Goal: Task Accomplishment & Management: Manage account settings

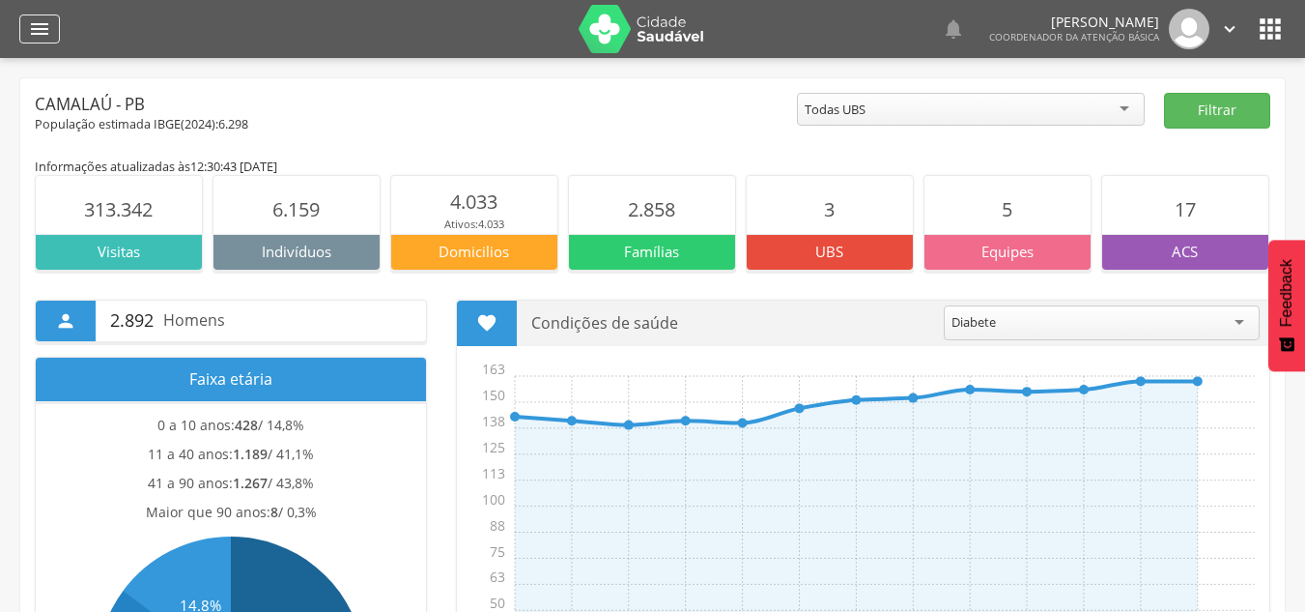
click at [51, 34] on div "" at bounding box center [39, 28] width 41 height 29
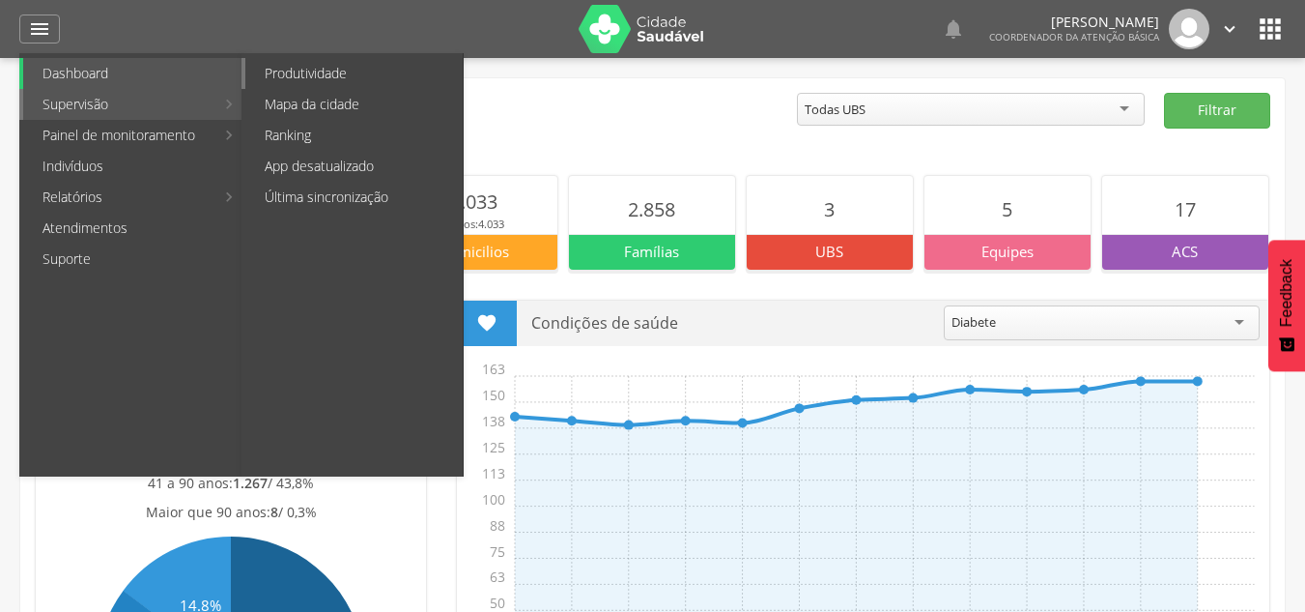
click at [324, 72] on link "Produtividade" at bounding box center [353, 73] width 217 height 31
type input "**********"
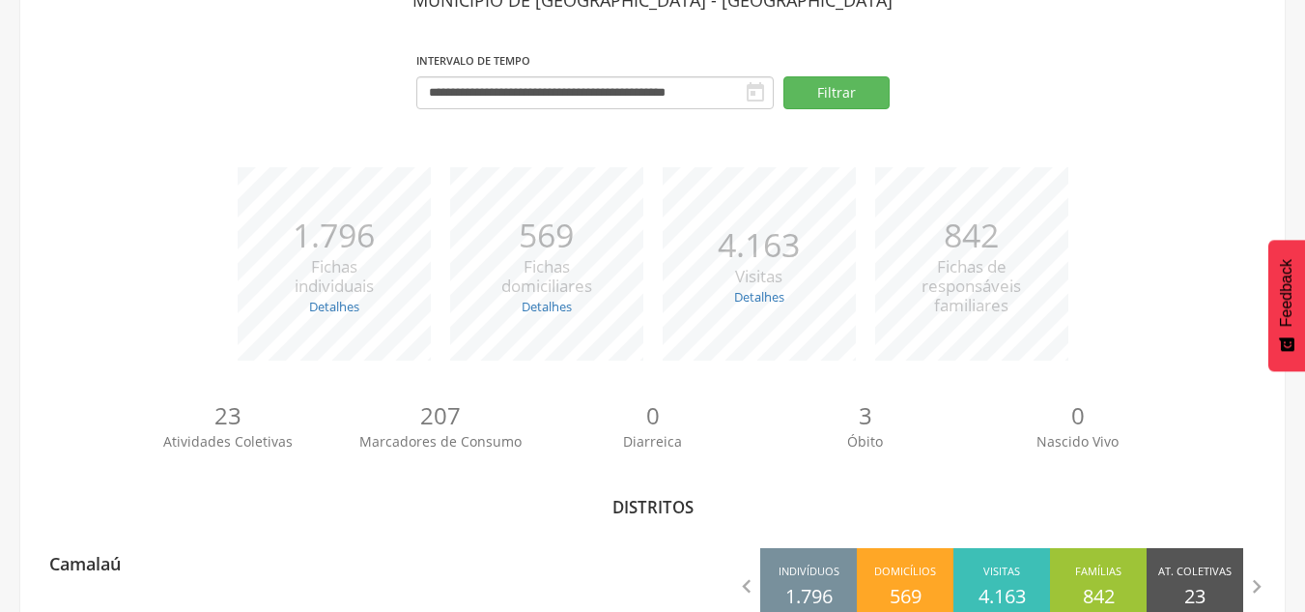
scroll to position [187, 0]
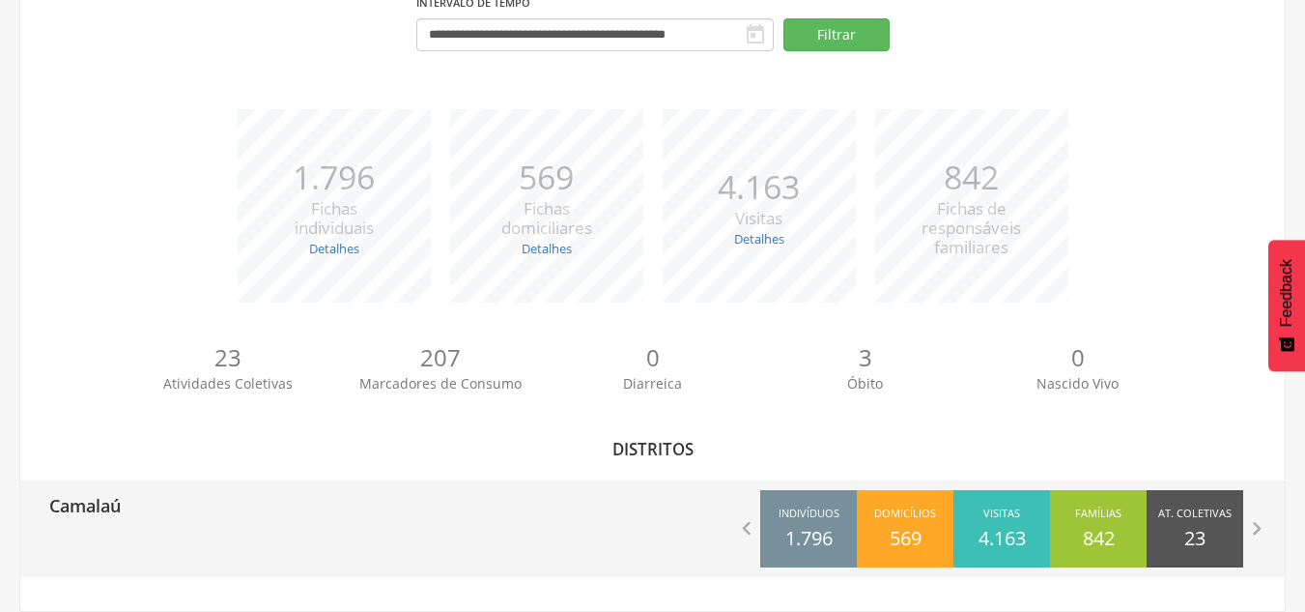
click at [552, 490] on div "Camalaú" at bounding box center [336, 504] width 633 height 48
type input "**********"
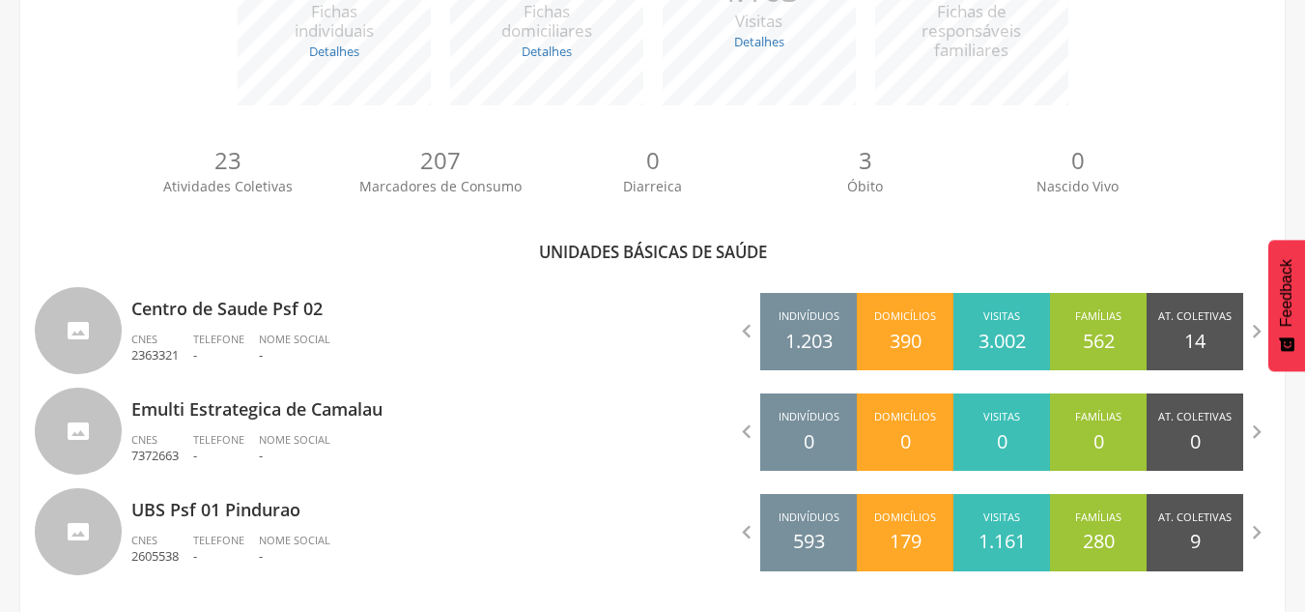
scroll to position [400, 0]
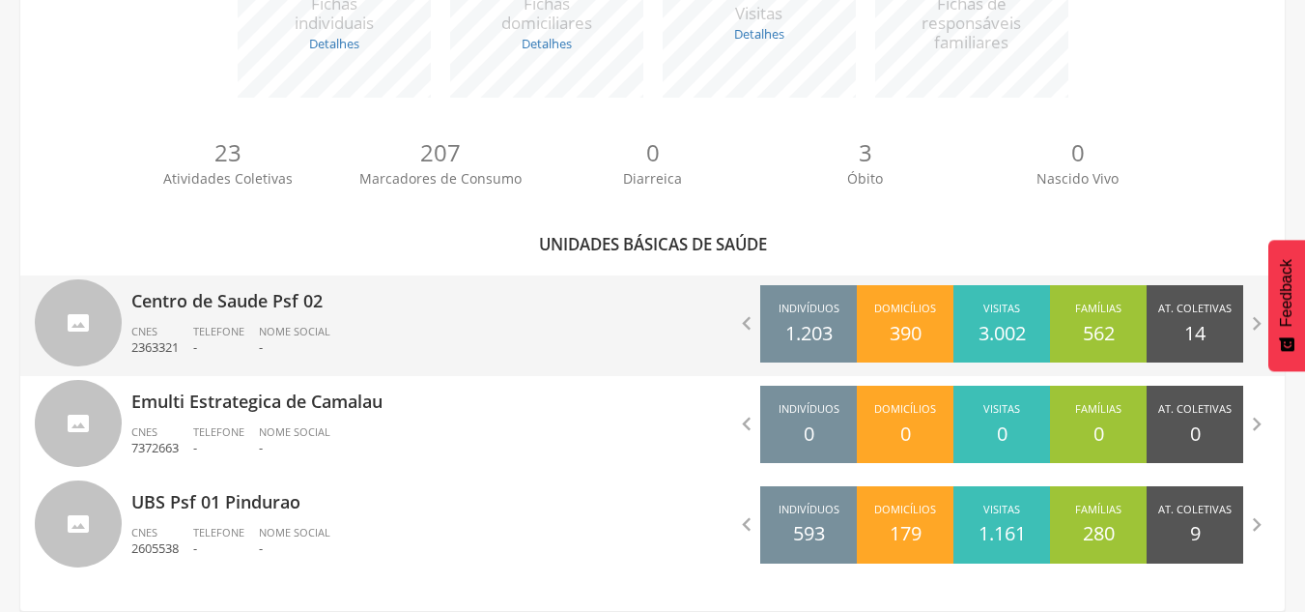
click at [402, 334] on ul "CNES 2363321 Telefone - Nome Social -" at bounding box center [384, 345] width 507 height 43
type input "**********"
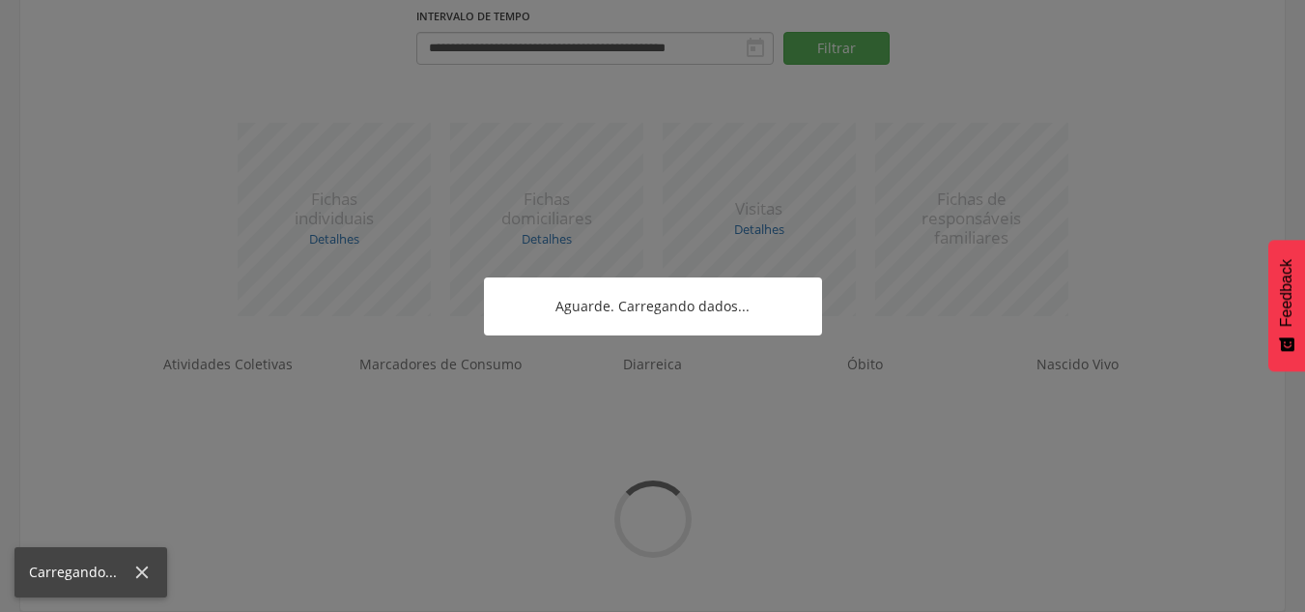
scroll to position [300, 0]
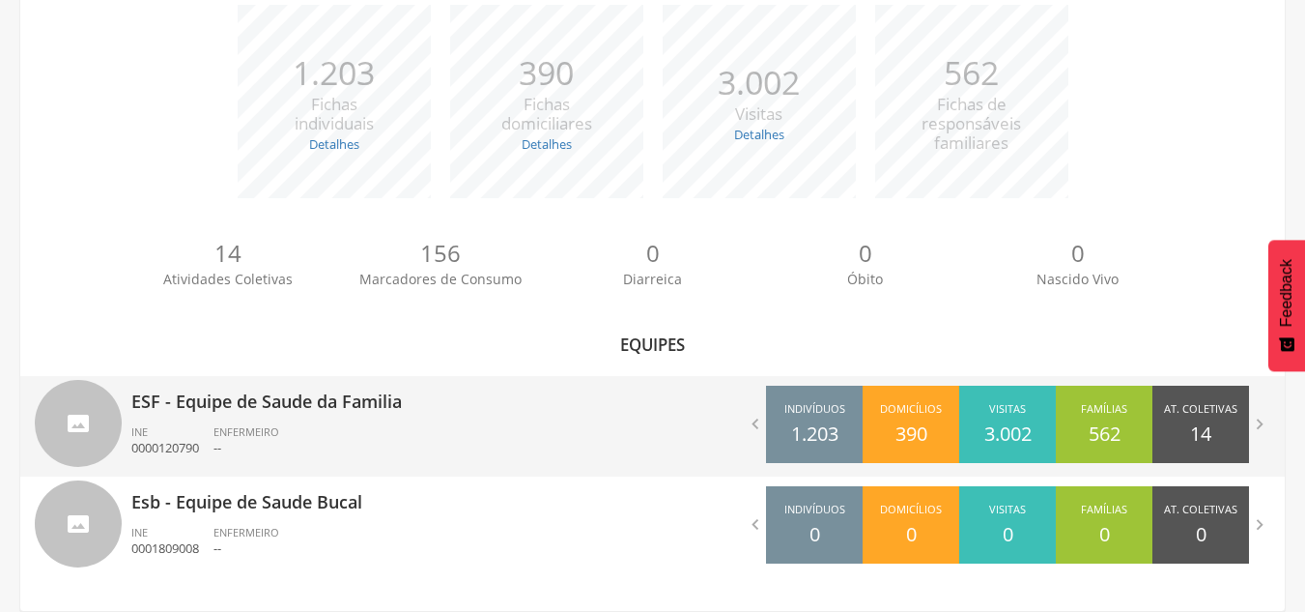
click at [374, 398] on p "ESF - Equipe de Saude da Familia" at bounding box center [384, 395] width 507 height 39
type input "**********"
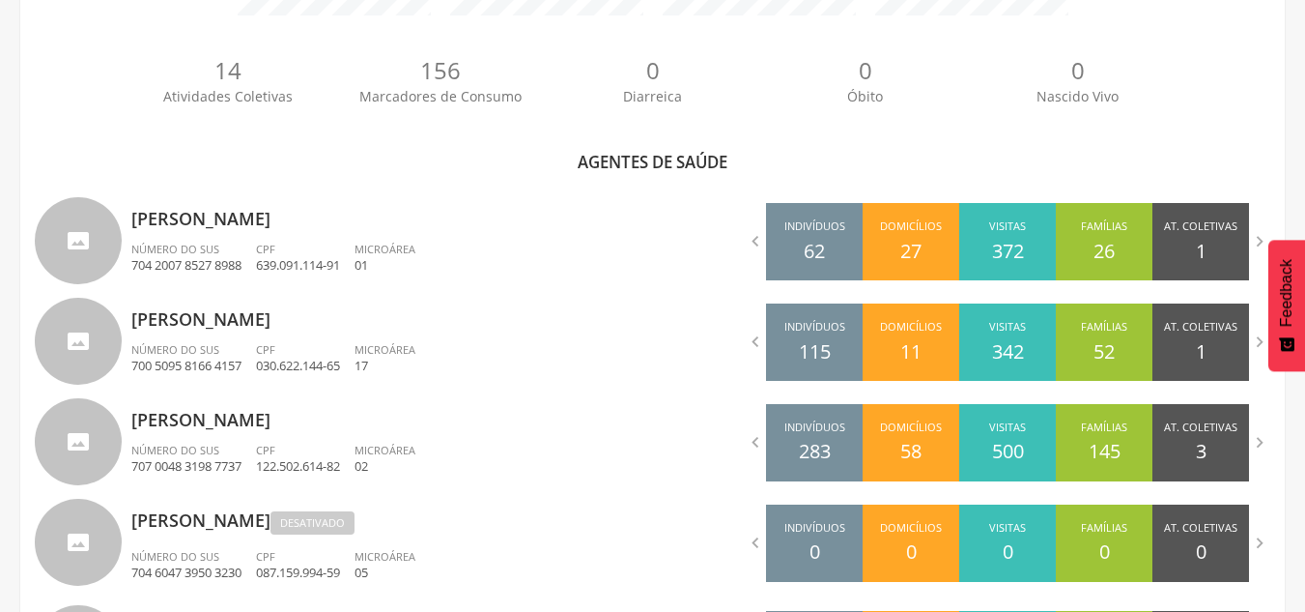
scroll to position [505, 0]
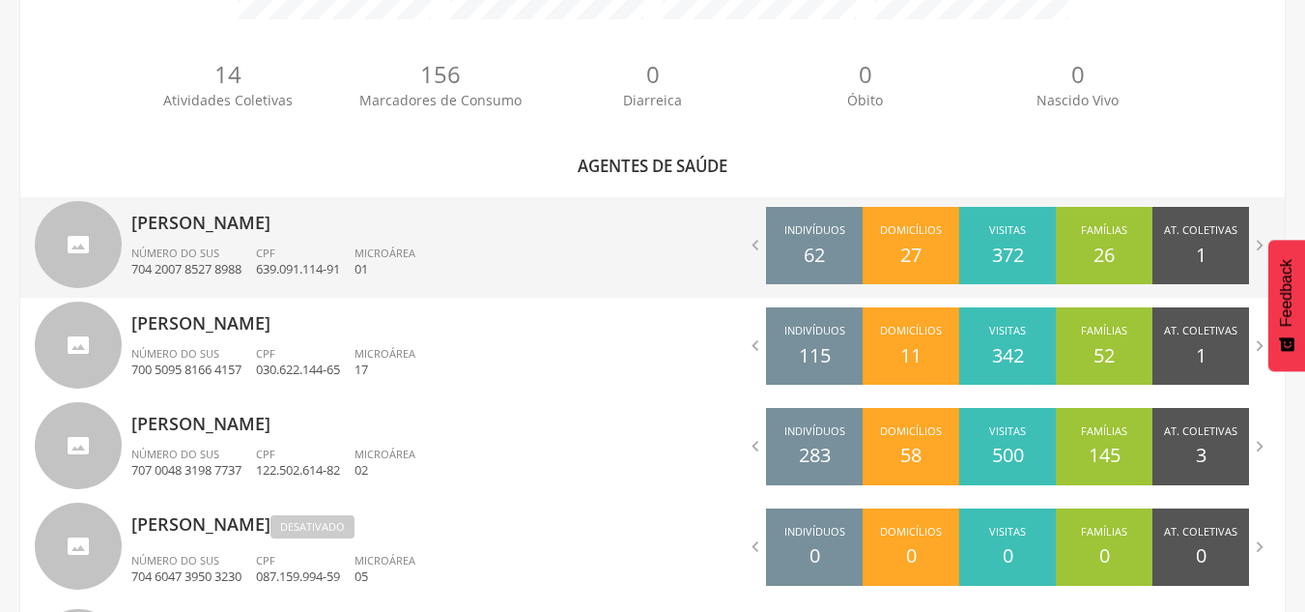
click at [280, 225] on p "[PERSON_NAME]" at bounding box center [384, 216] width 507 height 39
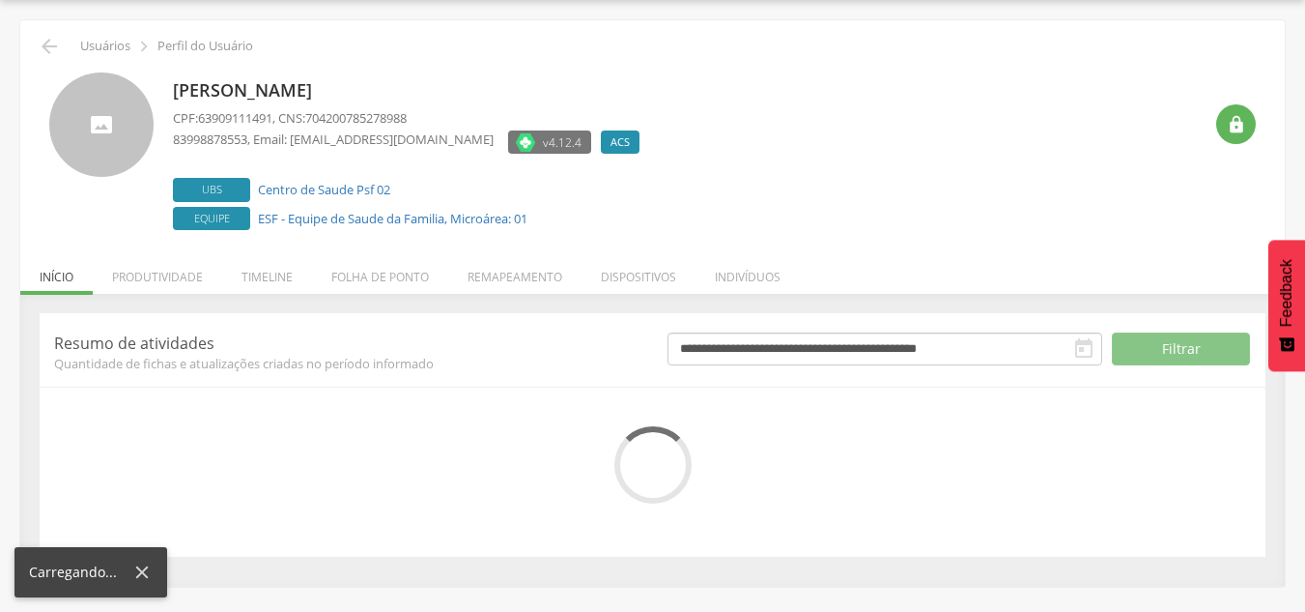
scroll to position [212, 0]
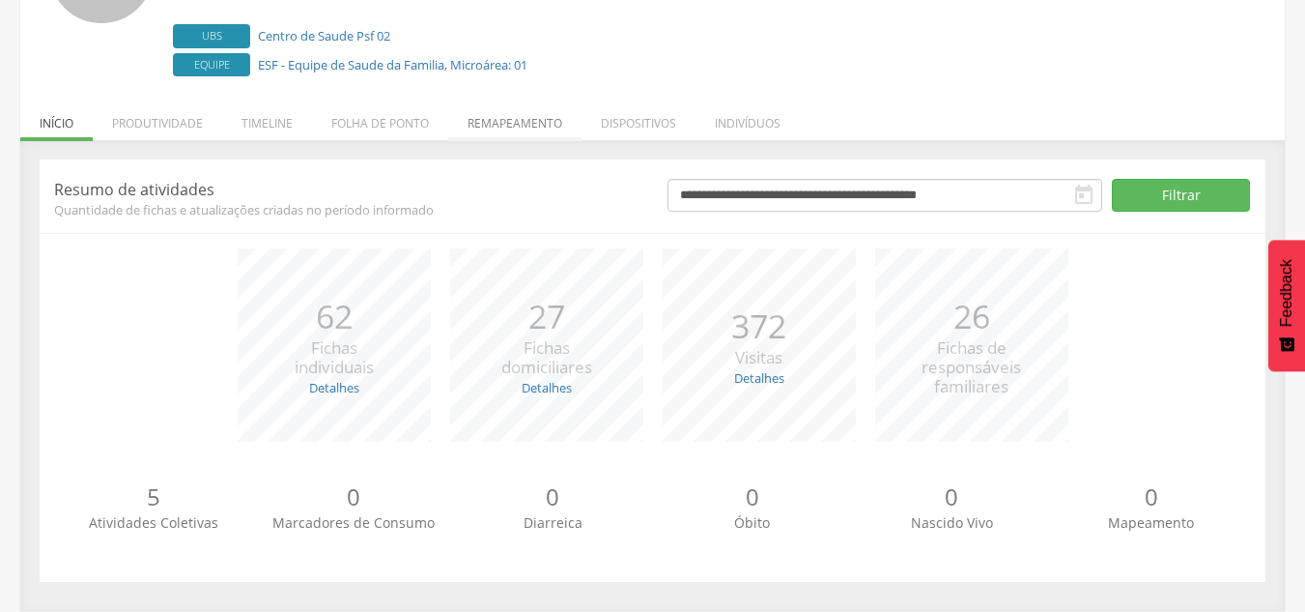
click at [542, 130] on li "Remapeamento" at bounding box center [514, 118] width 133 height 45
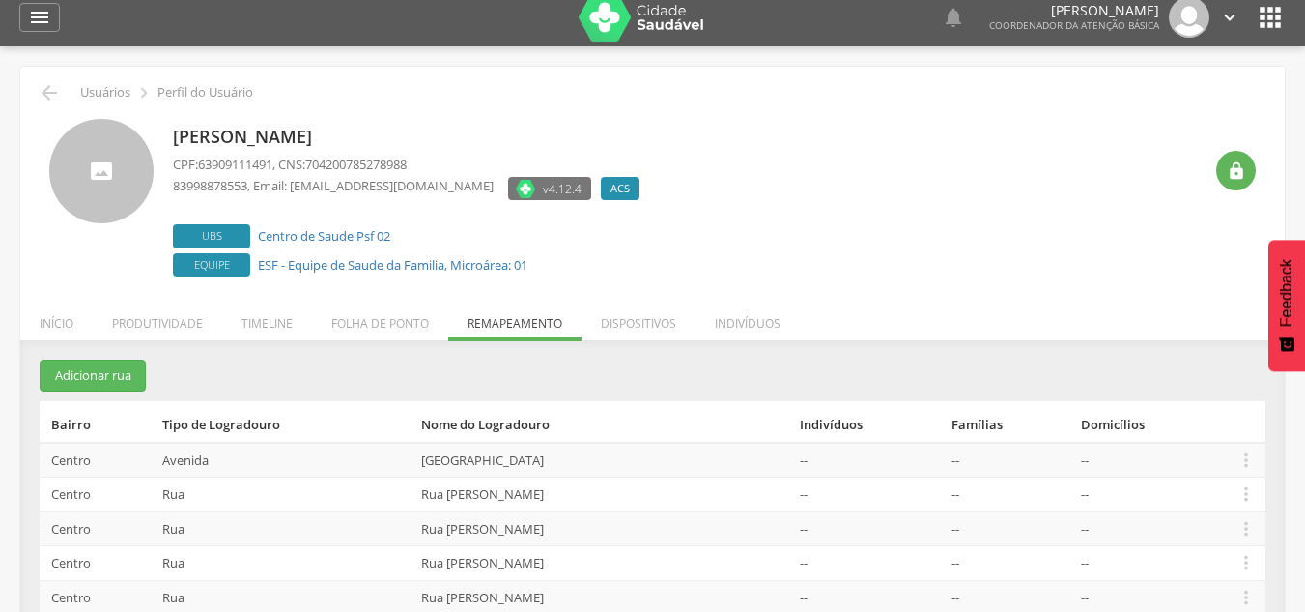
scroll to position [0, 0]
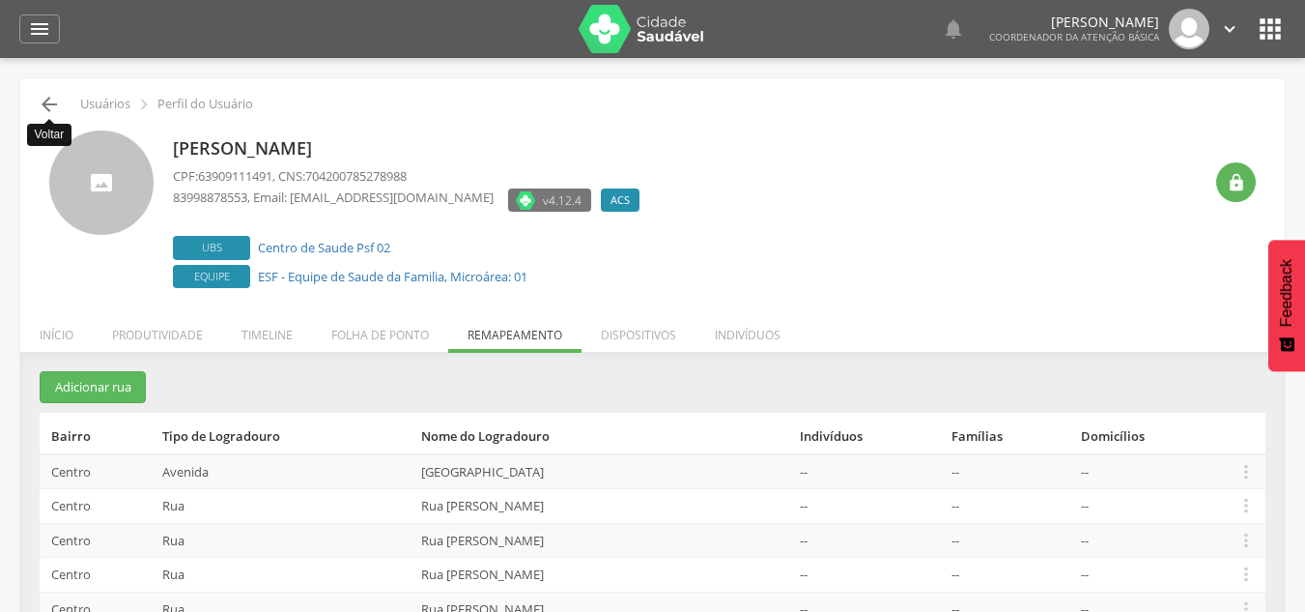
click at [48, 105] on icon "" at bounding box center [49, 104] width 23 height 23
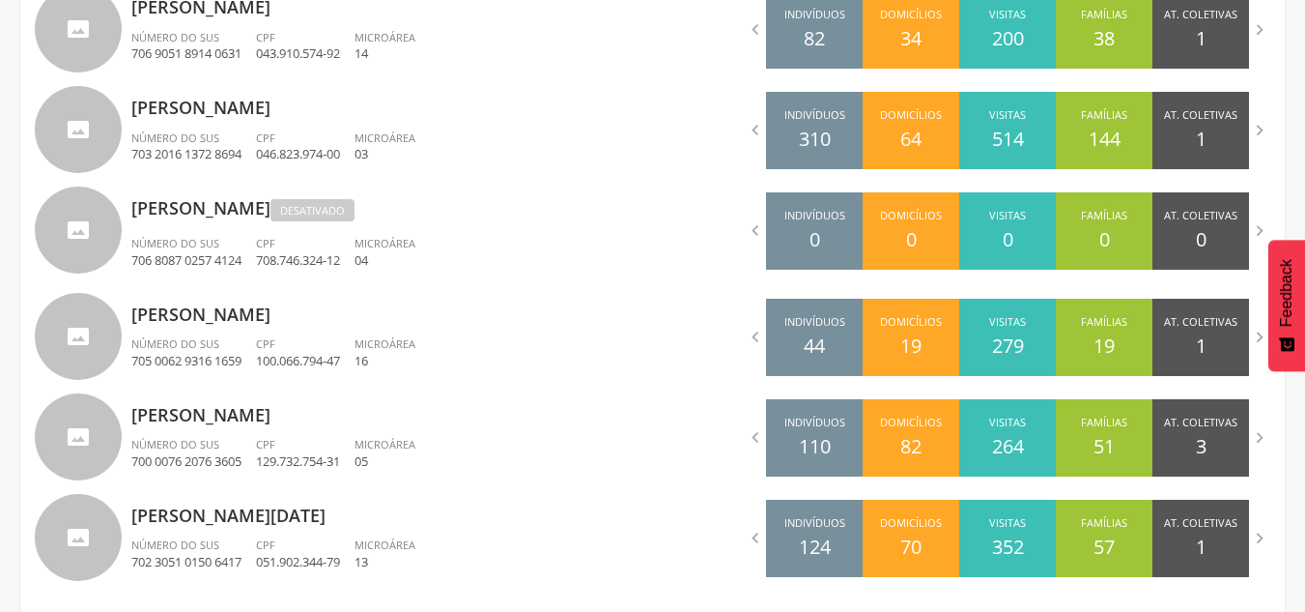
scroll to position [1243, 0]
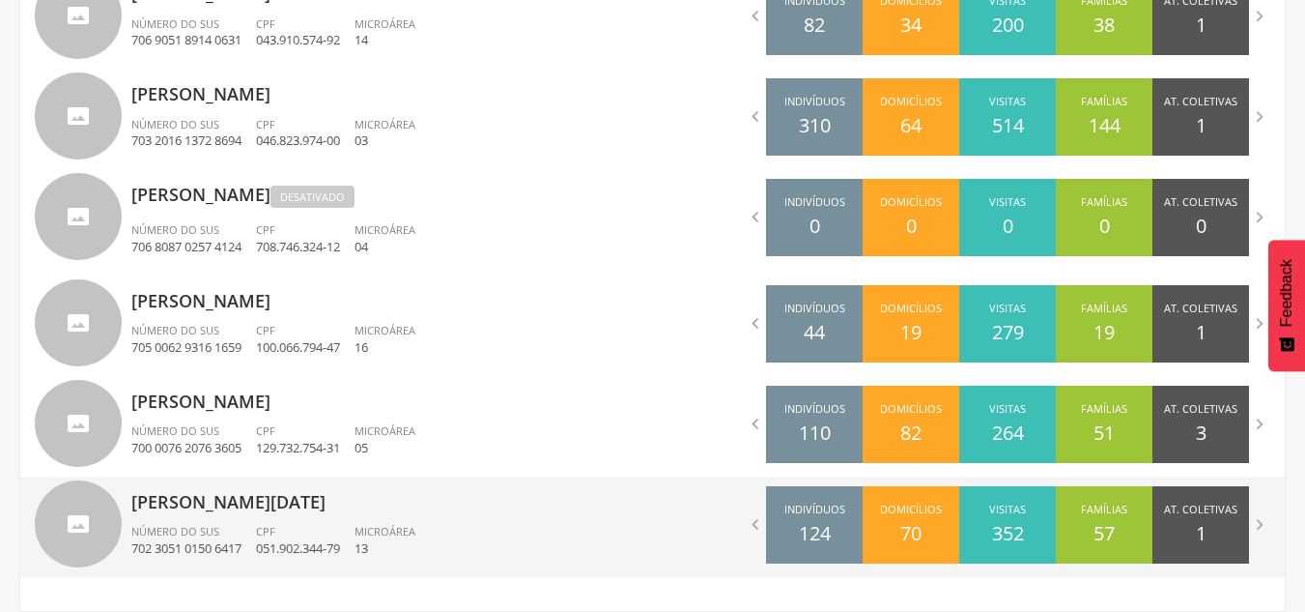
click at [183, 524] on span "Número do SUS" at bounding box center [175, 531] width 88 height 14
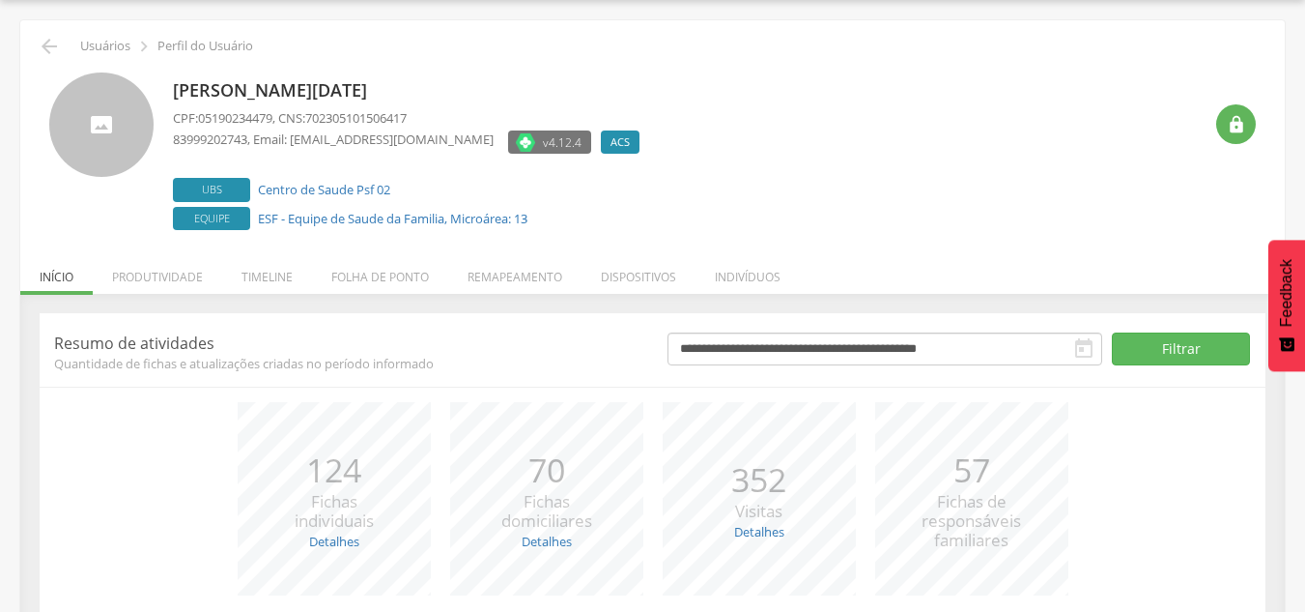
scroll to position [212, 0]
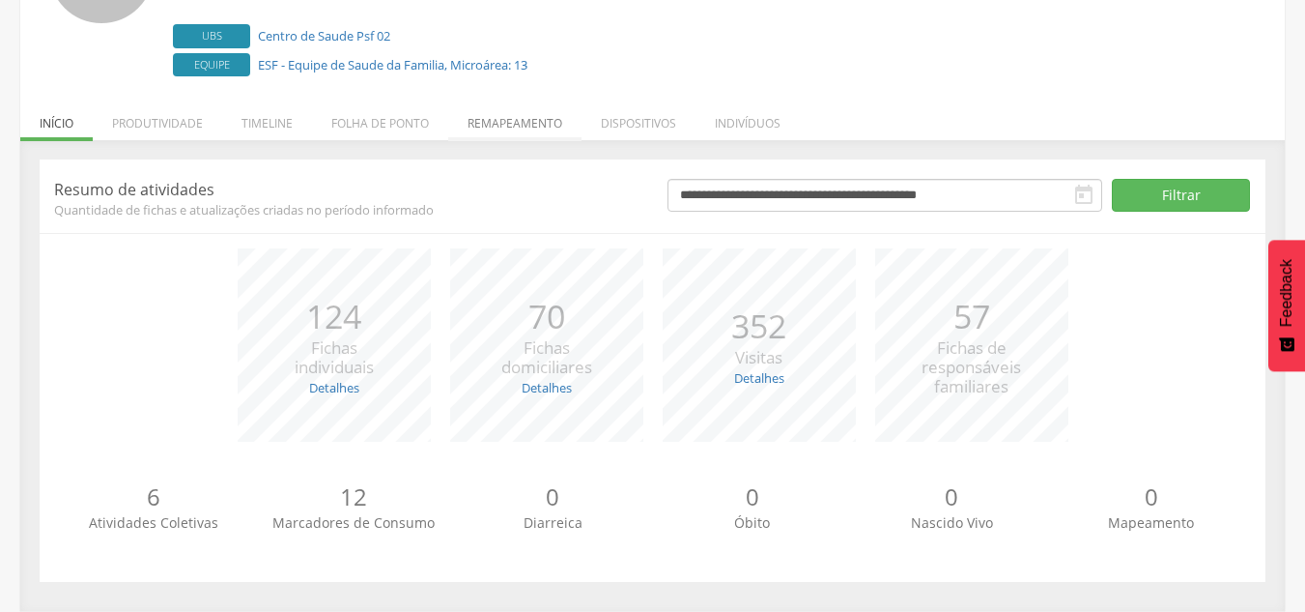
click at [497, 113] on li "Remapeamento" at bounding box center [514, 118] width 133 height 45
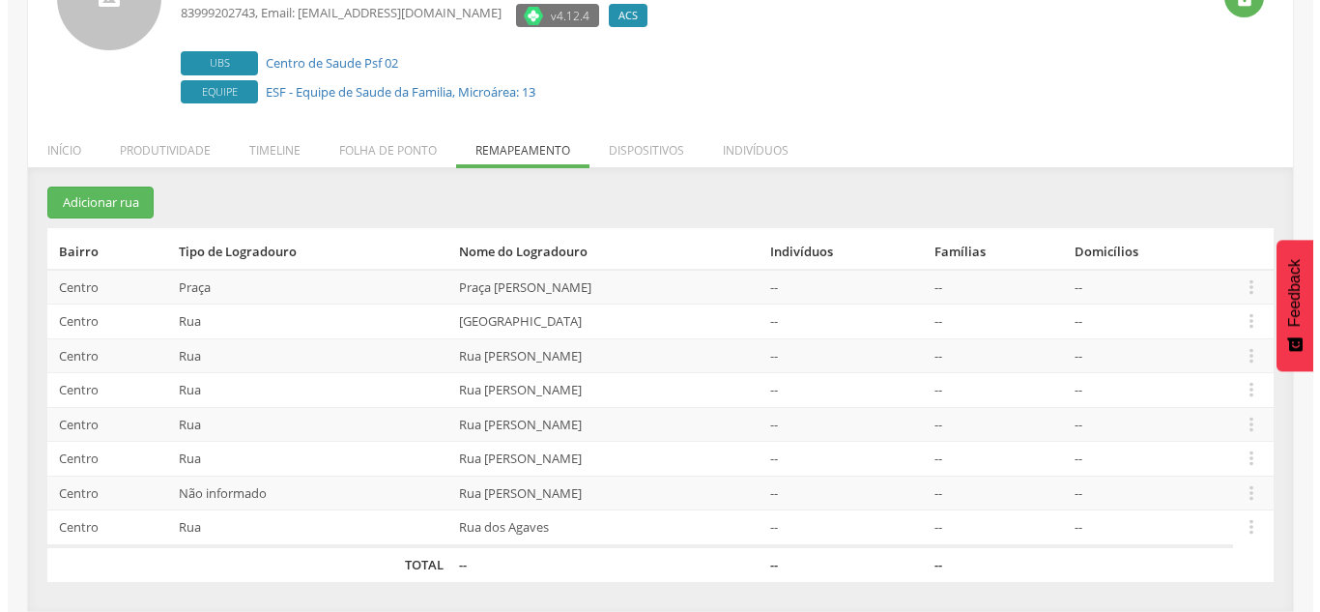
scroll to position [185, 0]
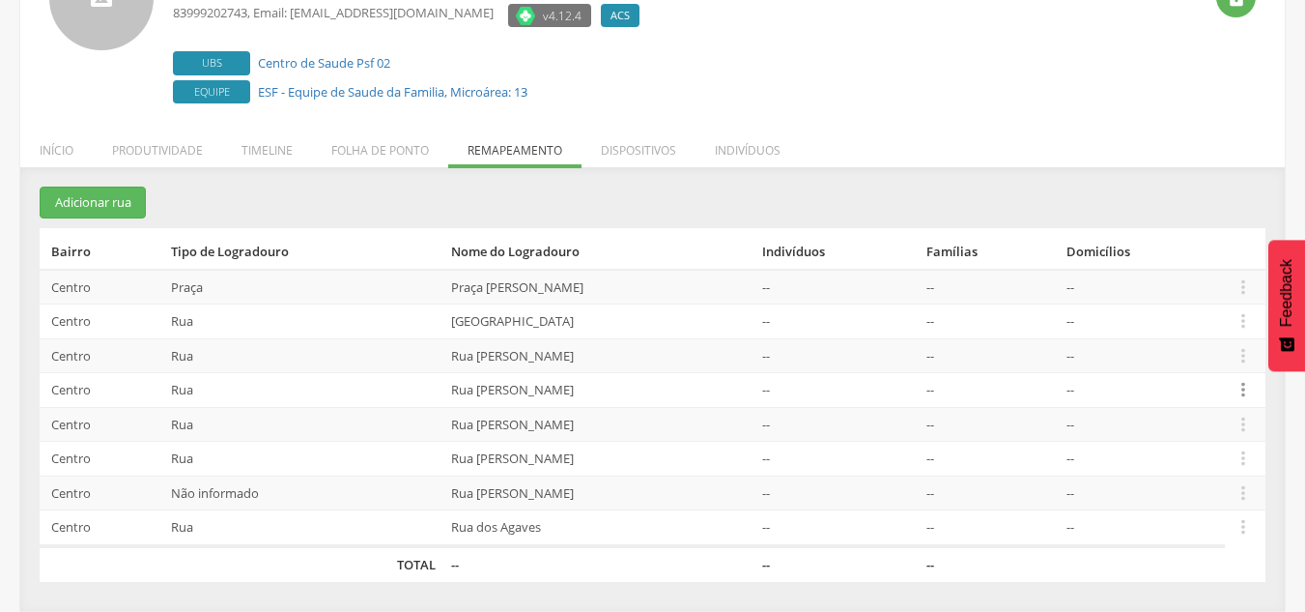
click at [1247, 394] on icon "" at bounding box center [1243, 389] width 21 height 21
click at [1173, 312] on link "Desalocar famílias" at bounding box center [1177, 313] width 153 height 24
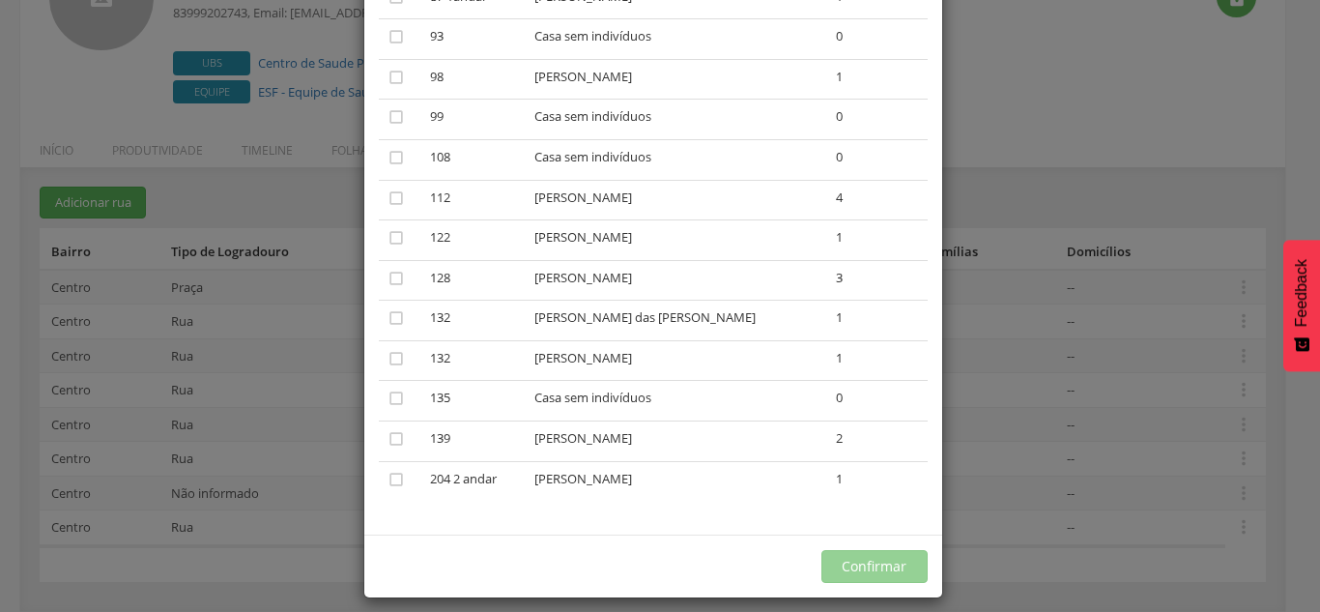
scroll to position [1224, 0]
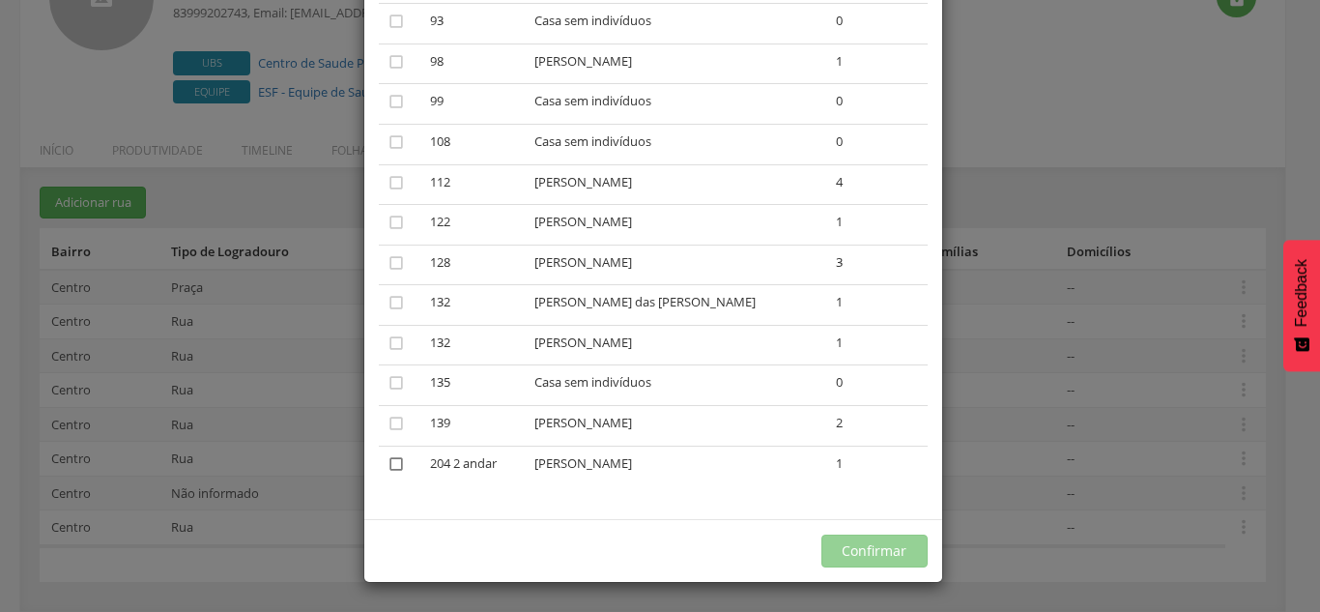
click at [388, 462] on icon "" at bounding box center [396, 463] width 19 height 19
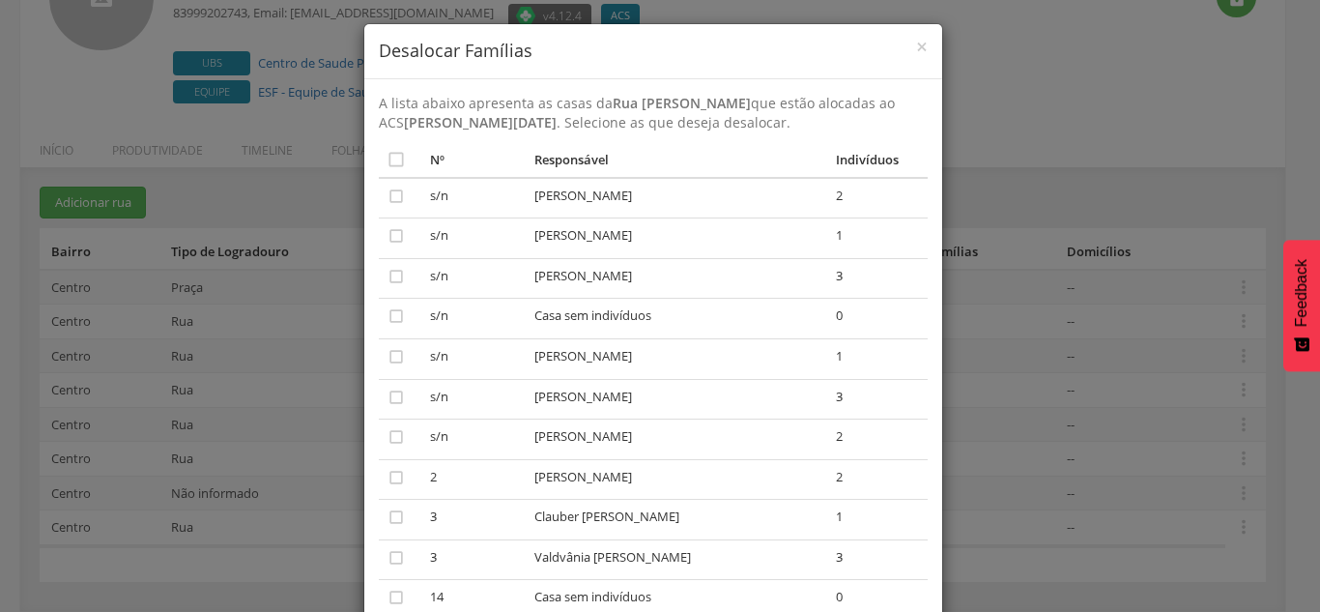
scroll to position [0, 0]
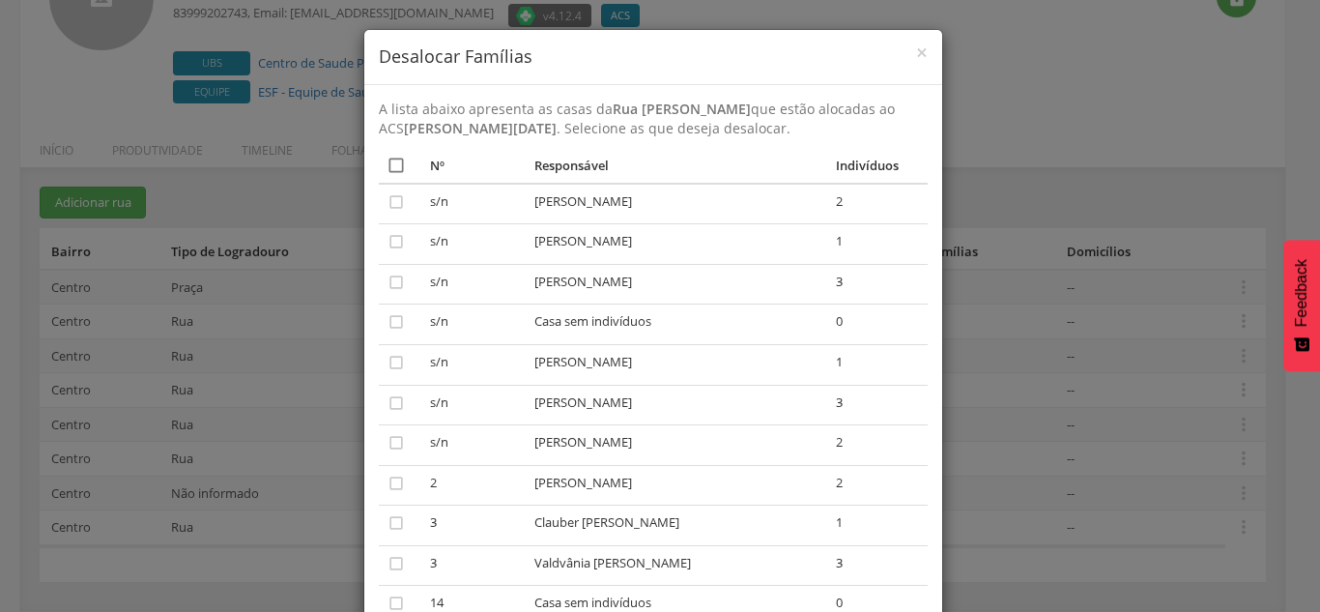
click at [390, 164] on icon "" at bounding box center [396, 165] width 19 height 19
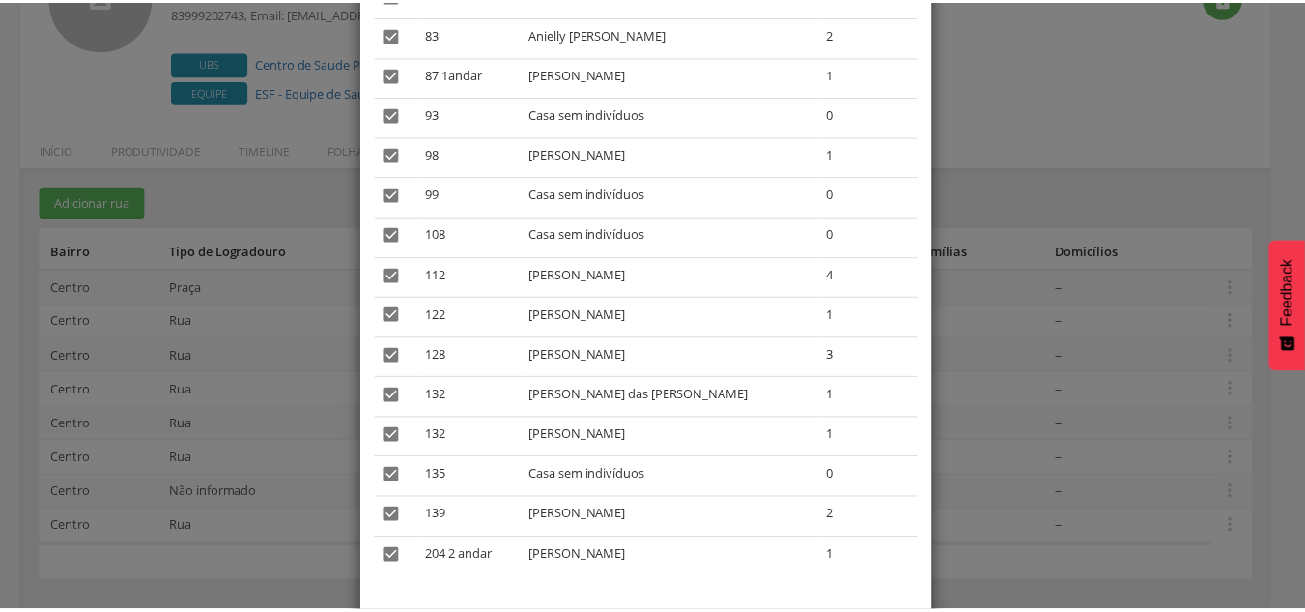
scroll to position [1224, 0]
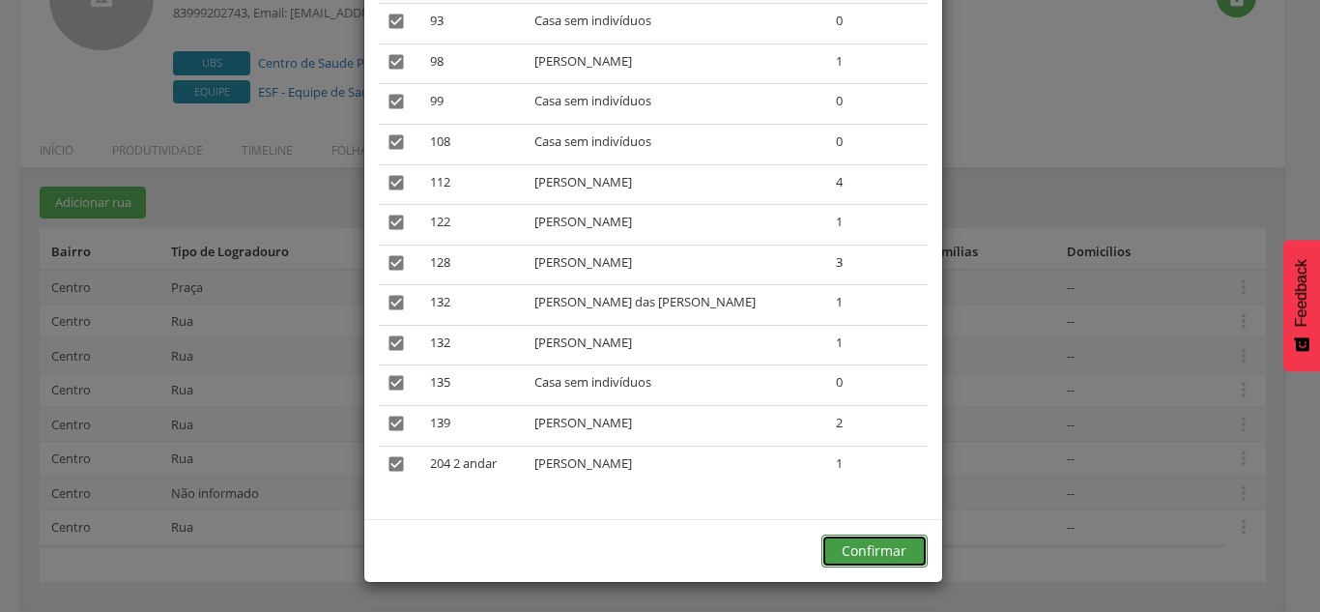
click at [863, 549] on button "Confirmar" at bounding box center [874, 550] width 106 height 33
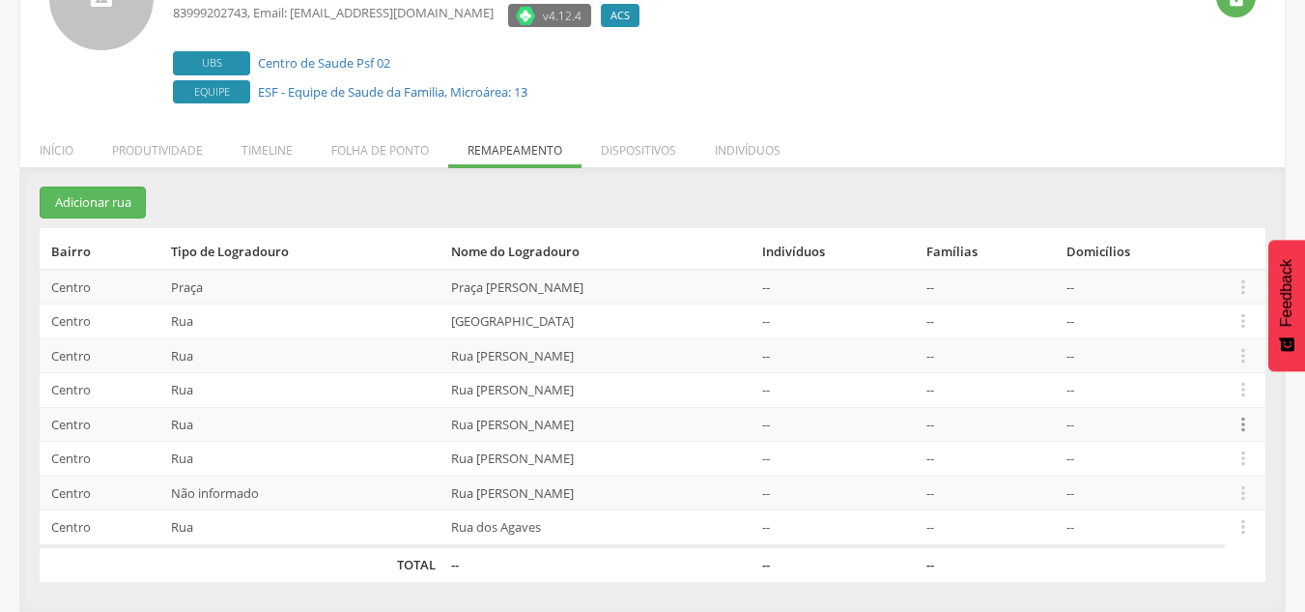
click at [1249, 429] on icon "" at bounding box center [1243, 424] width 21 height 21
click at [746, 87] on div "[PERSON_NAME][DATE] CPF: 05190234479 , CNS: 702305101506417 83999202743 , Email…" at bounding box center [687, 27] width 1029 height 162
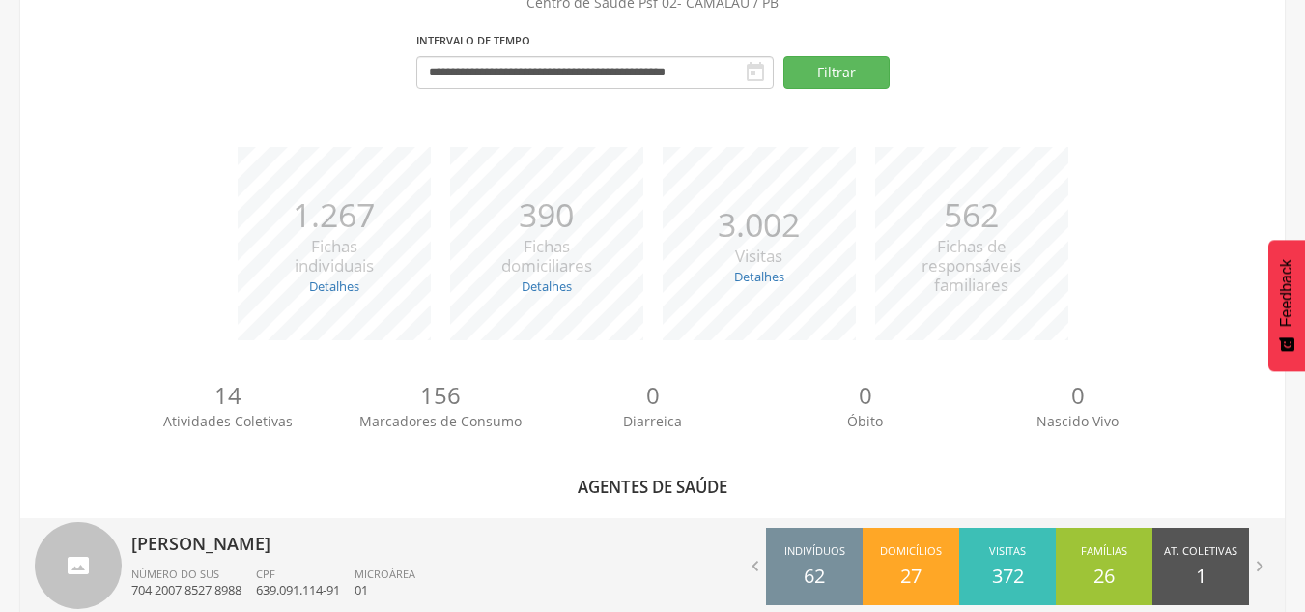
click at [229, 547] on p "[PERSON_NAME]" at bounding box center [384, 537] width 507 height 39
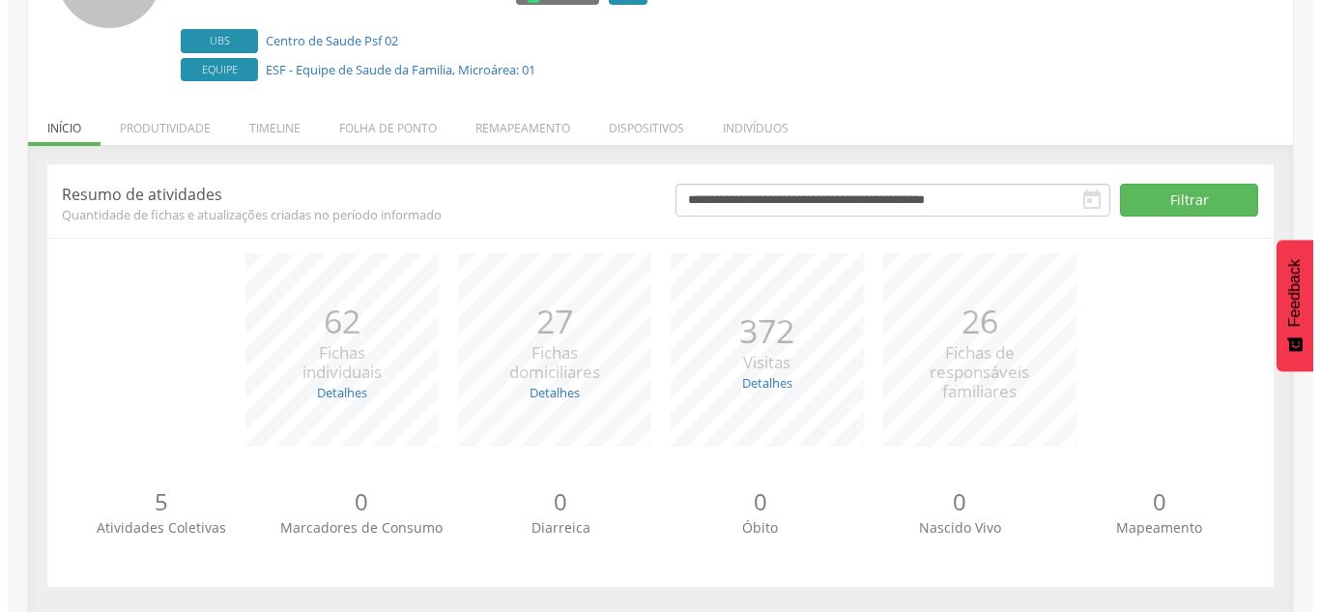
scroll to position [212, 0]
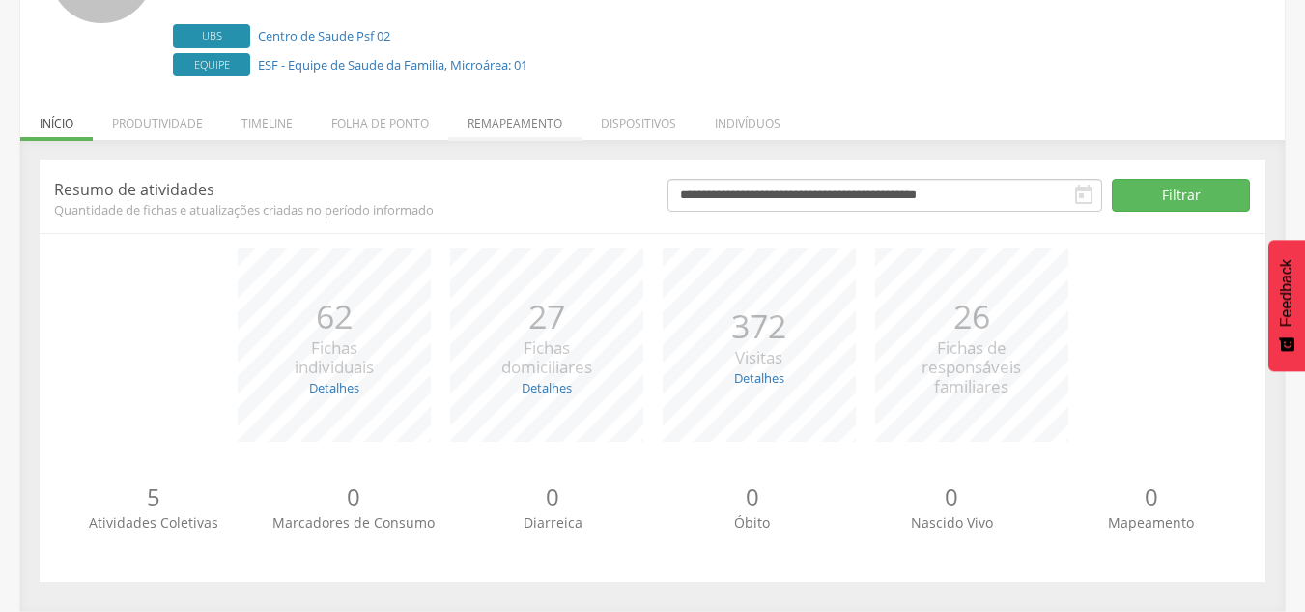
click at [529, 127] on li "Remapeamento" at bounding box center [514, 118] width 133 height 45
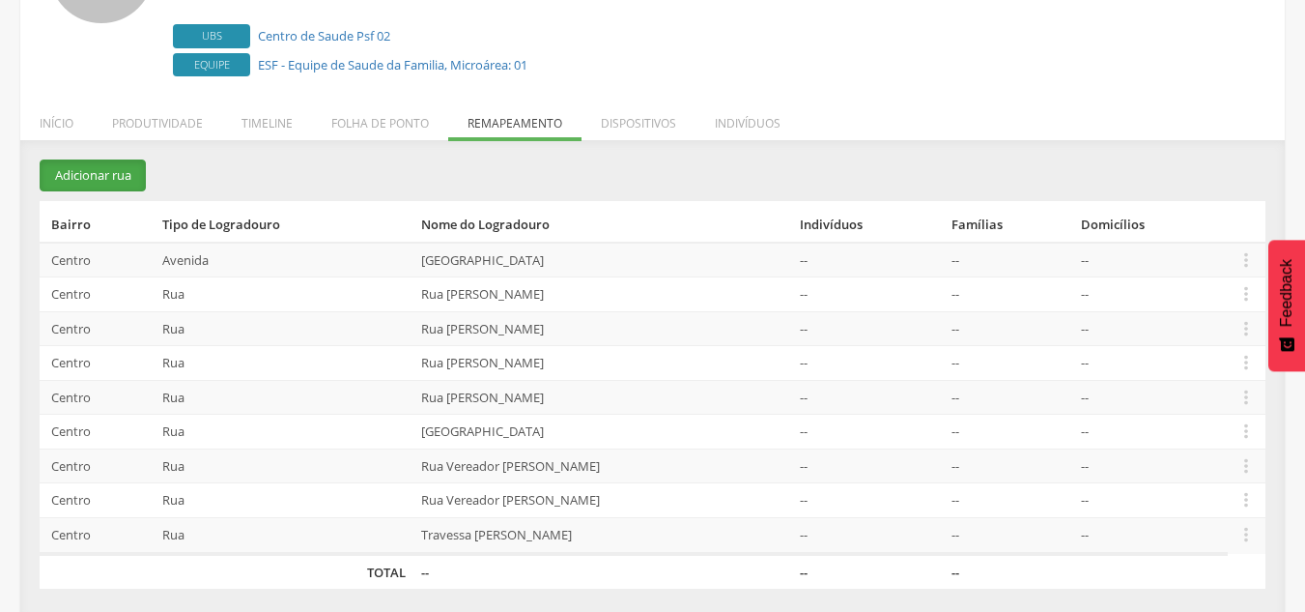
click at [98, 176] on button "Adicionar rua" at bounding box center [93, 175] width 106 height 32
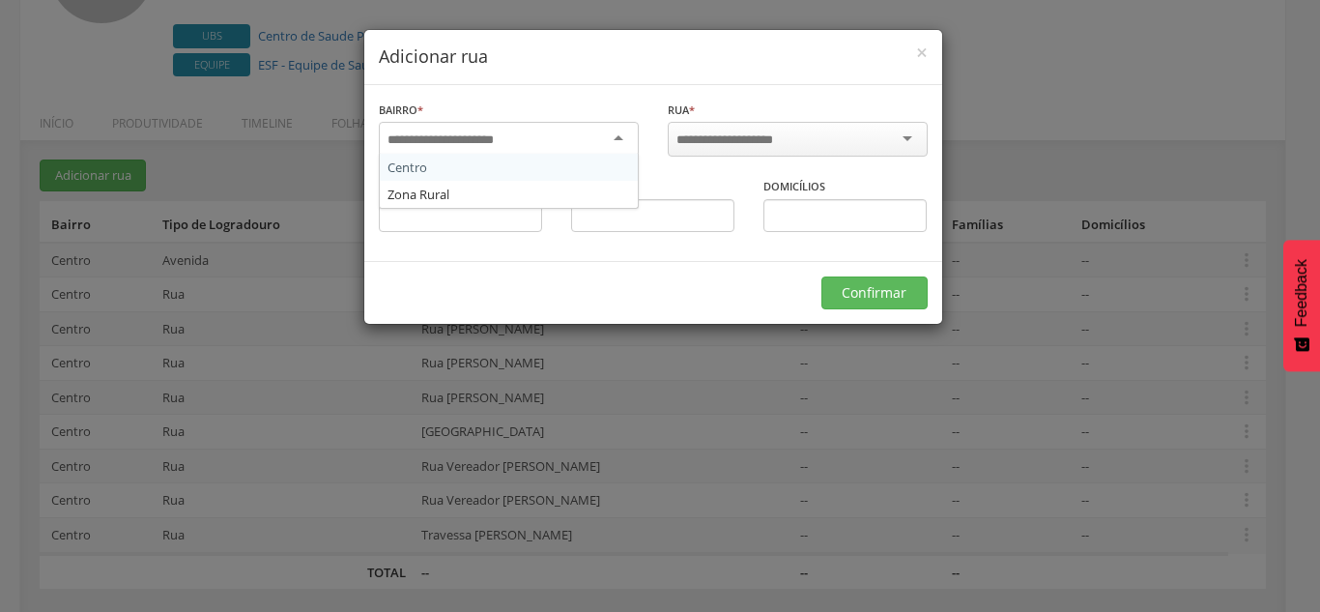
click at [617, 132] on div at bounding box center [509, 139] width 260 height 35
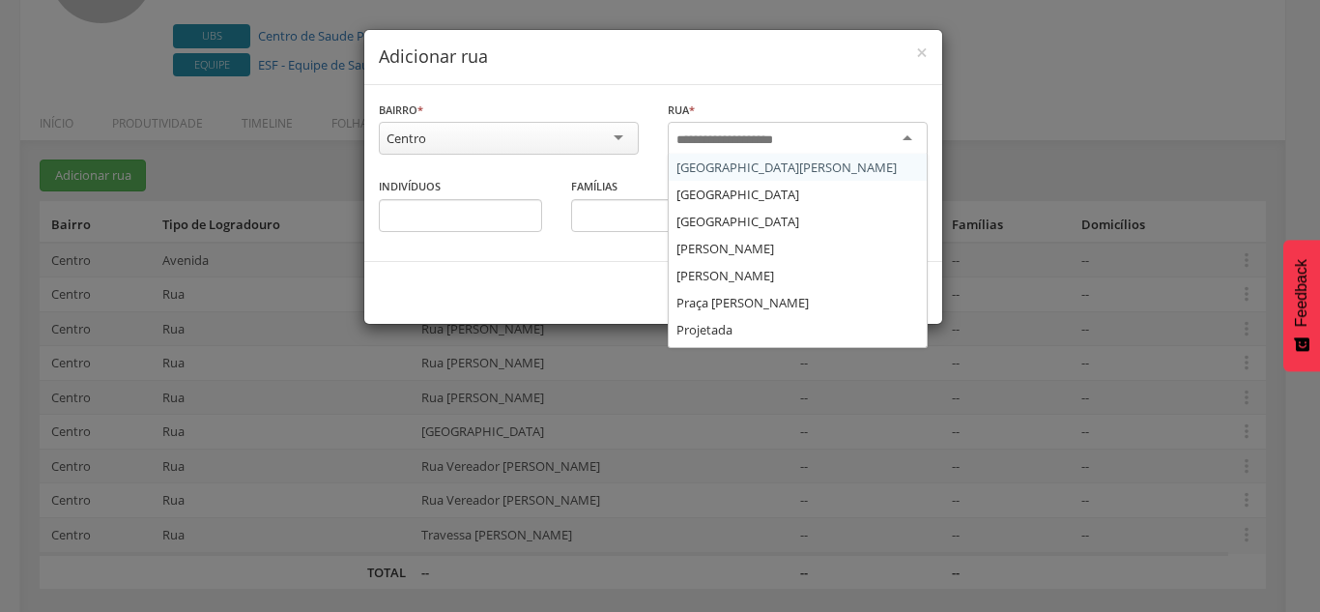
click at [786, 137] on input "select-one" at bounding box center [737, 139] width 123 height 17
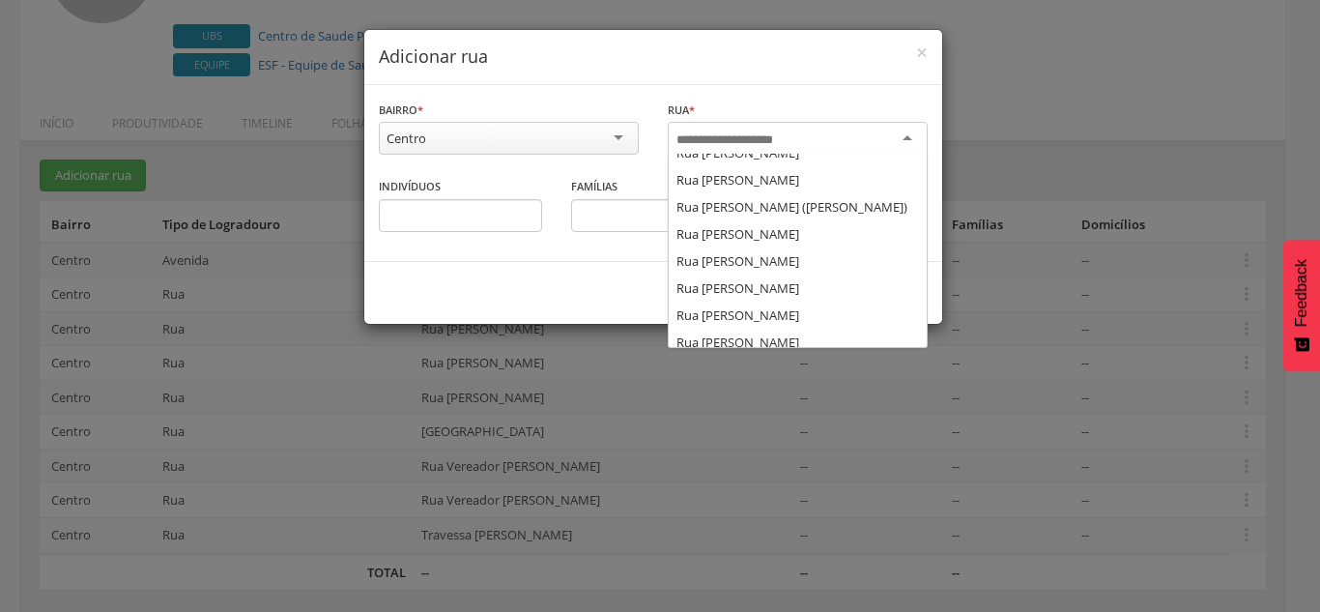
scroll to position [928, 0]
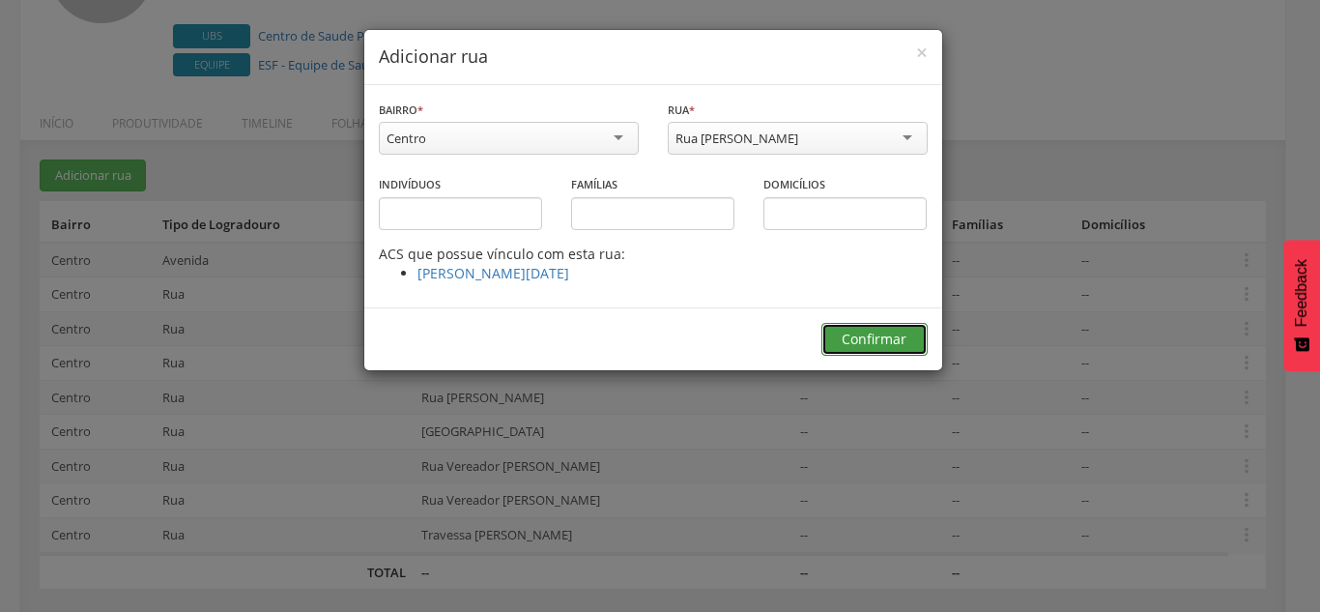
click at [892, 333] on button "Confirmar" at bounding box center [874, 339] width 106 height 33
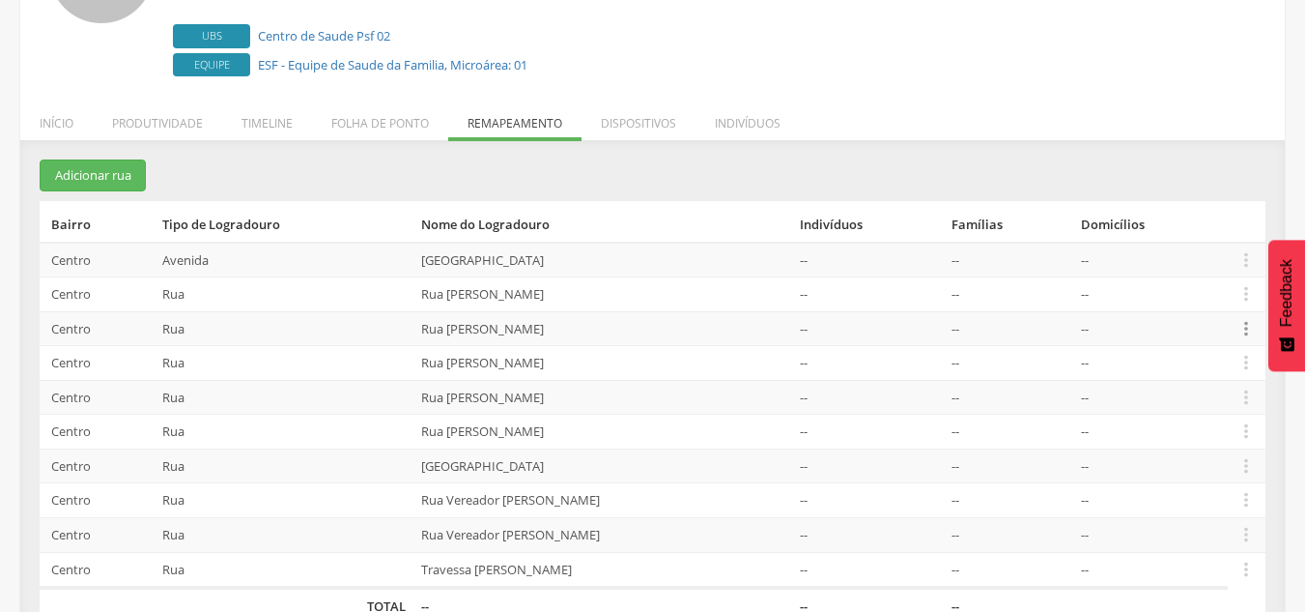
click at [1255, 326] on icon "" at bounding box center [1246, 328] width 21 height 21
click at [1217, 222] on link "Alocar famílias" at bounding box center [1179, 228] width 153 height 24
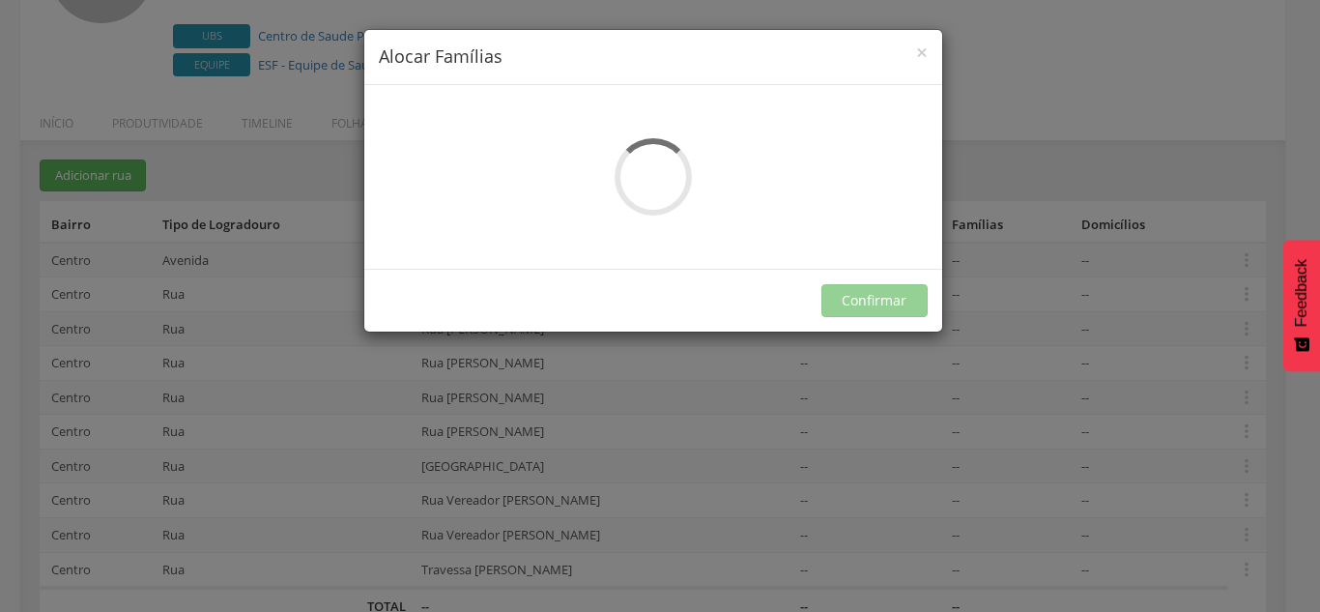
scroll to position [0, 0]
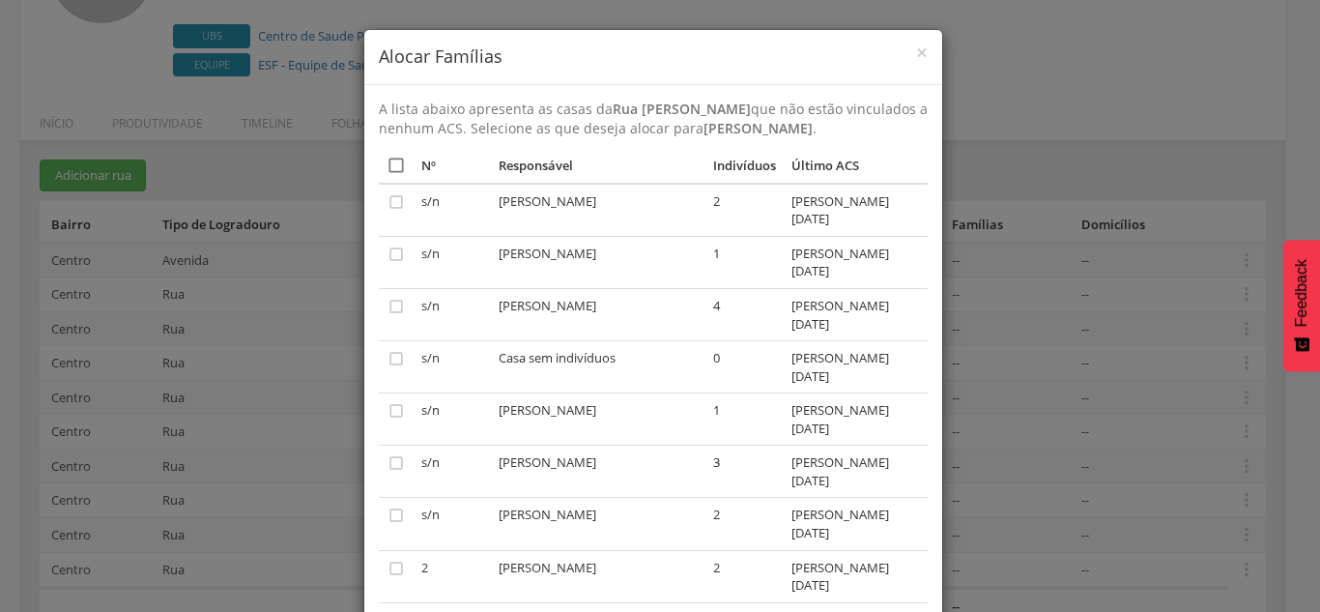
click at [392, 163] on icon "" at bounding box center [396, 165] width 19 height 19
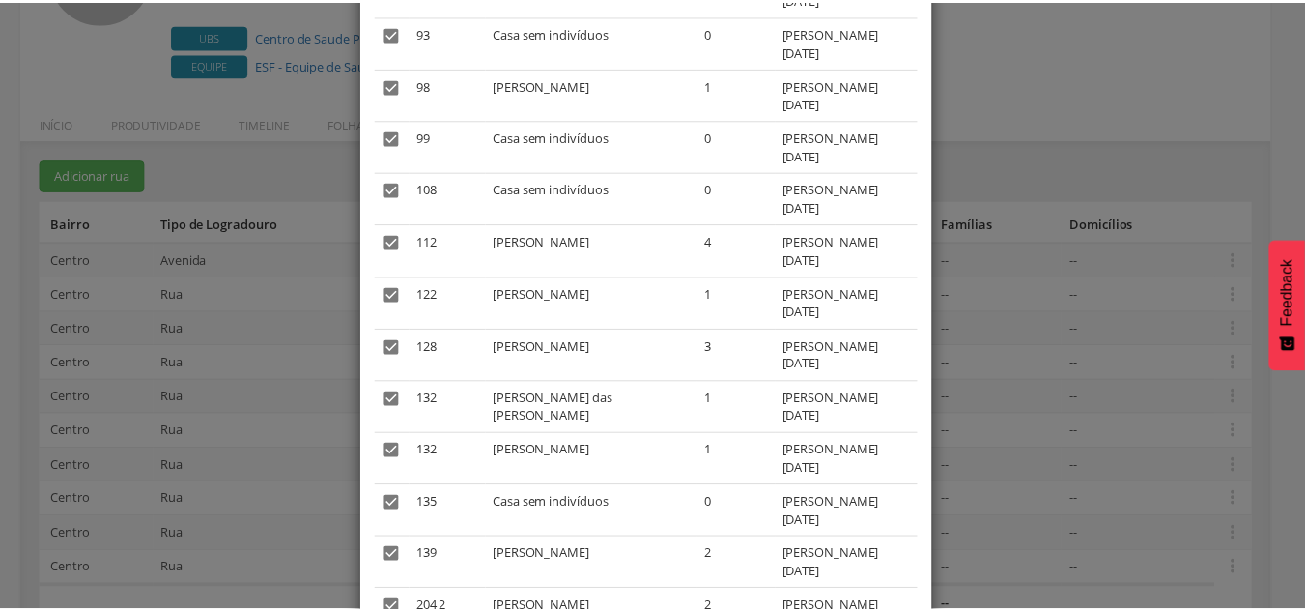
scroll to position [1685, 0]
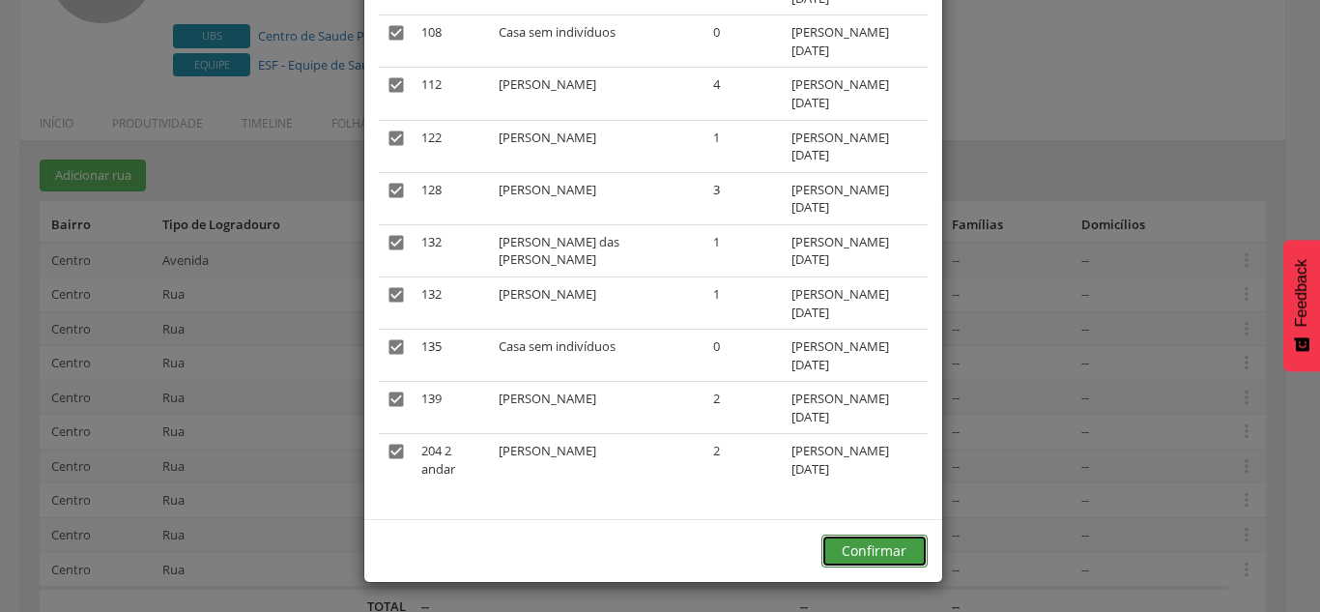
click at [894, 552] on button "Confirmar" at bounding box center [874, 550] width 106 height 33
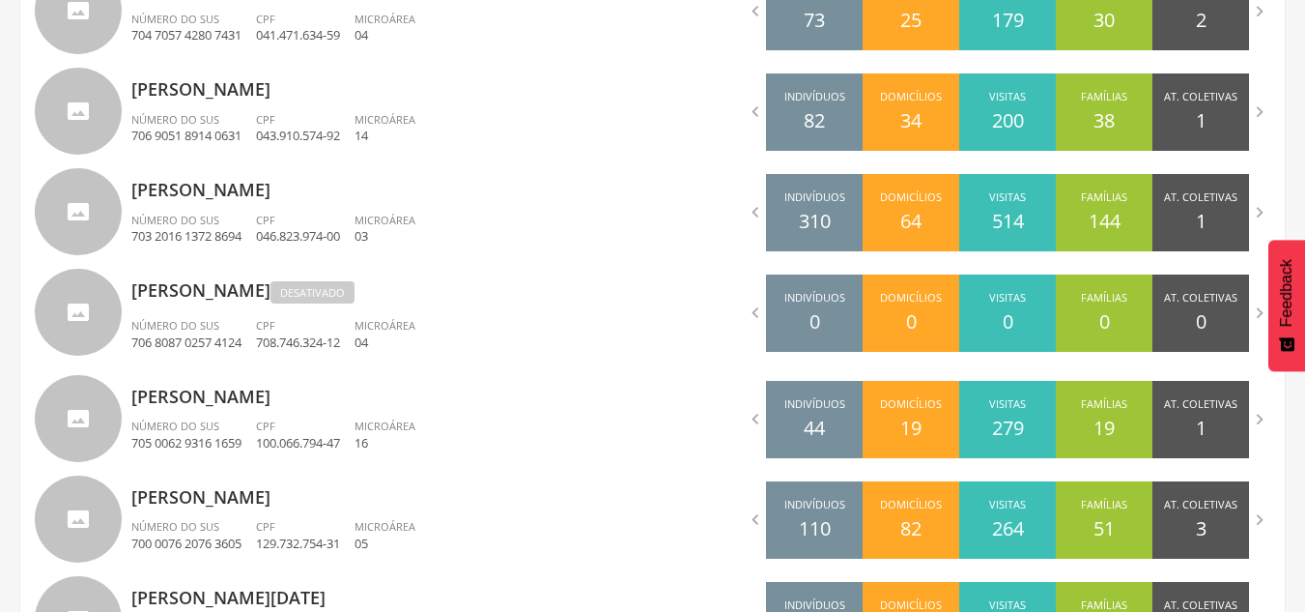
scroll to position [1243, 0]
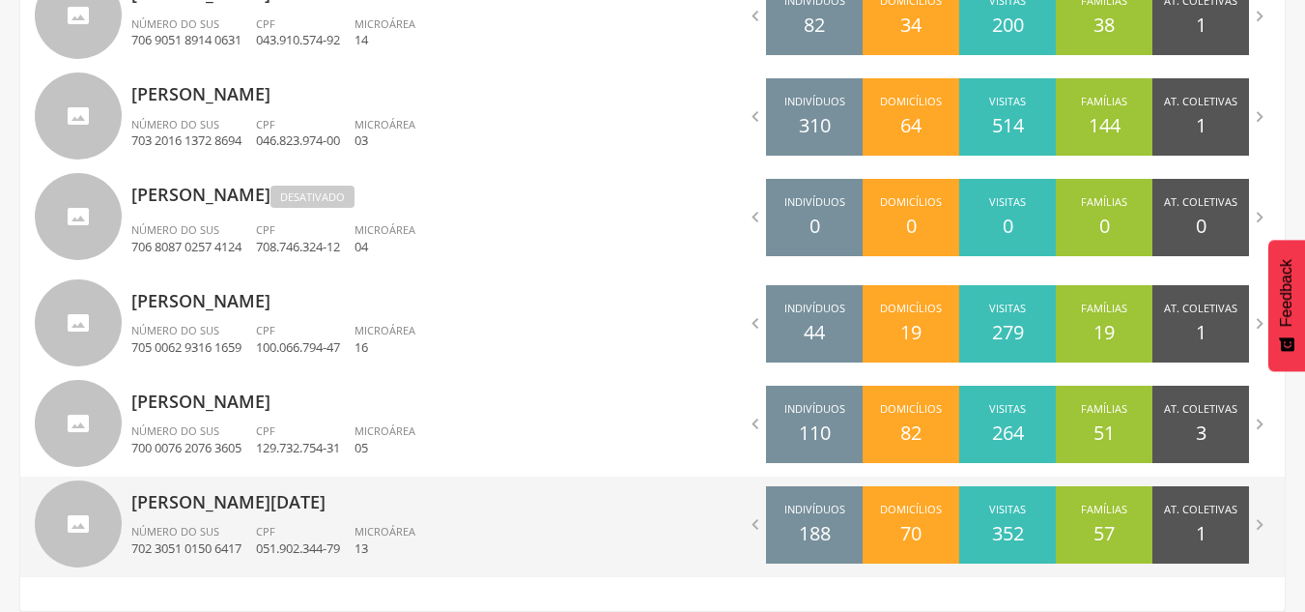
click at [388, 504] on p "[PERSON_NAME][DATE]" at bounding box center [384, 495] width 507 height 39
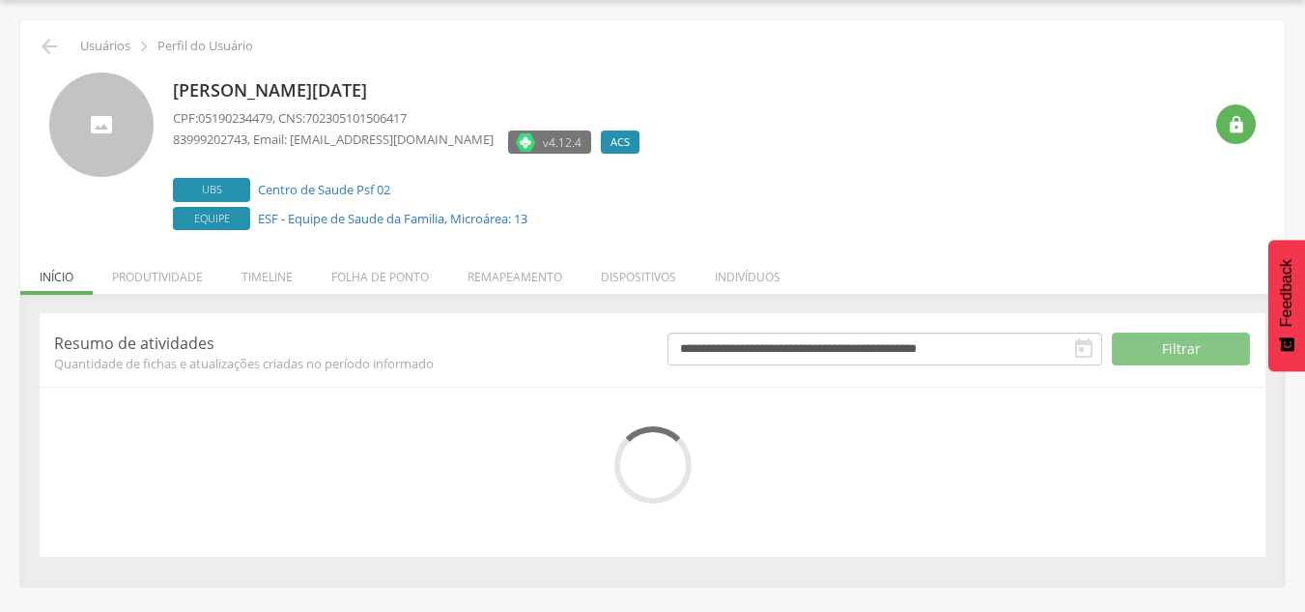
scroll to position [212, 0]
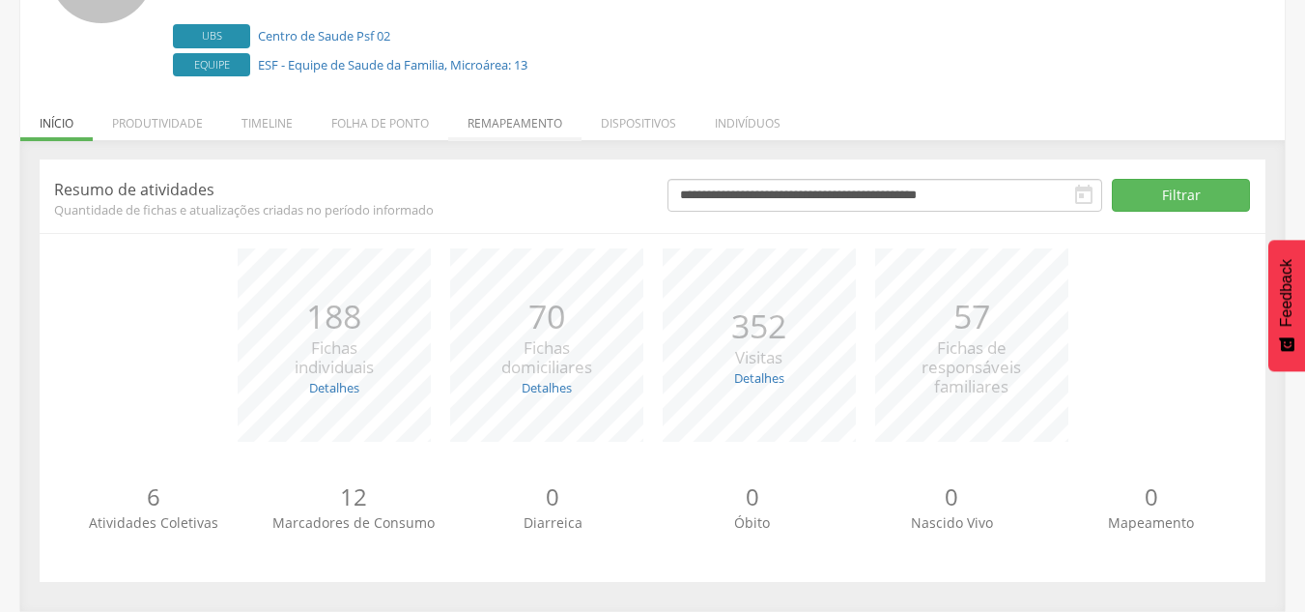
click at [501, 127] on li "Remapeamento" at bounding box center [514, 118] width 133 height 45
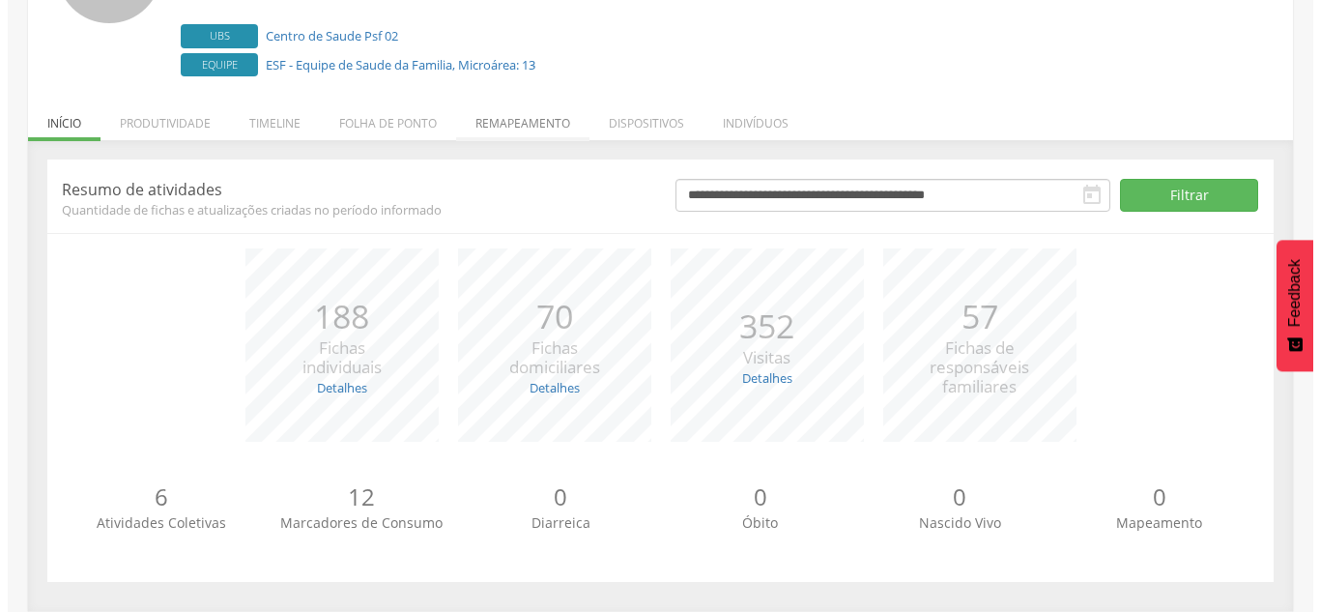
scroll to position [185, 0]
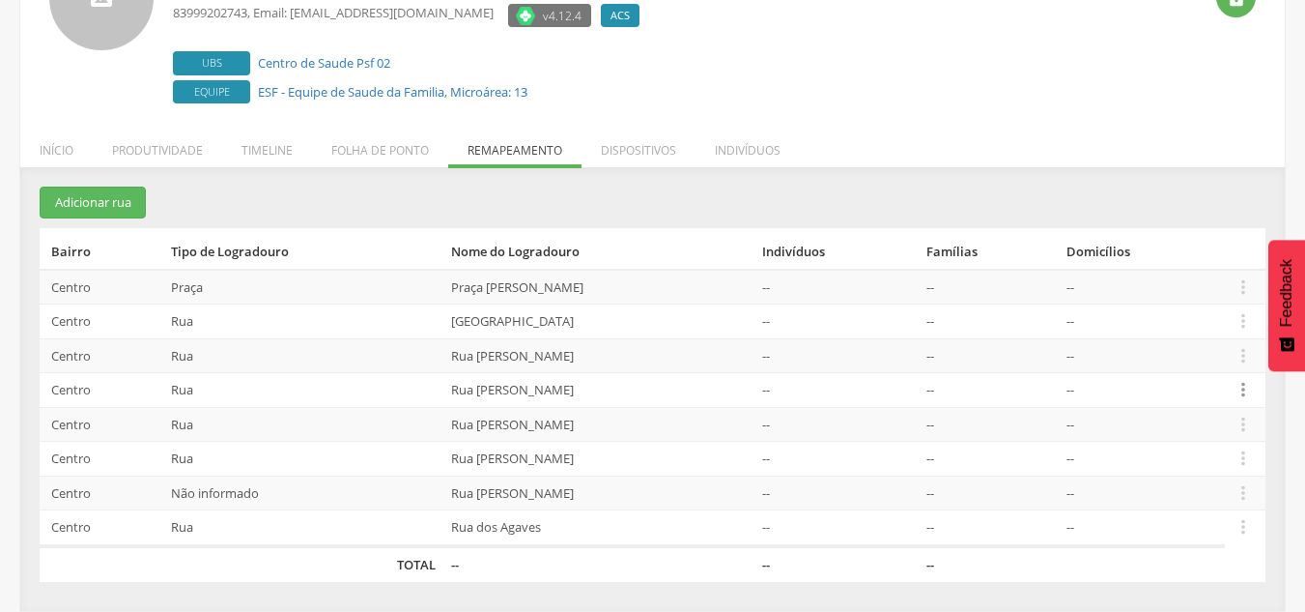
click at [1245, 388] on icon "" at bounding box center [1243, 389] width 21 height 21
click at [1217, 322] on link "Desalocar famílias" at bounding box center [1177, 313] width 153 height 24
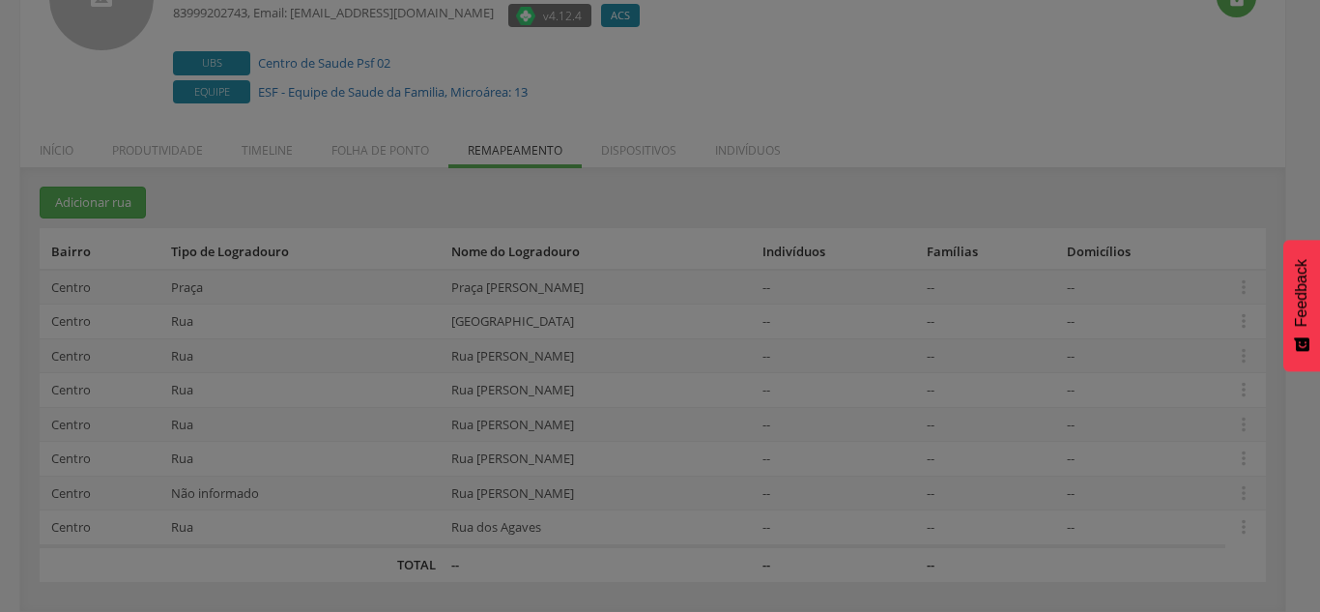
scroll to position [0, 0]
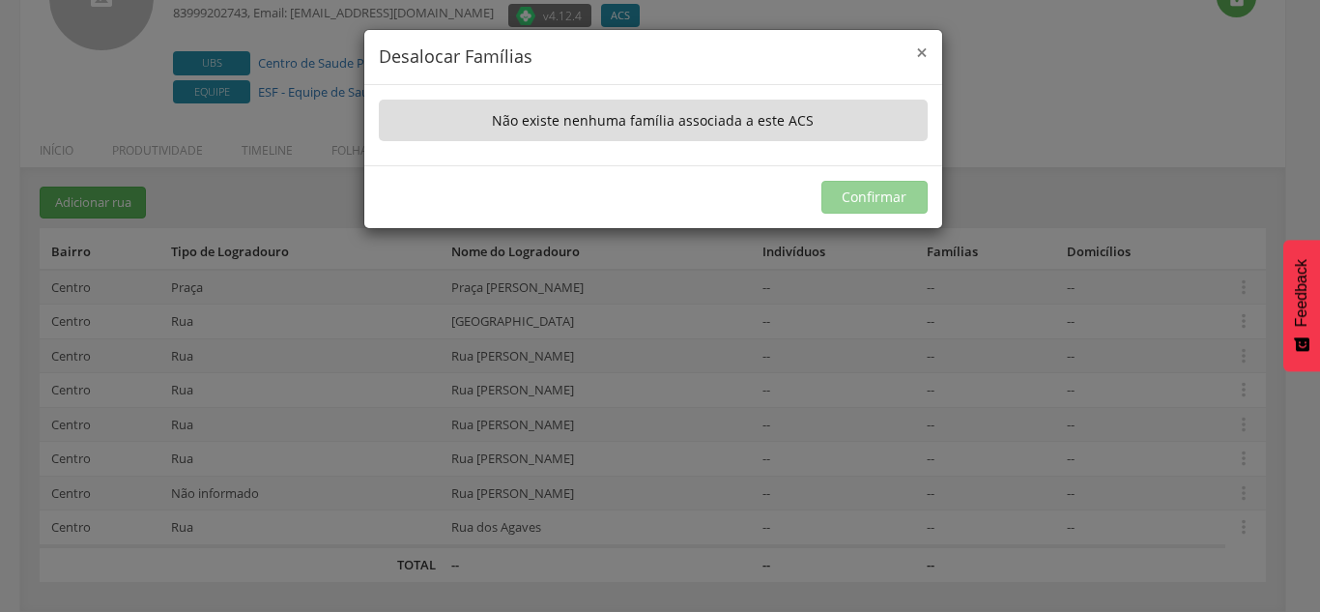
click at [922, 50] on span "×" at bounding box center [922, 52] width 12 height 27
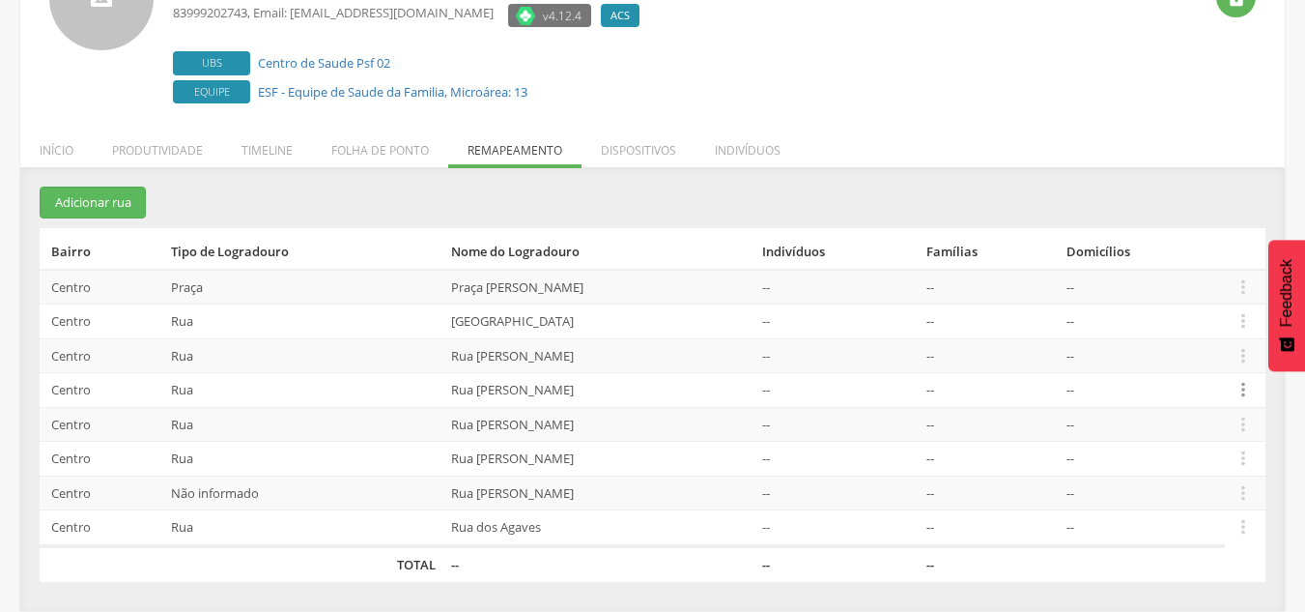
click at [1249, 389] on icon "" at bounding box center [1243, 389] width 21 height 21
click at [1028, 346] on td "--" at bounding box center [989, 355] width 140 height 35
click at [1254, 388] on icon "" at bounding box center [1243, 389] width 21 height 21
click at [1218, 357] on link "Desvincular ACS" at bounding box center [1177, 360] width 153 height 24
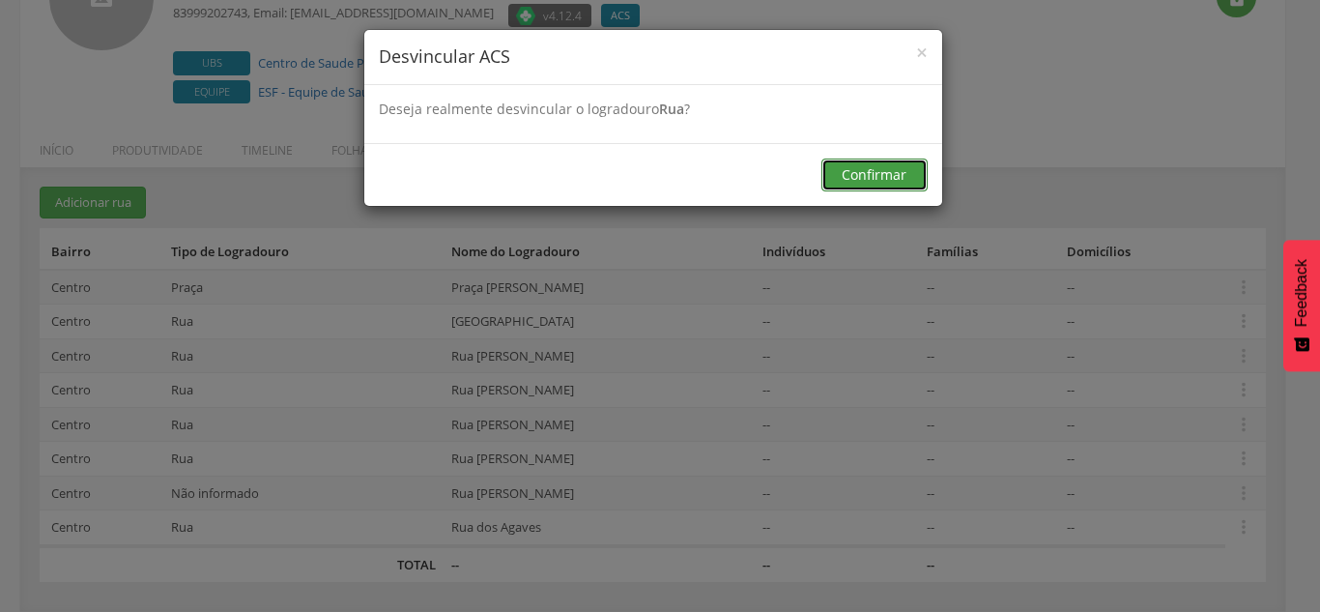
click at [889, 174] on button "Confirmar" at bounding box center [874, 174] width 106 height 33
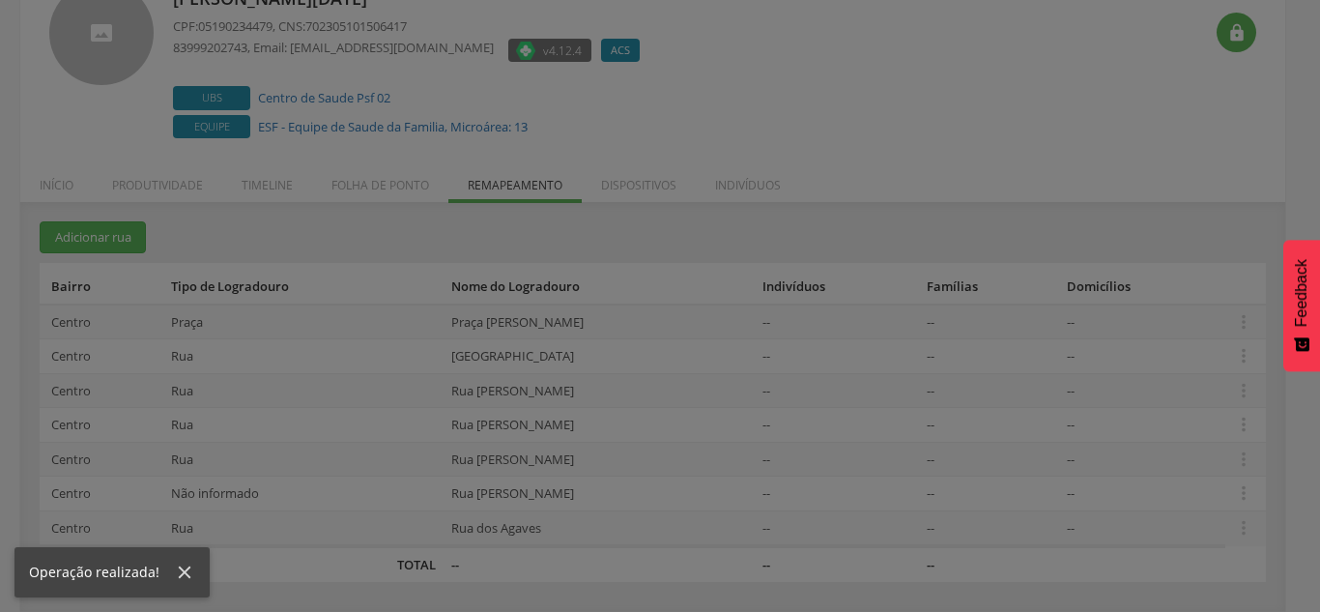
scroll to position [150, 0]
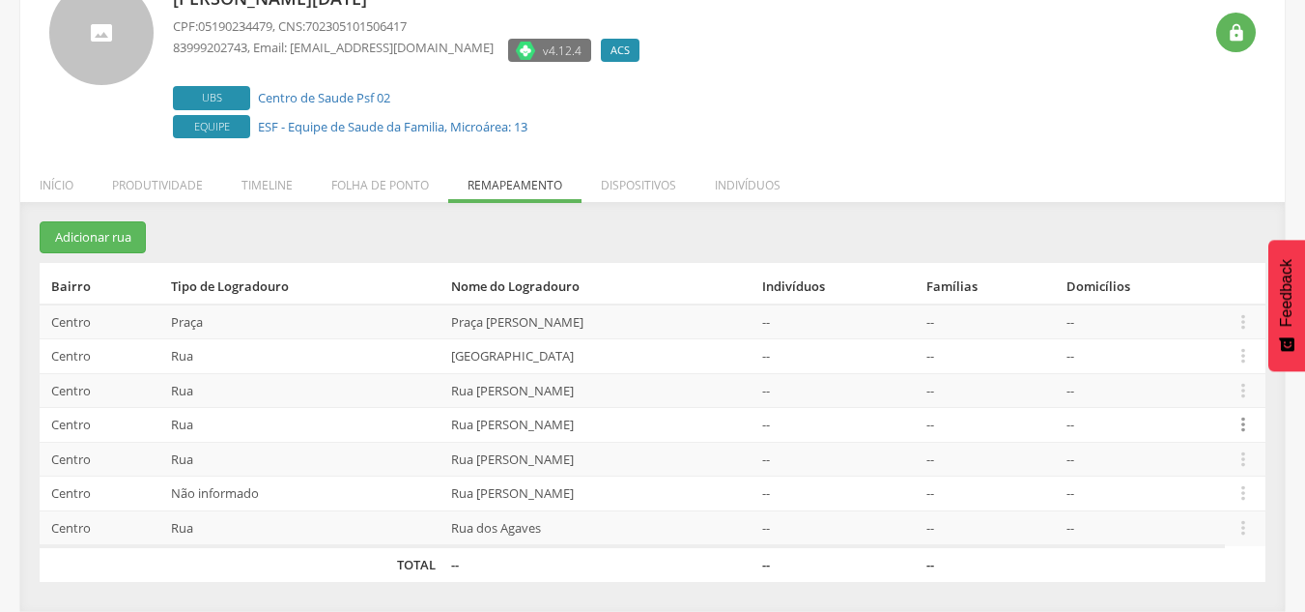
click at [1247, 423] on icon "" at bounding box center [1243, 424] width 21 height 21
click at [1179, 348] on link "Desalocar famílias" at bounding box center [1177, 348] width 153 height 24
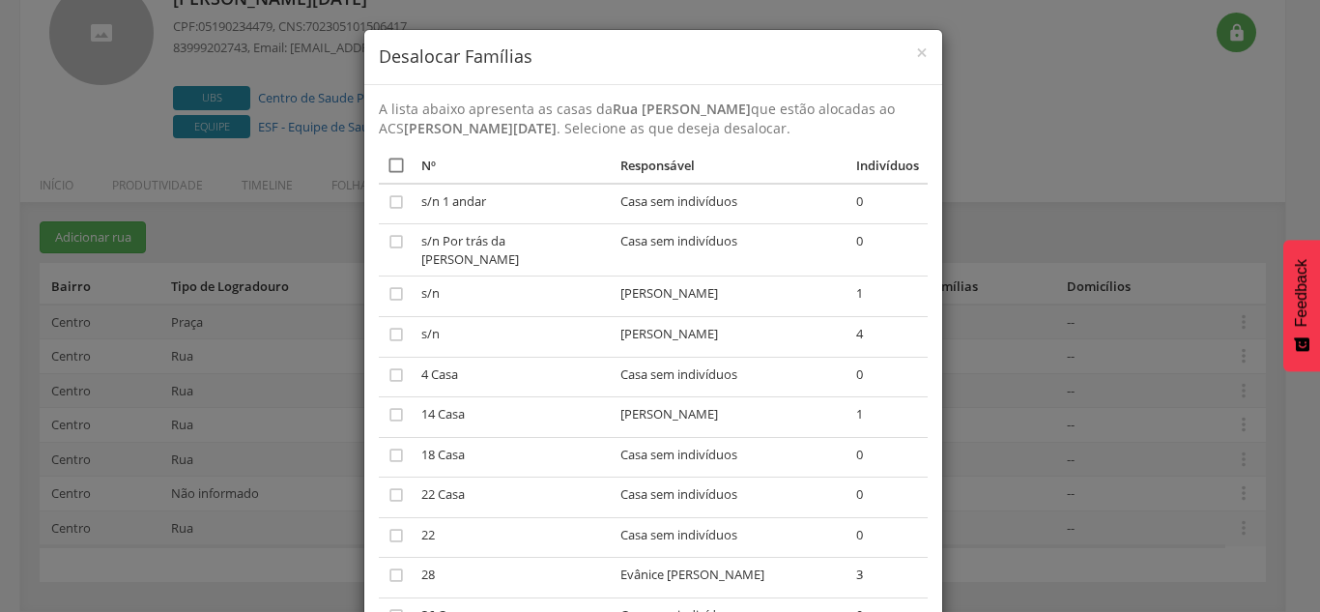
click at [388, 163] on icon "" at bounding box center [396, 165] width 19 height 19
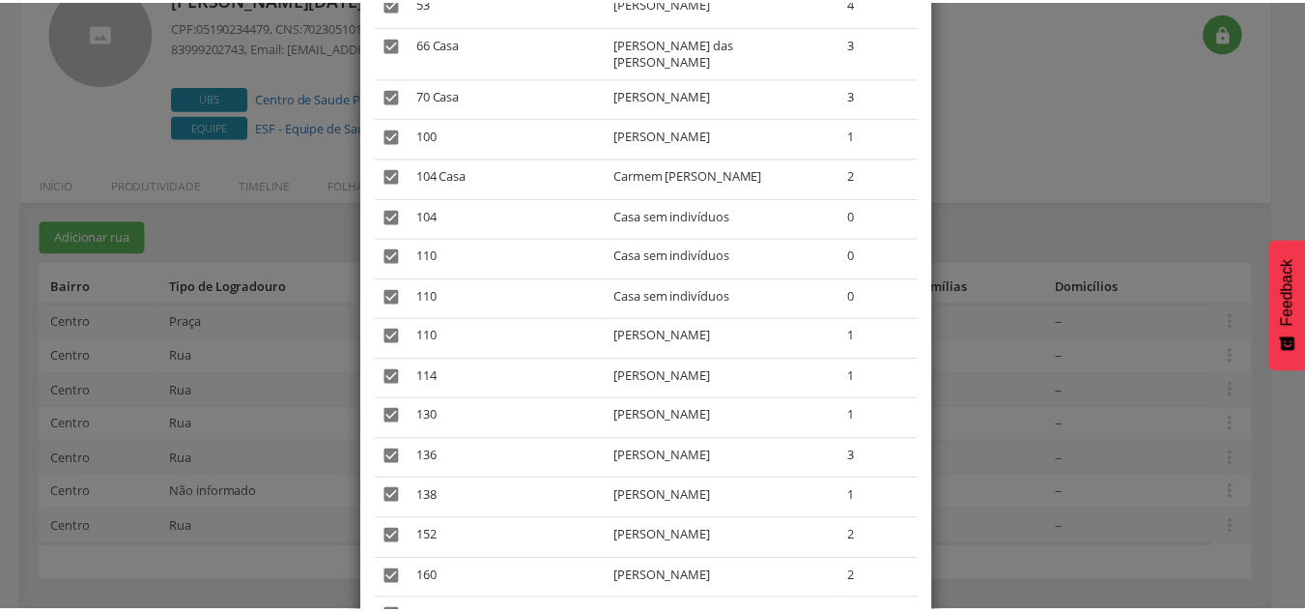
scroll to position [1023, 0]
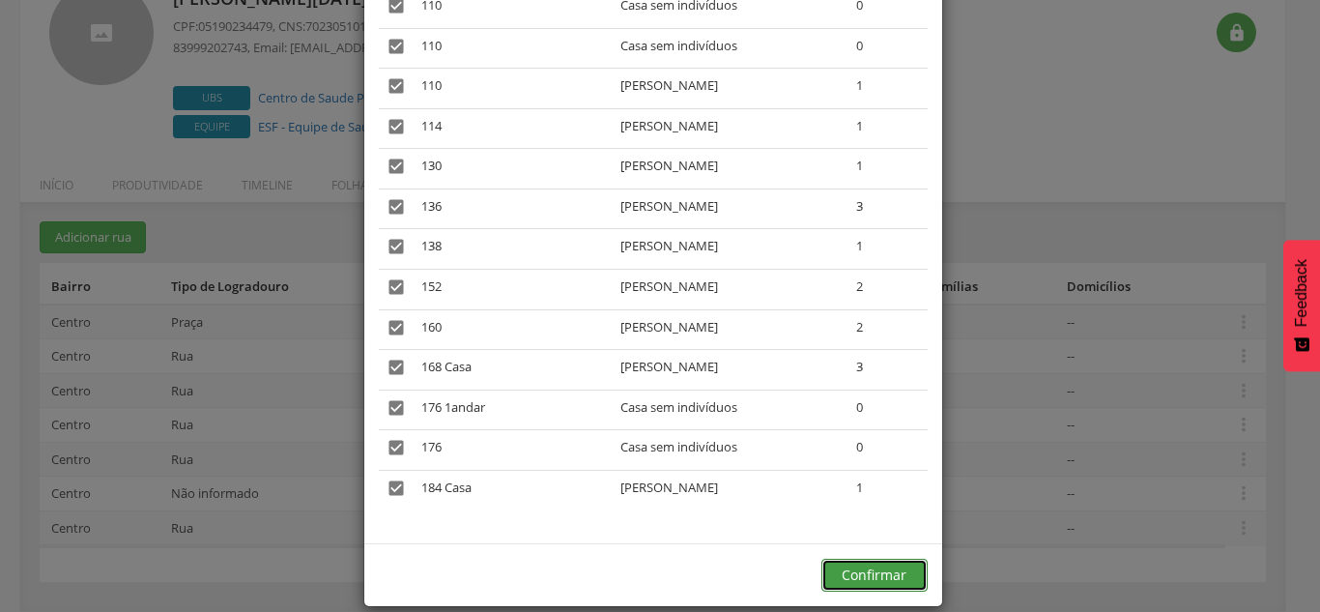
click at [892, 560] on button "Confirmar" at bounding box center [874, 575] width 106 height 33
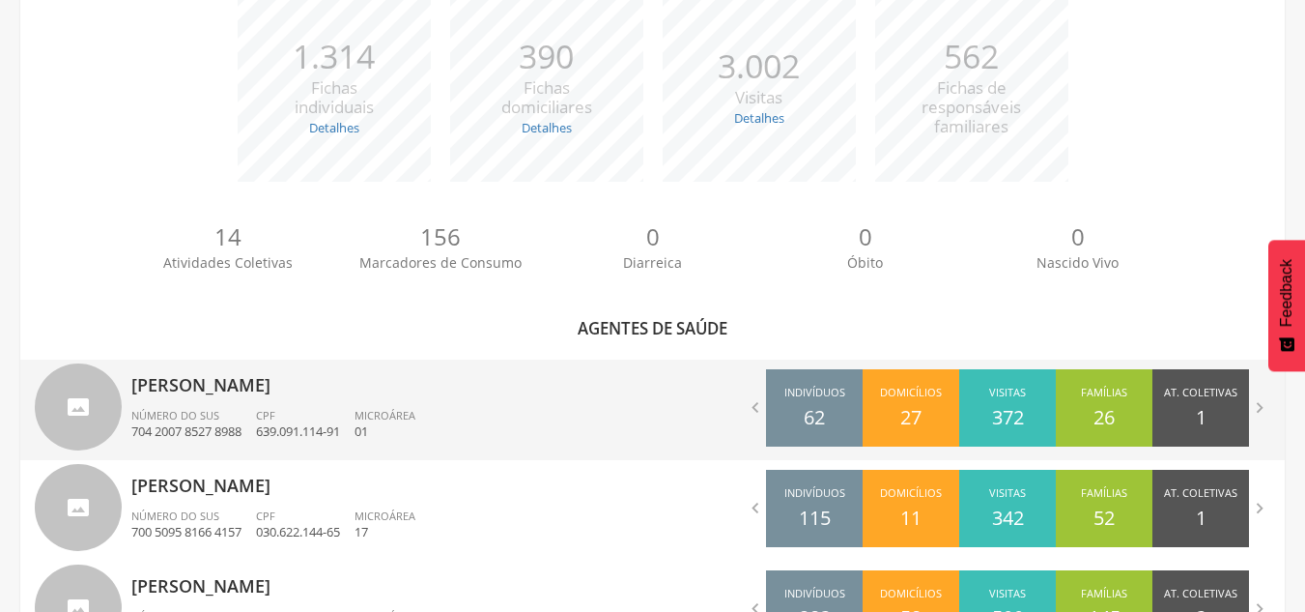
click at [214, 406] on div "[PERSON_NAME] Número do SUS 704 2007 8527 8988 CPF 639.091.114-91 Microárea 01" at bounding box center [384, 409] width 507 height 100
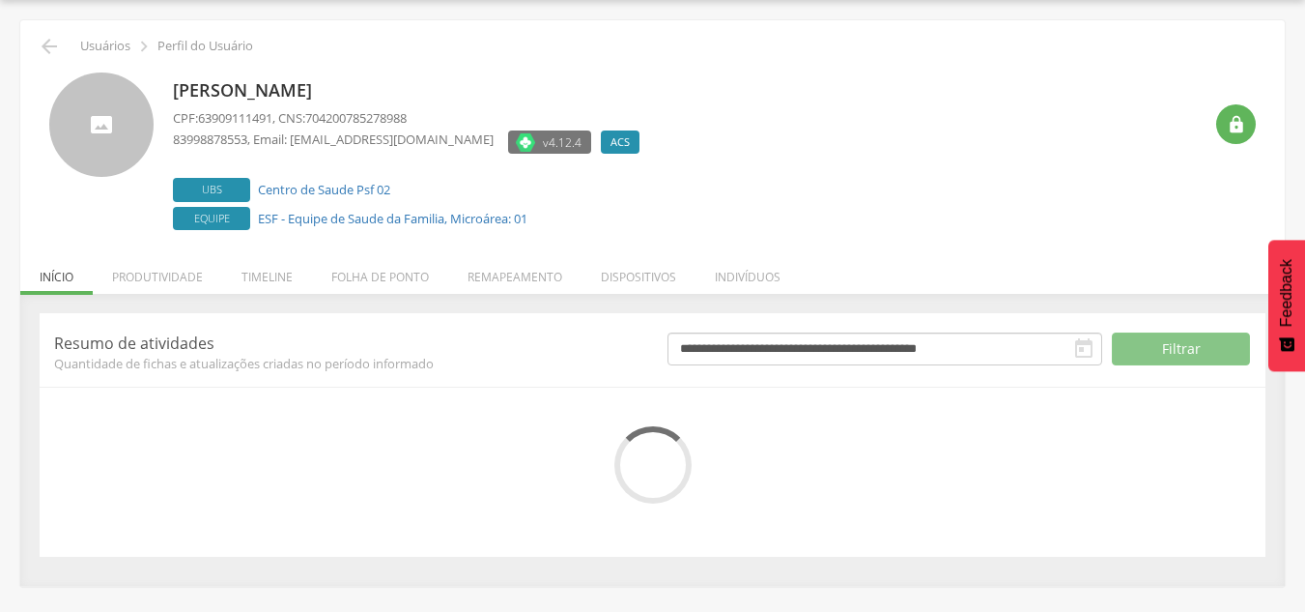
scroll to position [212, 0]
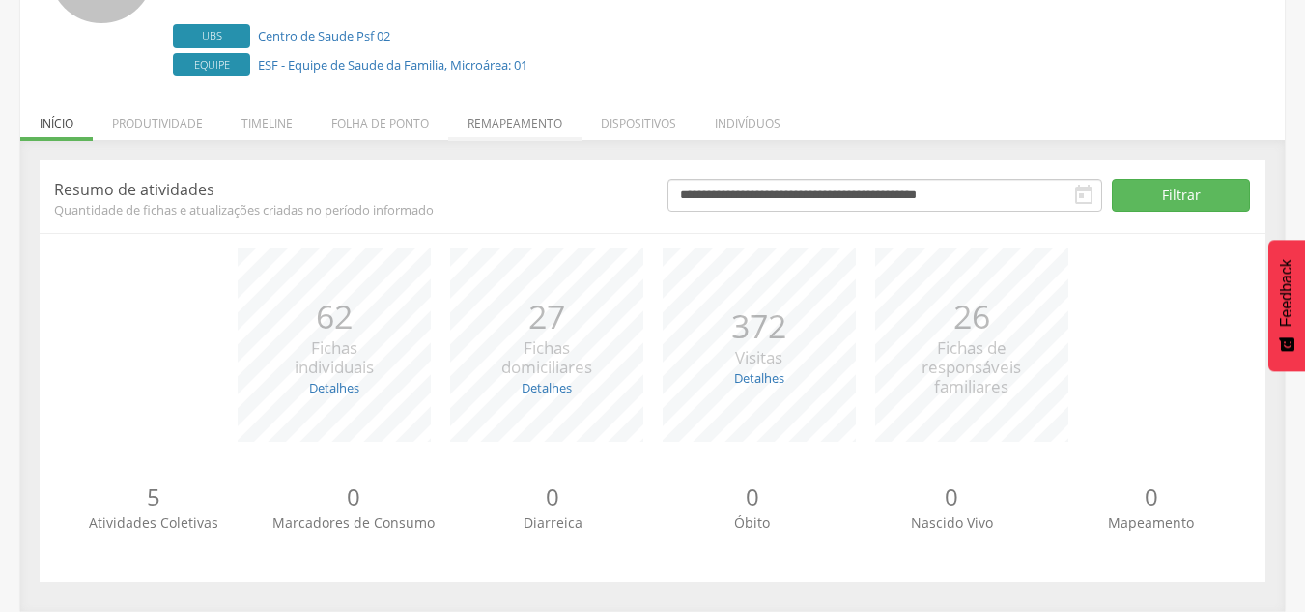
click at [521, 116] on li "Remapeamento" at bounding box center [514, 118] width 133 height 45
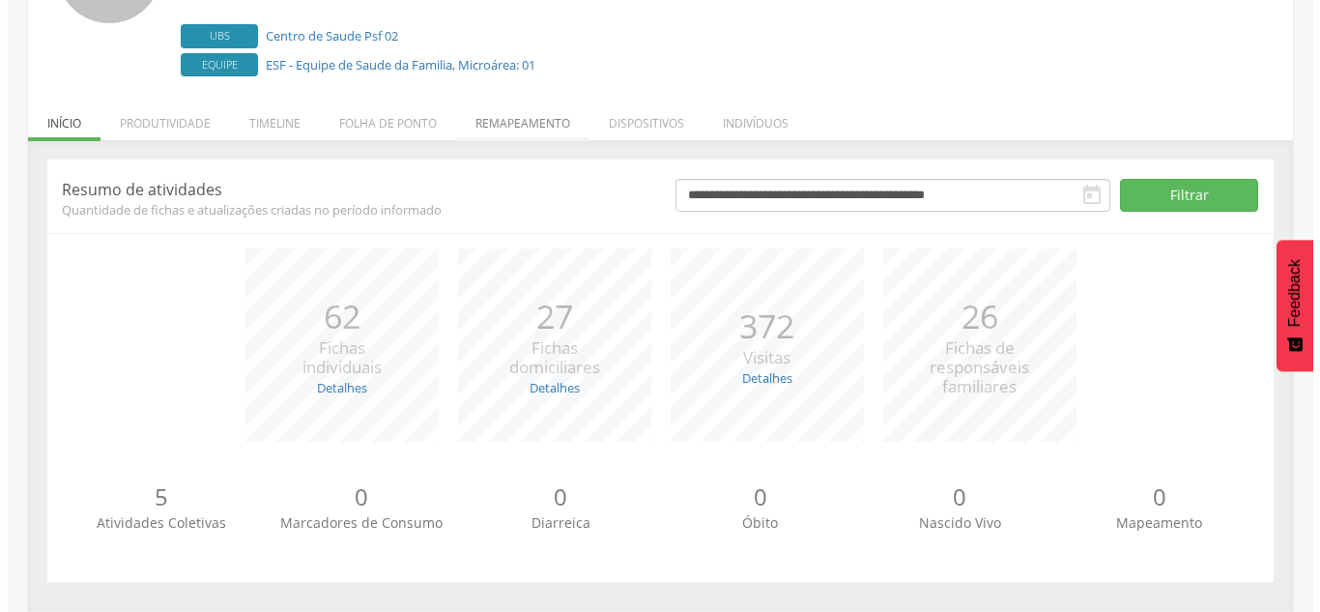
scroll to position [253, 0]
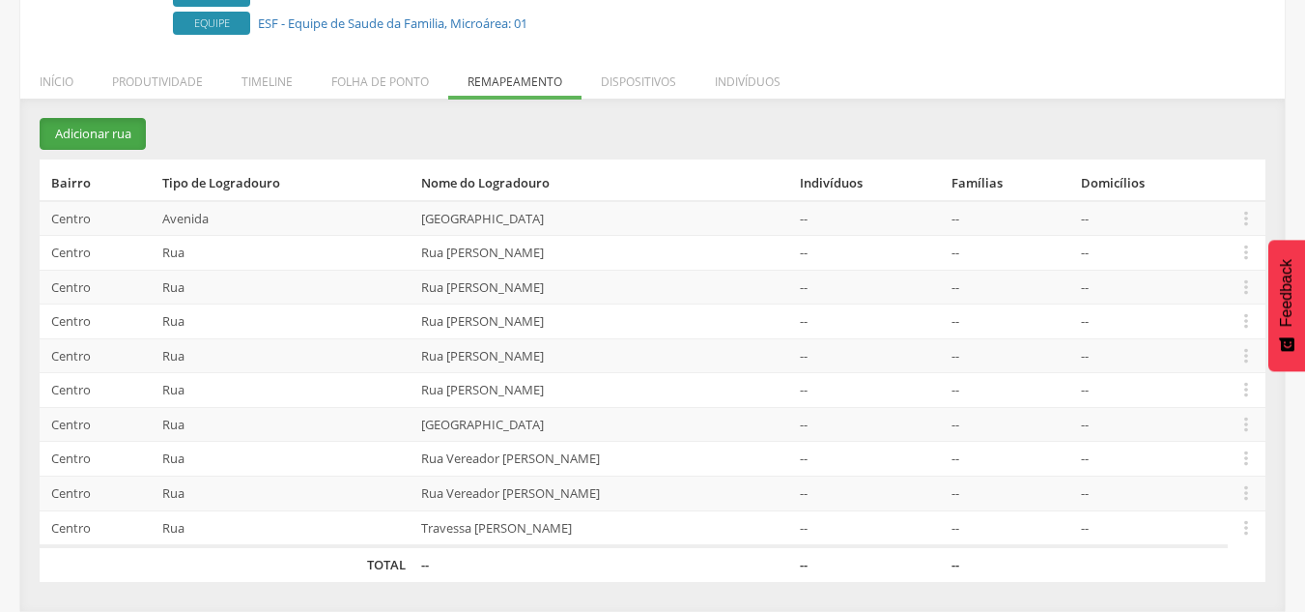
click at [106, 137] on button "Adicionar rua" at bounding box center [93, 134] width 106 height 32
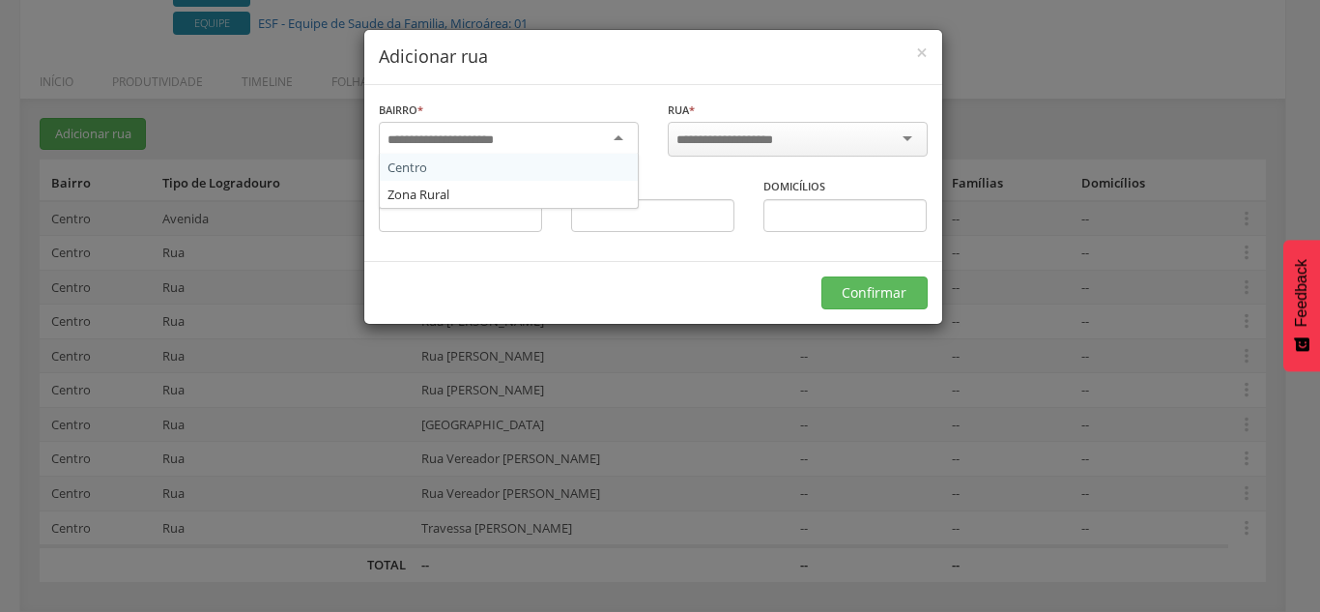
click at [623, 130] on div at bounding box center [509, 139] width 260 height 35
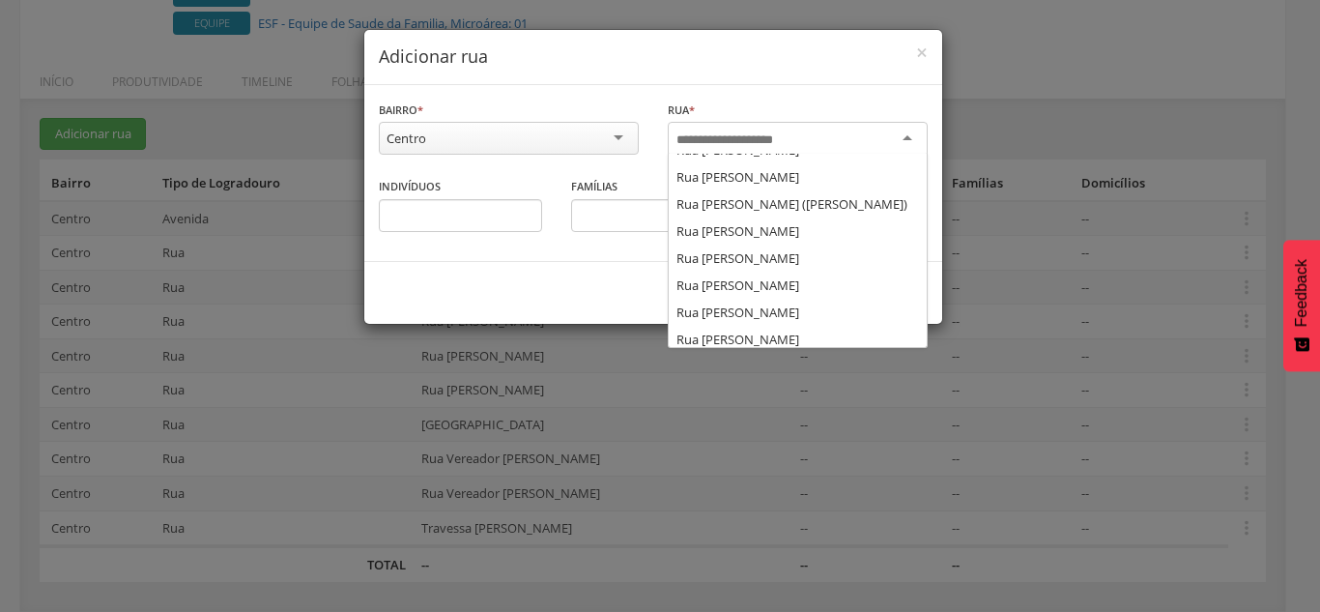
click at [696, 137] on input "select-one" at bounding box center [737, 139] width 123 height 17
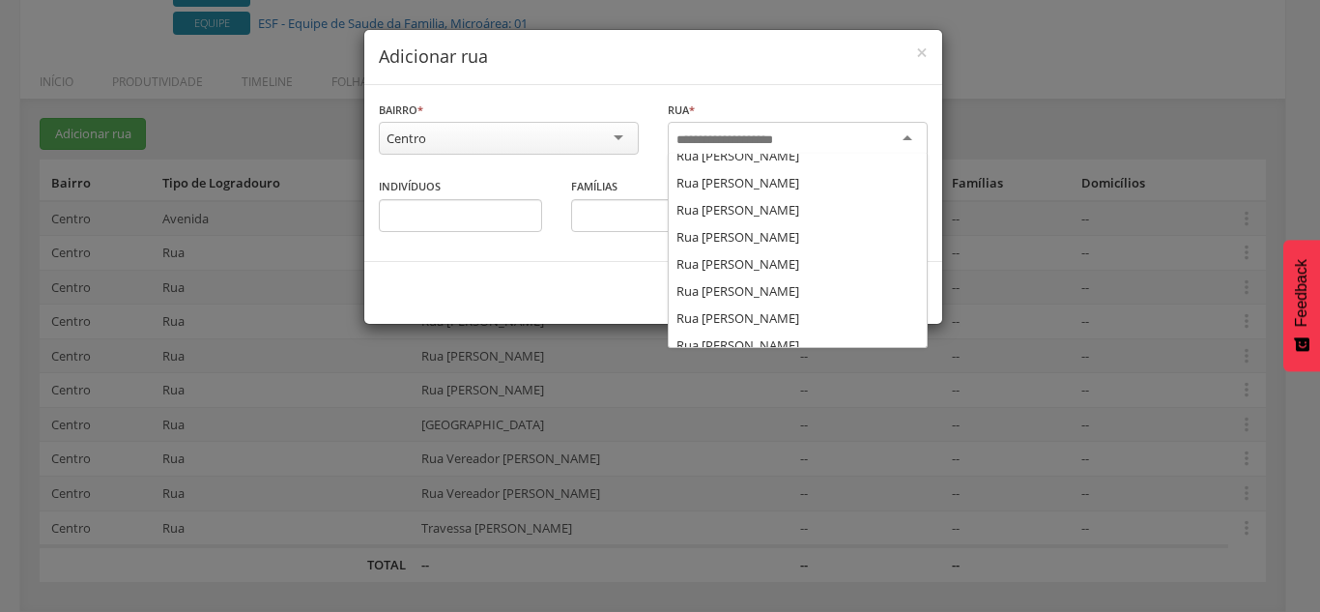
scroll to position [966, 0]
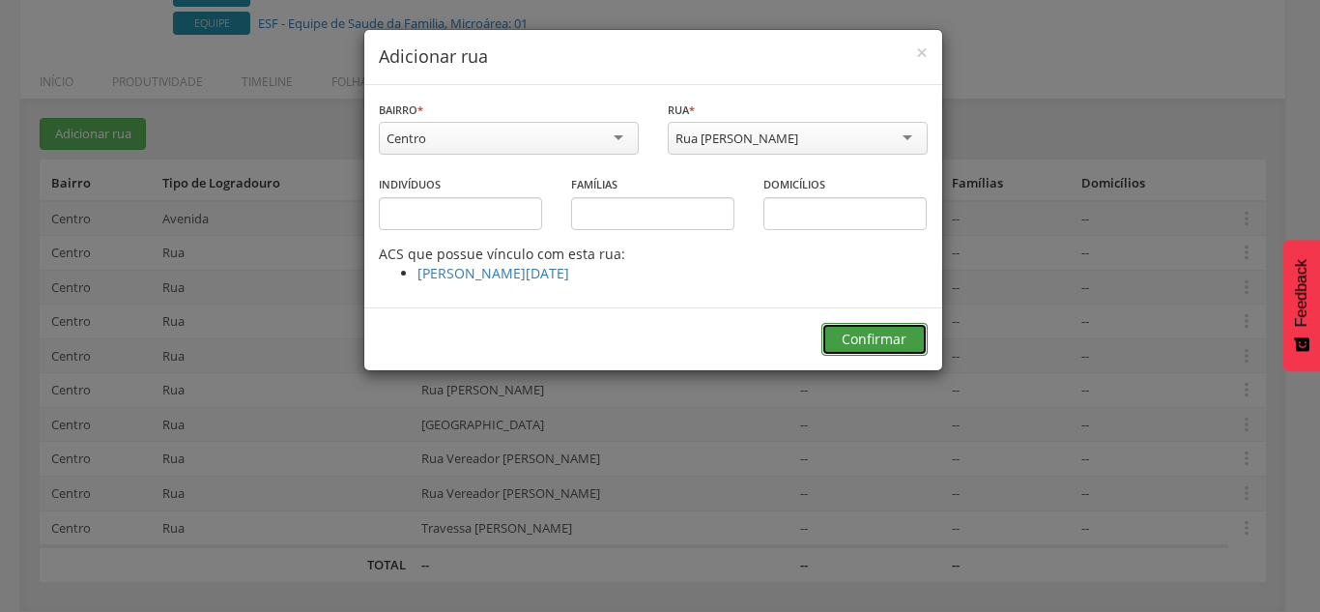
click at [884, 338] on button "Confirmar" at bounding box center [874, 339] width 106 height 33
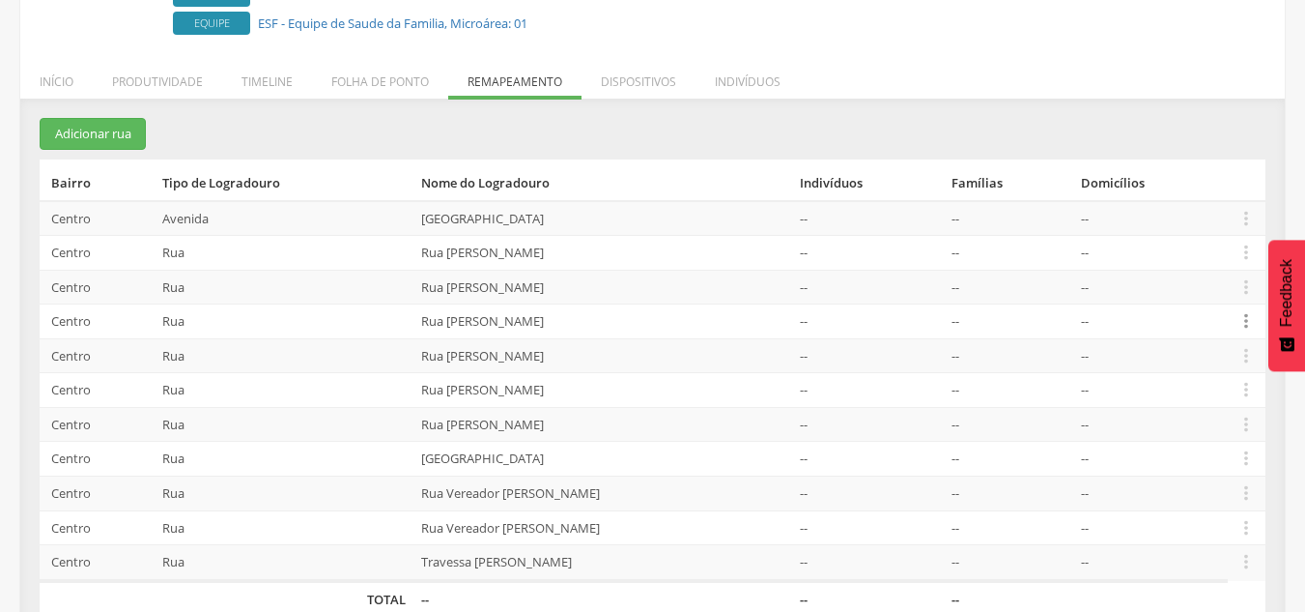
click at [1250, 321] on icon "" at bounding box center [1246, 320] width 21 height 21
click at [1176, 227] on link "Alocar famílias" at bounding box center [1179, 222] width 153 height 24
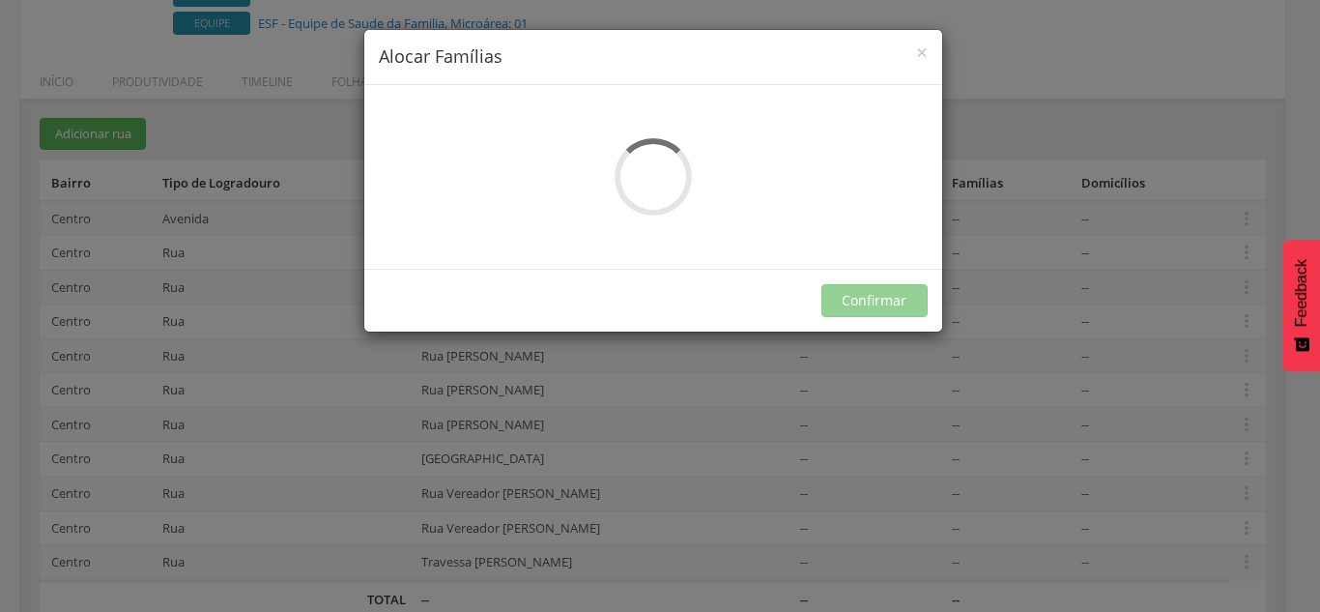
scroll to position [0, 0]
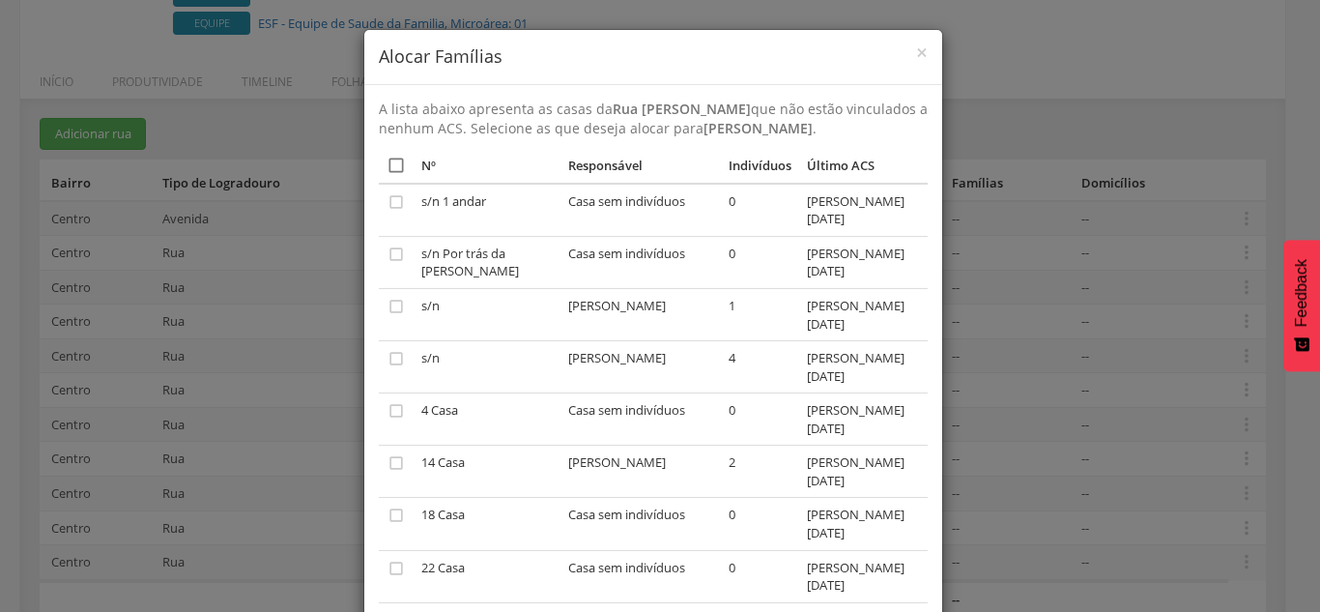
click at [387, 172] on icon "" at bounding box center [396, 165] width 19 height 19
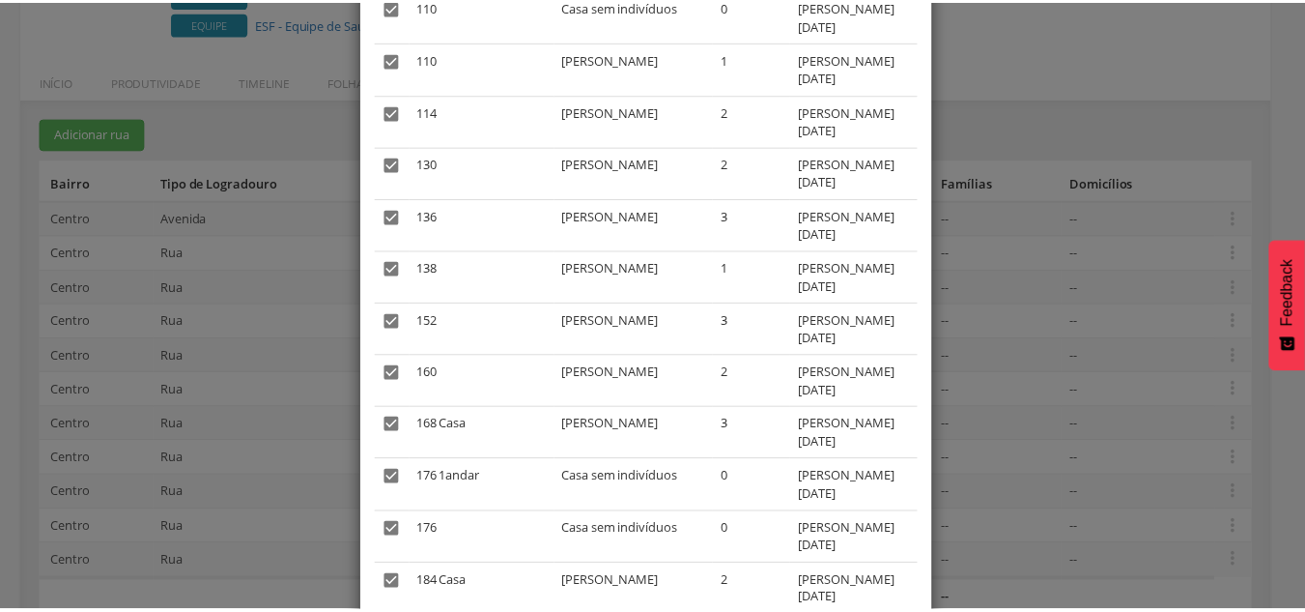
scroll to position [1424, 0]
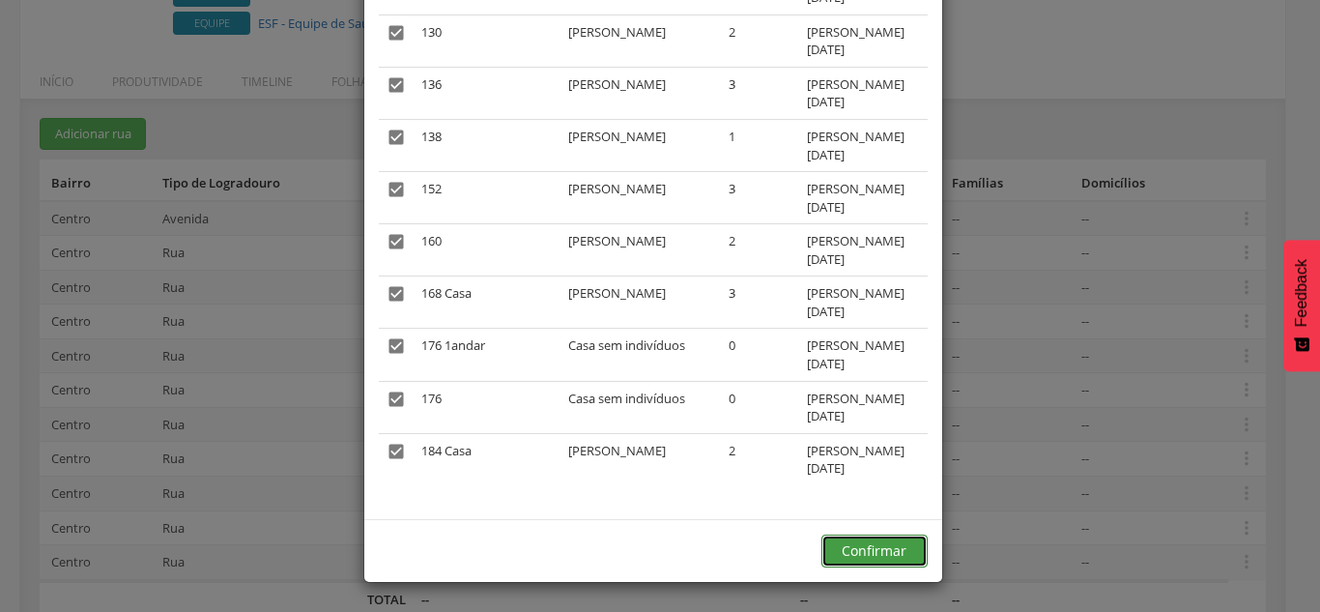
click at [868, 553] on button "Confirmar" at bounding box center [874, 550] width 106 height 33
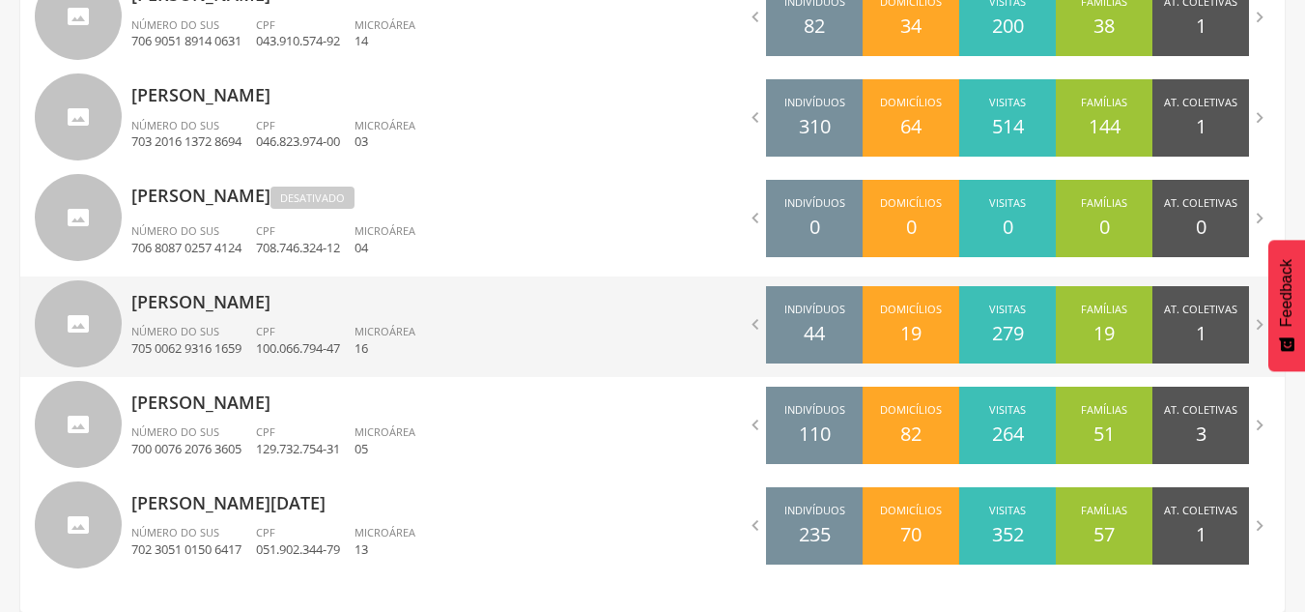
scroll to position [1243, 0]
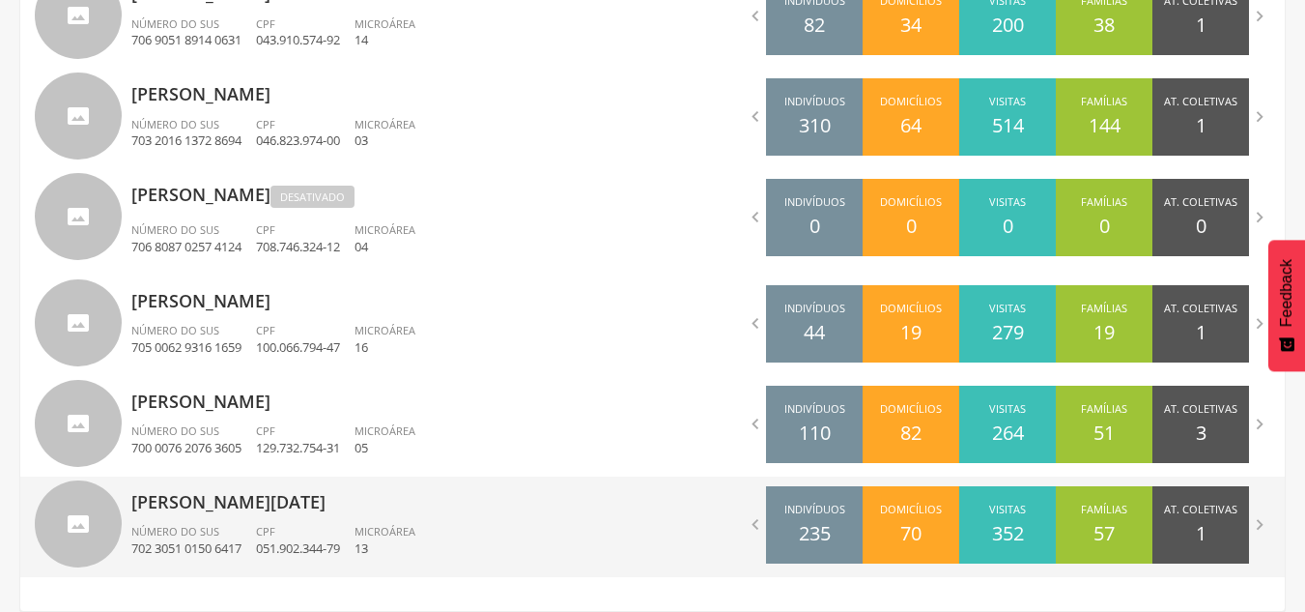
click at [294, 505] on p "[PERSON_NAME][DATE]" at bounding box center [384, 495] width 507 height 39
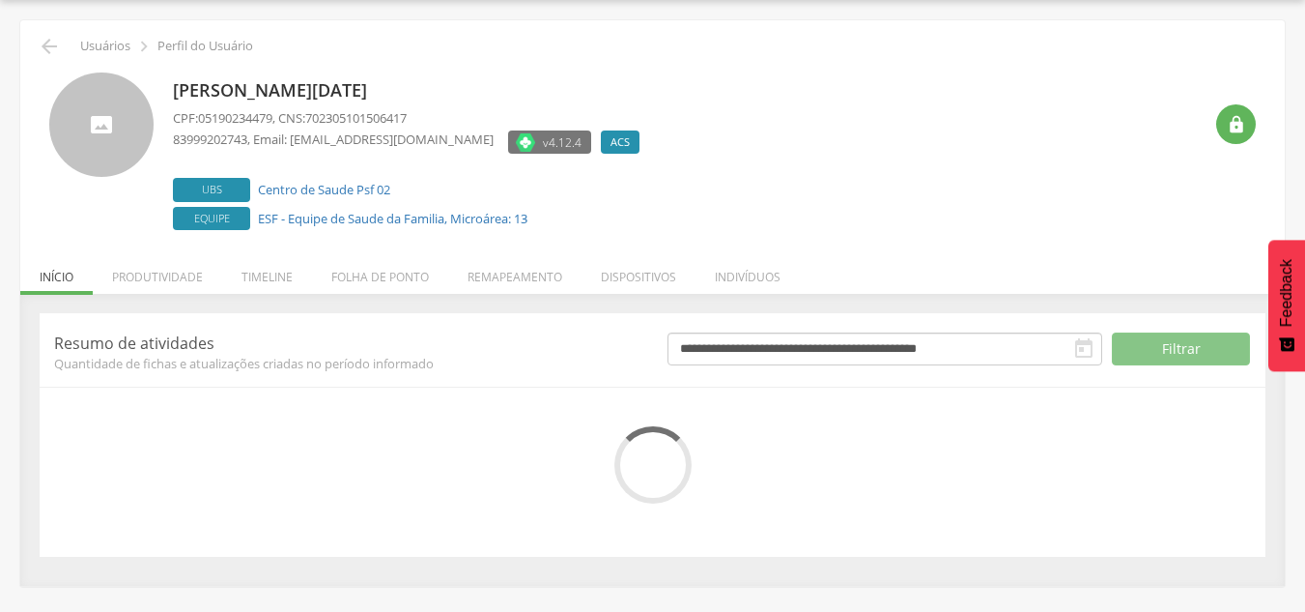
scroll to position [212, 0]
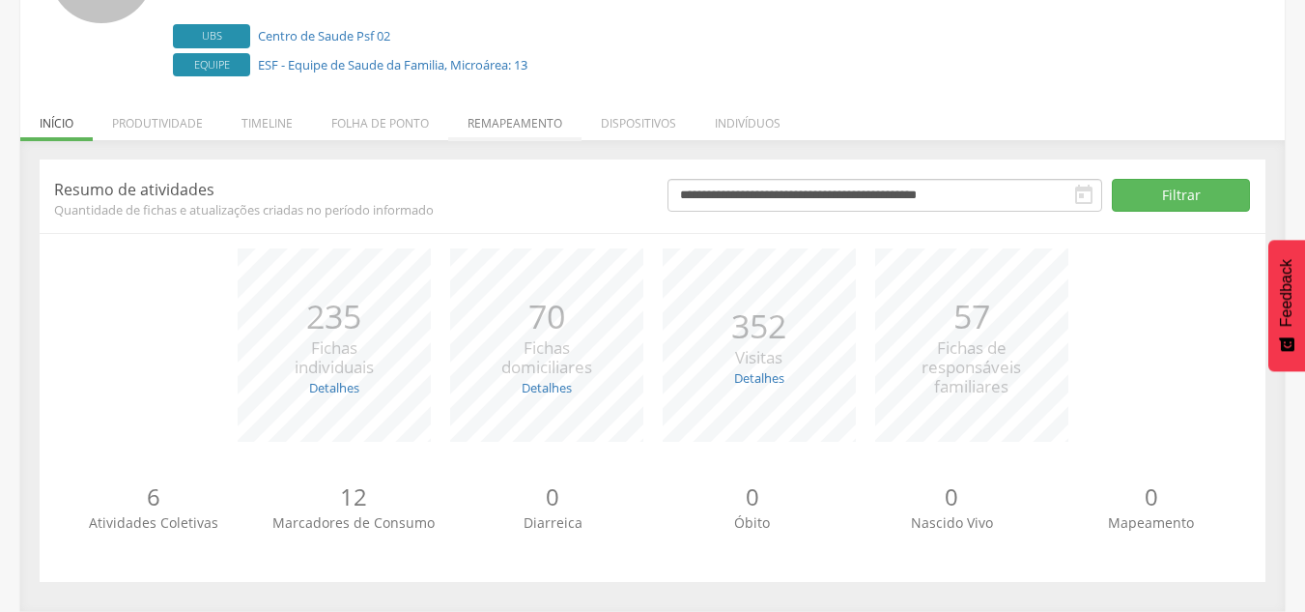
click at [526, 119] on li "Remapeamento" at bounding box center [514, 118] width 133 height 45
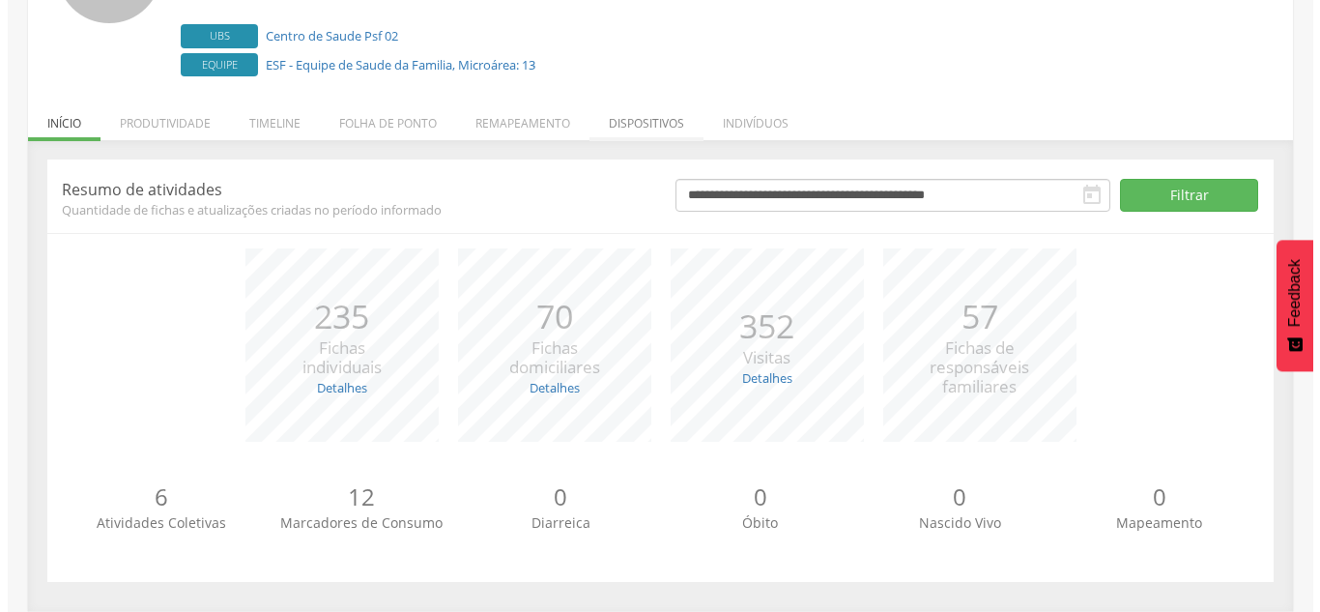
scroll to position [150, 0]
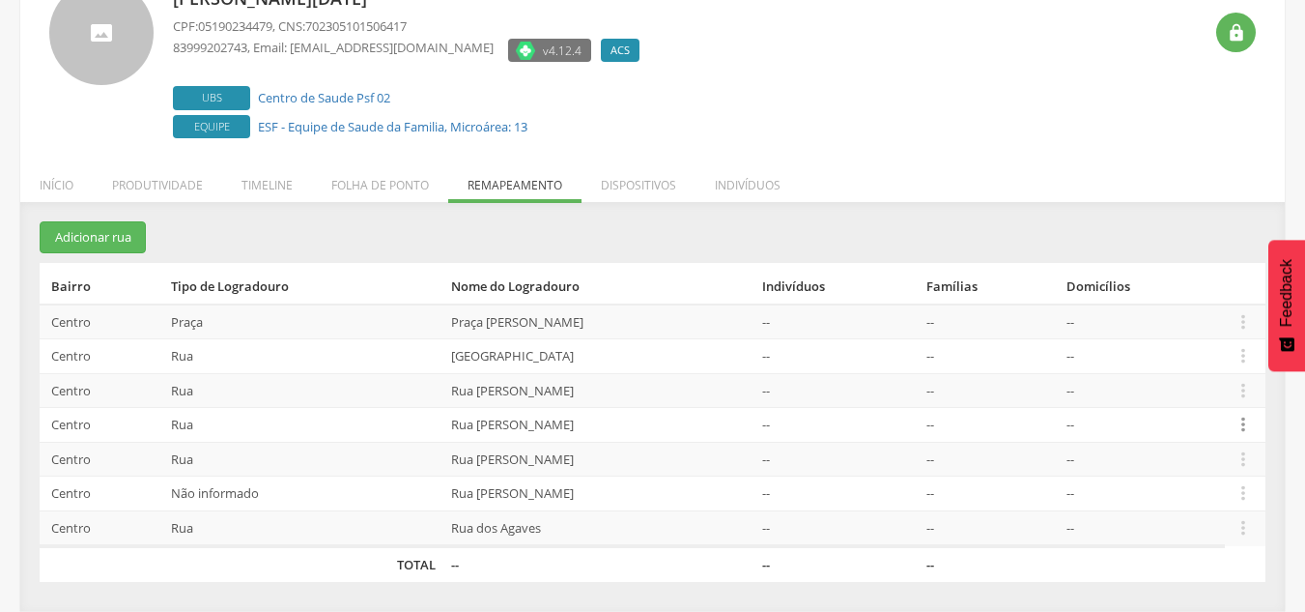
click at [1253, 420] on icon "" at bounding box center [1243, 424] width 21 height 21
click at [1173, 391] on link "Desvincular ACS" at bounding box center [1177, 395] width 153 height 24
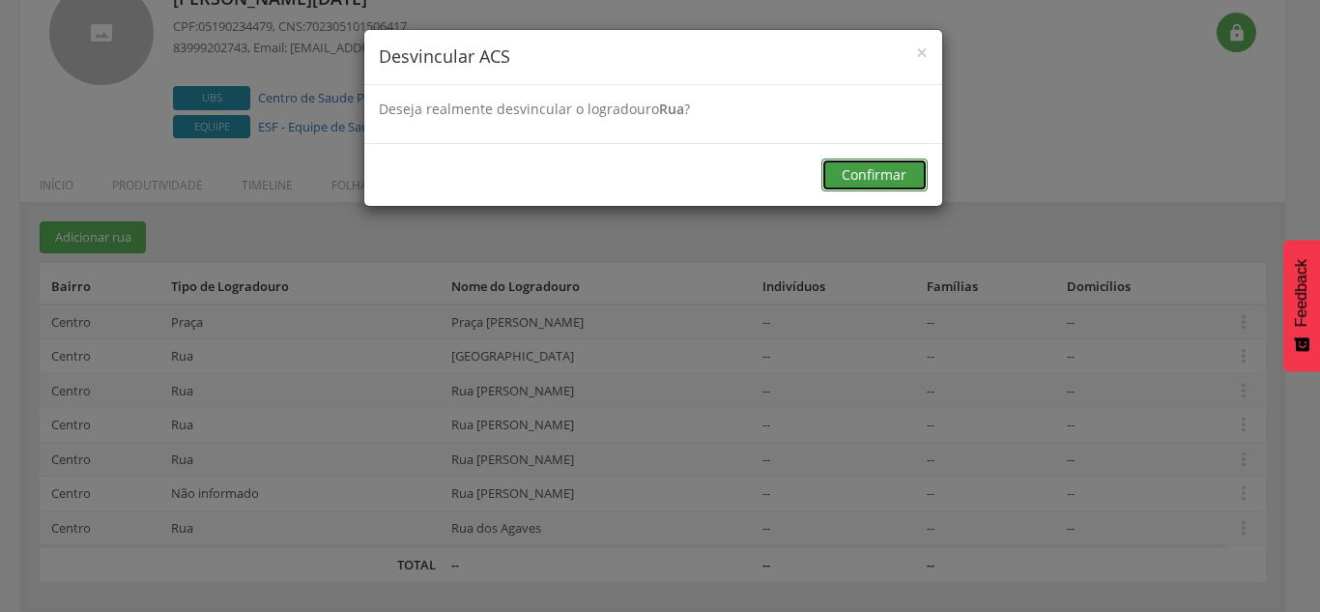
click at [870, 182] on button "Confirmar" at bounding box center [874, 174] width 106 height 33
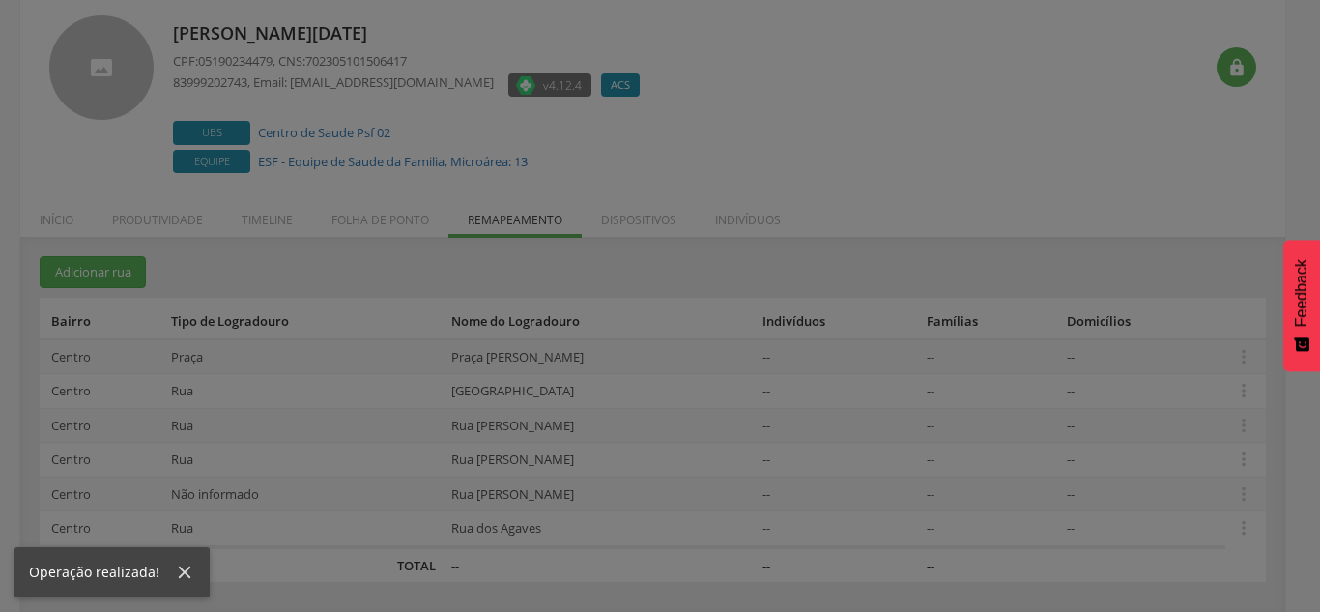
scroll to position [115, 0]
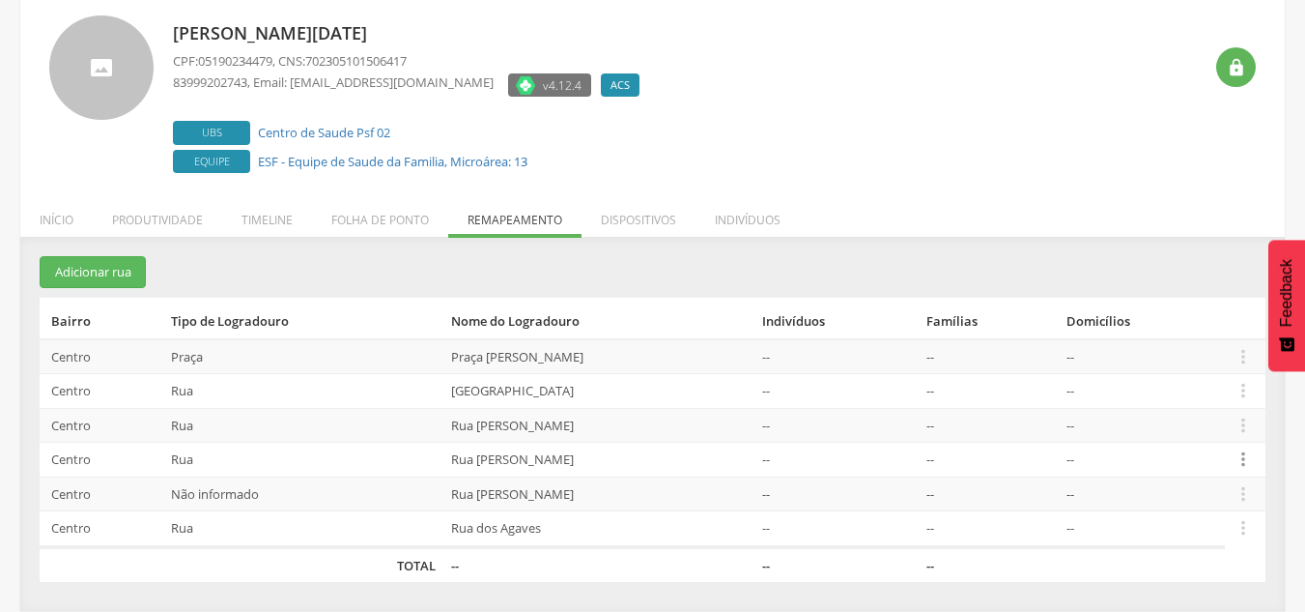
click at [1247, 457] on icon "" at bounding box center [1243, 458] width 21 height 21
click at [1249, 463] on icon "" at bounding box center [1243, 458] width 21 height 21
click at [1206, 387] on link "Desalocar famílias" at bounding box center [1177, 383] width 153 height 24
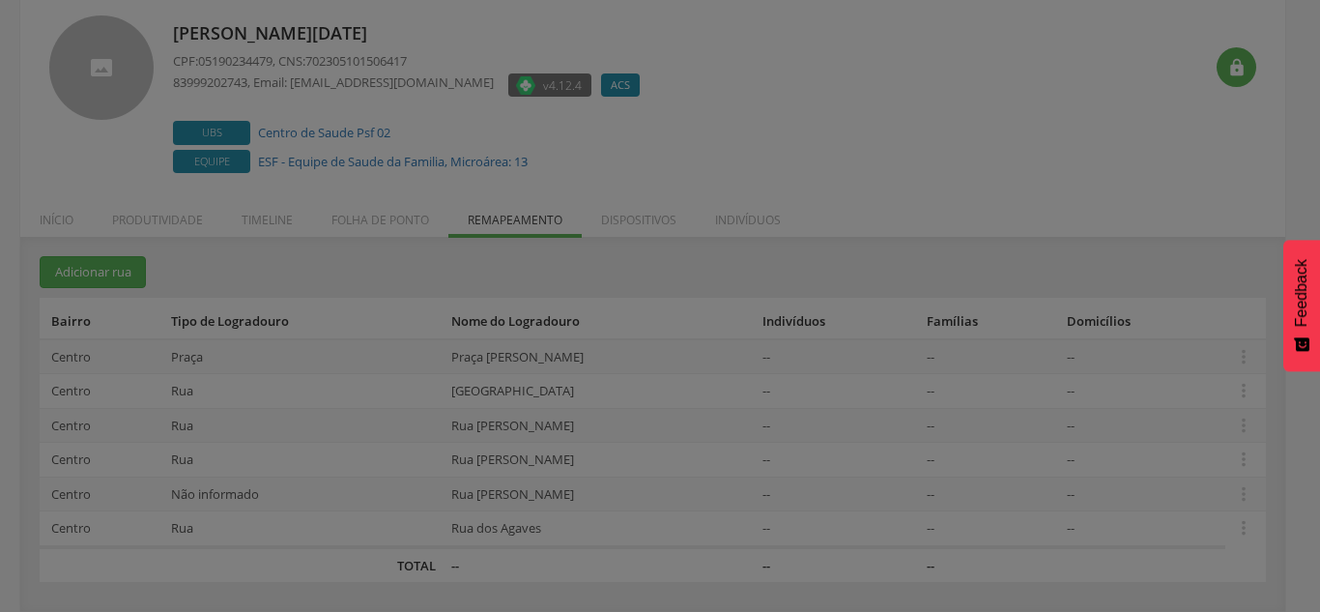
scroll to position [0, 0]
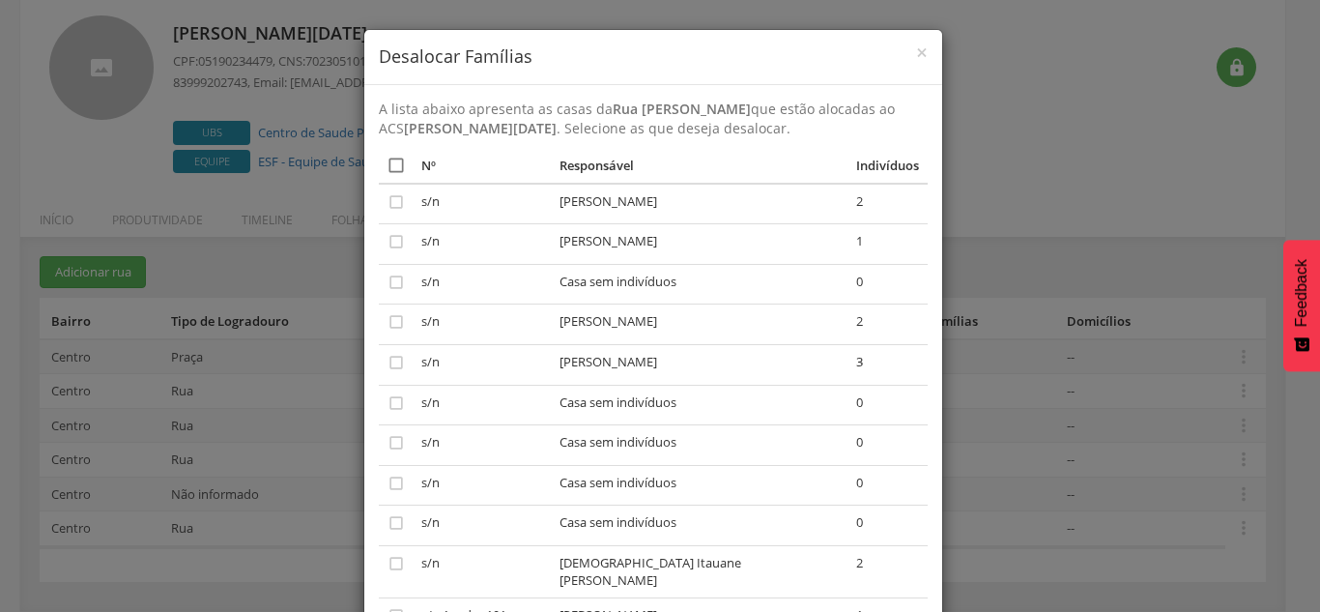
click at [392, 166] on icon "" at bounding box center [396, 165] width 19 height 19
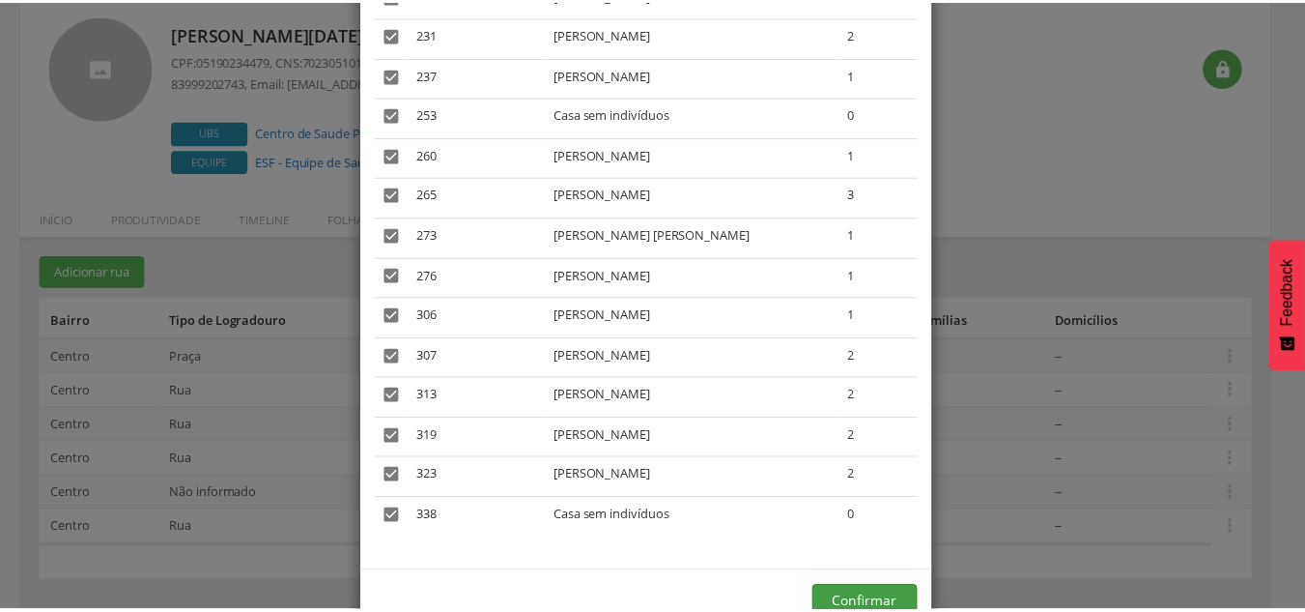
scroll to position [3915, 0]
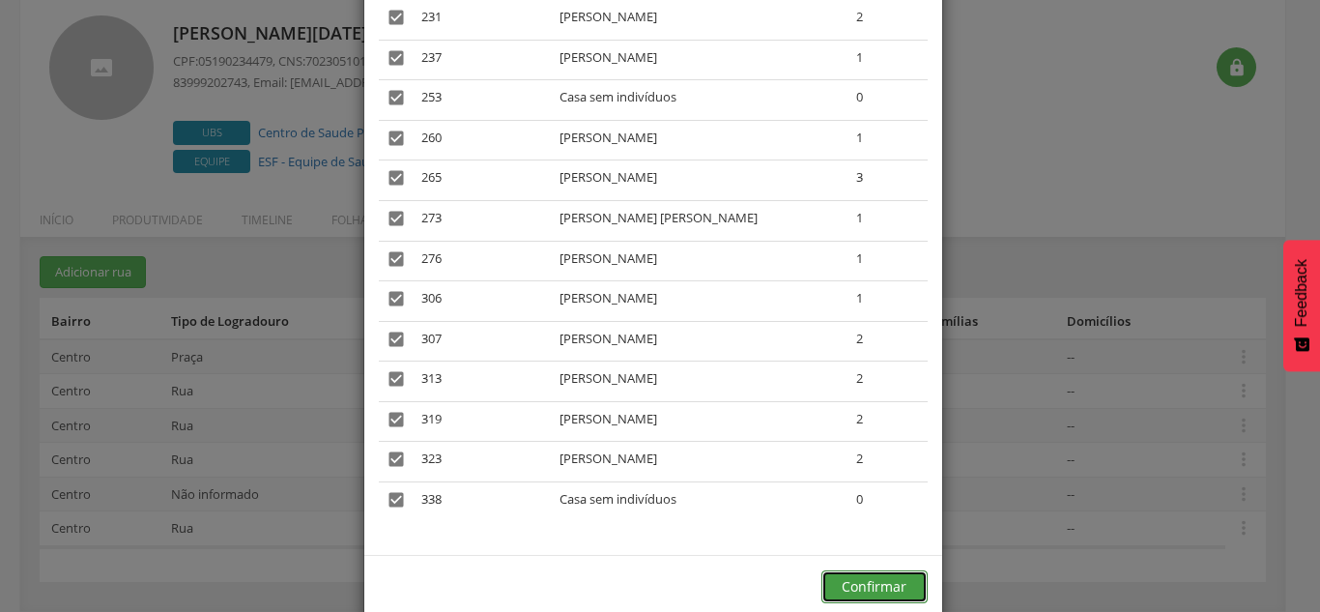
click at [845, 570] on button "Confirmar" at bounding box center [874, 586] width 106 height 33
click at [874, 570] on button "Confirmar" at bounding box center [874, 586] width 106 height 33
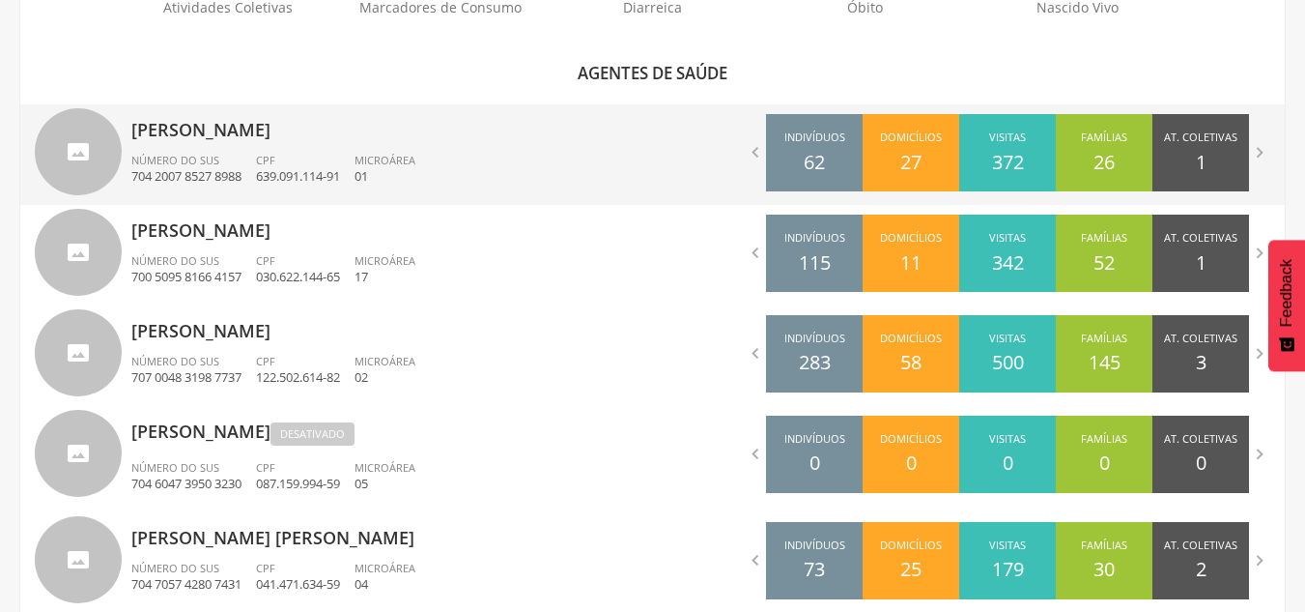
click at [247, 119] on p "[PERSON_NAME]" at bounding box center [384, 123] width 507 height 39
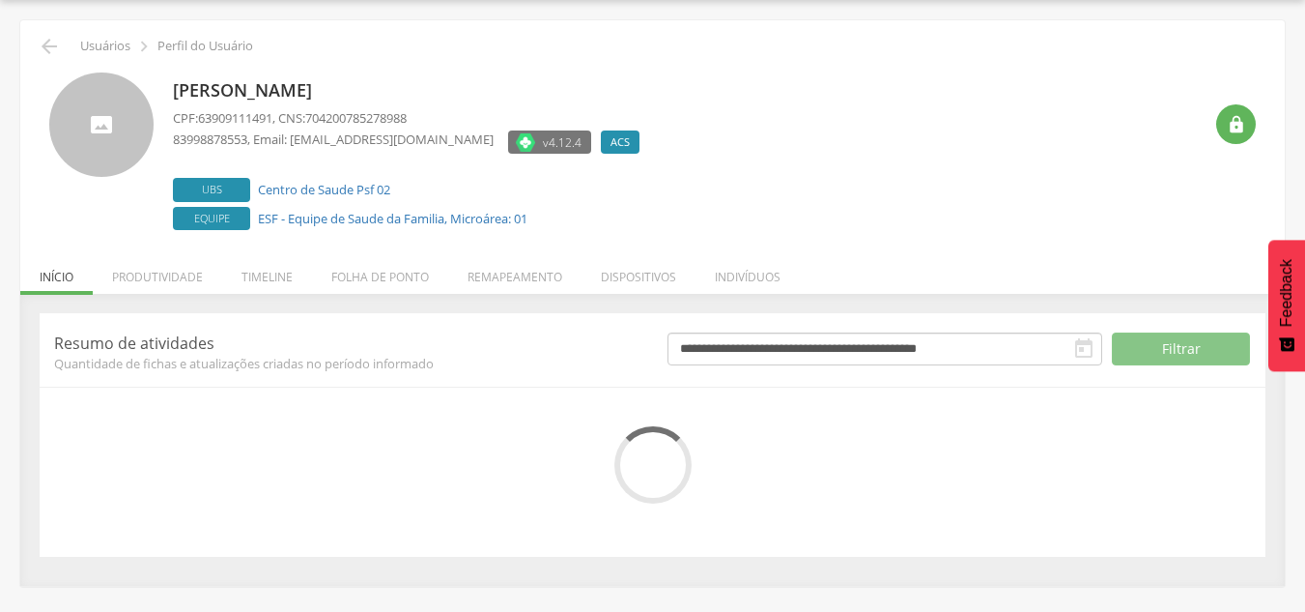
scroll to position [212, 0]
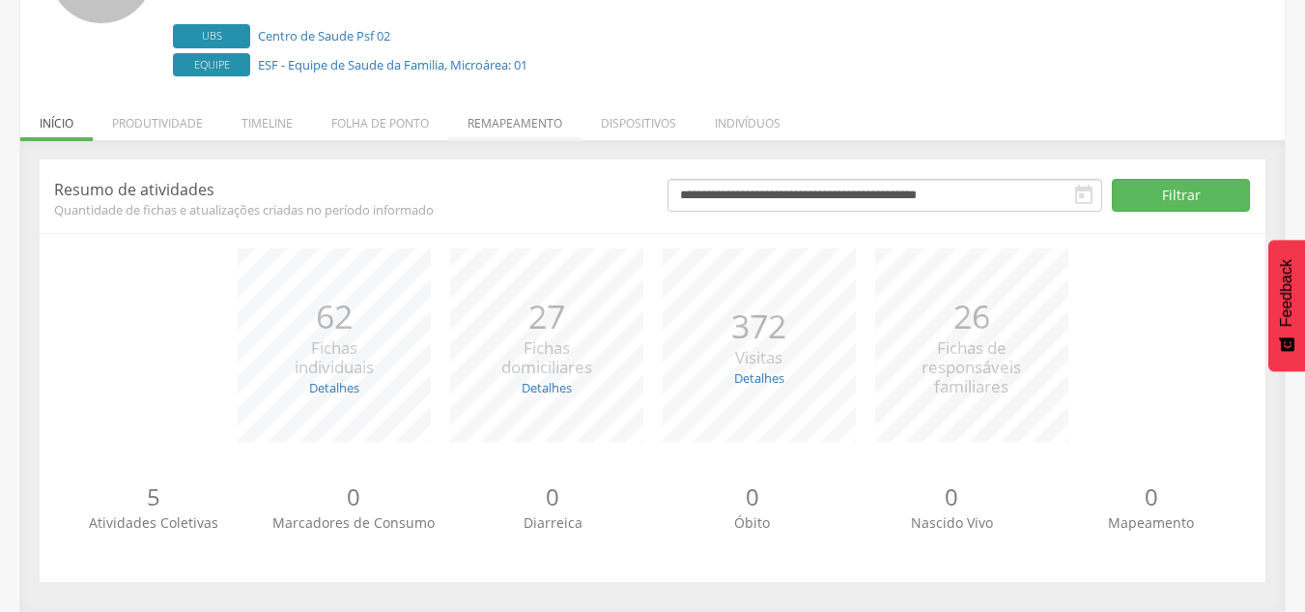
click at [508, 123] on li "Remapeamento" at bounding box center [514, 118] width 133 height 45
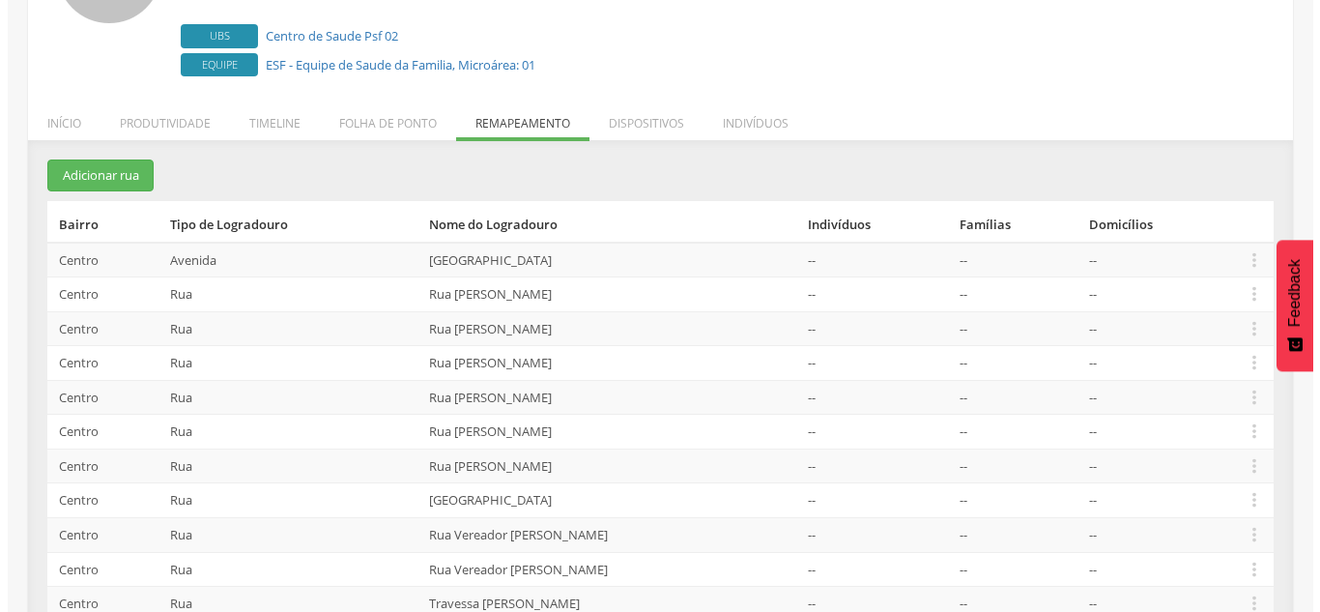
scroll to position [287, 0]
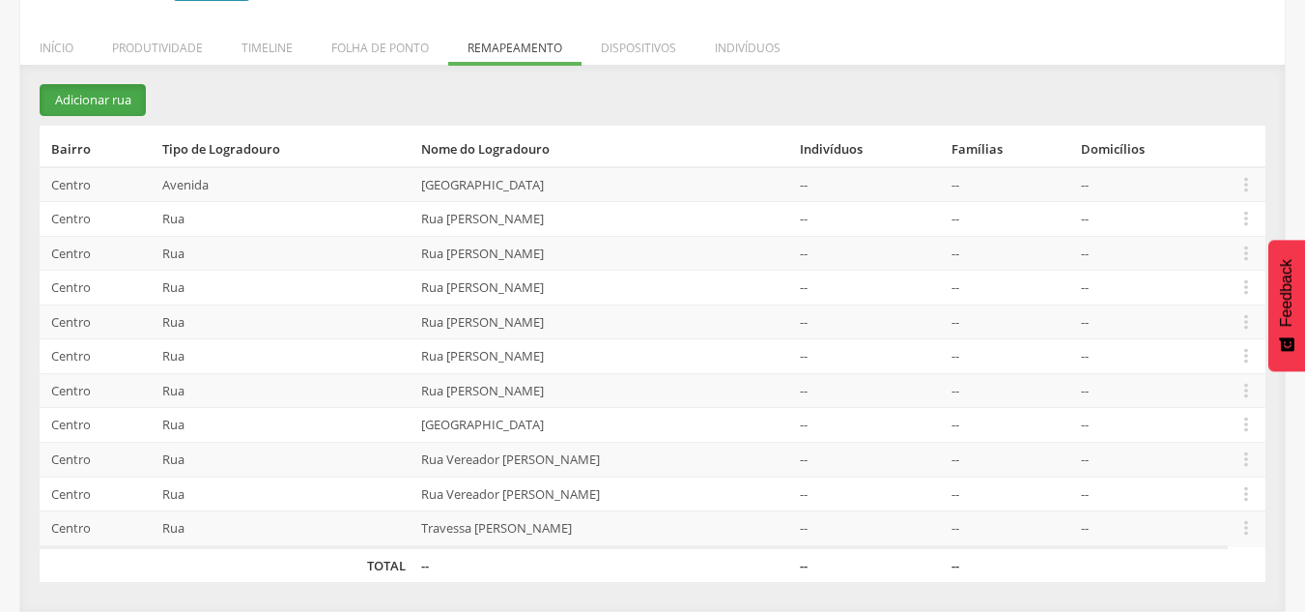
click at [82, 108] on button "Adicionar rua" at bounding box center [93, 100] width 106 height 32
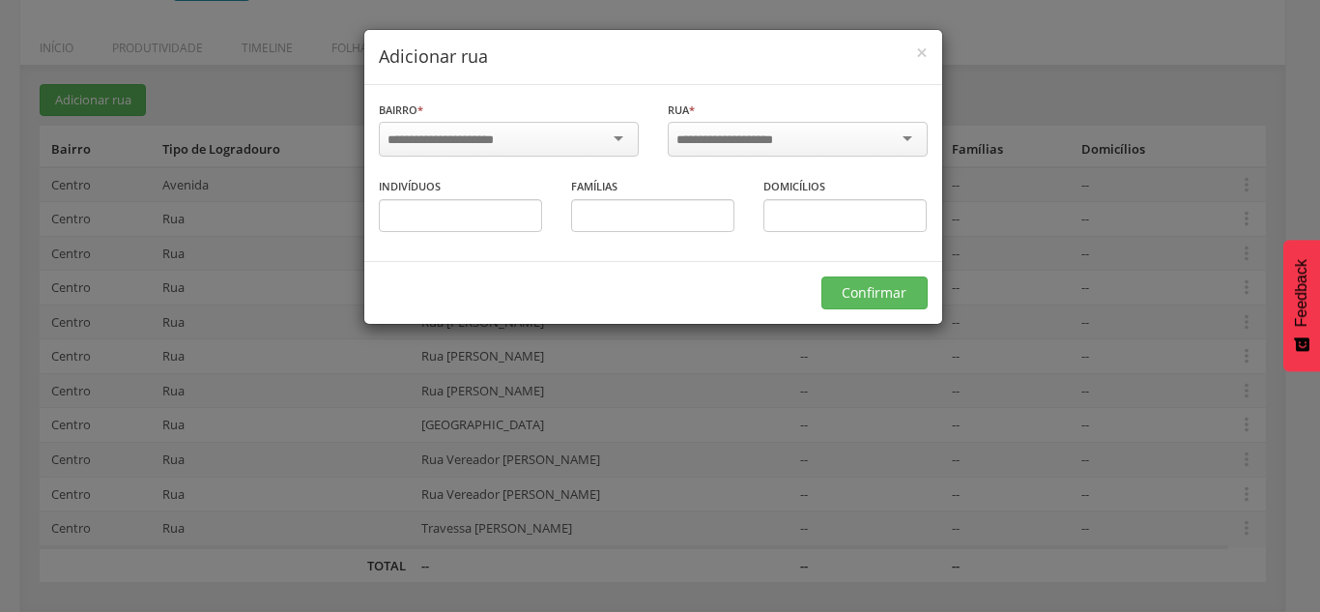
click at [622, 136] on div at bounding box center [509, 139] width 260 height 35
click at [502, 141] on div "Zona Rural" at bounding box center [509, 139] width 260 height 35
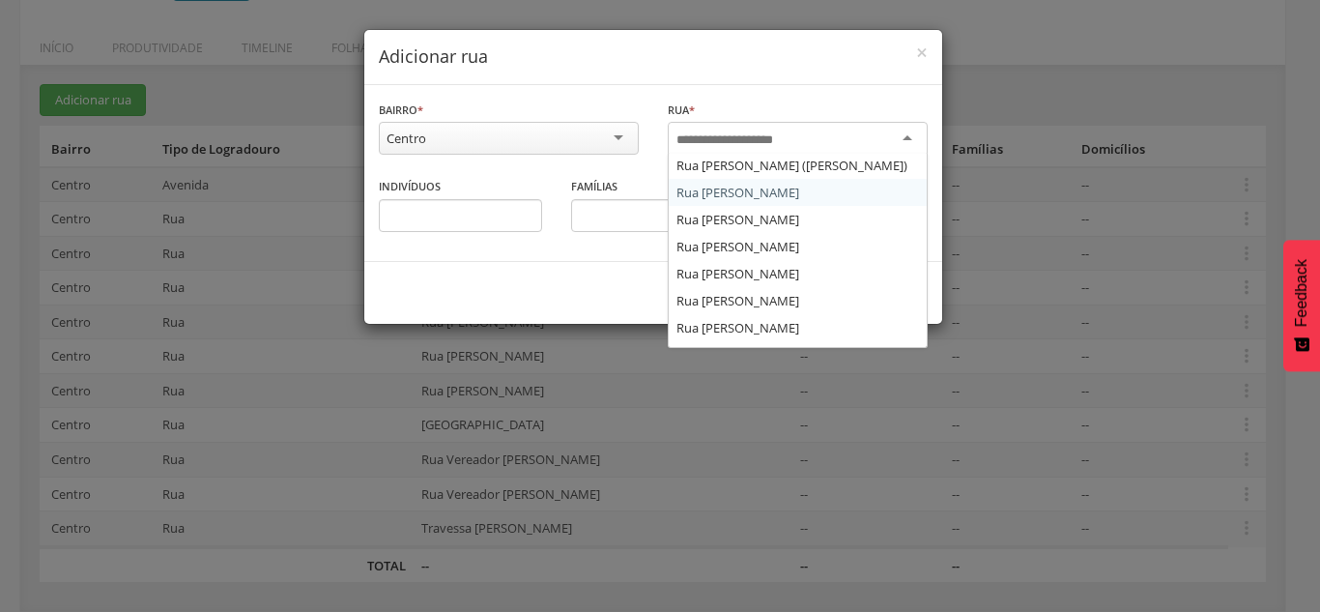
click at [727, 131] on input "select-one" at bounding box center [737, 139] width 123 height 17
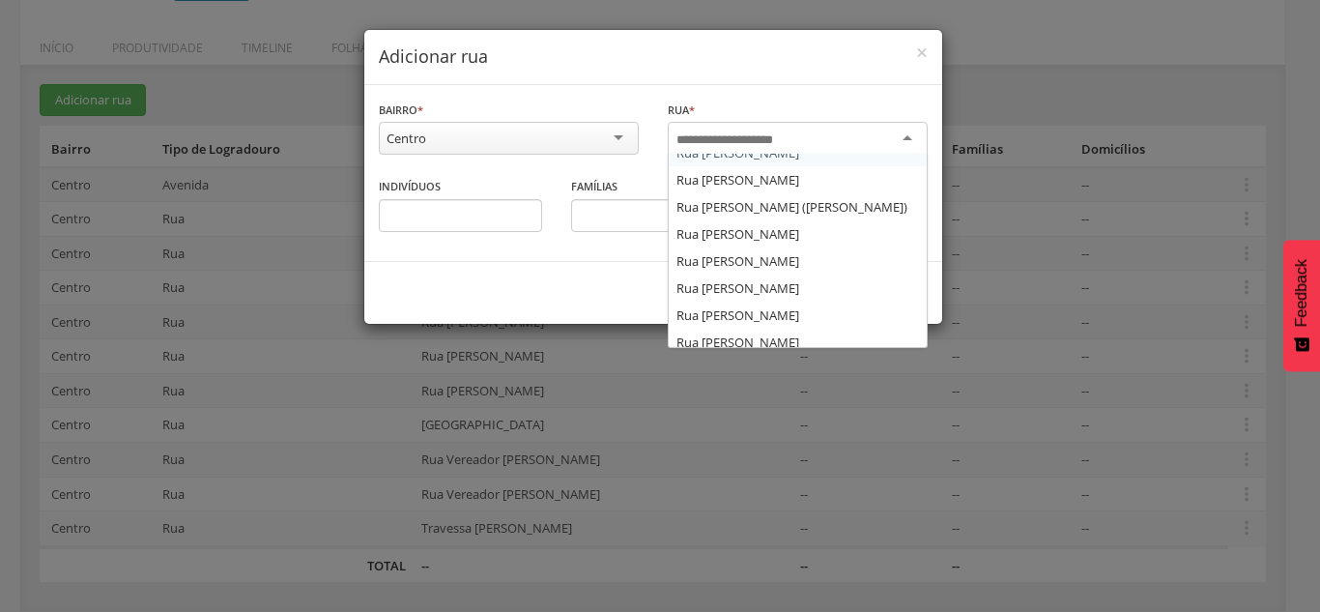
scroll to position [1353, 0]
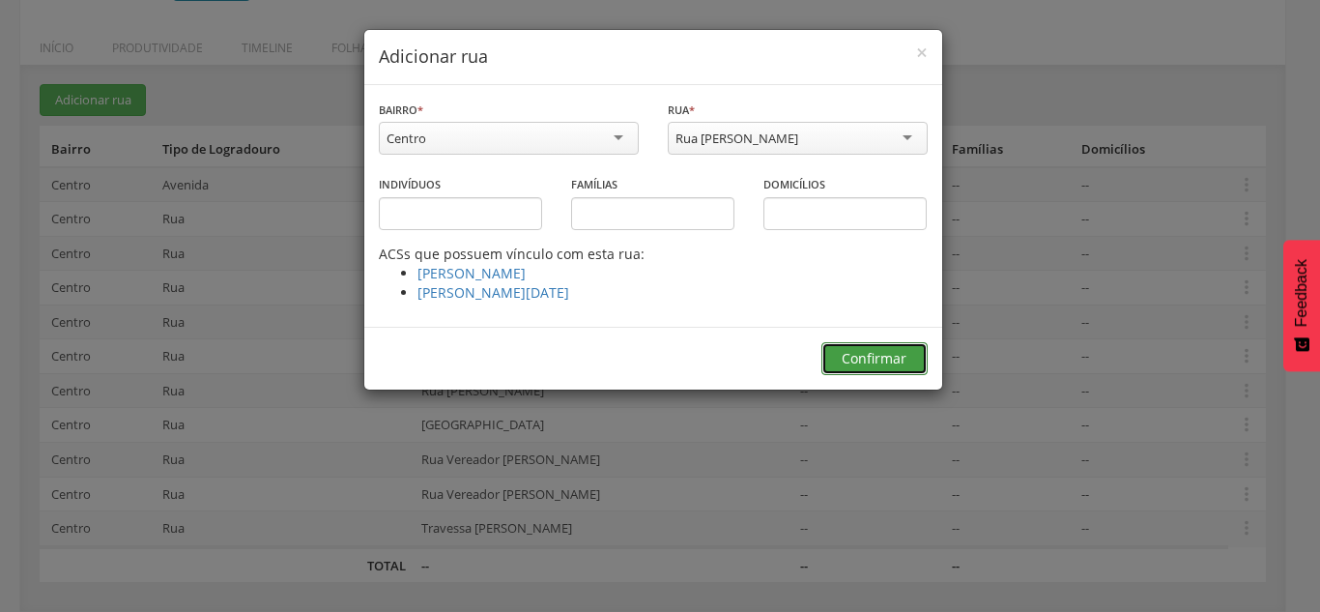
click at [886, 358] on button "Confirmar" at bounding box center [874, 358] width 106 height 33
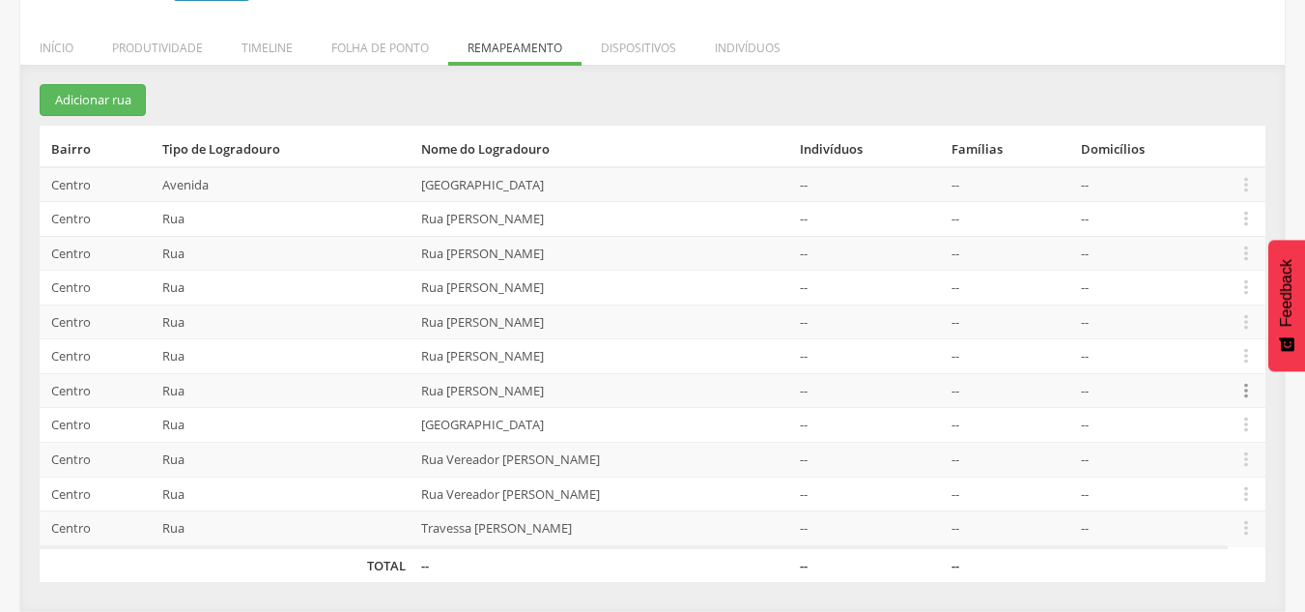
click at [1249, 392] on icon "" at bounding box center [1246, 390] width 21 height 21
click at [1165, 297] on link "Alocar famílias" at bounding box center [1179, 290] width 153 height 24
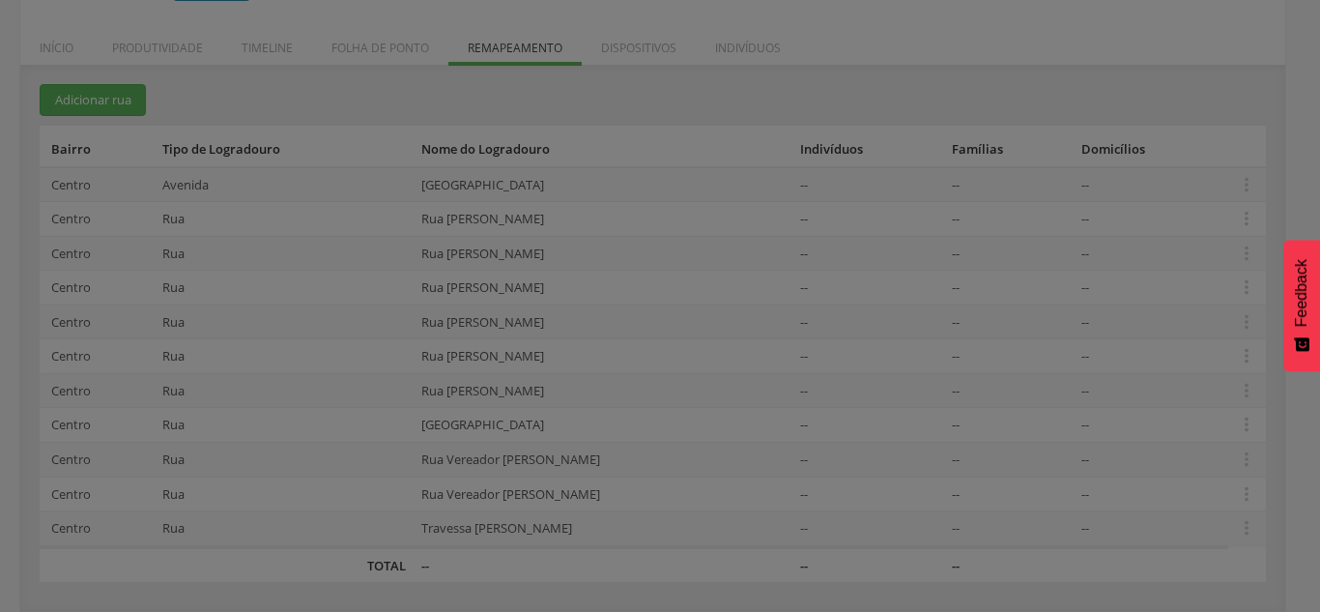
scroll to position [0, 0]
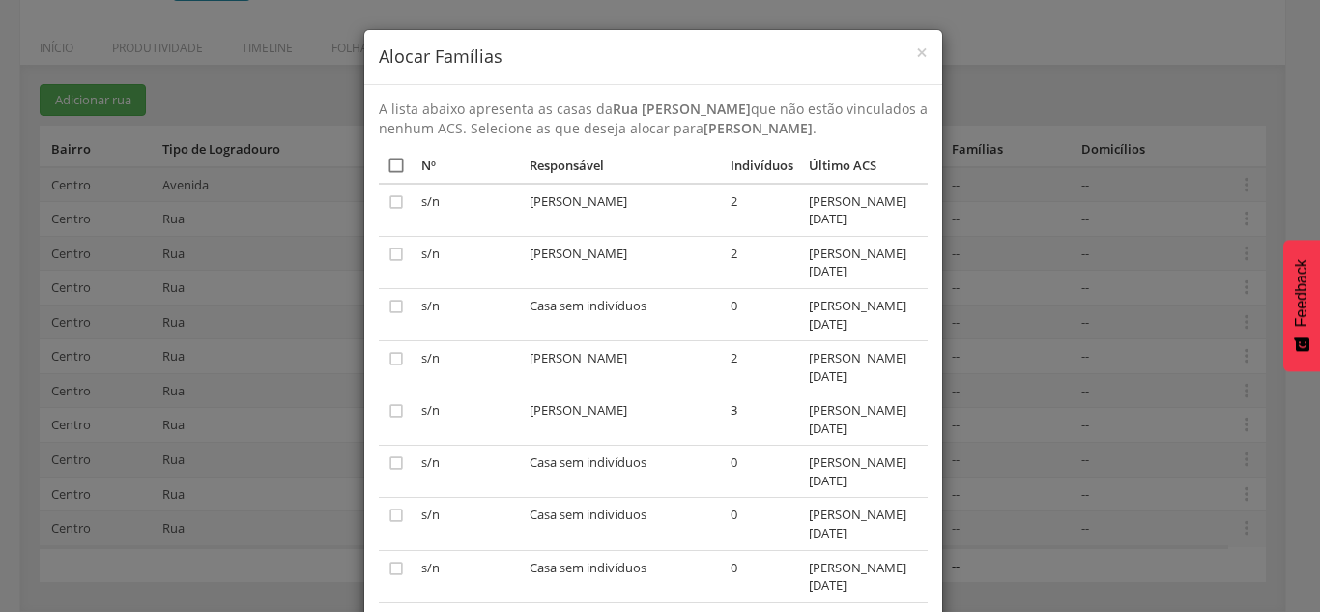
click at [390, 163] on icon "" at bounding box center [396, 165] width 19 height 19
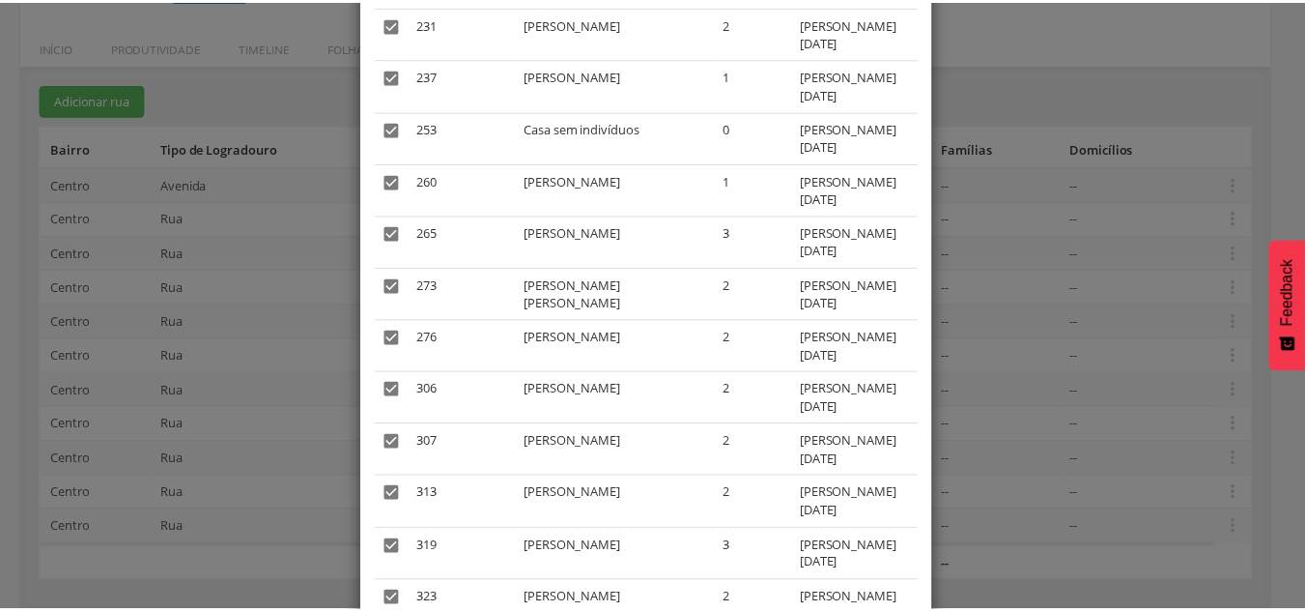
scroll to position [5190, 0]
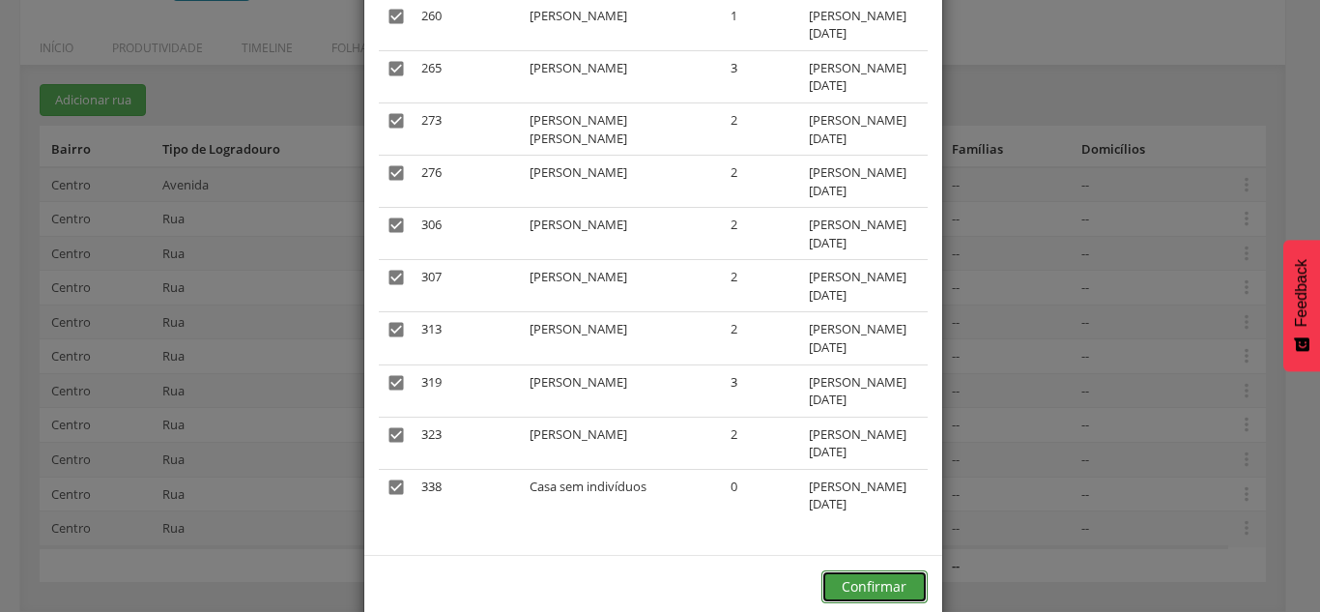
click at [866, 570] on button "Confirmar" at bounding box center [874, 586] width 106 height 33
click at [859, 570] on button "Confirmar" at bounding box center [874, 586] width 106 height 33
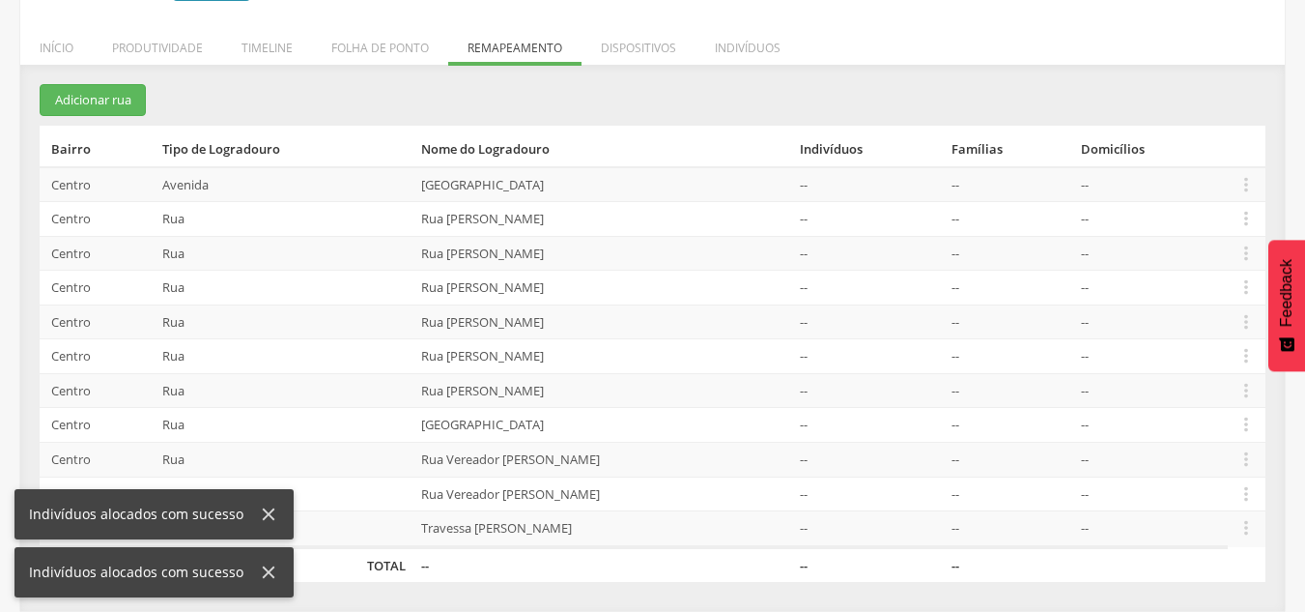
drag, startPoint x: 1314, startPoint y: 566, endPoint x: 1310, endPoint y: 491, distance: 75.5
click at [1304, 325] on html " Dashboard Supervisão Produtividade Mapa da cidade Ranking App desatualizado Ú…" at bounding box center [652, 19] width 1305 height 612
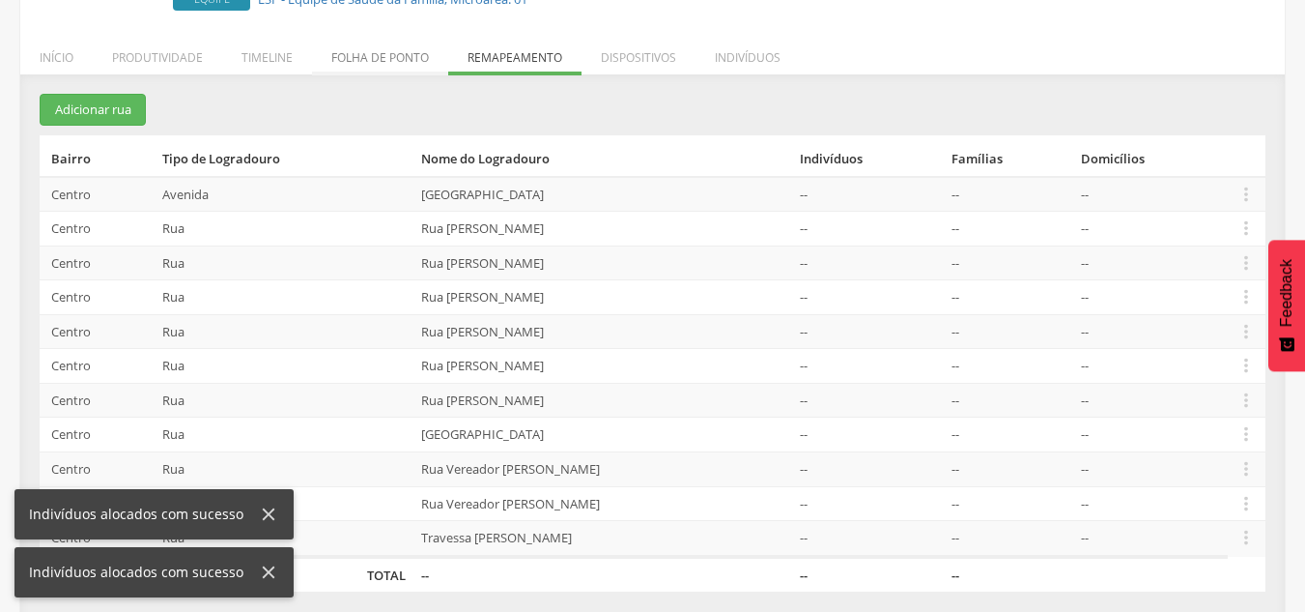
scroll to position [287, 0]
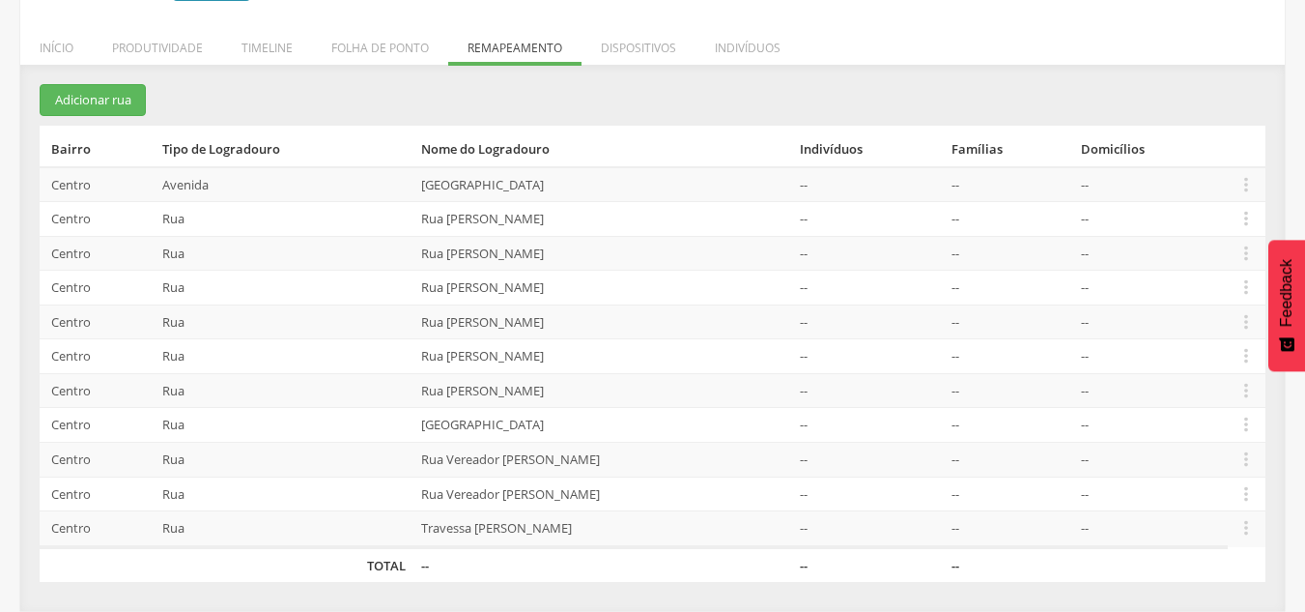
click at [576, 103] on section "Adicionar rua Bairro Tipo de Logradouro Nome do Logradouro Indivíduos Famílias …" at bounding box center [653, 333] width 1226 height 498
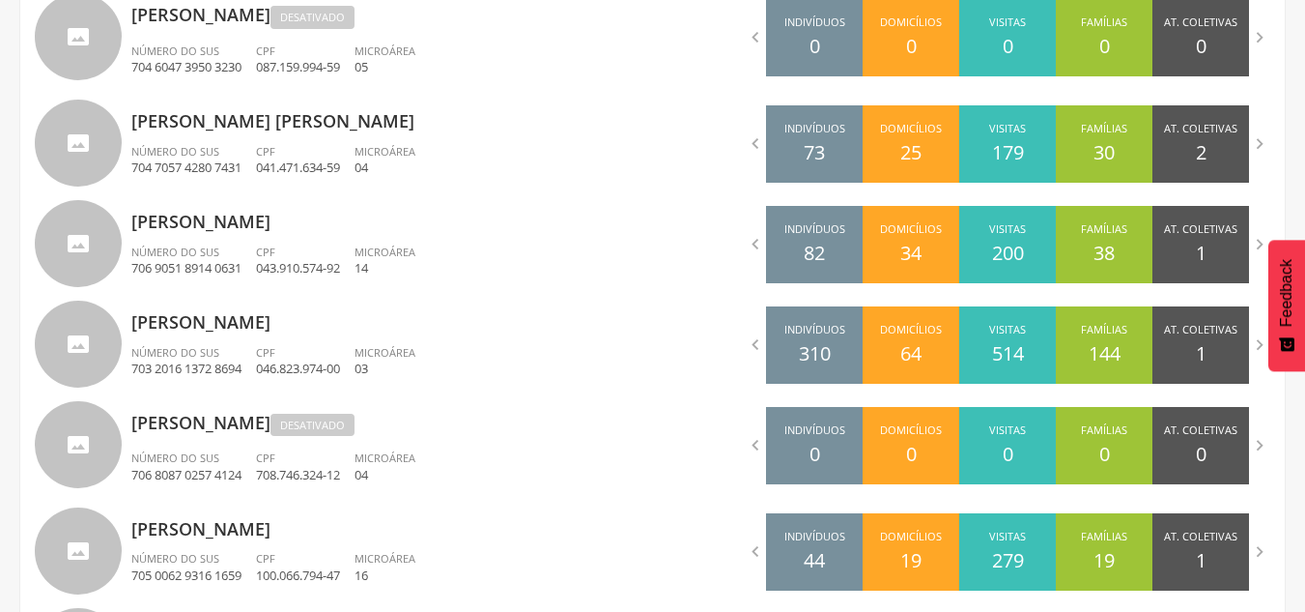
scroll to position [1243, 0]
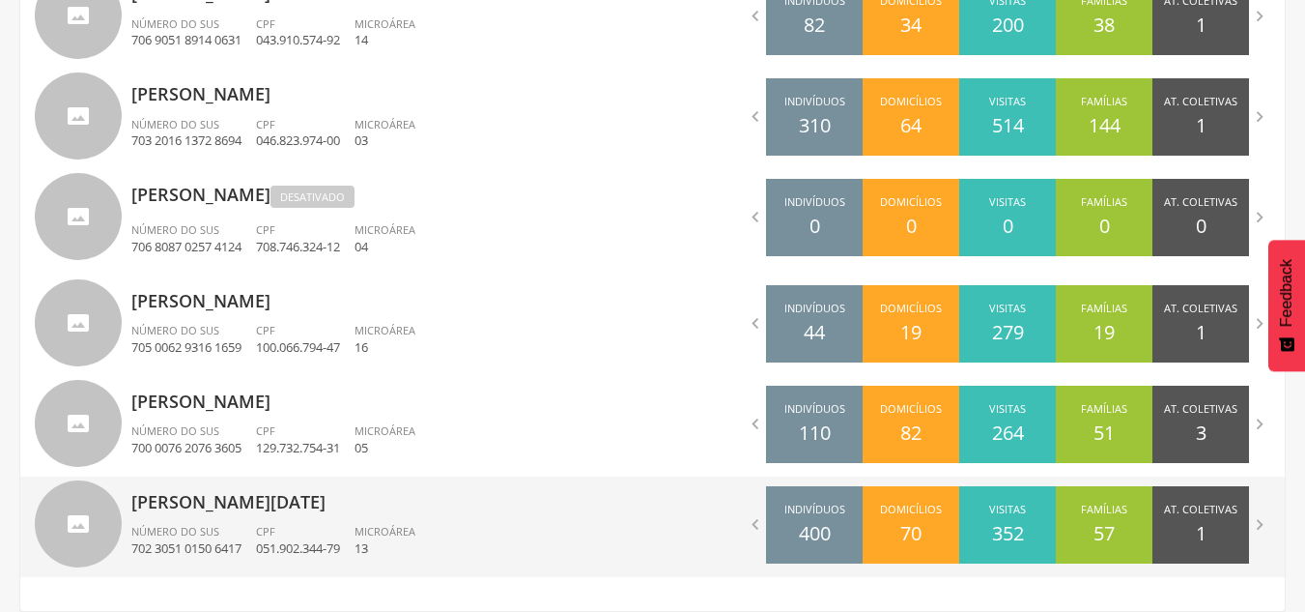
click at [343, 498] on p "[PERSON_NAME][DATE]" at bounding box center [384, 495] width 507 height 39
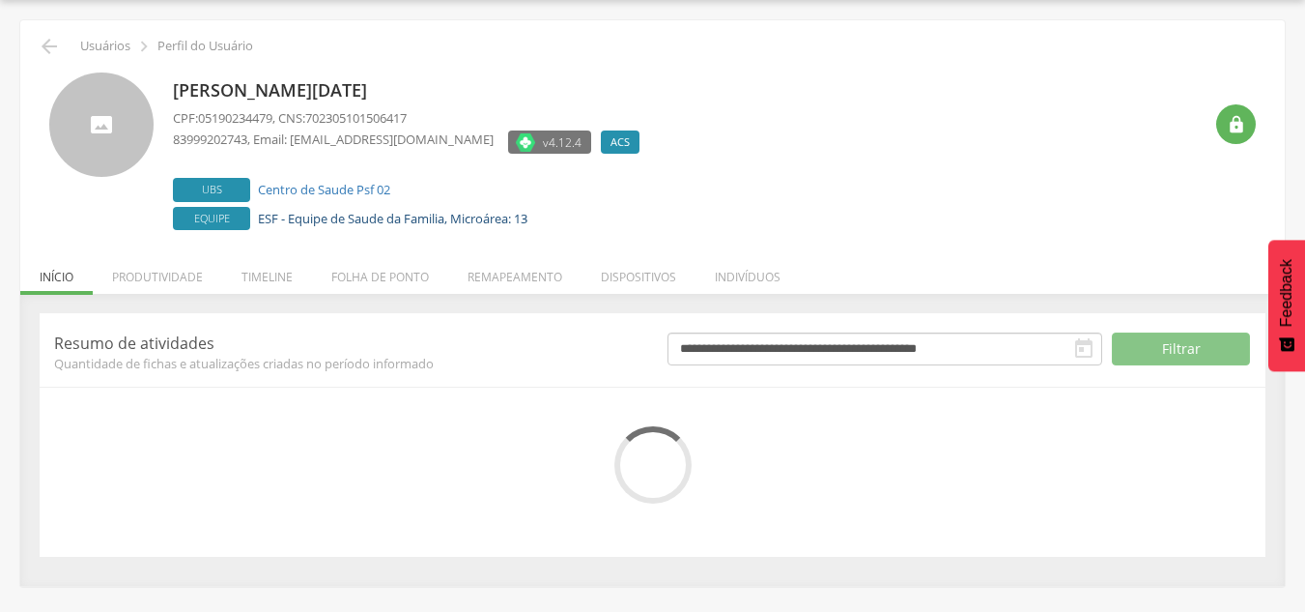
scroll to position [212, 0]
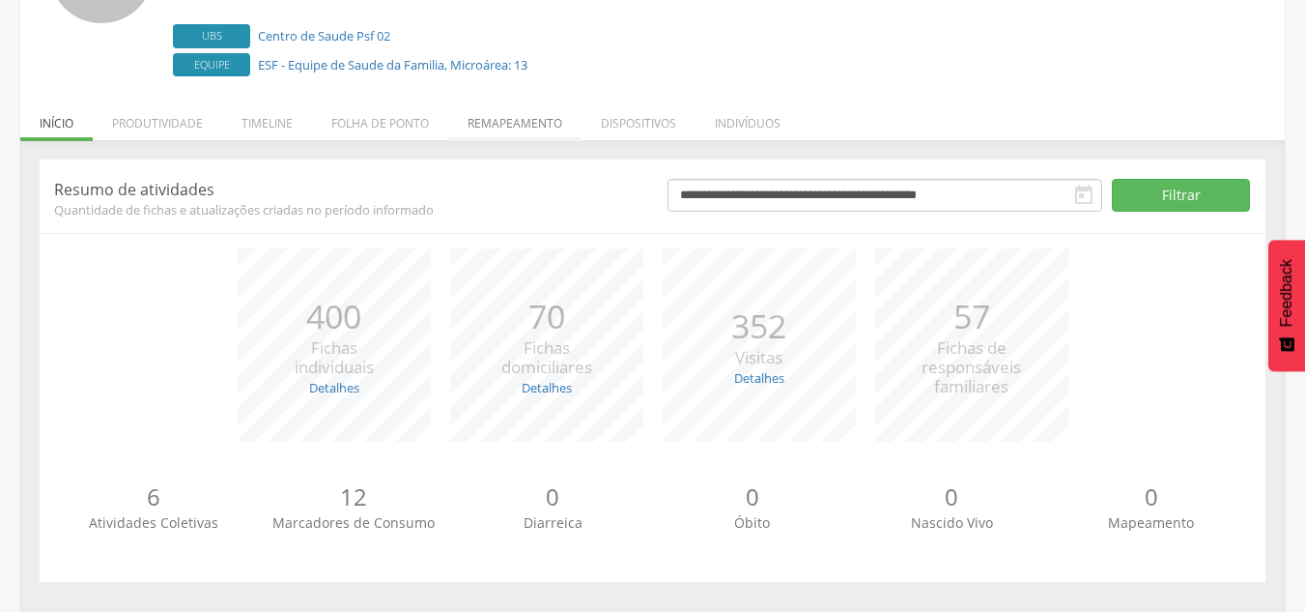
click at [536, 113] on li "Remapeamento" at bounding box center [514, 118] width 133 height 45
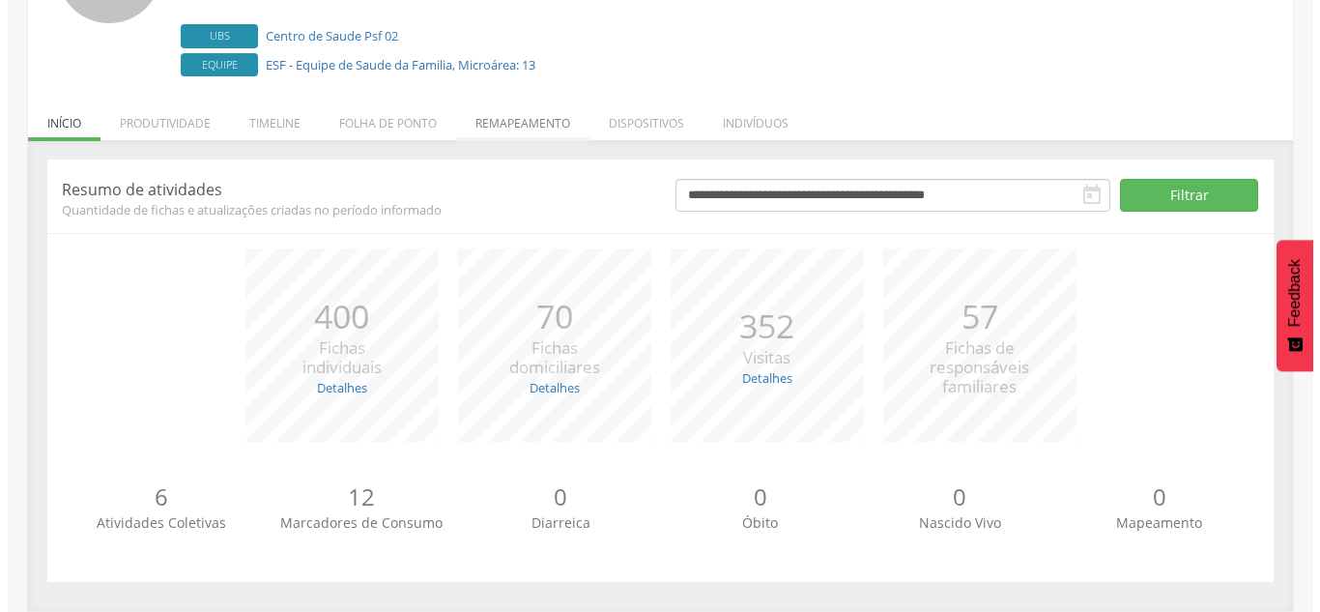
scroll to position [115, 0]
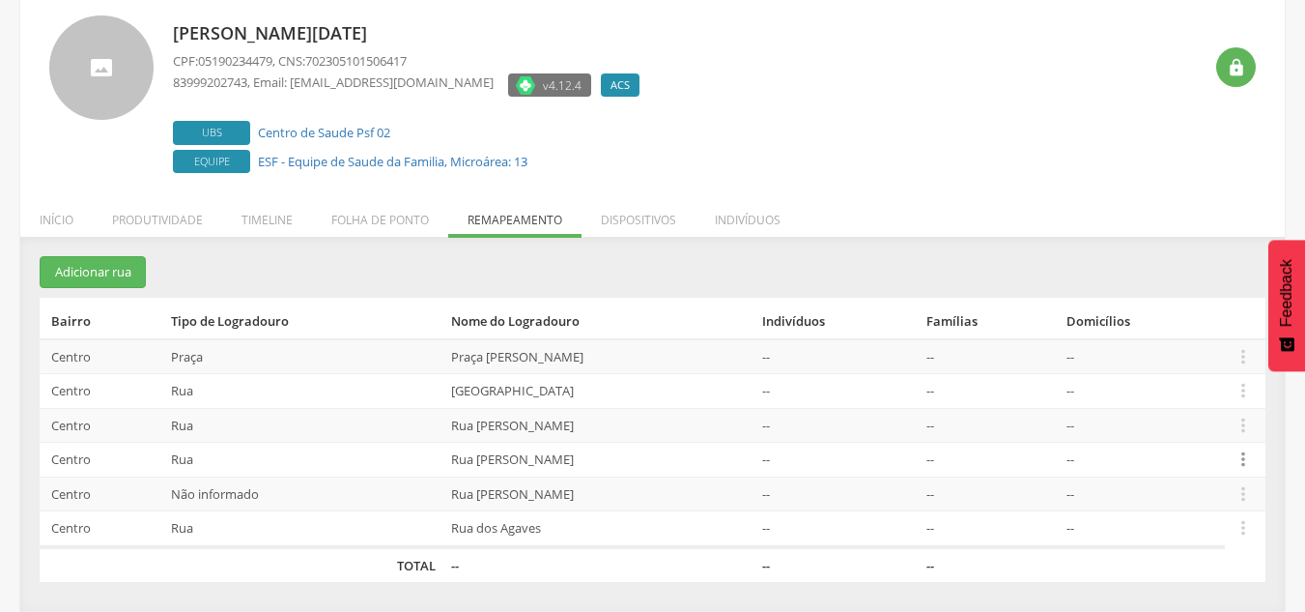
click at [1247, 458] on icon "" at bounding box center [1243, 458] width 21 height 21
click at [1205, 433] on link "Desvincular ACS" at bounding box center [1177, 429] width 153 height 24
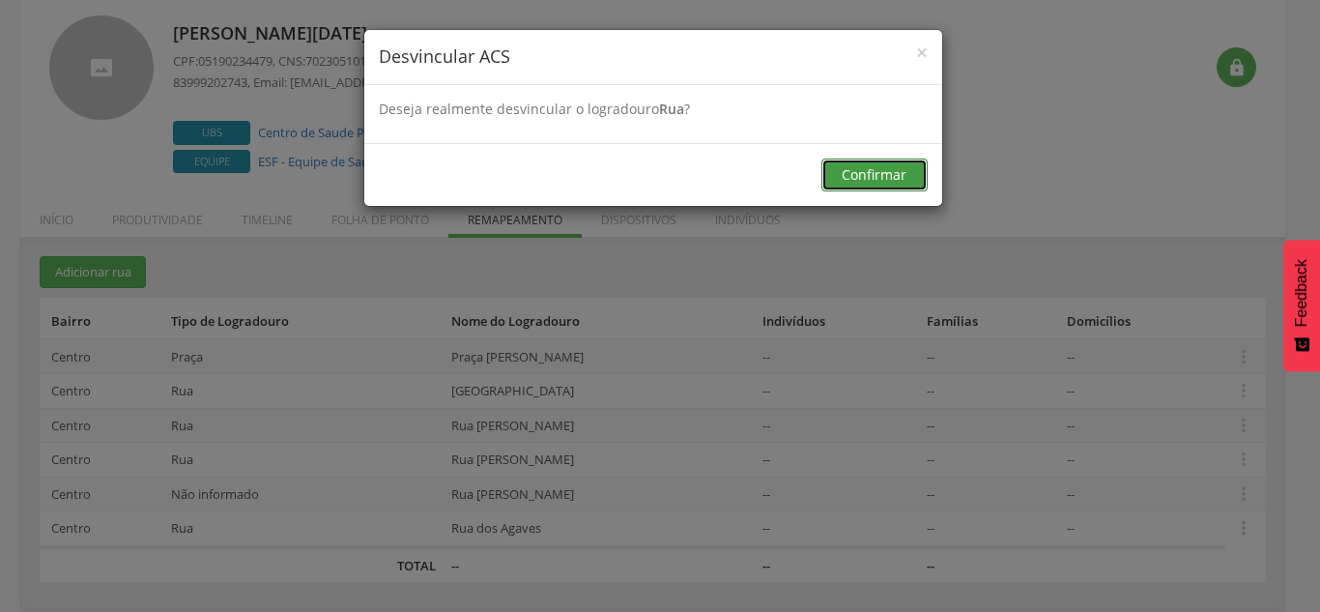
click at [866, 182] on button "Confirmar" at bounding box center [874, 174] width 106 height 33
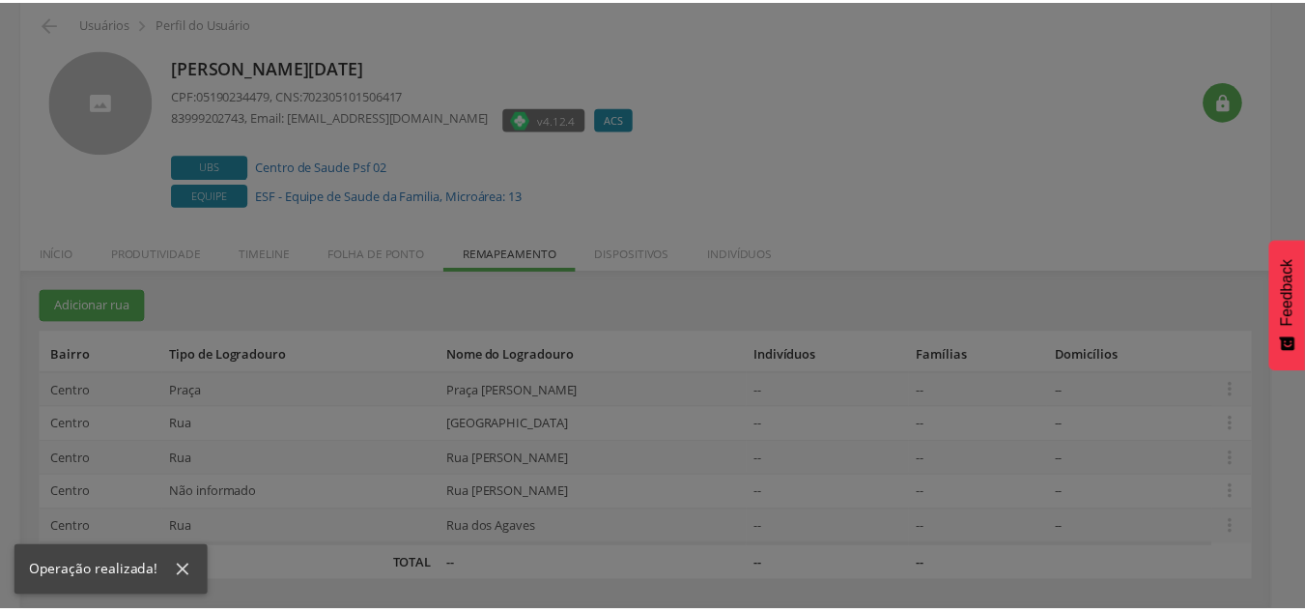
scroll to position [81, 0]
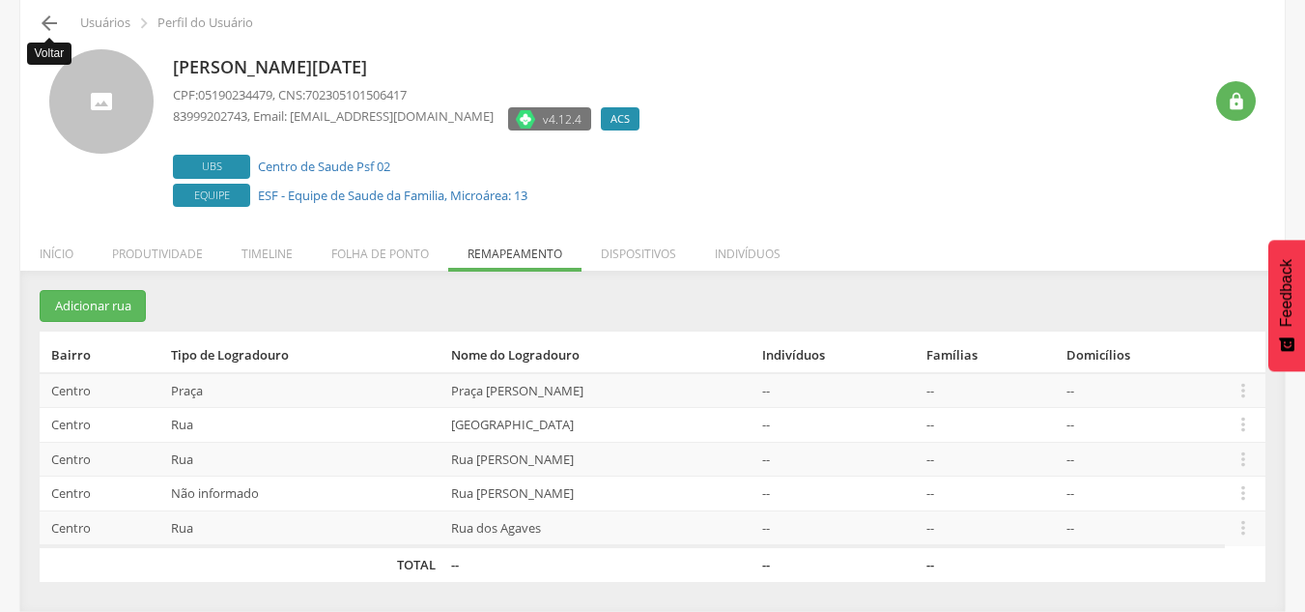
click at [51, 13] on icon "" at bounding box center [49, 23] width 23 height 23
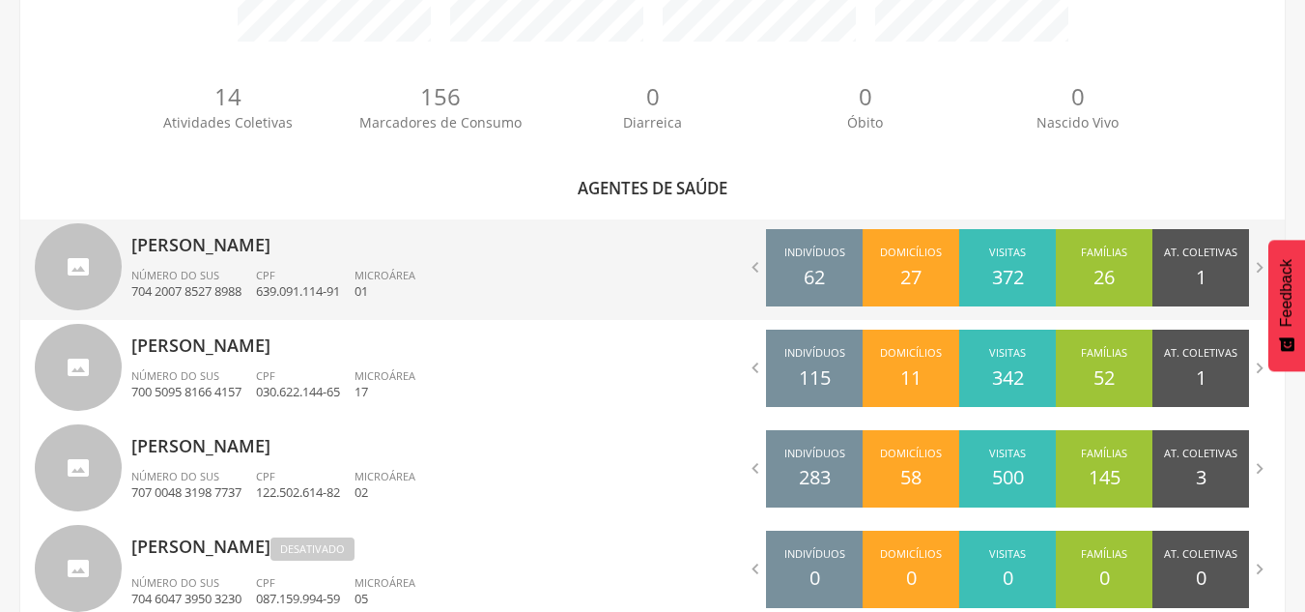
click at [272, 275] on span "CPF" at bounding box center [265, 275] width 19 height 14
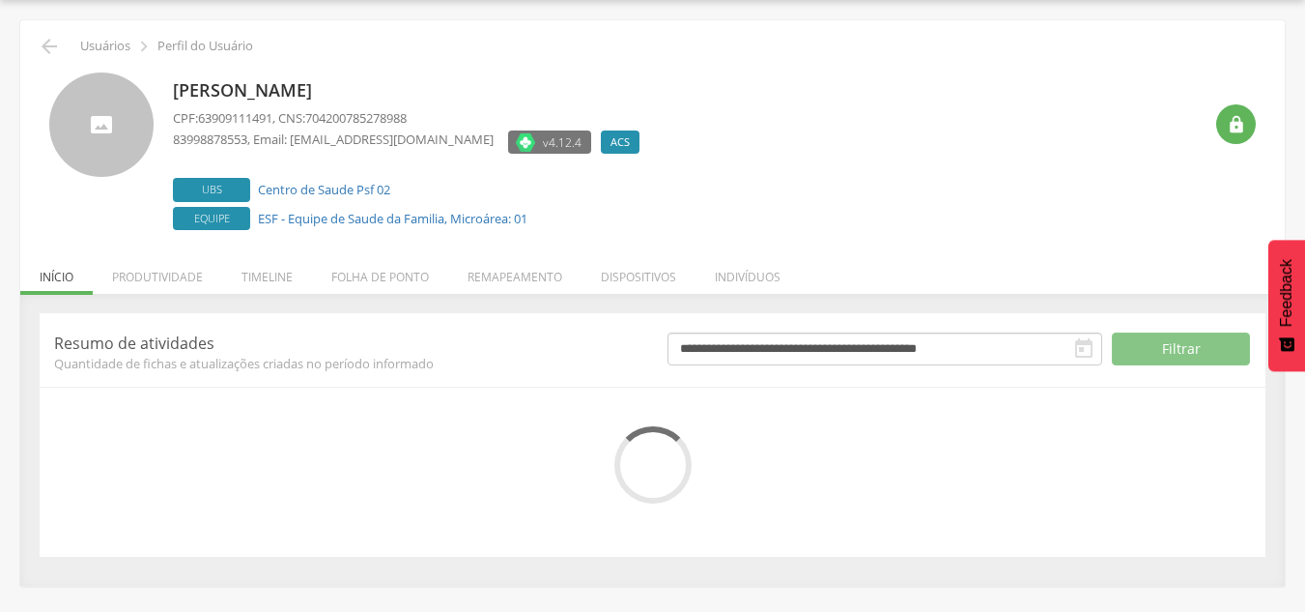
scroll to position [212, 0]
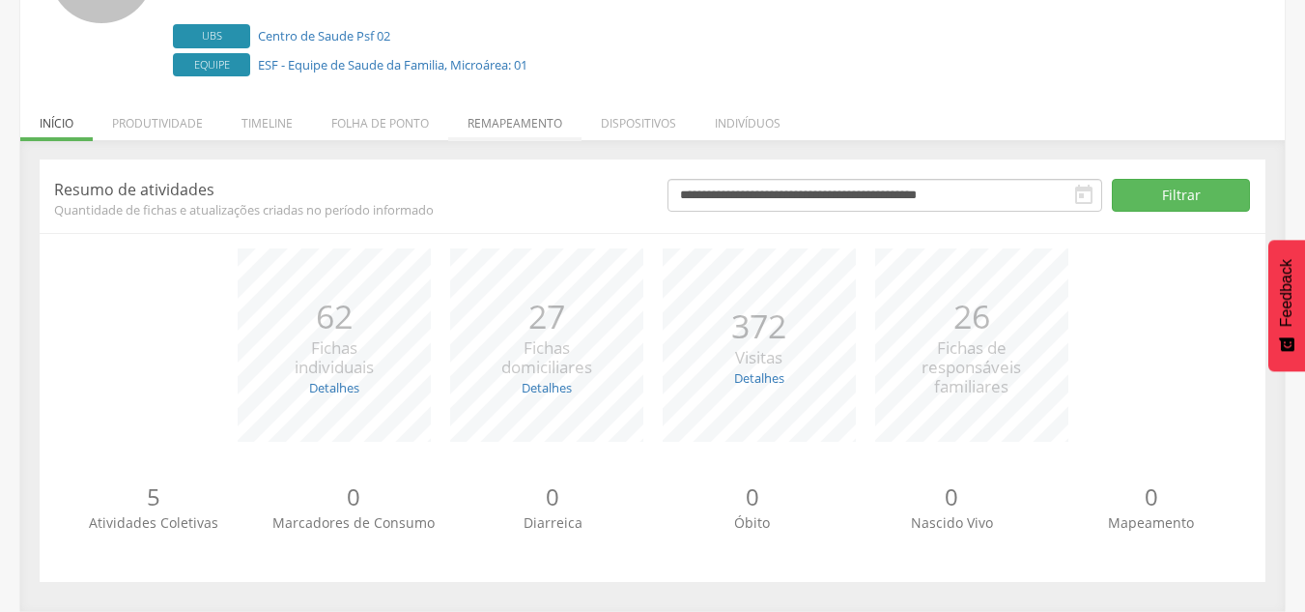
click at [505, 129] on li "Remapeamento" at bounding box center [514, 118] width 133 height 45
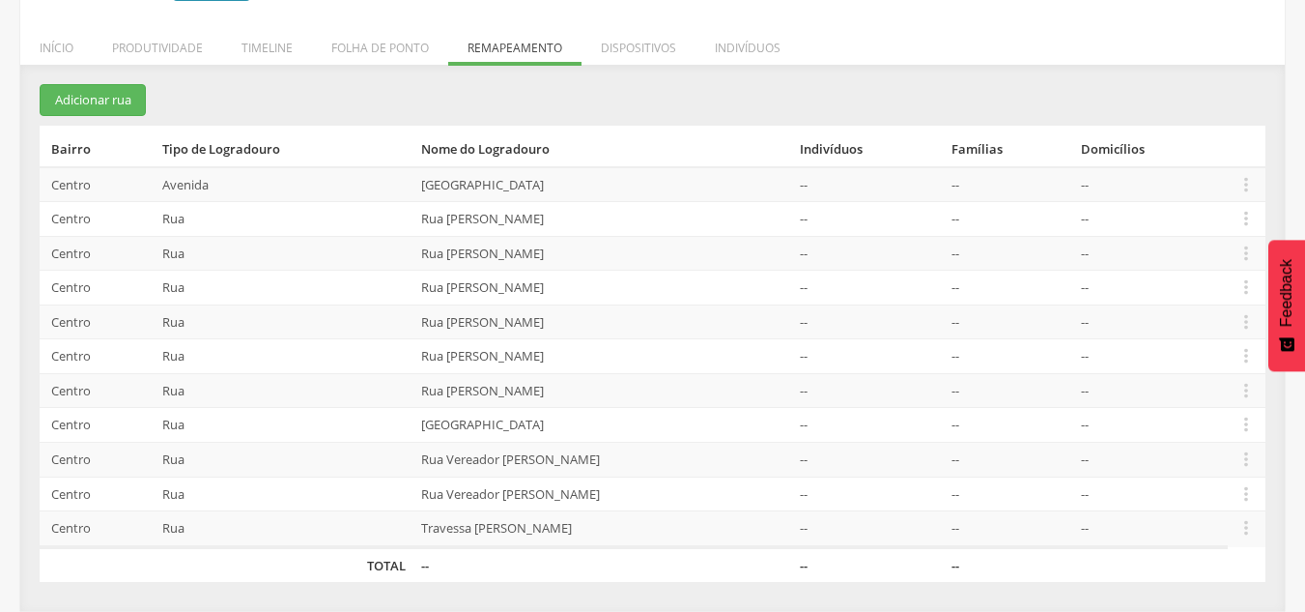
click at [751, 93] on section "Adicionar rua Bairro Tipo de Logradouro Nome do Logradouro Indivíduos Famílias …" at bounding box center [653, 333] width 1226 height 498
click at [354, 134] on th "Tipo de Logradouro" at bounding box center [285, 147] width 260 height 42
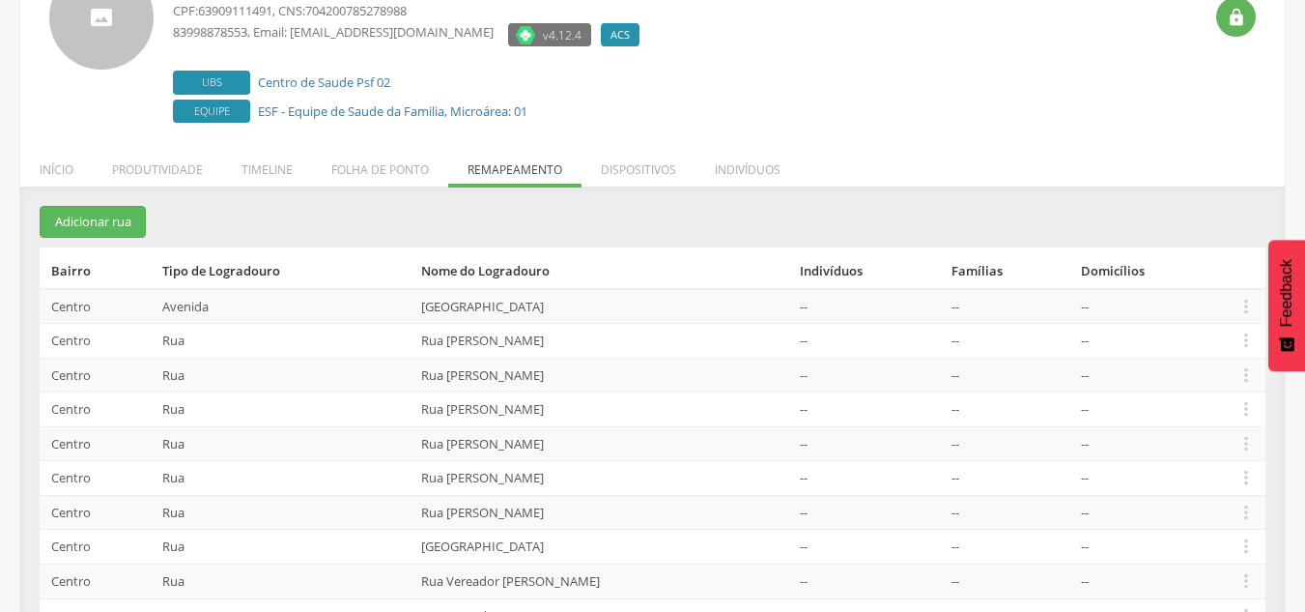
scroll to position [0, 0]
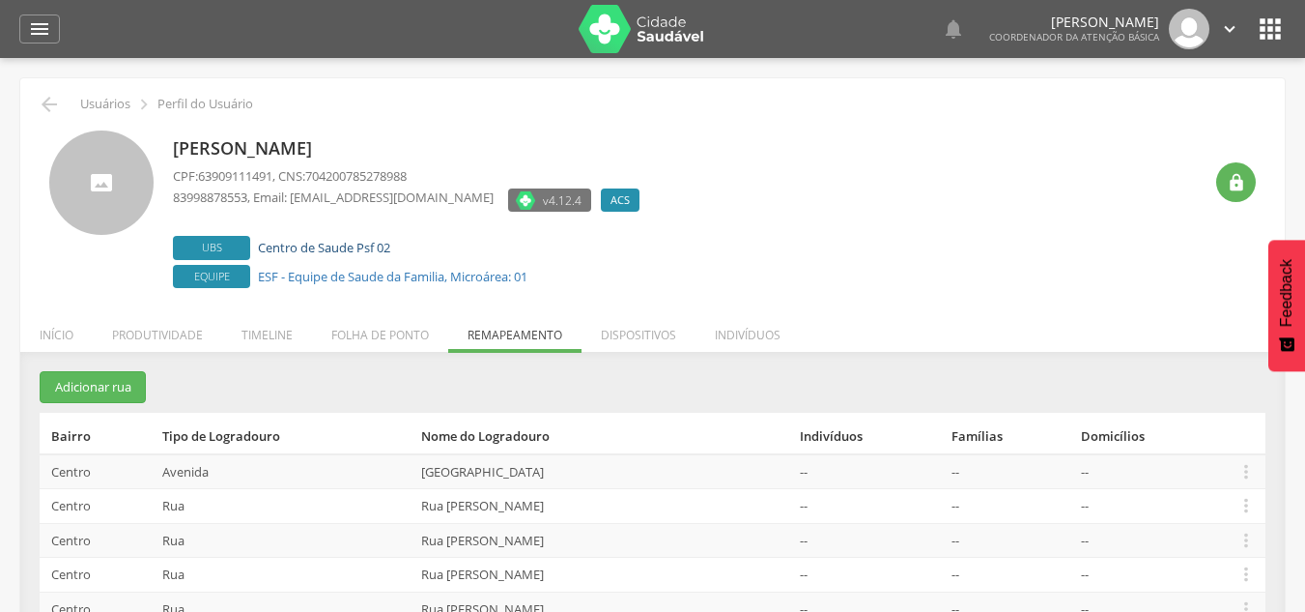
click at [341, 242] on link "Centro de Saude Psf 02" at bounding box center [324, 247] width 132 height 17
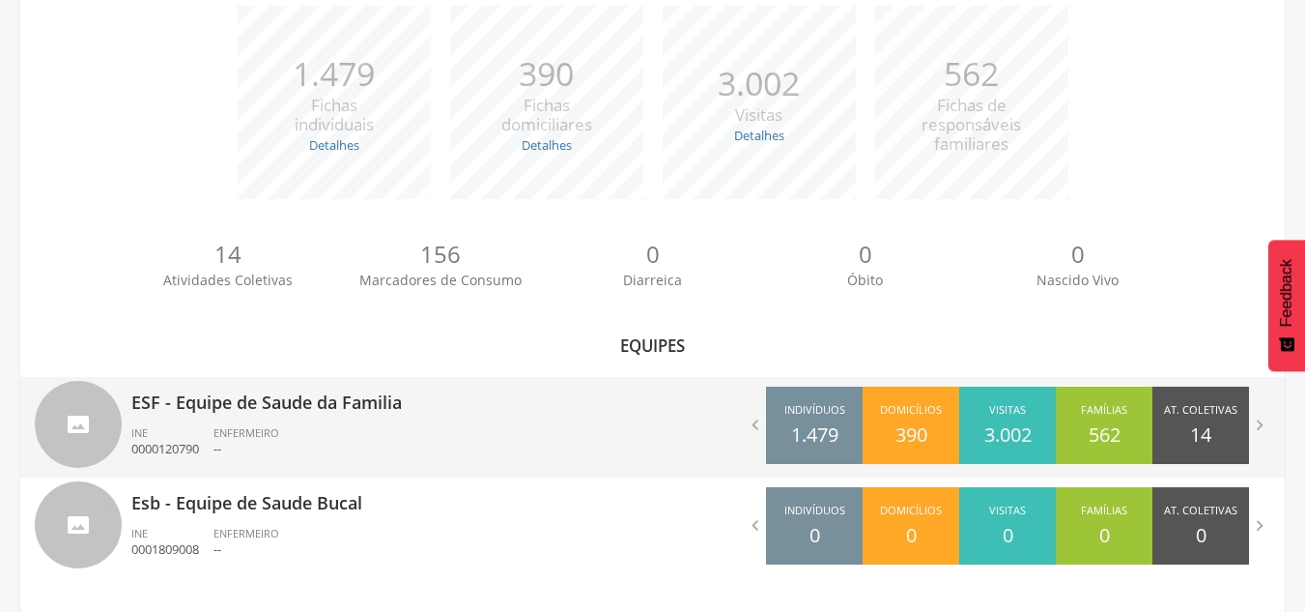
scroll to position [300, 0]
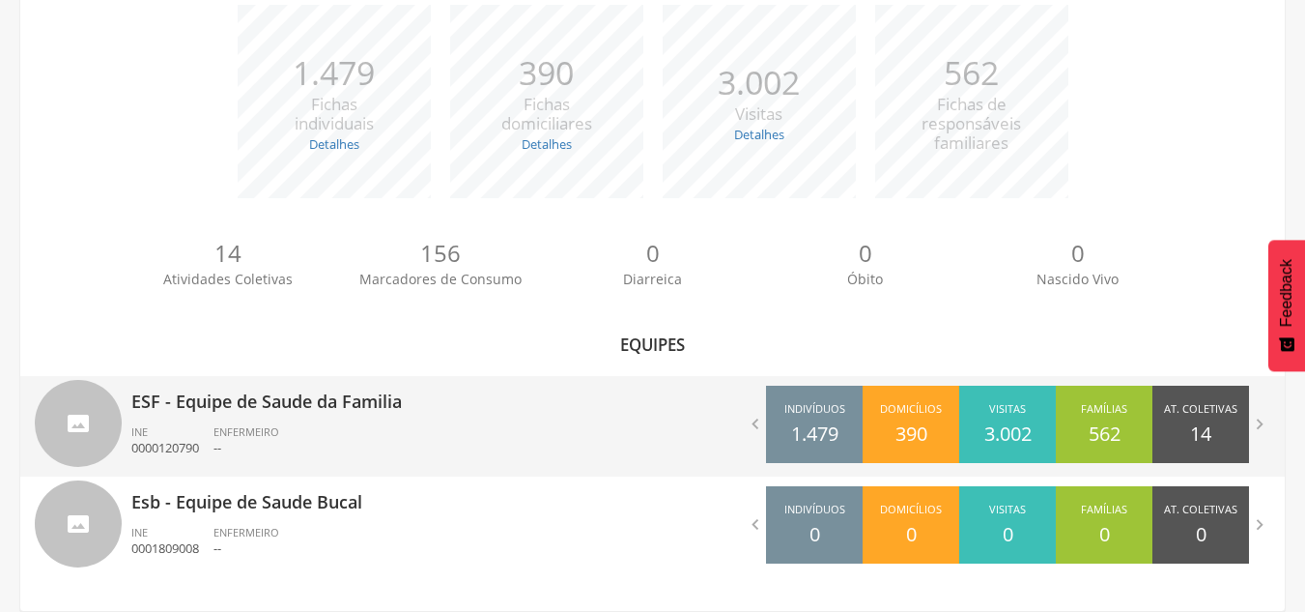
click at [499, 434] on ul "INE 0000120790 ENFERMEIRO --" at bounding box center [384, 445] width 507 height 43
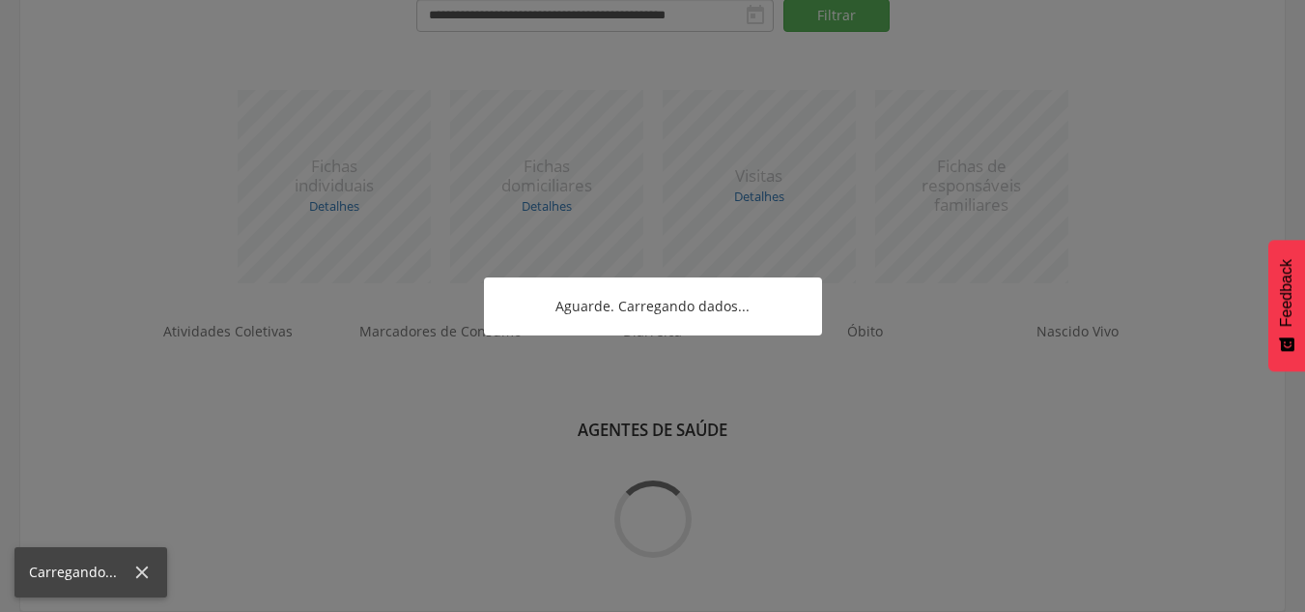
scroll to position [300, 0]
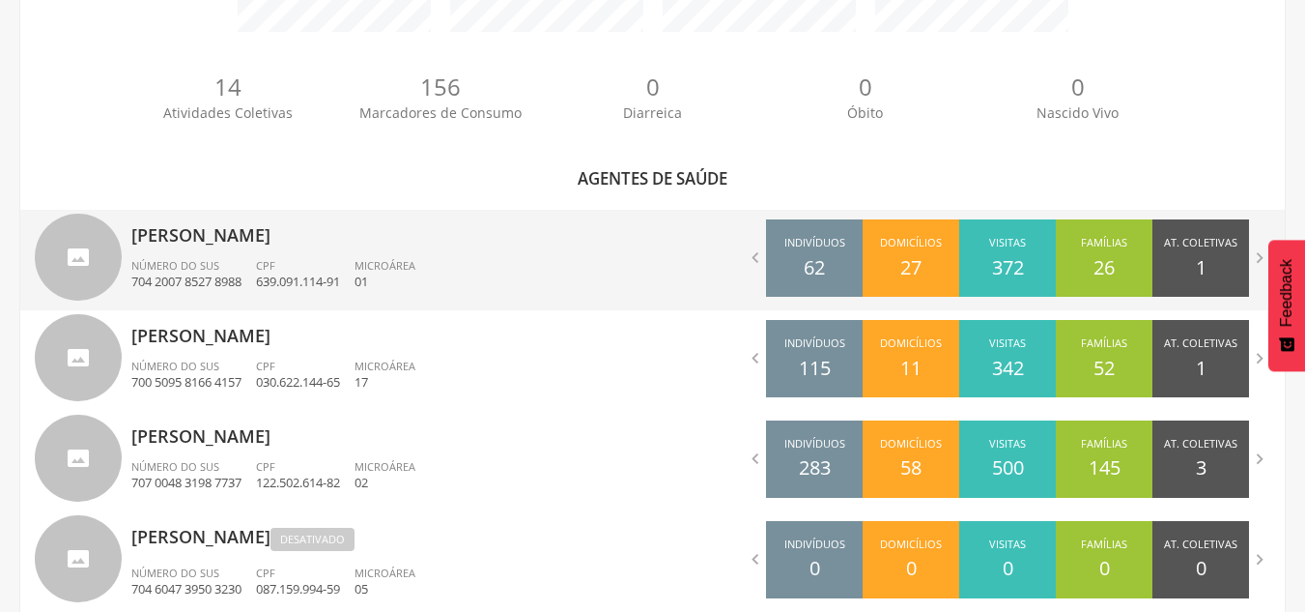
click at [462, 279] on ul "Número do SUS 704 2007 8527 8988 CPF 639.091.114-91 Microárea 01" at bounding box center [384, 279] width 507 height 43
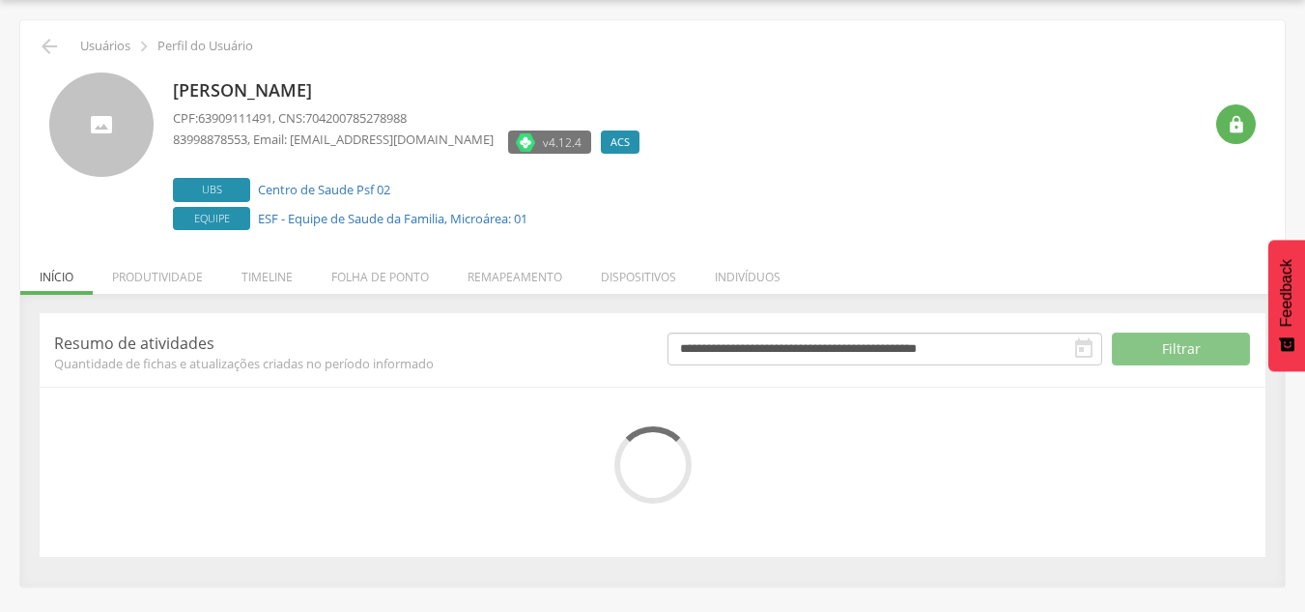
scroll to position [212, 0]
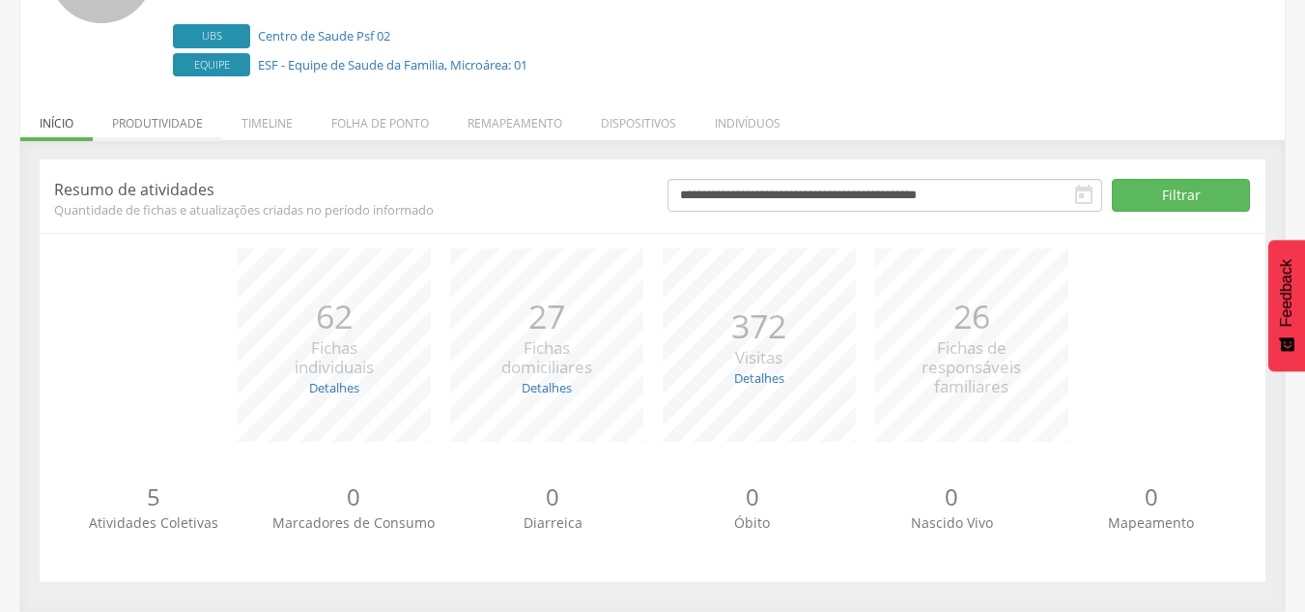
click at [169, 128] on li "Produtividade" at bounding box center [157, 118] width 129 height 45
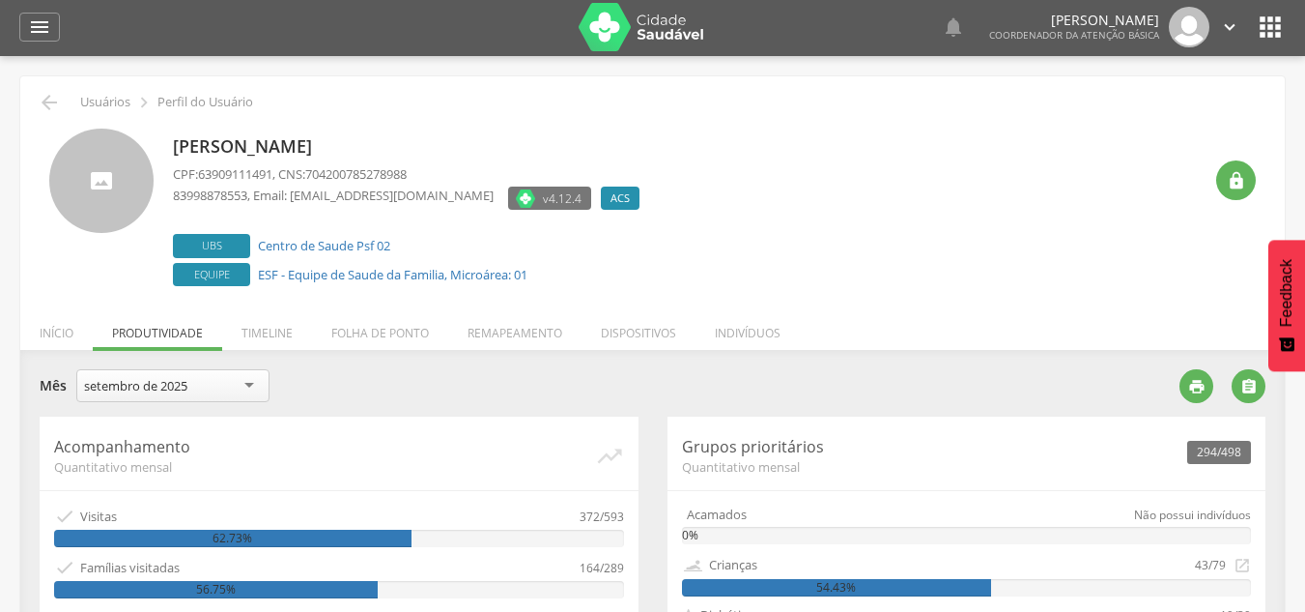
scroll to position [0, 0]
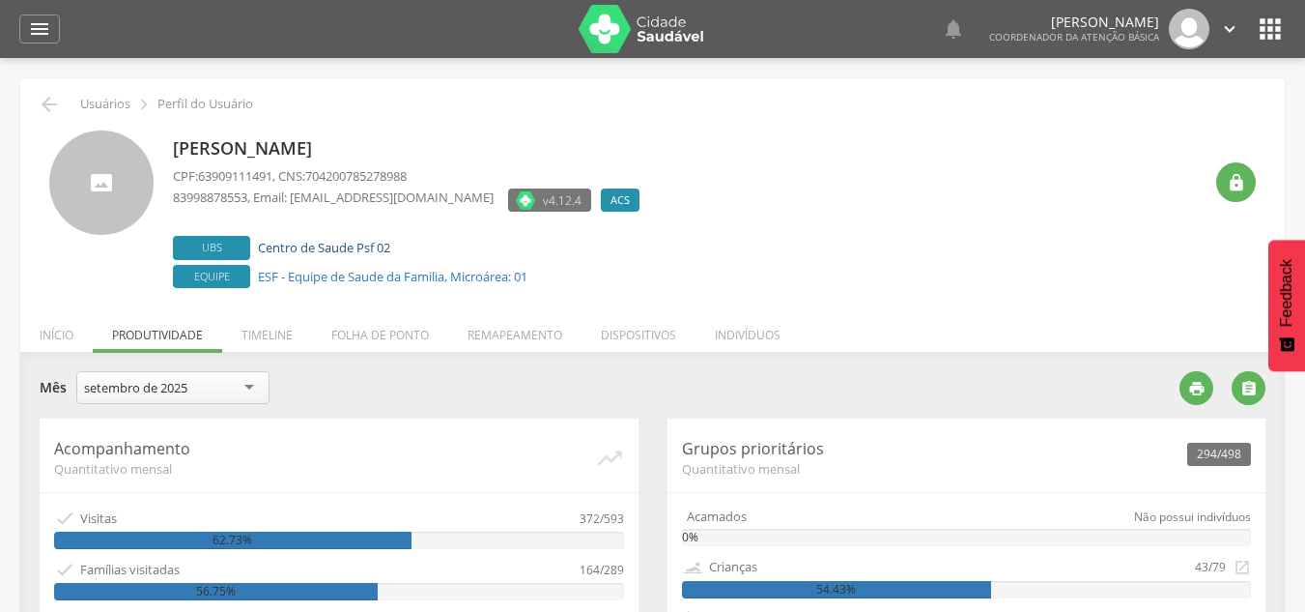
click at [368, 246] on link "Centro de Saude Psf 02" at bounding box center [324, 247] width 132 height 17
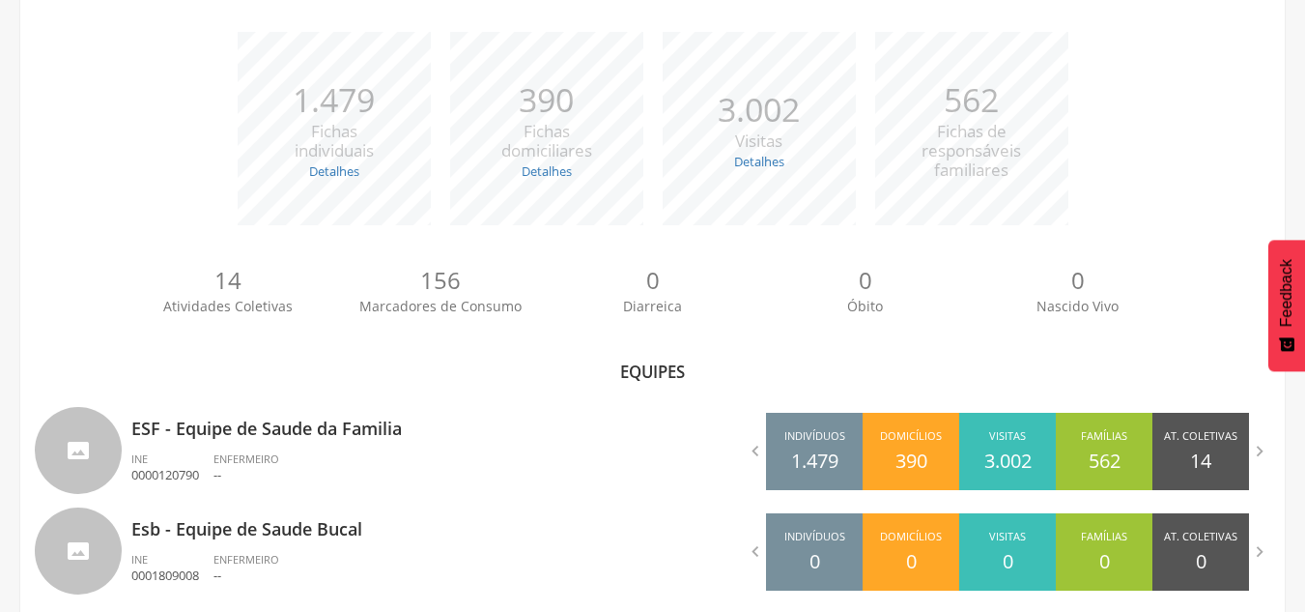
scroll to position [300, 0]
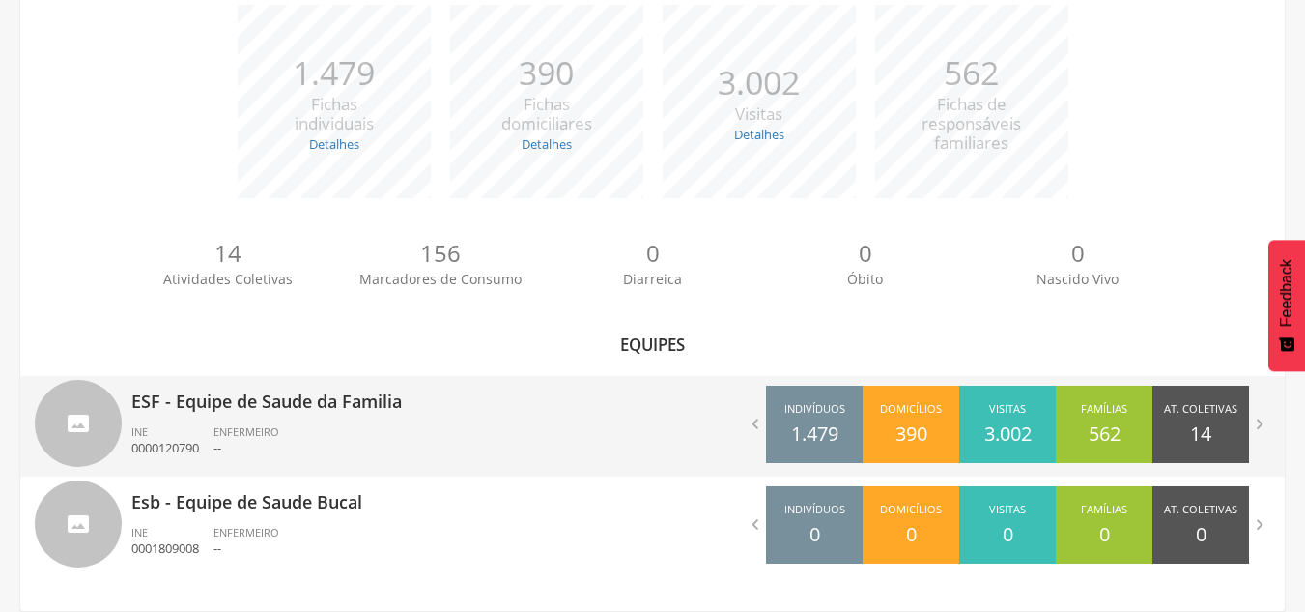
drag, startPoint x: 435, startPoint y: 420, endPoint x: 334, endPoint y: 419, distance: 100.5
click at [334, 419] on div "ESF - Equipe de Saude da Familia INE 0000120790 ENFERMEIRO --" at bounding box center [384, 426] width 507 height 100
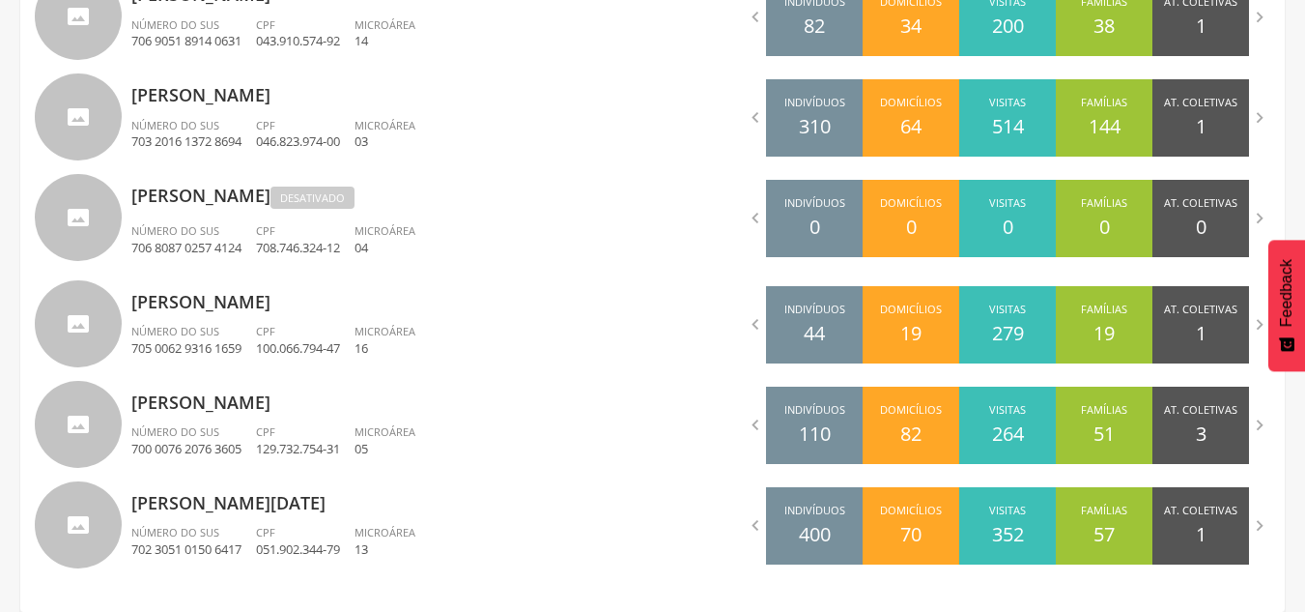
scroll to position [1243, 0]
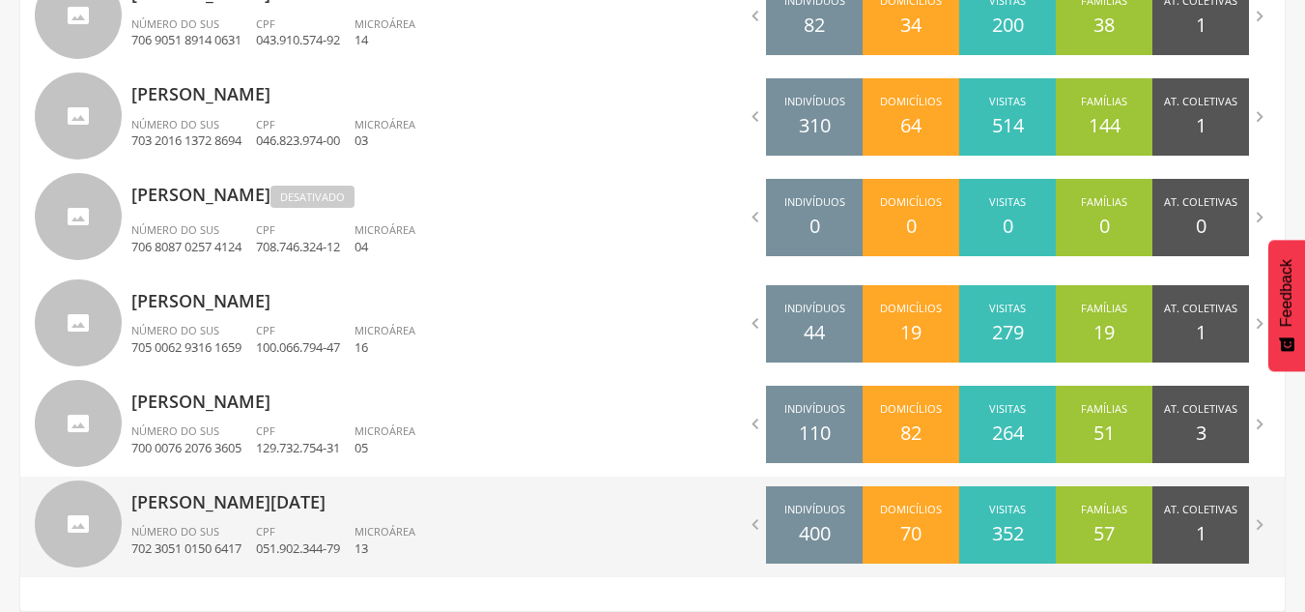
click at [414, 530] on span "Microárea" at bounding box center [385, 531] width 61 height 14
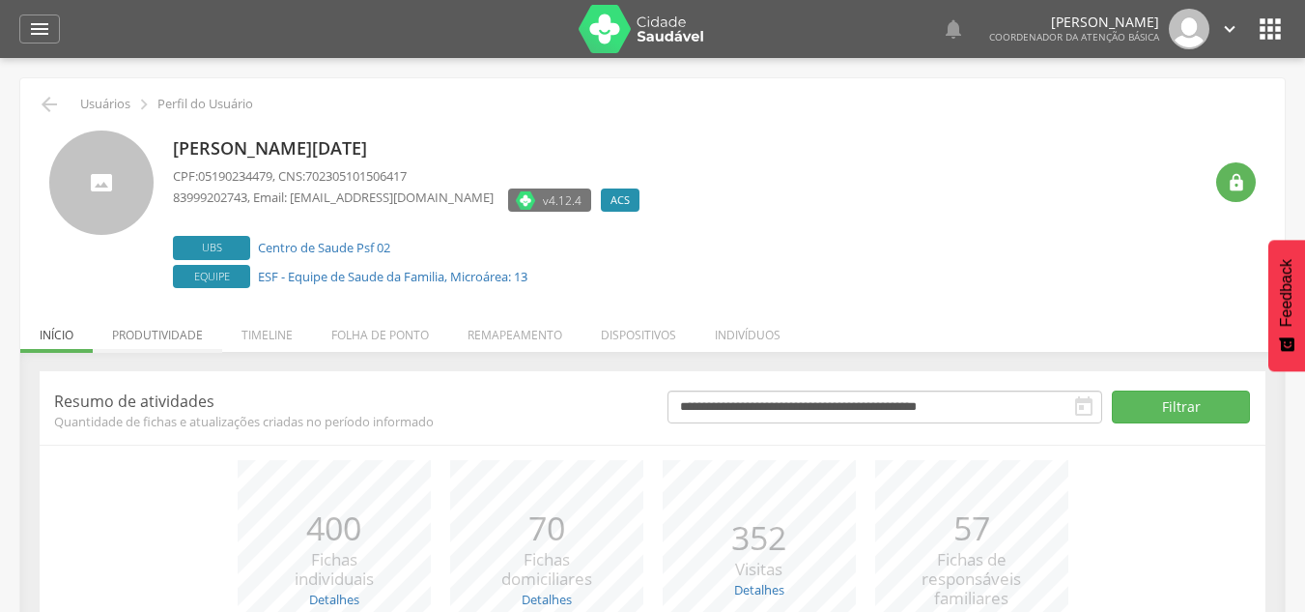
click at [192, 324] on li "Produtividade" at bounding box center [157, 329] width 129 height 45
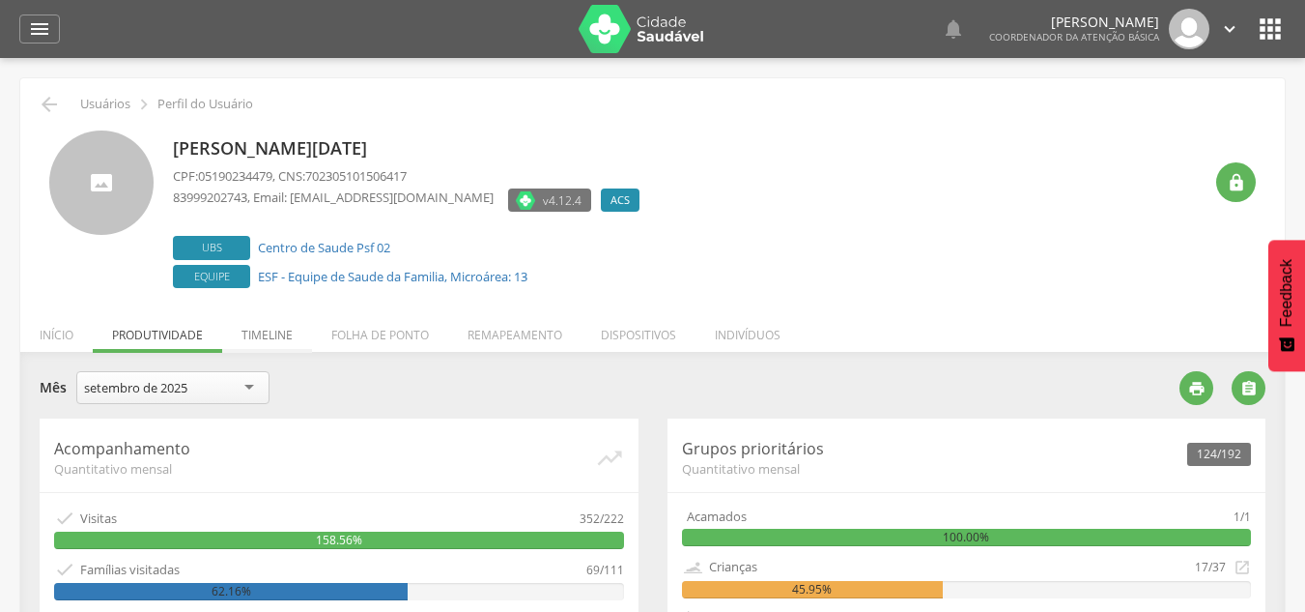
click at [272, 335] on li "Timeline" at bounding box center [267, 329] width 90 height 45
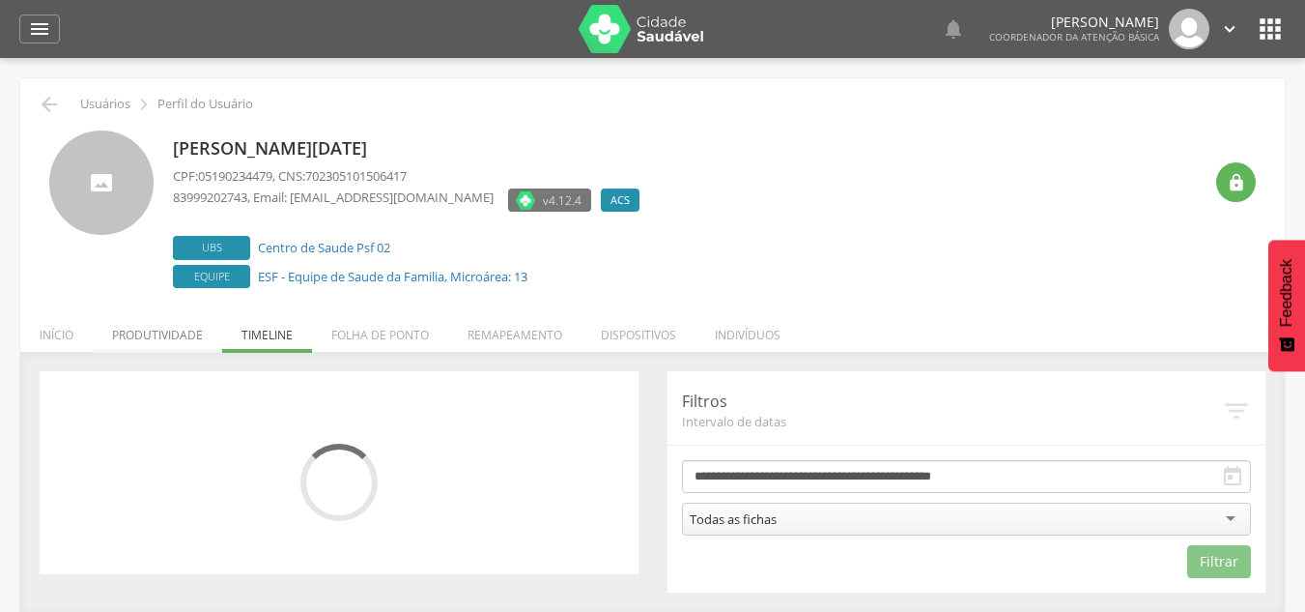
click at [157, 338] on li "Produtividade" at bounding box center [157, 329] width 129 height 45
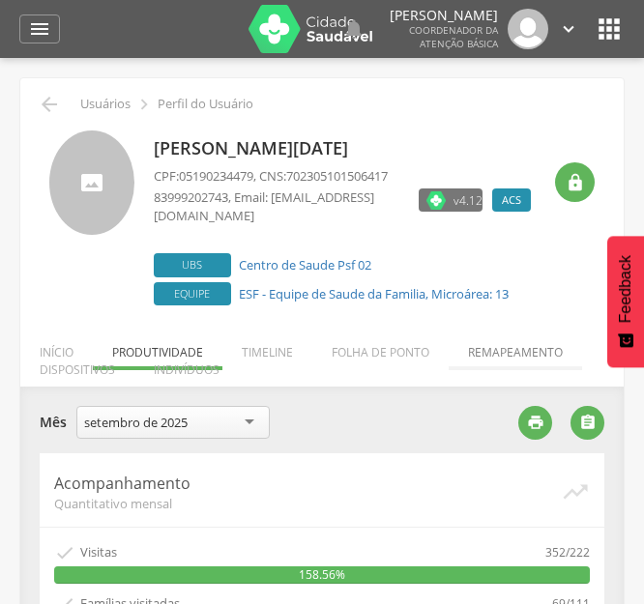
click at [511, 350] on li "Remapeamento" at bounding box center [514, 347] width 133 height 45
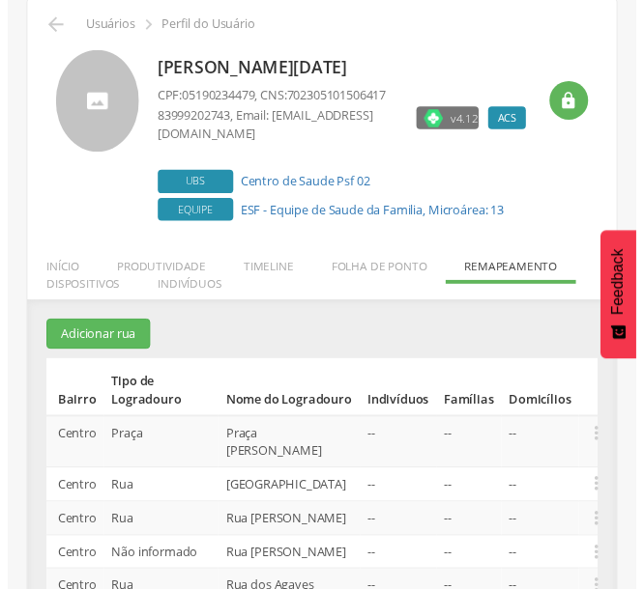
scroll to position [194, 0]
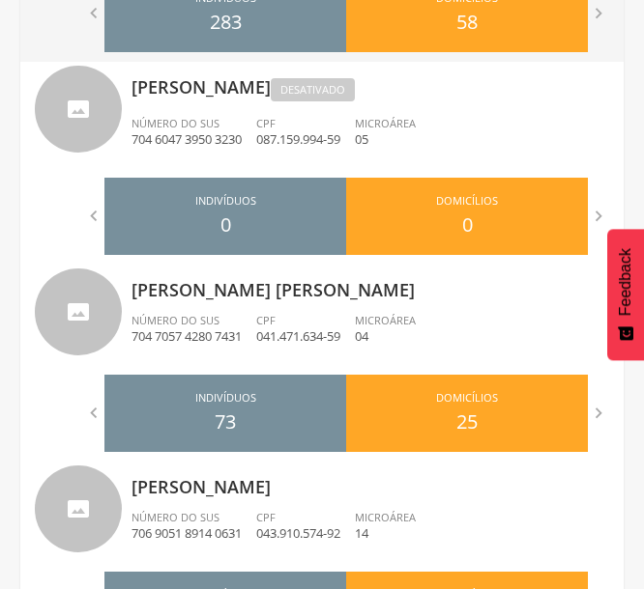
scroll to position [1354, 0]
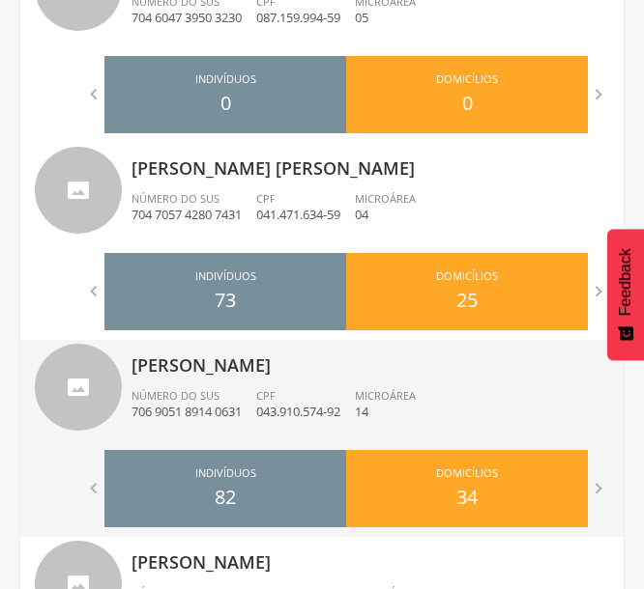
click at [260, 374] on p "[PERSON_NAME]" at bounding box center [369, 359] width 477 height 39
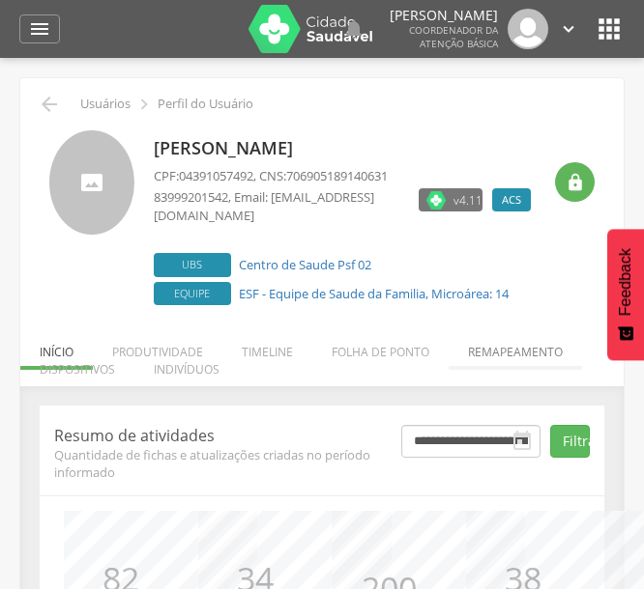
click at [530, 354] on li "Remapeamento" at bounding box center [514, 347] width 133 height 45
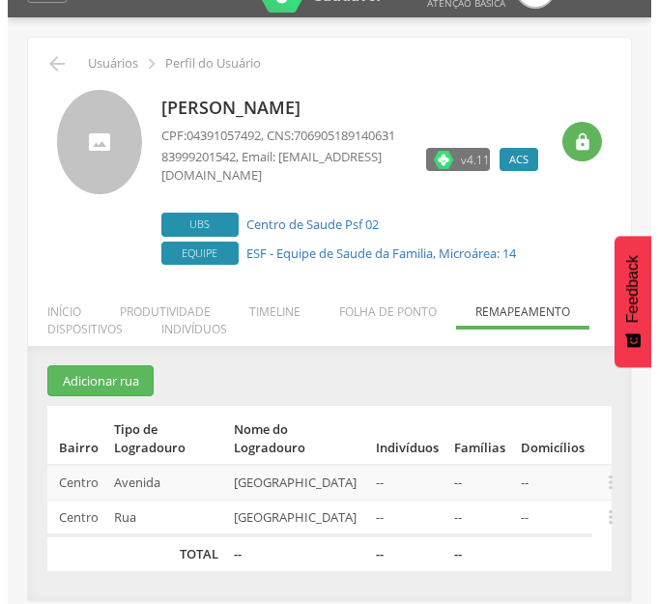
scroll to position [58, 0]
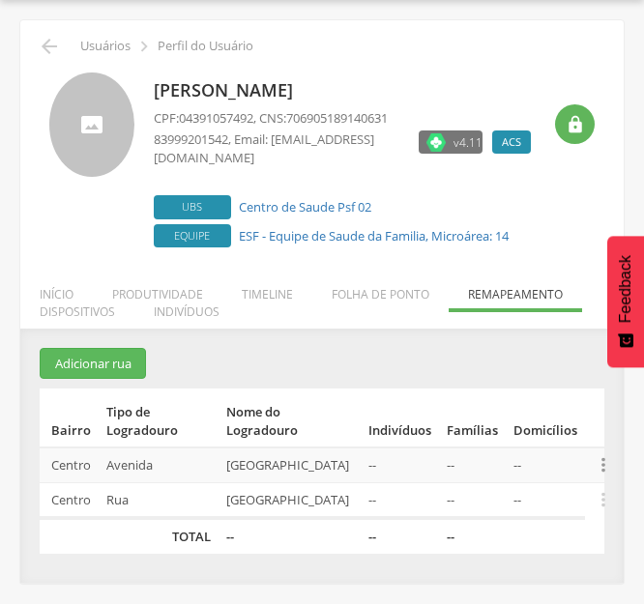
click at [597, 464] on icon "" at bounding box center [602, 464] width 21 height 21
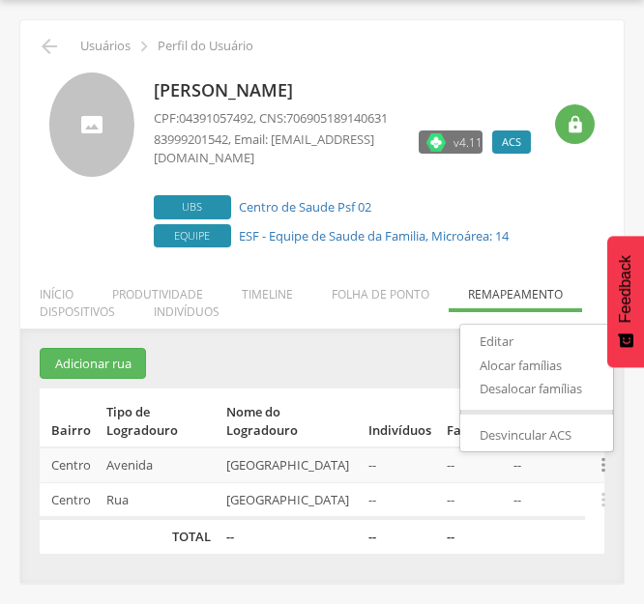
click at [416, 352] on section "Adicionar rua Bairro Tipo de Logradouro Nome do Logradouro Indivíduos Famílias …" at bounding box center [322, 451] width 564 height 206
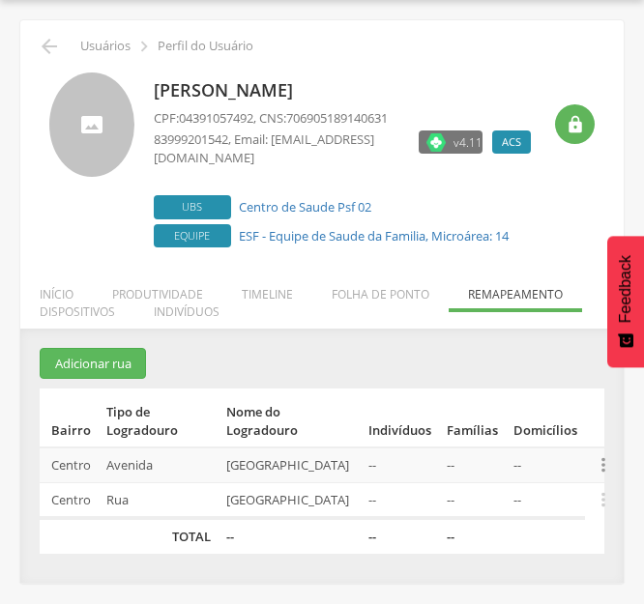
click at [604, 465] on icon "" at bounding box center [602, 464] width 21 height 21
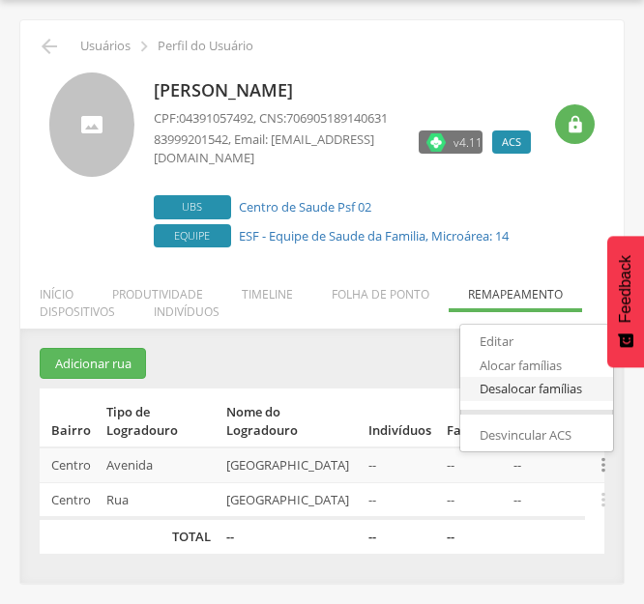
click at [546, 385] on link "Desalocar famílias" at bounding box center [536, 389] width 153 height 24
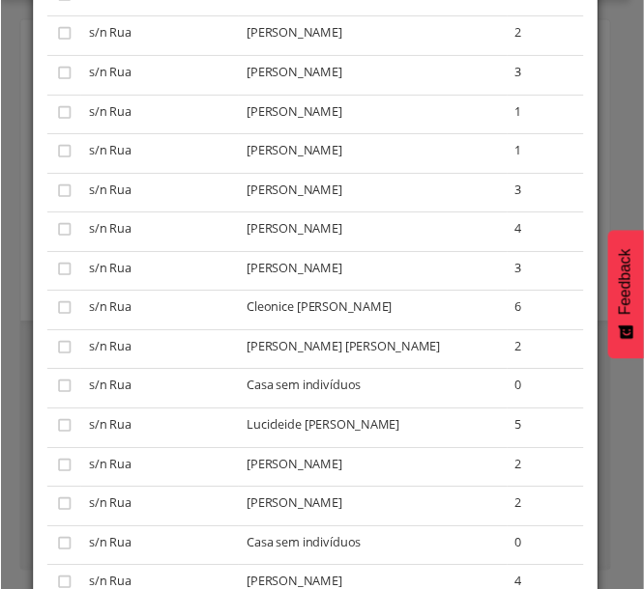
scroll to position [0, 0]
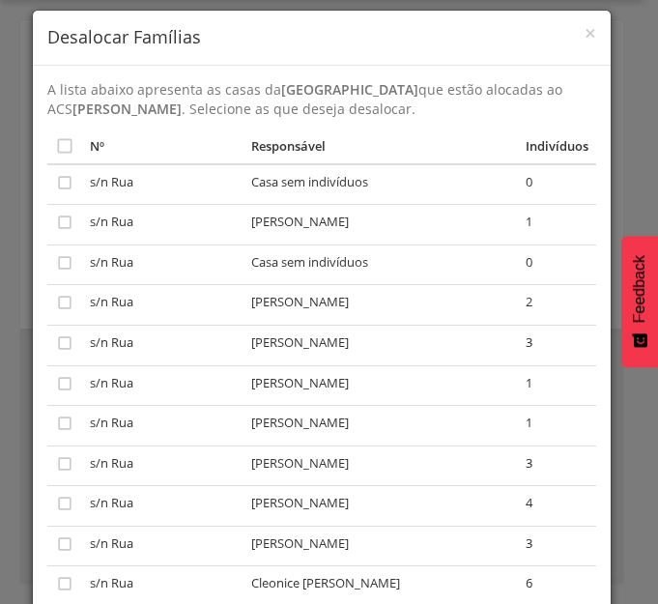
click at [585, 39] on span "×" at bounding box center [591, 32] width 12 height 27
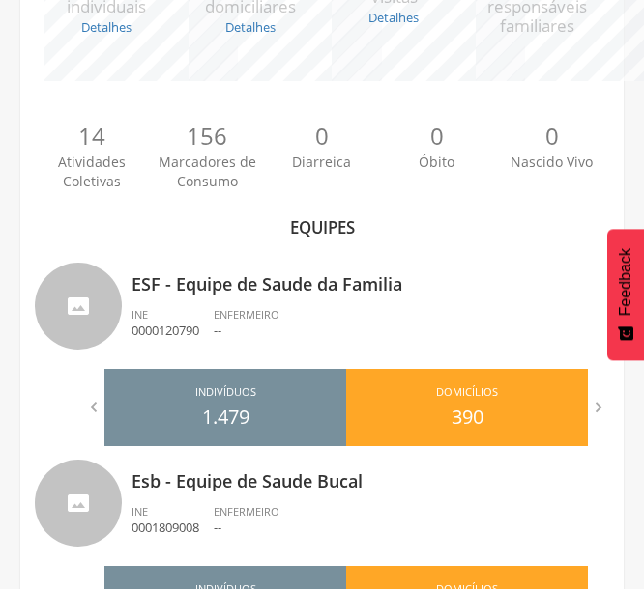
scroll to position [515, 0]
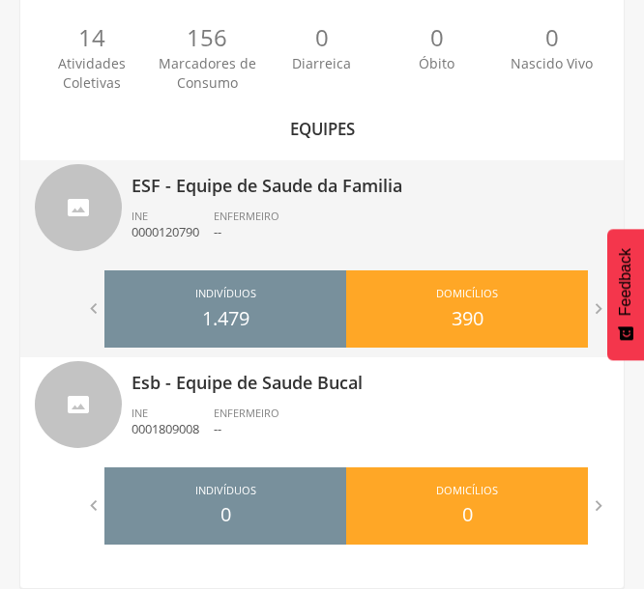
click at [253, 223] on div "ENFERMEIRO --" at bounding box center [254, 225] width 80 height 33
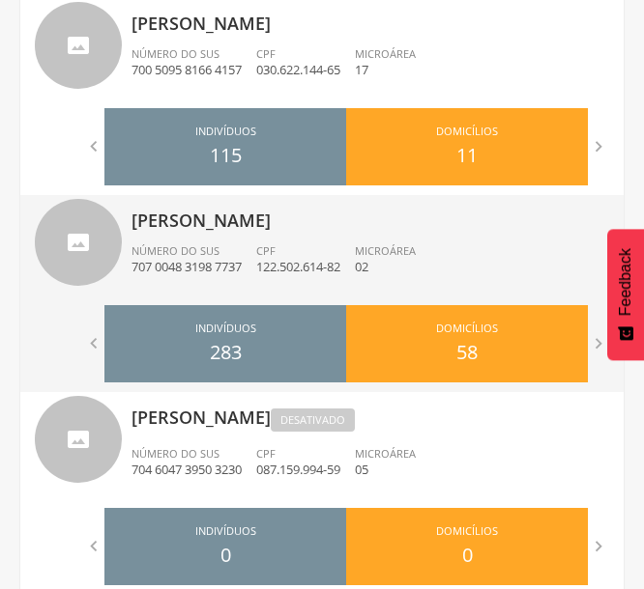
click at [280, 277] on li "CPF 122.502.614-82" at bounding box center [305, 265] width 99 height 43
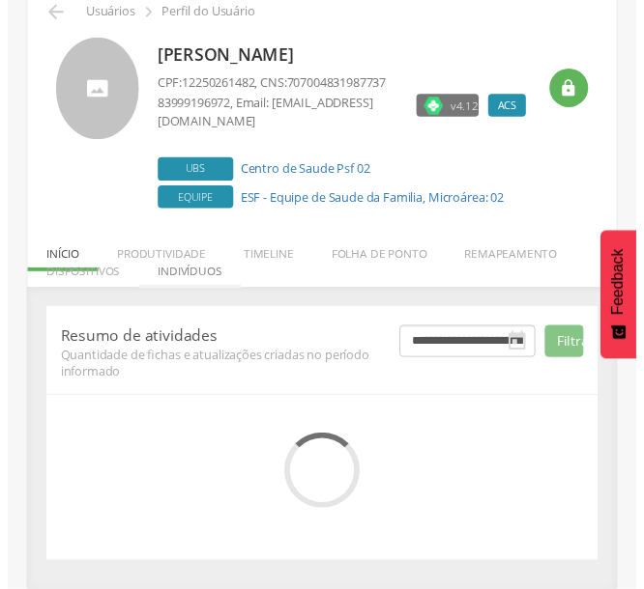
scroll to position [285, 0]
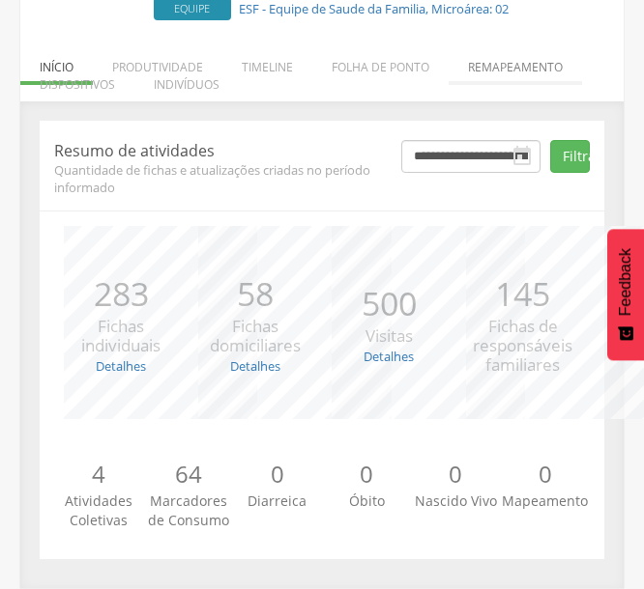
click at [512, 72] on li "Remapeamento" at bounding box center [514, 62] width 133 height 45
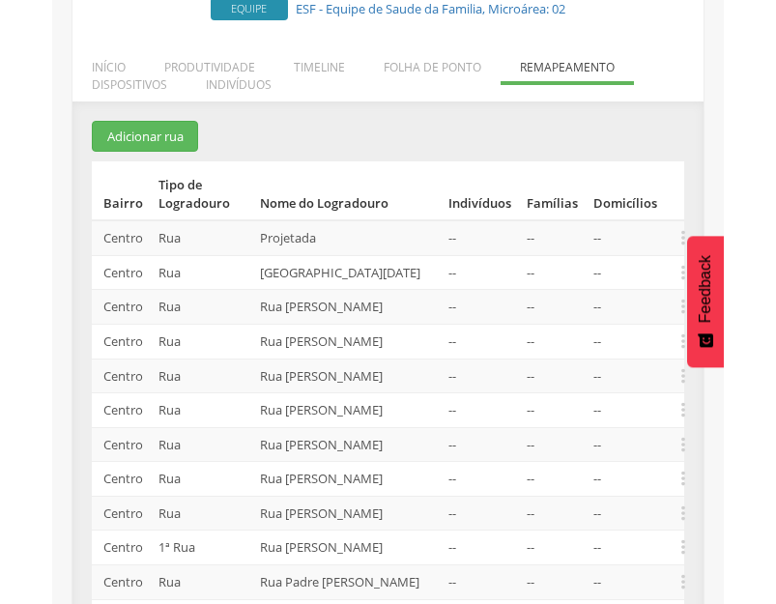
scroll to position [268, 0]
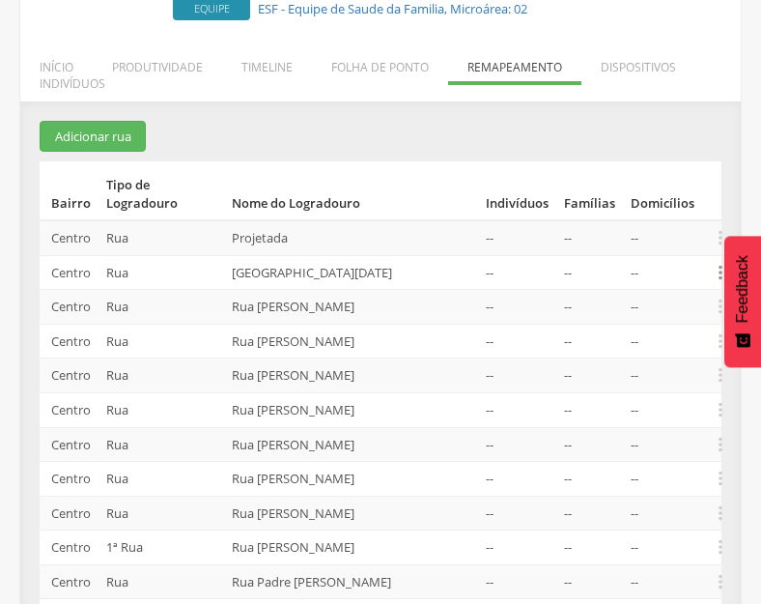
click at [719, 272] on icon "" at bounding box center [720, 272] width 21 height 21
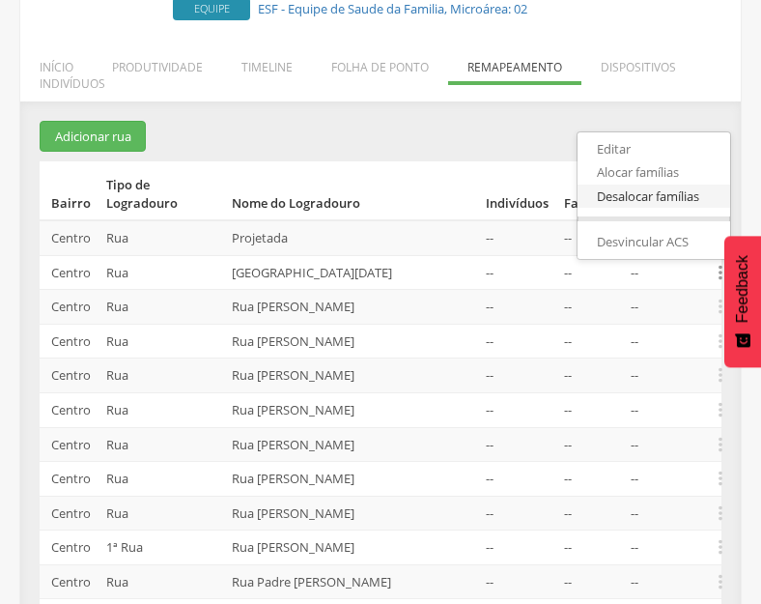
click at [624, 199] on link "Desalocar famílias" at bounding box center [654, 197] width 153 height 24
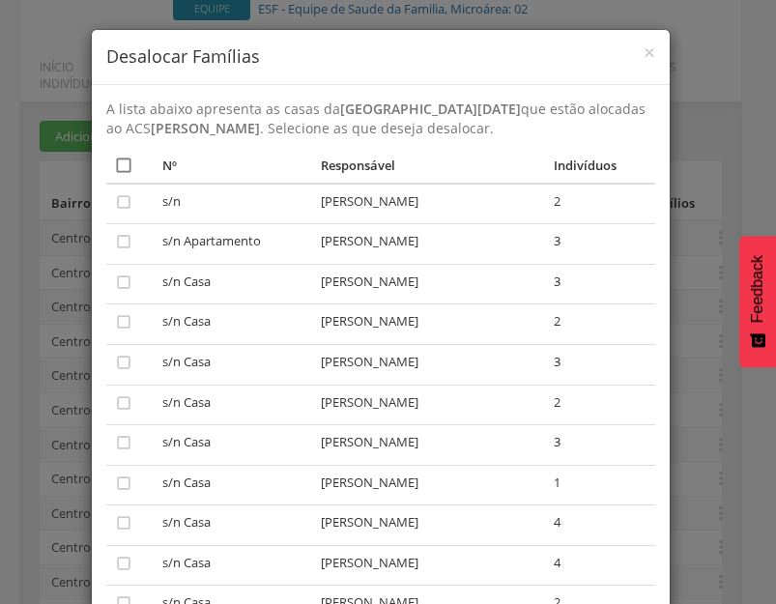
click at [120, 167] on icon "" at bounding box center [123, 165] width 19 height 19
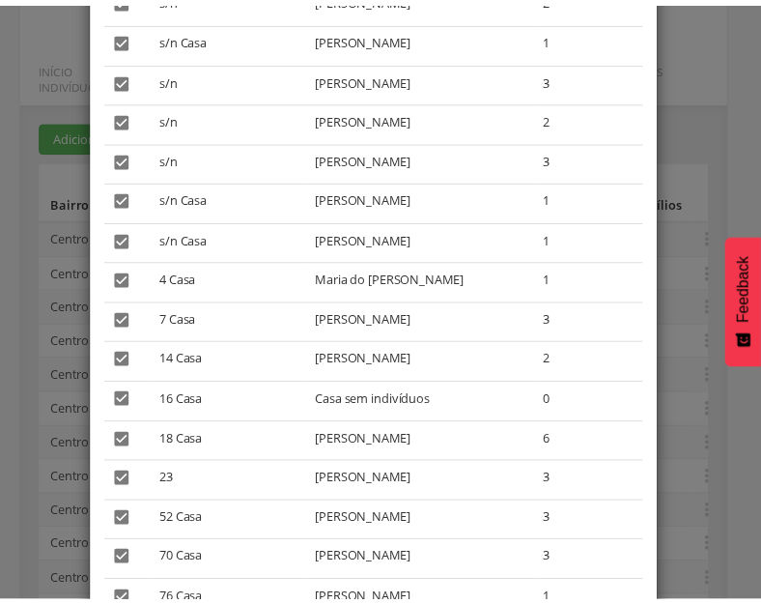
scroll to position [1273, 0]
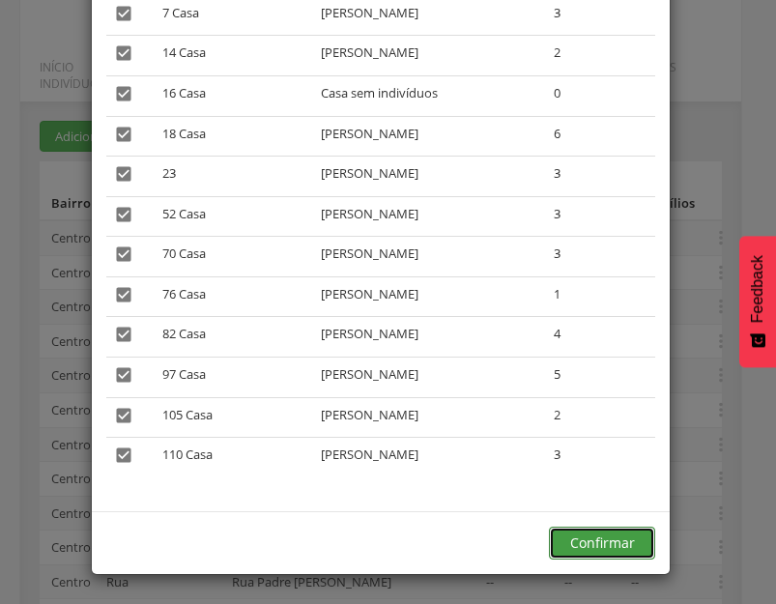
click at [616, 546] on button "Confirmar" at bounding box center [602, 543] width 106 height 33
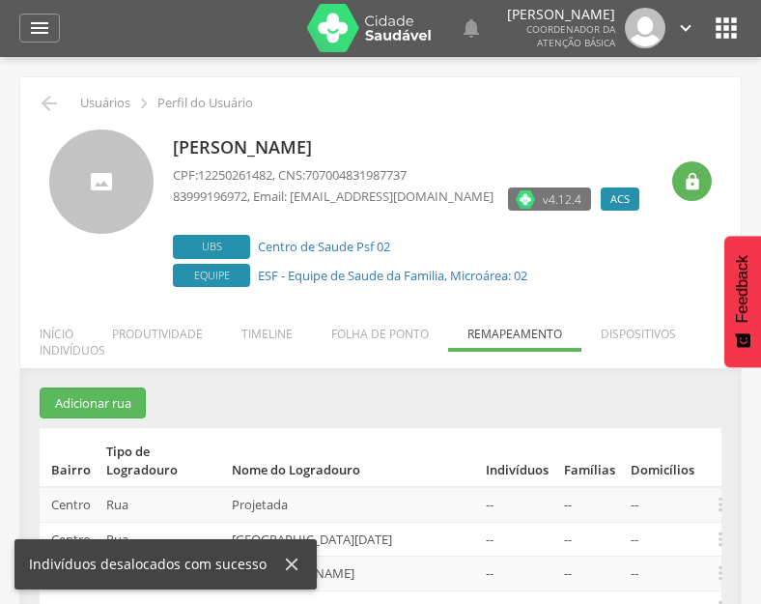
scroll to position [0, 0]
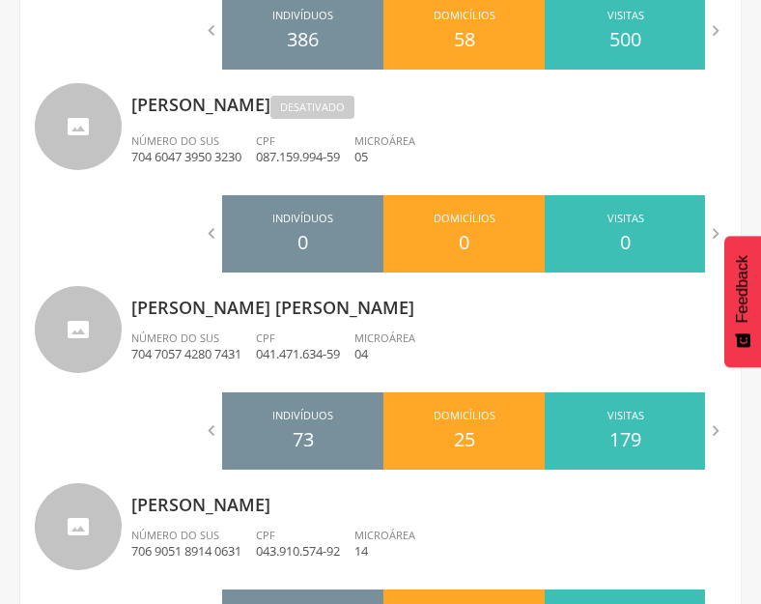
scroll to position [1218, 0]
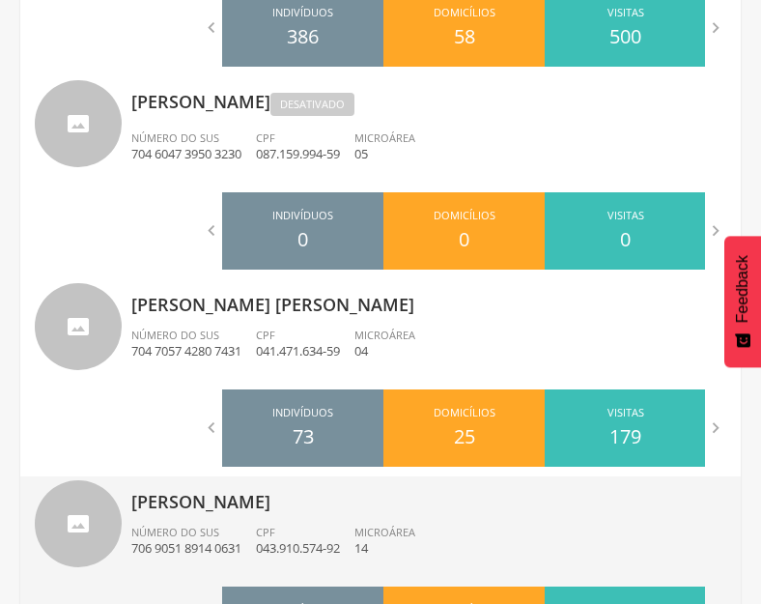
click at [408, 530] on span "Microárea" at bounding box center [385, 532] width 61 height 14
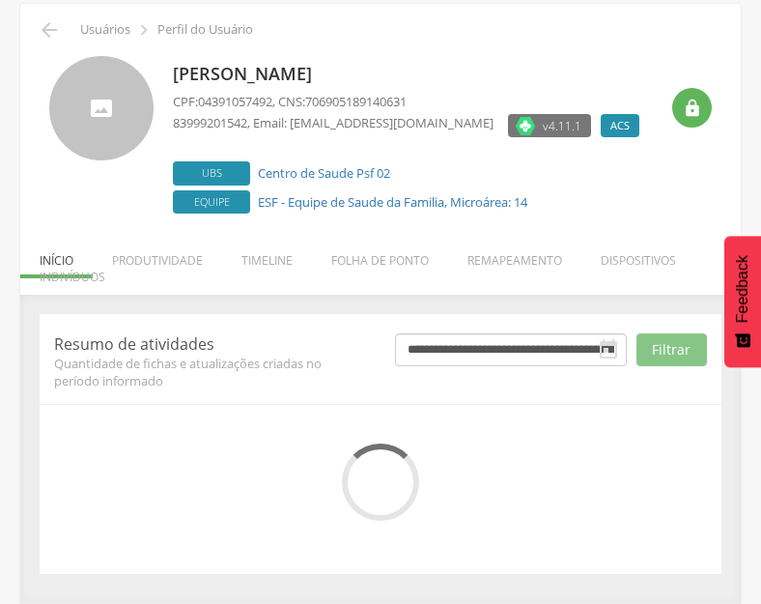
scroll to position [253, 0]
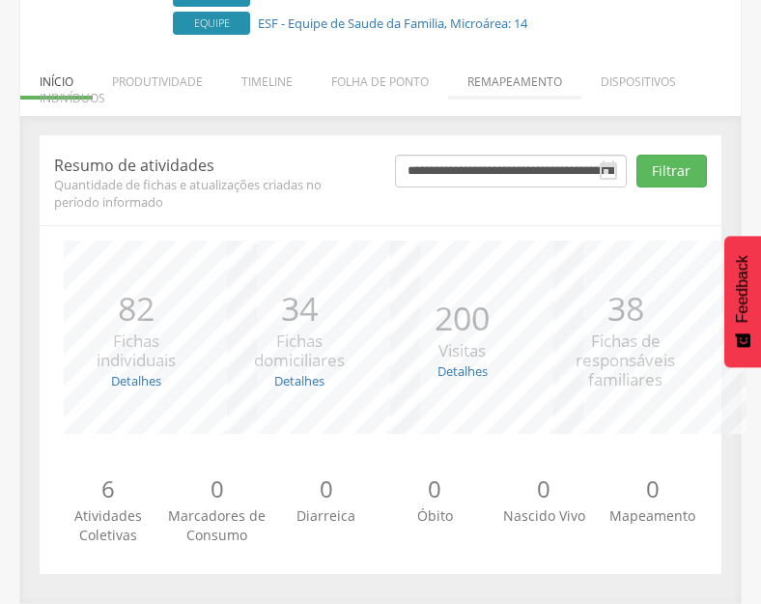
click at [479, 77] on li "Remapeamento" at bounding box center [514, 76] width 133 height 45
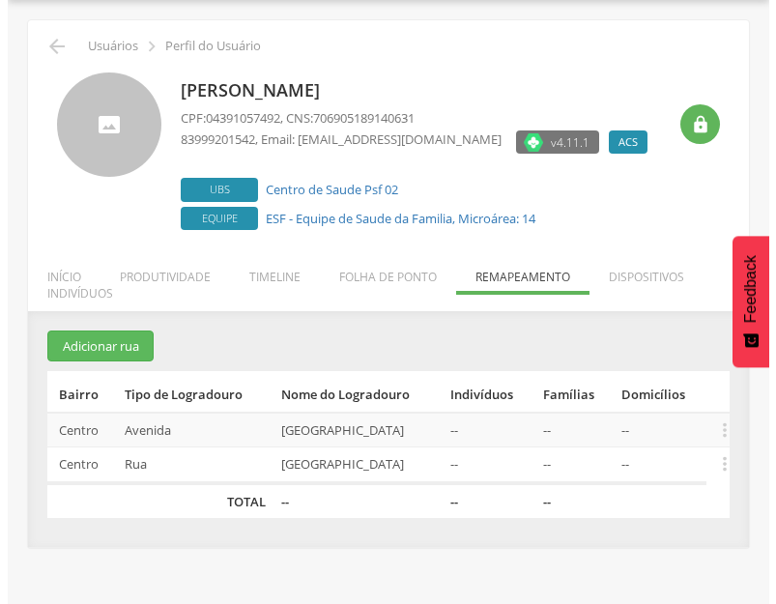
scroll to position [58, 0]
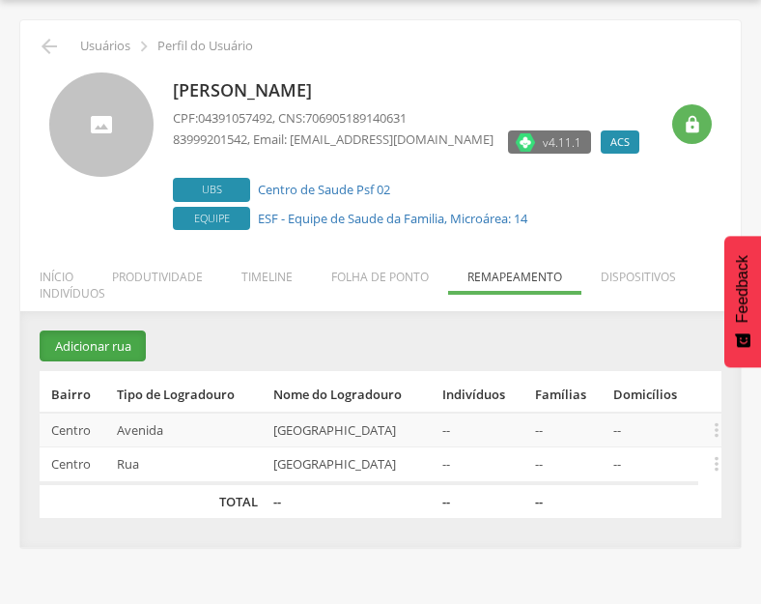
click at [116, 341] on button "Adicionar rua" at bounding box center [93, 346] width 106 height 32
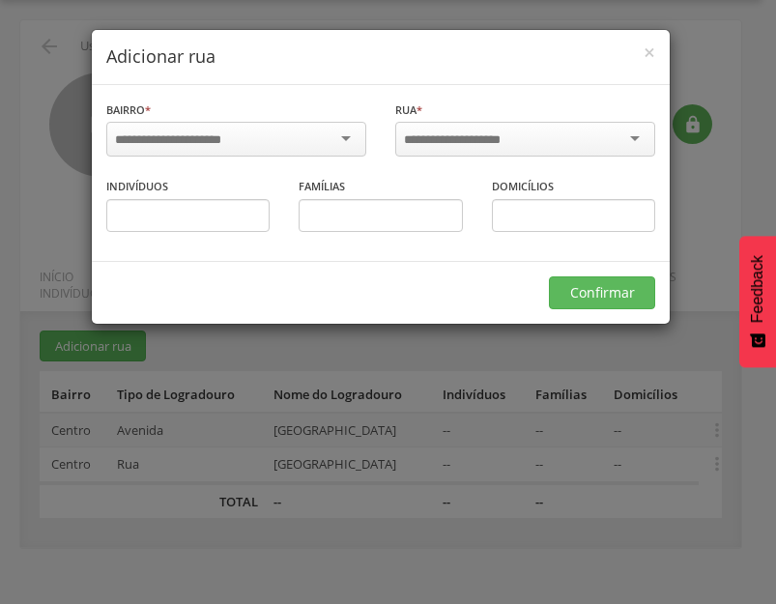
click at [314, 138] on div at bounding box center [236, 139] width 260 height 35
click at [439, 136] on input "select-one" at bounding box center [465, 139] width 123 height 17
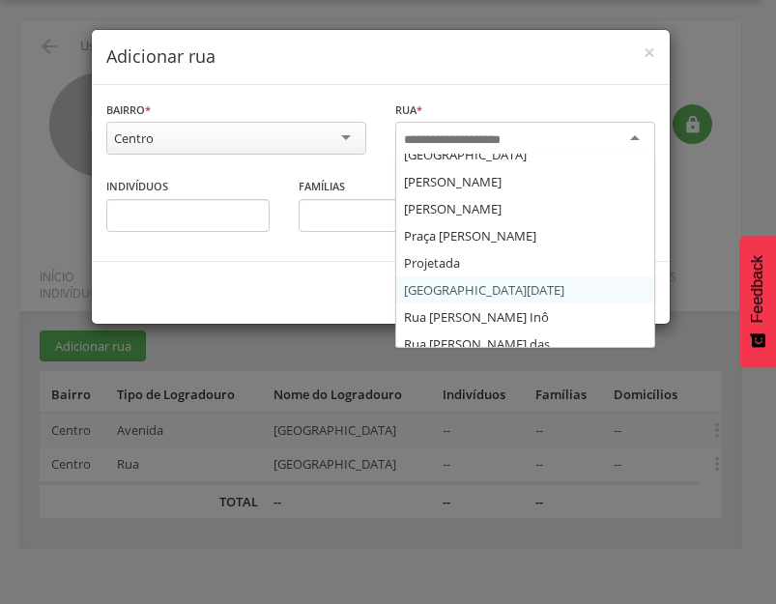
scroll to position [0, 0]
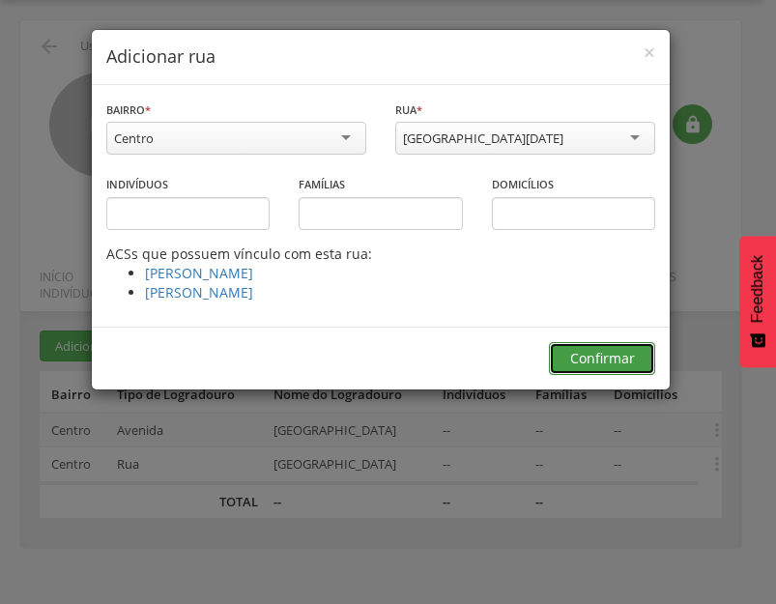
click at [612, 347] on button "Confirmar" at bounding box center [602, 358] width 106 height 33
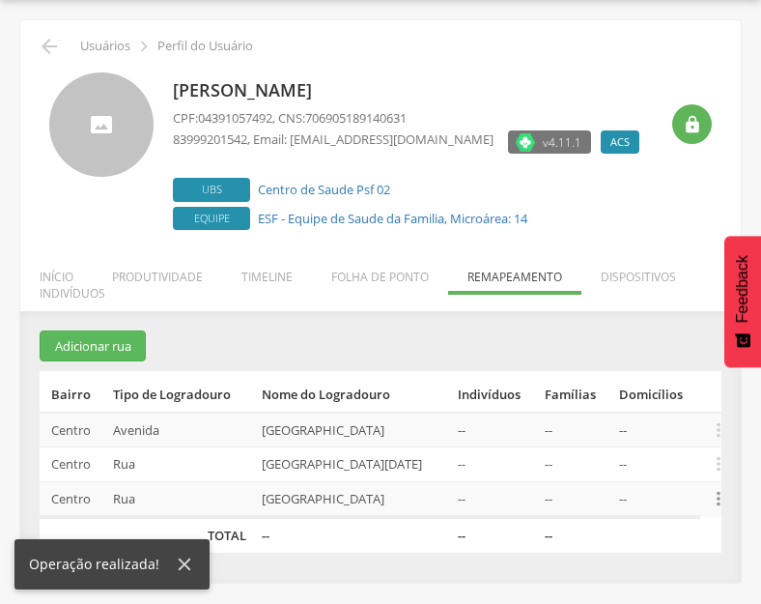
click at [716, 497] on icon "" at bounding box center [718, 498] width 21 height 21
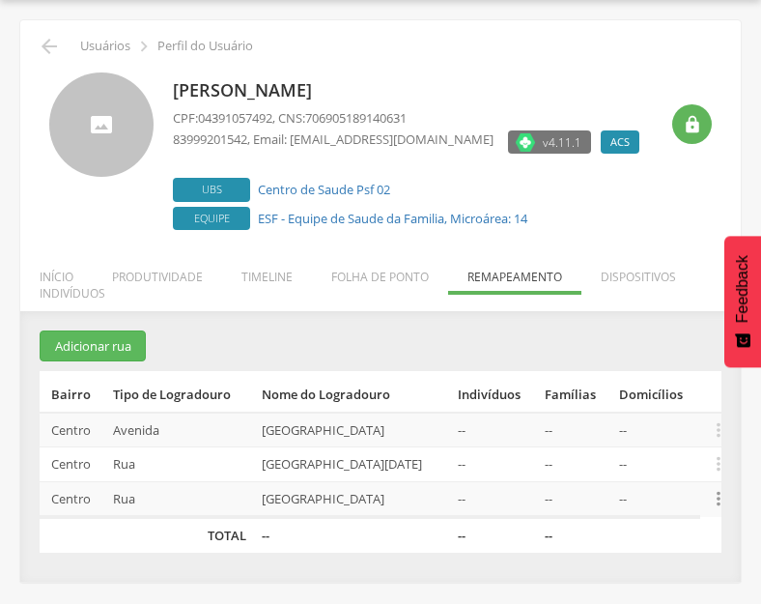
click at [717, 499] on icon "" at bounding box center [718, 498] width 21 height 21
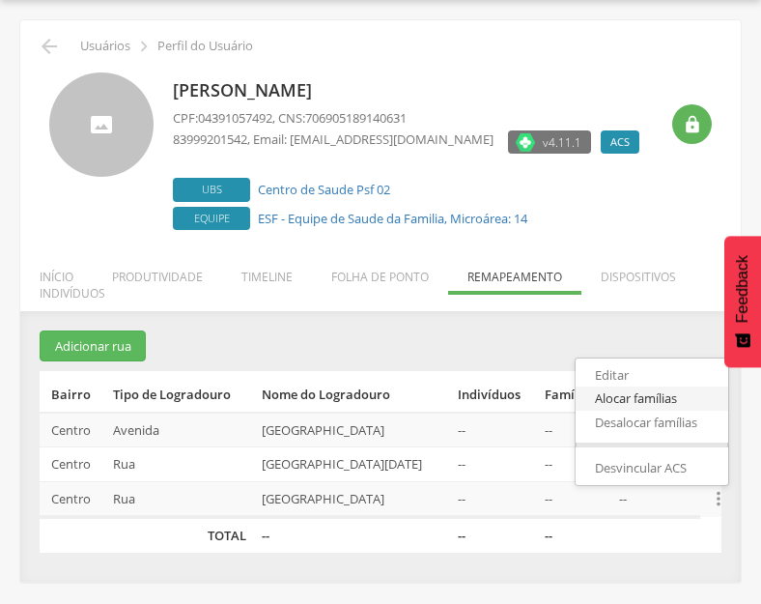
click at [626, 398] on link "Alocar famílias" at bounding box center [652, 399] width 153 height 24
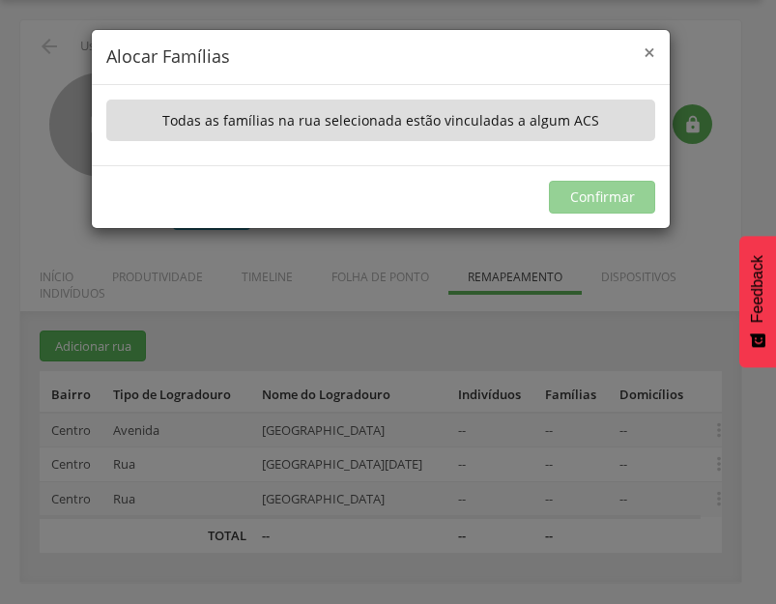
click at [654, 54] on span "×" at bounding box center [650, 52] width 12 height 27
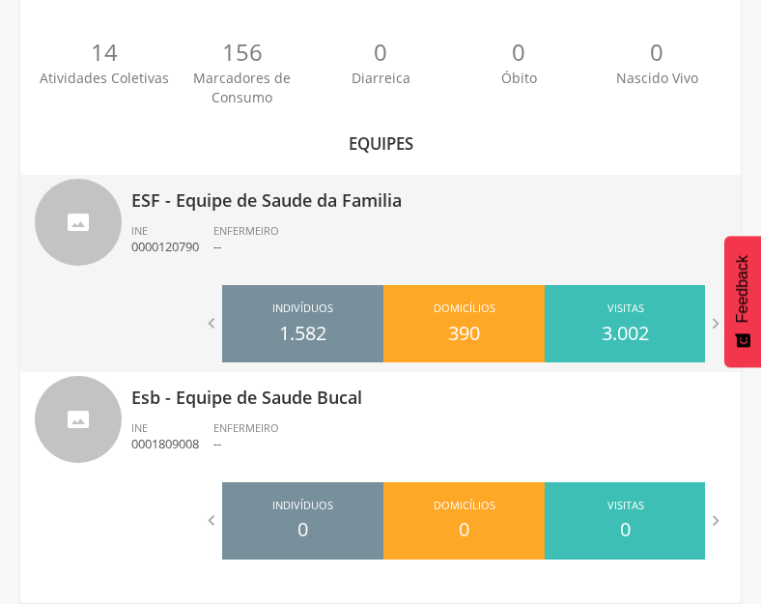
click at [247, 225] on span "ENFERMEIRO" at bounding box center [247, 230] width 66 height 14
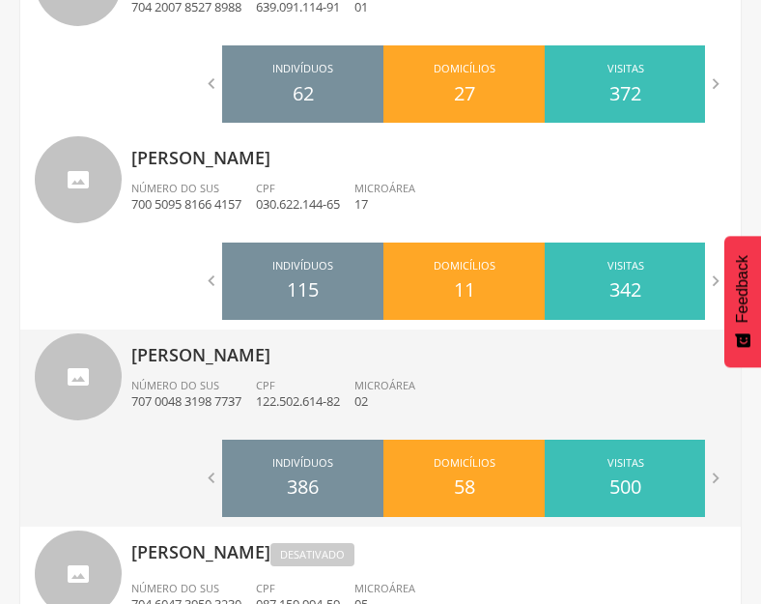
click at [197, 348] on p "[PERSON_NAME]" at bounding box center [428, 349] width 595 height 39
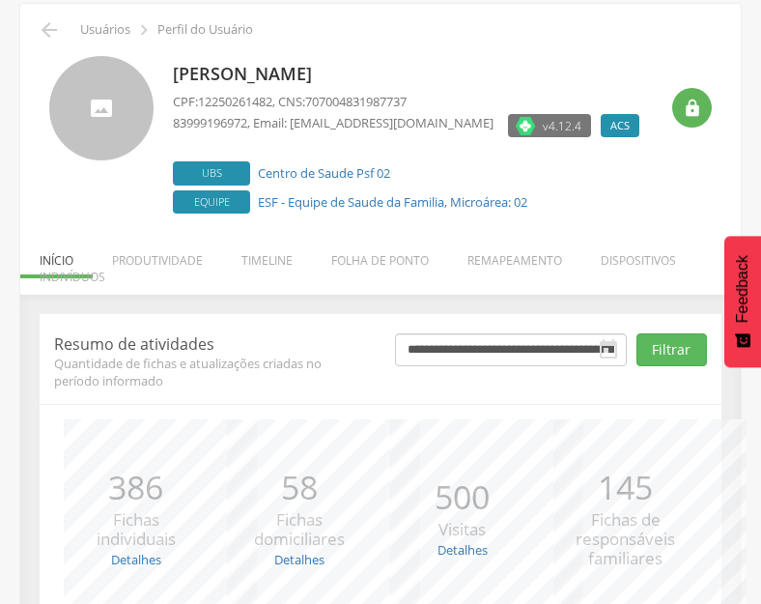
scroll to position [253, 0]
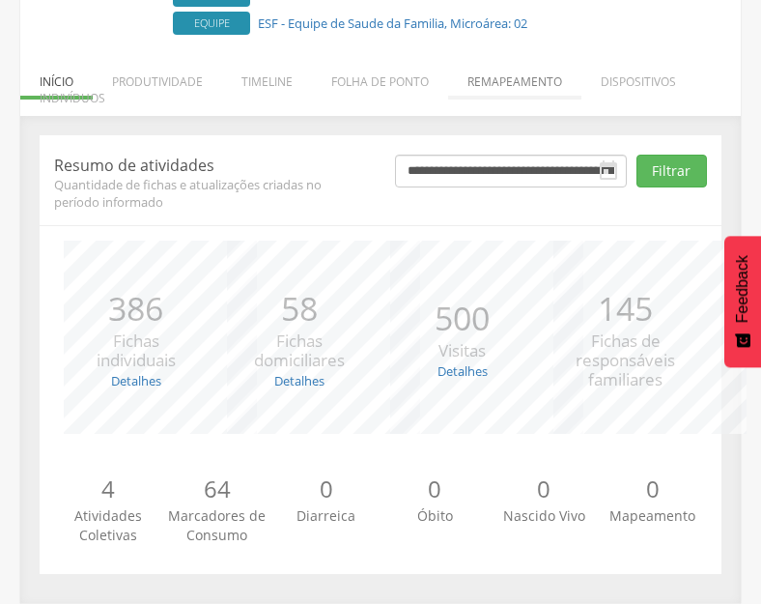
click at [497, 78] on li "Remapeamento" at bounding box center [514, 76] width 133 height 45
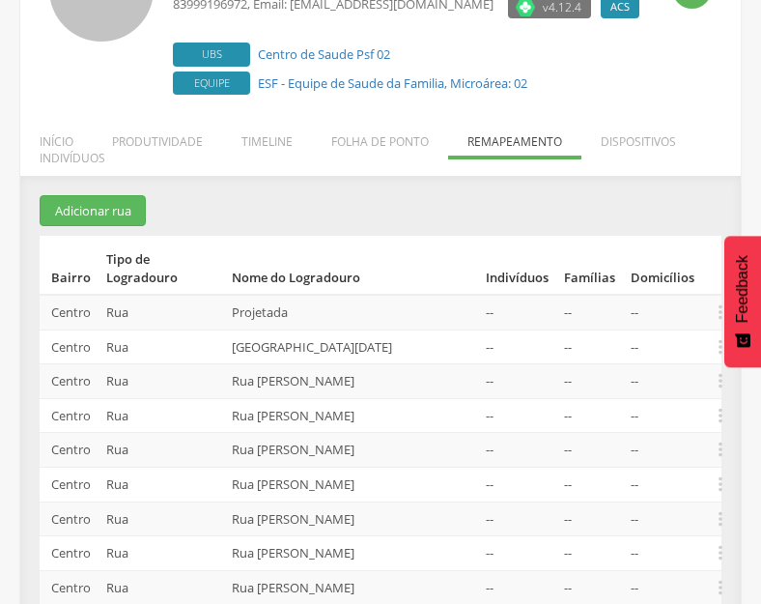
scroll to position [167, 0]
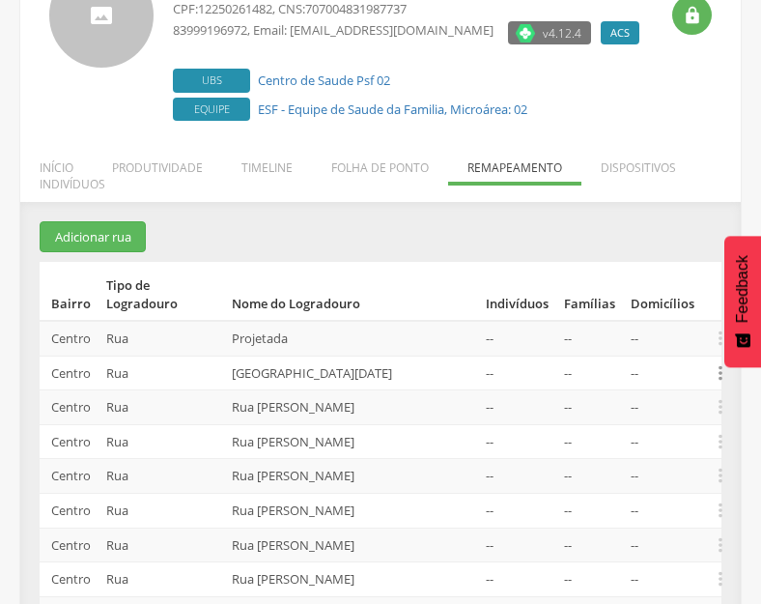
click at [718, 377] on icon "" at bounding box center [720, 372] width 21 height 21
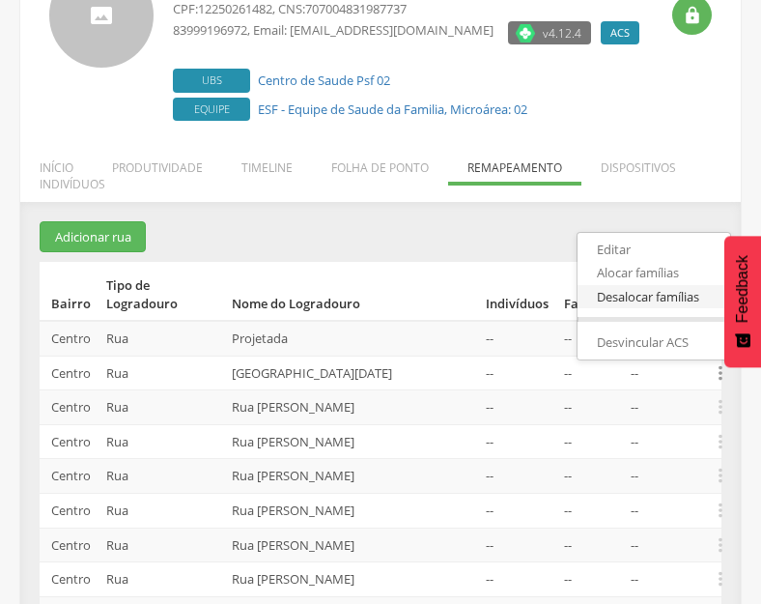
click at [645, 299] on link "Desalocar famílias" at bounding box center [654, 297] width 153 height 24
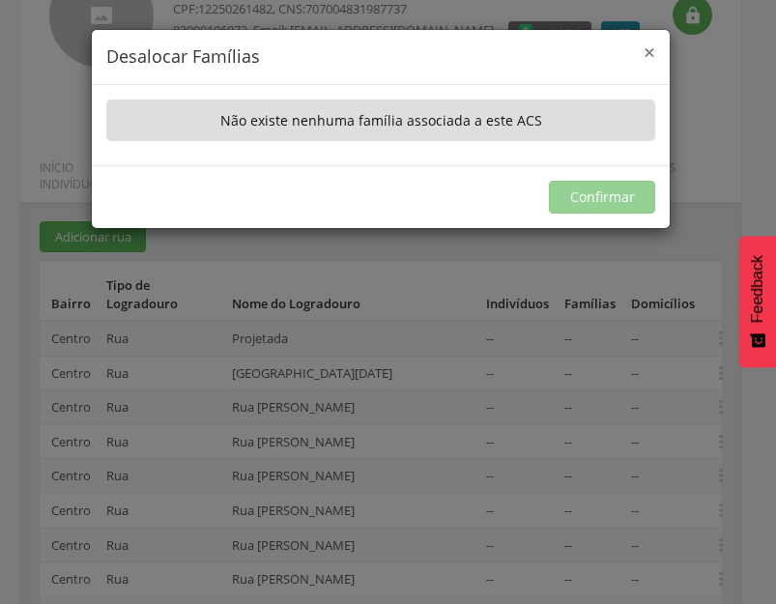
click at [644, 44] on span "×" at bounding box center [650, 52] width 12 height 27
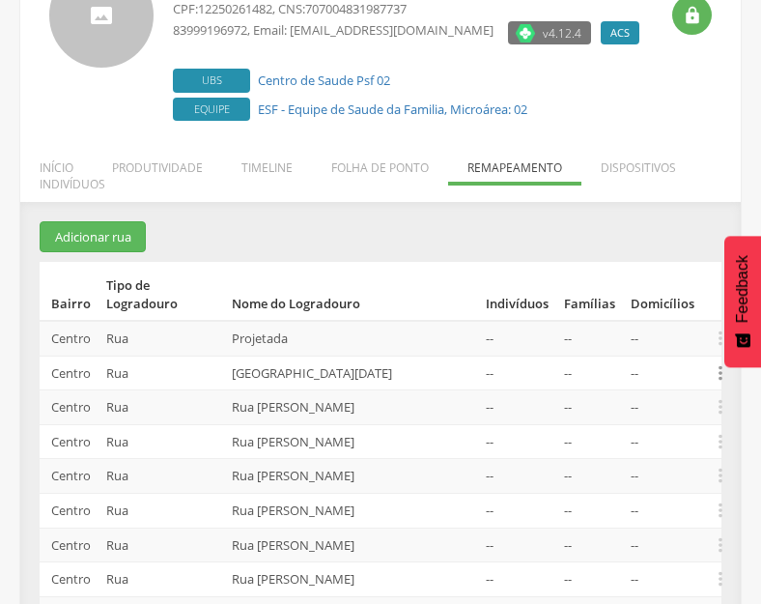
click at [719, 376] on icon "" at bounding box center [720, 372] width 21 height 21
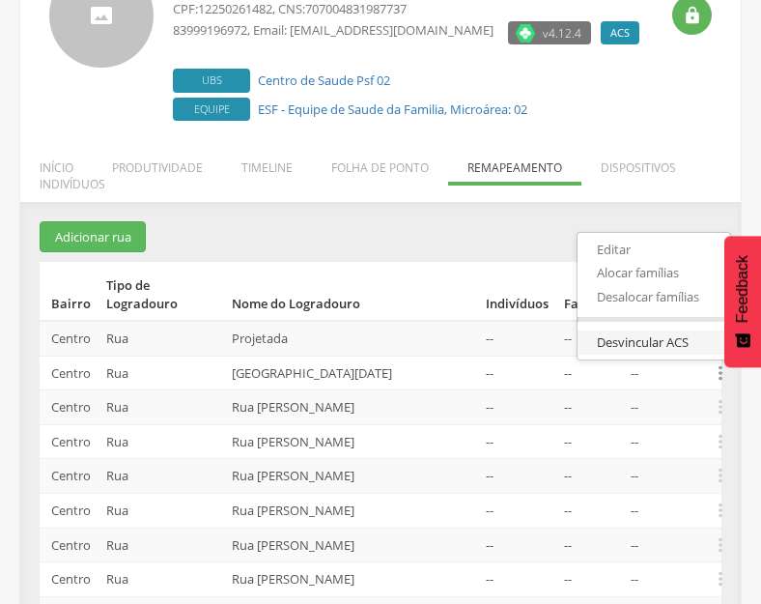
click at [633, 341] on link "Desvincular ACS" at bounding box center [654, 342] width 153 height 24
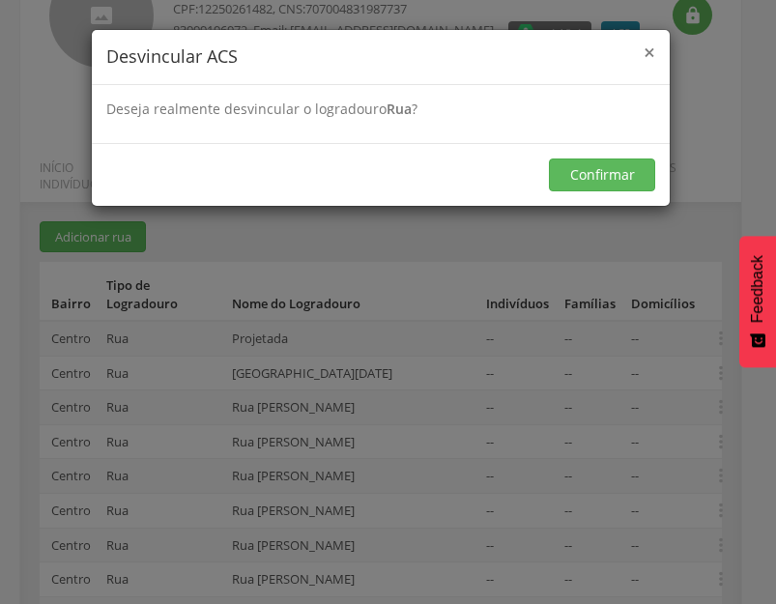
click at [649, 50] on span "×" at bounding box center [650, 52] width 12 height 27
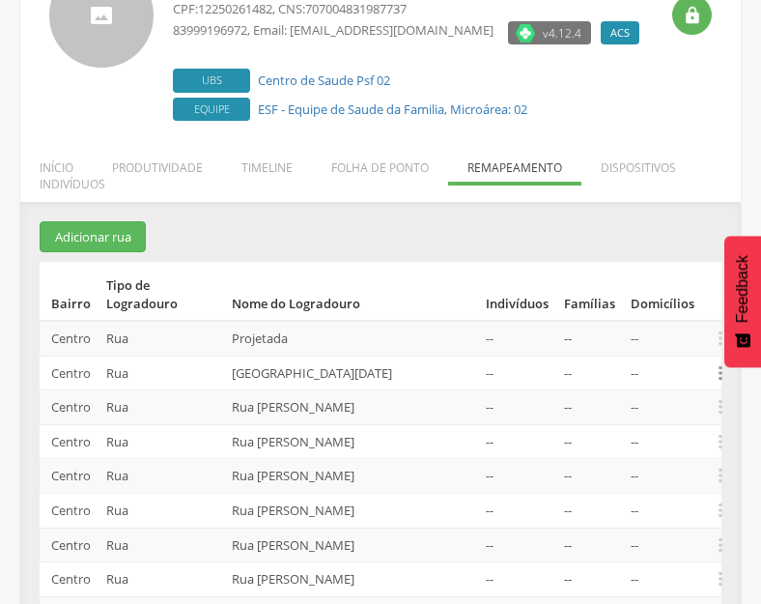
click at [722, 372] on icon "" at bounding box center [720, 372] width 21 height 21
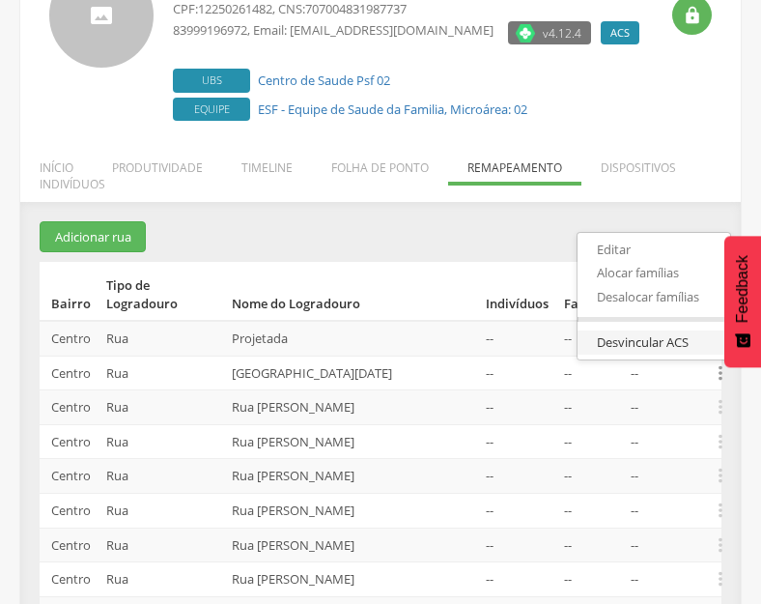
click at [638, 347] on link "Desvincular ACS" at bounding box center [654, 342] width 153 height 24
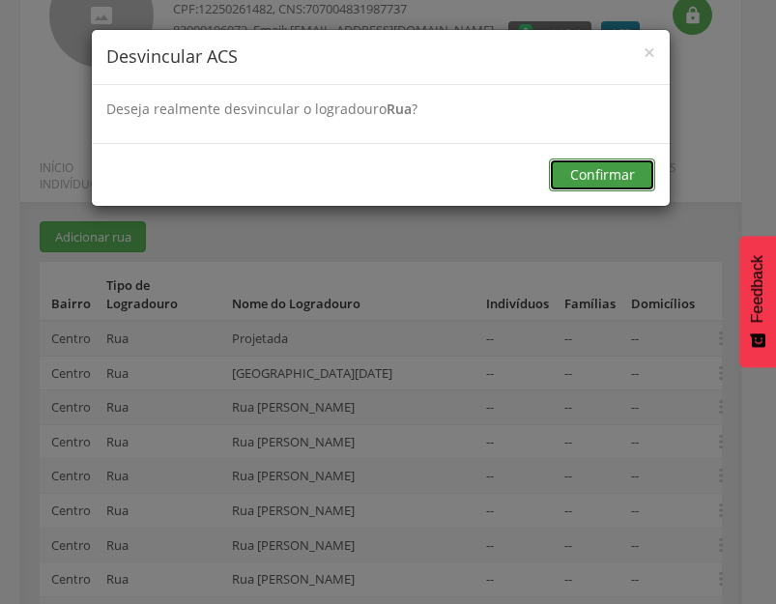
click at [618, 183] on button "Confirmar" at bounding box center [602, 174] width 106 height 33
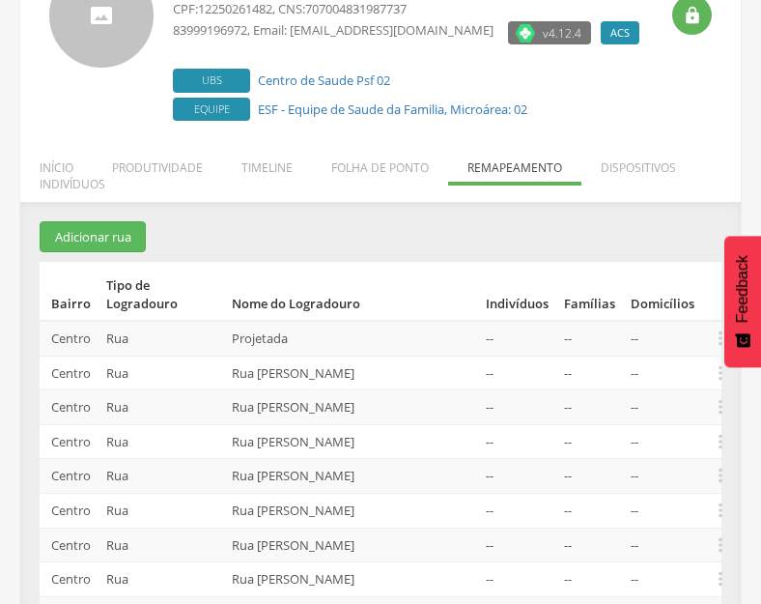
click at [467, 320] on th "Nome do Logradouro" at bounding box center [351, 291] width 254 height 59
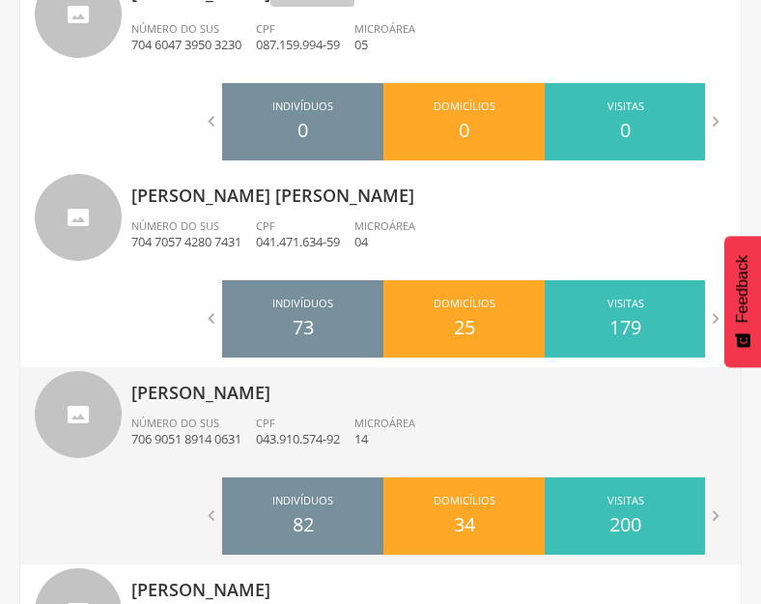
click at [285, 424] on div "CPF 043.910.574-92" at bounding box center [305, 432] width 99 height 33
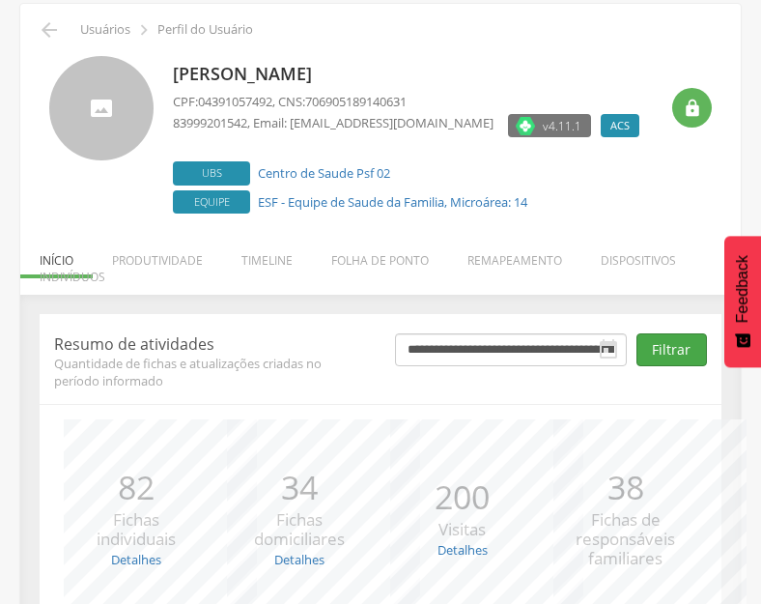
scroll to position [253, 0]
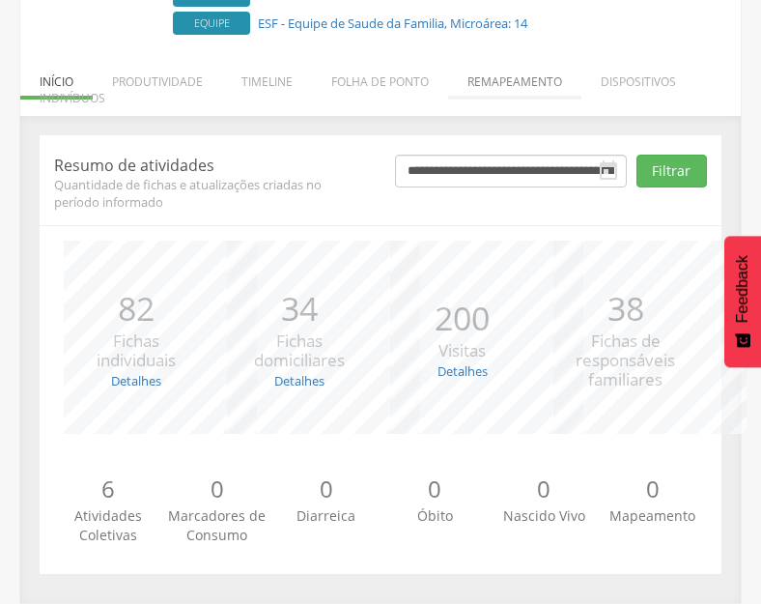
click at [539, 77] on li "Remapeamento" at bounding box center [514, 76] width 133 height 45
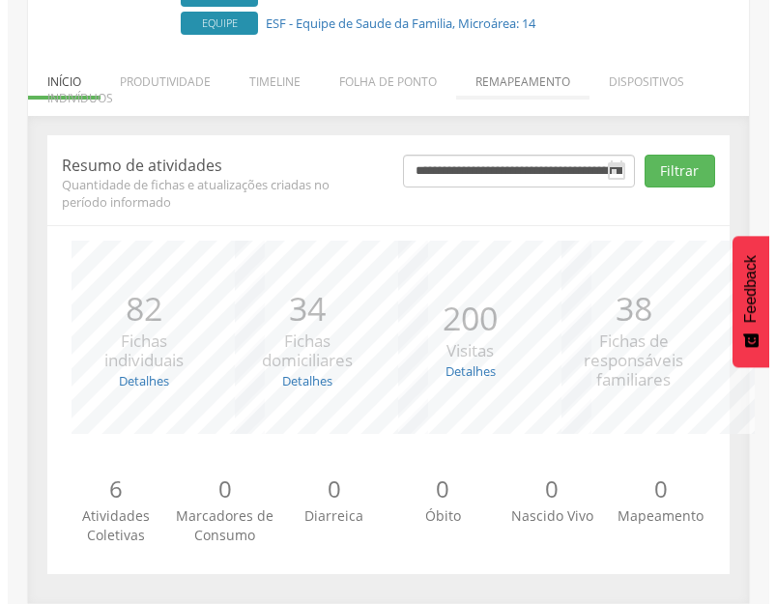
scroll to position [58, 0]
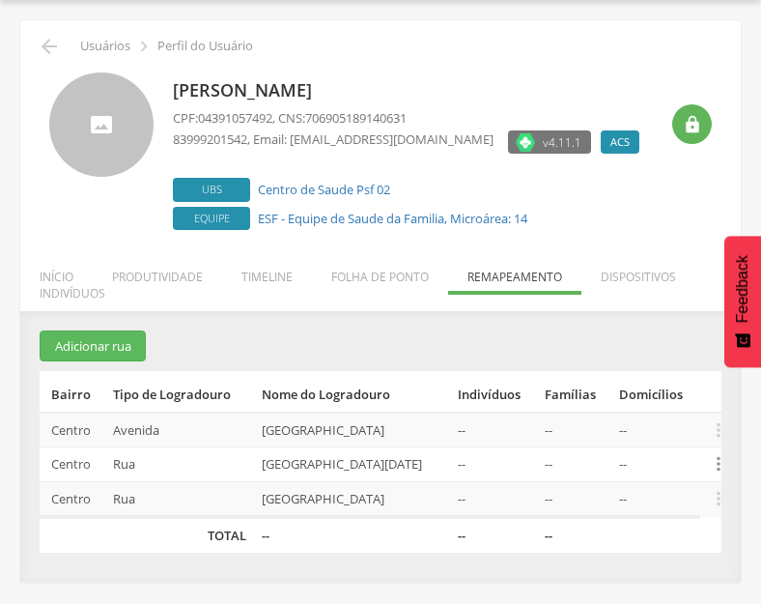
click at [714, 466] on icon "" at bounding box center [718, 463] width 21 height 21
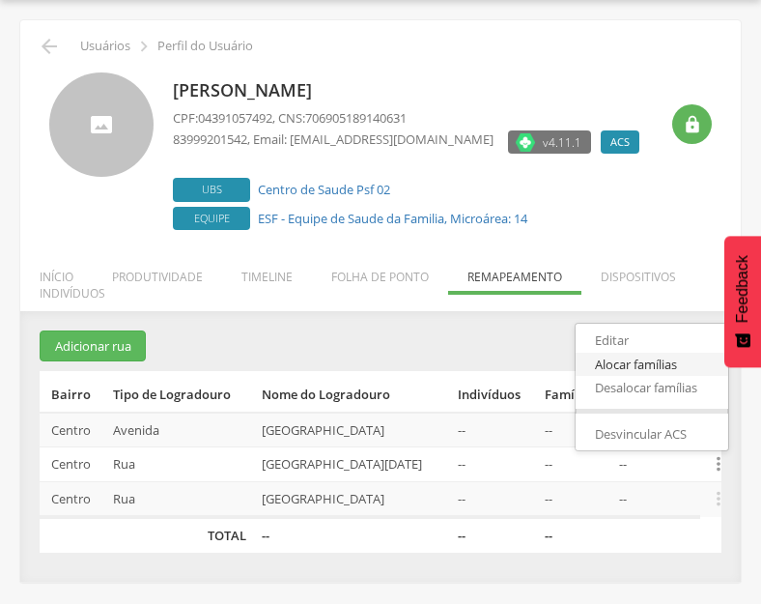
click at [653, 367] on link "Alocar famílias" at bounding box center [652, 365] width 153 height 24
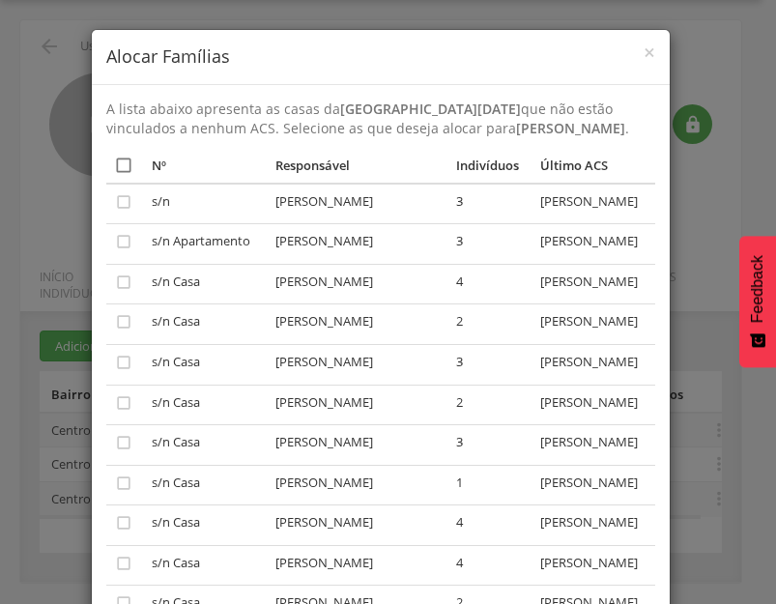
click at [123, 175] on icon "" at bounding box center [123, 165] width 19 height 19
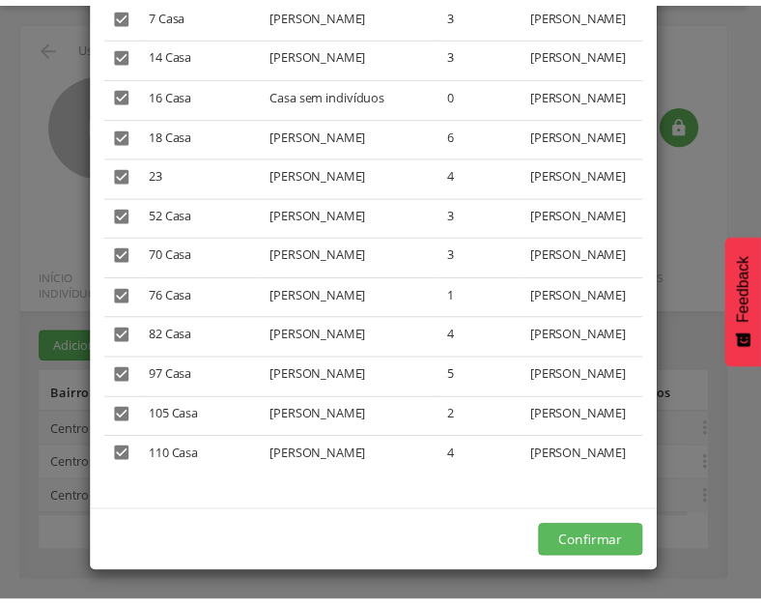
scroll to position [1765, 0]
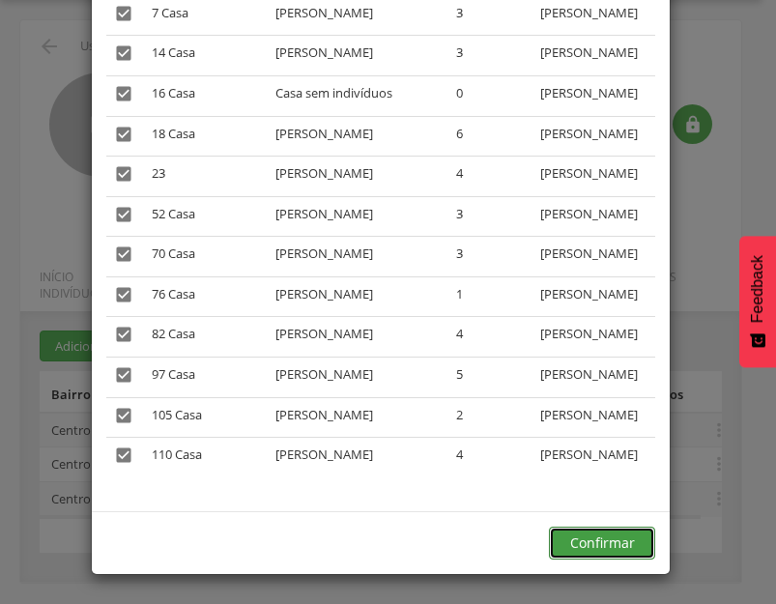
click at [606, 547] on button "Confirmar" at bounding box center [602, 543] width 106 height 33
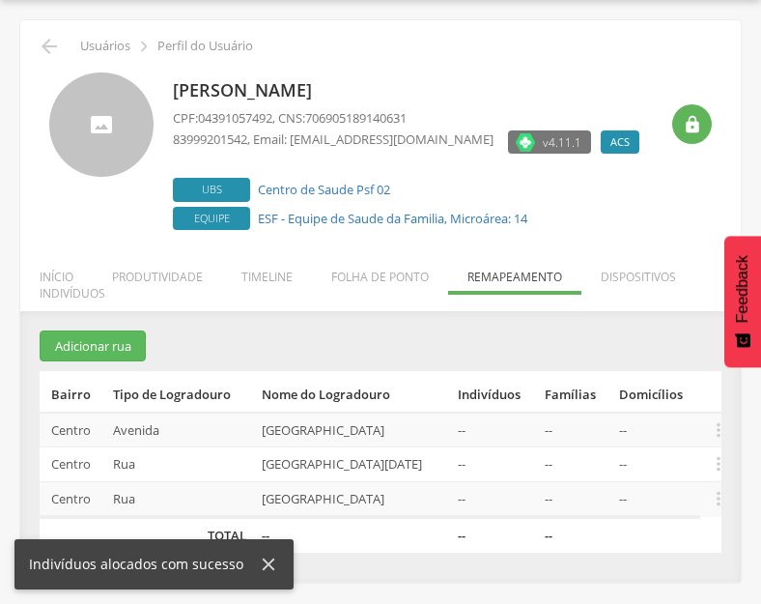
click at [263, 559] on icon at bounding box center [269, 565] width 13 height 13
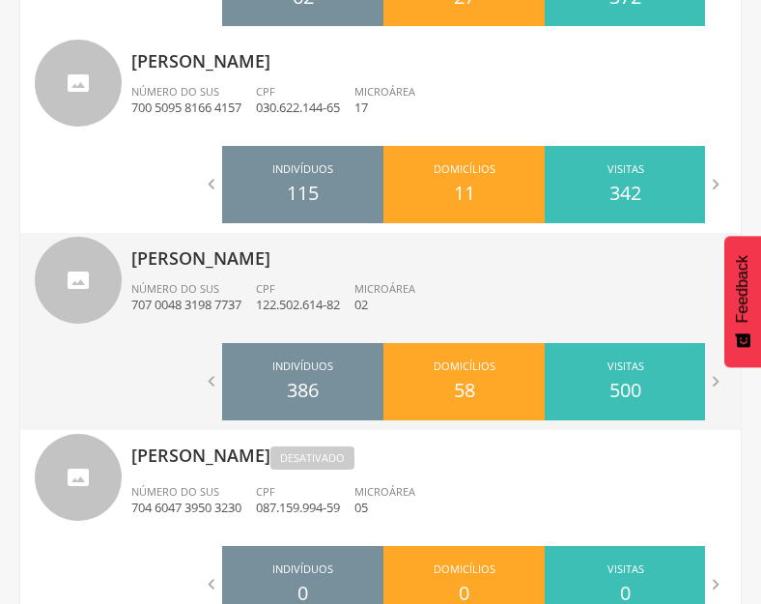
click at [226, 271] on p "[PERSON_NAME]" at bounding box center [428, 252] width 595 height 39
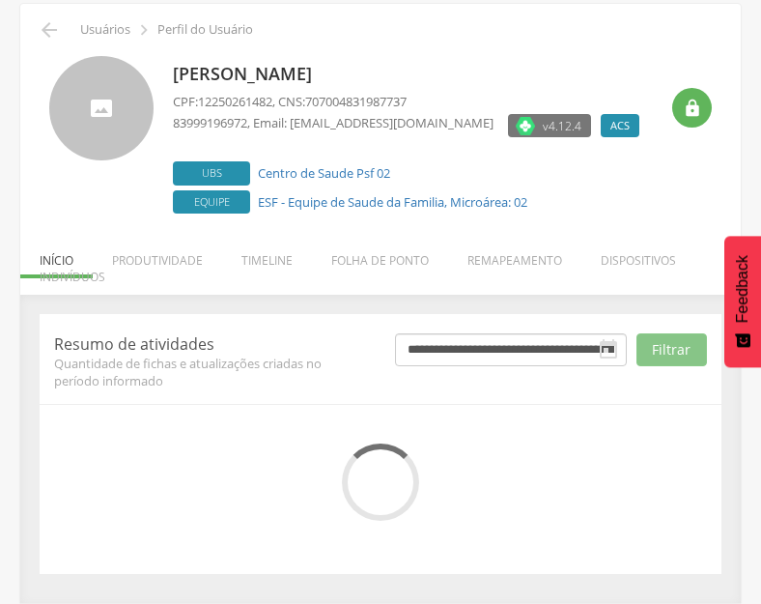
scroll to position [253, 0]
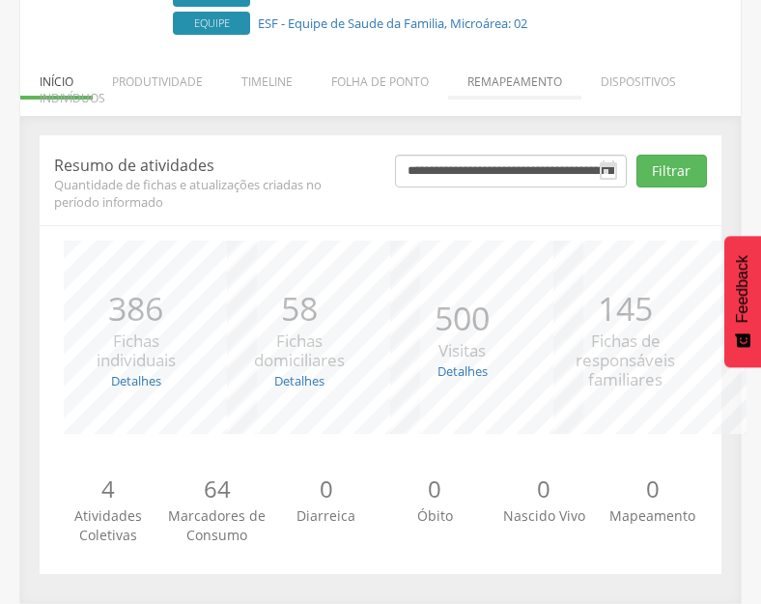
click at [516, 93] on li "Remapeamento" at bounding box center [514, 76] width 133 height 45
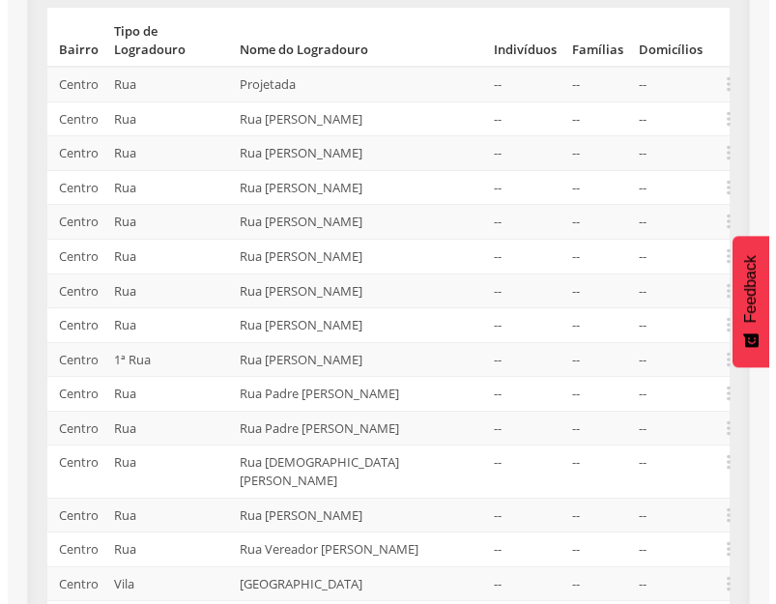
scroll to position [519, 0]
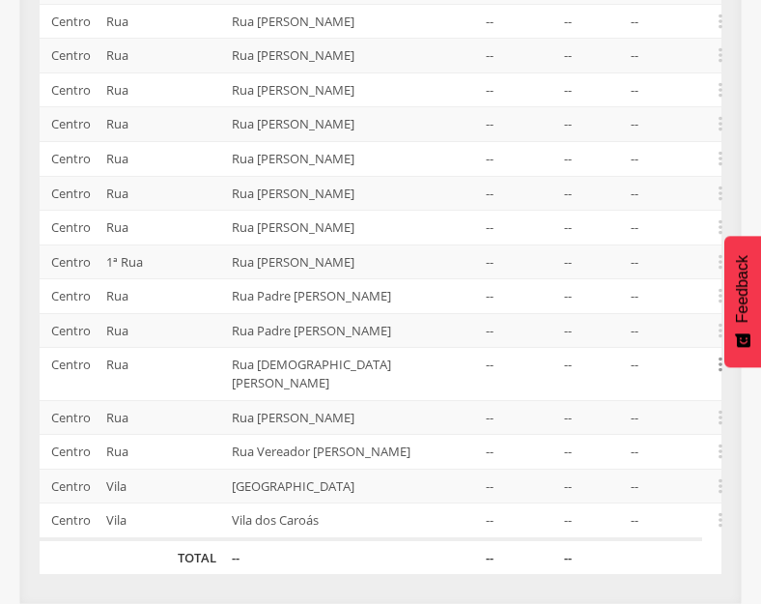
click at [716, 363] on icon "" at bounding box center [720, 364] width 21 height 21
click at [654, 289] on link "Desalocar famílias" at bounding box center [654, 288] width 153 height 24
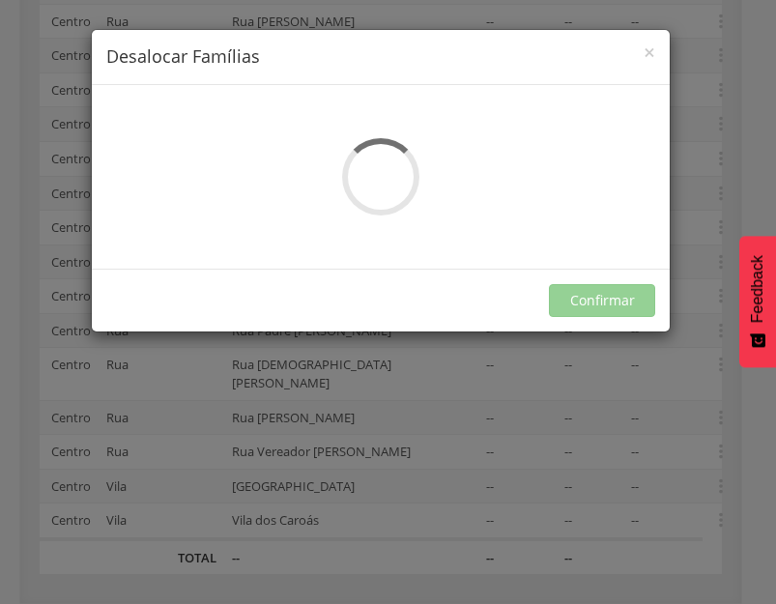
scroll to position [0, 0]
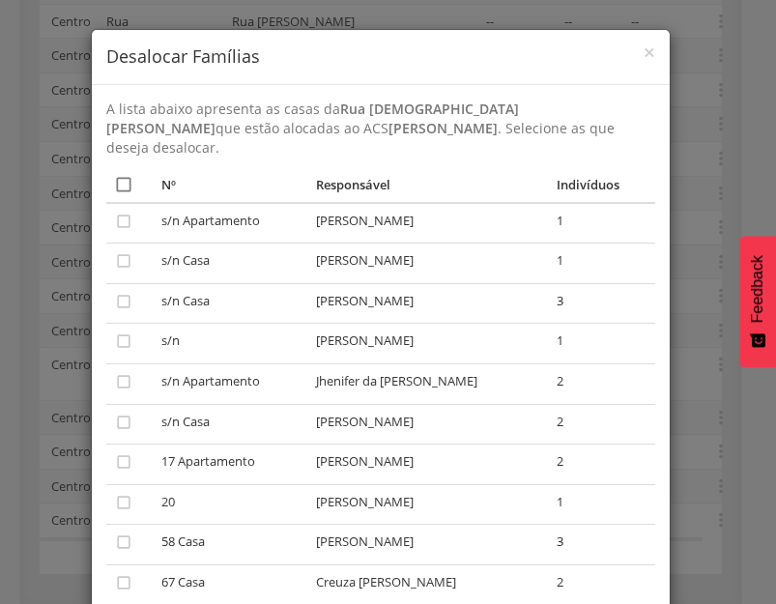
click at [118, 175] on icon "" at bounding box center [123, 184] width 19 height 19
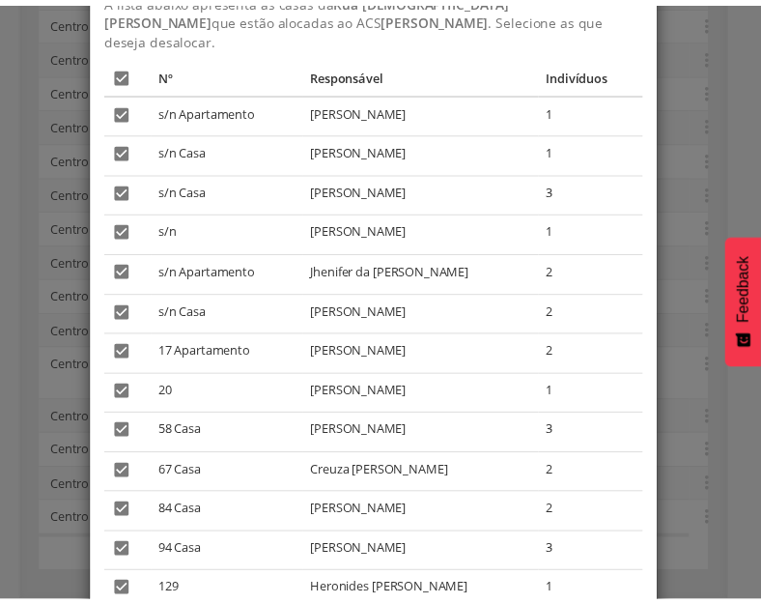
scroll to position [228, 0]
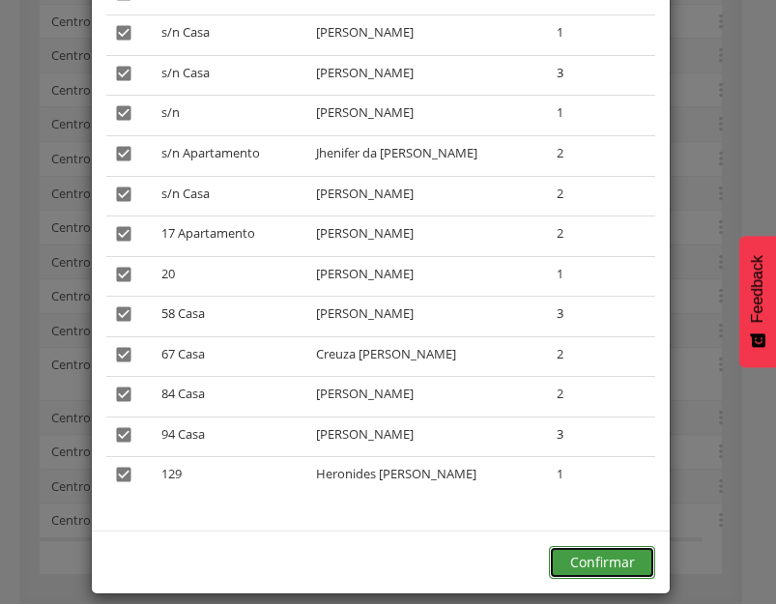
click at [594, 546] on button "Confirmar" at bounding box center [602, 562] width 106 height 33
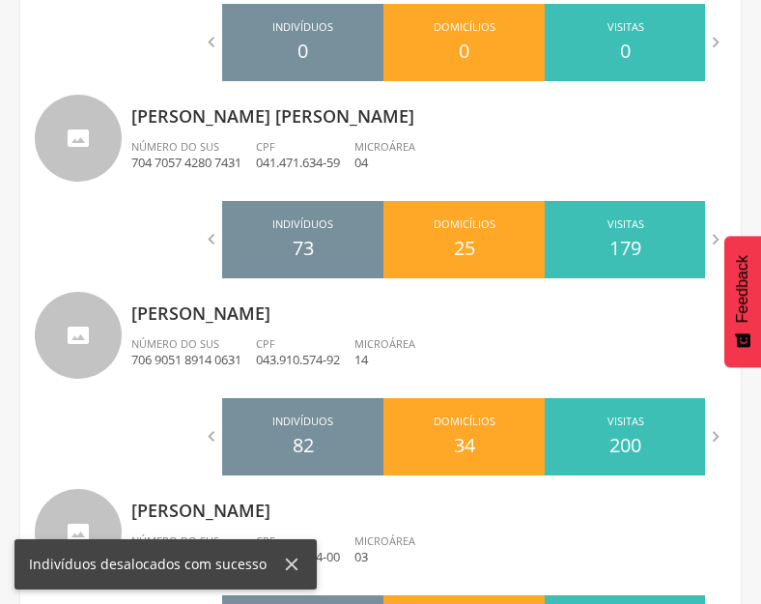
scroll to position [1389, 0]
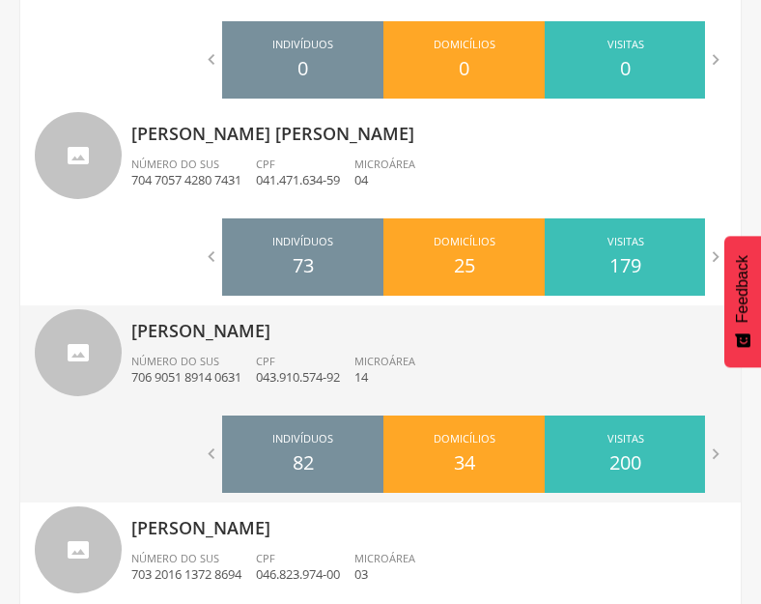
click at [306, 348] on div "[PERSON_NAME] Número do SUS 706 9051 8914 0631 CPF 043.910.574-92 Microárea 14" at bounding box center [428, 355] width 595 height 100
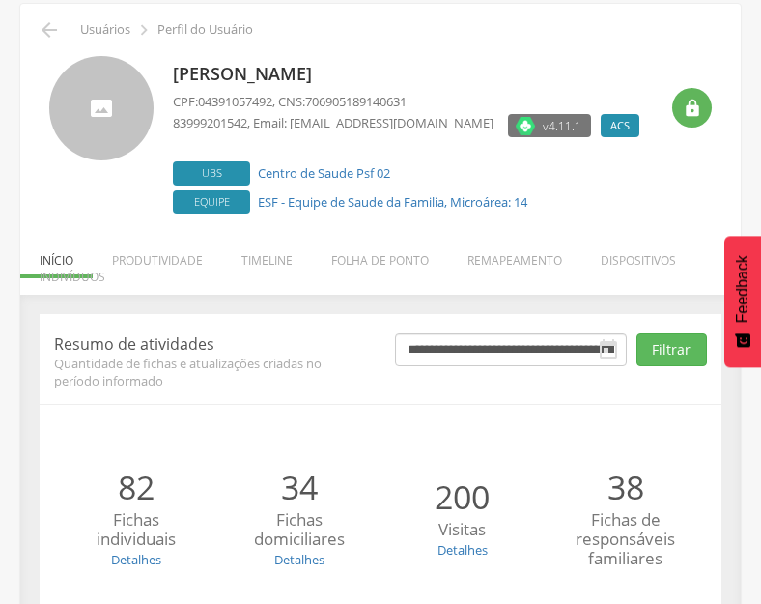
scroll to position [253, 0]
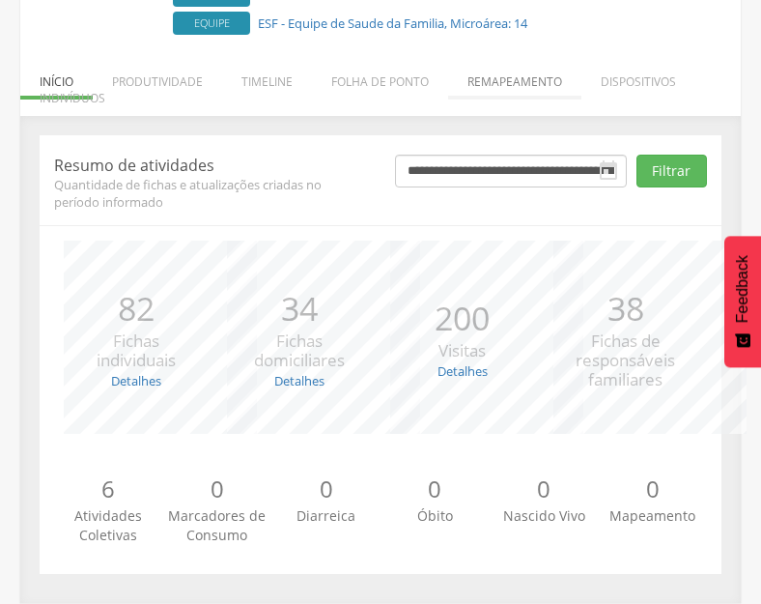
click at [511, 86] on li "Remapeamento" at bounding box center [514, 76] width 133 height 45
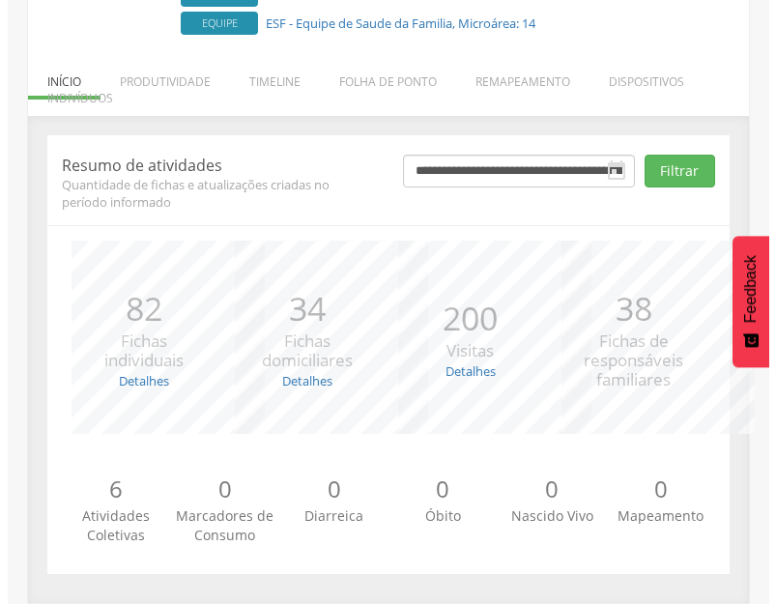
scroll to position [58, 0]
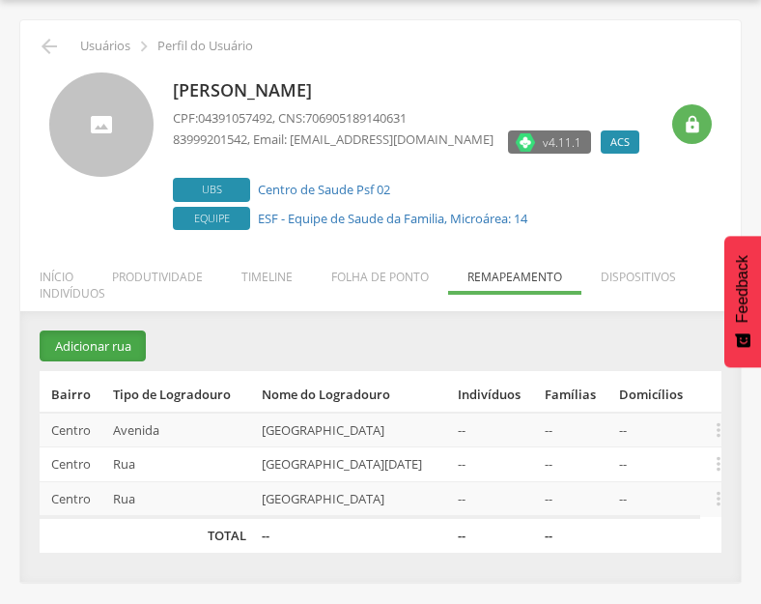
click at [122, 345] on button "Adicionar rua" at bounding box center [93, 346] width 106 height 32
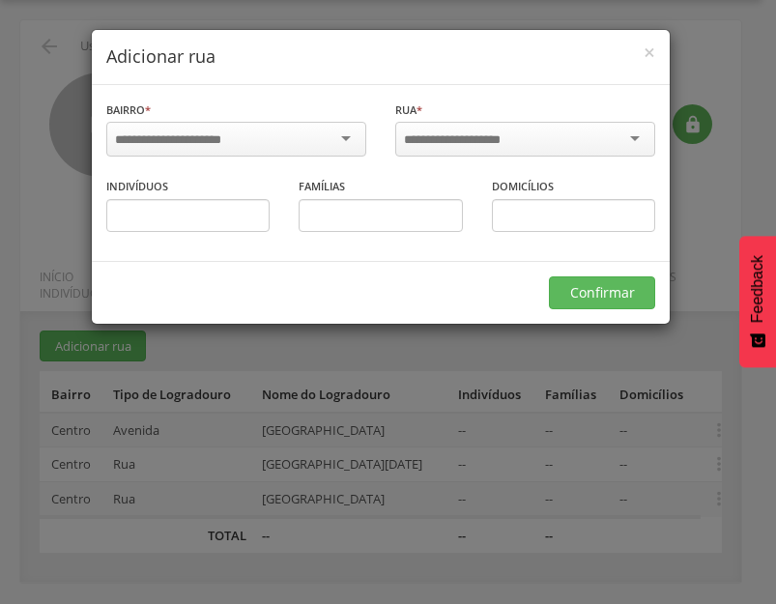
click at [352, 139] on div at bounding box center [236, 139] width 260 height 35
click at [479, 134] on input "select-one" at bounding box center [465, 139] width 123 height 17
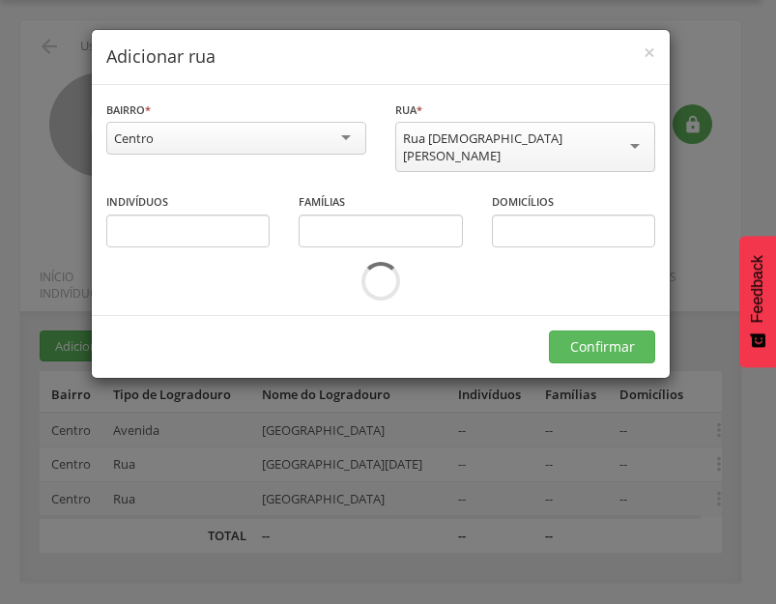
scroll to position [0, 0]
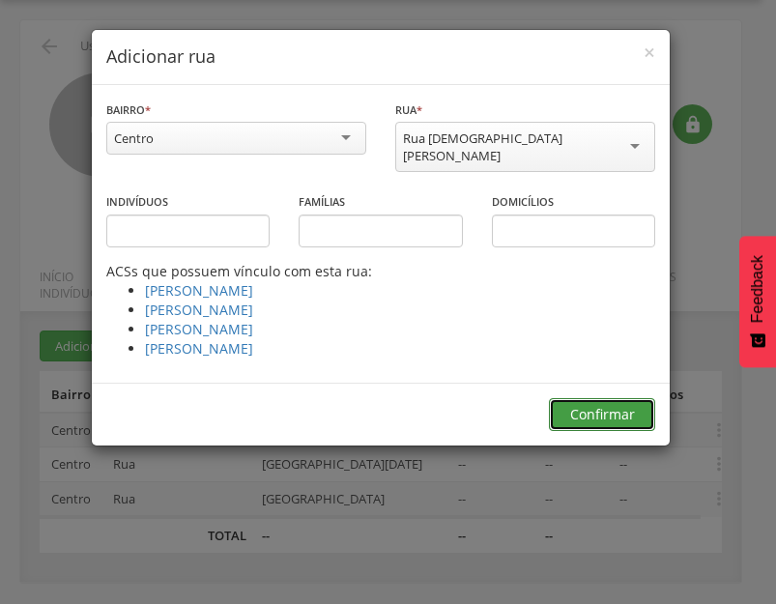
click at [613, 398] on button "Confirmar" at bounding box center [602, 414] width 106 height 33
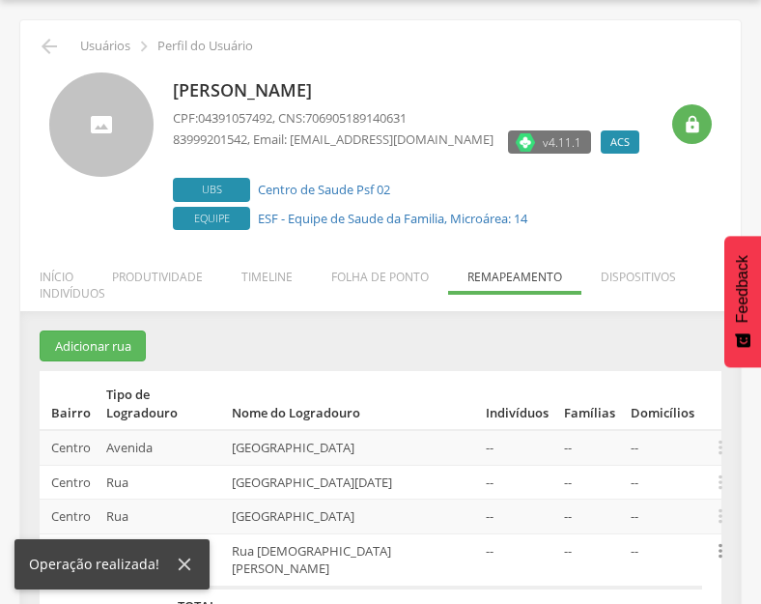
click at [717, 540] on icon "" at bounding box center [720, 550] width 21 height 21
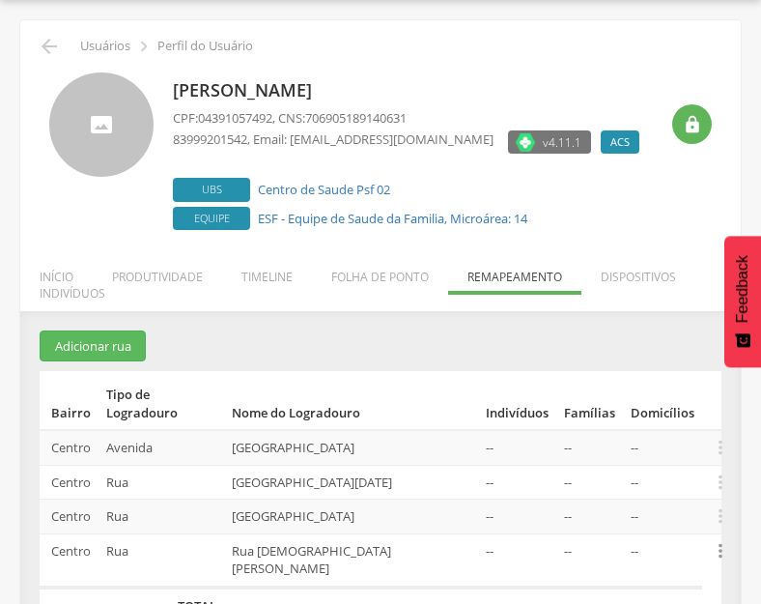
click at [717, 540] on icon "" at bounding box center [720, 550] width 21 height 21
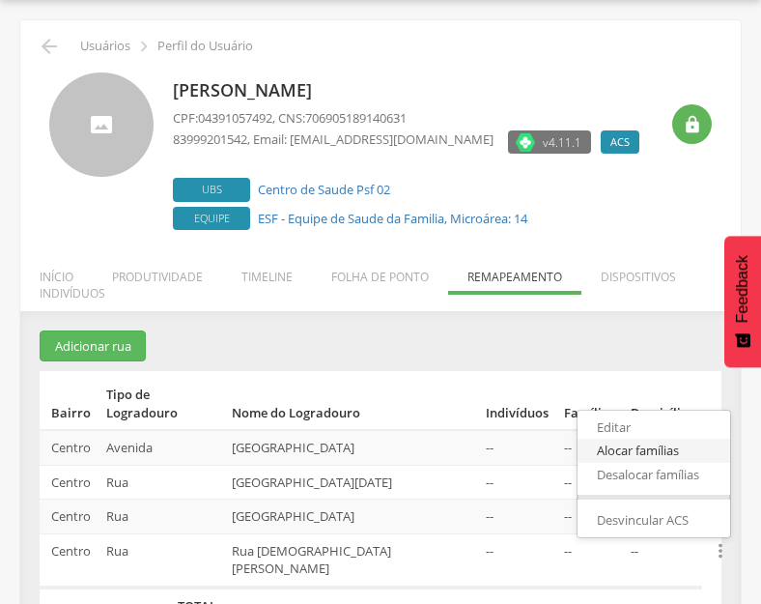
click at [652, 439] on link "Alocar famílias" at bounding box center [654, 451] width 153 height 24
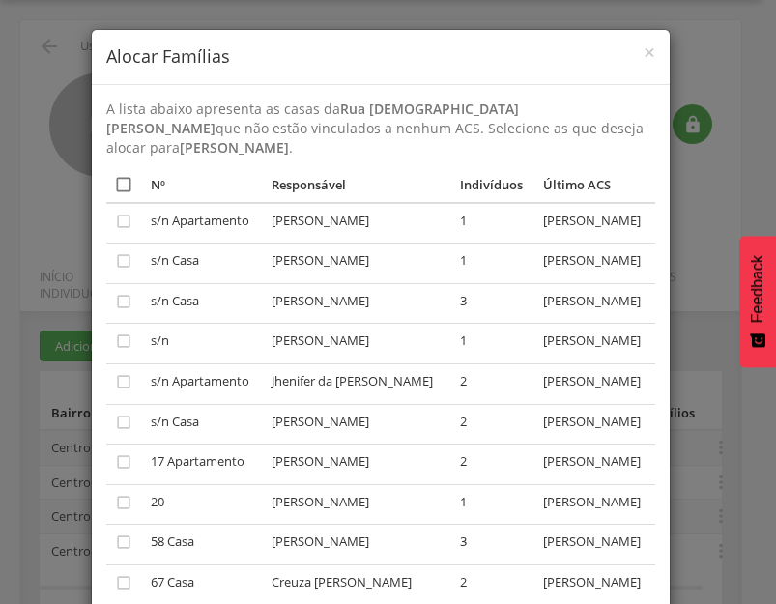
click at [115, 185] on icon "" at bounding box center [123, 184] width 19 height 19
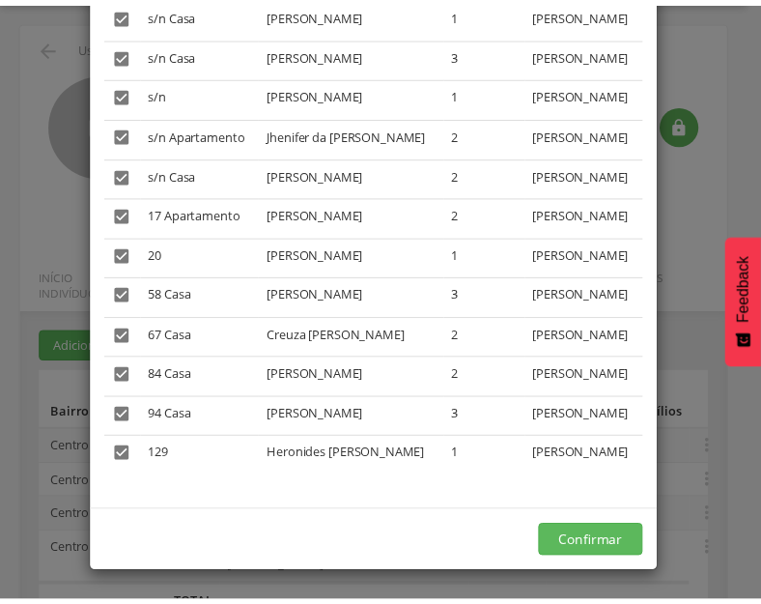
scroll to position [405, 0]
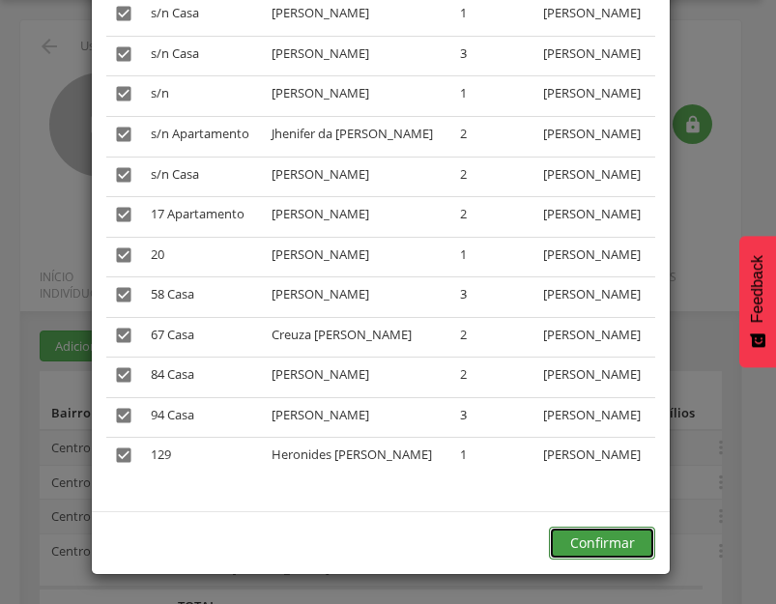
click at [597, 542] on button "Confirmar" at bounding box center [602, 543] width 106 height 33
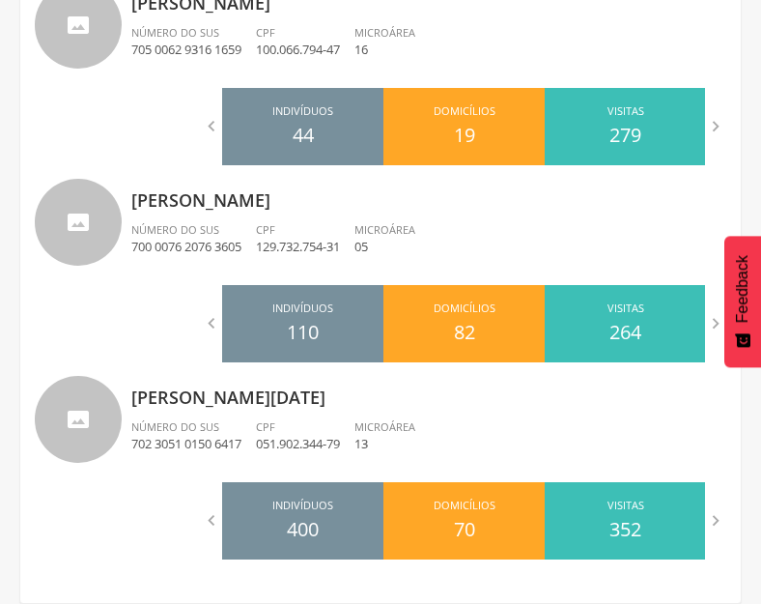
scroll to position [1830, 0]
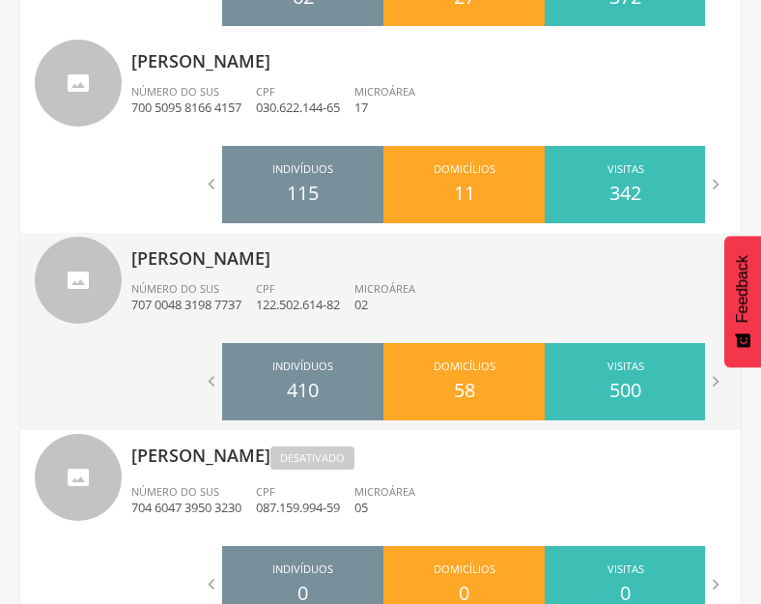
click at [208, 275] on div "[PERSON_NAME] Número do SUS 707 0048 3198 7737 CPF 122.502.614-82 Microárea 02" at bounding box center [428, 283] width 595 height 100
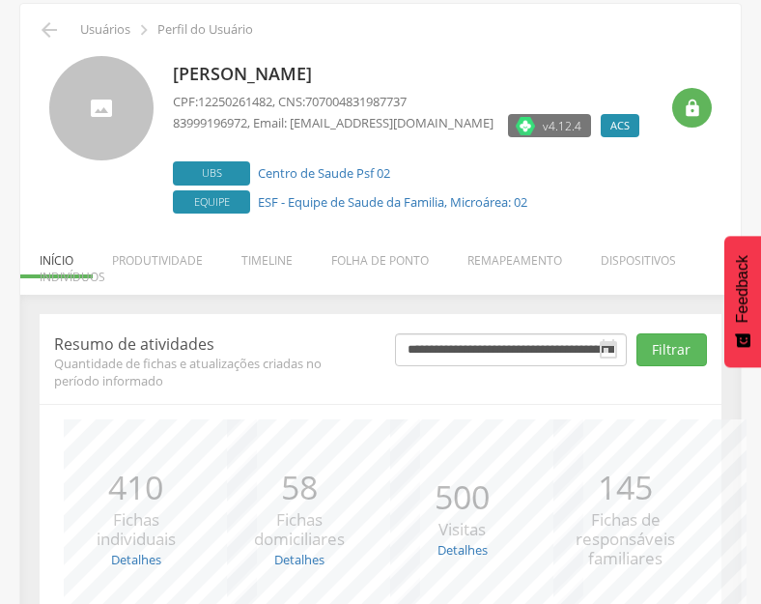
scroll to position [253, 0]
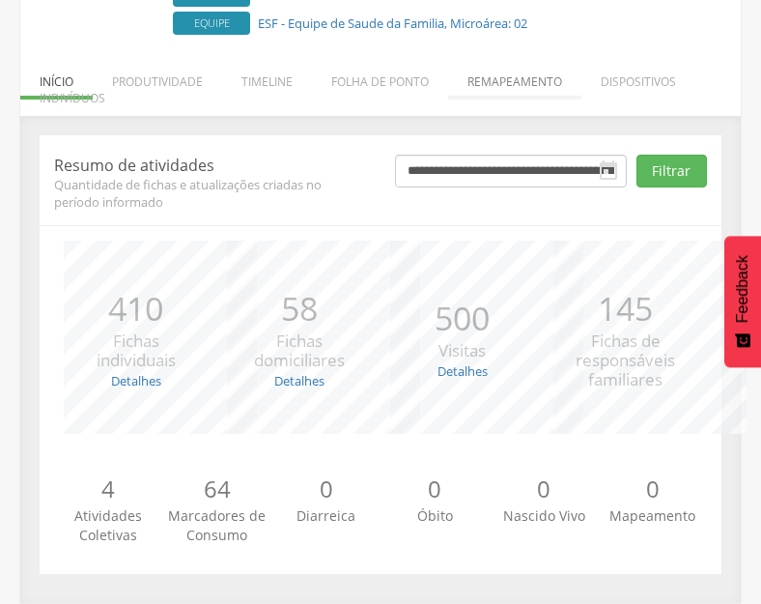
click at [556, 96] on li "Remapeamento" at bounding box center [514, 76] width 133 height 45
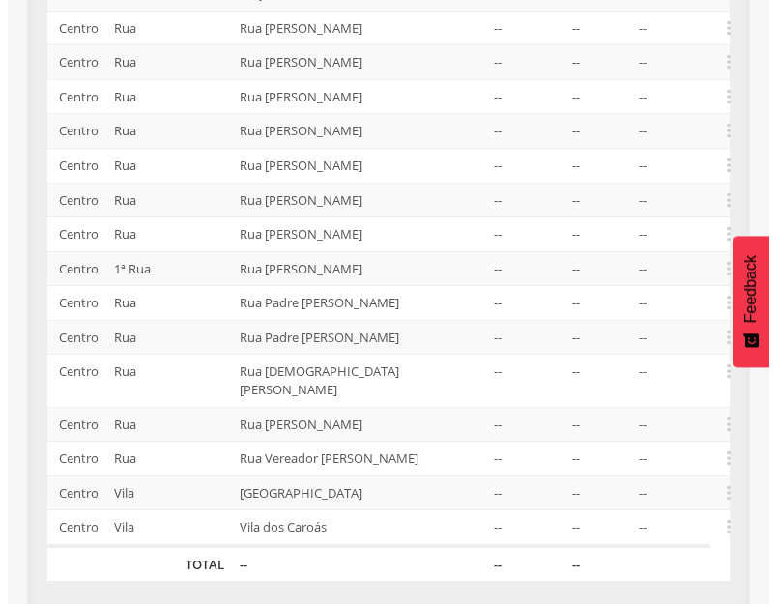
scroll to position [519, 0]
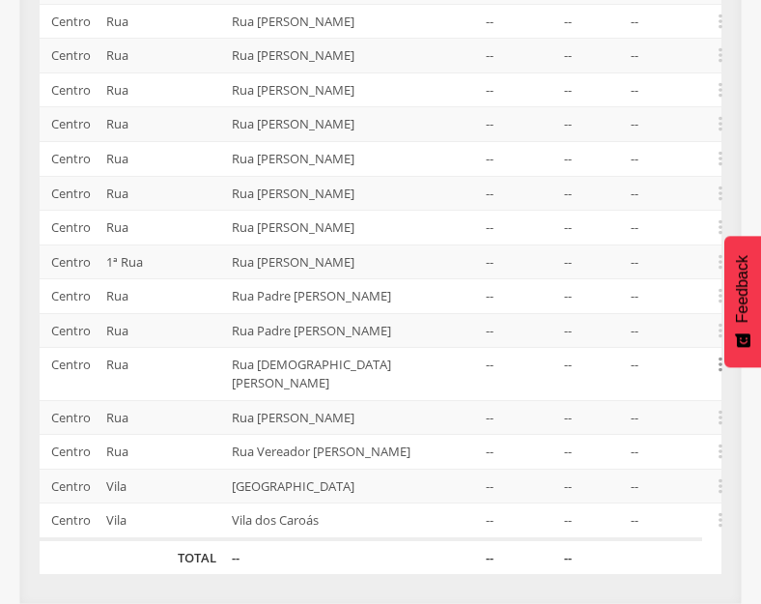
click at [722, 371] on icon "" at bounding box center [720, 364] width 21 height 21
click at [653, 336] on link "Desvincular ACS" at bounding box center [654, 335] width 153 height 24
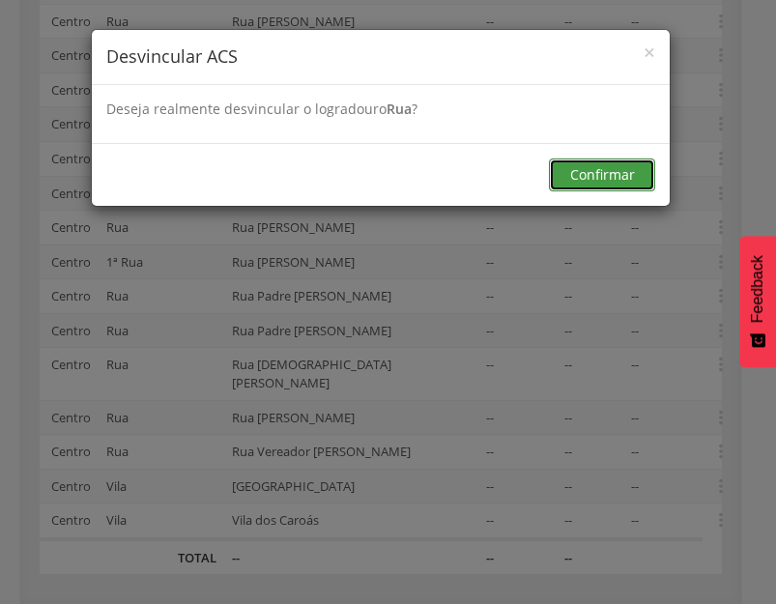
click at [596, 169] on button "Confirmar" at bounding box center [602, 174] width 106 height 33
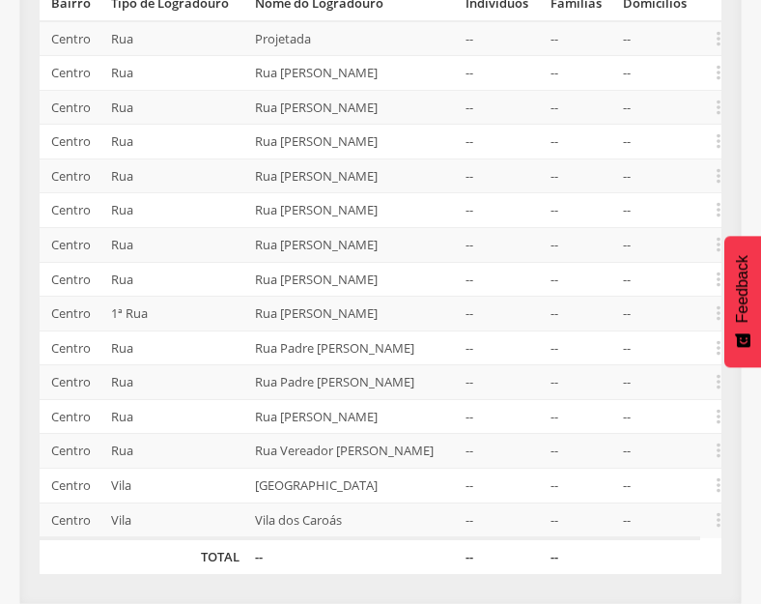
click at [435, 228] on td "Rua [PERSON_NAME]" at bounding box center [352, 245] width 211 height 35
click at [720, 234] on icon "" at bounding box center [718, 244] width 21 height 21
click at [644, 157] on link "Desalocar famílias" at bounding box center [652, 169] width 153 height 24
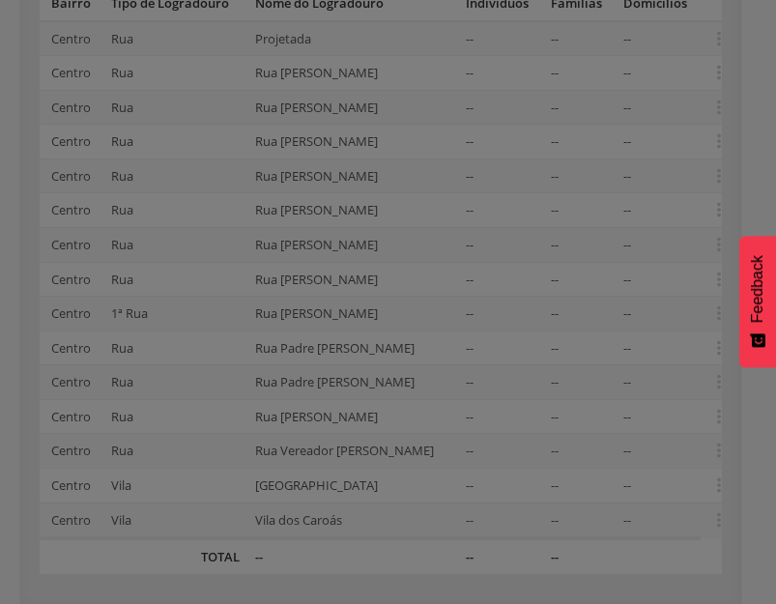
scroll to position [0, 0]
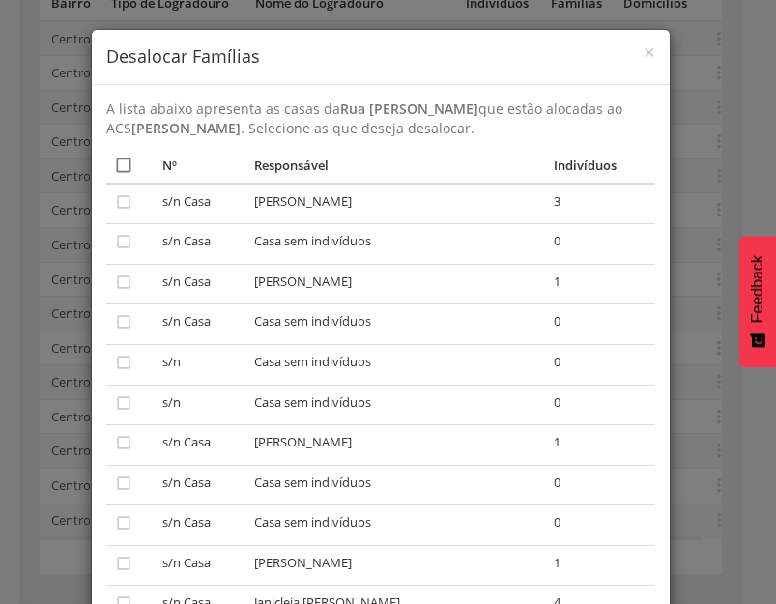
click at [120, 161] on icon "" at bounding box center [123, 165] width 19 height 19
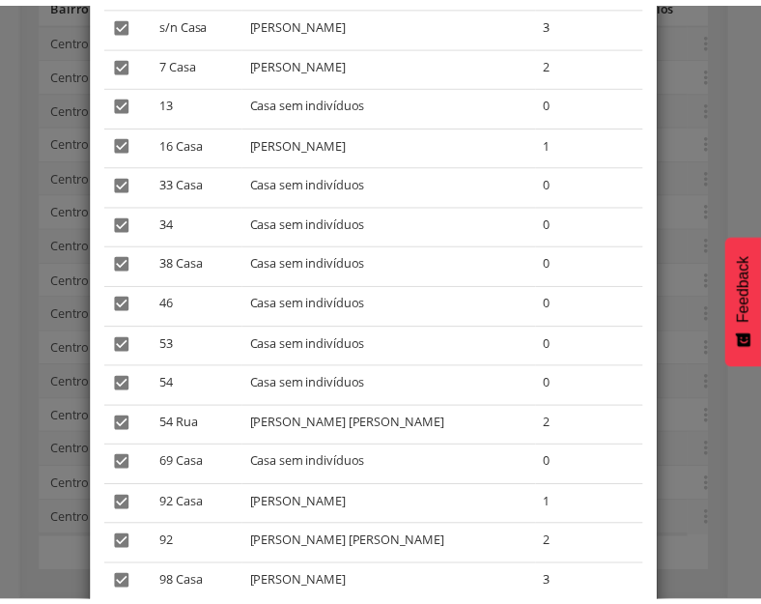
scroll to position [1152, 0]
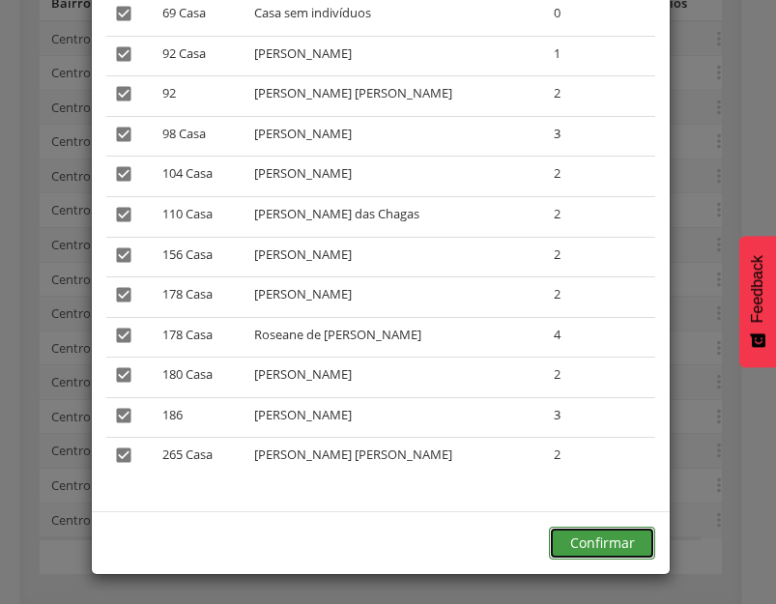
click at [596, 534] on button "Confirmar" at bounding box center [602, 543] width 106 height 33
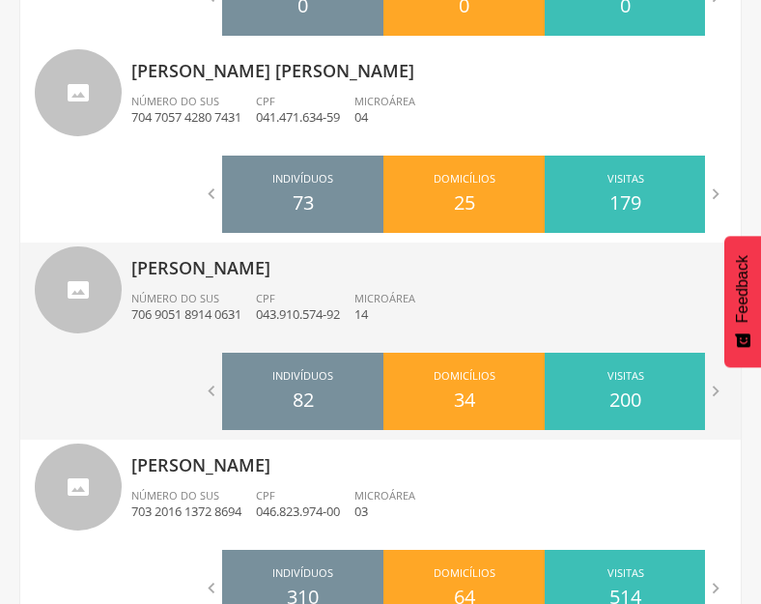
click at [319, 304] on div "CPF 043.910.574-92" at bounding box center [305, 307] width 99 height 33
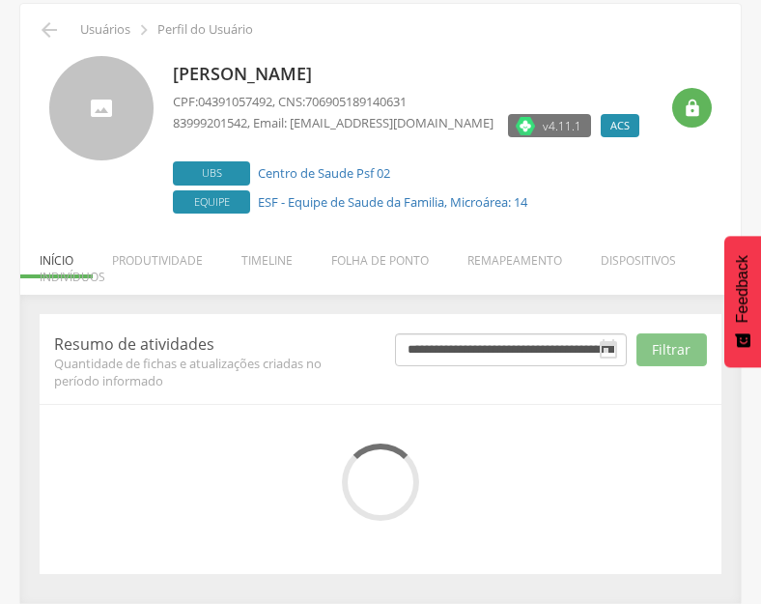
scroll to position [253, 0]
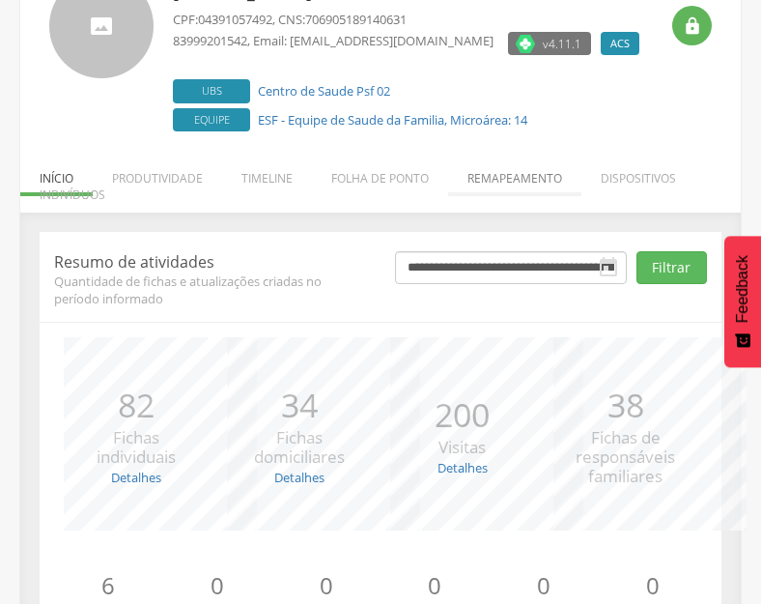
click at [535, 192] on li "Remapeamento" at bounding box center [514, 173] width 133 height 45
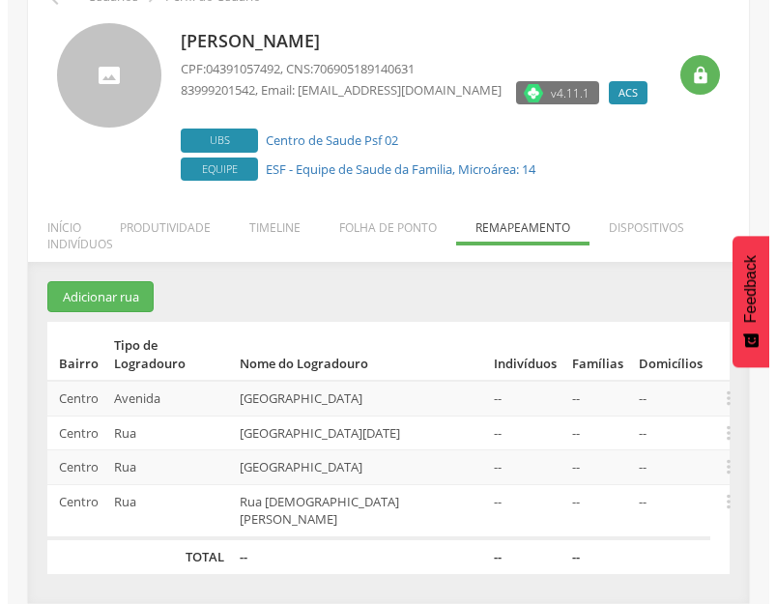
scroll to position [71, 0]
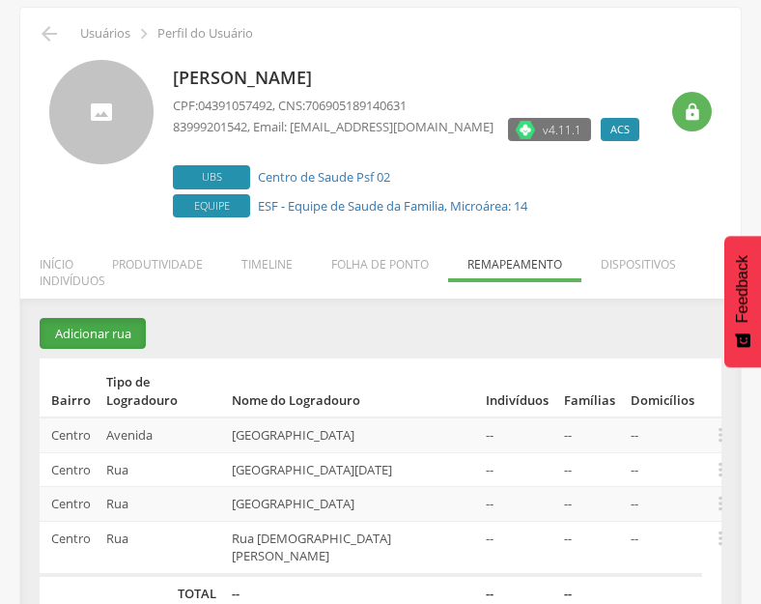
click at [93, 342] on button "Adicionar rua" at bounding box center [93, 334] width 106 height 32
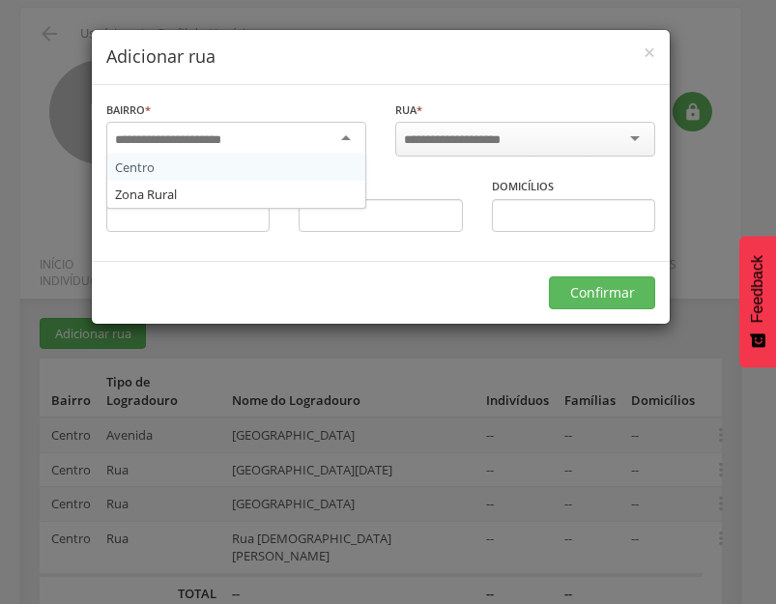
click at [243, 140] on input "select-one" at bounding box center [180, 139] width 131 height 17
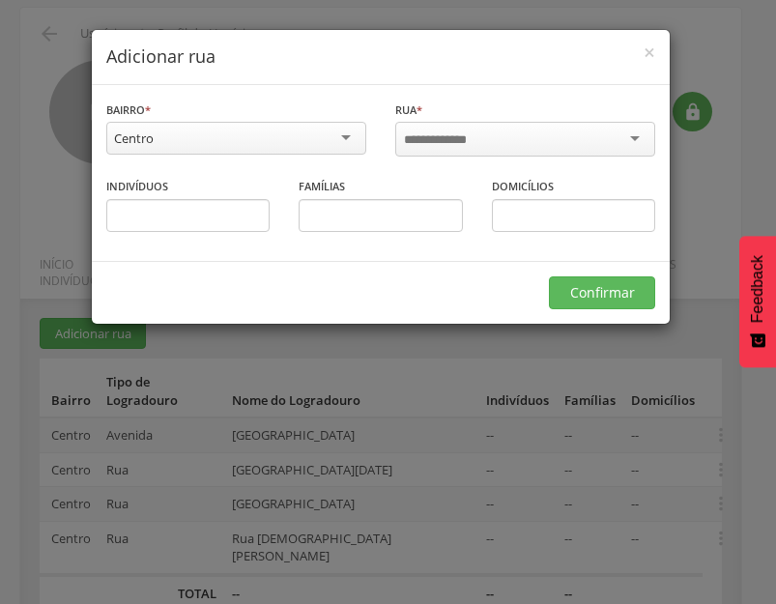
click at [448, 126] on div at bounding box center [525, 139] width 260 height 35
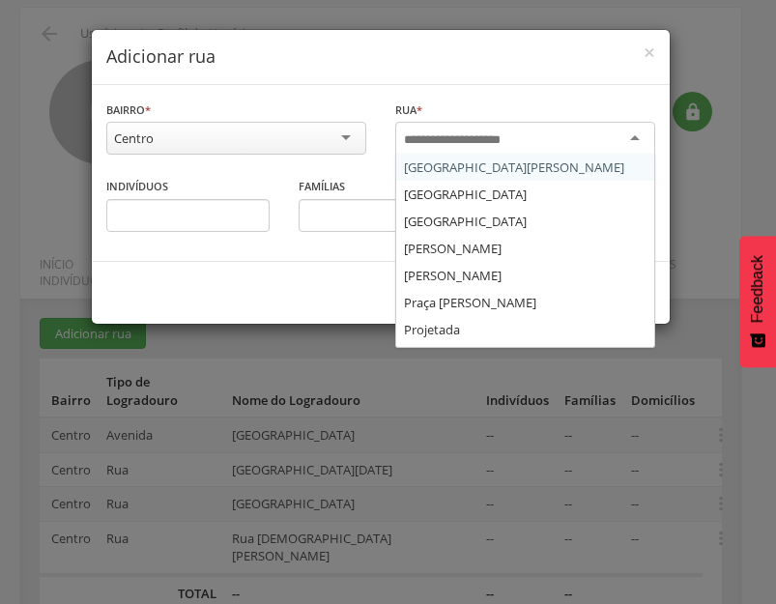
click at [465, 140] on input "select-one" at bounding box center [465, 139] width 123 height 17
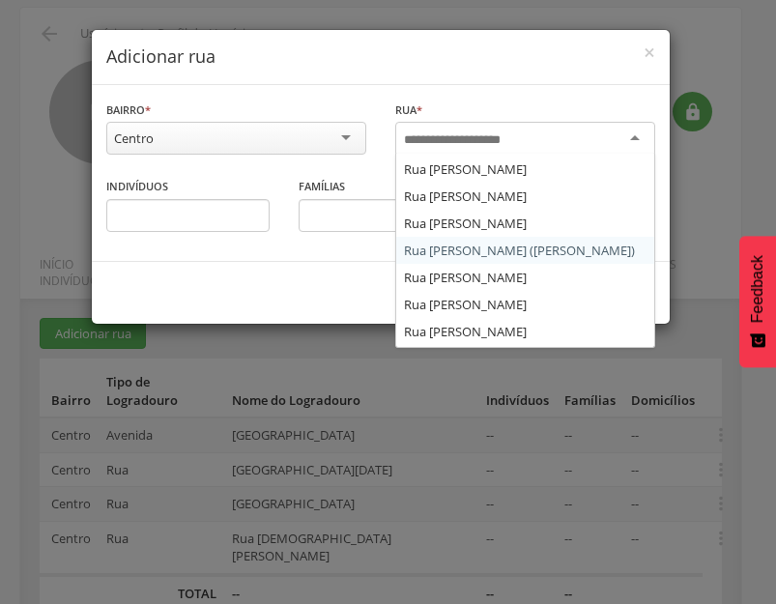
scroll to position [1160, 0]
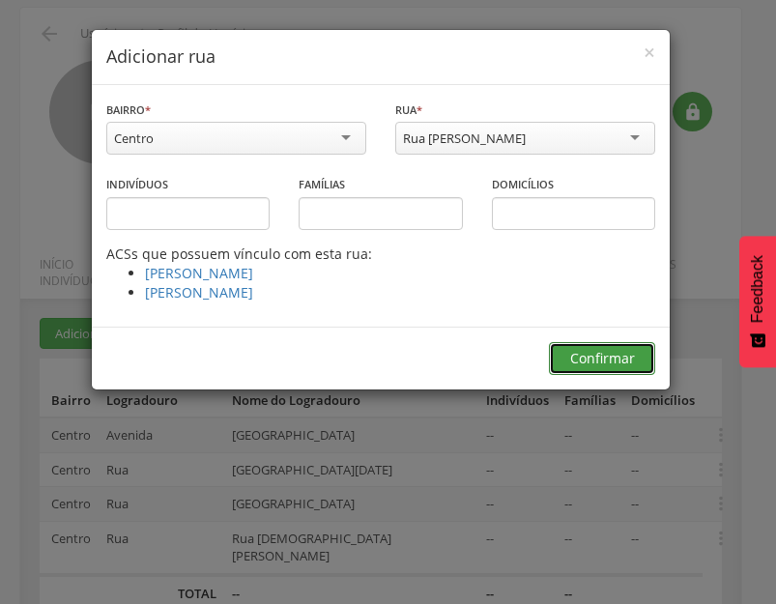
click at [604, 360] on button "Confirmar" at bounding box center [602, 358] width 106 height 33
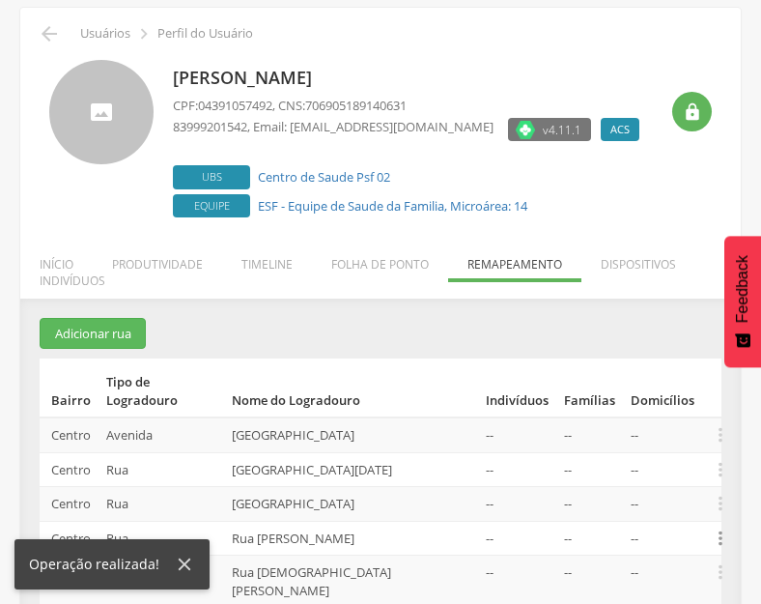
click at [721, 528] on icon "" at bounding box center [720, 538] width 21 height 21
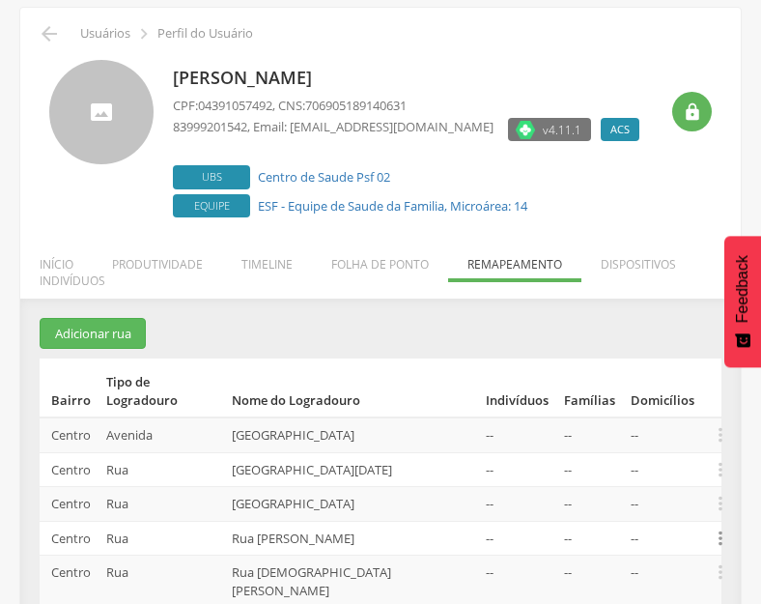
click at [718, 528] on icon "" at bounding box center [720, 538] width 21 height 21
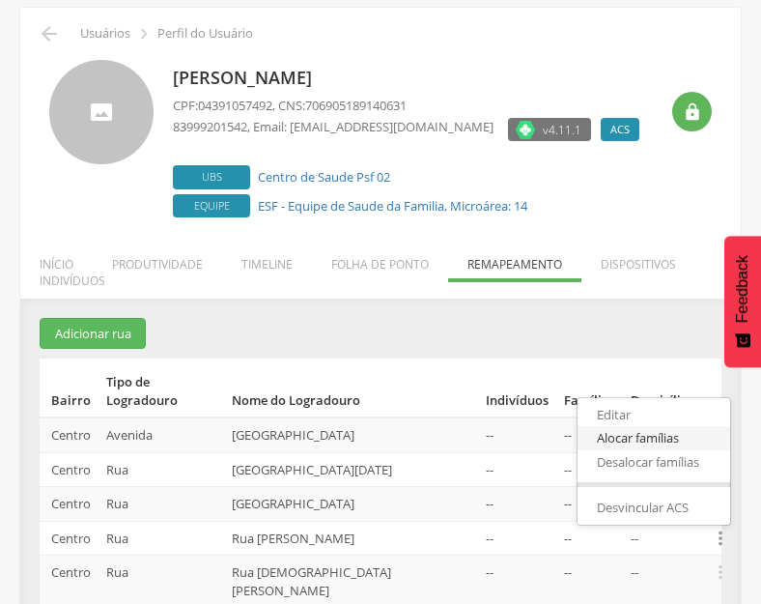
click at [649, 426] on link "Alocar famílias" at bounding box center [654, 438] width 153 height 24
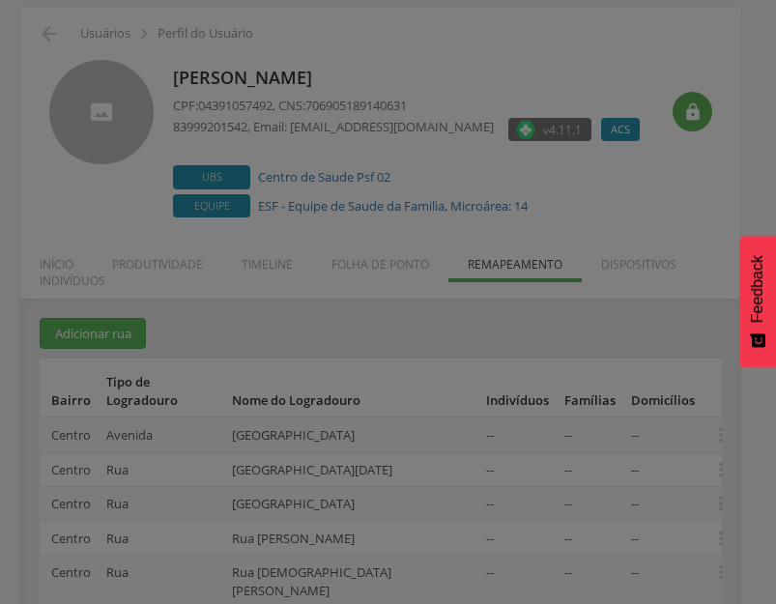
scroll to position [0, 0]
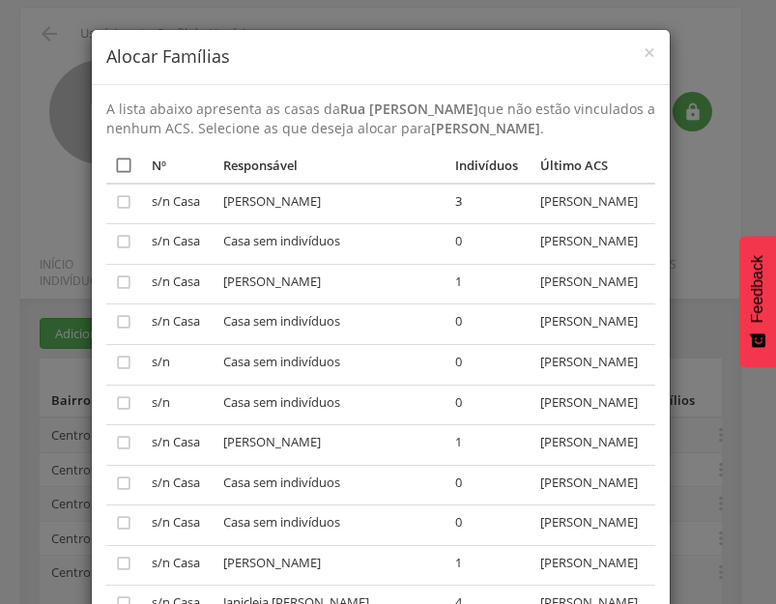
click at [122, 175] on icon "" at bounding box center [123, 165] width 19 height 19
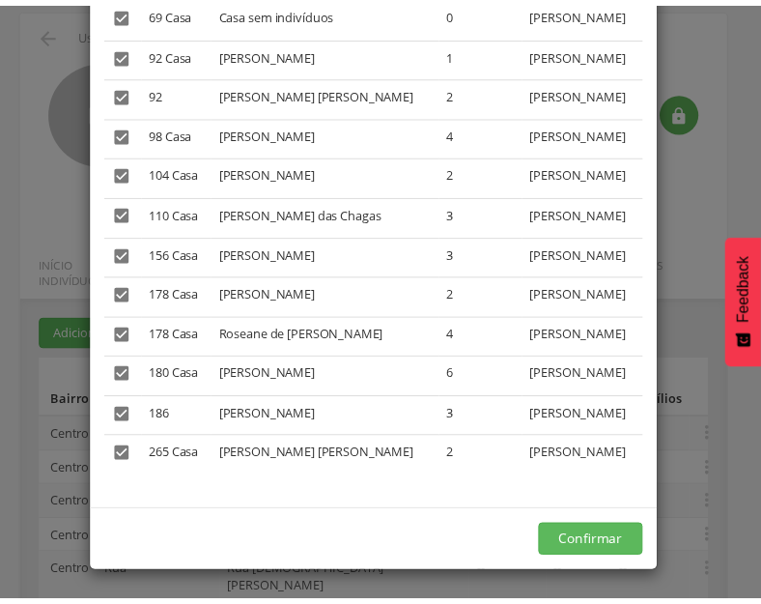
scroll to position [1608, 0]
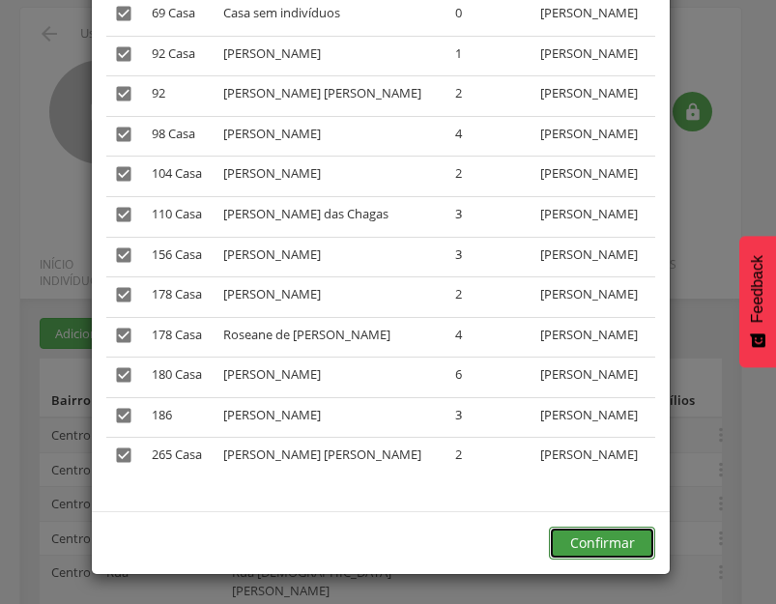
click at [588, 543] on button "Confirmar" at bounding box center [602, 543] width 106 height 33
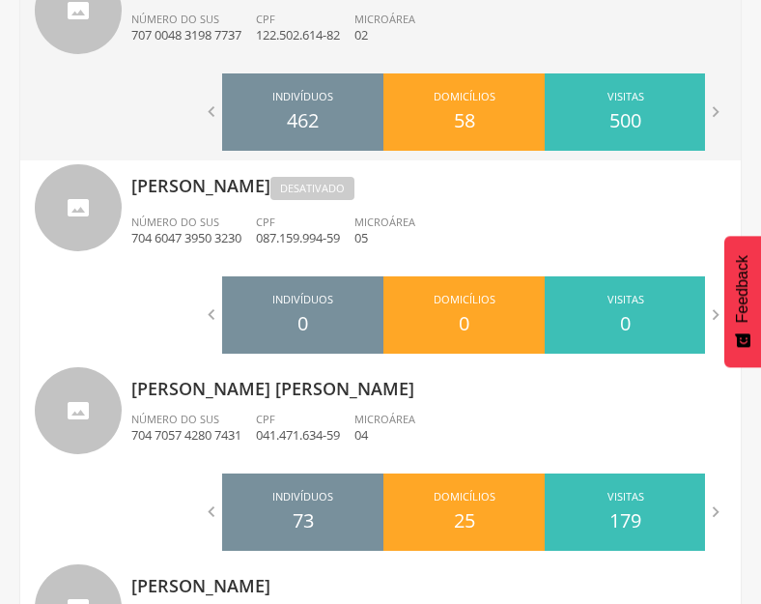
scroll to position [1810, 0]
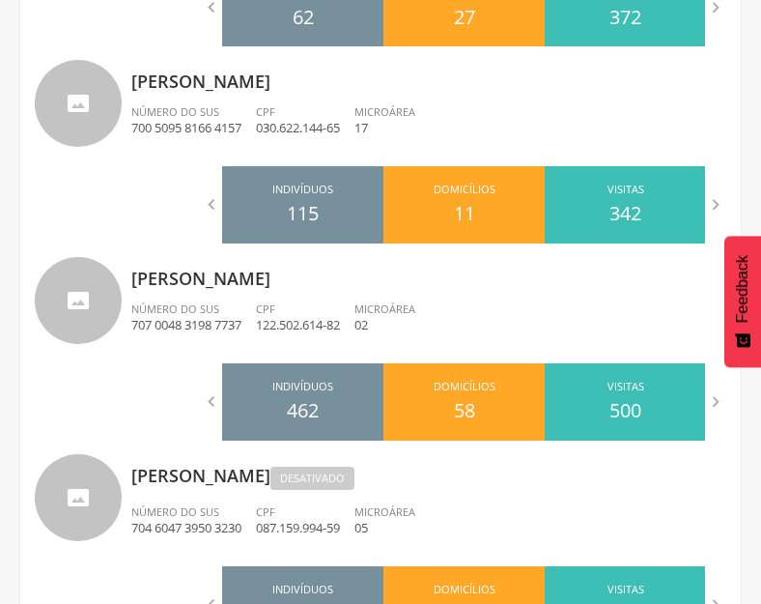
click at [236, 290] on p "[PERSON_NAME]" at bounding box center [428, 272] width 595 height 39
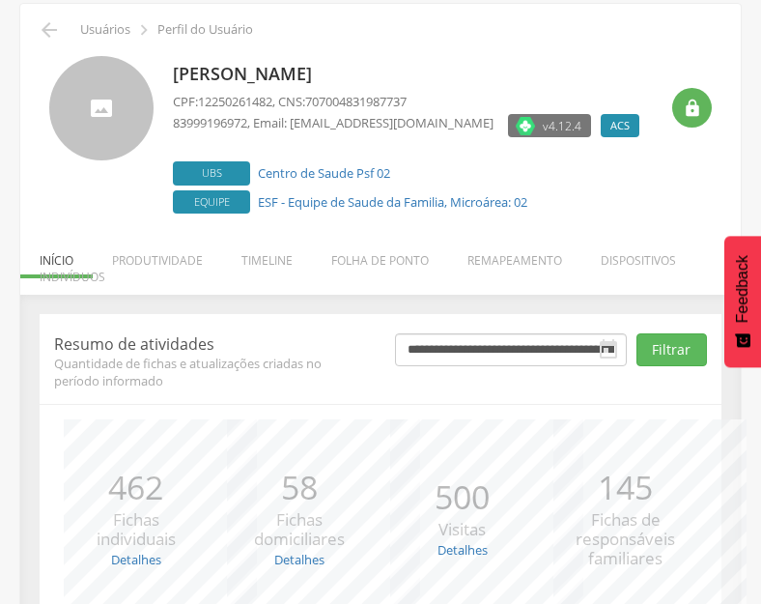
scroll to position [253, 0]
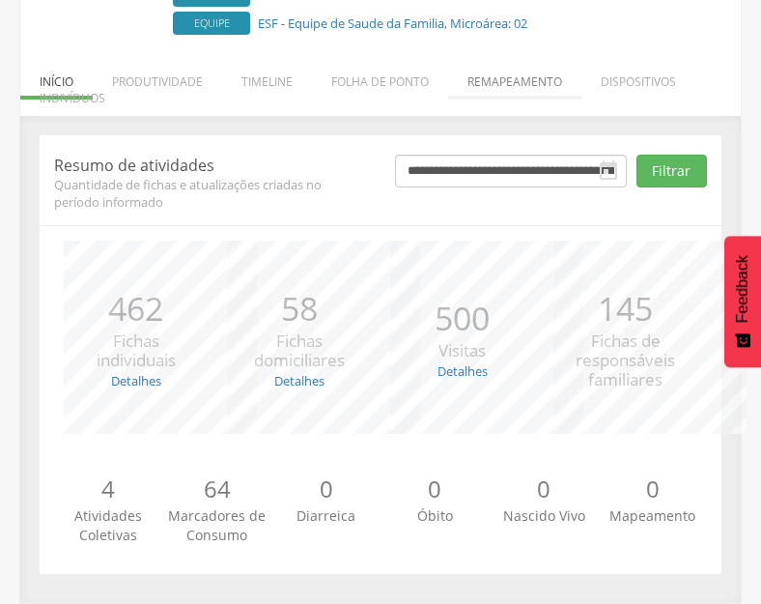
click at [509, 82] on li "Remapeamento" at bounding box center [514, 76] width 133 height 45
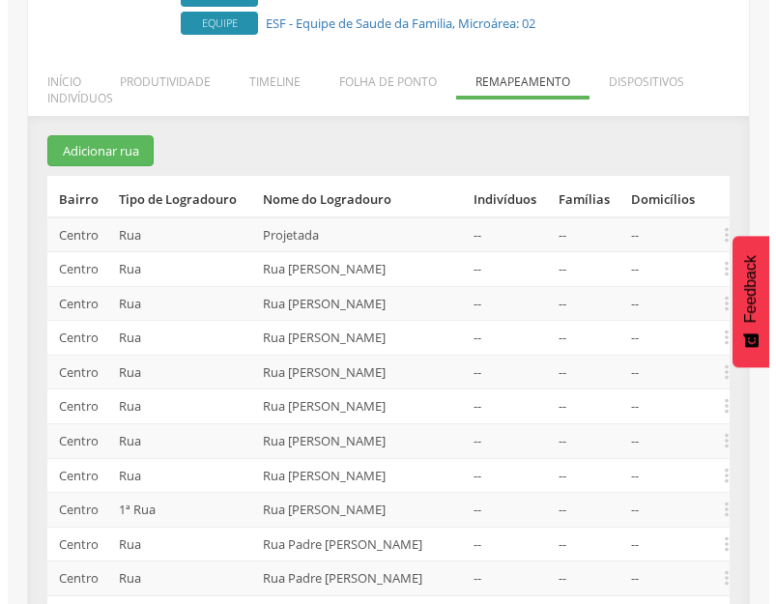
scroll to position [485, 0]
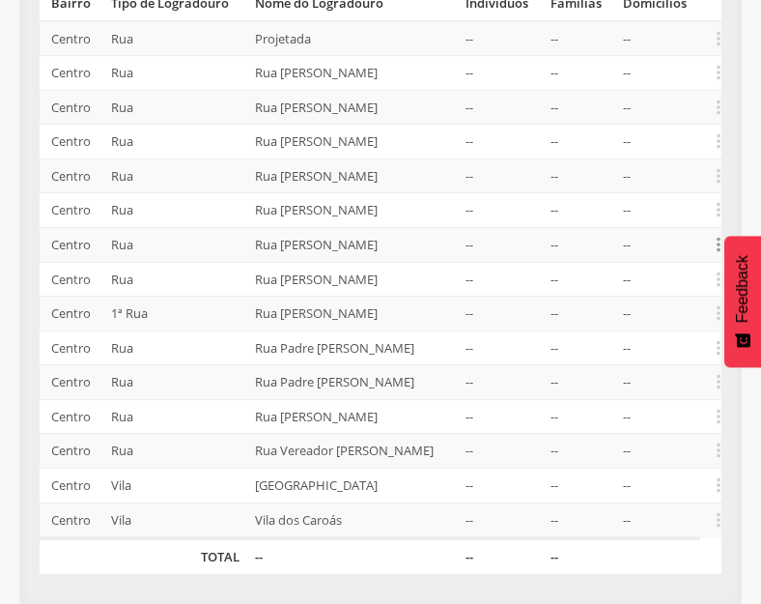
click at [722, 237] on icon "" at bounding box center [718, 244] width 21 height 21
click at [647, 202] on link "Desvincular ACS" at bounding box center [652, 214] width 153 height 24
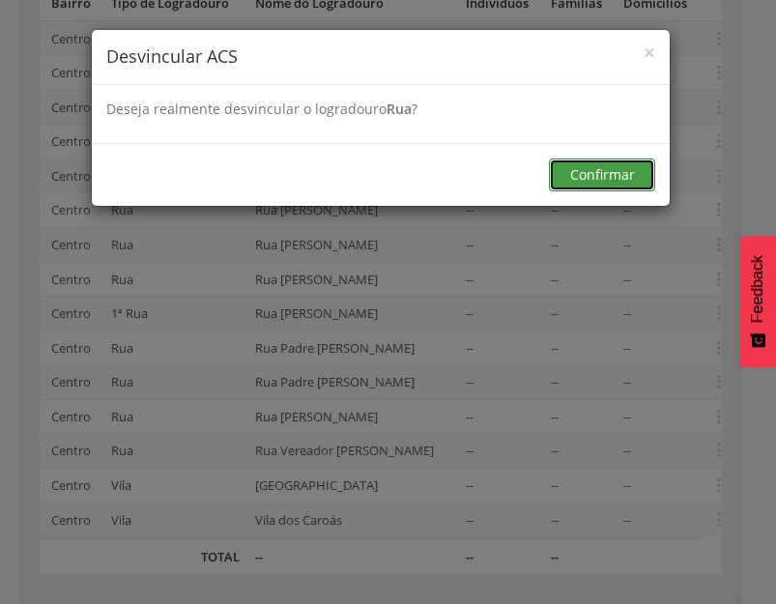
click at [598, 171] on button "Confirmar" at bounding box center [602, 174] width 106 height 33
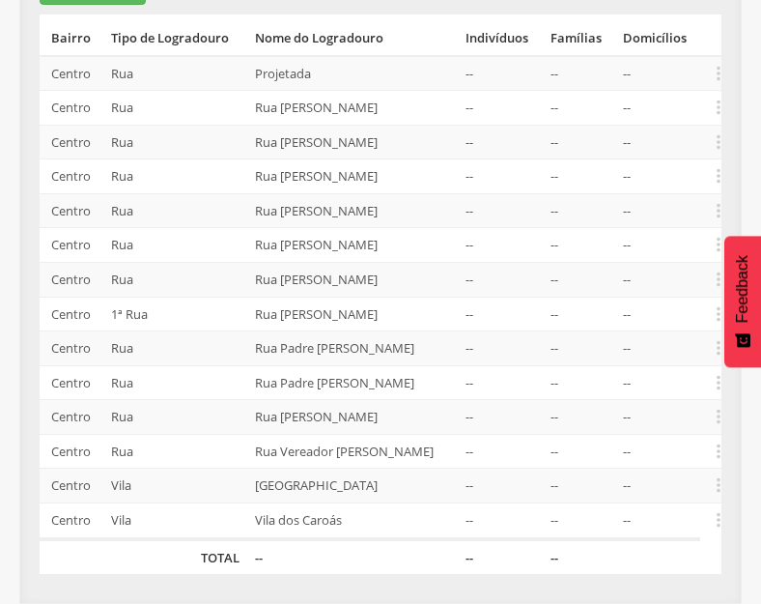
click at [610, 331] on td "--" at bounding box center [579, 348] width 72 height 35
click at [720, 337] on icon "" at bounding box center [718, 347] width 21 height 21
click at [649, 260] on link "Desalocar famílias" at bounding box center [652, 272] width 153 height 24
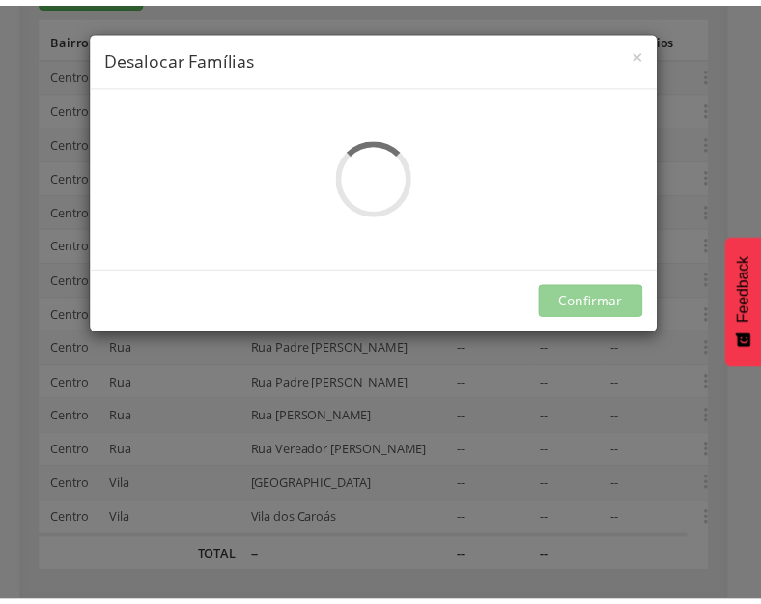
scroll to position [0, 0]
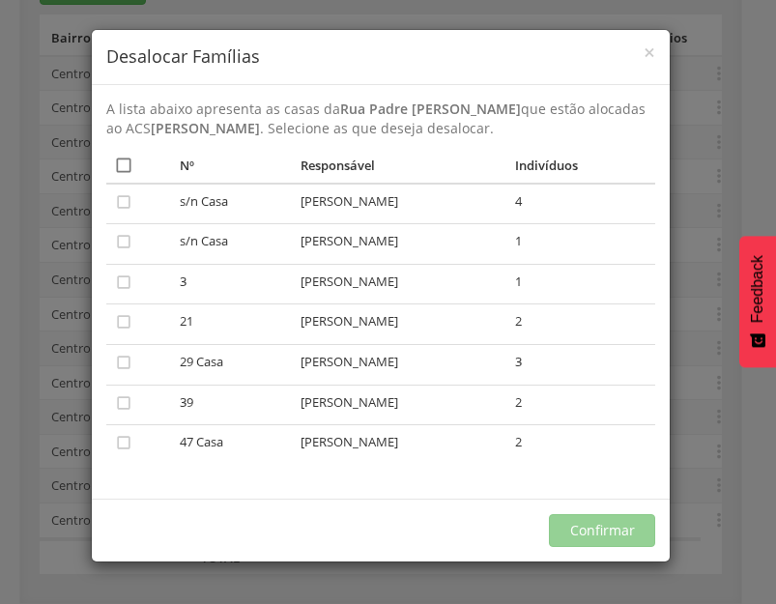
click at [125, 162] on icon "" at bounding box center [123, 165] width 19 height 19
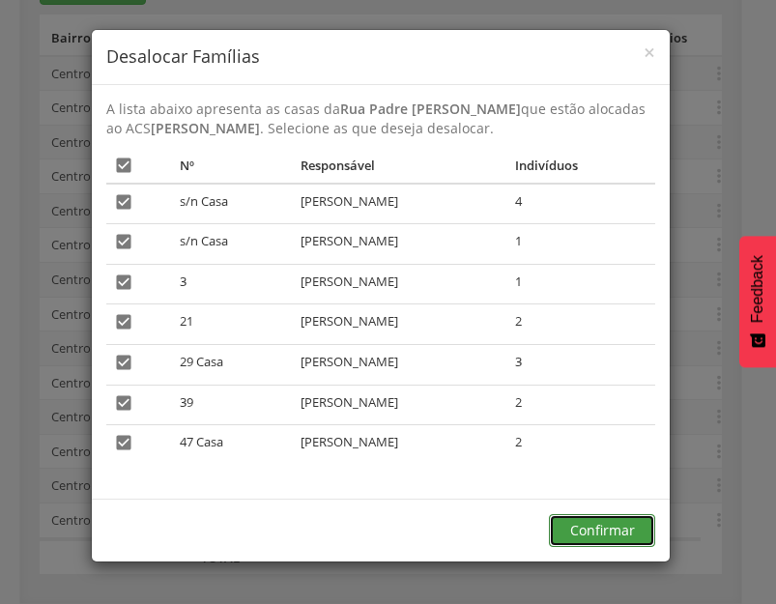
click at [585, 527] on button "Confirmar" at bounding box center [602, 530] width 106 height 33
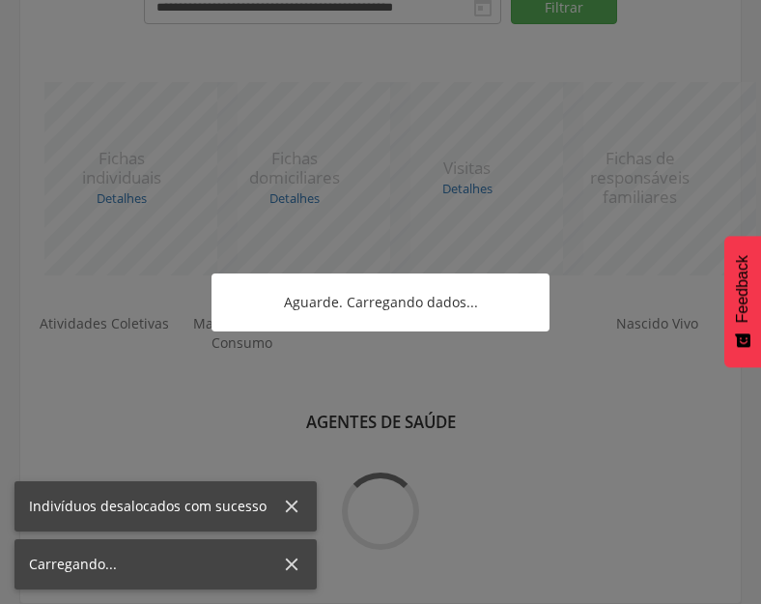
scroll to position [450, 0]
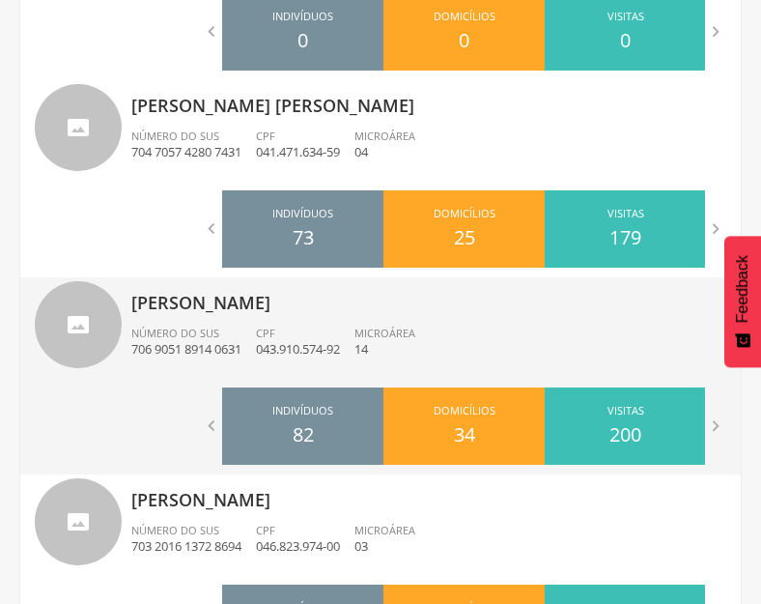
click at [292, 280] on p "[PERSON_NAME]" at bounding box center [428, 296] width 595 height 39
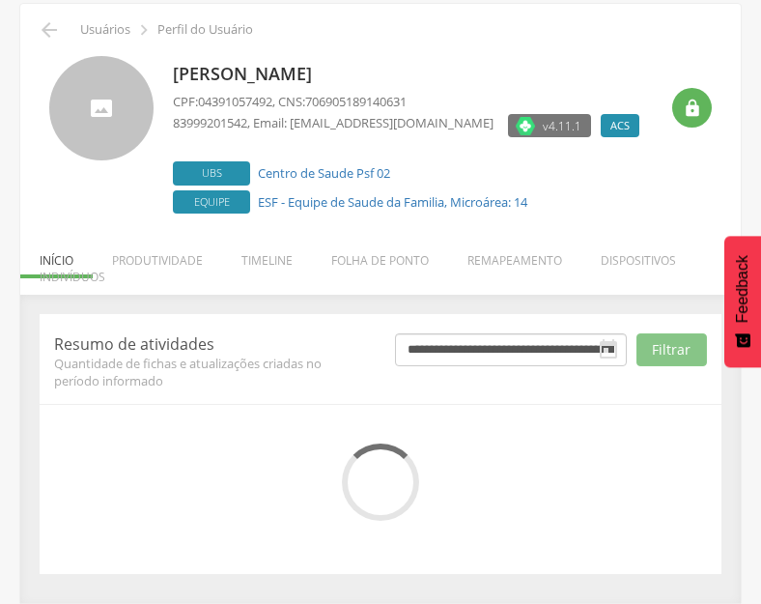
scroll to position [253, 0]
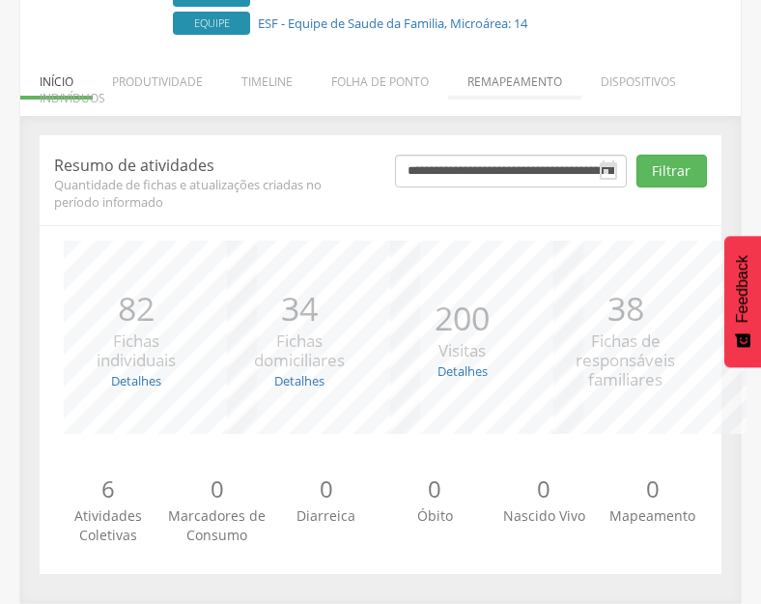
click at [509, 82] on li "Remapeamento" at bounding box center [514, 76] width 133 height 45
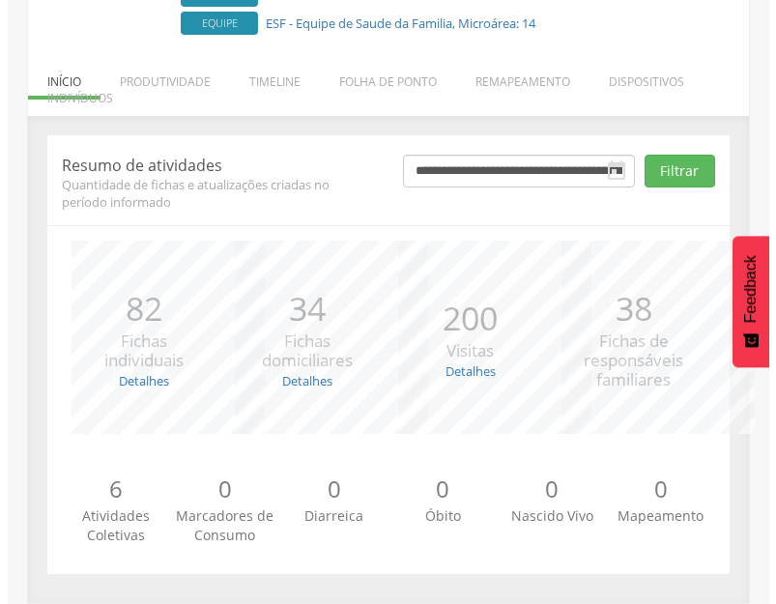
scroll to position [105, 0]
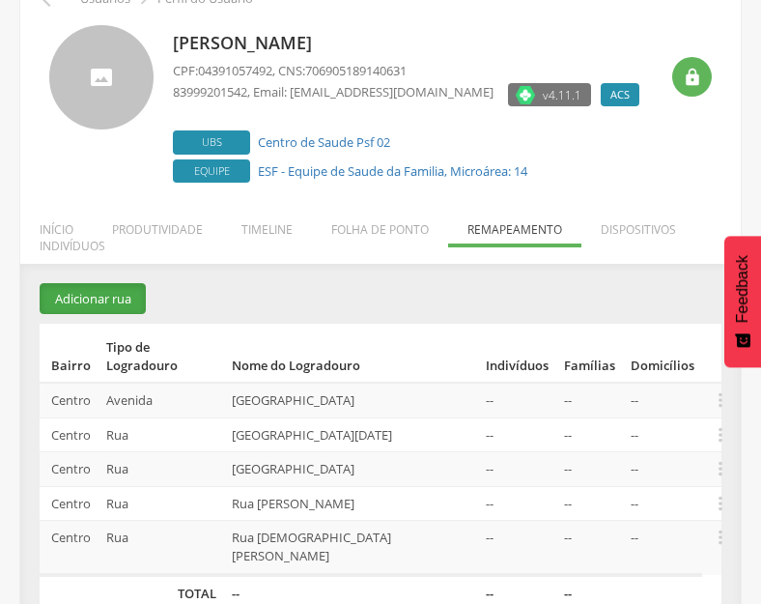
click at [97, 299] on button "Adicionar rua" at bounding box center [93, 299] width 106 height 32
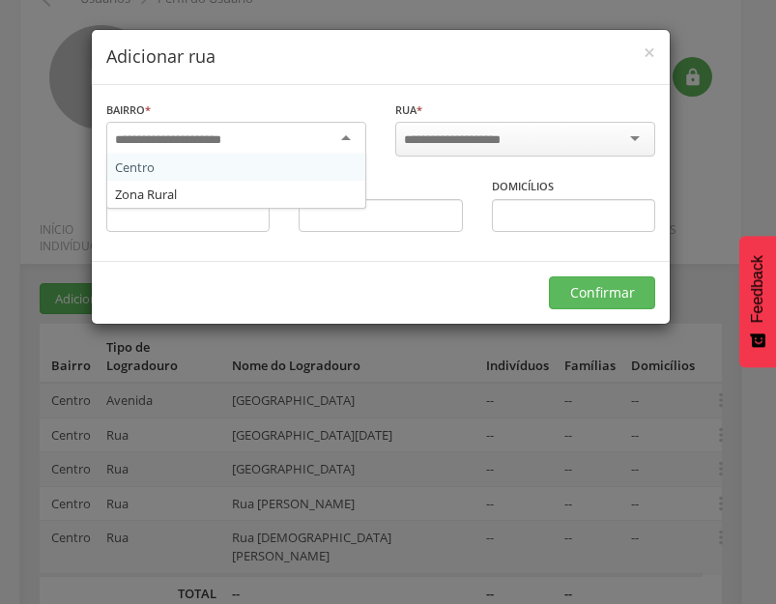
click at [288, 133] on div at bounding box center [236, 139] width 260 height 35
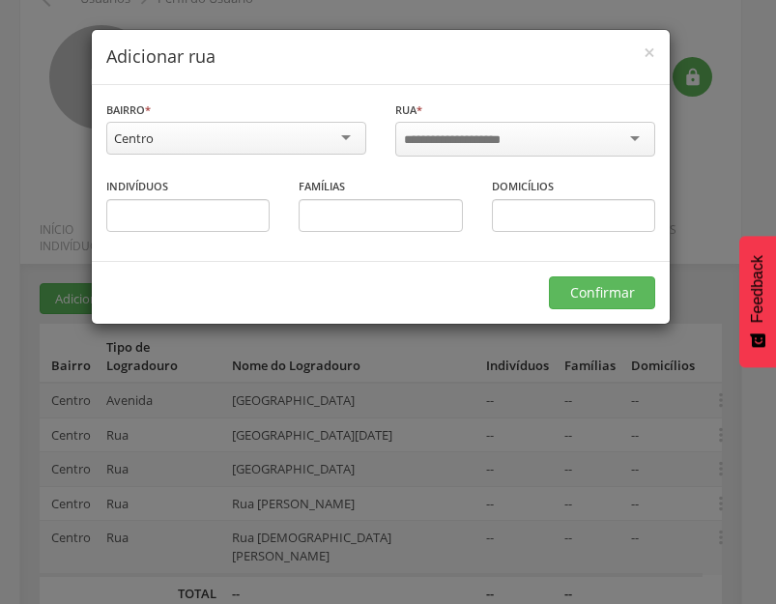
click at [459, 134] on input "select-one" at bounding box center [465, 139] width 123 height 17
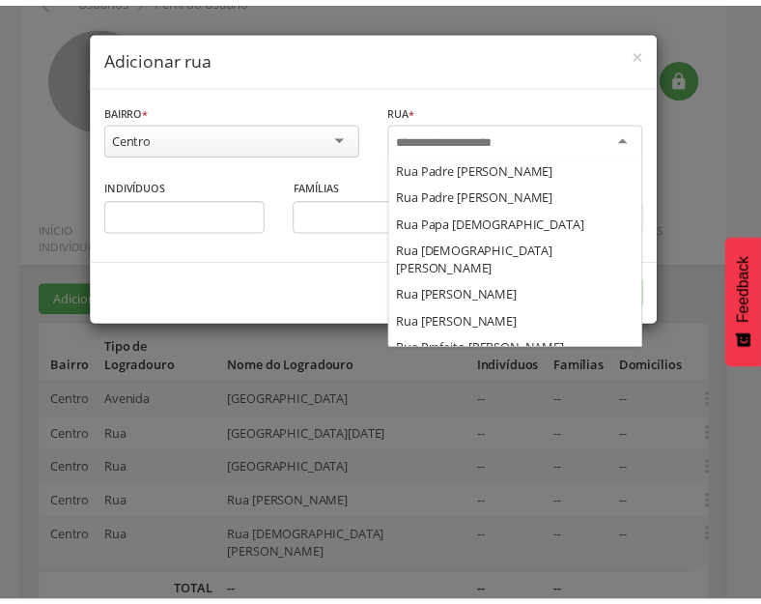
scroll to position [1739, 0]
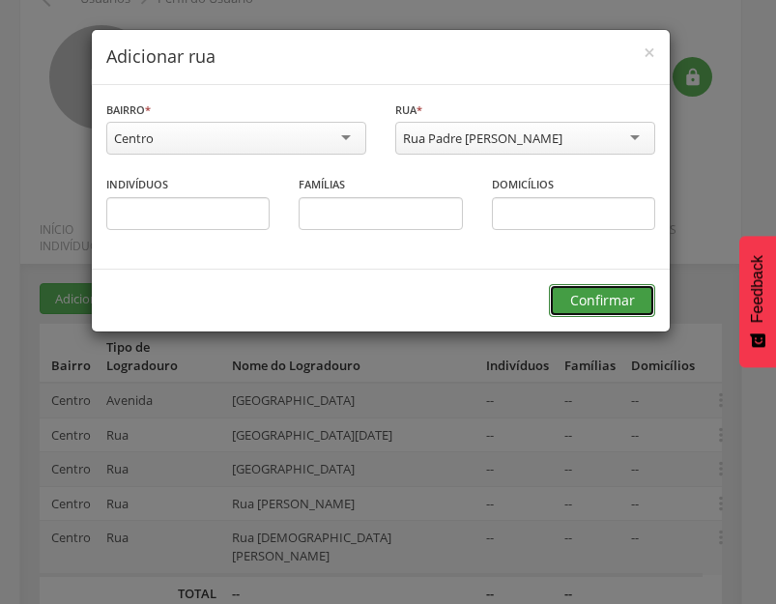
click at [615, 297] on button "Confirmar" at bounding box center [602, 300] width 106 height 33
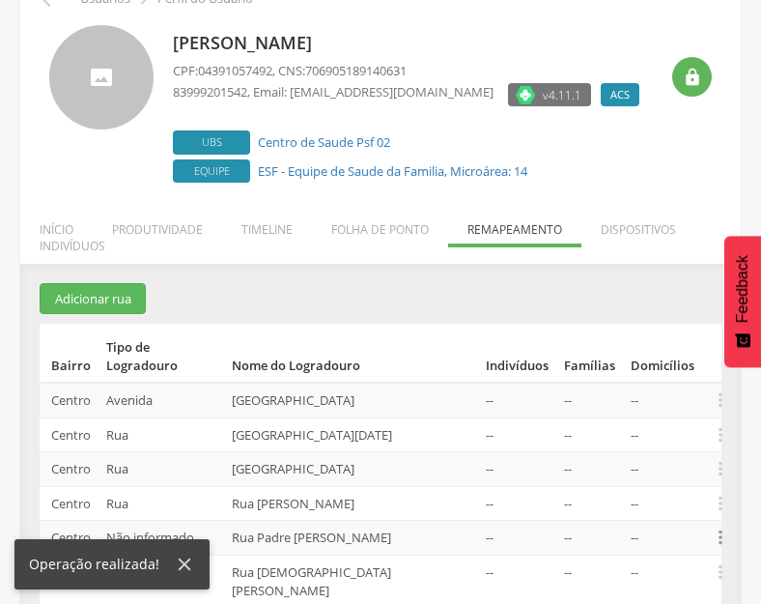
click at [721, 527] on icon "" at bounding box center [720, 537] width 21 height 21
click at [660, 426] on link "Alocar famílias" at bounding box center [654, 438] width 153 height 24
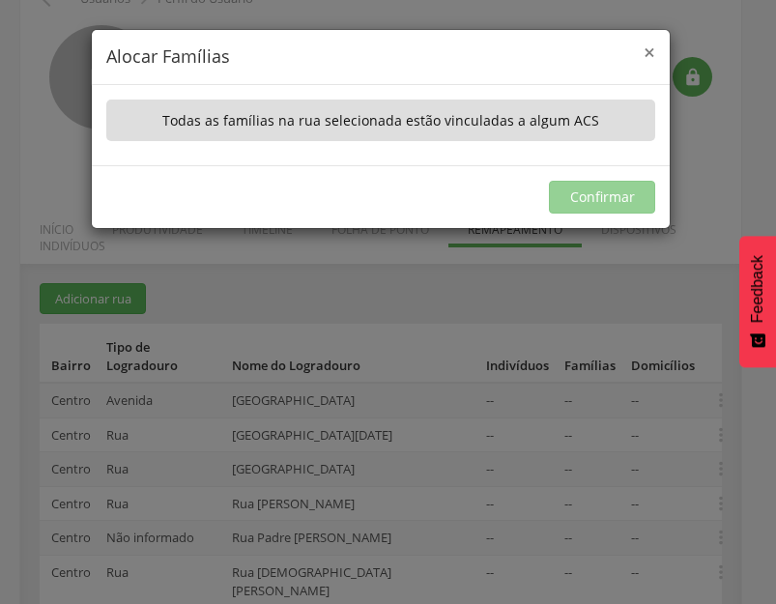
click at [654, 55] on span "×" at bounding box center [650, 52] width 12 height 27
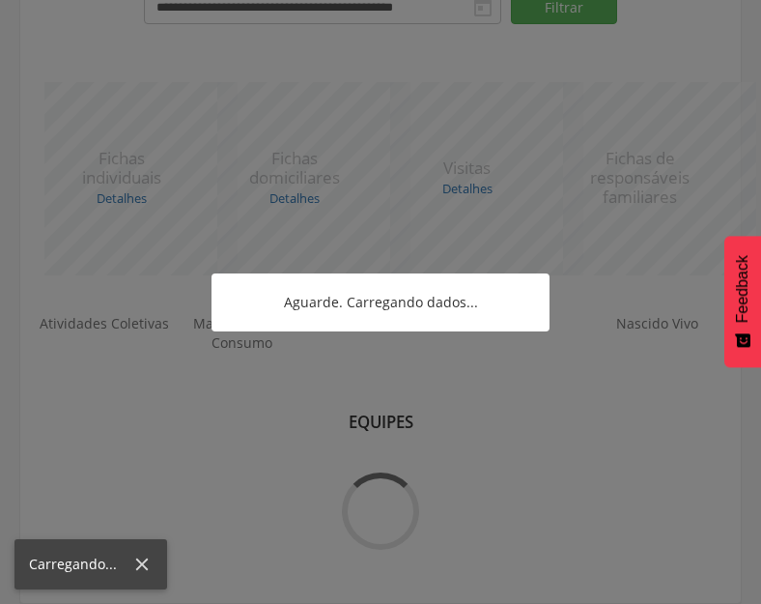
scroll to position [501, 0]
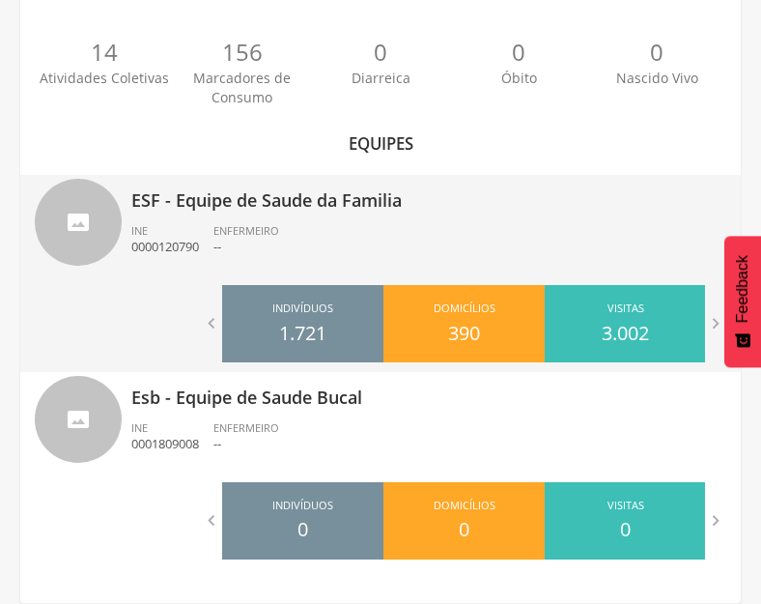
click at [336, 249] on ul "INE 0000120790 ENFERMEIRO --" at bounding box center [428, 244] width 595 height 43
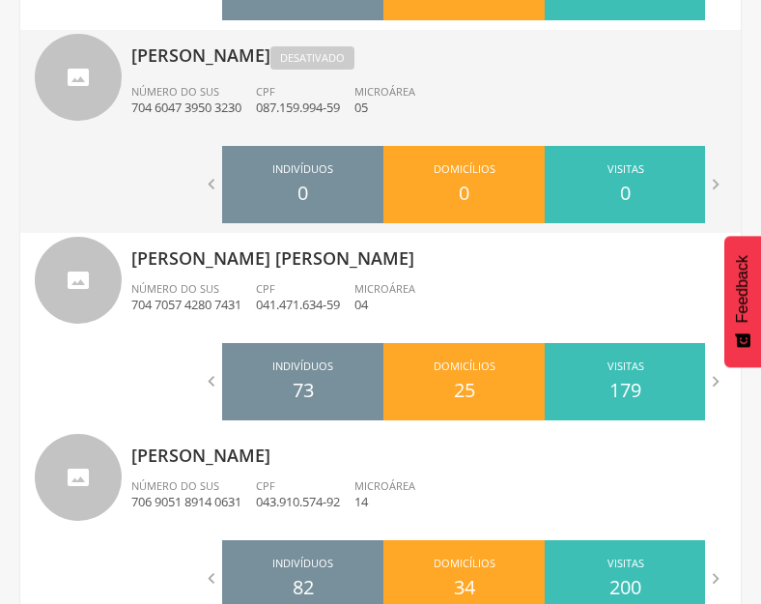
scroll to position [1080, 0]
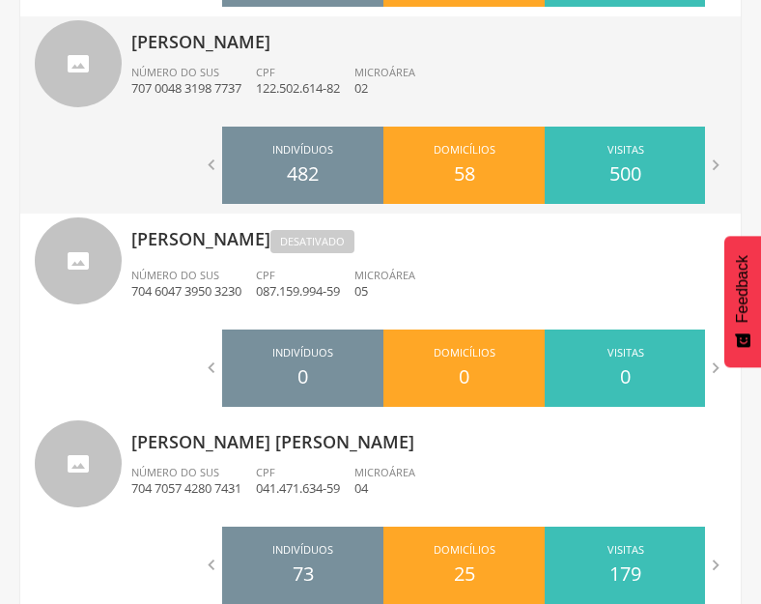
click at [343, 63] on div "[PERSON_NAME] Número do SUS 707 0048 3198 7737 CPF 122.502.614-82 Microárea 02" at bounding box center [428, 66] width 595 height 100
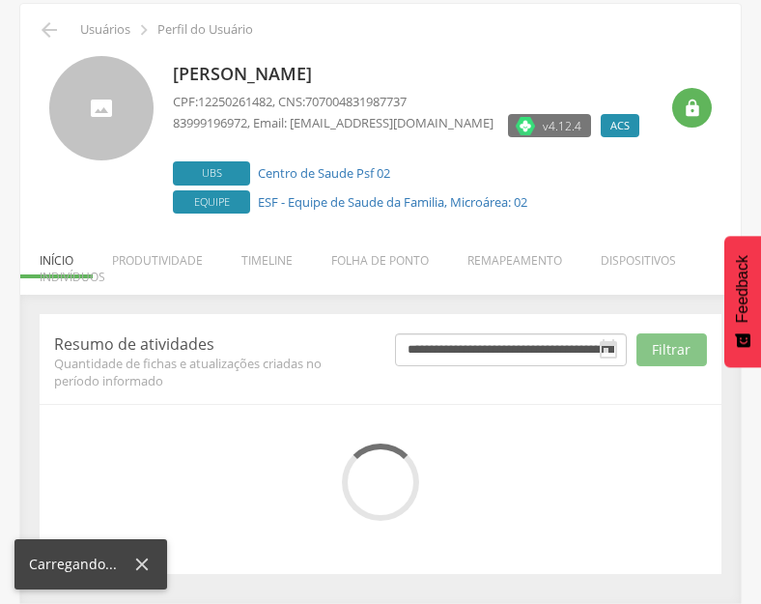
scroll to position [253, 0]
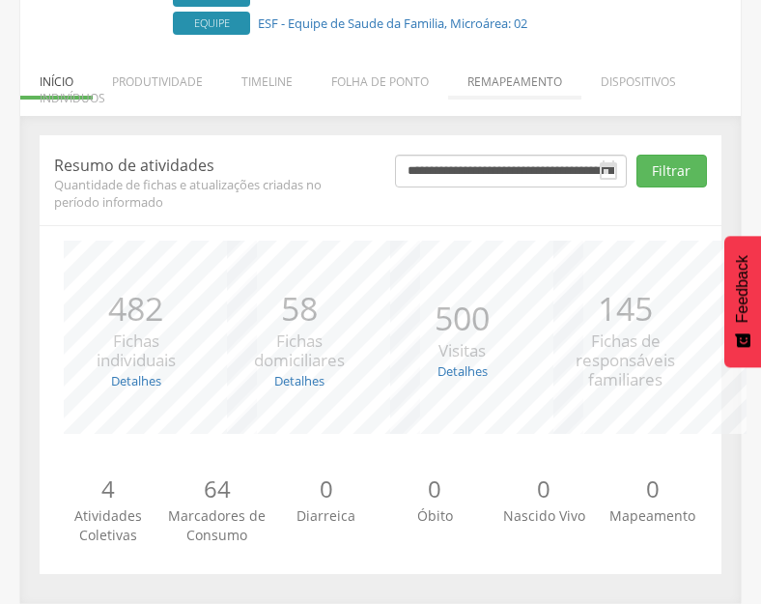
click at [499, 81] on li "Remapeamento" at bounding box center [514, 76] width 133 height 45
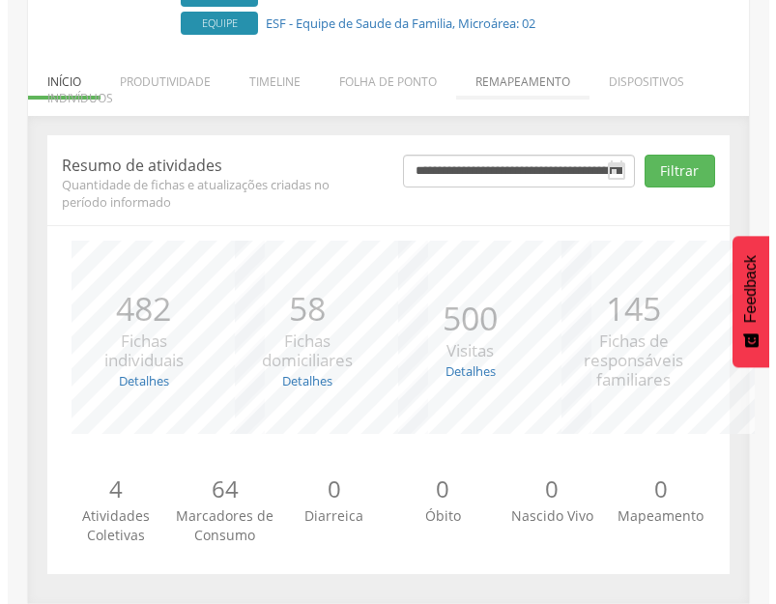
scroll to position [450, 0]
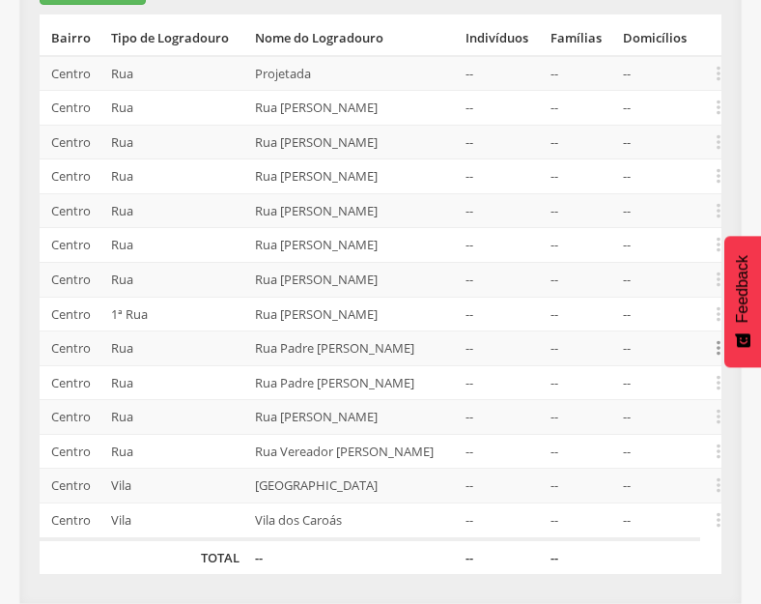
click at [719, 337] on icon "" at bounding box center [718, 347] width 21 height 21
click at [670, 260] on link "Desalocar famílias" at bounding box center [652, 272] width 153 height 24
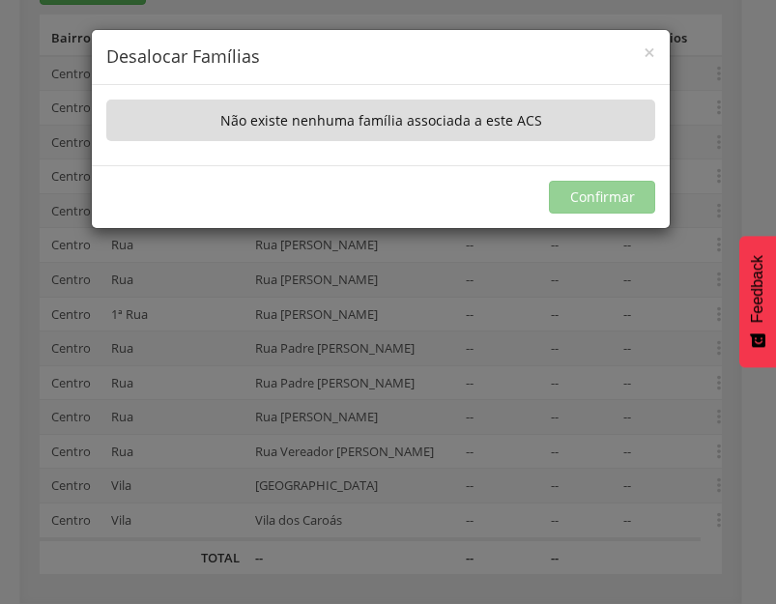
click at [642, 59] on h4 "Desalocar Famílias" at bounding box center [380, 56] width 549 height 25
click at [649, 46] on span "×" at bounding box center [650, 52] width 12 height 27
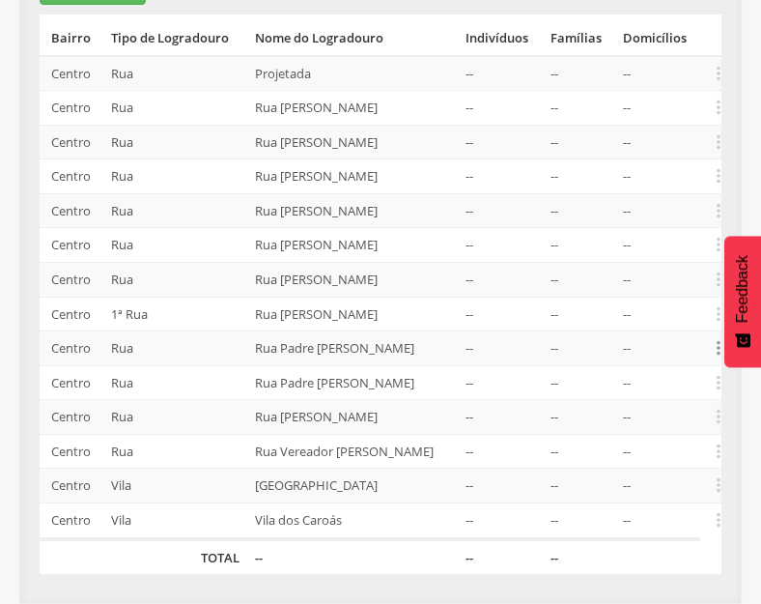
click at [718, 337] on icon "" at bounding box center [718, 347] width 21 height 21
click at [673, 306] on link "Desvincular ACS" at bounding box center [652, 318] width 153 height 24
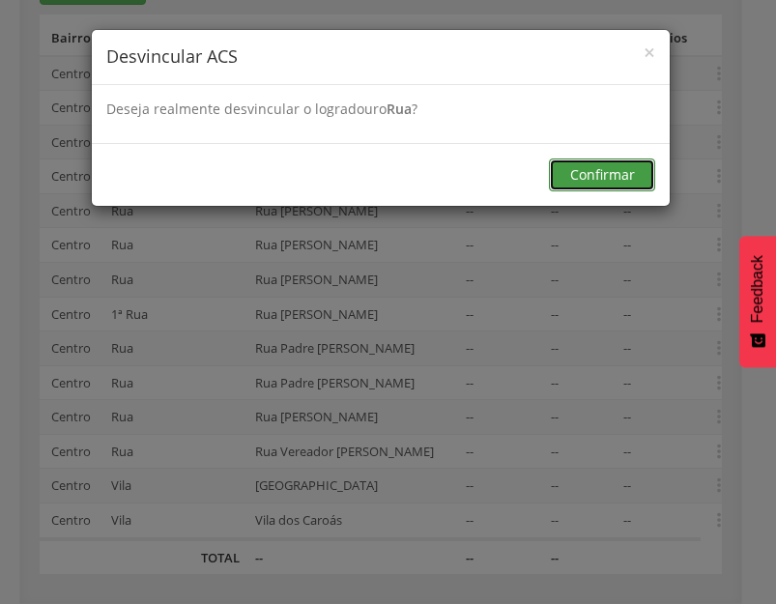
click at [591, 167] on button "Confirmar" at bounding box center [602, 174] width 106 height 33
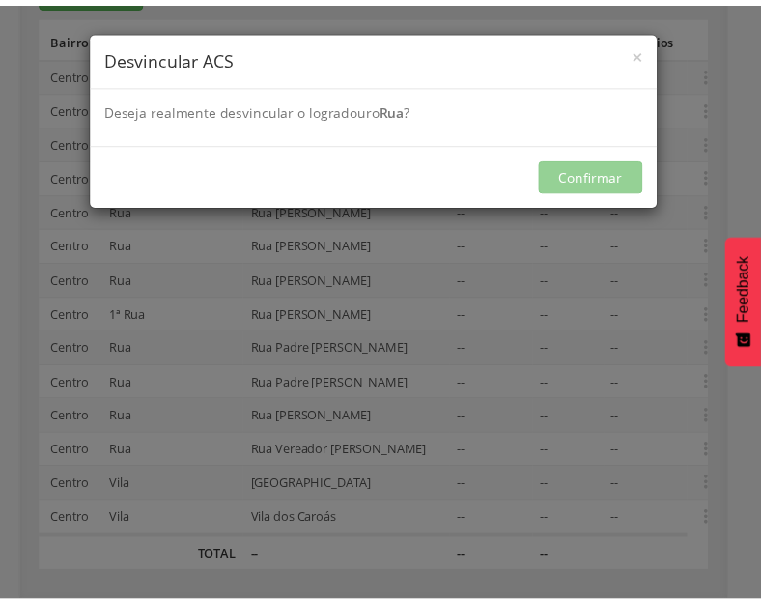
scroll to position [416, 0]
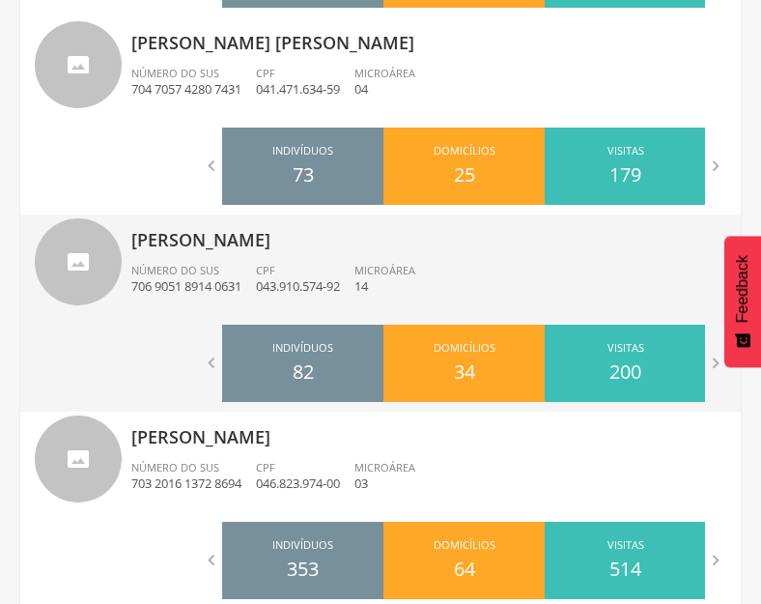
click at [350, 271] on div "CPF 043.910.574-92" at bounding box center [305, 279] width 99 height 33
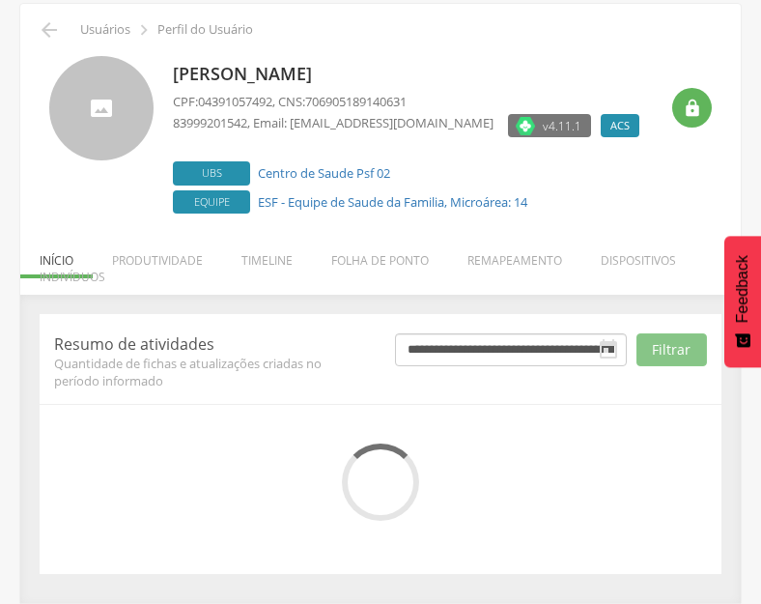
scroll to position [253, 0]
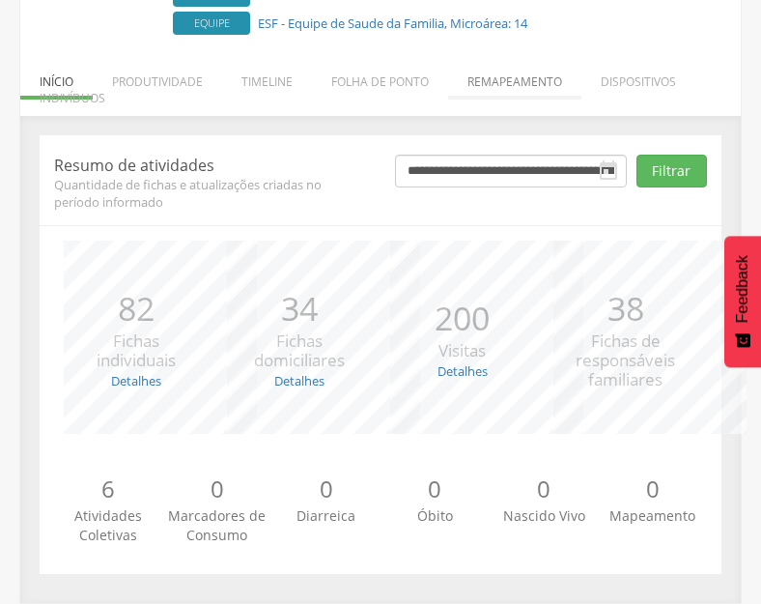
click at [512, 84] on li "Remapeamento" at bounding box center [514, 76] width 133 height 45
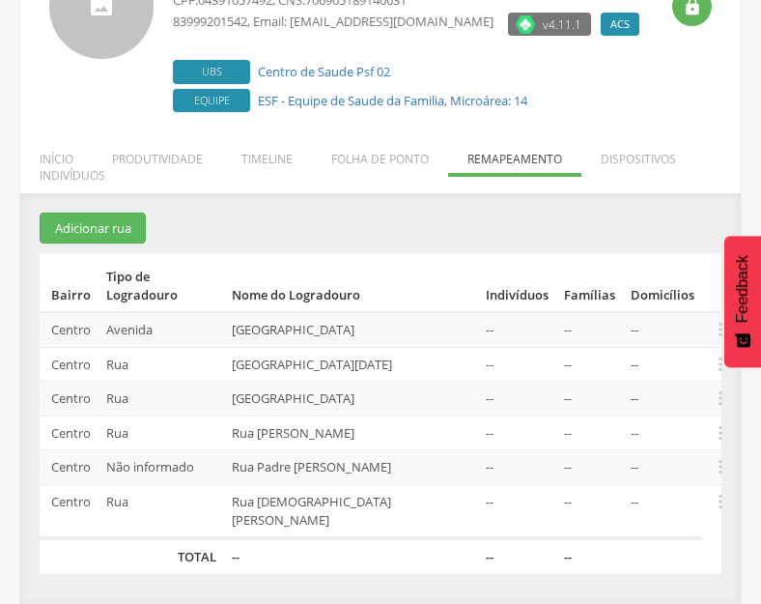
scroll to position [140, 0]
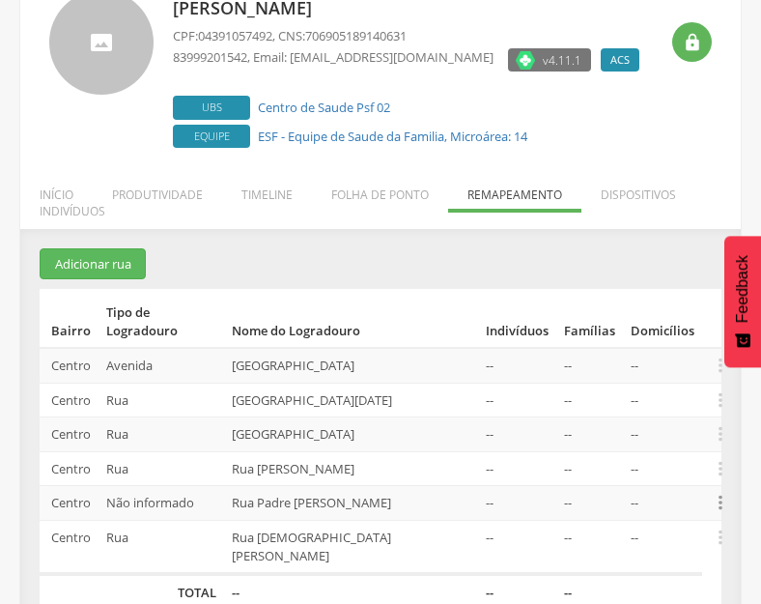
click at [718, 492] on icon "" at bounding box center [720, 502] width 21 height 21
click at [658, 391] on link "Alocar famílias" at bounding box center [654, 403] width 153 height 24
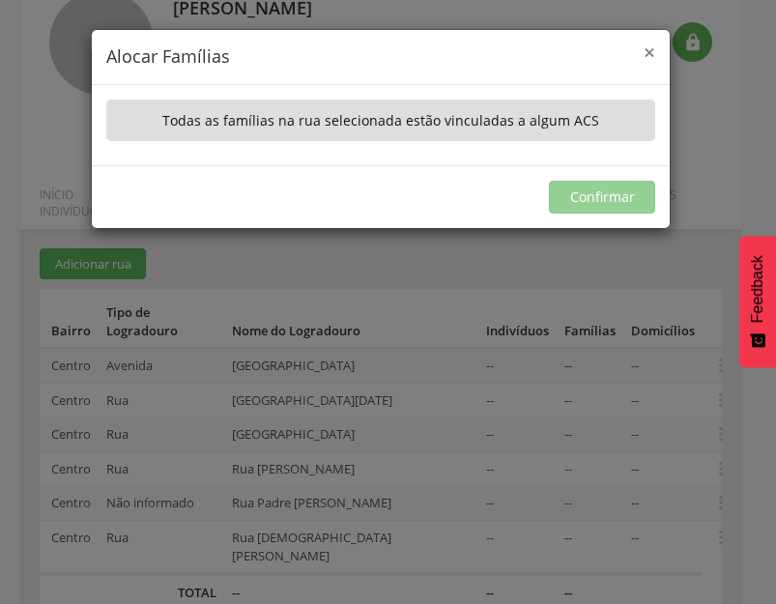
click at [652, 48] on span "×" at bounding box center [650, 52] width 12 height 27
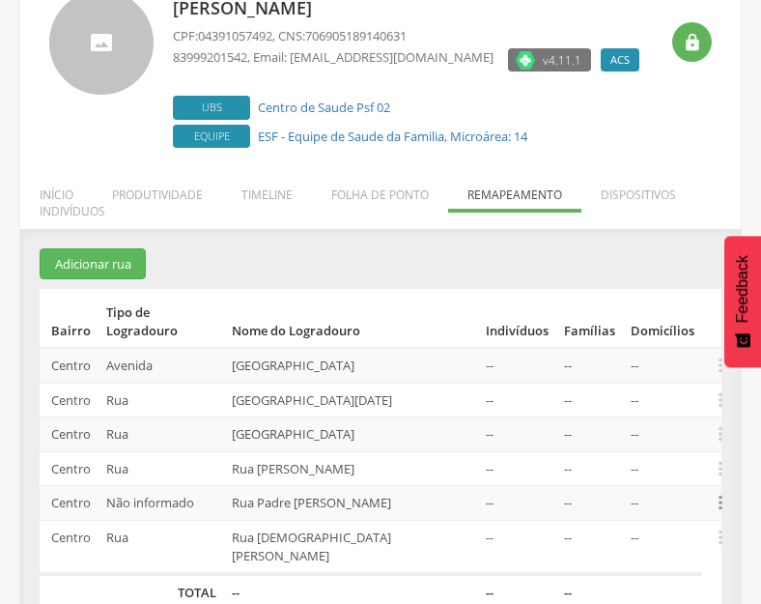
click at [718, 492] on icon "" at bounding box center [720, 502] width 21 height 21
click at [670, 415] on link "Desalocar famílias" at bounding box center [654, 427] width 153 height 24
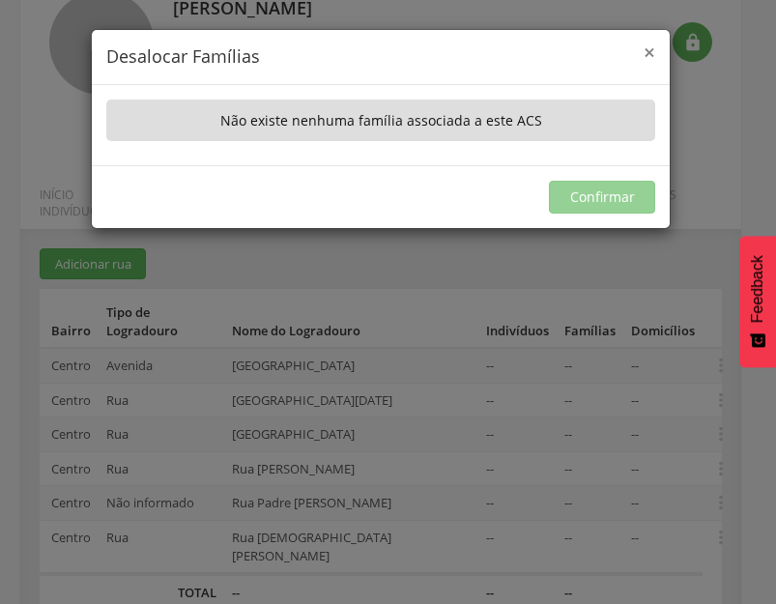
click at [646, 50] on span "×" at bounding box center [650, 52] width 12 height 27
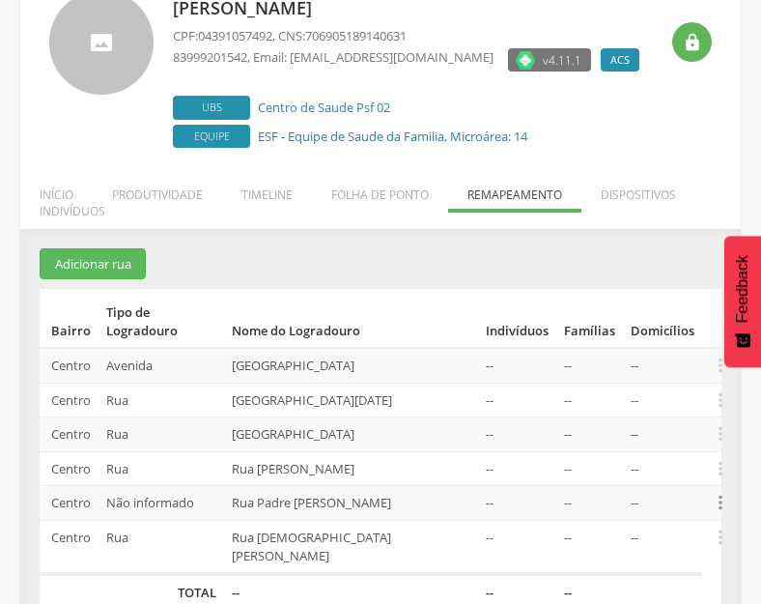
click at [716, 492] on icon "" at bounding box center [720, 502] width 21 height 21
click at [621, 367] on link "Editar" at bounding box center [654, 379] width 153 height 24
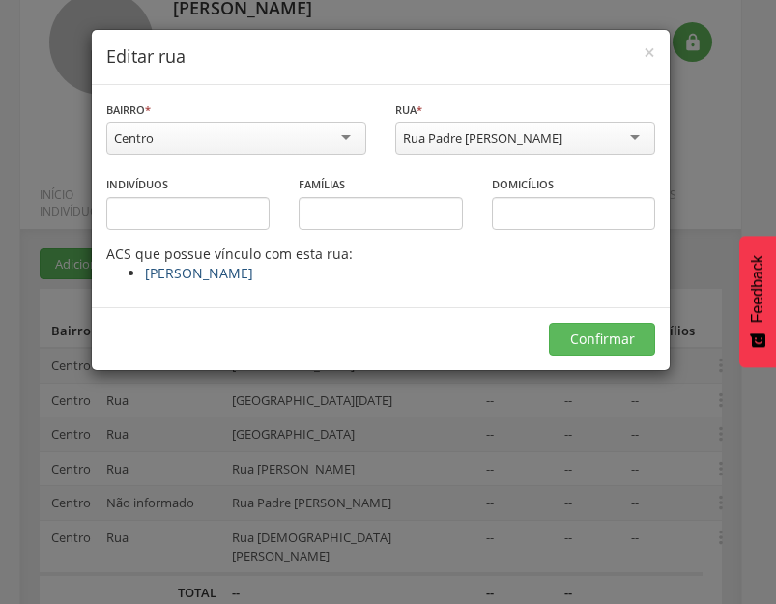
click at [253, 272] on link "[PERSON_NAME]" at bounding box center [199, 273] width 108 height 18
click at [588, 343] on button "Confirmar" at bounding box center [602, 339] width 106 height 33
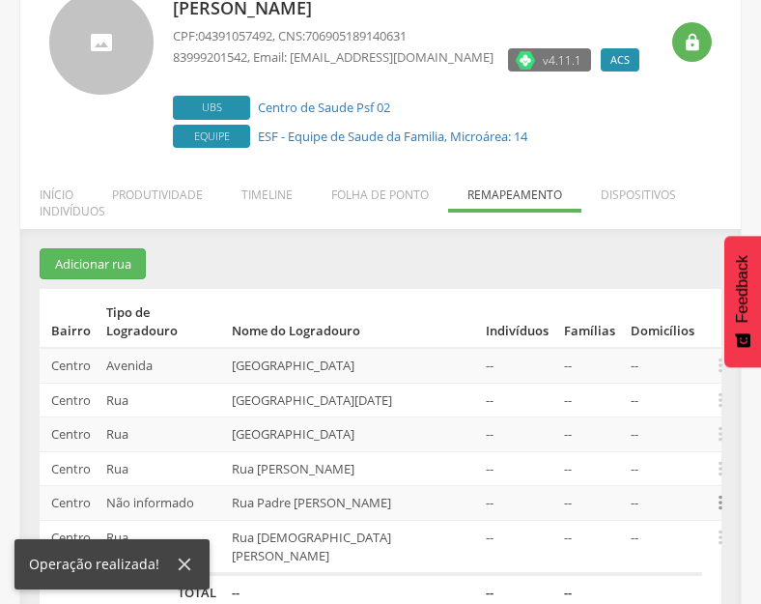
click at [723, 492] on icon "" at bounding box center [720, 502] width 21 height 21
click at [643, 391] on link "Alocar famílias" at bounding box center [654, 403] width 153 height 24
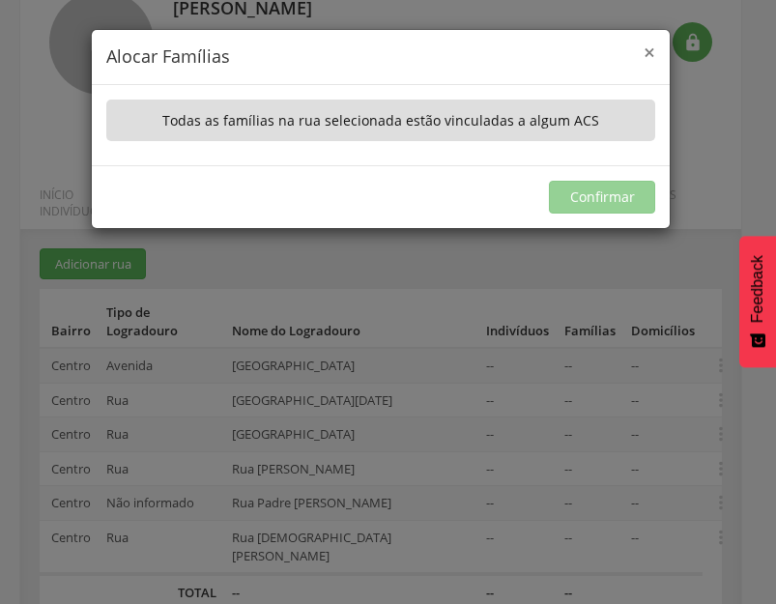
click at [654, 46] on span "×" at bounding box center [650, 52] width 12 height 27
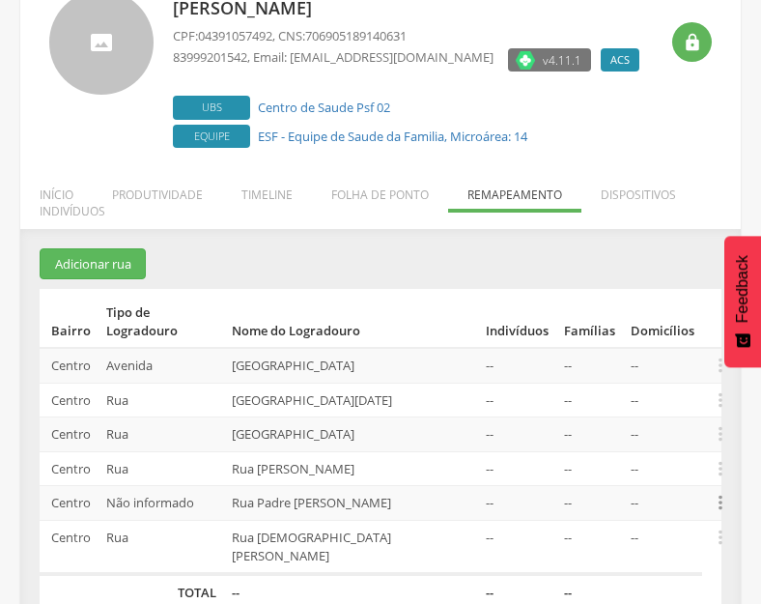
click at [720, 492] on icon "" at bounding box center [720, 502] width 21 height 21
click at [653, 415] on link "Desalocar famílias" at bounding box center [654, 427] width 153 height 24
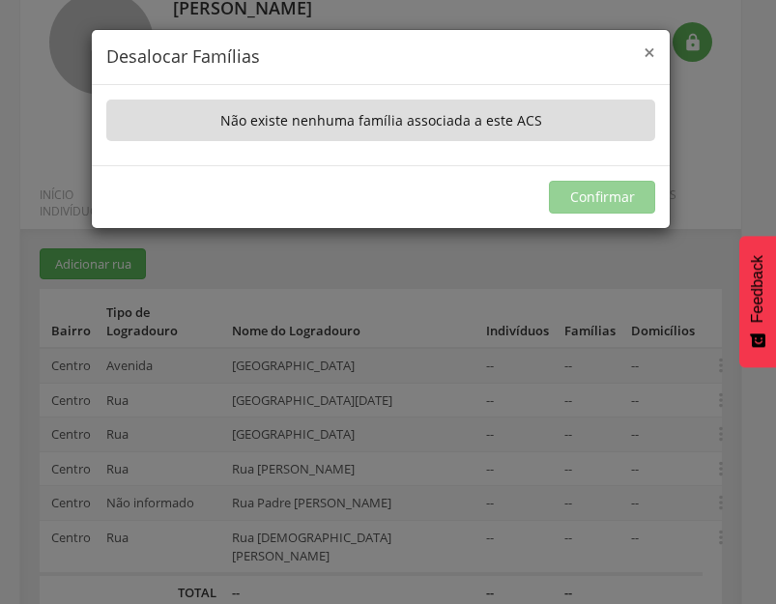
click at [648, 52] on span "×" at bounding box center [650, 52] width 12 height 27
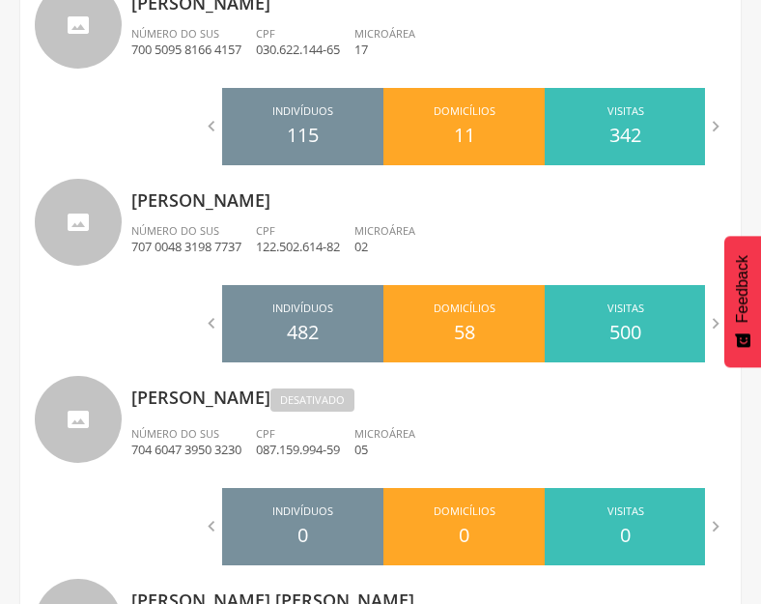
scroll to position [720, 0]
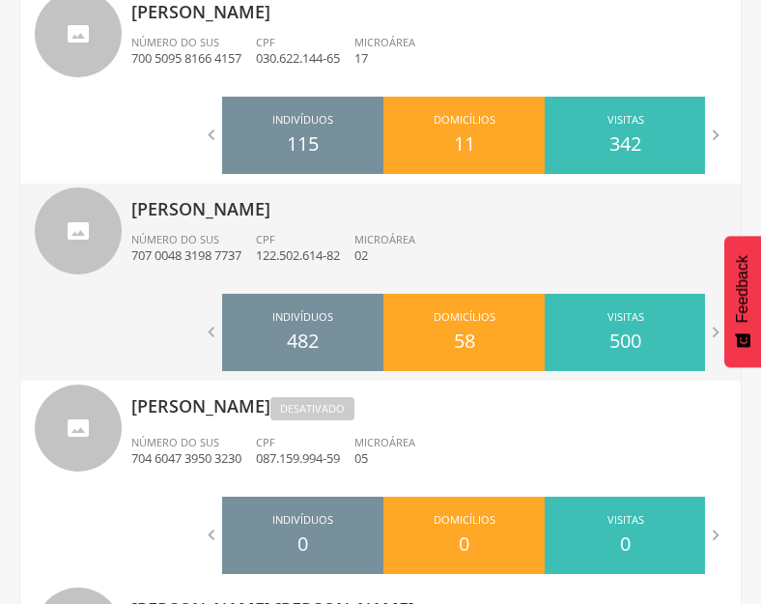
click at [272, 251] on p "122.502.614-82" at bounding box center [298, 255] width 84 height 18
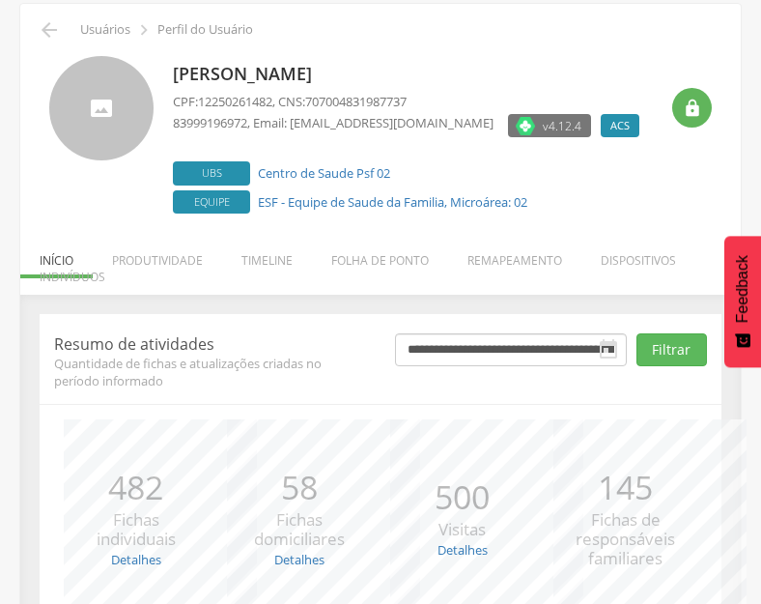
scroll to position [253, 0]
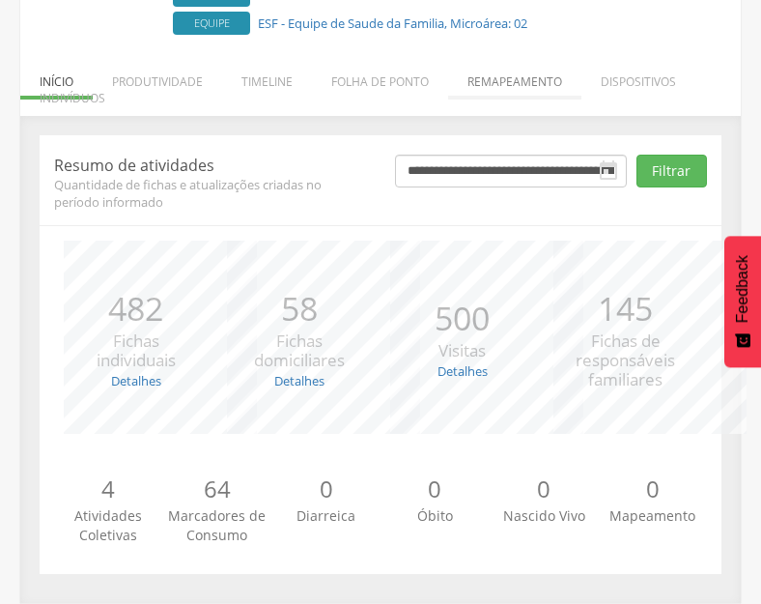
click at [524, 75] on li "Remapeamento" at bounding box center [514, 76] width 133 height 45
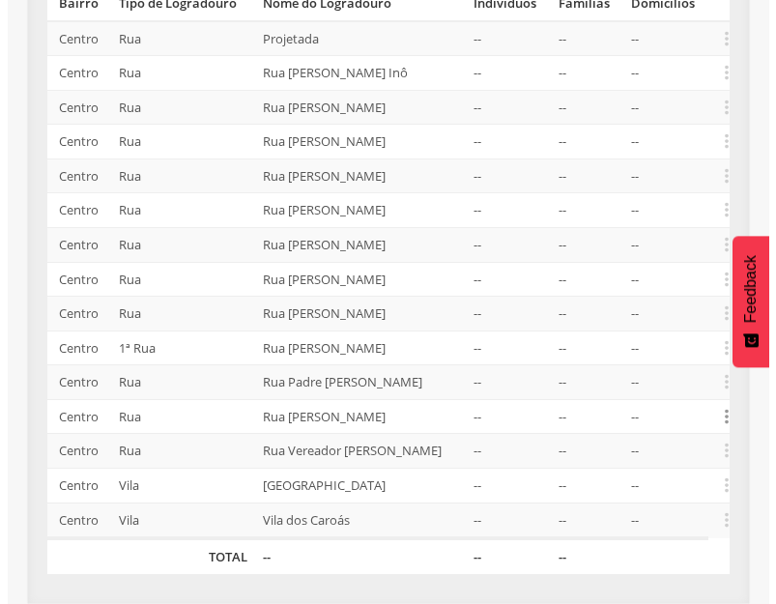
scroll to position [485, 0]
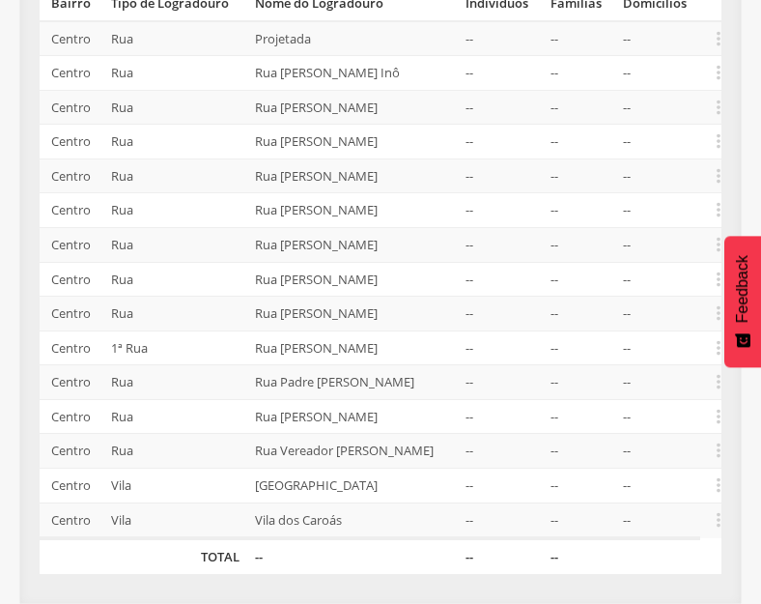
click at [426, 205] on td "Rua [PERSON_NAME]" at bounding box center [352, 210] width 211 height 35
click at [717, 371] on icon "" at bounding box center [718, 381] width 21 height 21
click at [642, 294] on link "Desalocar famílias" at bounding box center [652, 306] width 153 height 24
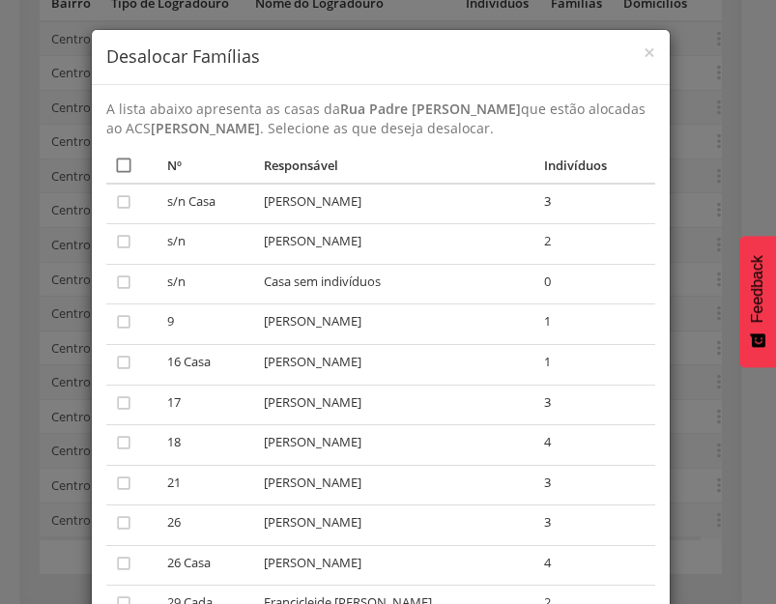
click at [114, 166] on icon "" at bounding box center [123, 165] width 19 height 19
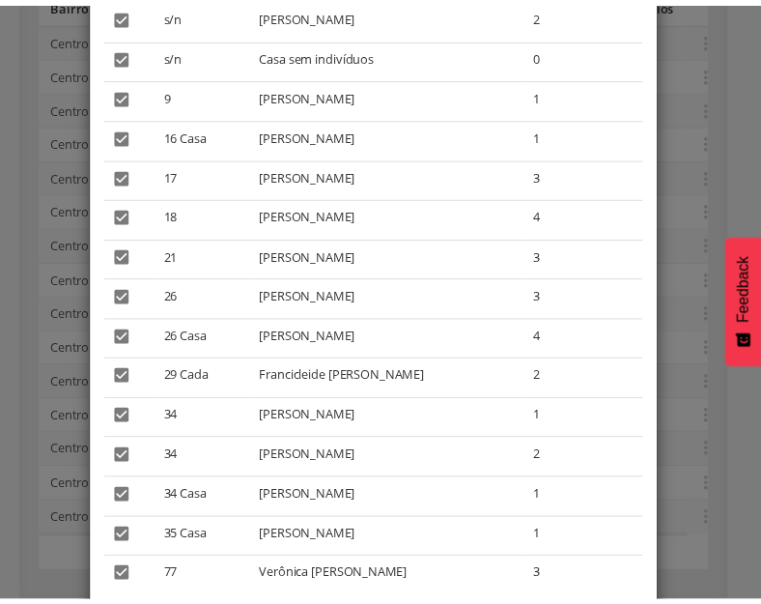
scroll to position [349, 0]
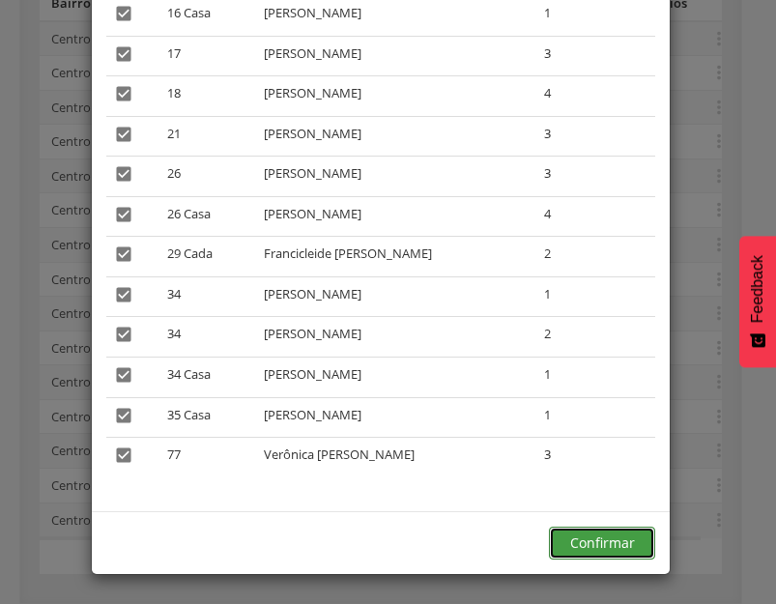
click at [601, 549] on button "Confirmar" at bounding box center [602, 543] width 106 height 33
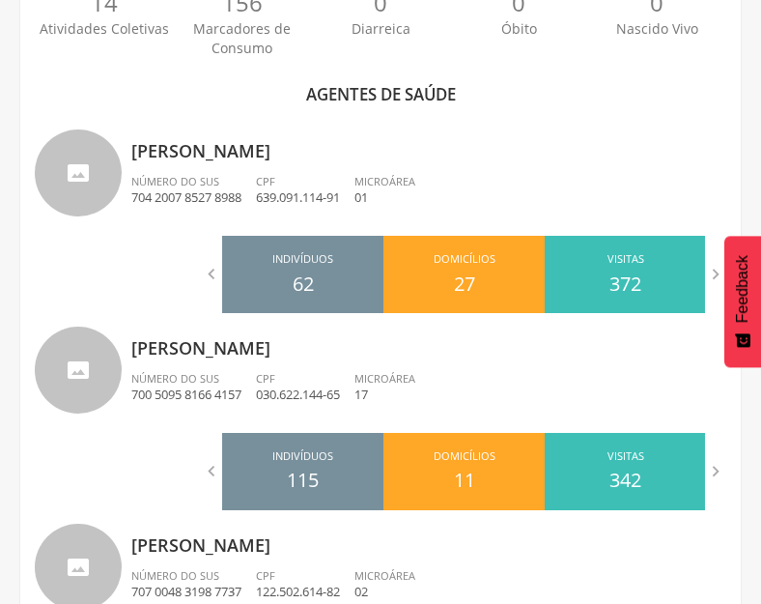
scroll to position [1065, 0]
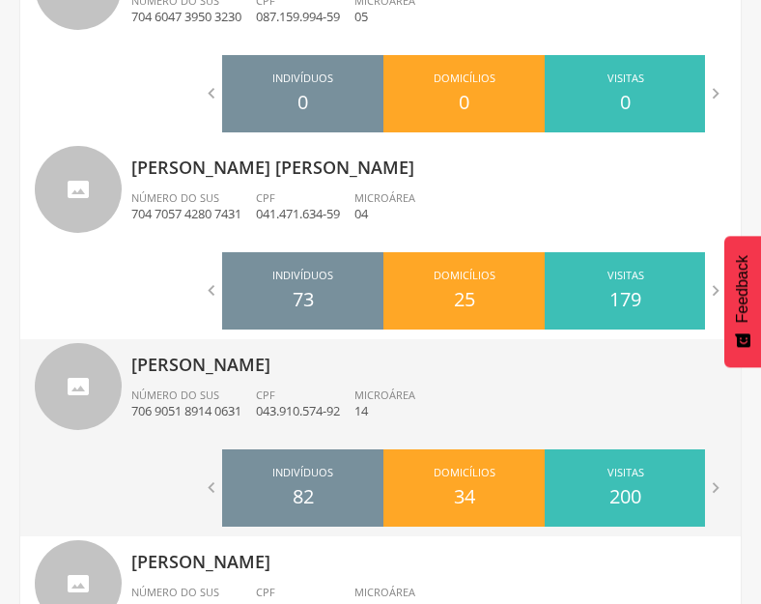
click at [240, 367] on p "[PERSON_NAME]" at bounding box center [428, 358] width 595 height 39
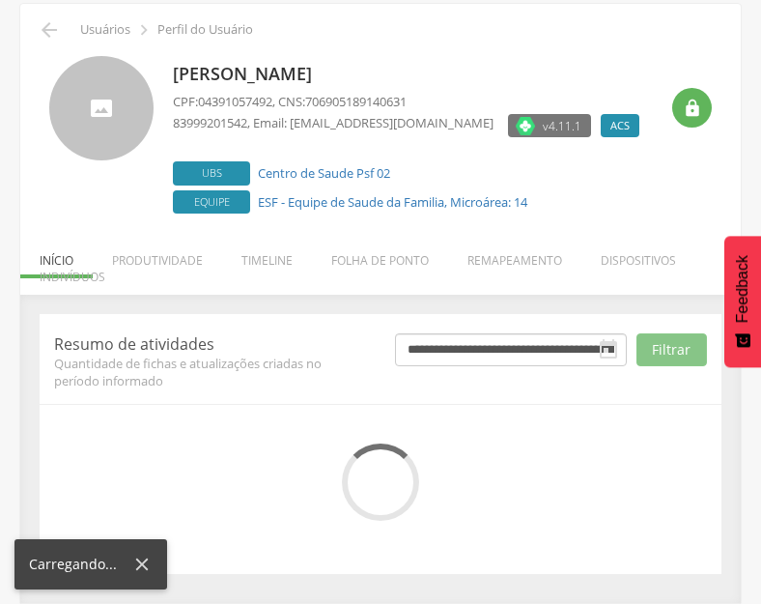
scroll to position [253, 0]
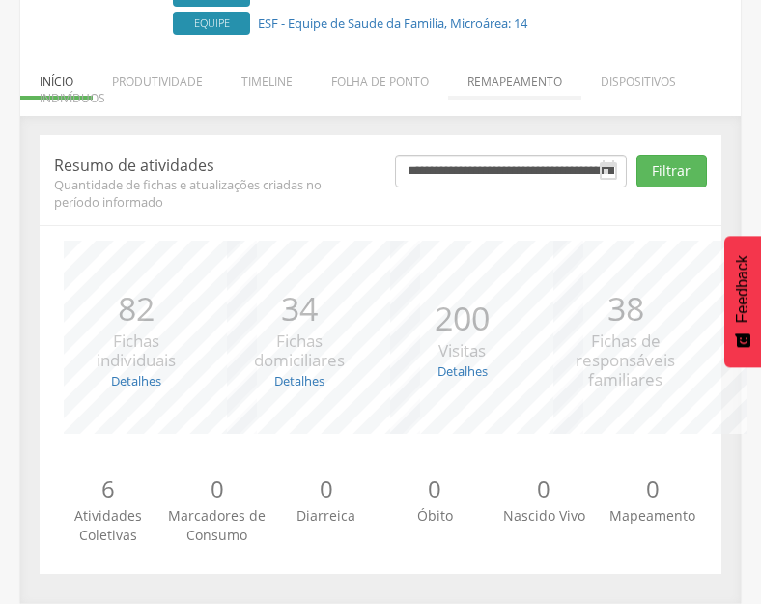
click at [510, 76] on li "Remapeamento" at bounding box center [514, 76] width 133 height 45
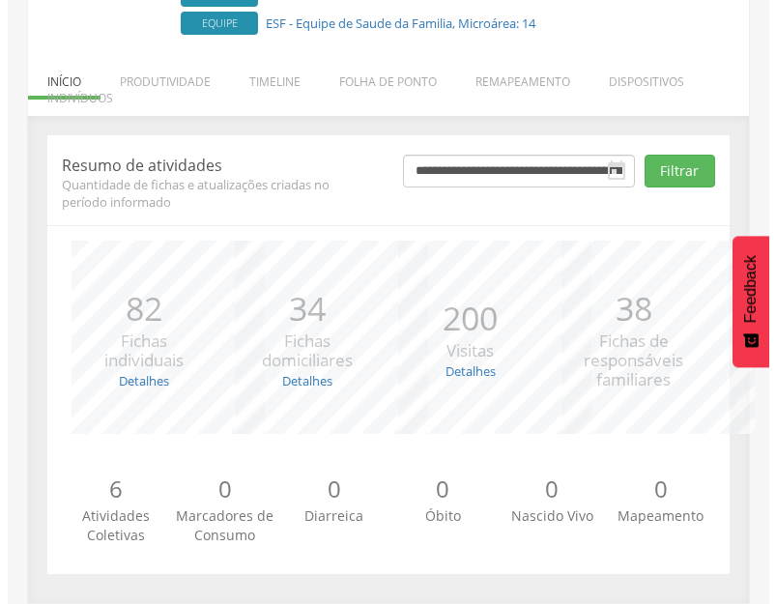
scroll to position [140, 0]
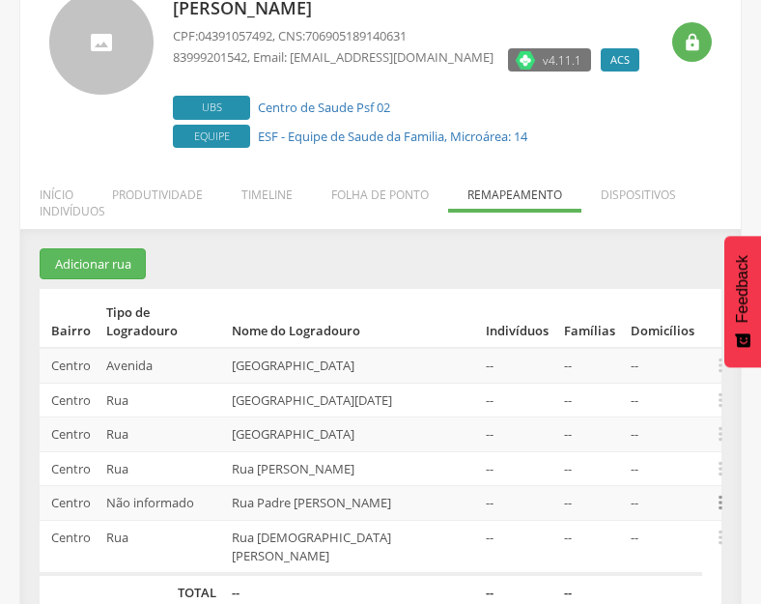
click at [716, 492] on icon "" at bounding box center [720, 502] width 21 height 21
click at [530, 490] on td "--" at bounding box center [517, 503] width 78 height 35
click at [102, 271] on button "Adicionar rua" at bounding box center [93, 264] width 106 height 32
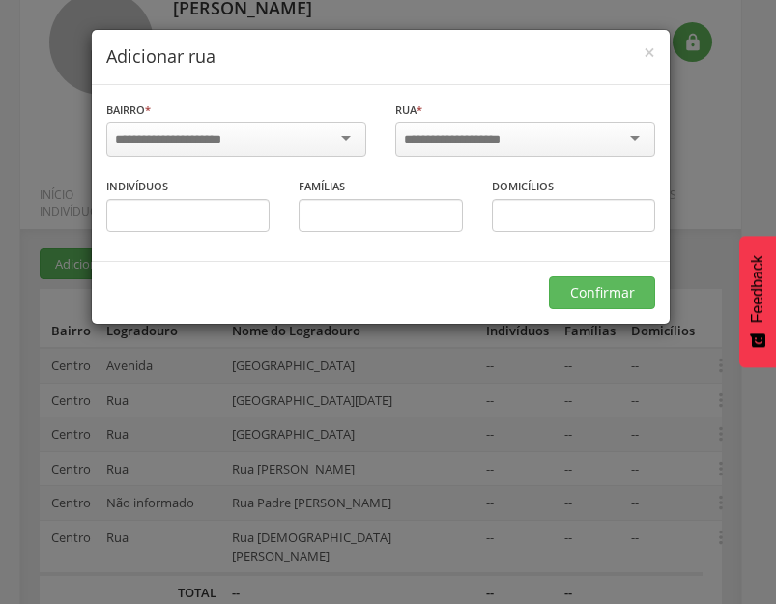
click at [343, 141] on div at bounding box center [236, 139] width 260 height 35
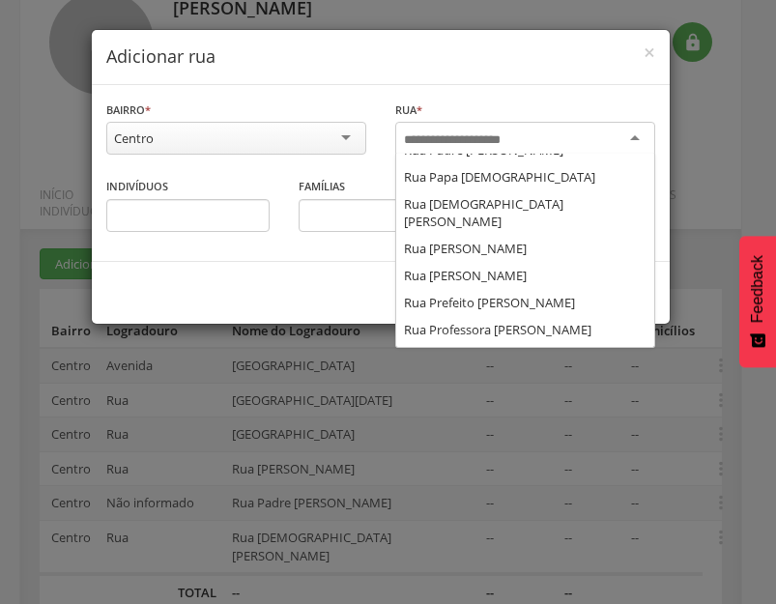
click at [511, 131] on input "select-one" at bounding box center [465, 139] width 123 height 17
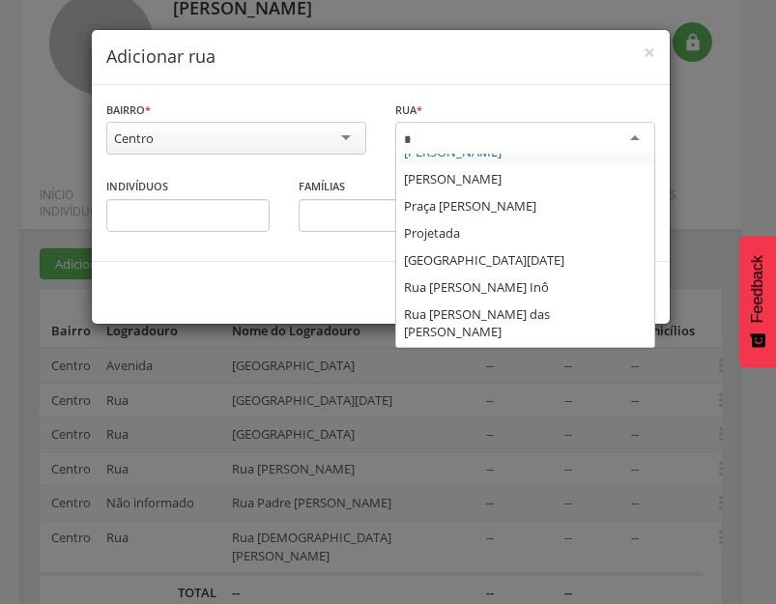
scroll to position [0, 0]
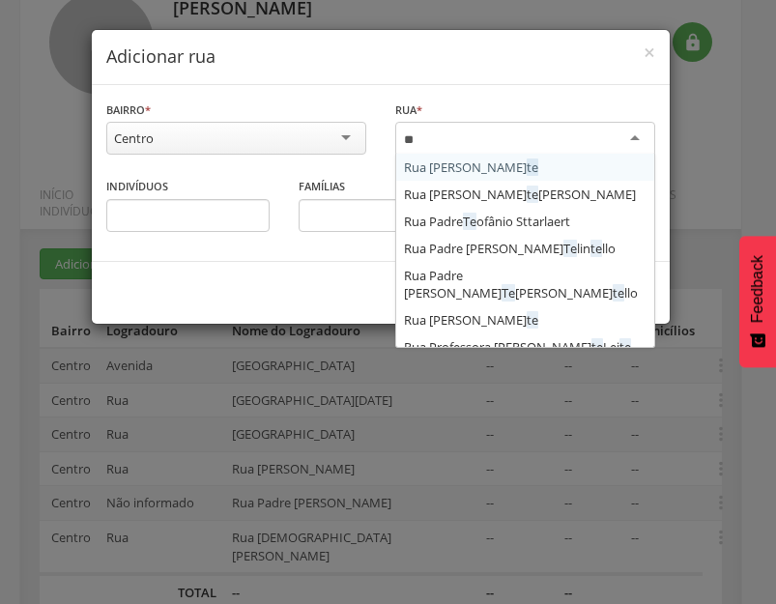
type input "***"
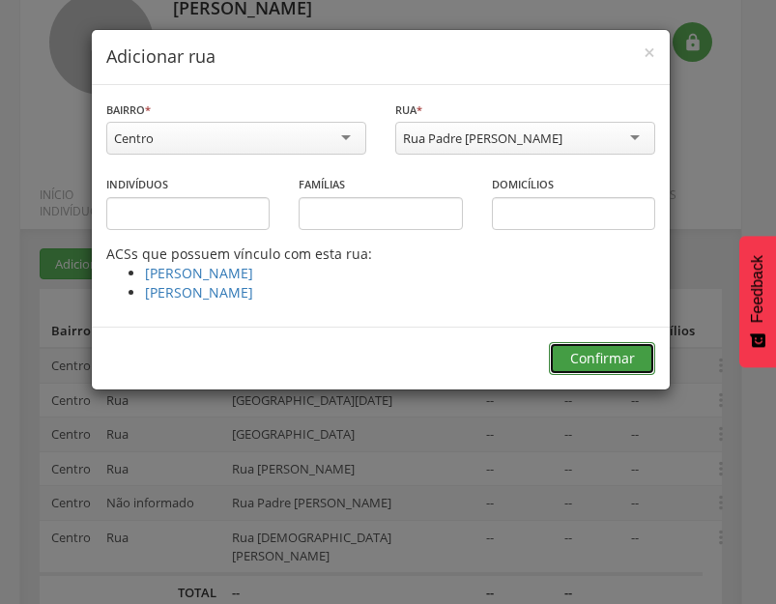
click at [583, 359] on button "Confirmar" at bounding box center [602, 358] width 106 height 33
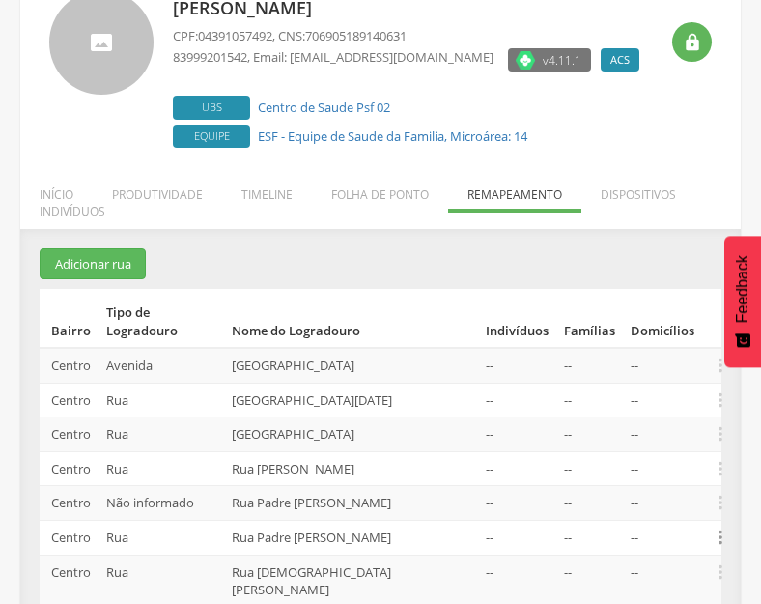
click at [721, 527] on icon "" at bounding box center [720, 537] width 21 height 21
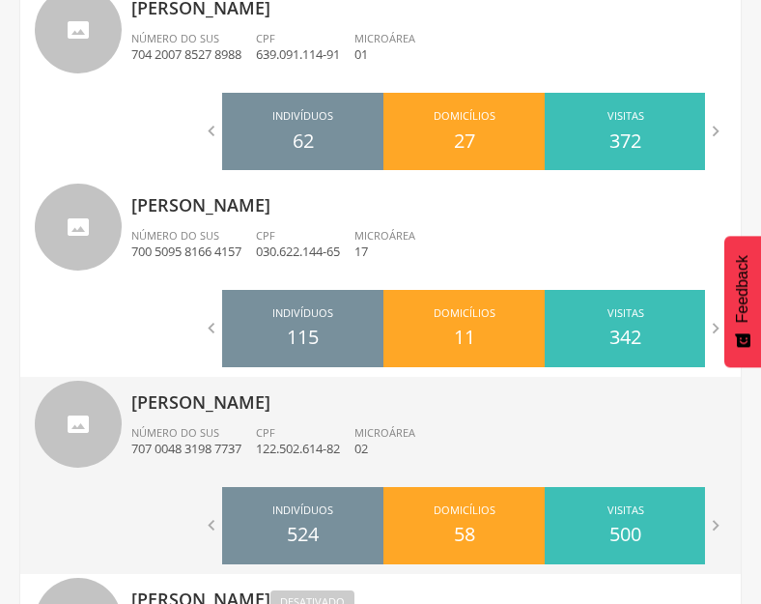
click at [267, 427] on span "CPF" at bounding box center [265, 432] width 19 height 14
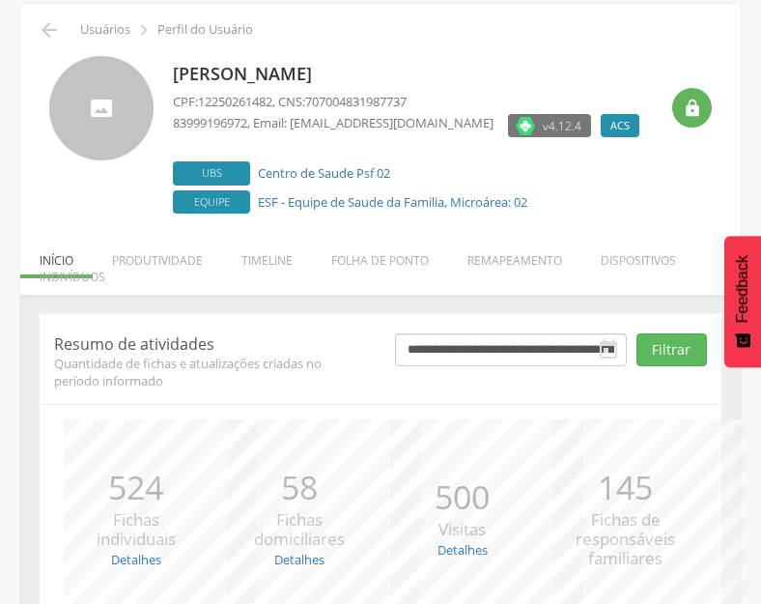
scroll to position [253, 0]
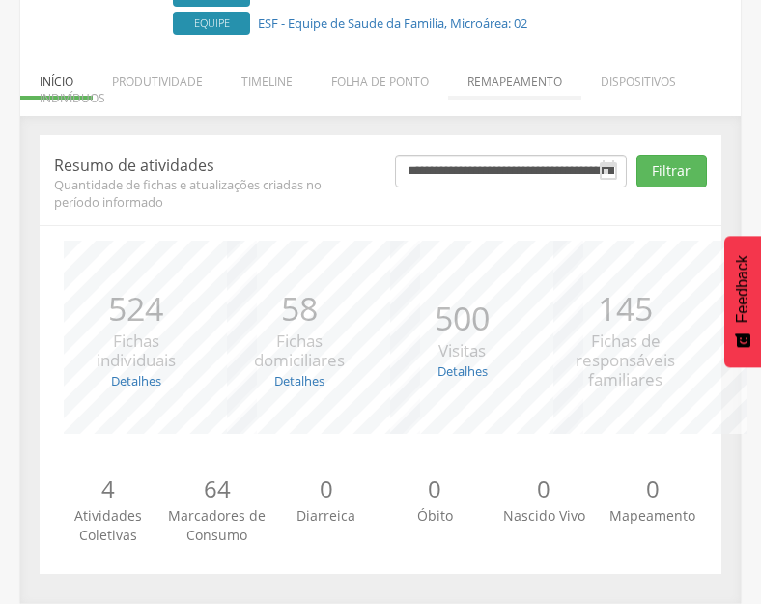
click at [524, 77] on li "Remapeamento" at bounding box center [514, 76] width 133 height 45
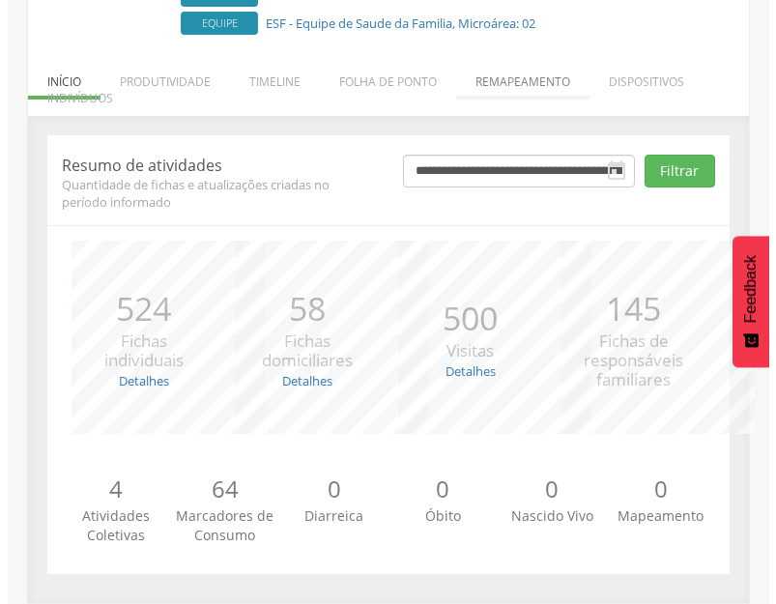
scroll to position [554, 0]
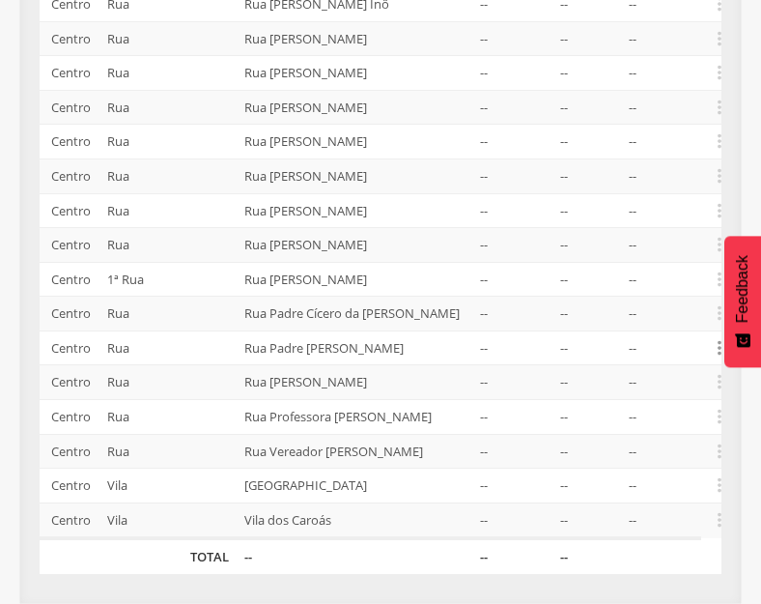
click at [715, 337] on icon "" at bounding box center [719, 347] width 21 height 21
click at [640, 305] on link "Desvincular ACS" at bounding box center [653, 317] width 153 height 24
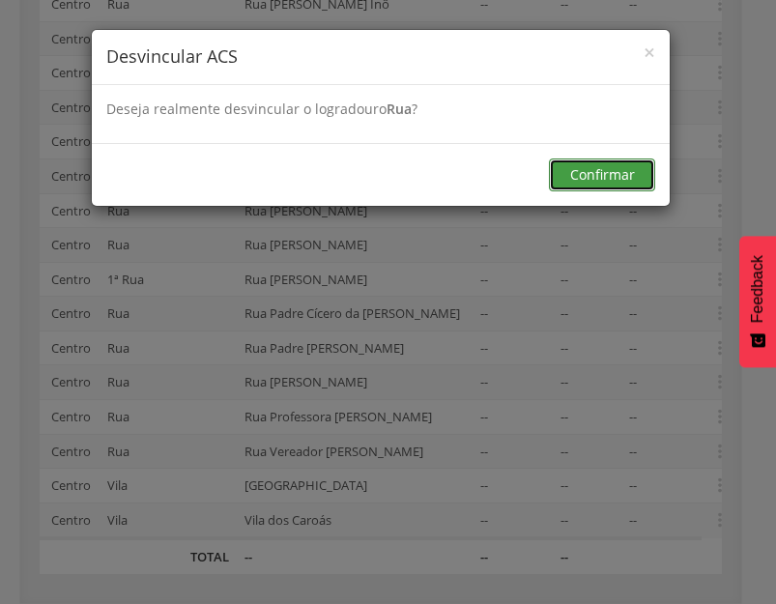
click at [607, 174] on button "Confirmar" at bounding box center [602, 174] width 106 height 33
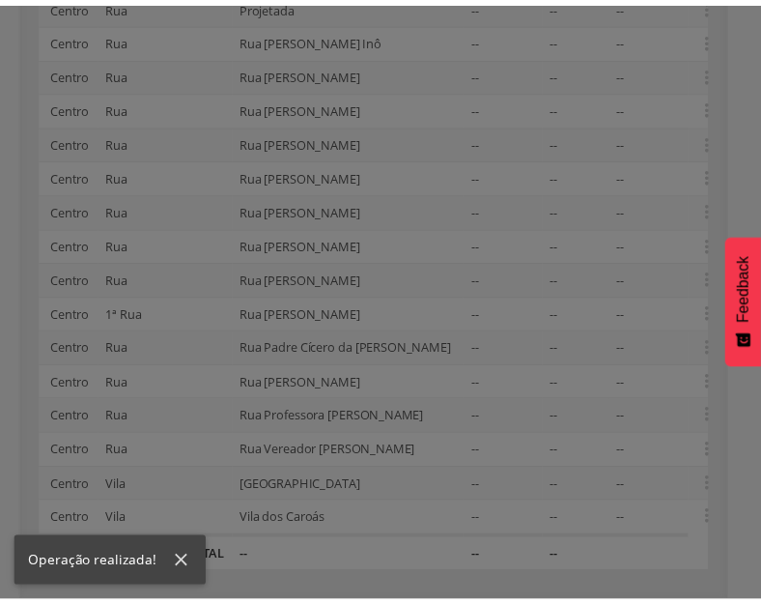
scroll to position [519, 0]
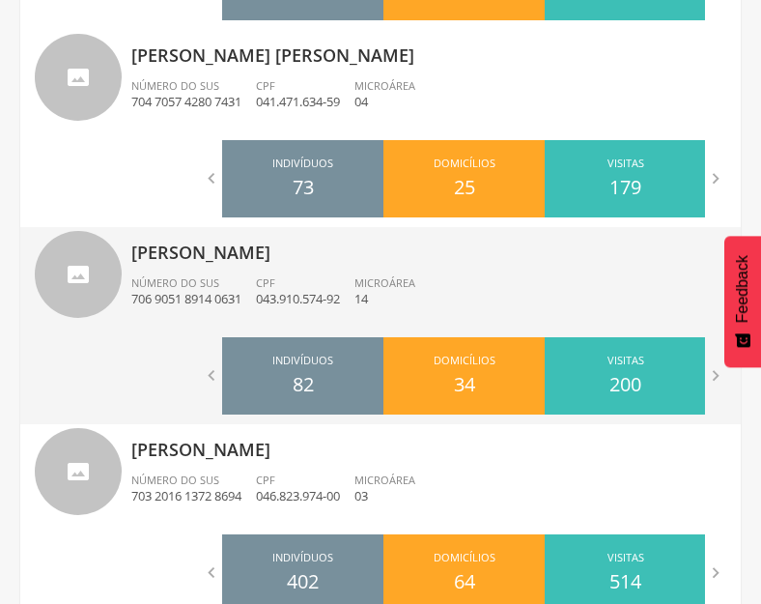
scroll to position [1292, 0]
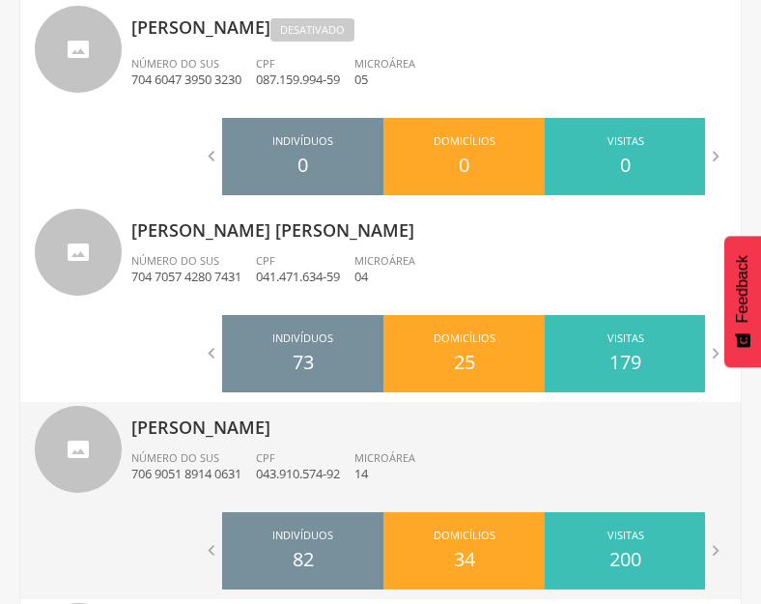
click at [512, 469] on ul "Número do SUS 706 9051 8914 0631 CPF 043.910.574-92 Microárea 14" at bounding box center [428, 471] width 595 height 43
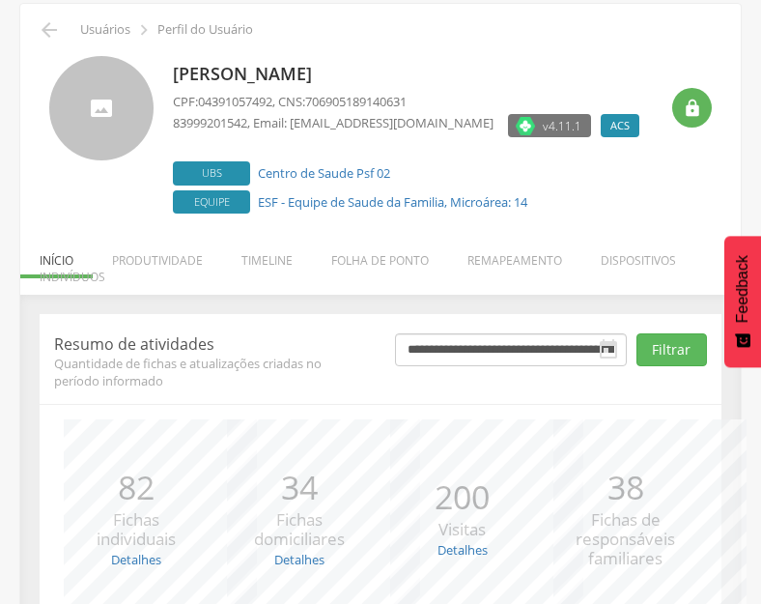
scroll to position [253, 0]
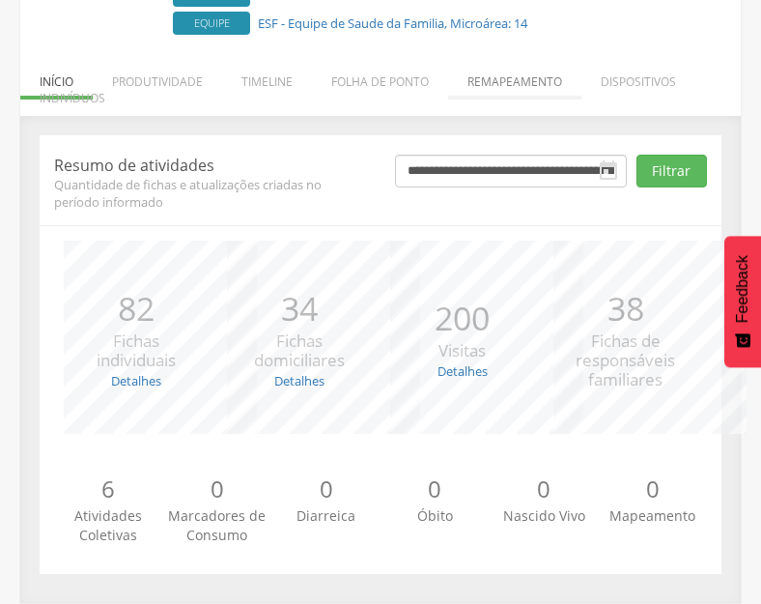
click at [534, 88] on li "Remapeamento" at bounding box center [514, 76] width 133 height 45
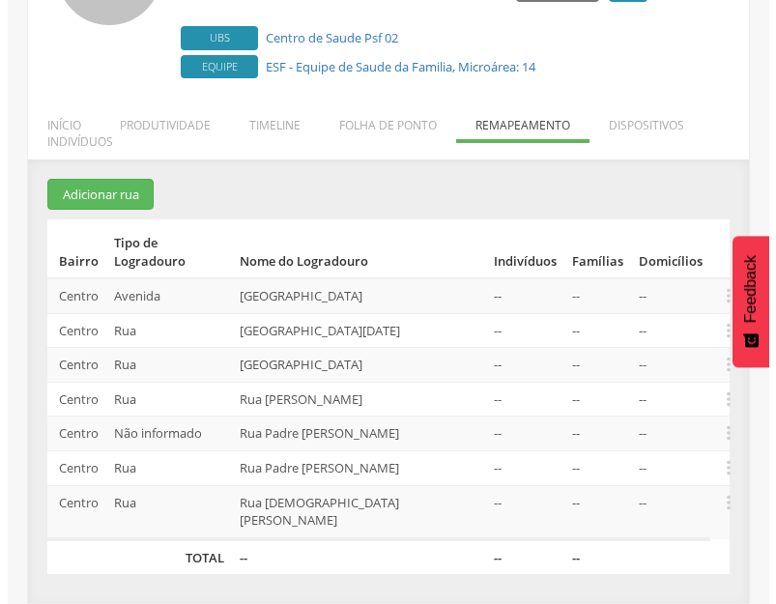
scroll to position [174, 0]
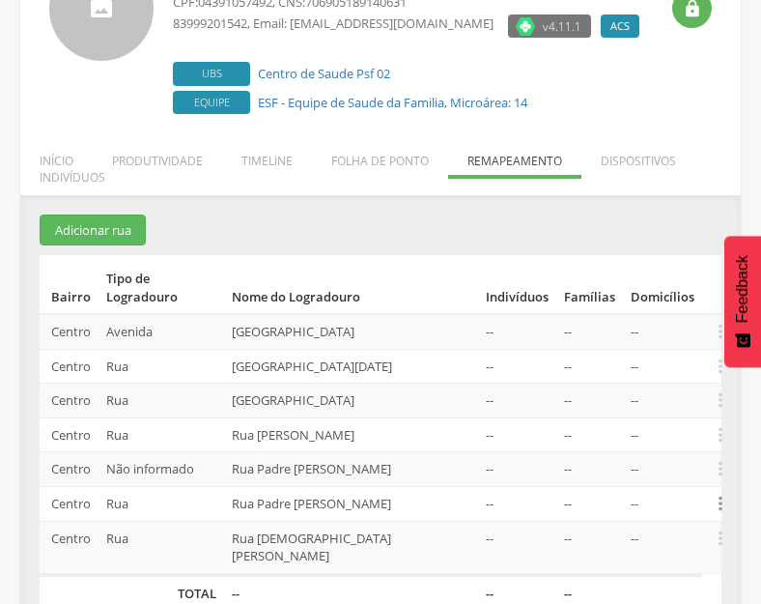
click at [717, 493] on icon "" at bounding box center [720, 503] width 21 height 21
click at [662, 416] on link "Desalocar famílias" at bounding box center [654, 428] width 153 height 24
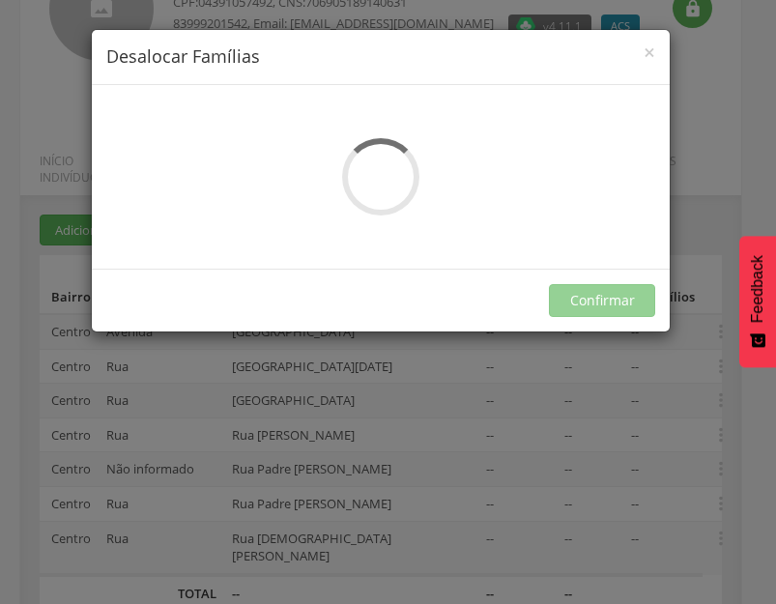
scroll to position [0, 0]
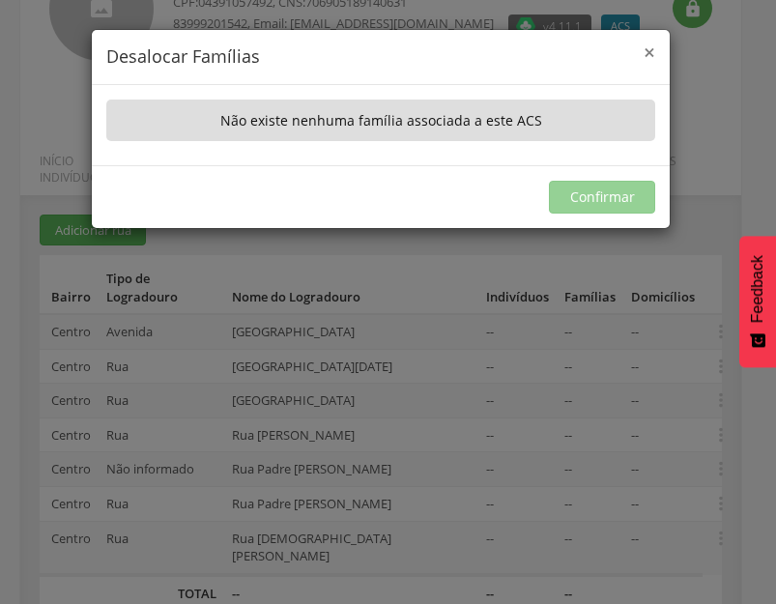
click at [647, 48] on span "×" at bounding box center [650, 52] width 12 height 27
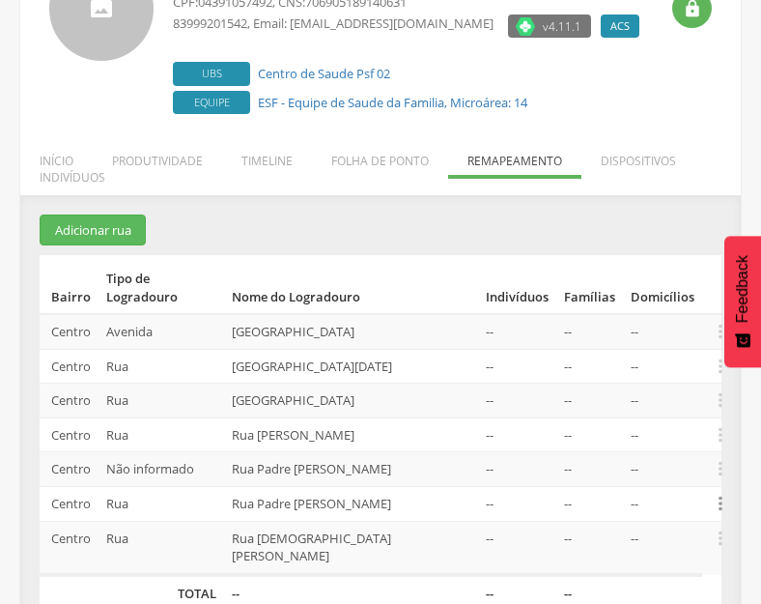
click at [714, 493] on icon "" at bounding box center [720, 503] width 21 height 21
click at [583, 487] on td "--" at bounding box center [590, 504] width 67 height 35
click at [716, 458] on icon "" at bounding box center [720, 468] width 21 height 21
click at [644, 381] on link "Desalocar famílias" at bounding box center [654, 393] width 153 height 24
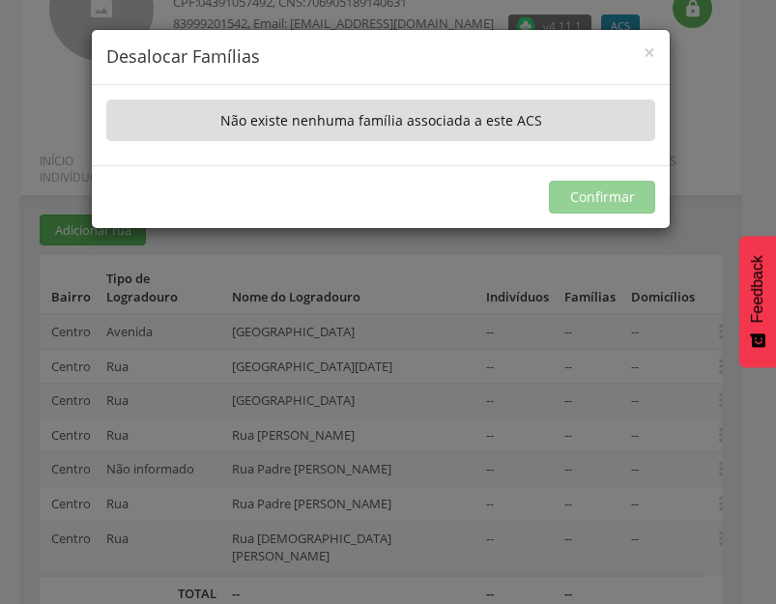
click at [490, 408] on div "× Desalocar Famílias A lista abaixo apresenta as casas da Rua Padre [PERSON_NAM…" at bounding box center [388, 302] width 776 height 604
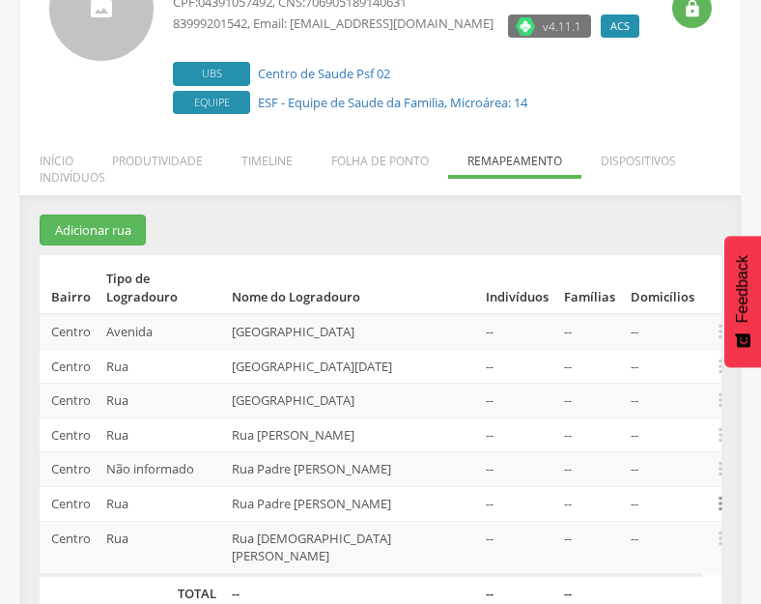
click at [720, 493] on icon "" at bounding box center [720, 503] width 21 height 21
click at [627, 391] on link "Alocar famílias" at bounding box center [654, 403] width 153 height 24
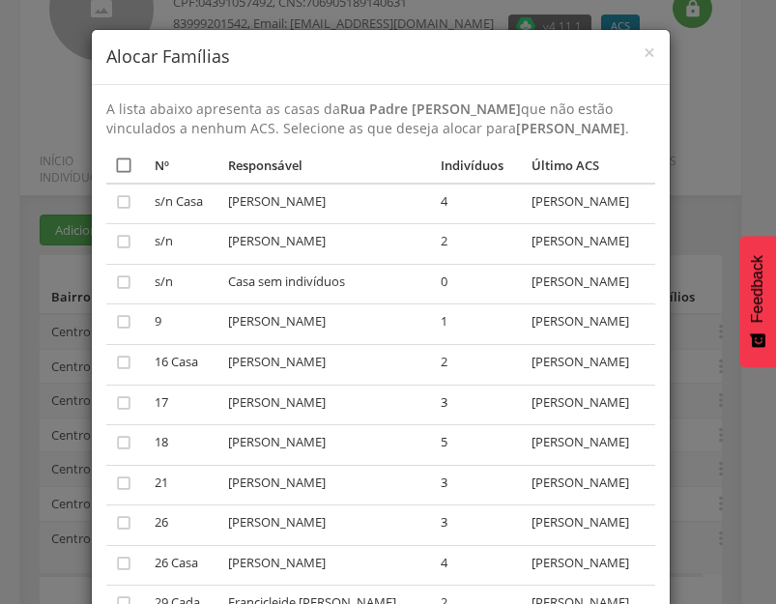
click at [119, 175] on icon "" at bounding box center [123, 165] width 19 height 19
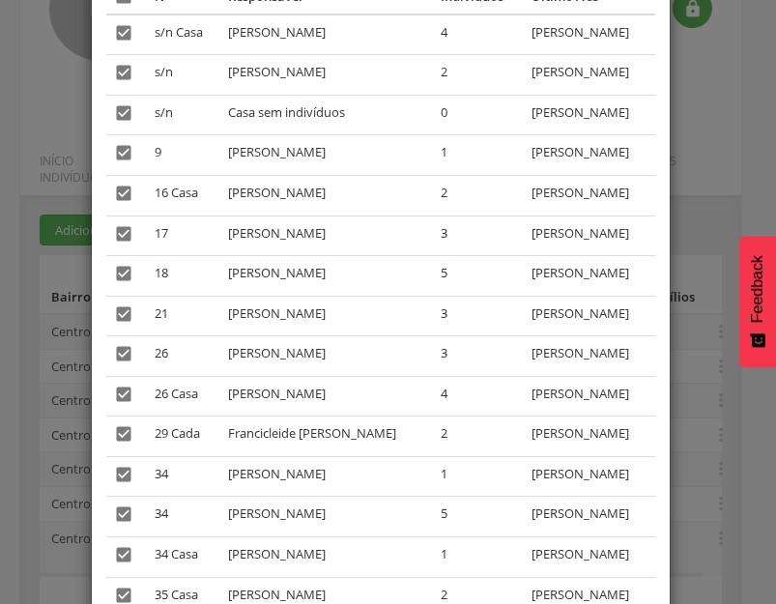
scroll to position [368, 0]
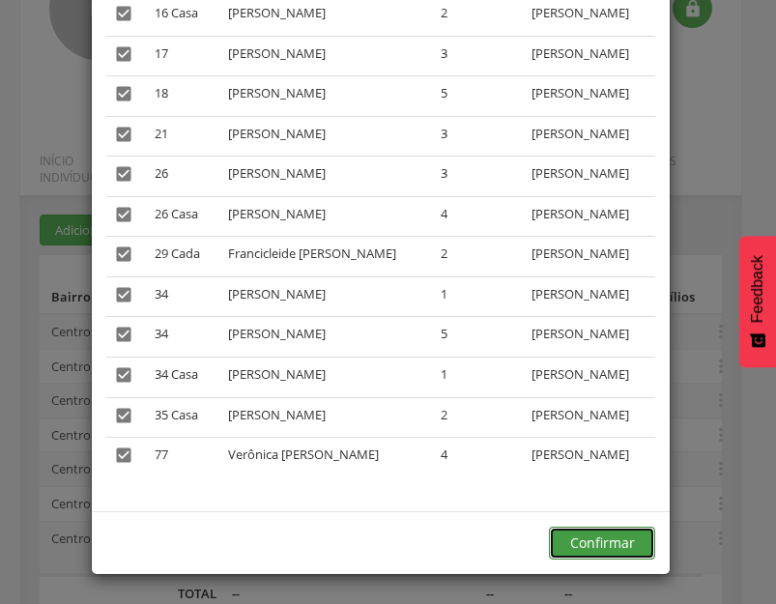
click at [595, 541] on button "Confirmar" at bounding box center [602, 543] width 106 height 33
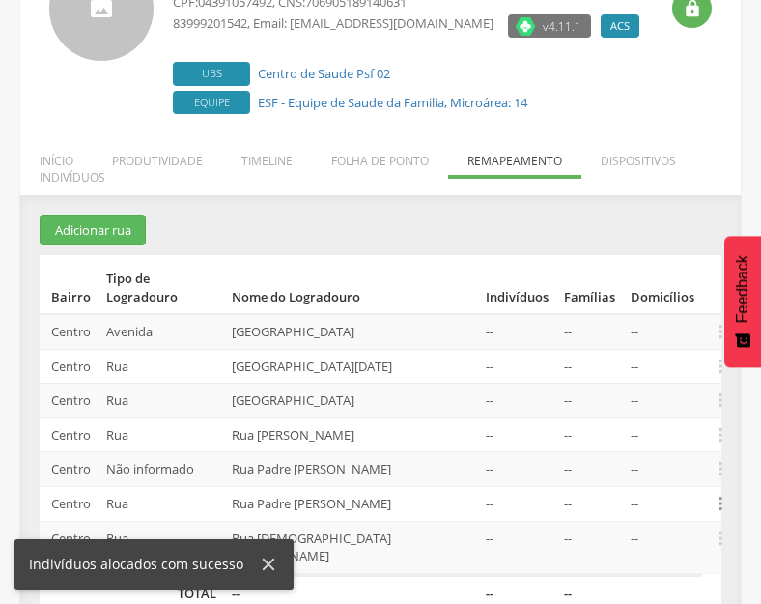
click at [715, 493] on icon "" at bounding box center [720, 503] width 21 height 21
click at [663, 391] on link "Alocar famílias" at bounding box center [654, 403] width 153 height 24
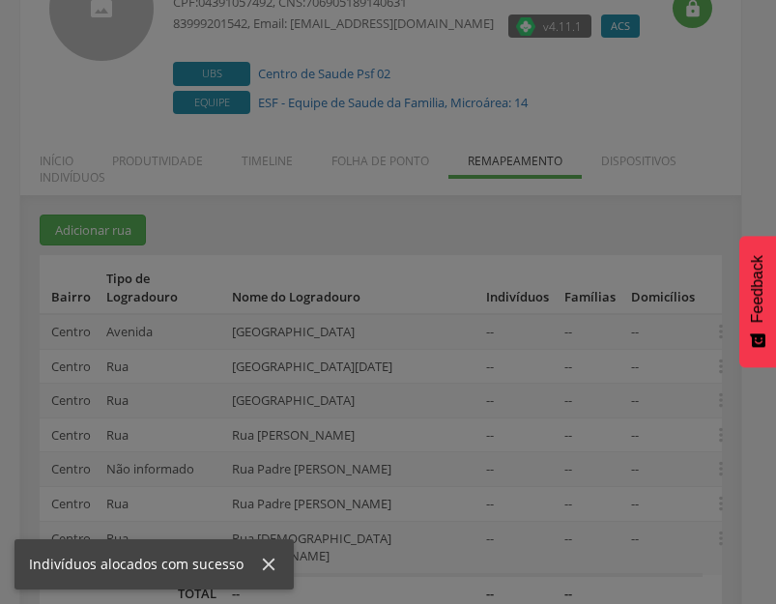
scroll to position [0, 0]
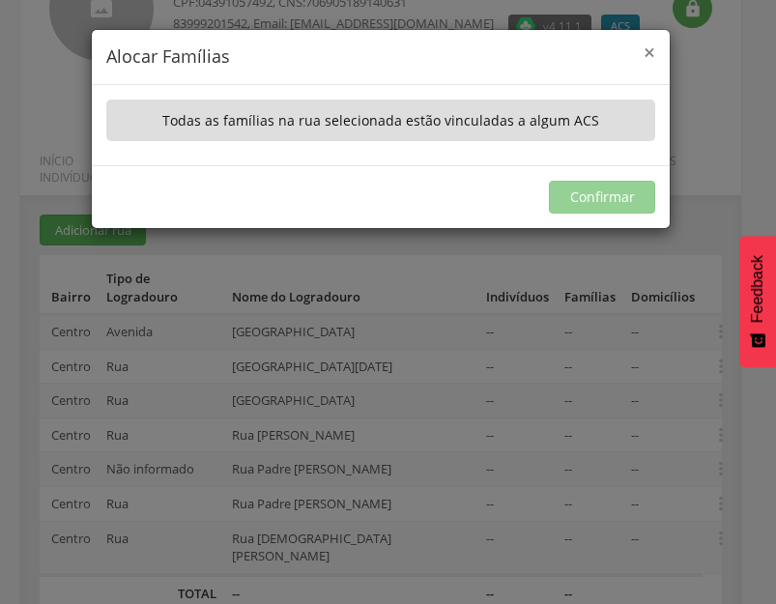
click at [651, 55] on span "×" at bounding box center [650, 52] width 12 height 27
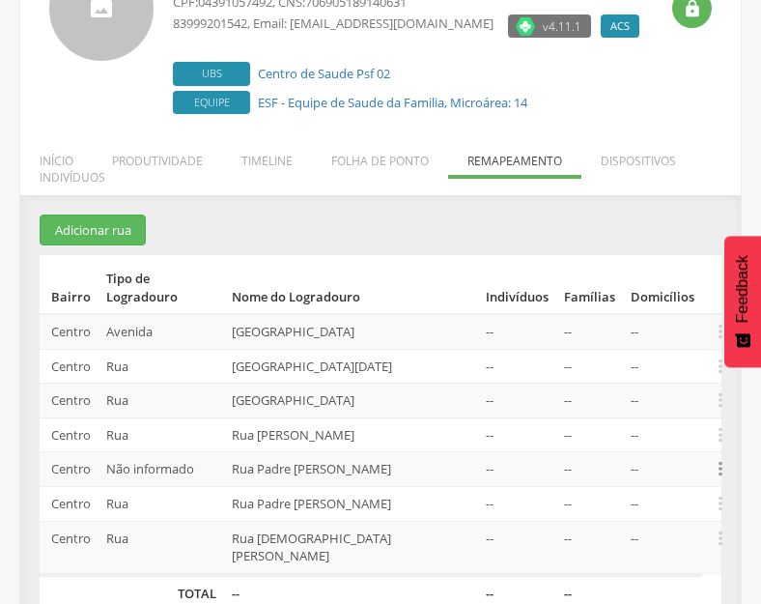
click at [717, 458] on icon "" at bounding box center [720, 468] width 21 height 21
click at [634, 358] on link "Alocar famílias" at bounding box center [654, 370] width 153 height 24
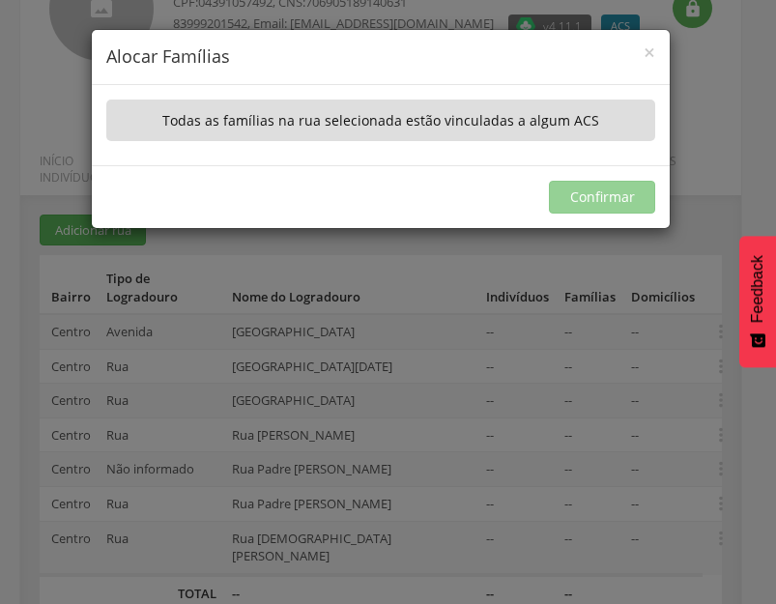
click at [657, 43] on div "× Alocar Famílias" at bounding box center [381, 57] width 578 height 55
click at [648, 52] on span "×" at bounding box center [650, 52] width 12 height 27
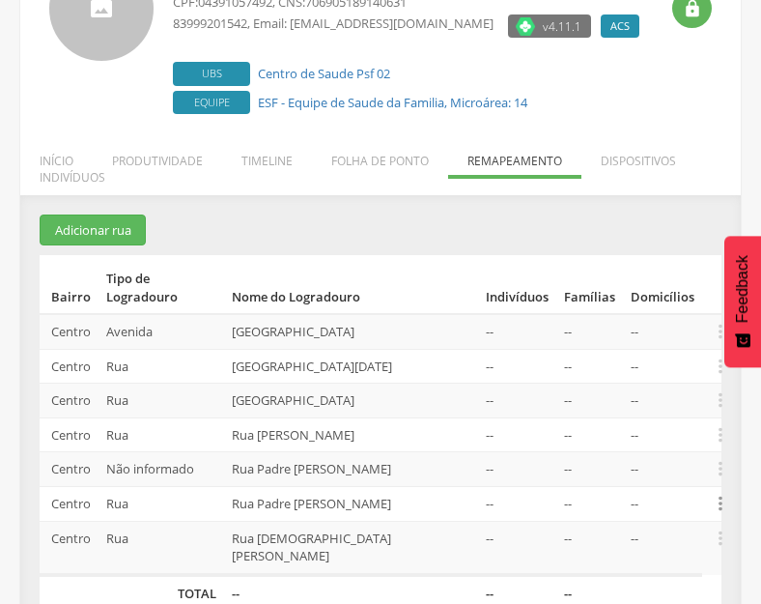
click at [721, 493] on icon "" at bounding box center [720, 503] width 21 height 21
click at [646, 416] on link "Desalocar famílias" at bounding box center [654, 428] width 153 height 24
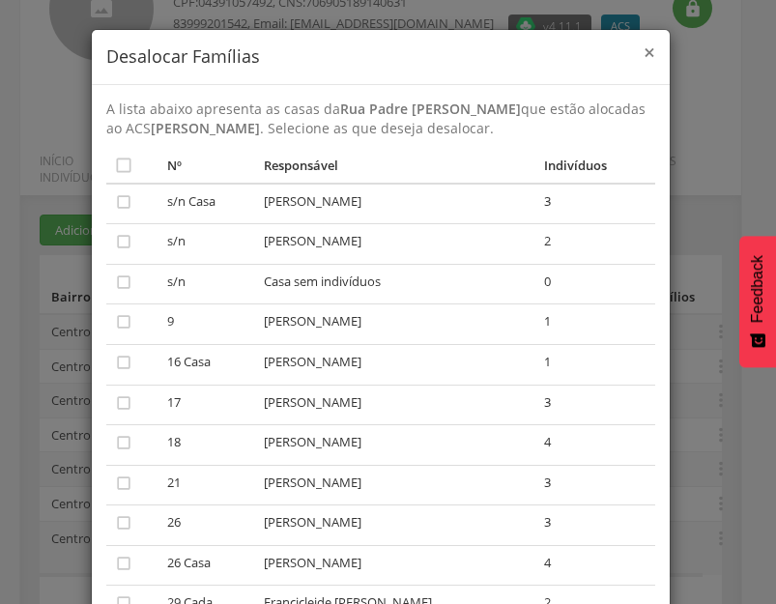
click at [644, 48] on span "×" at bounding box center [650, 52] width 12 height 27
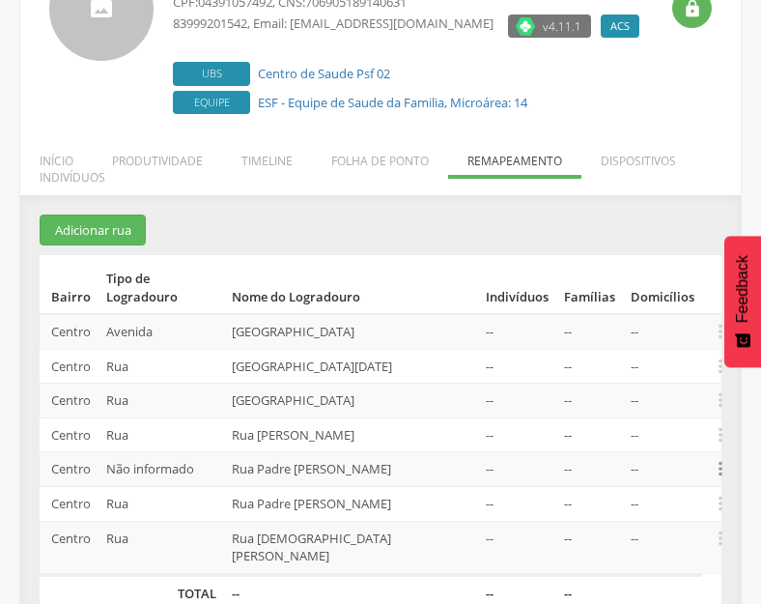
click at [715, 458] on icon "" at bounding box center [720, 468] width 21 height 21
click at [649, 381] on link "Desalocar famílias" at bounding box center [654, 393] width 153 height 24
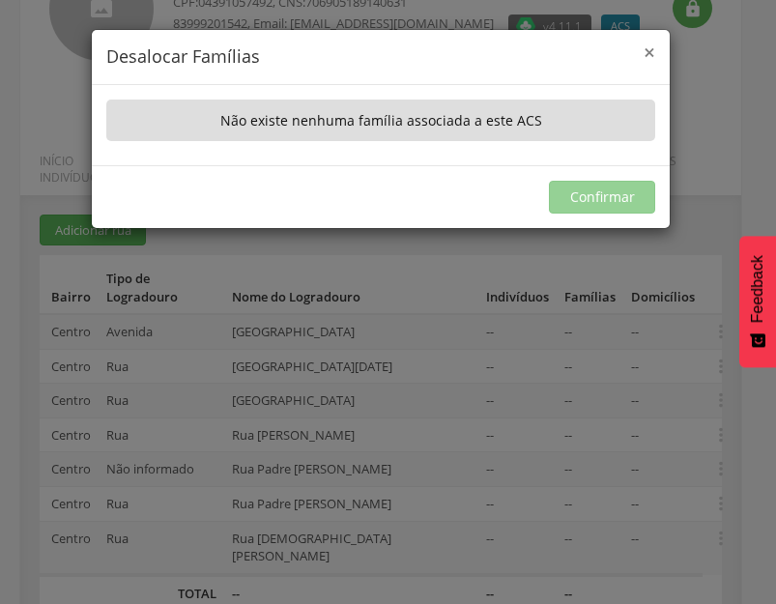
click at [653, 52] on span "×" at bounding box center [650, 52] width 12 height 27
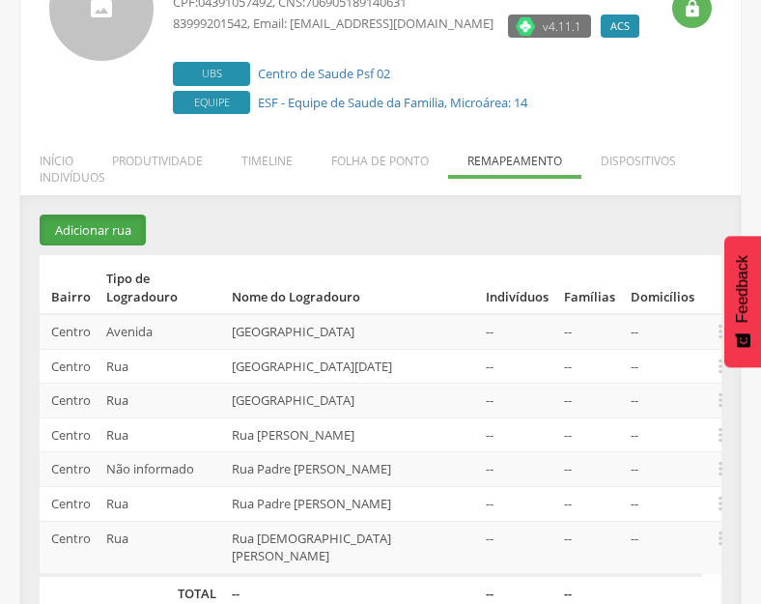
click at [83, 239] on button "Adicionar rua" at bounding box center [93, 231] width 106 height 32
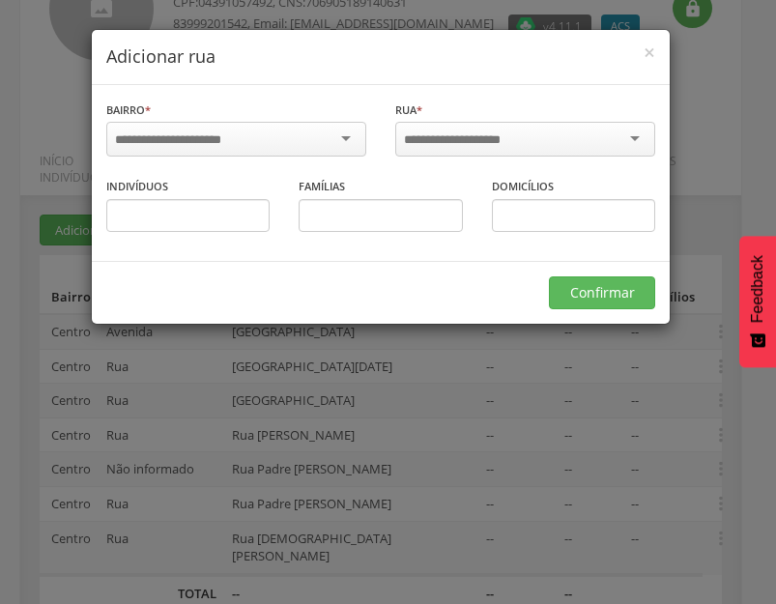
click at [493, 145] on input "select-one" at bounding box center [465, 139] width 123 height 17
type input "*********"
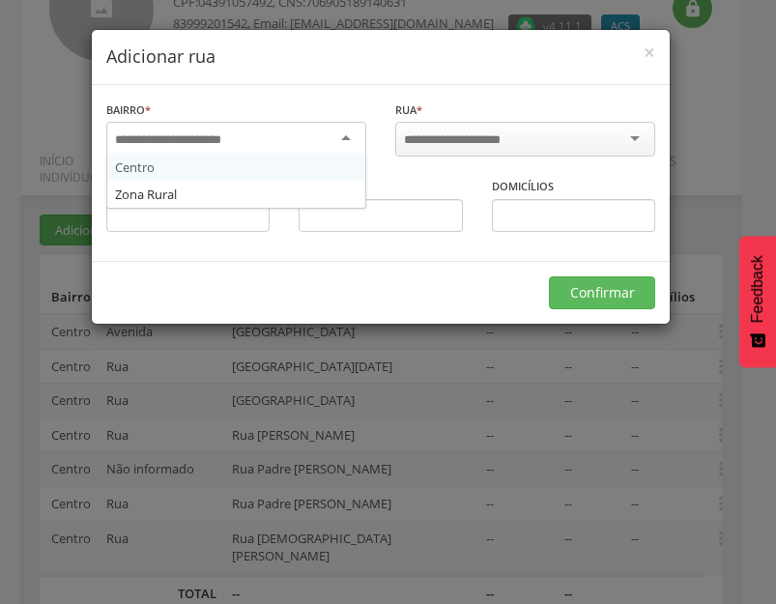
click at [358, 137] on div at bounding box center [236, 139] width 260 height 35
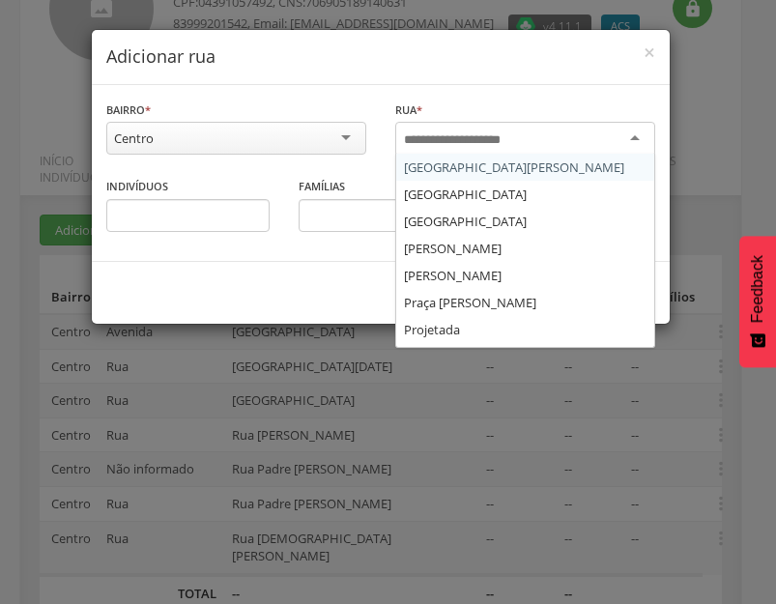
click at [513, 134] on input "select-one" at bounding box center [465, 139] width 123 height 17
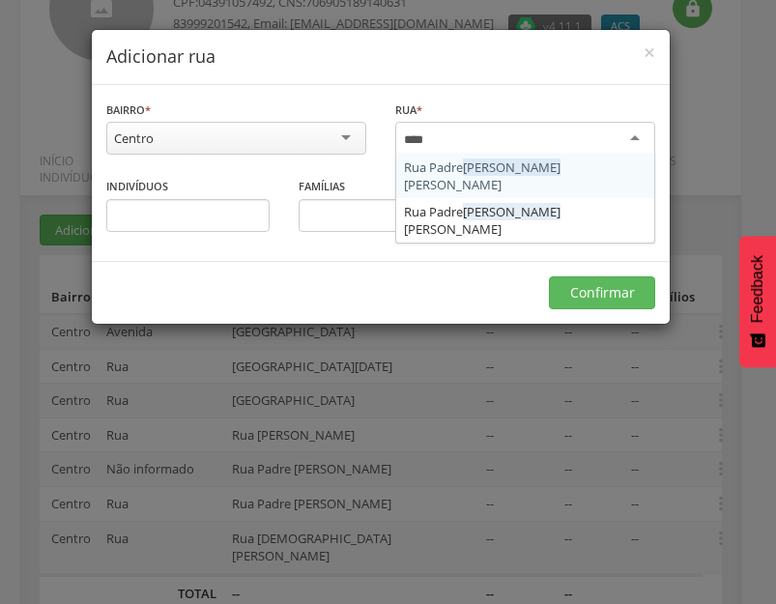
type input "*****"
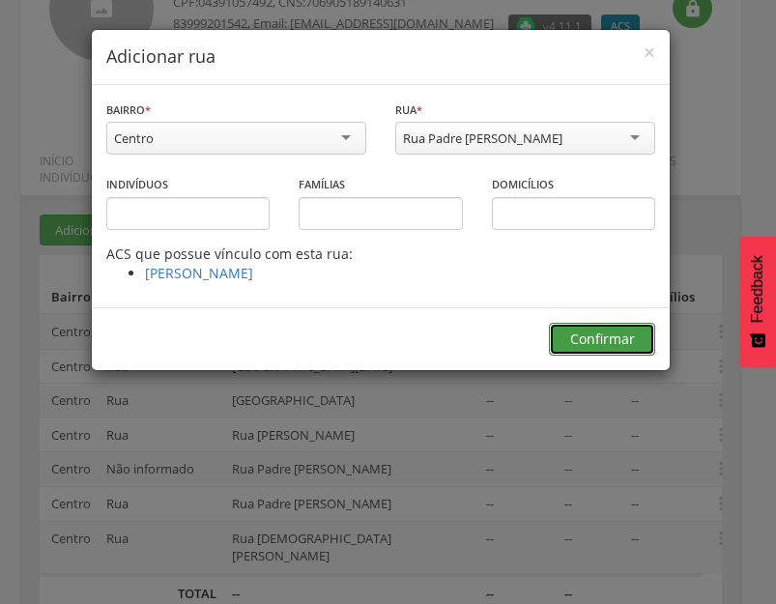
click at [618, 334] on button "Confirmar" at bounding box center [602, 339] width 106 height 33
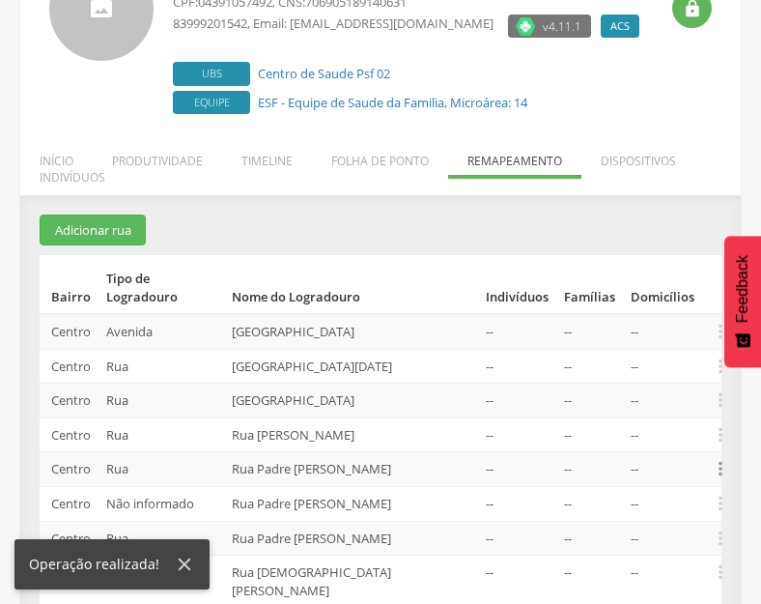
click at [720, 458] on icon "" at bounding box center [720, 468] width 21 height 21
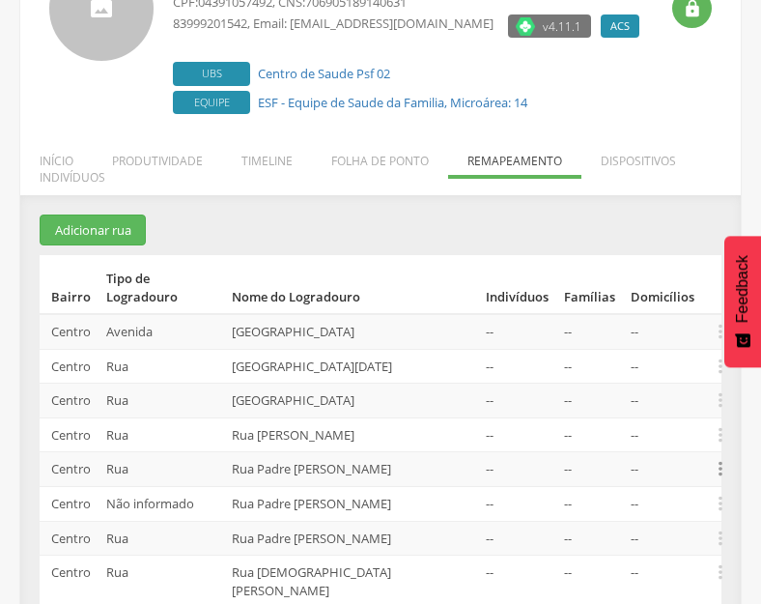
click at [719, 458] on icon "" at bounding box center [720, 468] width 21 height 21
click at [635, 358] on link "Alocar famílias" at bounding box center [654, 370] width 153 height 24
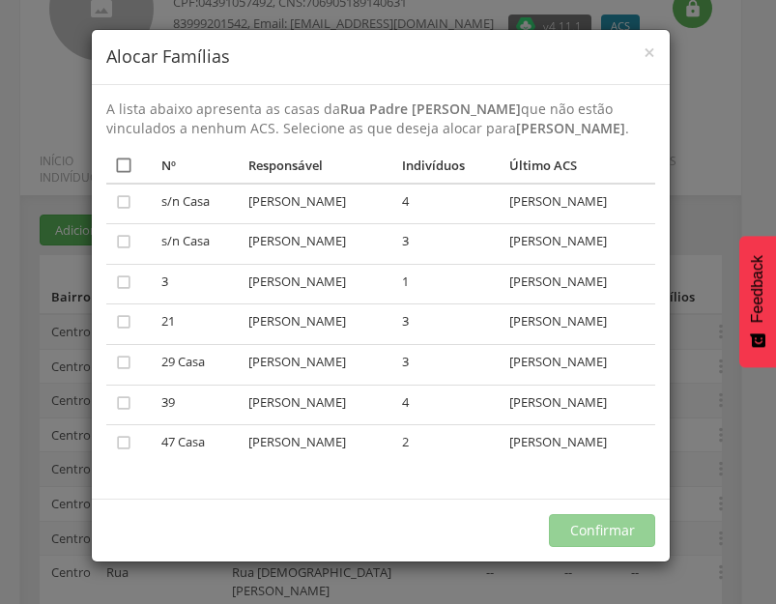
click at [114, 175] on icon "" at bounding box center [123, 165] width 19 height 19
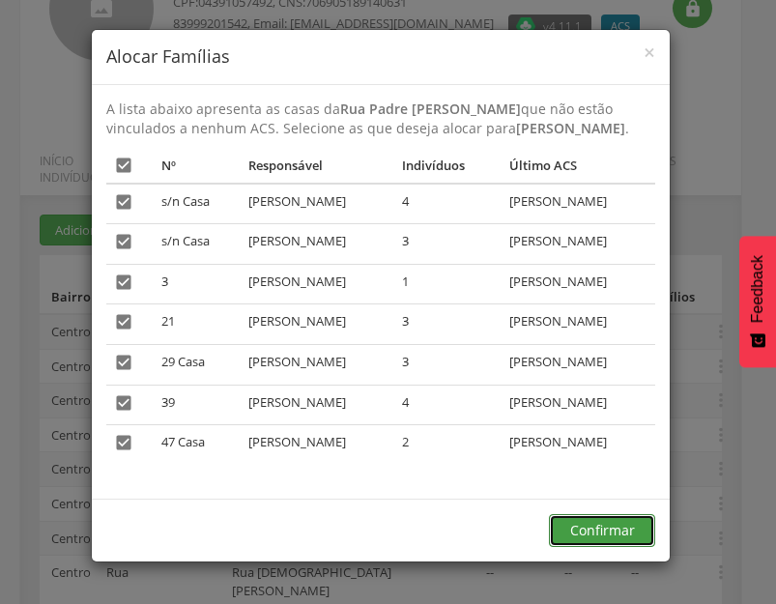
click at [620, 540] on button "Confirmar" at bounding box center [602, 530] width 106 height 33
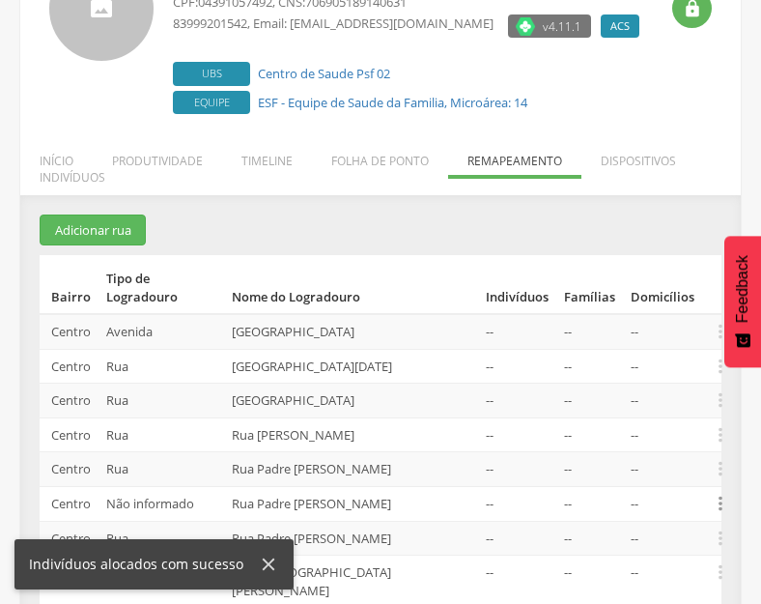
click at [725, 493] on icon "" at bounding box center [720, 503] width 21 height 21
click at [663, 391] on link "Alocar famílias" at bounding box center [654, 403] width 153 height 24
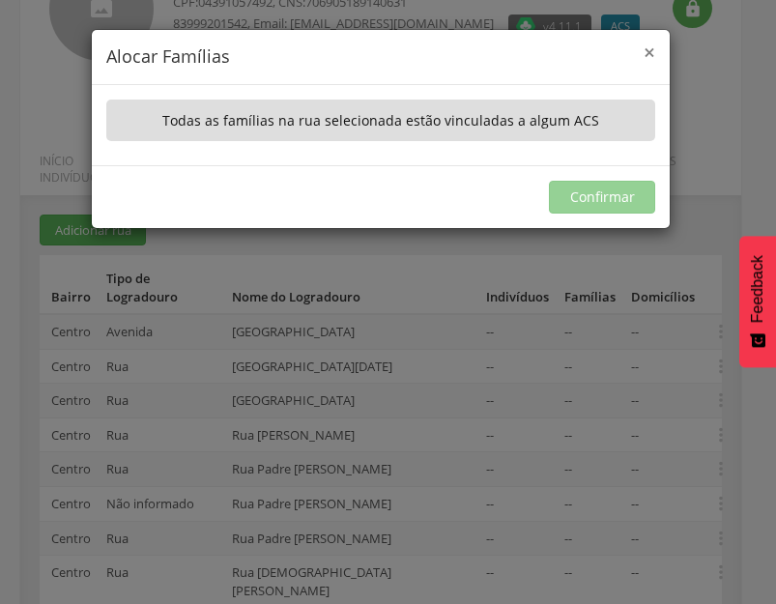
click at [648, 46] on span "×" at bounding box center [650, 52] width 12 height 27
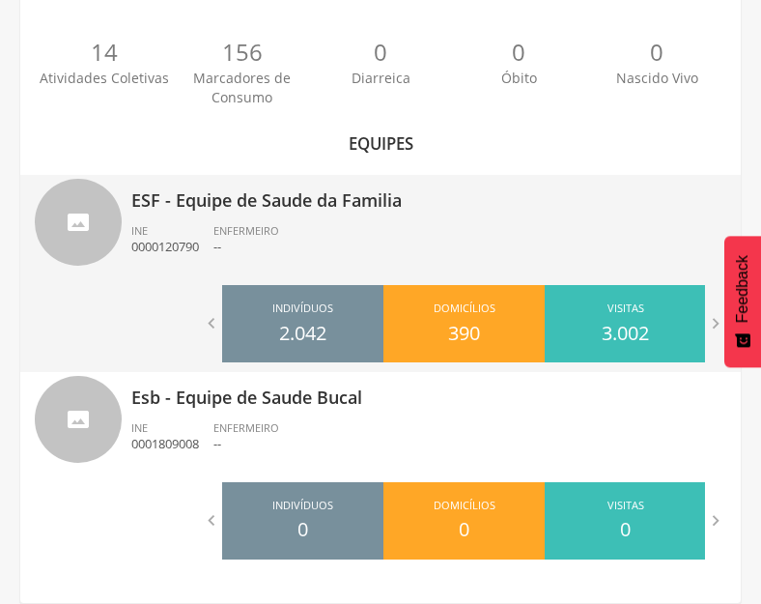
click at [283, 218] on div "ESF - Equipe de Saude da Familia INE 0000120790 ENFERMEIRO --" at bounding box center [428, 225] width 595 height 100
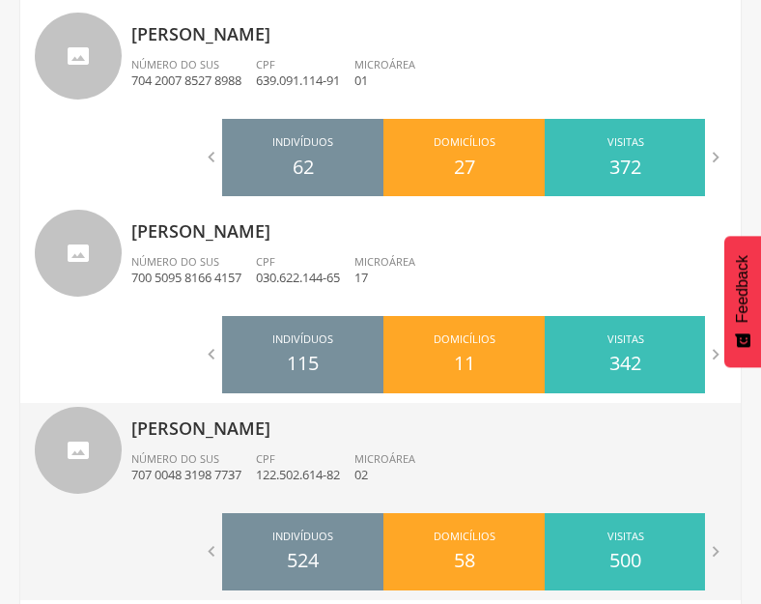
click at [283, 467] on p "122.502.614-82" at bounding box center [298, 475] width 84 height 18
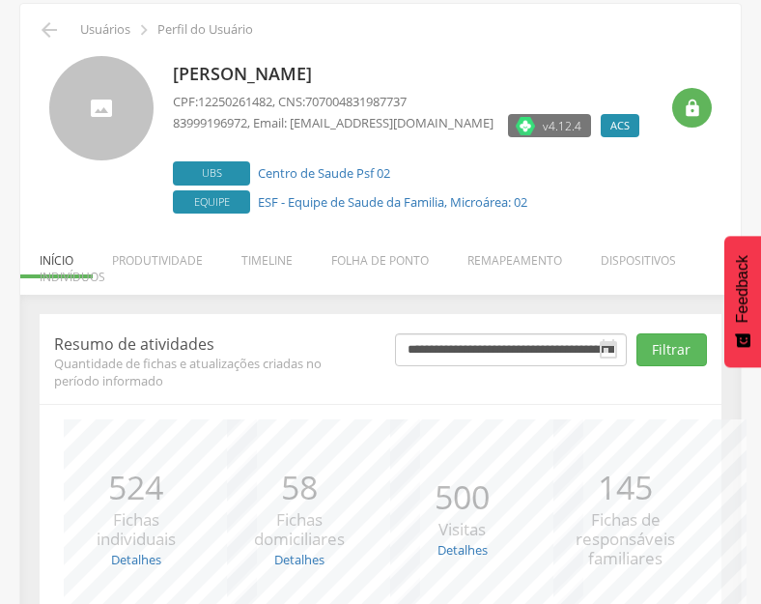
scroll to position [253, 0]
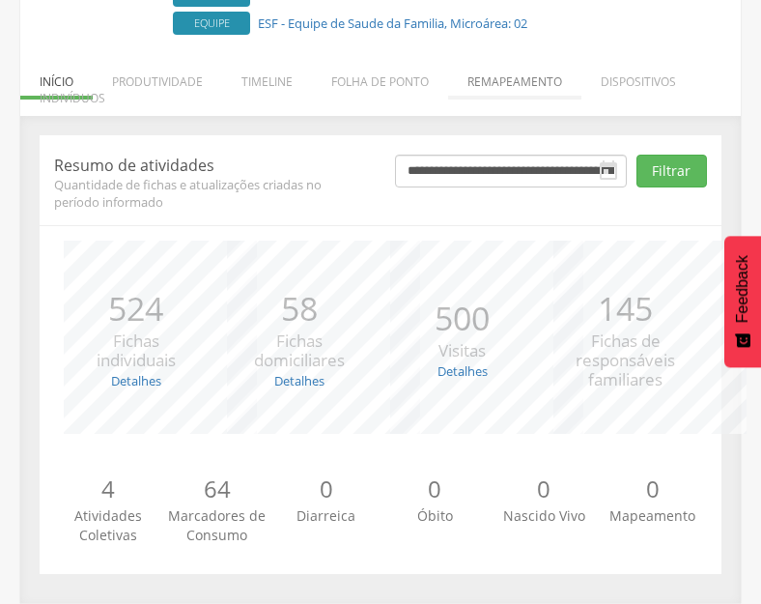
click at [519, 84] on li "Remapeamento" at bounding box center [514, 76] width 133 height 45
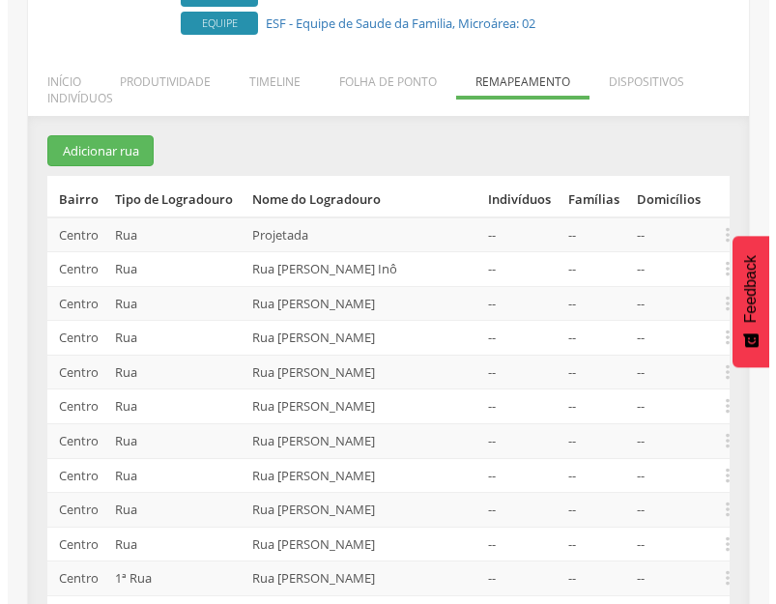
scroll to position [554, 0]
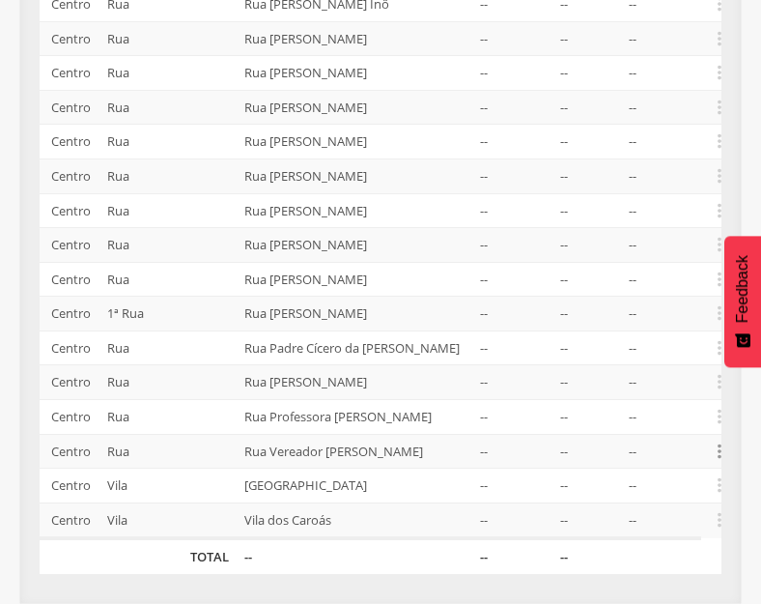
click at [723, 441] on icon "" at bounding box center [719, 451] width 21 height 21
click at [648, 362] on link "Desalocar famílias" at bounding box center [653, 374] width 153 height 24
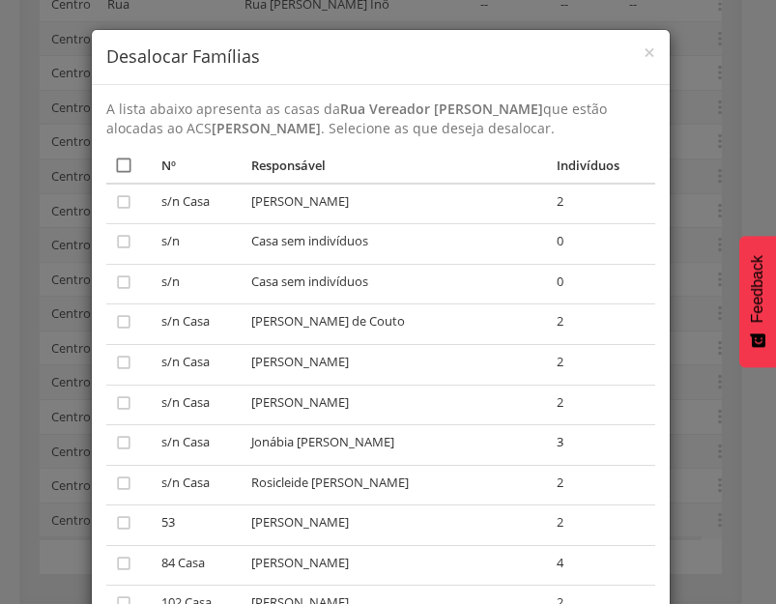
click at [115, 164] on icon "" at bounding box center [123, 165] width 19 height 19
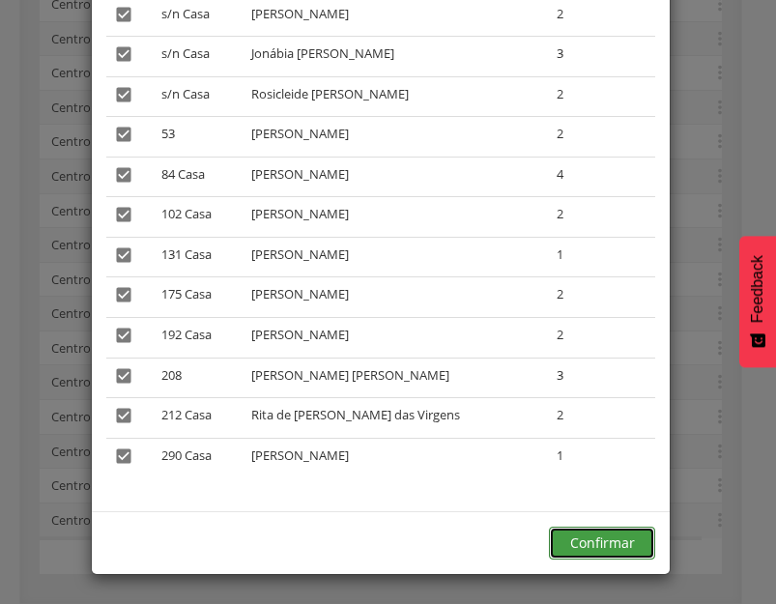
click at [603, 544] on button "Confirmar" at bounding box center [602, 543] width 106 height 33
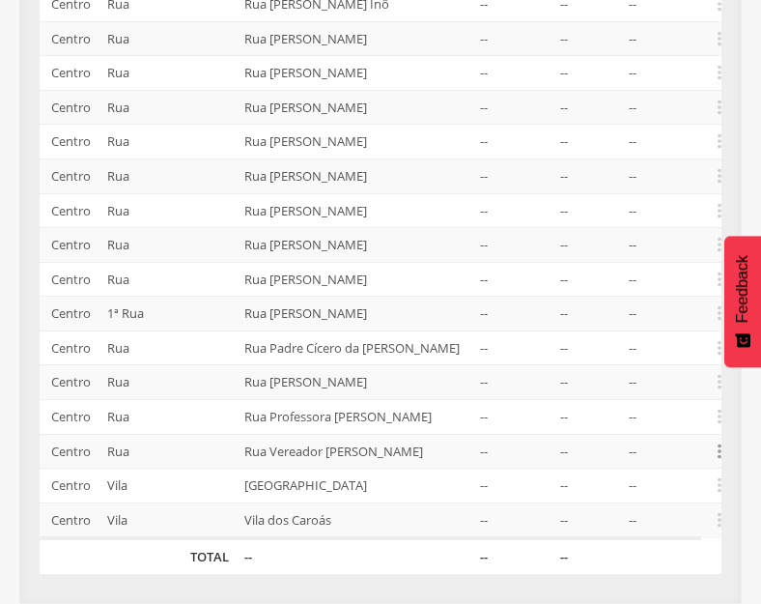
click at [715, 441] on icon "" at bounding box center [719, 451] width 21 height 21
click at [628, 362] on link "Desalocar famílias" at bounding box center [653, 374] width 153 height 24
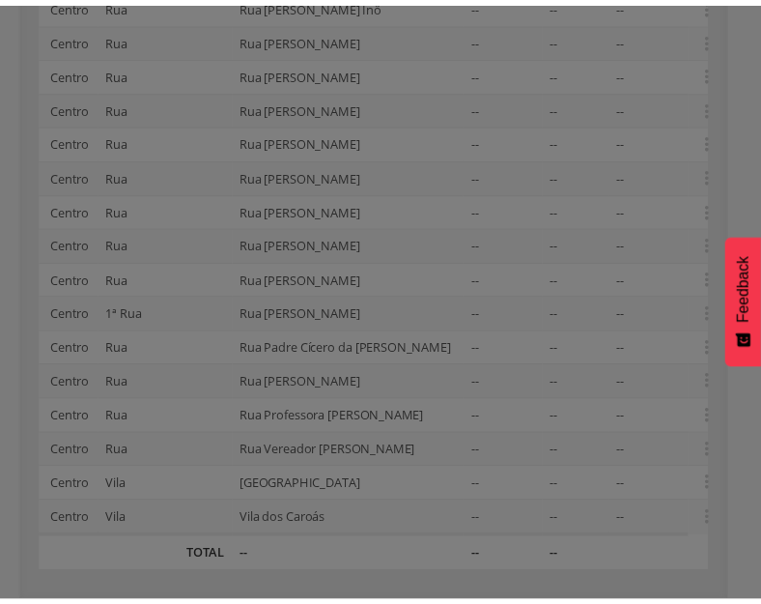
scroll to position [0, 0]
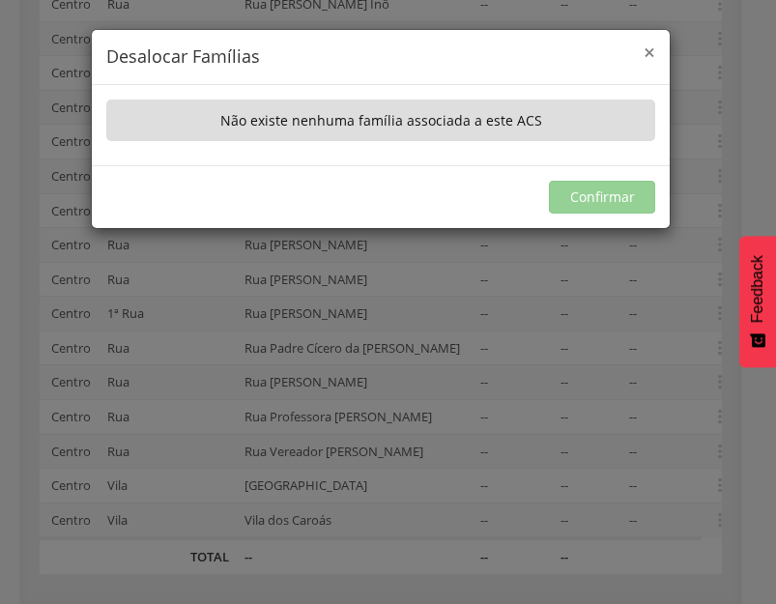
click at [648, 52] on span "×" at bounding box center [650, 52] width 12 height 27
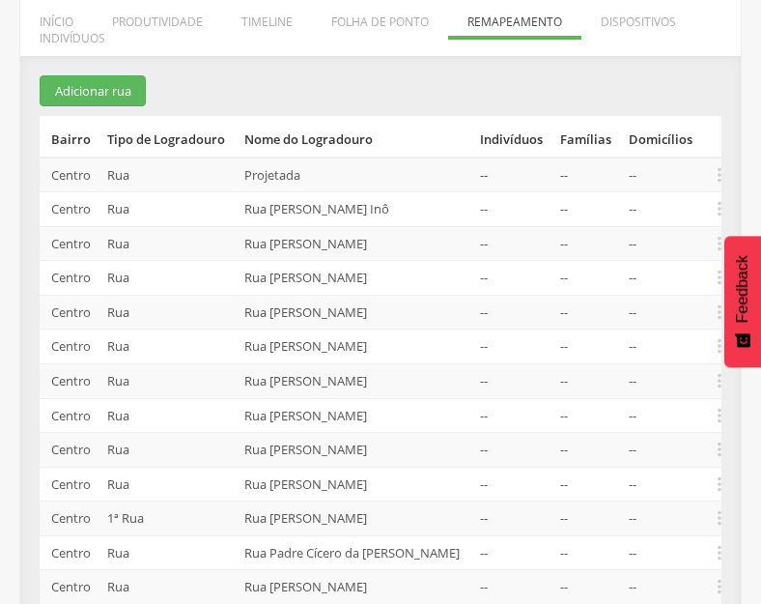
scroll to position [264, 0]
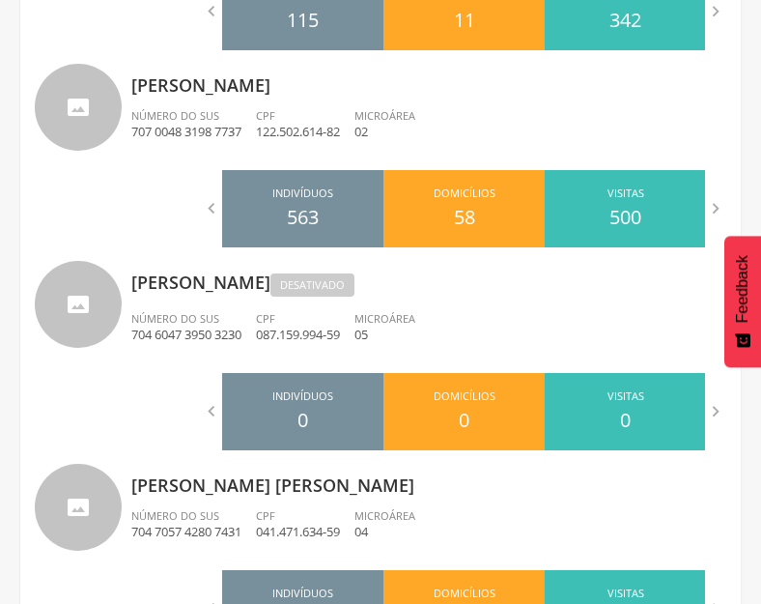
scroll to position [1327, 0]
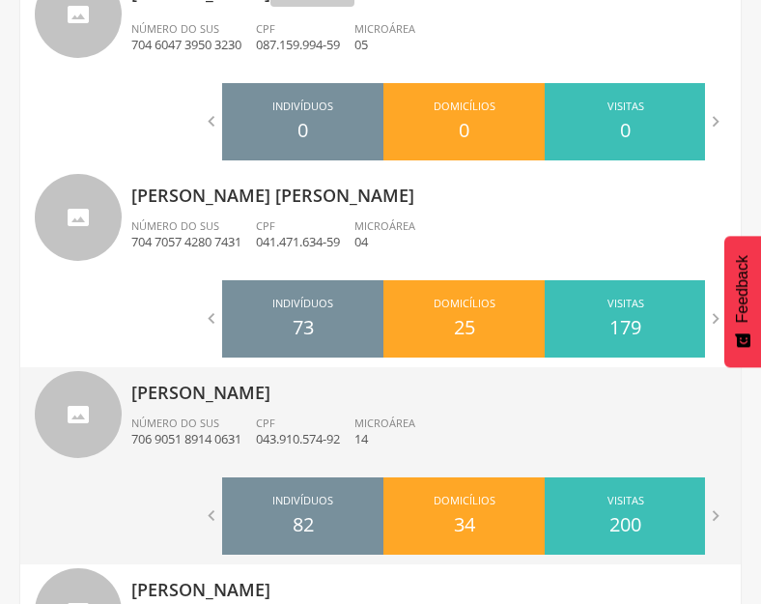
click at [322, 423] on div "CPF 043.910.574-92" at bounding box center [305, 432] width 99 height 33
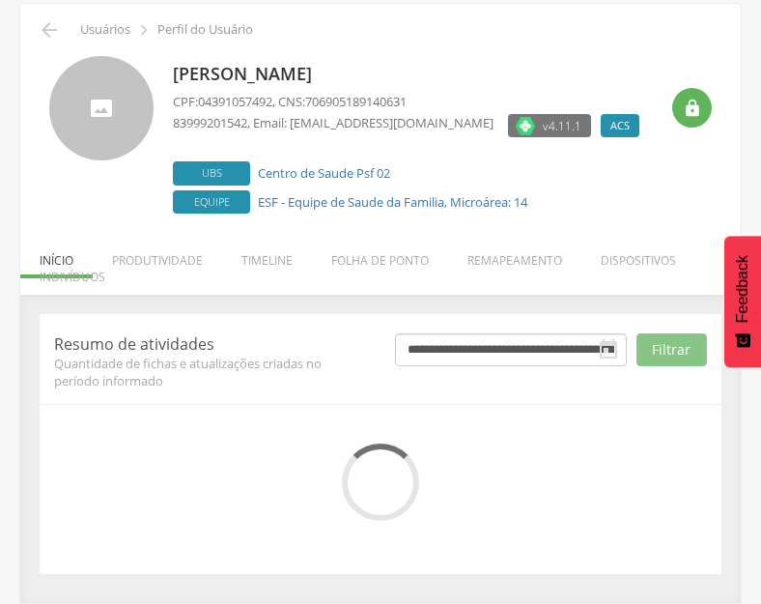
scroll to position [253, 0]
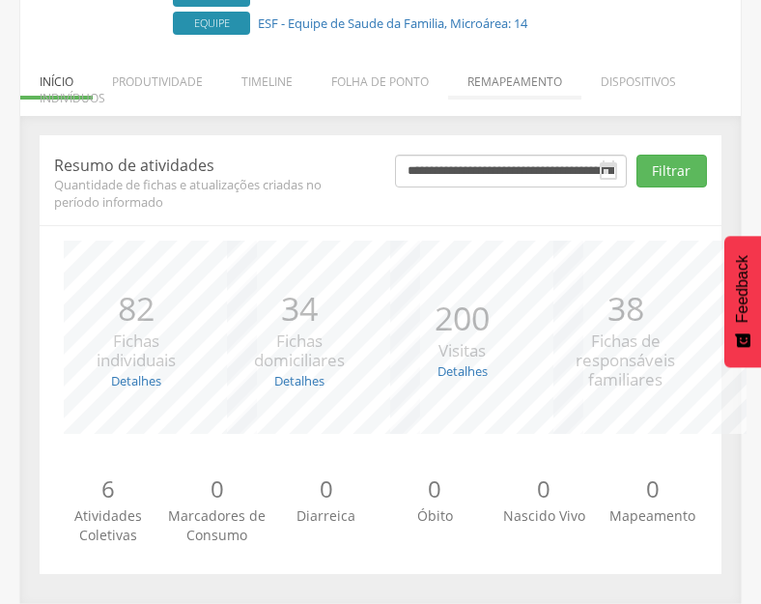
click at [548, 70] on li "Remapeamento" at bounding box center [514, 76] width 133 height 45
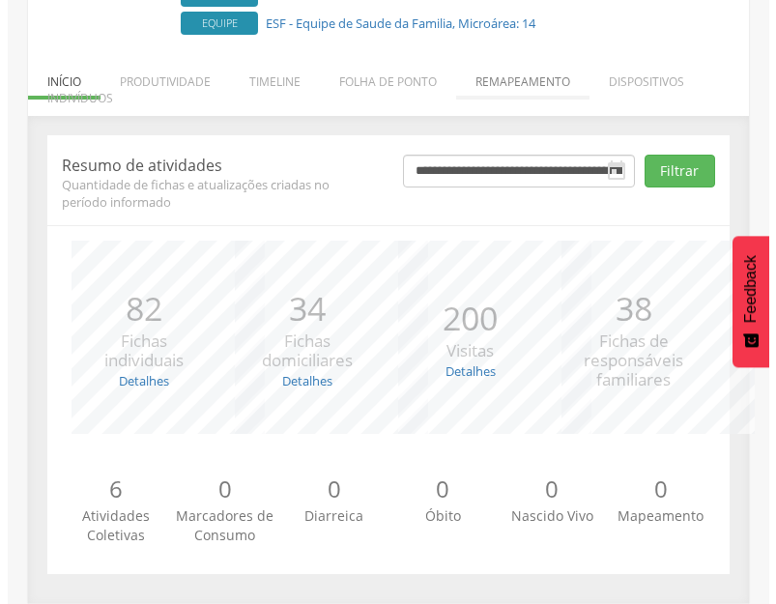
scroll to position [209, 0]
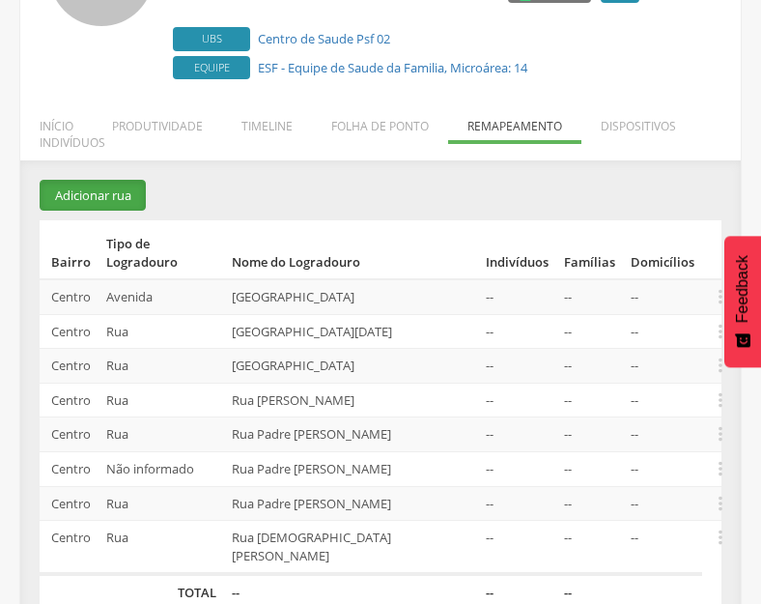
click at [109, 187] on button "Adicionar rua" at bounding box center [93, 196] width 106 height 32
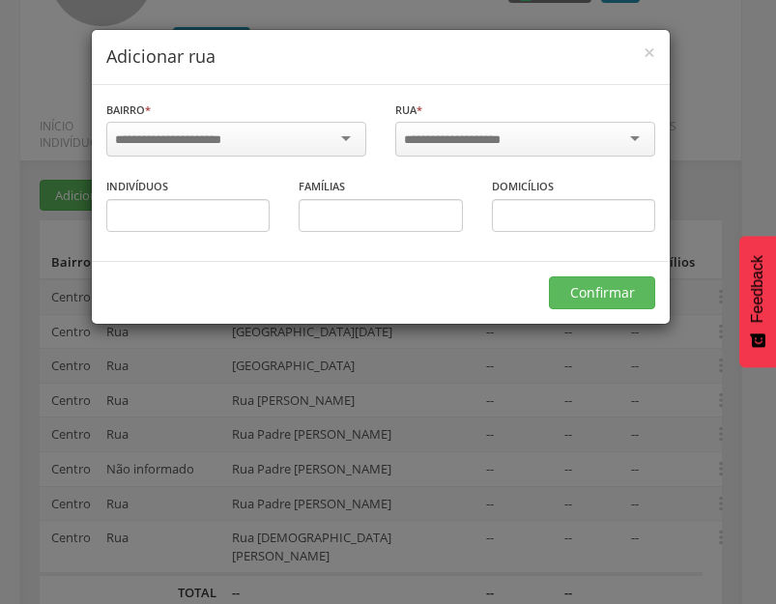
click at [342, 140] on div at bounding box center [236, 139] width 260 height 35
click at [451, 132] on input "select-one" at bounding box center [465, 139] width 123 height 17
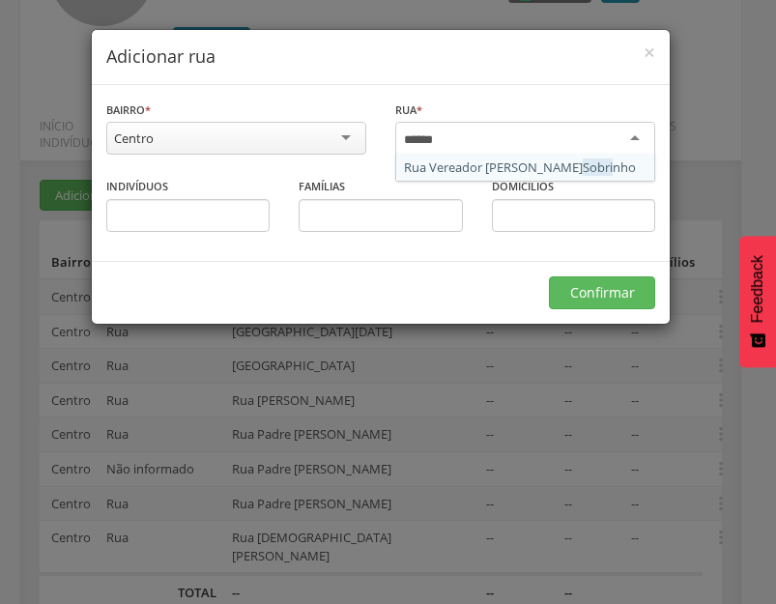
type input "*******"
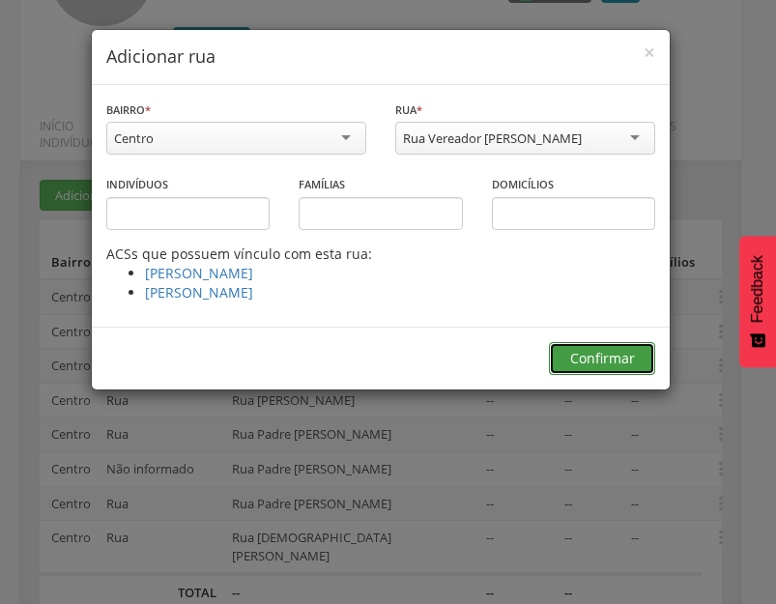
click at [606, 375] on button "Confirmar" at bounding box center [602, 358] width 106 height 33
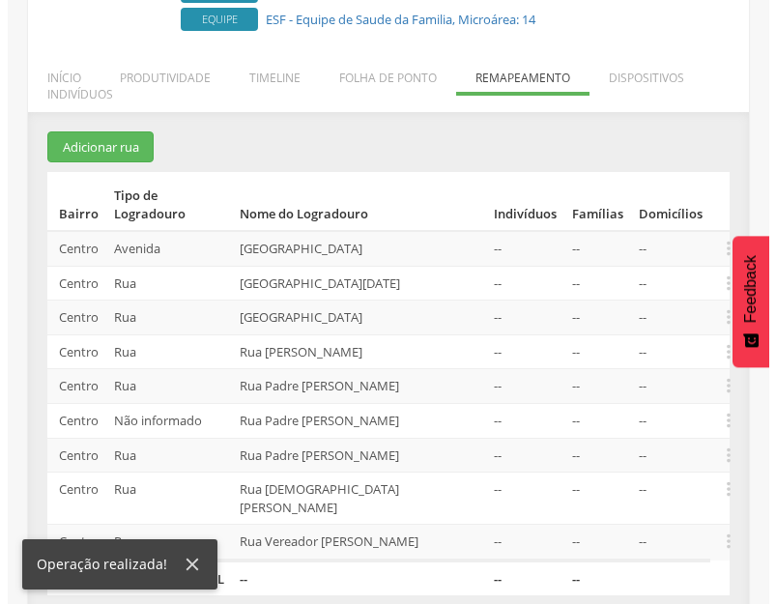
scroll to position [278, 0]
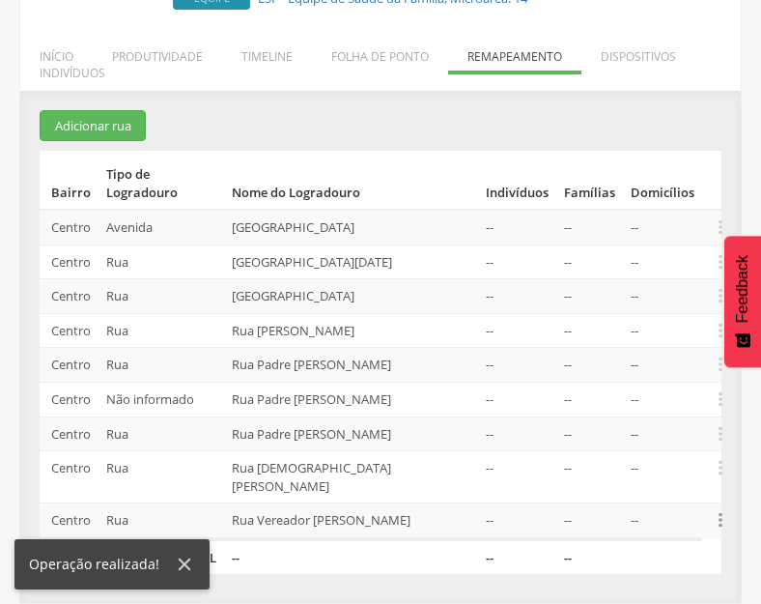
click at [718, 509] on icon "" at bounding box center [720, 519] width 21 height 21
click at [650, 409] on link "Alocar famílias" at bounding box center [654, 421] width 153 height 24
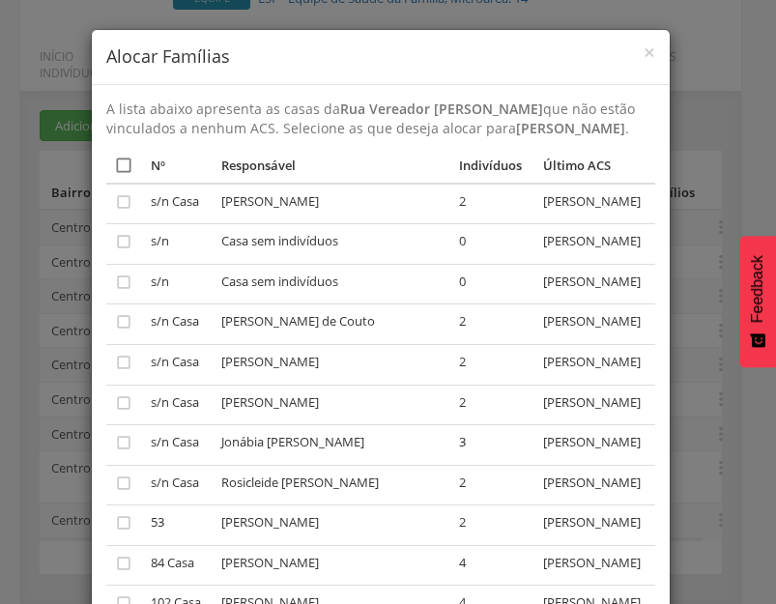
click at [118, 175] on icon "" at bounding box center [123, 165] width 19 height 19
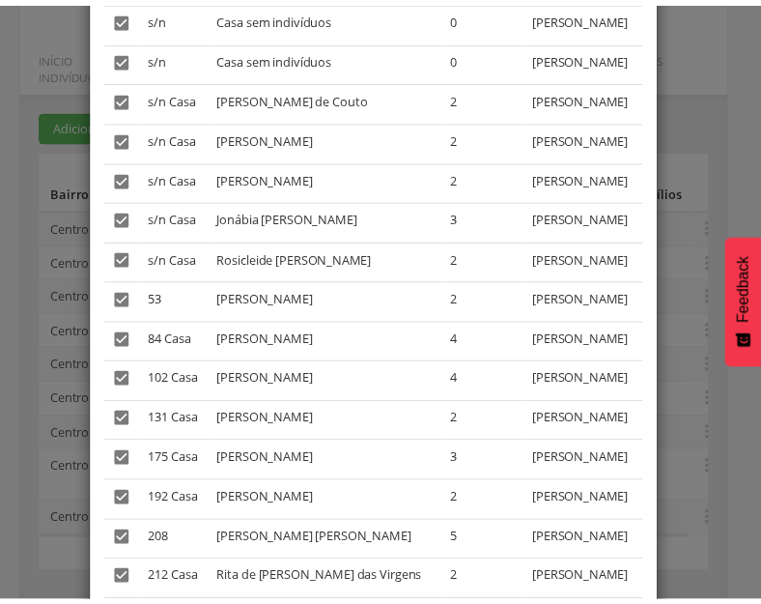
scroll to position [408, 0]
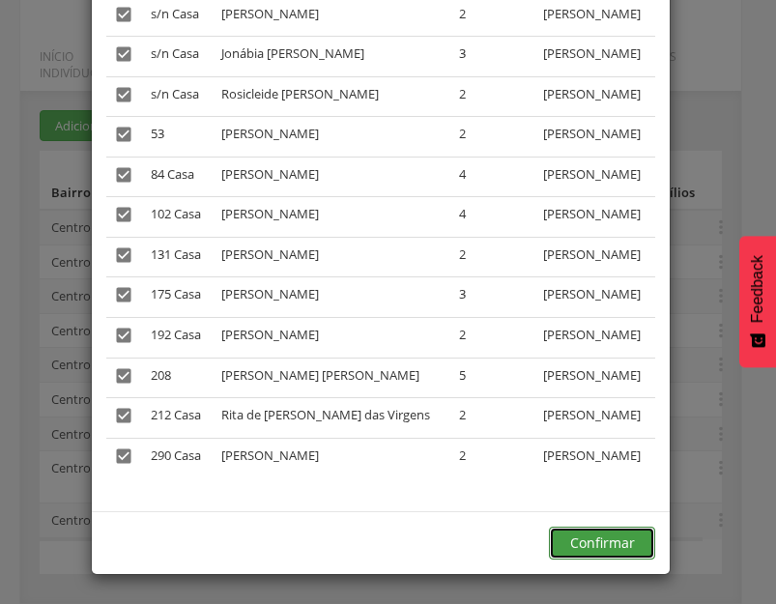
click at [614, 537] on button "Confirmar" at bounding box center [602, 543] width 106 height 33
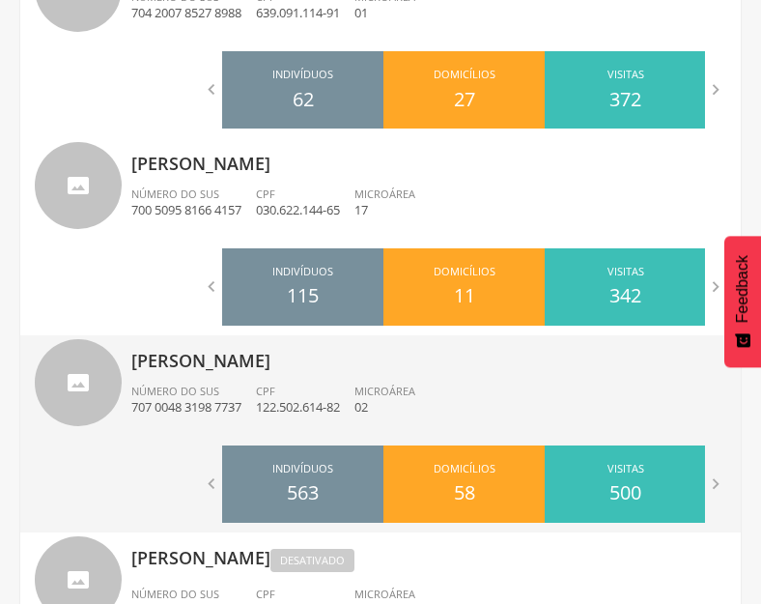
click at [243, 392] on div "Número do SUS 707 0048 3198 7737" at bounding box center [193, 400] width 125 height 33
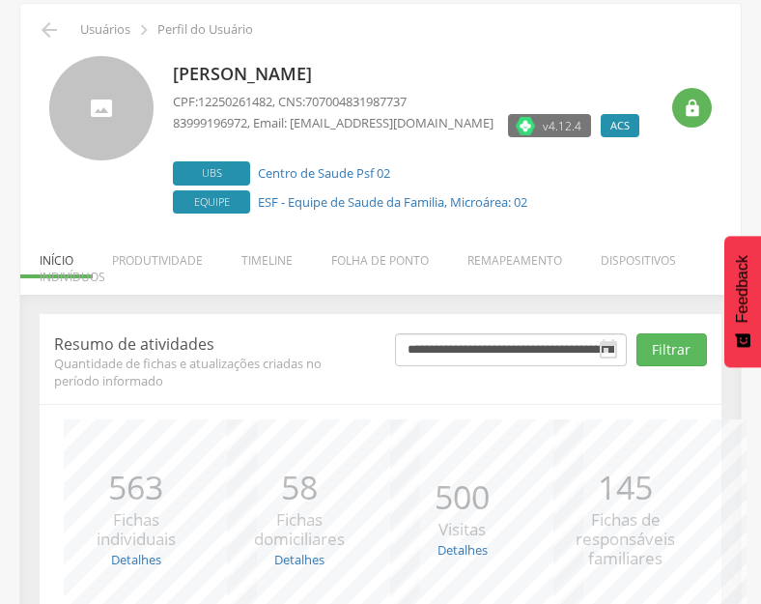
scroll to position [253, 0]
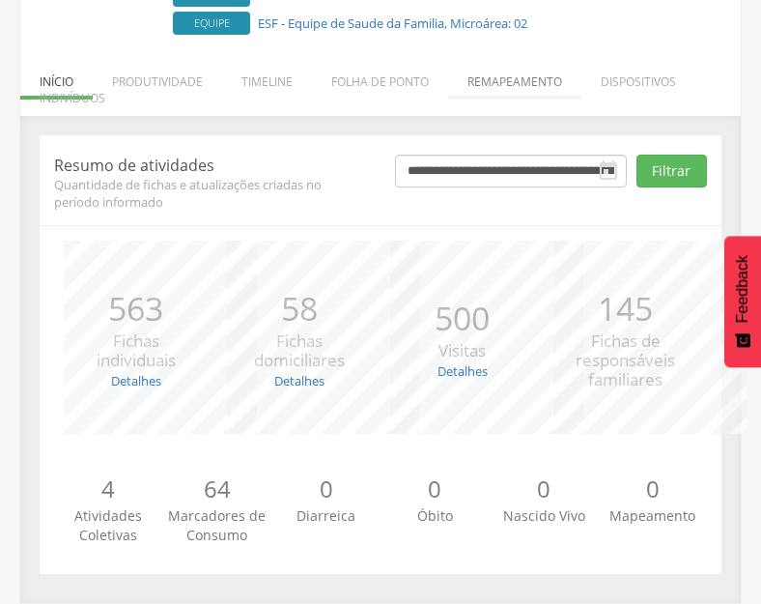
click at [523, 83] on li "Remapeamento" at bounding box center [514, 76] width 133 height 45
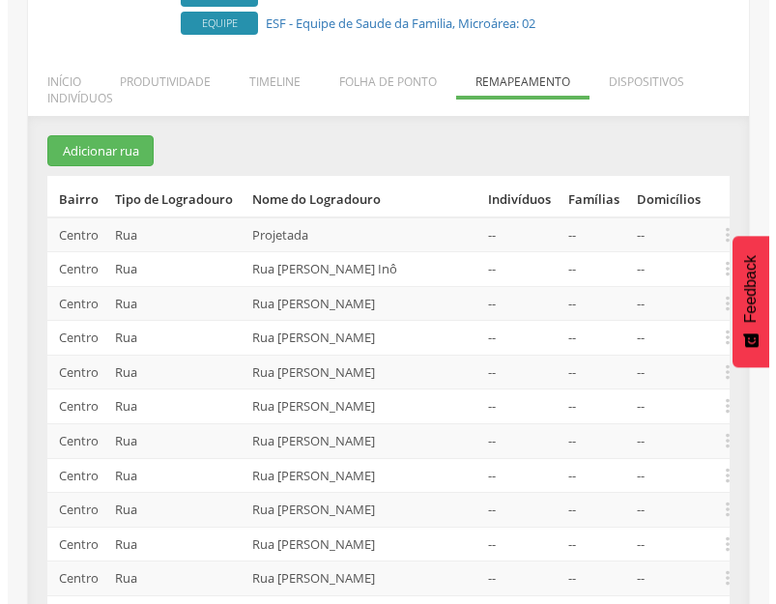
scroll to position [641, 0]
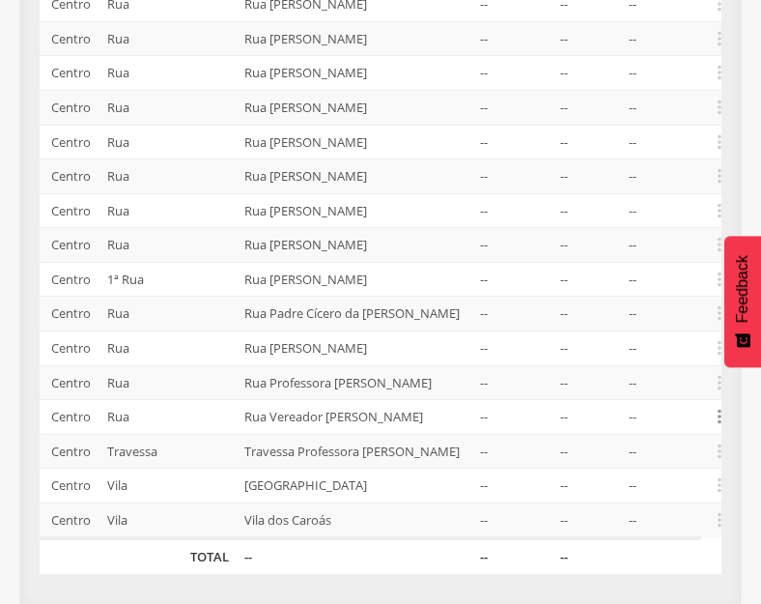
click at [718, 406] on icon "" at bounding box center [719, 416] width 21 height 21
click at [630, 375] on link "Desvincular ACS" at bounding box center [653, 387] width 153 height 24
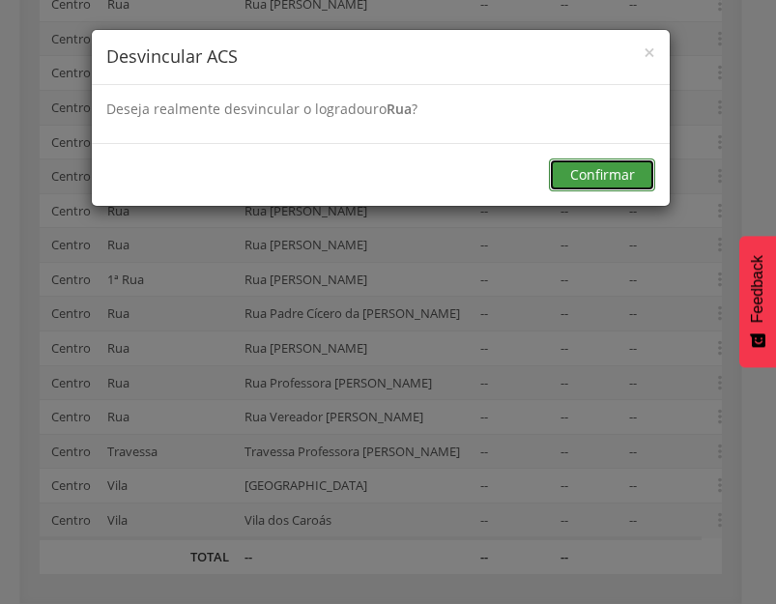
click at [598, 176] on button "Confirmar" at bounding box center [602, 174] width 106 height 33
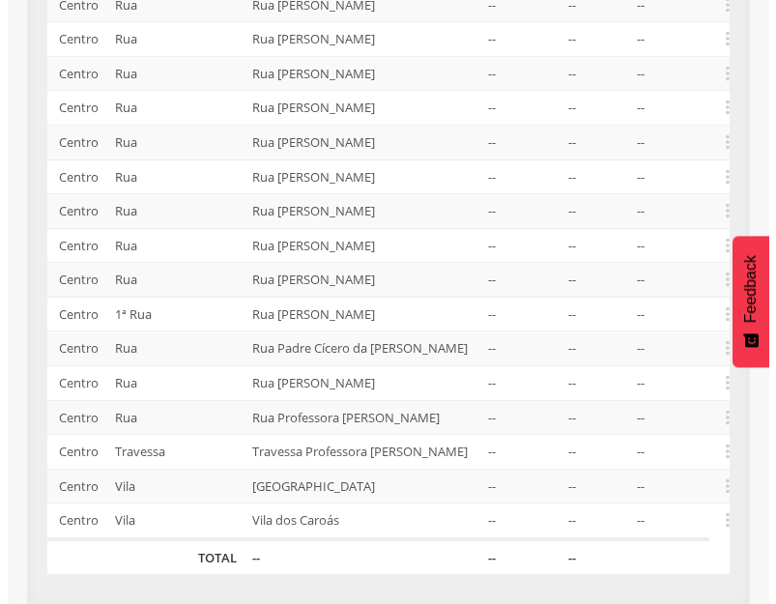
scroll to position [587, 0]
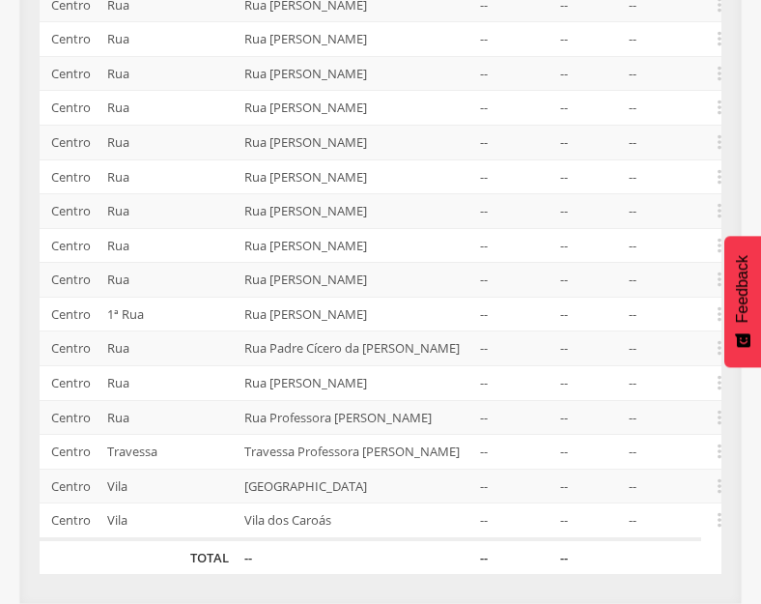
click at [617, 476] on td "--" at bounding box center [587, 486] width 69 height 35
click at [721, 484] on icon "" at bounding box center [719, 485] width 21 height 21
click at [670, 412] on link "Desalocar famílias" at bounding box center [653, 410] width 153 height 24
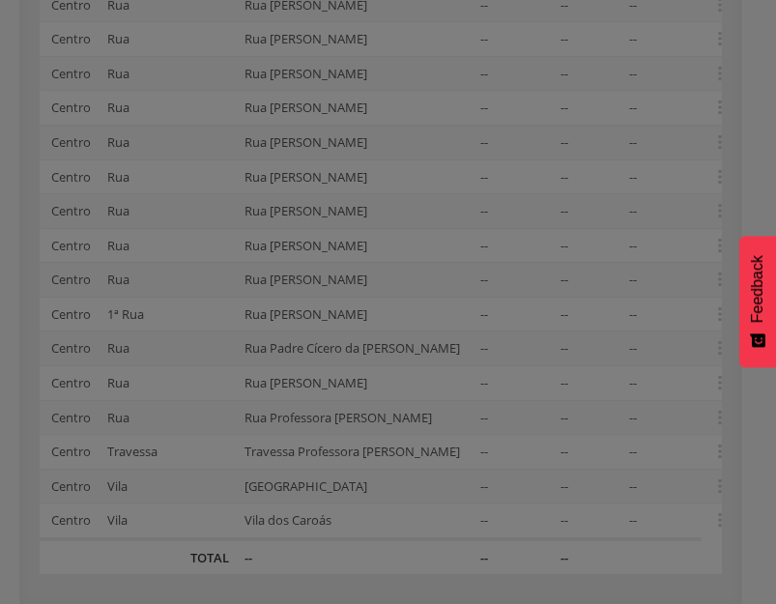
scroll to position [0, 0]
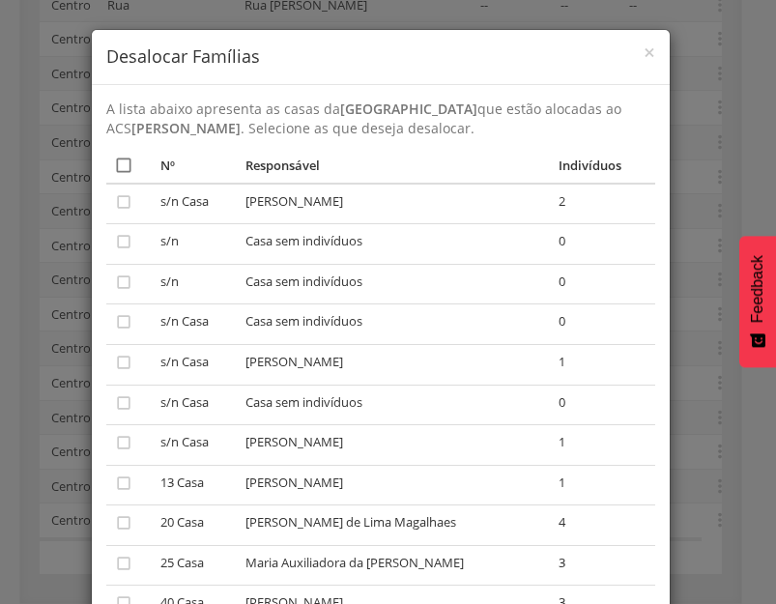
click at [123, 168] on icon "" at bounding box center [123, 165] width 19 height 19
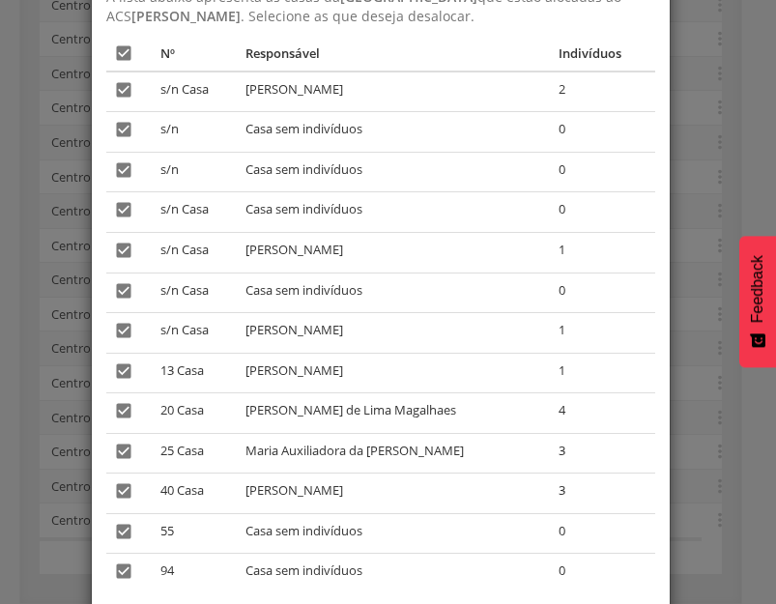
scroll to position [228, 0]
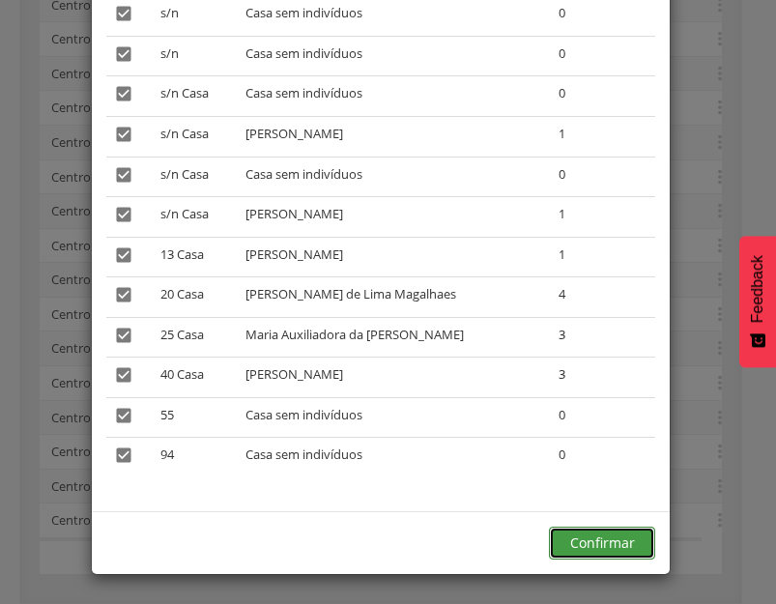
click at [584, 535] on button "Confirmar" at bounding box center [602, 543] width 106 height 33
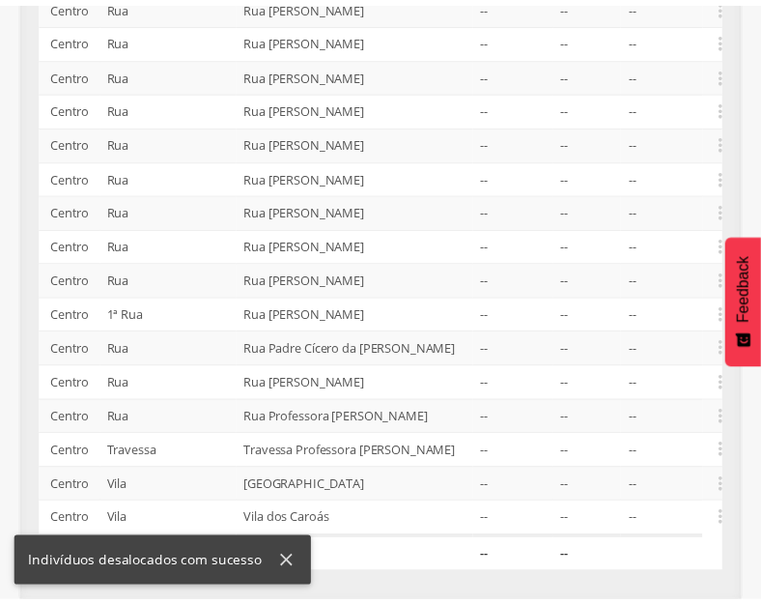
scroll to position [552, 0]
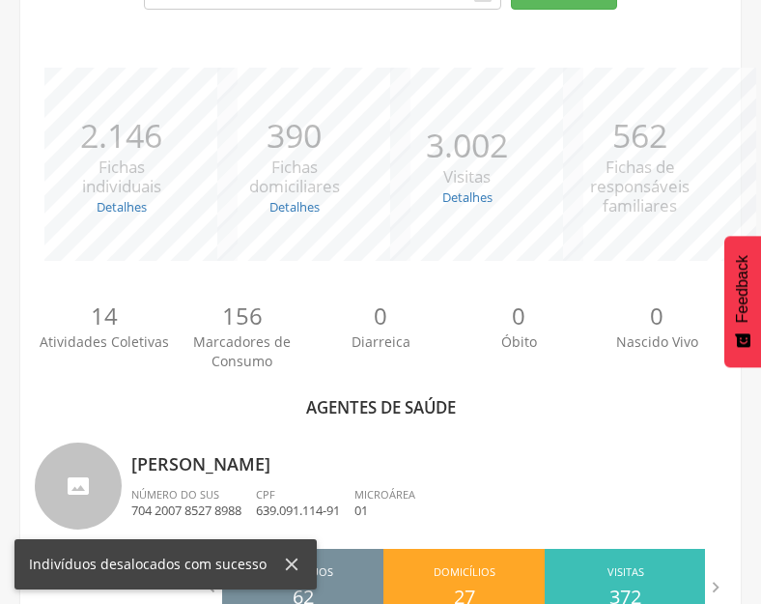
scroll to position [262, 0]
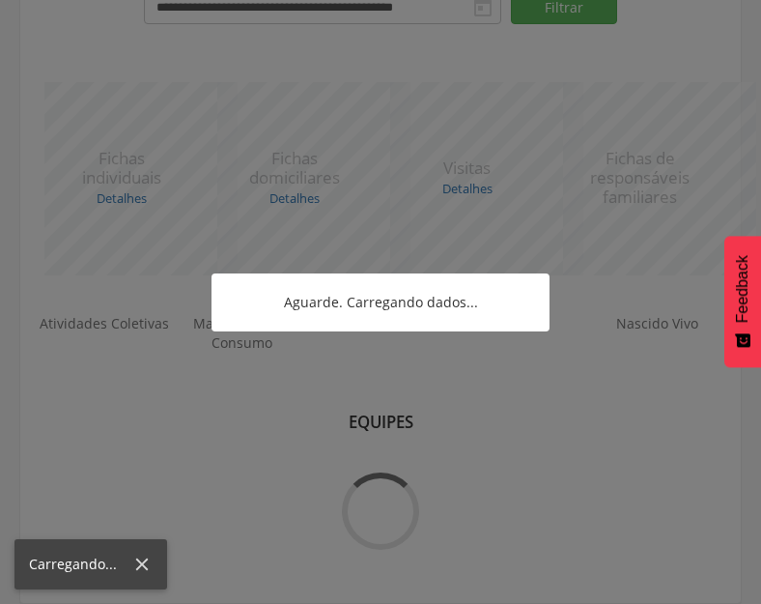
scroll to position [262, 0]
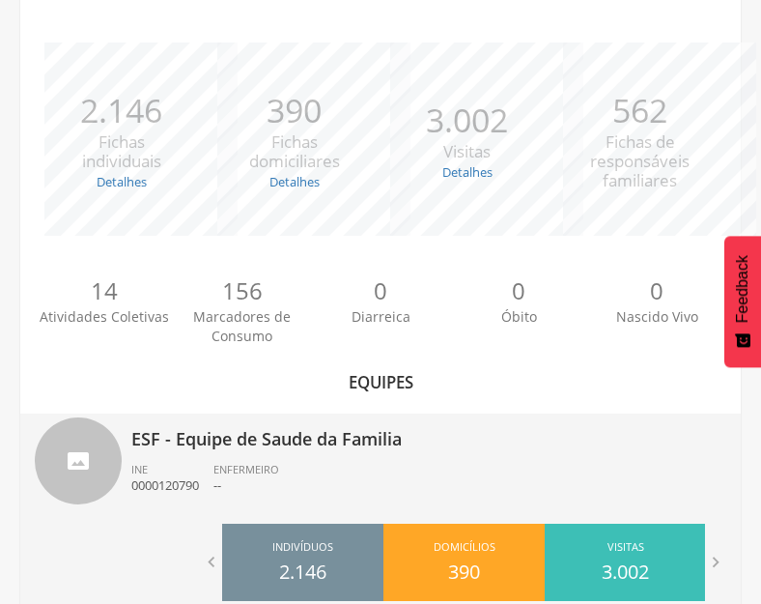
click at [331, 438] on p "ESF - Equipe de Saude da Familia" at bounding box center [428, 433] width 595 height 39
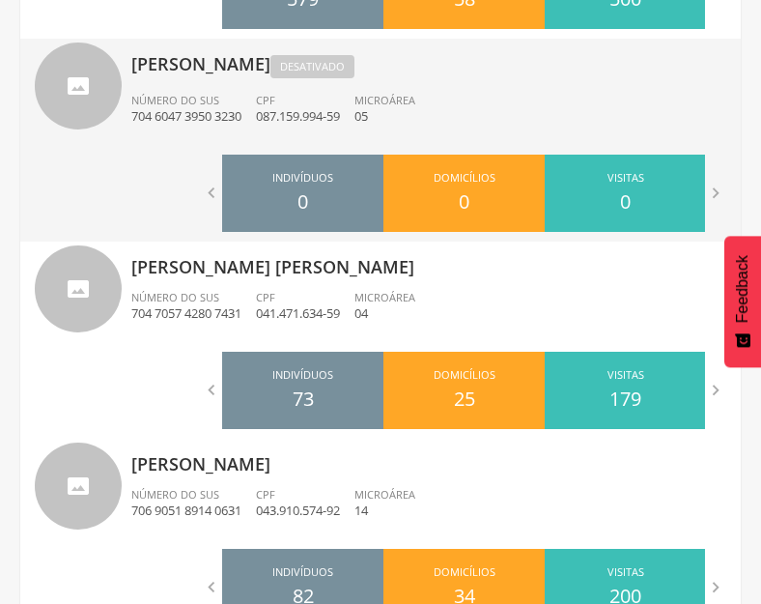
scroll to position [1256, 0]
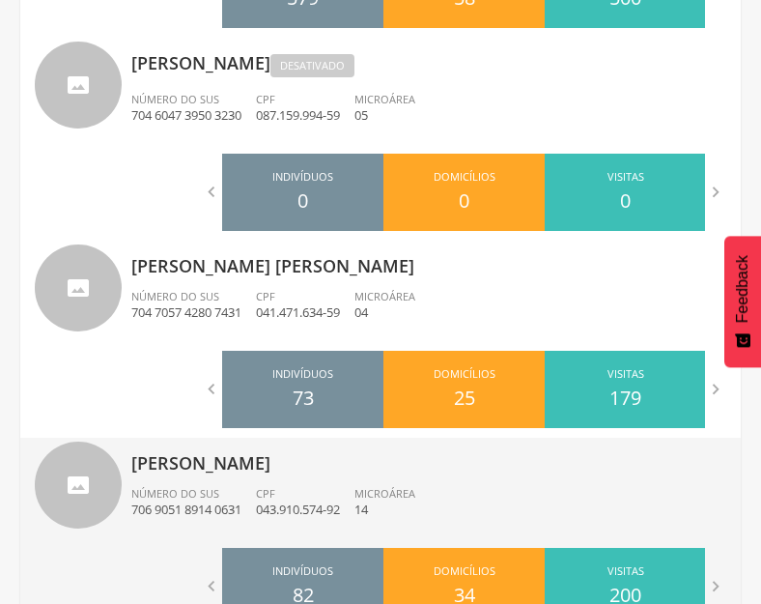
click at [360, 460] on p "[PERSON_NAME]" at bounding box center [428, 457] width 595 height 39
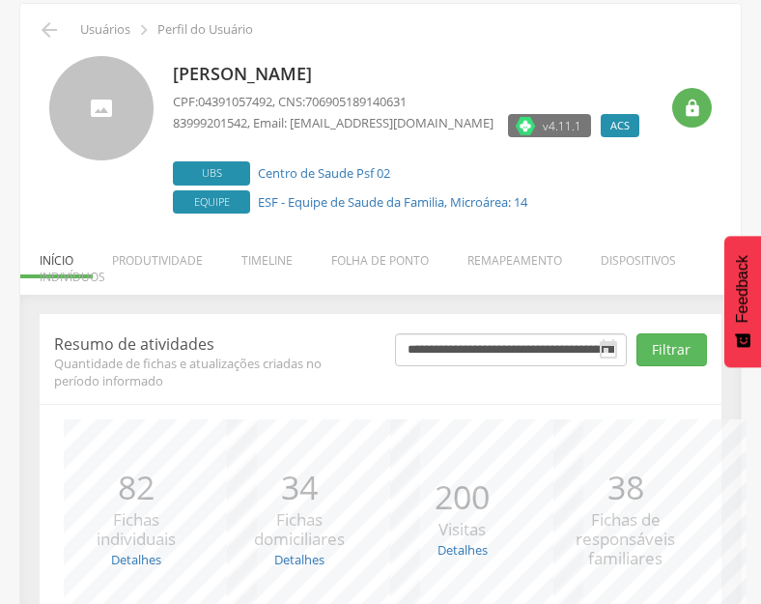
scroll to position [253, 0]
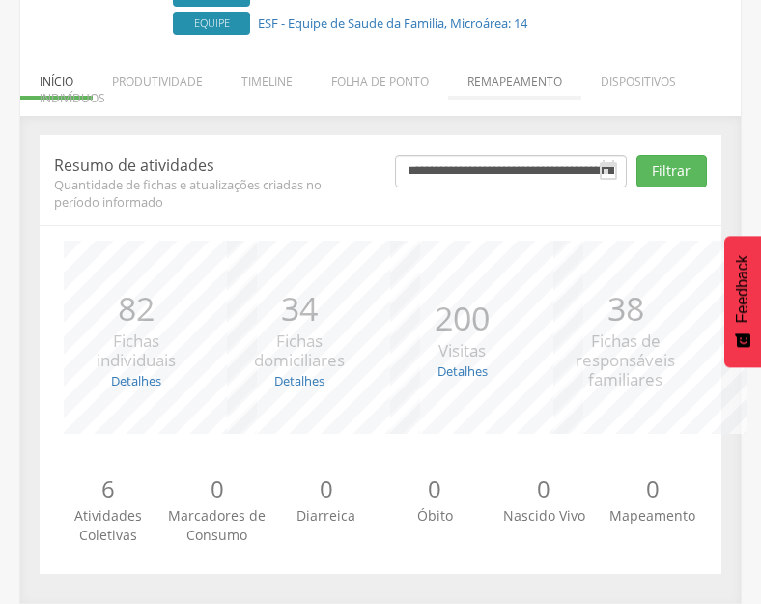
click at [526, 86] on li "Remapeamento" at bounding box center [514, 76] width 133 height 45
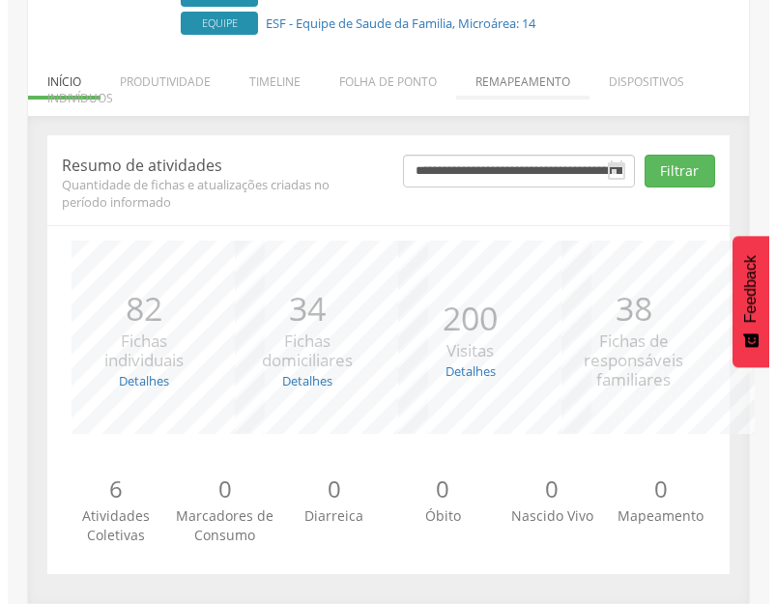
scroll to position [278, 0]
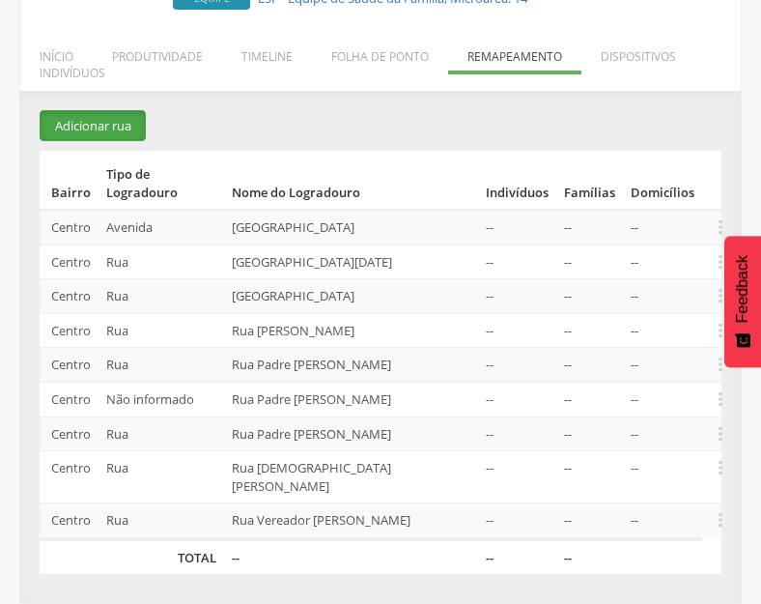
click at [119, 130] on button "Adicionar rua" at bounding box center [93, 126] width 106 height 32
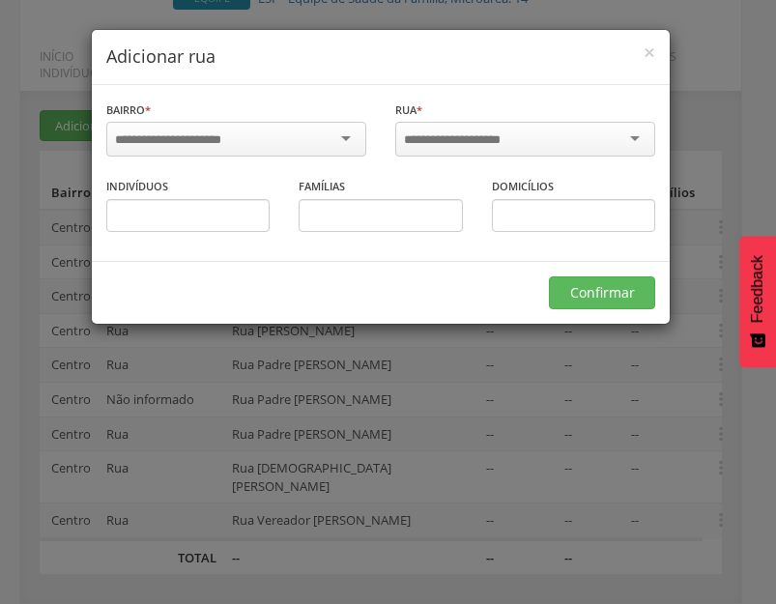
click at [345, 135] on div at bounding box center [236, 139] width 260 height 35
click at [459, 140] on input "select-one" at bounding box center [465, 139] width 123 height 17
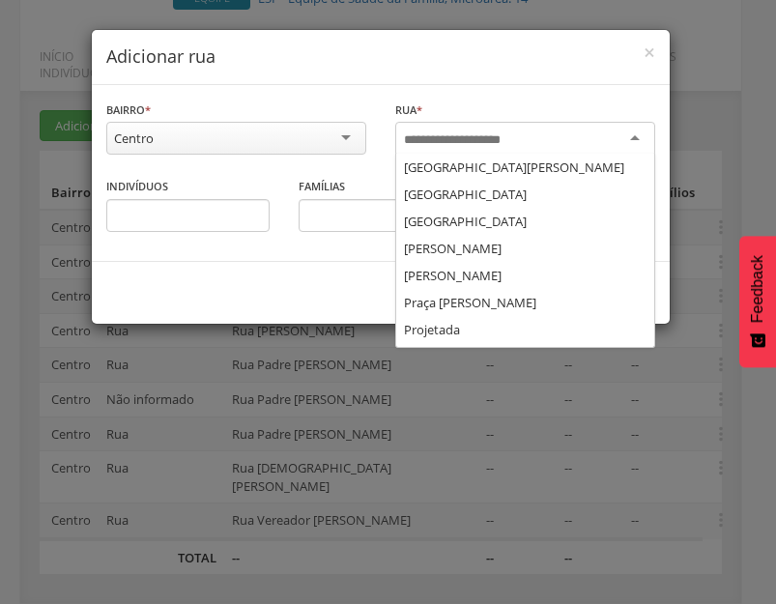
click at [493, 141] on input "select-one" at bounding box center [465, 139] width 123 height 17
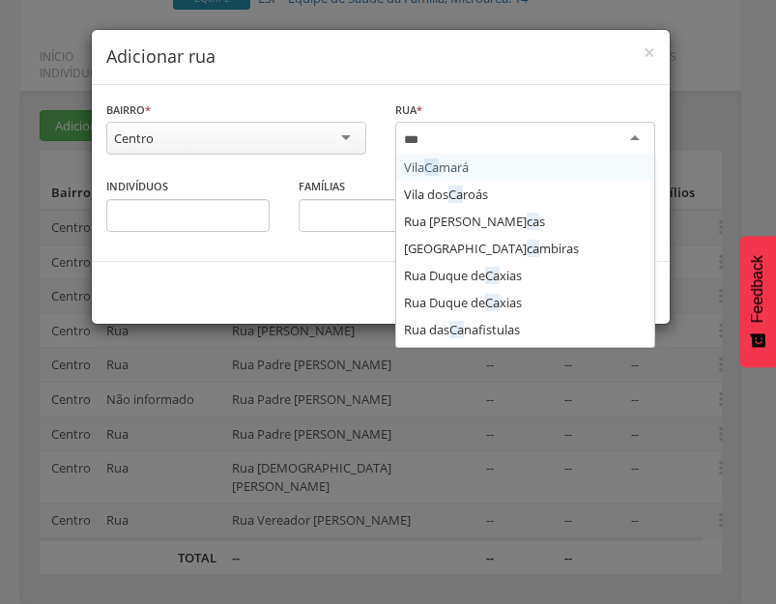
type input "****"
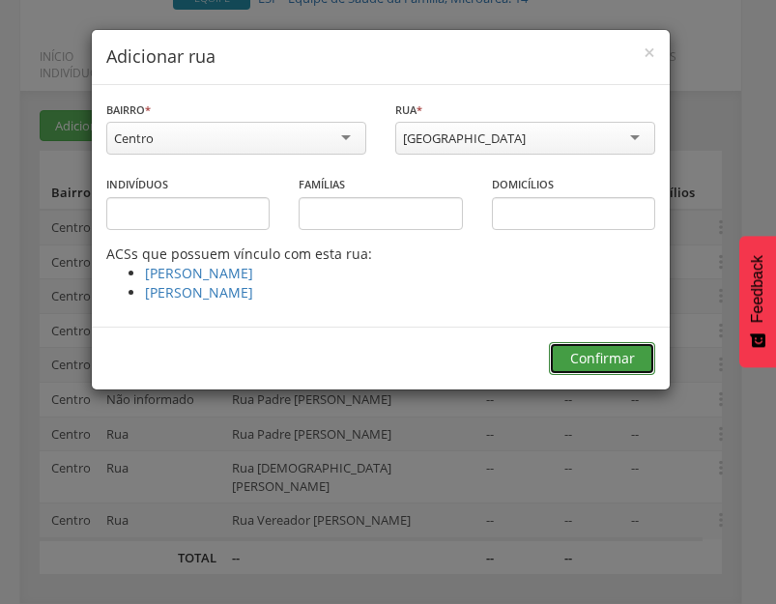
click at [613, 358] on button "Confirmar" at bounding box center [602, 358] width 106 height 33
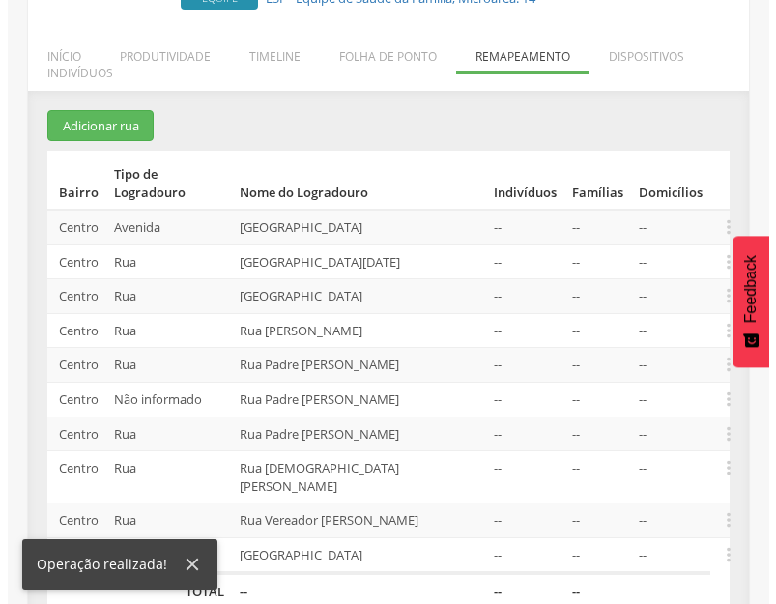
scroll to position [313, 0]
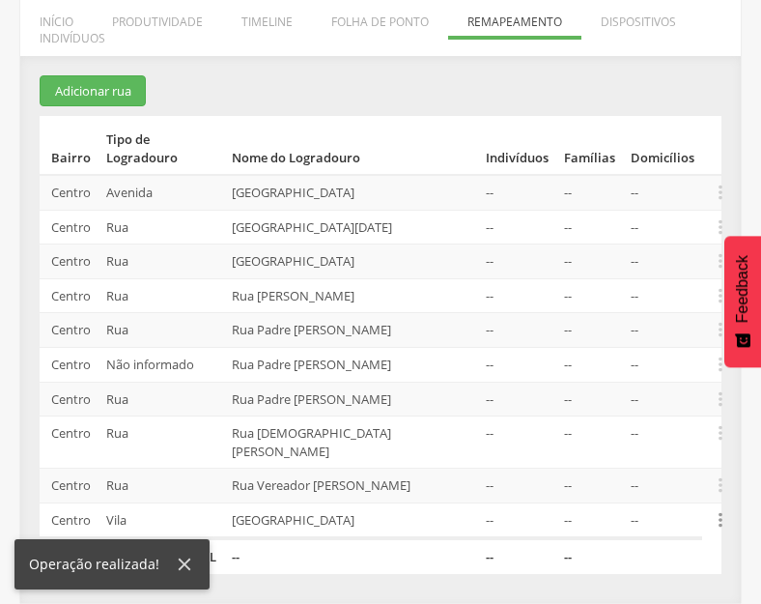
click at [718, 520] on icon "" at bounding box center [720, 519] width 21 height 21
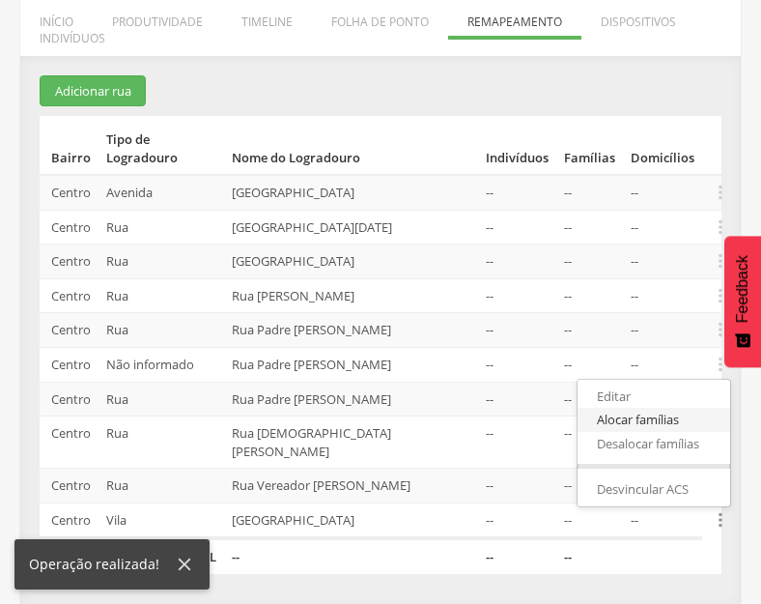
click at [650, 420] on link "Alocar famílias" at bounding box center [654, 420] width 153 height 24
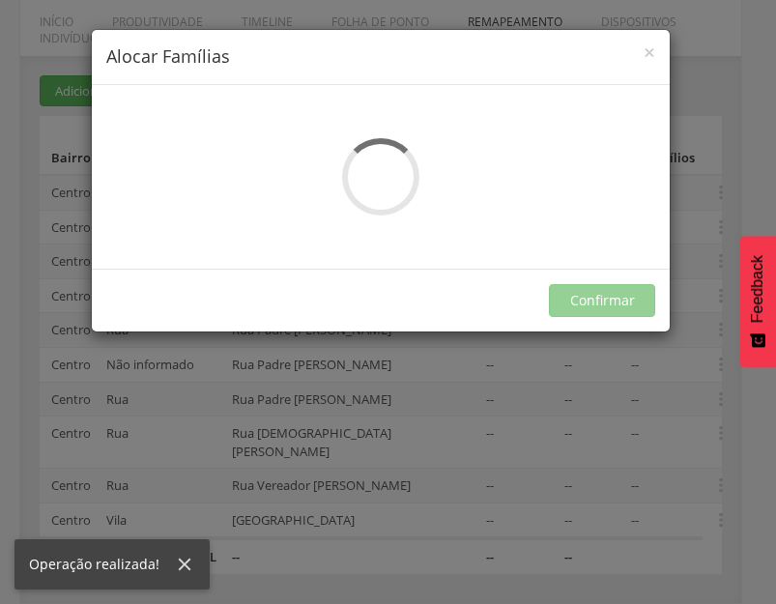
scroll to position [0, 0]
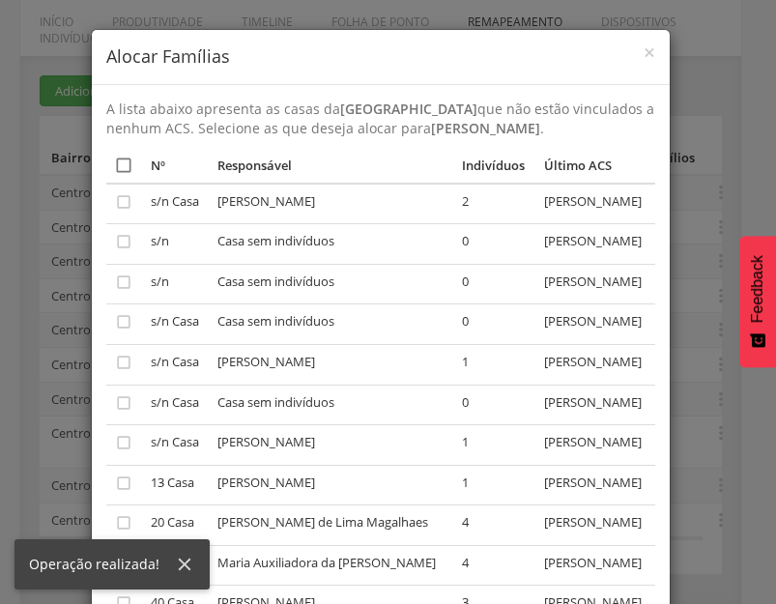
click at [124, 164] on icon "" at bounding box center [123, 165] width 19 height 19
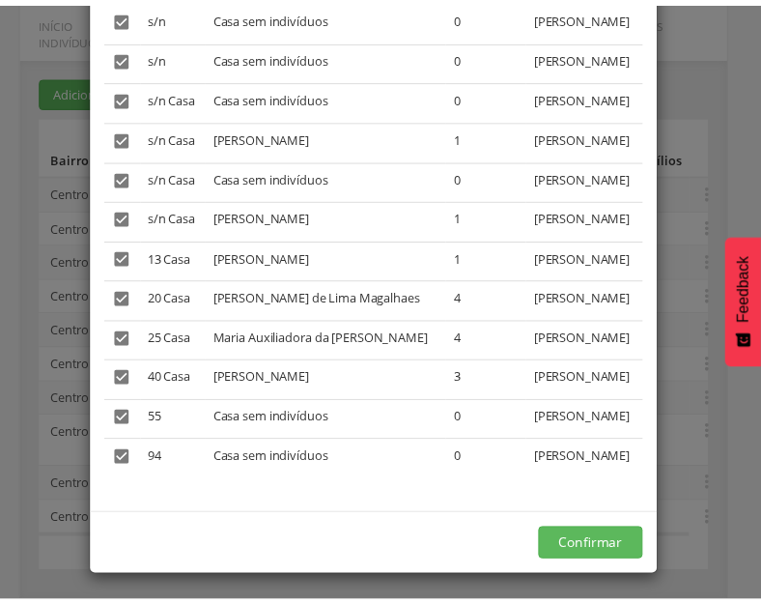
scroll to position [228, 0]
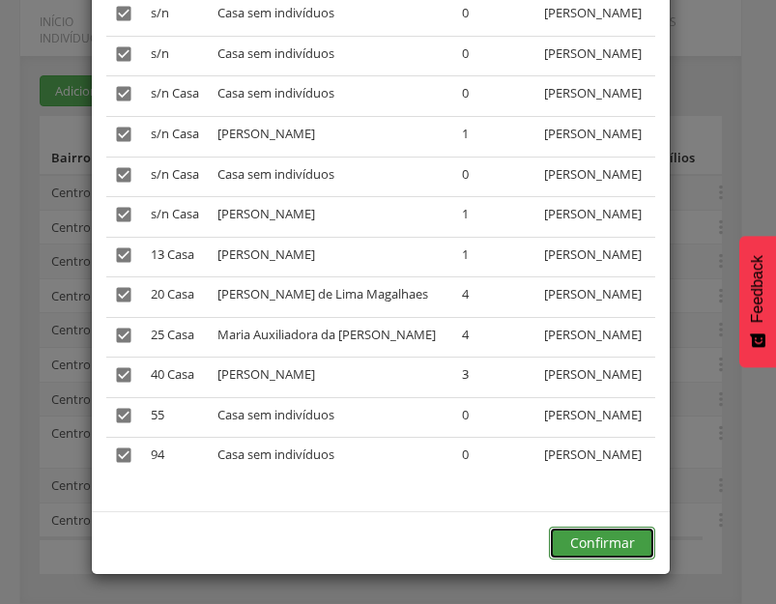
click at [588, 545] on button "Confirmar" at bounding box center [602, 543] width 106 height 33
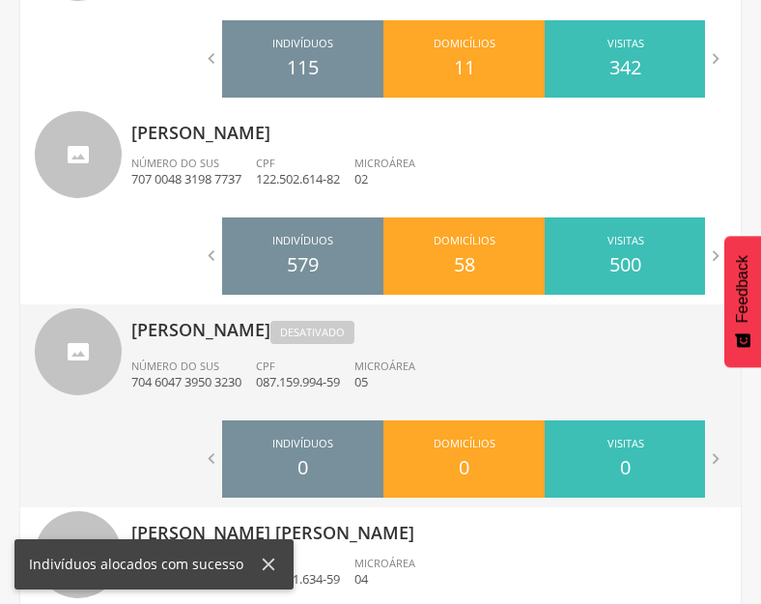
scroll to position [1279, 0]
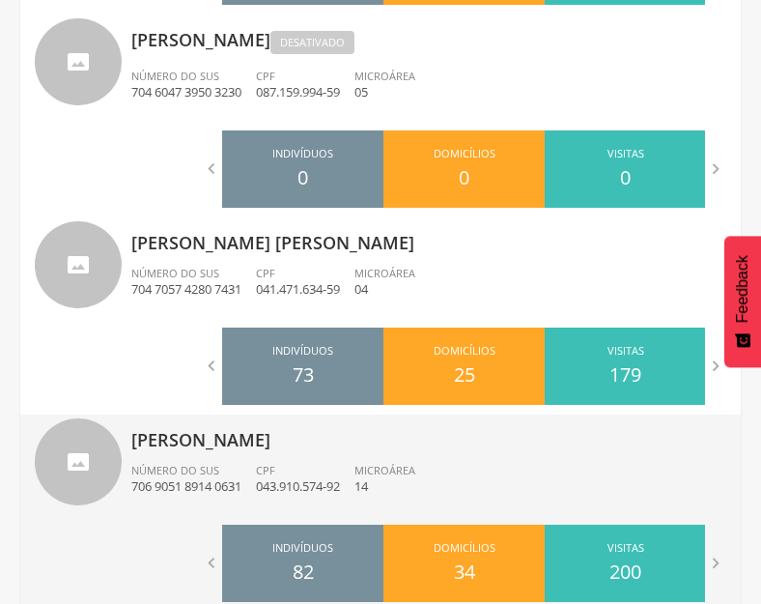
click at [299, 465] on div "CPF 043.910.574-92" at bounding box center [305, 479] width 99 height 33
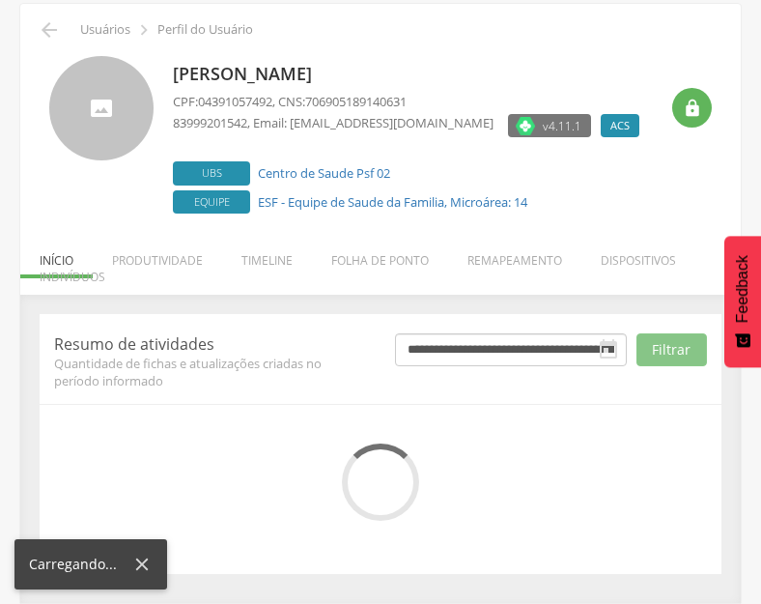
scroll to position [253, 0]
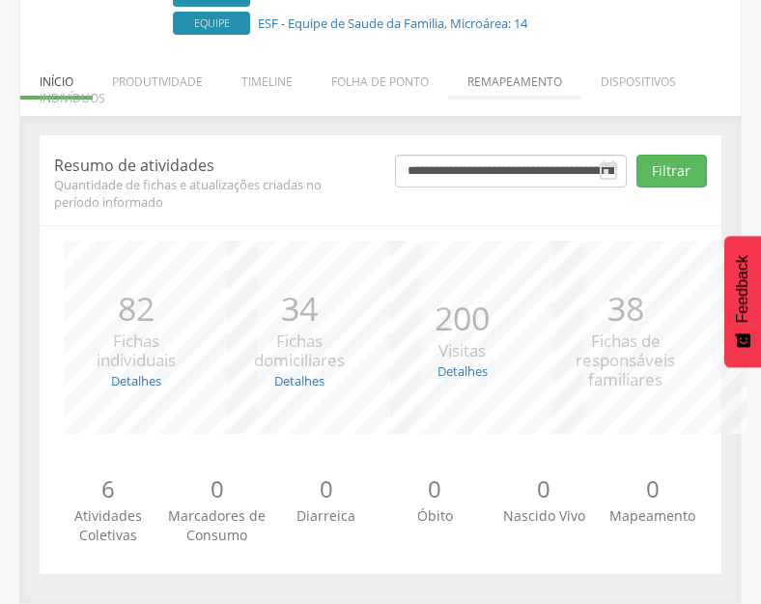
click at [507, 86] on li "Remapeamento" at bounding box center [514, 76] width 133 height 45
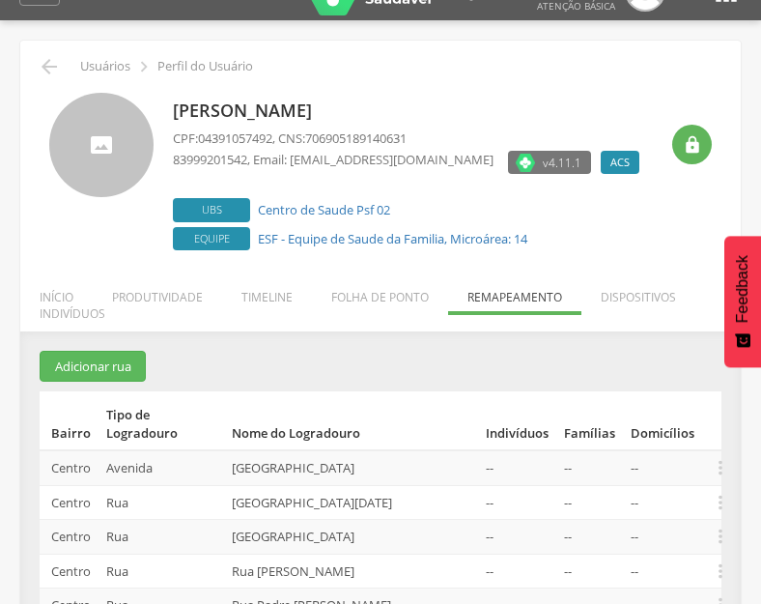
scroll to position [0, 0]
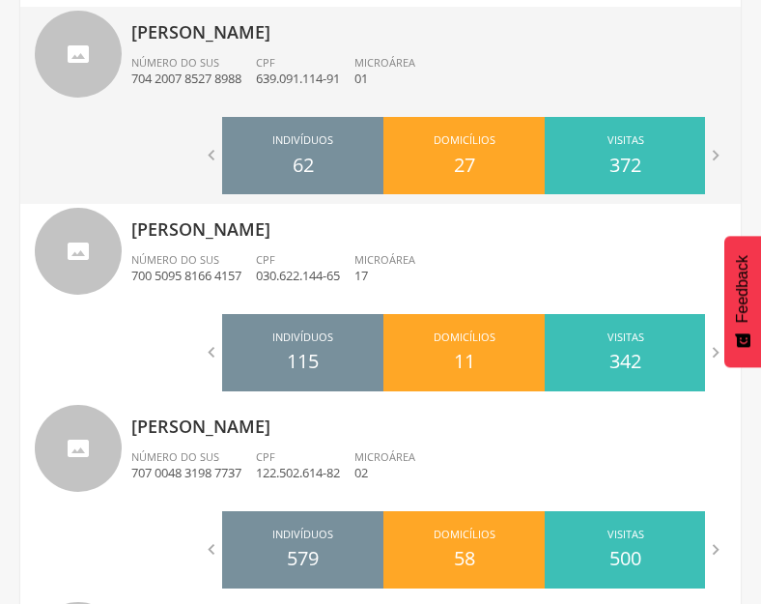
scroll to position [893, 0]
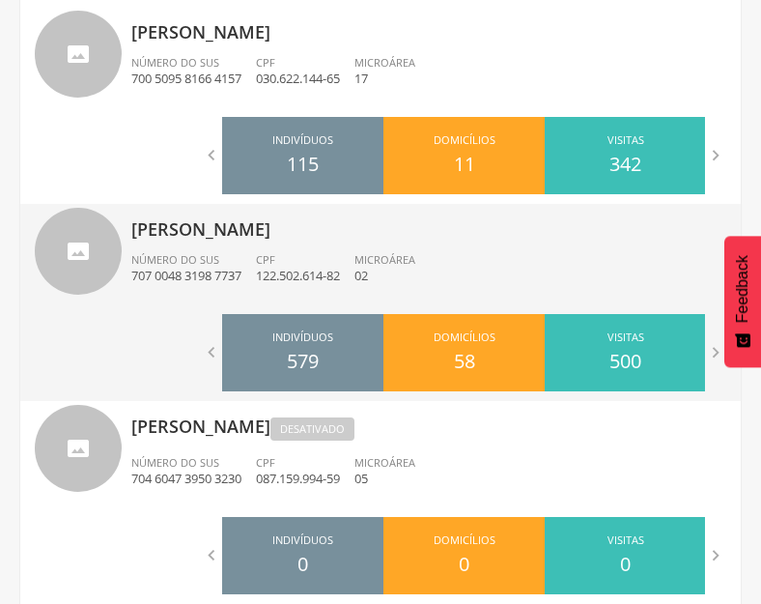
click at [300, 252] on div "CPF 122.502.614-82" at bounding box center [305, 268] width 99 height 33
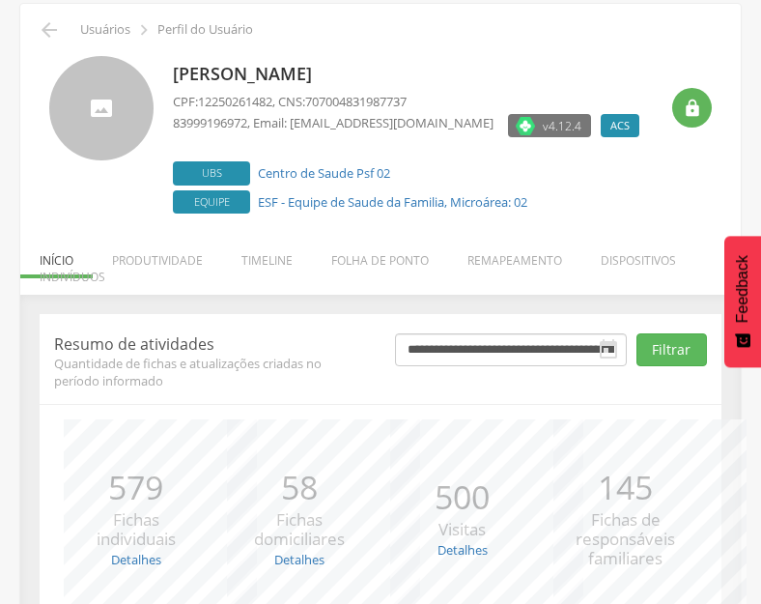
scroll to position [253, 0]
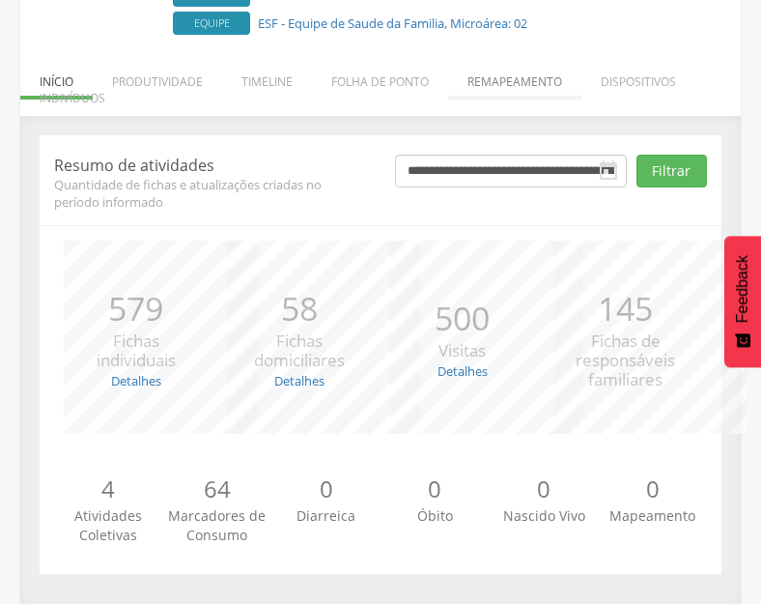
click at [538, 83] on li "Remapeamento" at bounding box center [514, 76] width 133 height 45
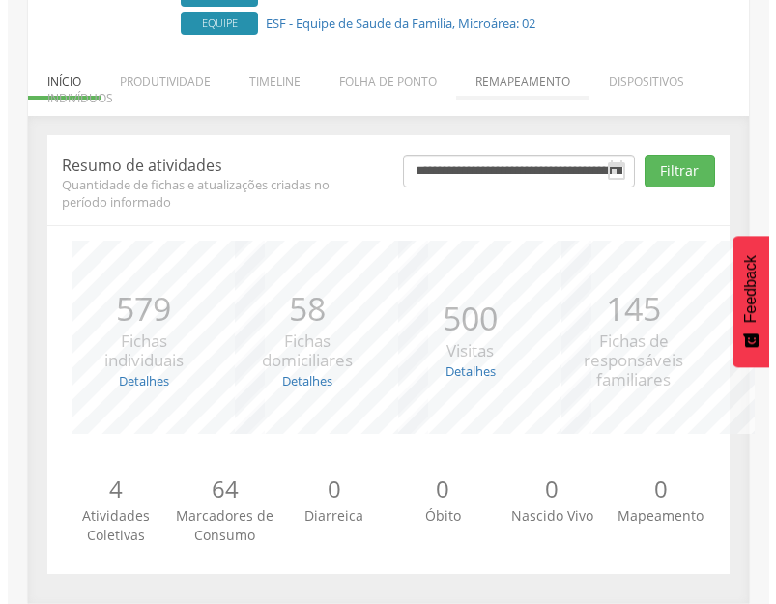
scroll to position [622, 0]
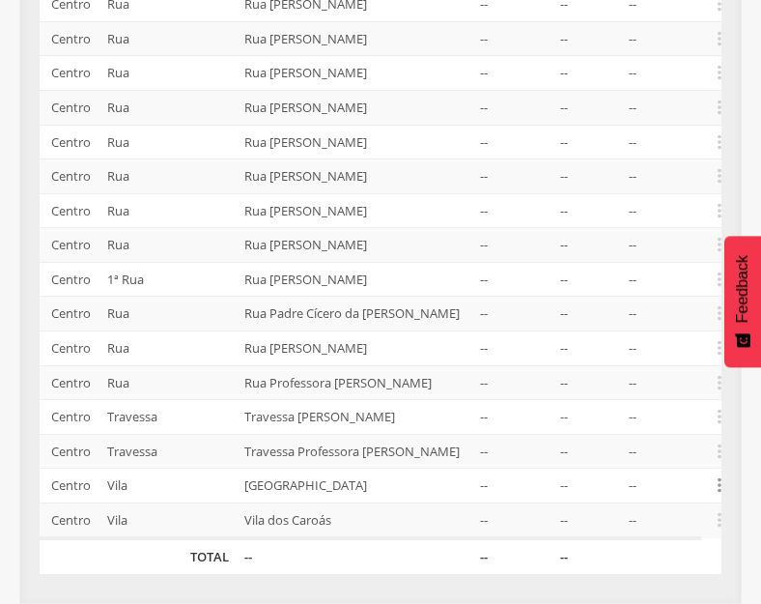
click at [715, 487] on icon "" at bounding box center [719, 484] width 21 height 21
click at [648, 452] on link "Desvincular ACS" at bounding box center [653, 456] width 153 height 24
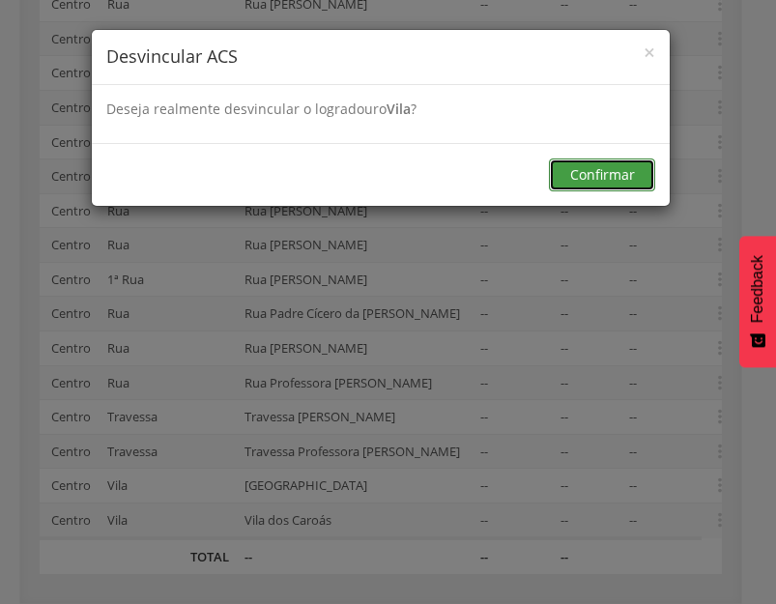
click at [606, 181] on button "Confirmar" at bounding box center [602, 174] width 106 height 33
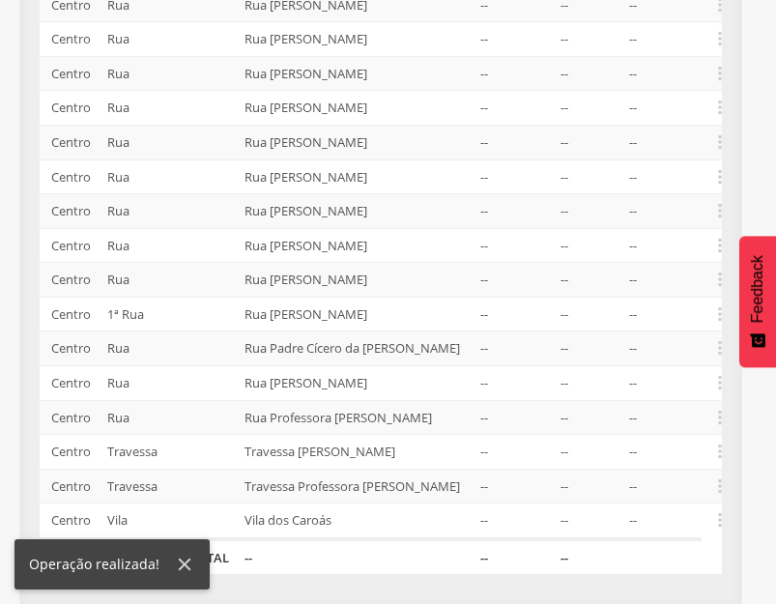
scroll to position [552, 0]
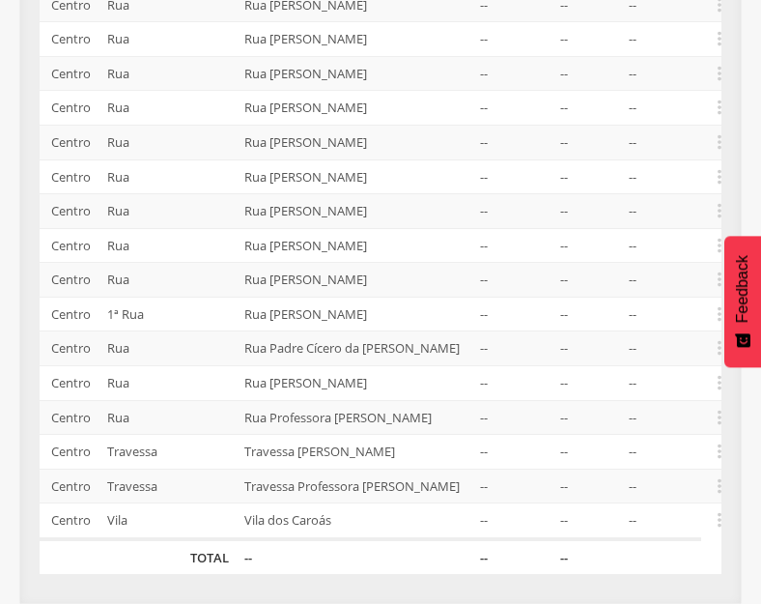
click at [435, 462] on td "Travessa [PERSON_NAME]" at bounding box center [355, 452] width 237 height 35
click at [717, 530] on icon "" at bounding box center [719, 519] width 21 height 21
click at [645, 456] on link "Desalocar famílias" at bounding box center [653, 444] width 153 height 24
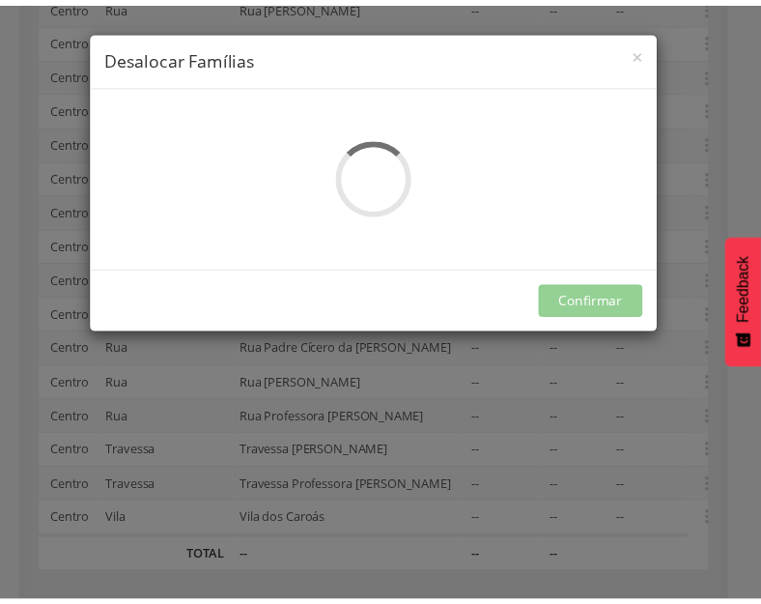
scroll to position [0, 0]
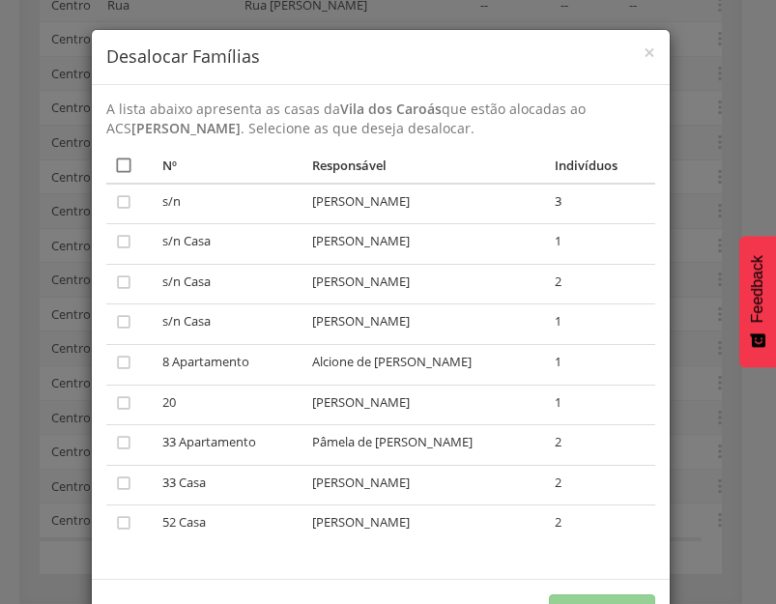
click at [114, 161] on icon "" at bounding box center [123, 165] width 19 height 19
click at [622, 595] on button "Confirmar" at bounding box center [602, 610] width 106 height 33
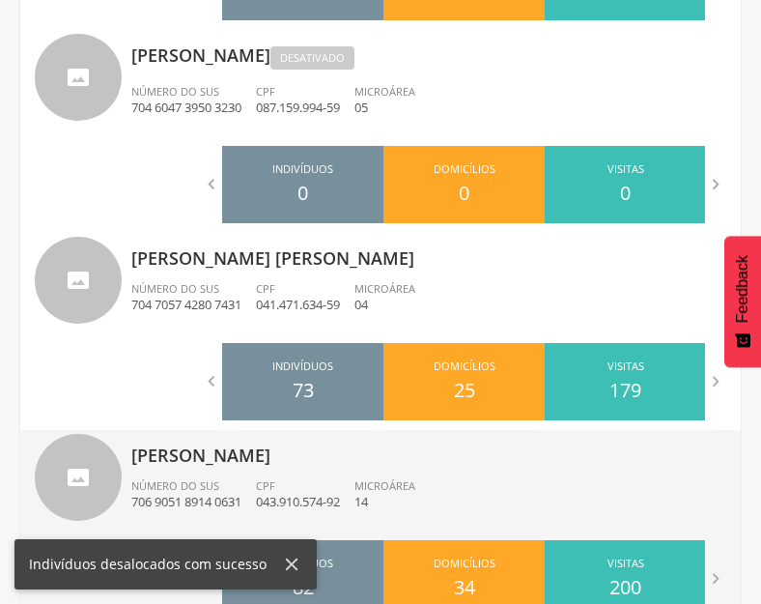
click at [331, 469] on div "[PERSON_NAME] Número do SUS 706 9051 8914 0631 CPF 043.910.574-92 Microárea 14" at bounding box center [428, 480] width 595 height 100
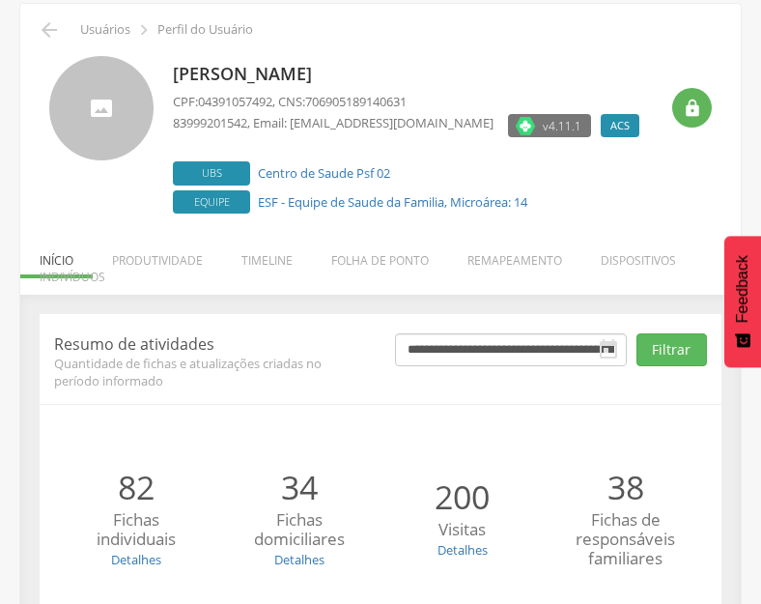
scroll to position [253, 0]
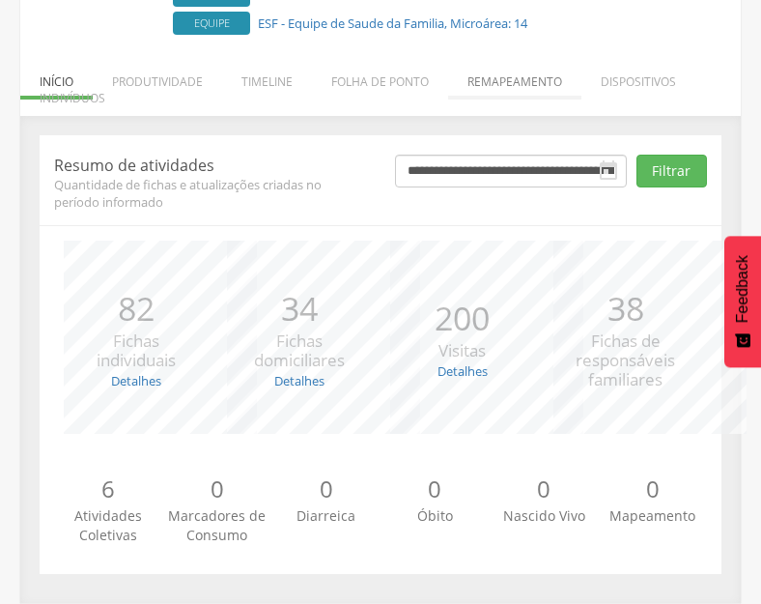
click at [510, 73] on li "Remapeamento" at bounding box center [514, 76] width 133 height 45
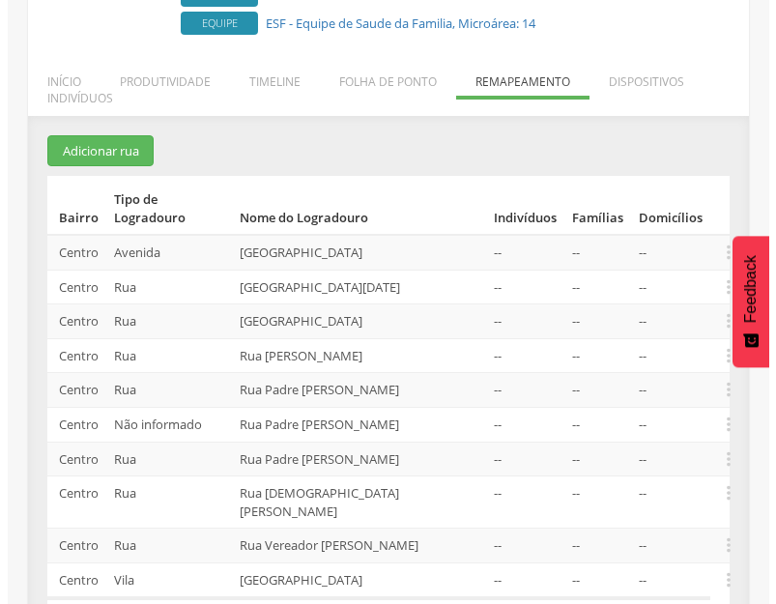
scroll to position [313, 0]
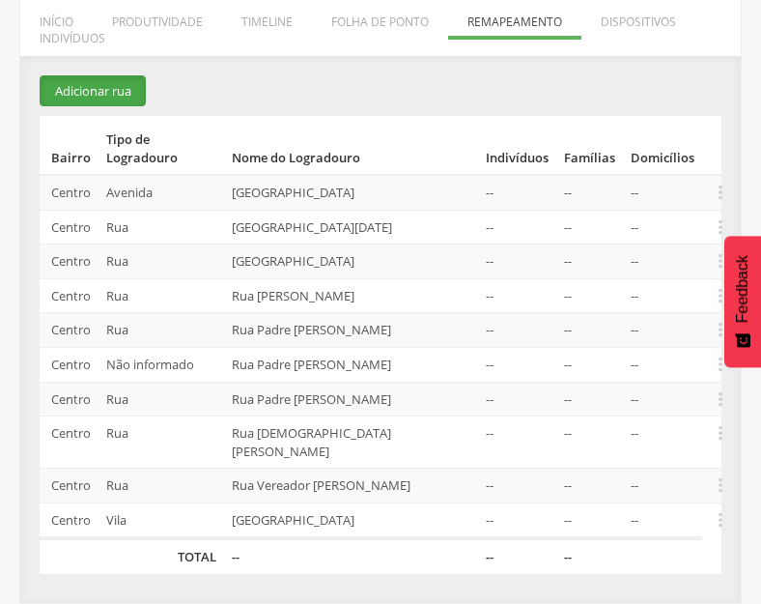
click at [124, 86] on button "Adicionar rua" at bounding box center [93, 91] width 106 height 32
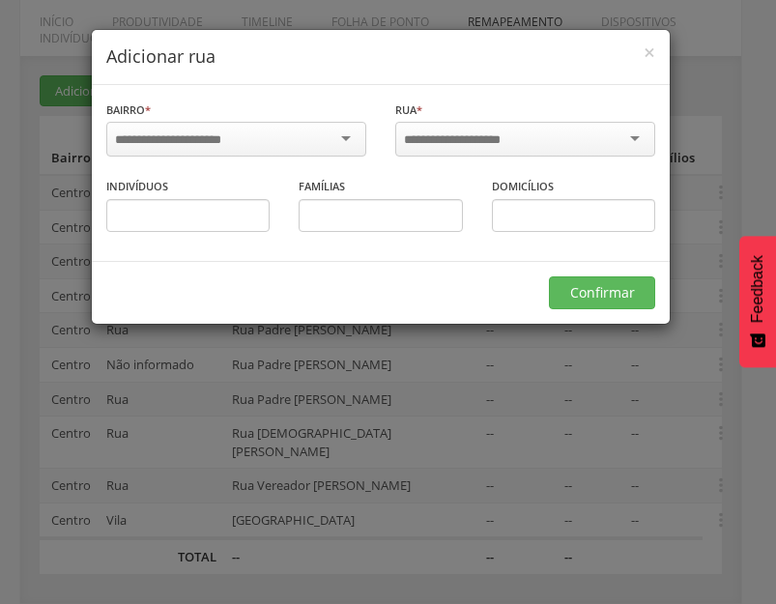
click at [205, 138] on input "select-one" at bounding box center [180, 139] width 131 height 17
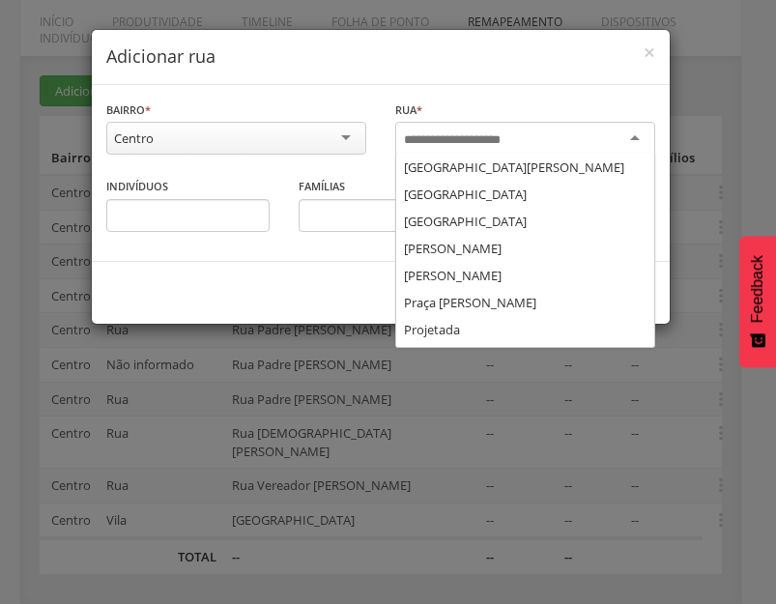
click at [535, 136] on div at bounding box center [525, 139] width 260 height 35
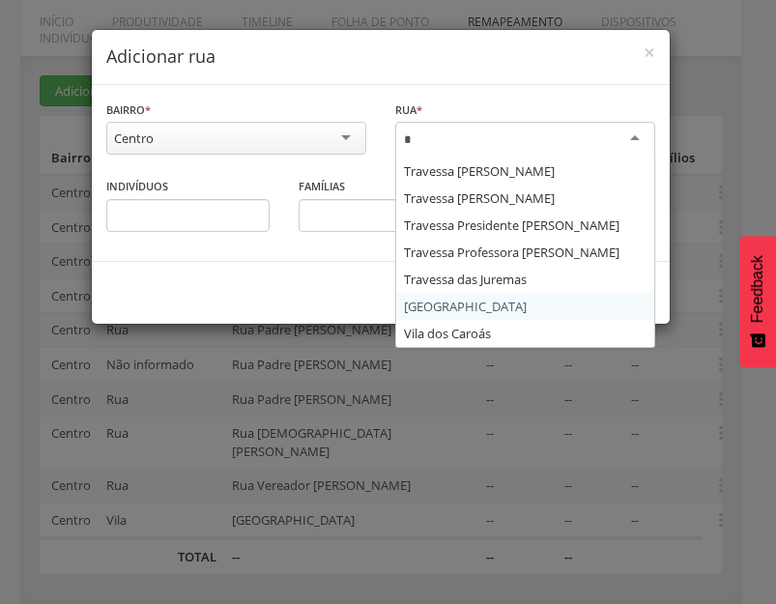
scroll to position [0, 0]
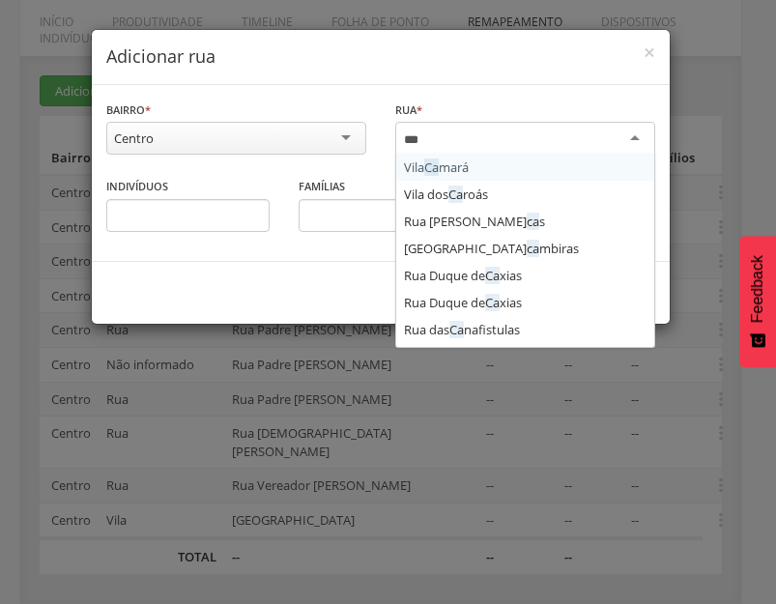
type input "****"
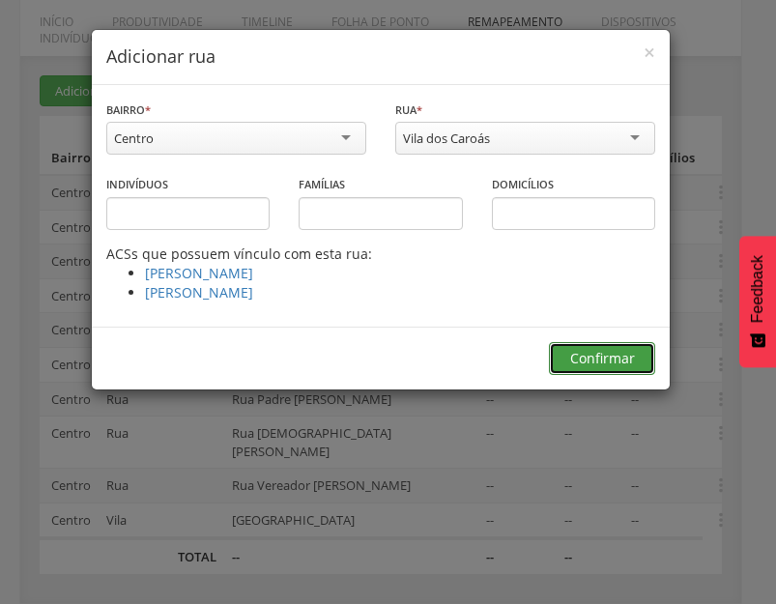
click at [614, 358] on button "Confirmar" at bounding box center [602, 358] width 106 height 33
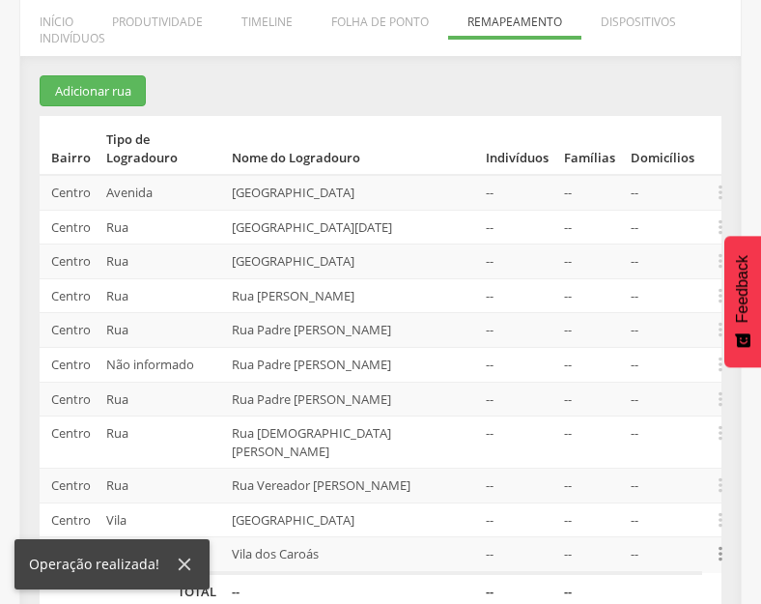
click at [720, 557] on icon "" at bounding box center [720, 553] width 21 height 21
click at [637, 457] on link "Alocar famílias" at bounding box center [654, 455] width 153 height 24
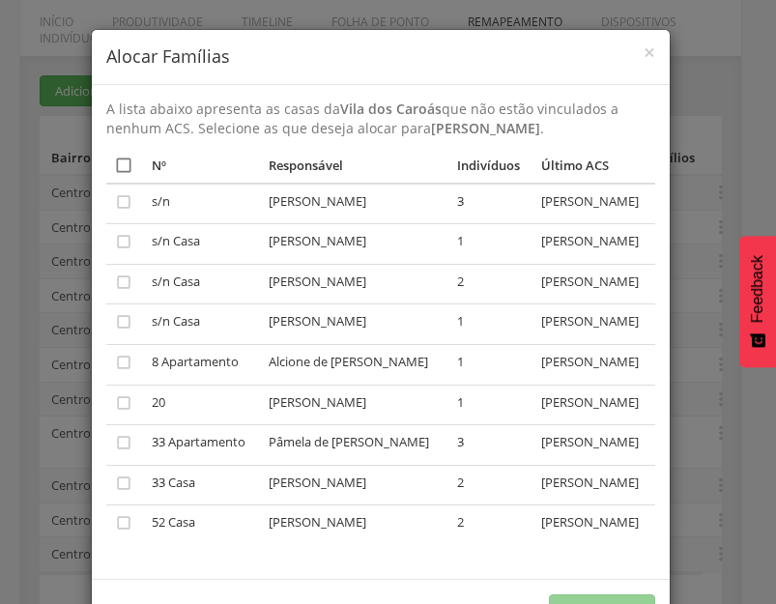
click at [122, 175] on icon "" at bounding box center [123, 165] width 19 height 19
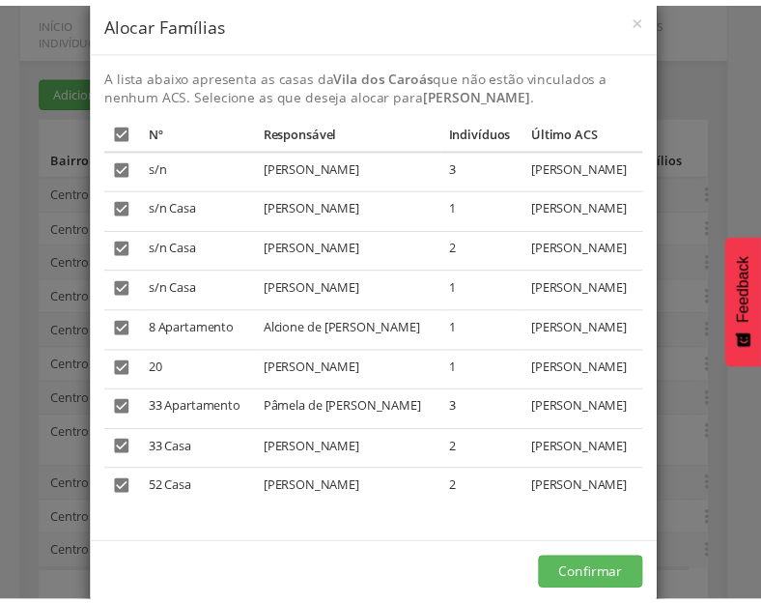
scroll to position [87, 0]
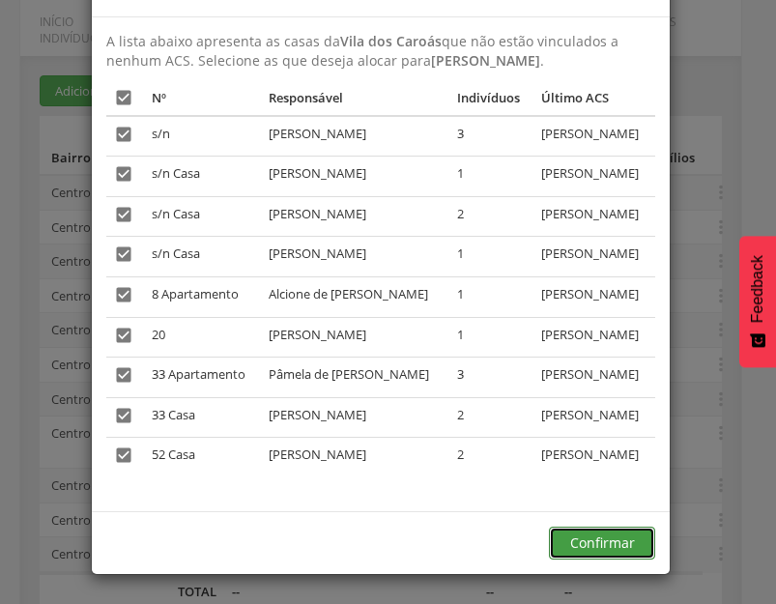
click at [588, 535] on button "Confirmar" at bounding box center [602, 543] width 106 height 33
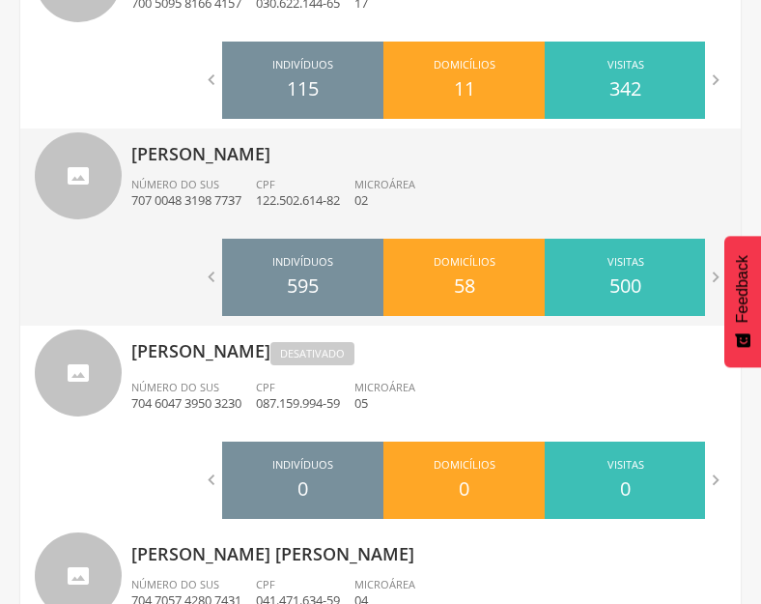
scroll to position [989, 0]
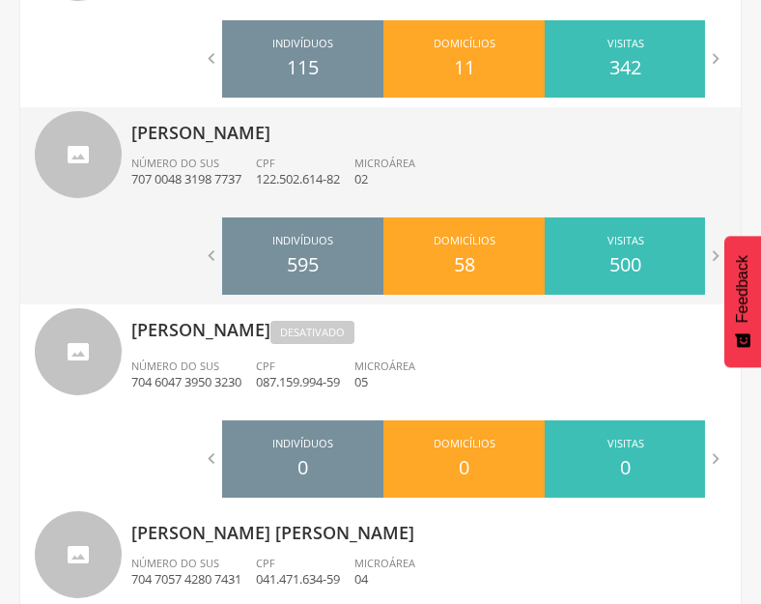
click at [517, 171] on ul "Número do SUS 707 0048 3198 7737 CPF 122.502.614-82 Microárea 02" at bounding box center [428, 177] width 595 height 43
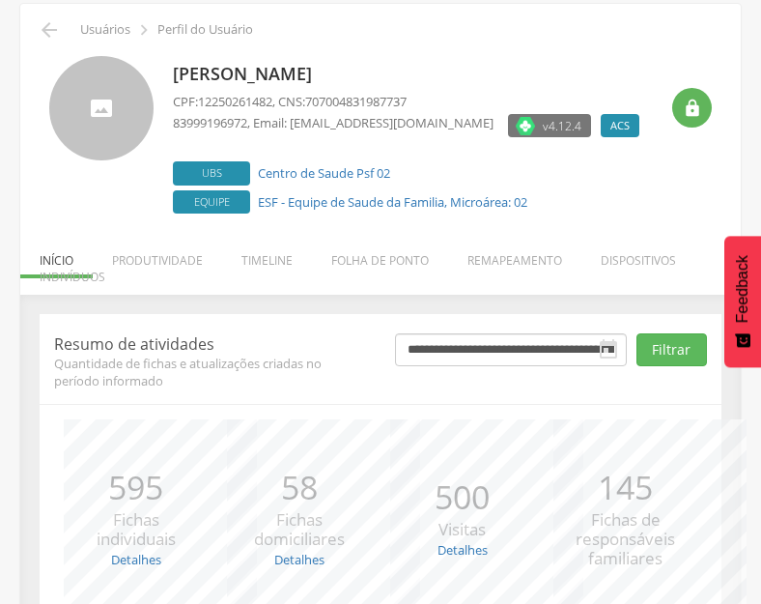
scroll to position [253, 0]
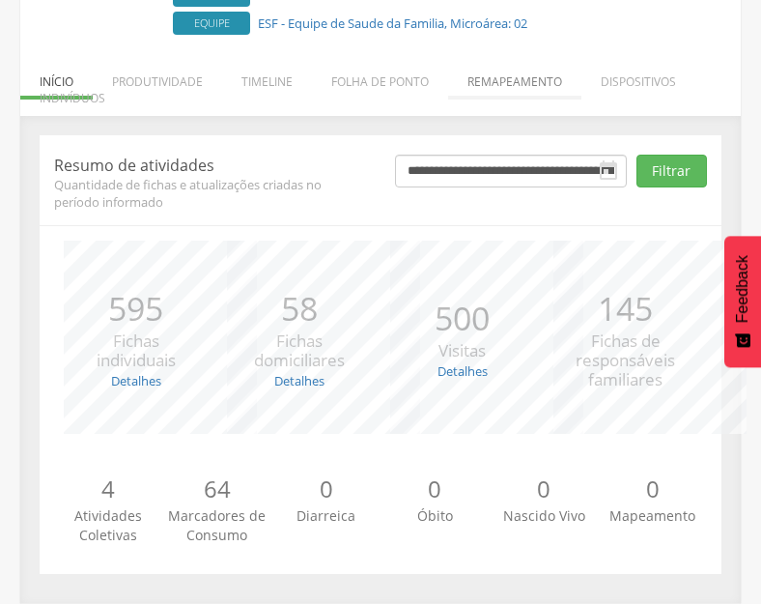
click at [512, 70] on li "Remapeamento" at bounding box center [514, 76] width 133 height 45
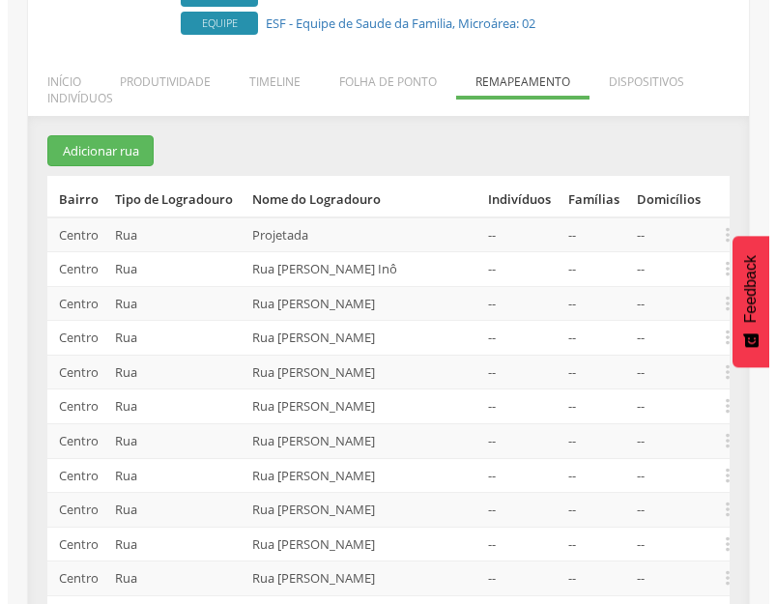
scroll to position [587, 0]
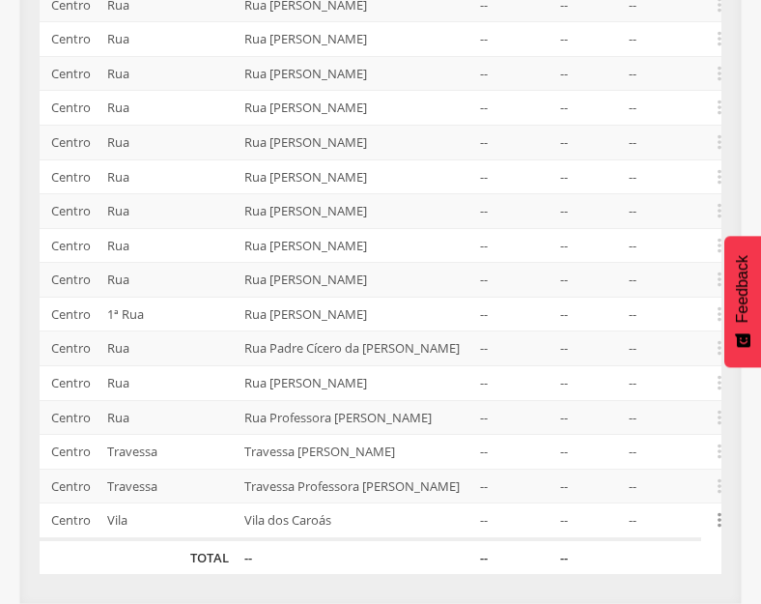
click at [723, 521] on icon "" at bounding box center [719, 519] width 21 height 21
click at [665, 496] on link "Desvincular ACS" at bounding box center [653, 490] width 153 height 24
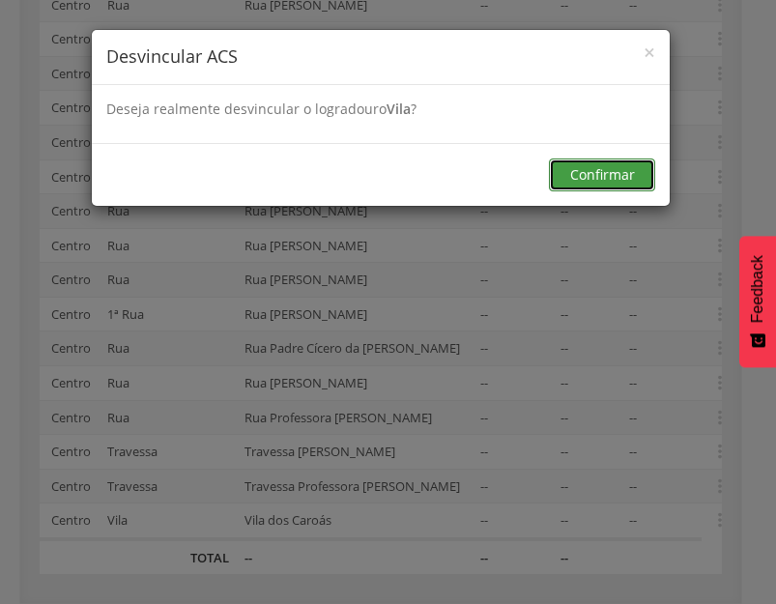
click at [602, 180] on button "Confirmar" at bounding box center [602, 174] width 106 height 33
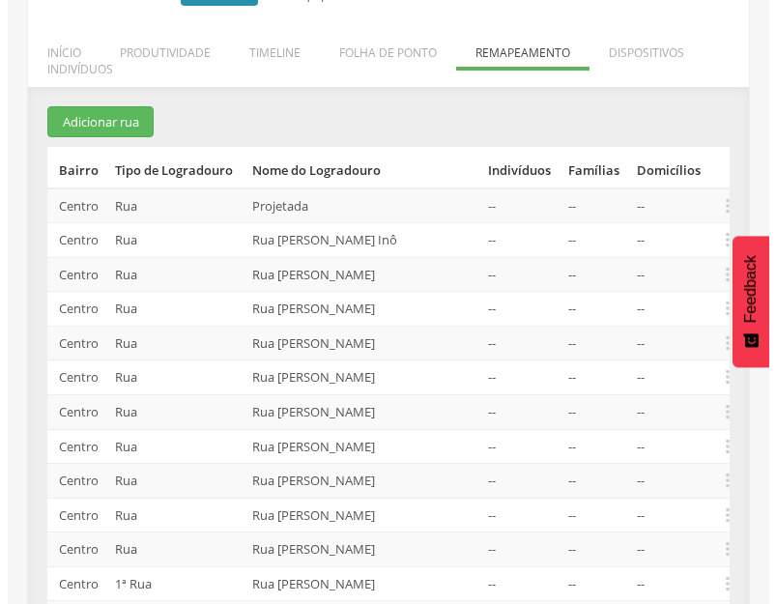
scroll to position [483, 0]
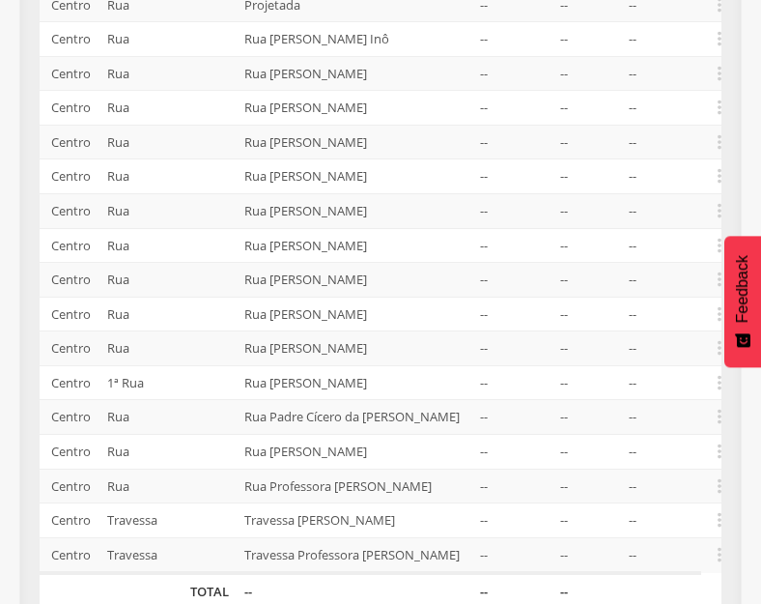
click at [589, 159] on td "--" at bounding box center [587, 142] width 69 height 35
click at [718, 153] on icon "" at bounding box center [719, 141] width 21 height 21
click at [643, 78] on link "Desalocar famílias" at bounding box center [653, 66] width 153 height 24
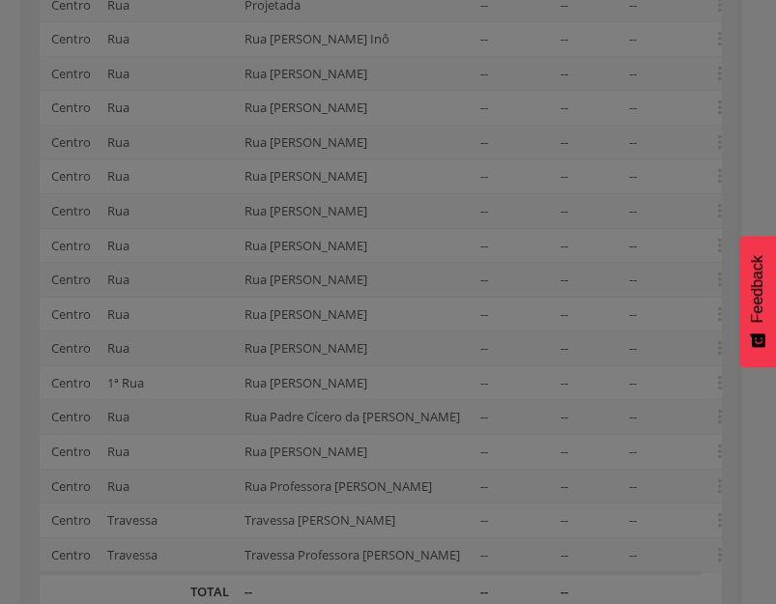
scroll to position [0, 0]
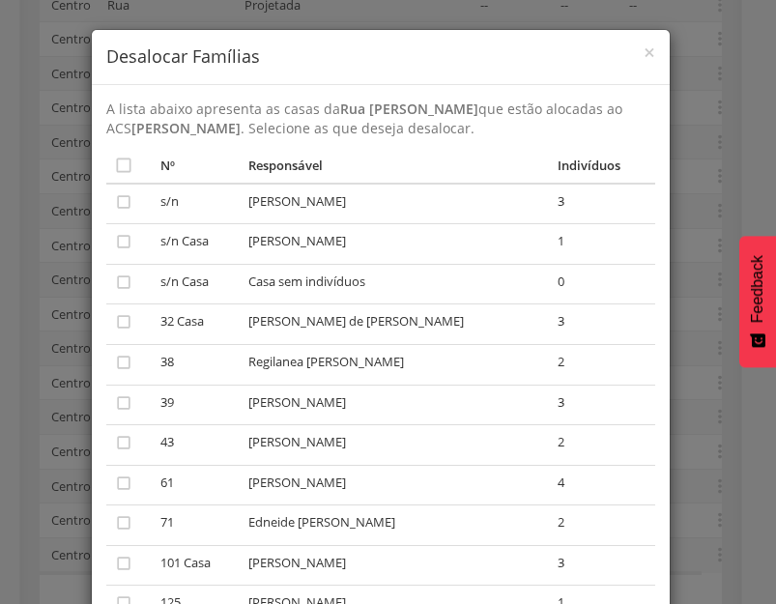
click at [106, 161] on th "" at bounding box center [129, 166] width 46 height 36
click at [114, 167] on icon "" at bounding box center [123, 165] width 19 height 19
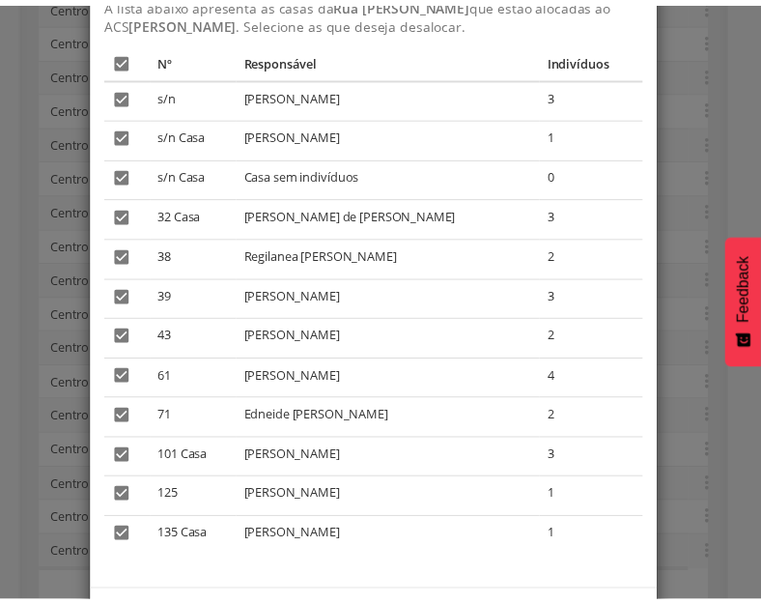
scroll to position [187, 0]
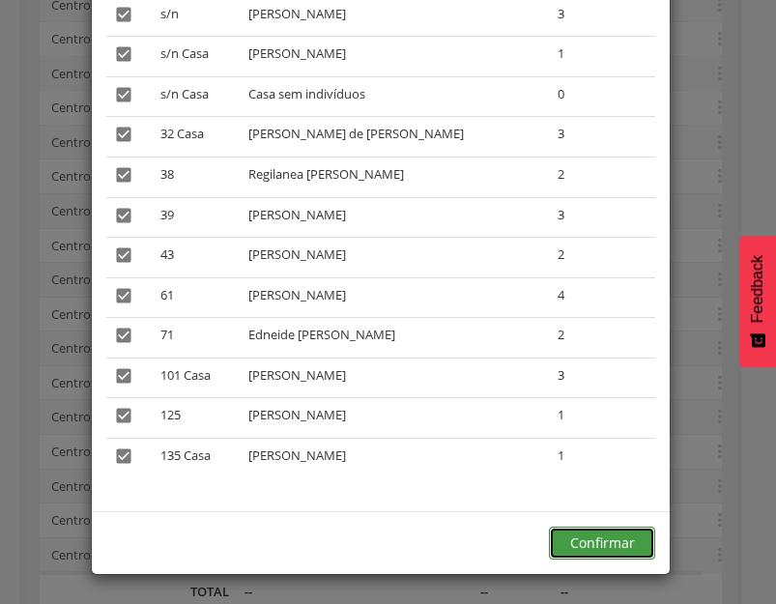
click at [587, 546] on button "Confirmar" at bounding box center [602, 543] width 106 height 33
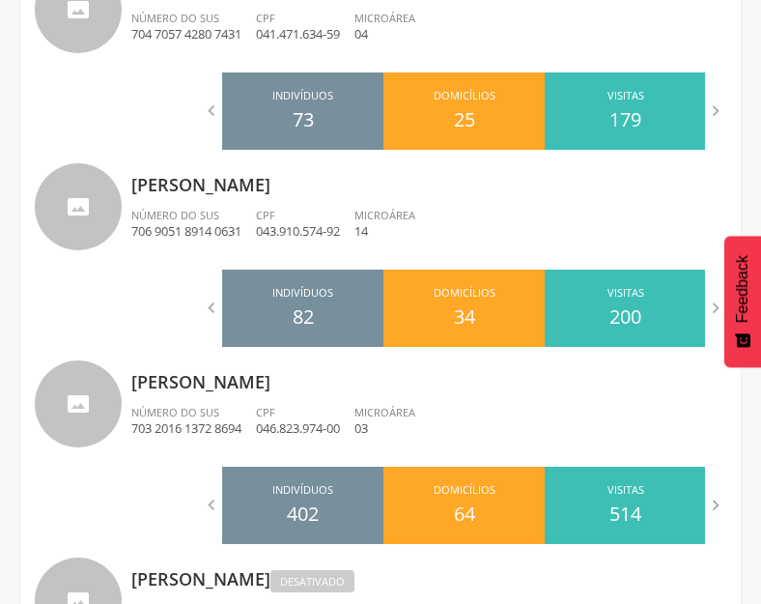
scroll to position [1546, 0]
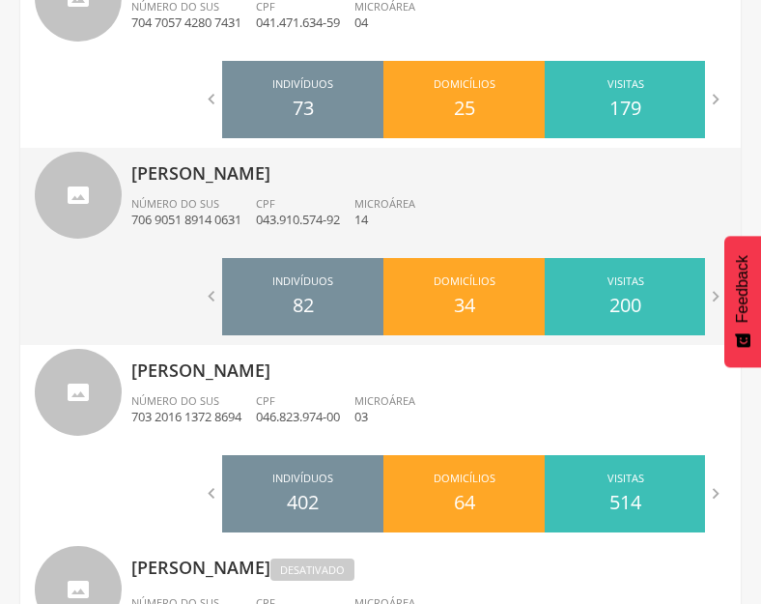
click at [310, 204] on div "CPF 043.910.574-92" at bounding box center [305, 212] width 99 height 33
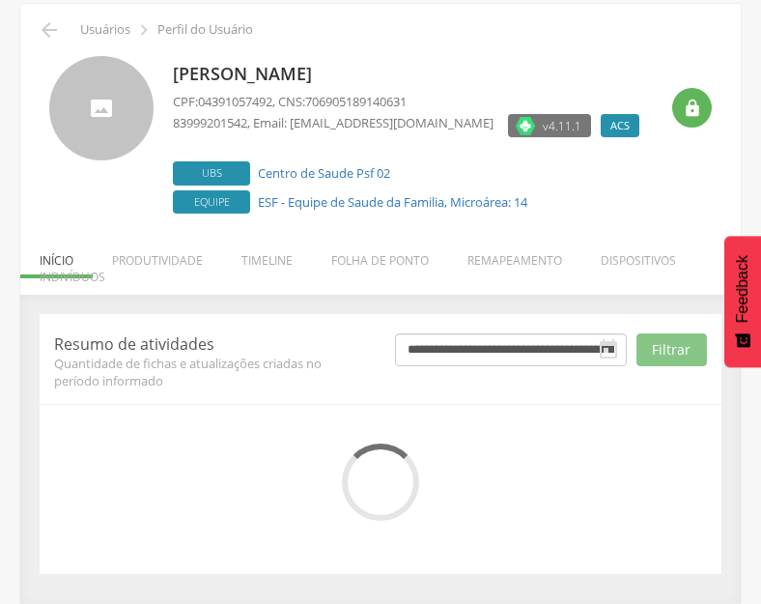
scroll to position [253, 0]
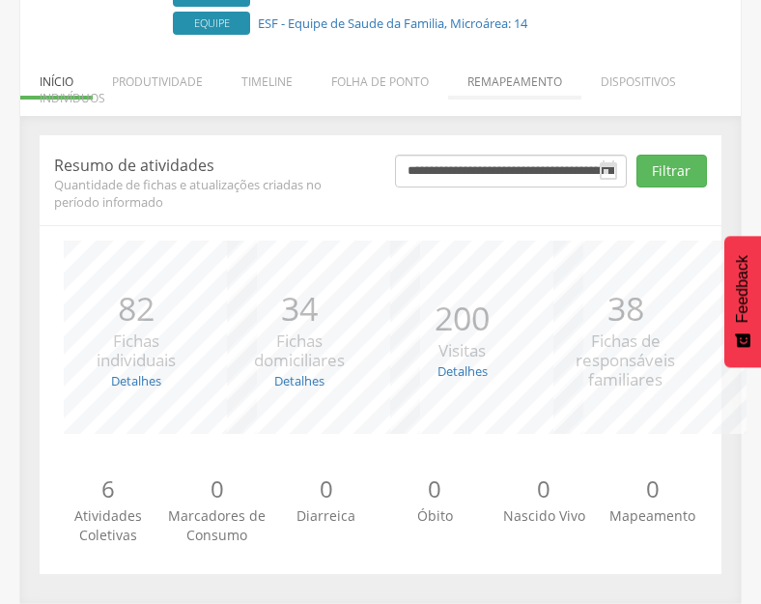
click at [498, 80] on li "Remapeamento" at bounding box center [514, 76] width 133 height 45
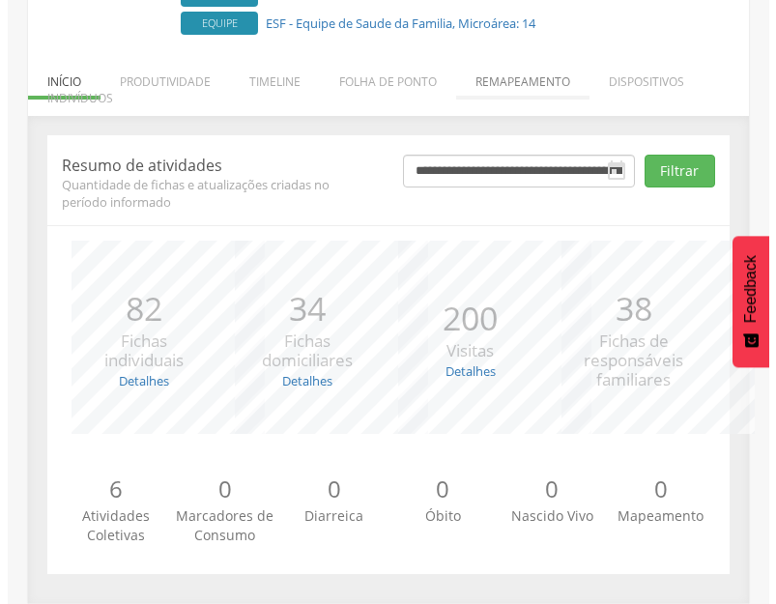
scroll to position [348, 0]
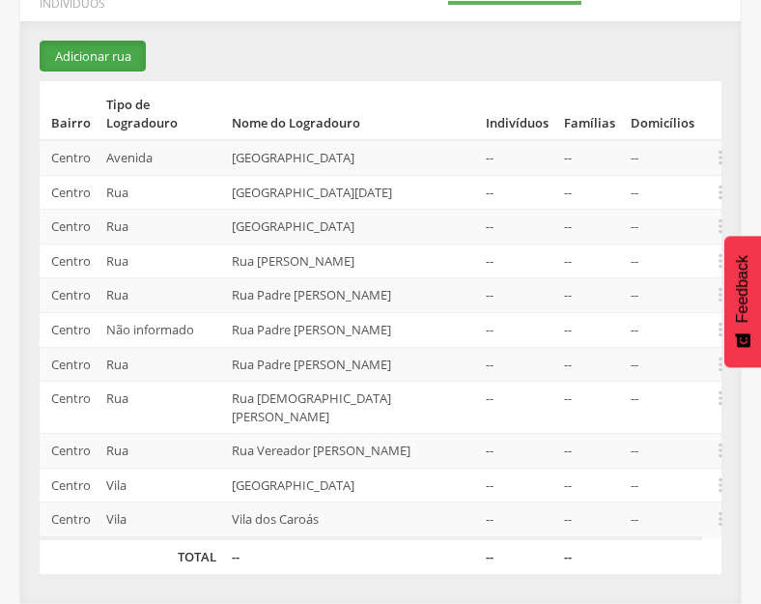
click at [108, 69] on button "Adicionar rua" at bounding box center [93, 57] width 106 height 32
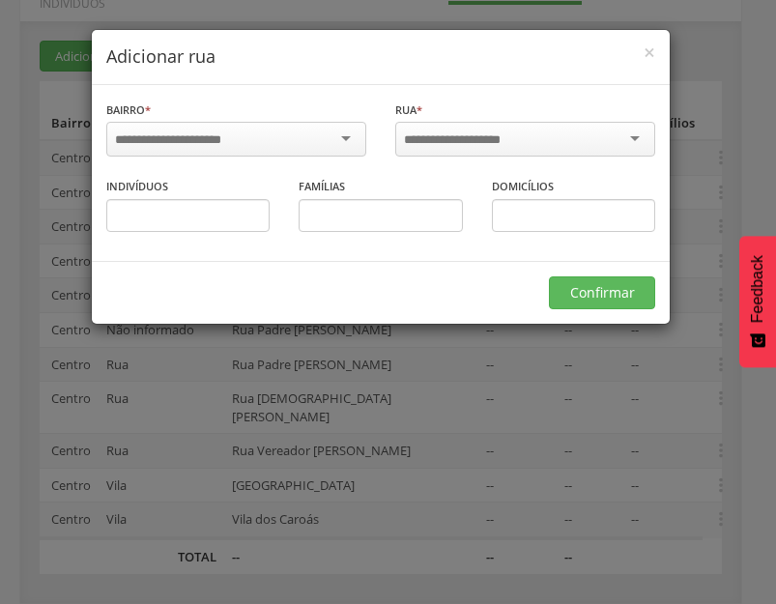
click at [272, 140] on div at bounding box center [236, 139] width 260 height 35
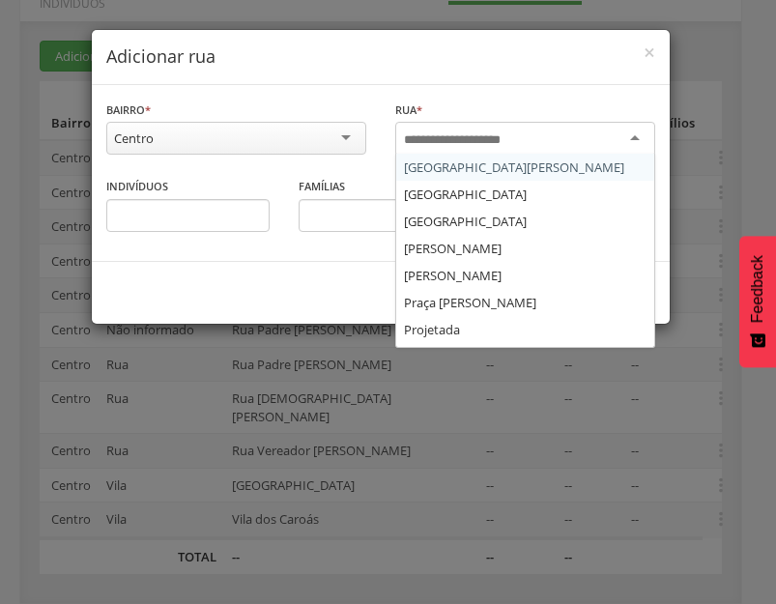
click at [457, 144] on input "select-one" at bounding box center [465, 139] width 123 height 17
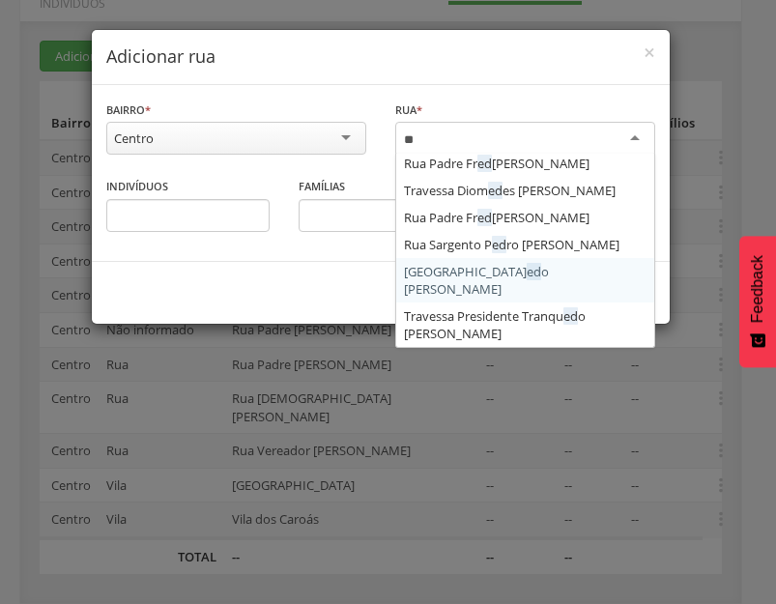
scroll to position [129, 0]
type input "****"
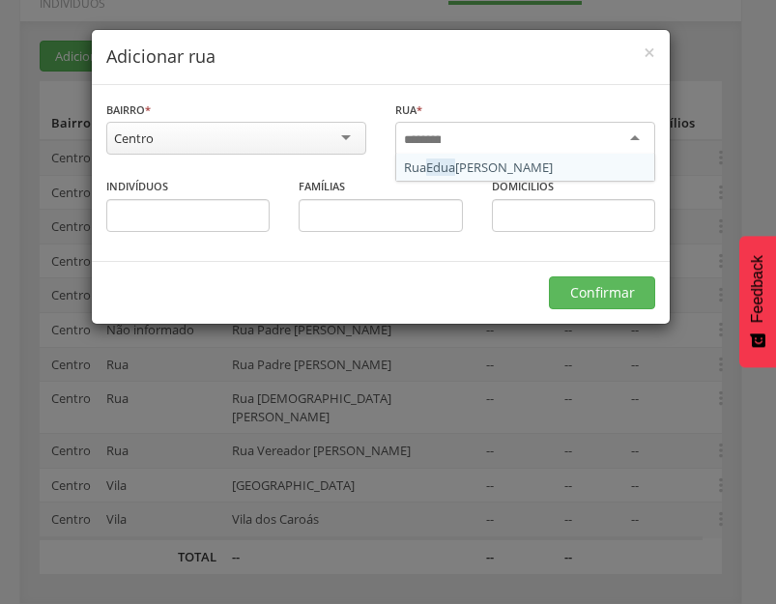
scroll to position [0, 0]
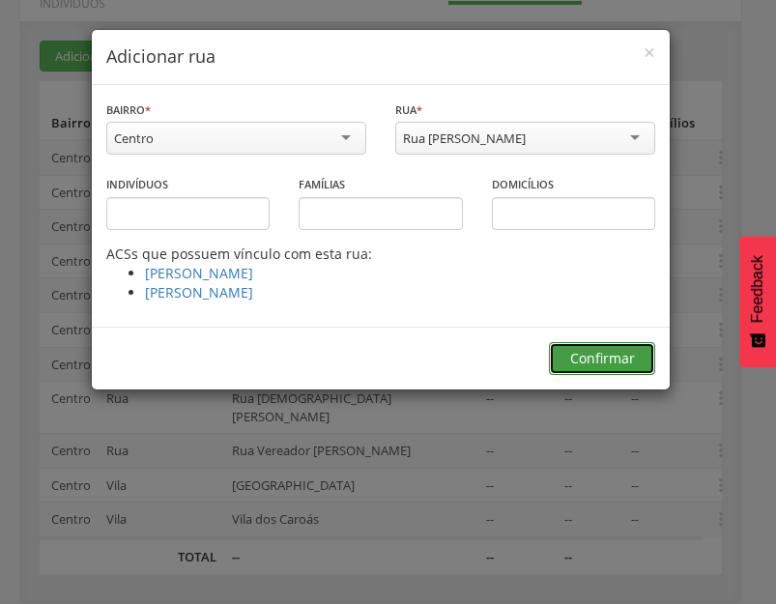
click at [603, 354] on button "Confirmar" at bounding box center [602, 358] width 106 height 33
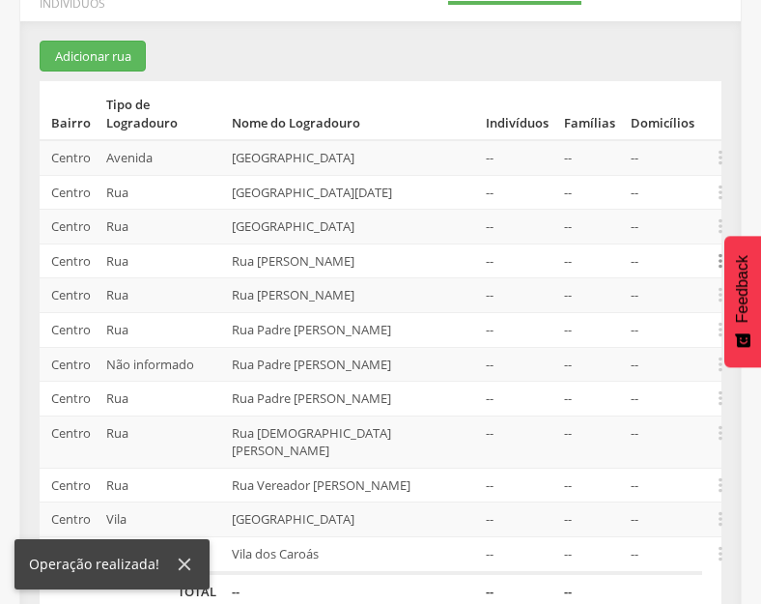
click at [716, 263] on icon "" at bounding box center [720, 260] width 21 height 21
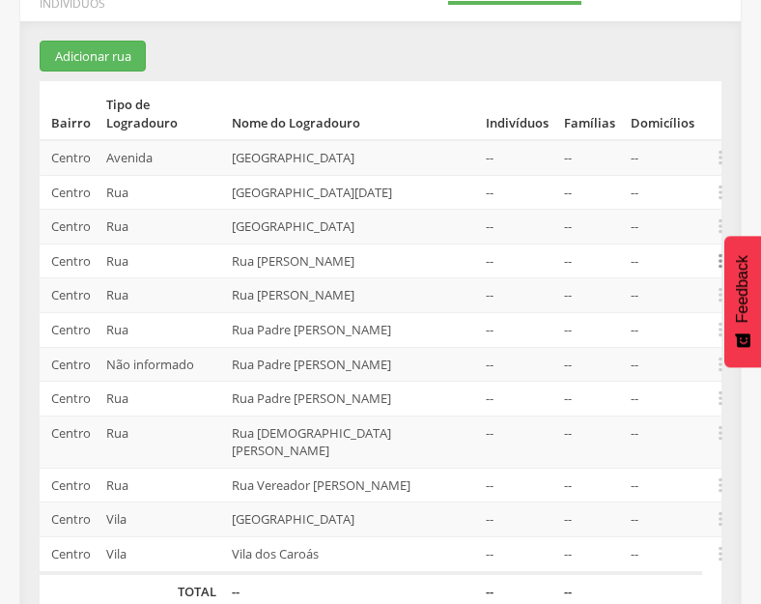
click at [720, 266] on icon "" at bounding box center [720, 260] width 21 height 21
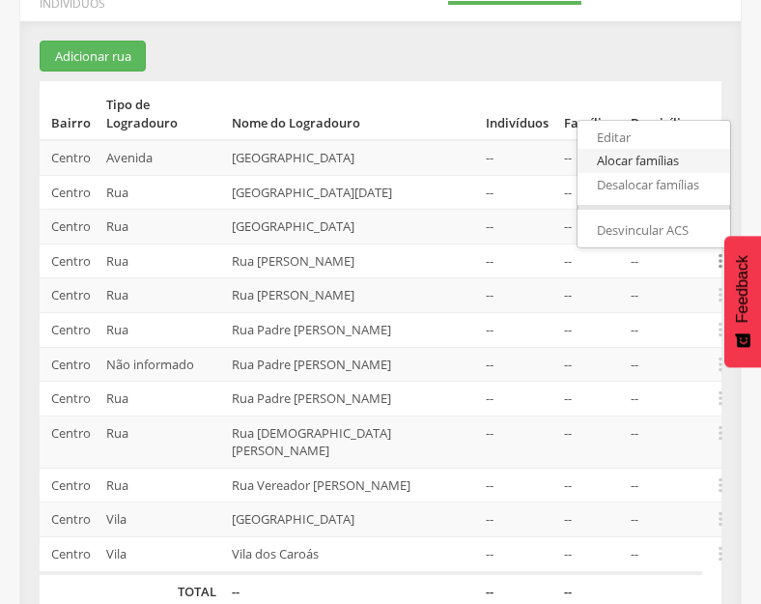
click at [618, 168] on link "Alocar famílias" at bounding box center [654, 161] width 153 height 24
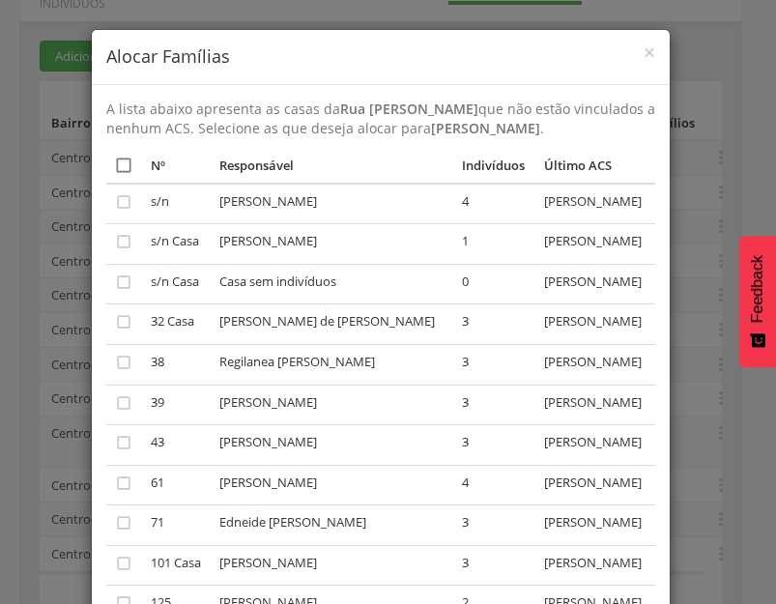
click at [116, 175] on icon "" at bounding box center [123, 165] width 19 height 19
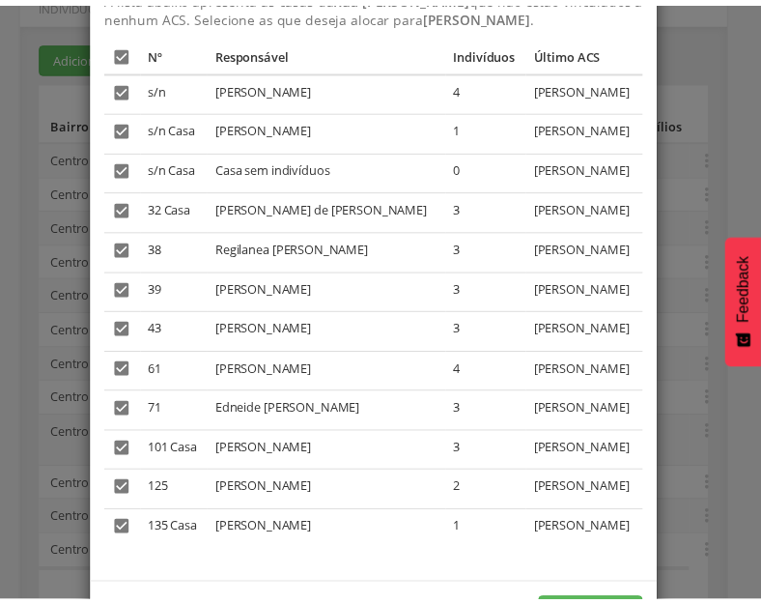
scroll to position [207, 0]
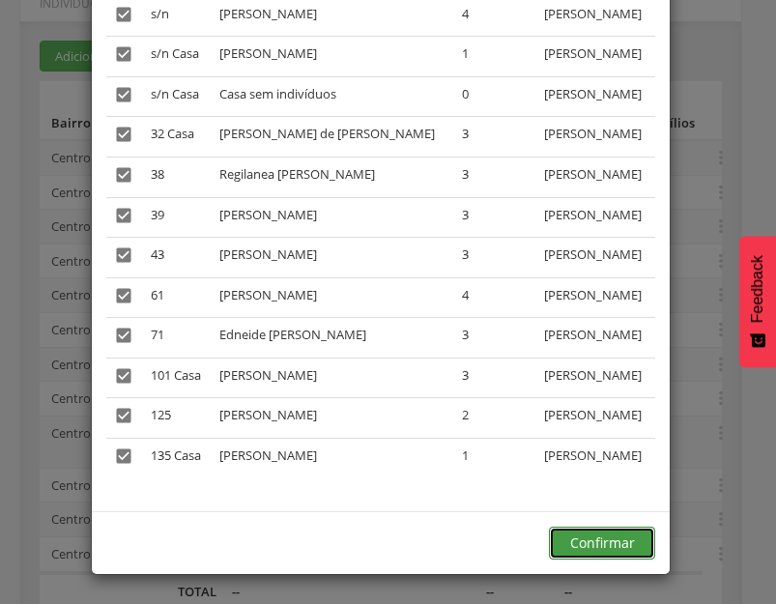
click at [600, 537] on button "Confirmar" at bounding box center [602, 543] width 106 height 33
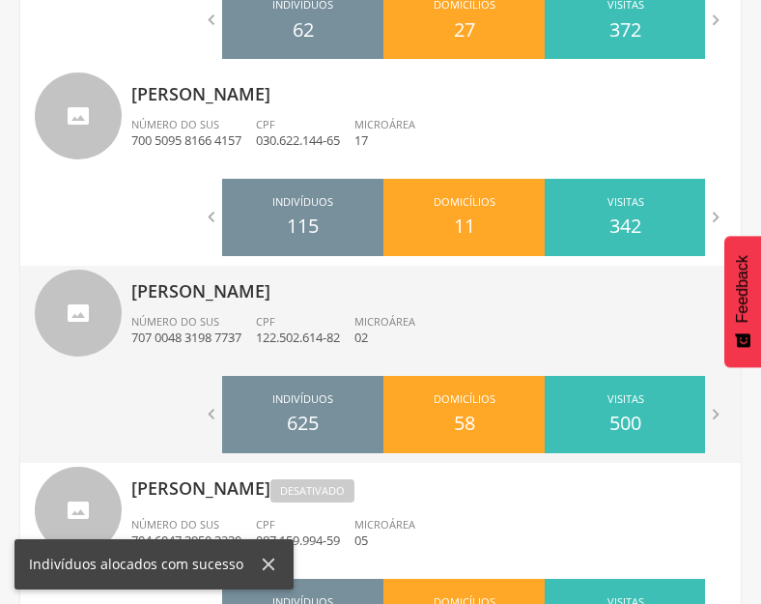
click at [243, 307] on div "[PERSON_NAME] Número do SUS 707 0048 3198 7737 CPF 122.502.614-82 Microárea 02" at bounding box center [428, 316] width 595 height 100
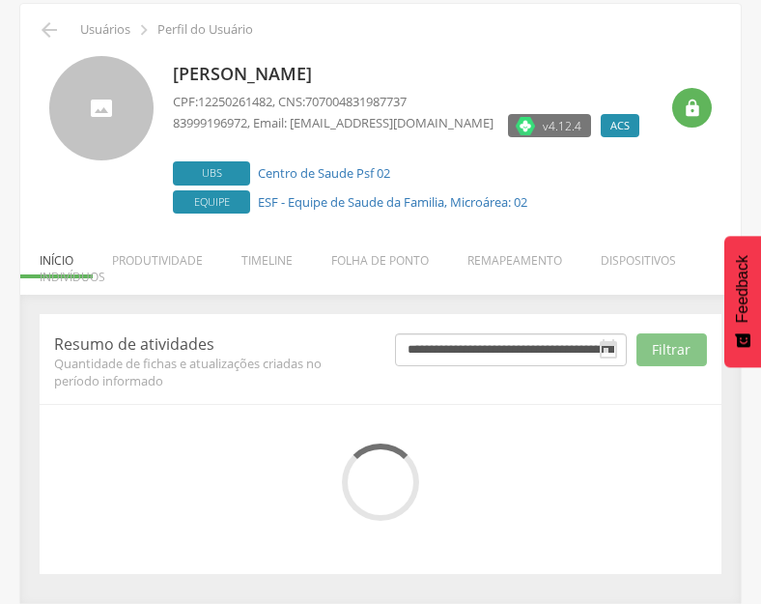
scroll to position [253, 0]
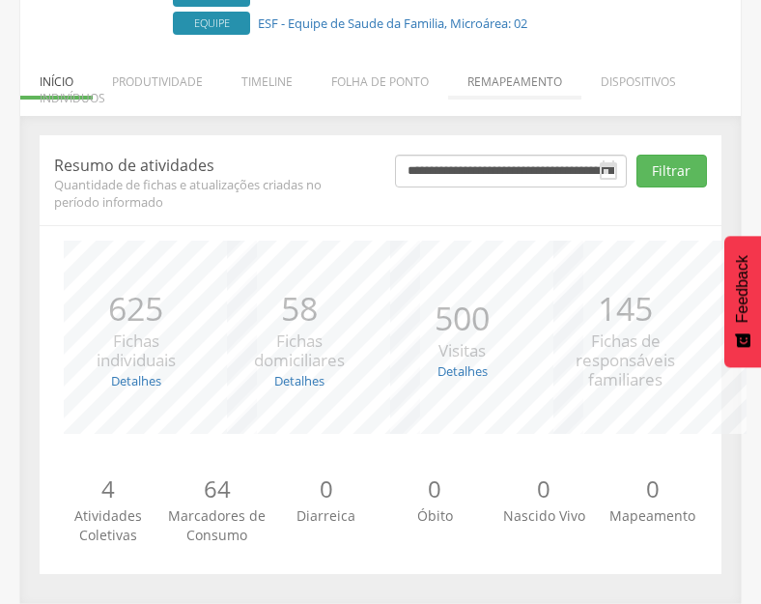
click at [500, 78] on li "Remapeamento" at bounding box center [514, 76] width 133 height 45
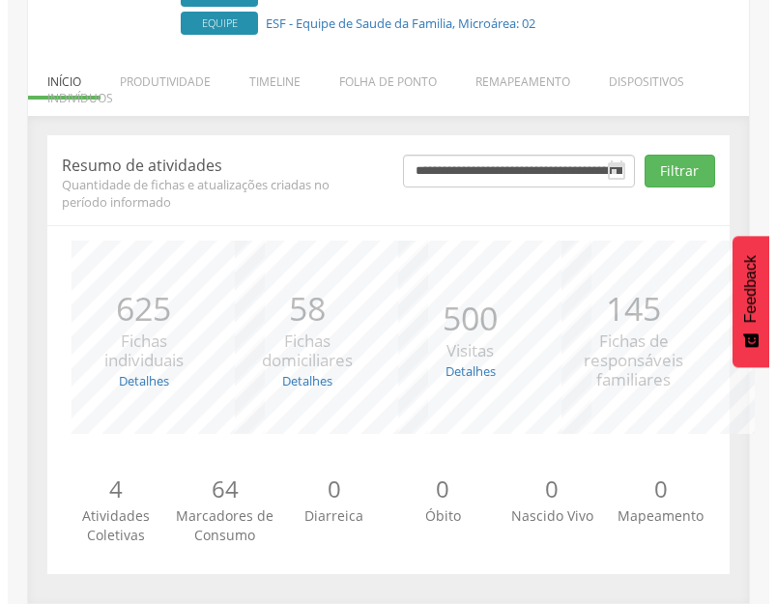
scroll to position [554, 0]
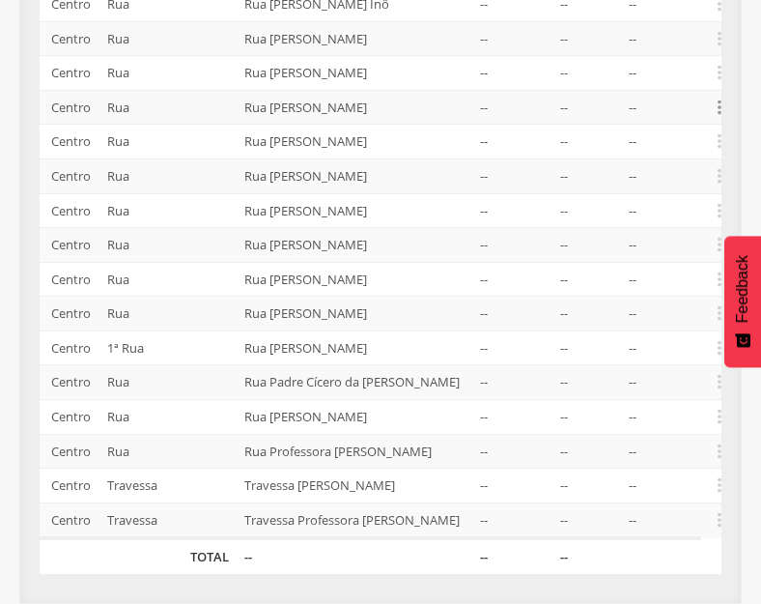
click at [716, 97] on icon "" at bounding box center [719, 107] width 21 height 21
click at [666, 65] on link "Desvincular ACS" at bounding box center [653, 77] width 153 height 24
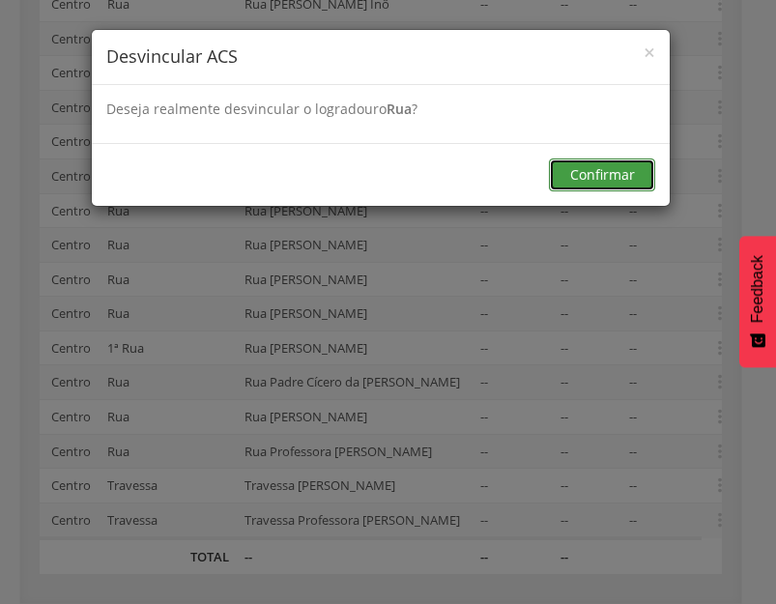
click at [620, 168] on button "Confirmar" at bounding box center [602, 174] width 106 height 33
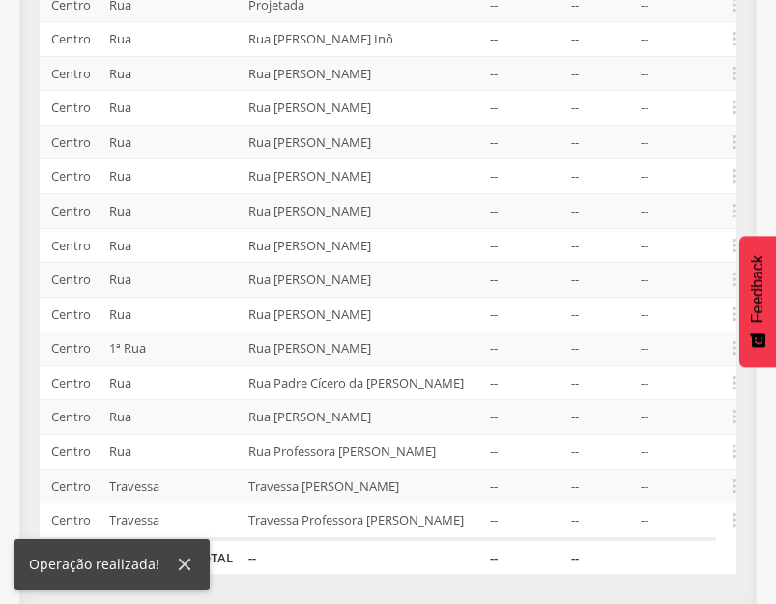
scroll to position [483, 0]
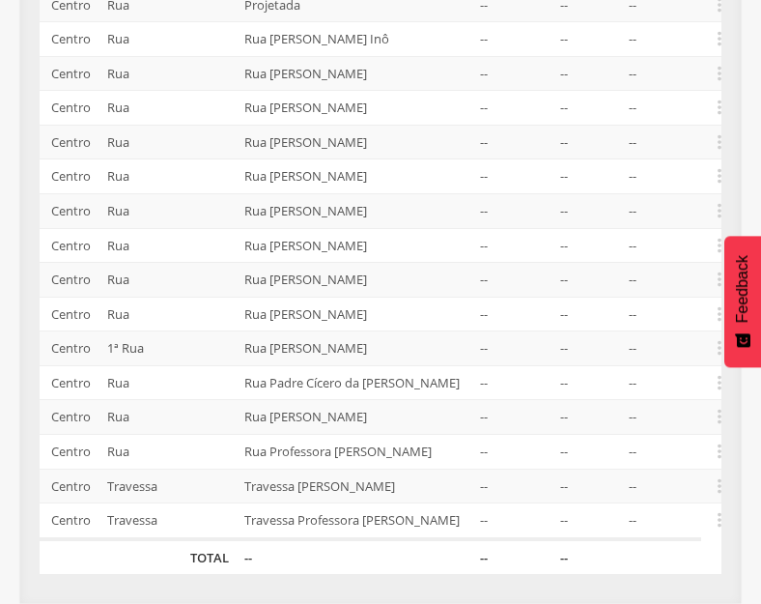
click at [621, 159] on td "--" at bounding box center [587, 142] width 69 height 35
click at [723, 153] on icon "" at bounding box center [719, 141] width 21 height 21
click at [657, 78] on link "Desalocar famílias" at bounding box center [653, 66] width 153 height 24
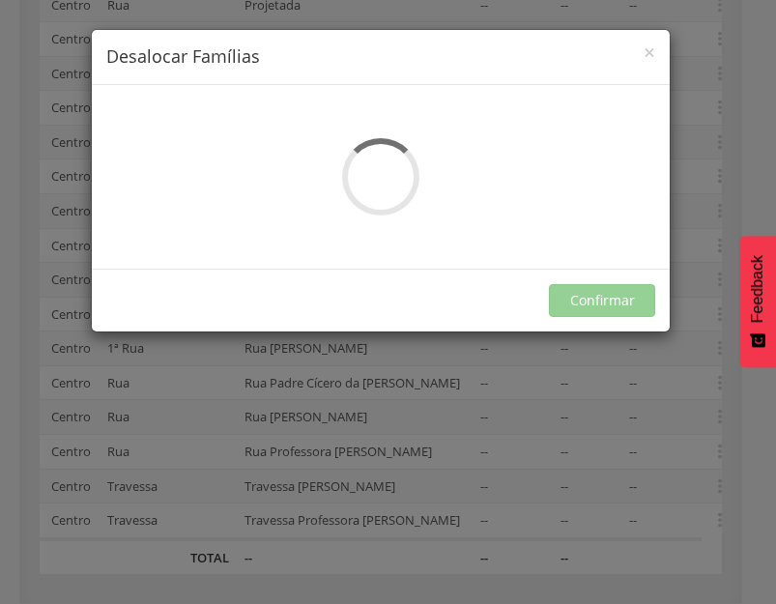
scroll to position [0, 0]
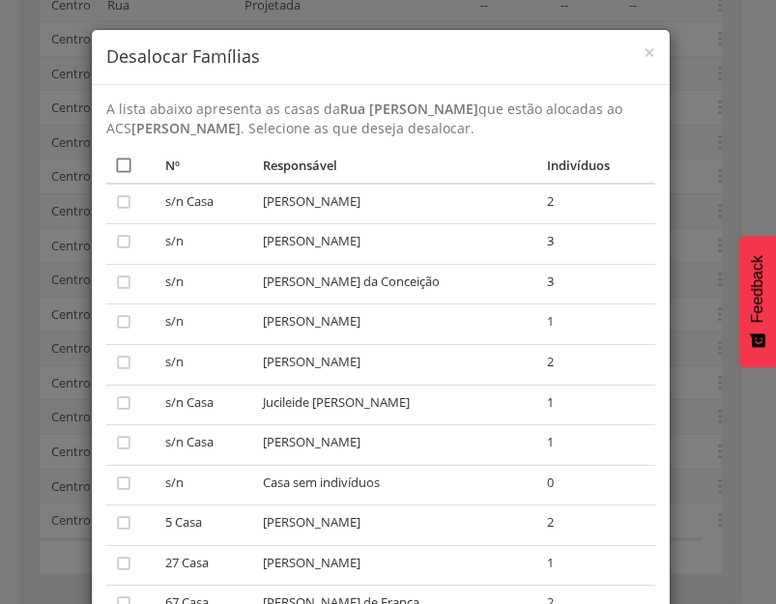
click at [121, 162] on icon "" at bounding box center [123, 165] width 19 height 19
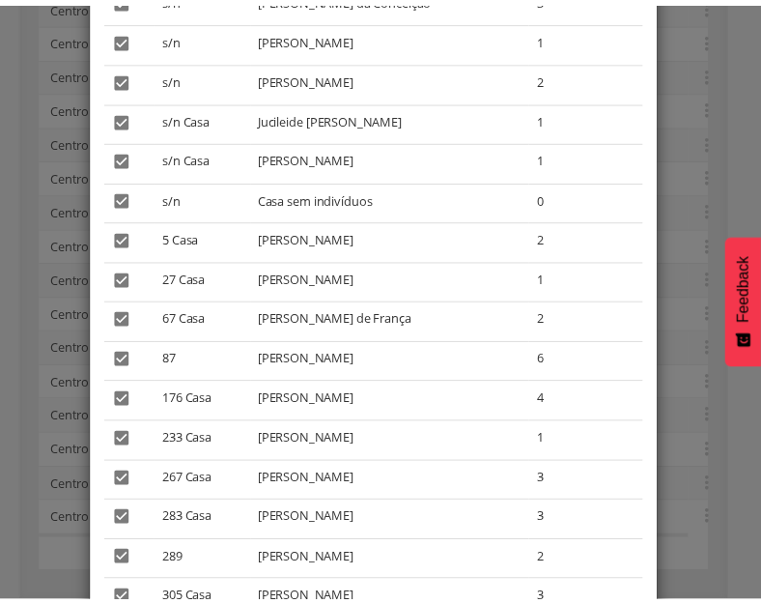
scroll to position [469, 0]
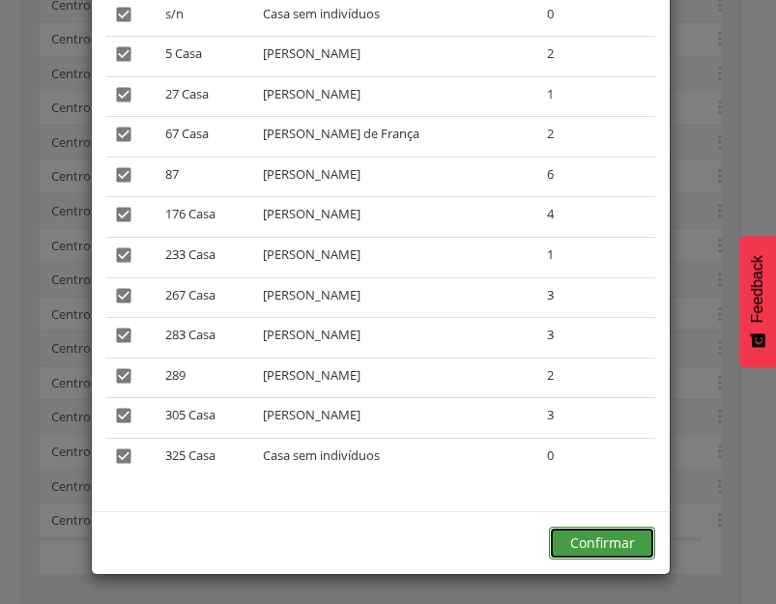
click at [609, 540] on button "Confirmar" at bounding box center [602, 543] width 106 height 33
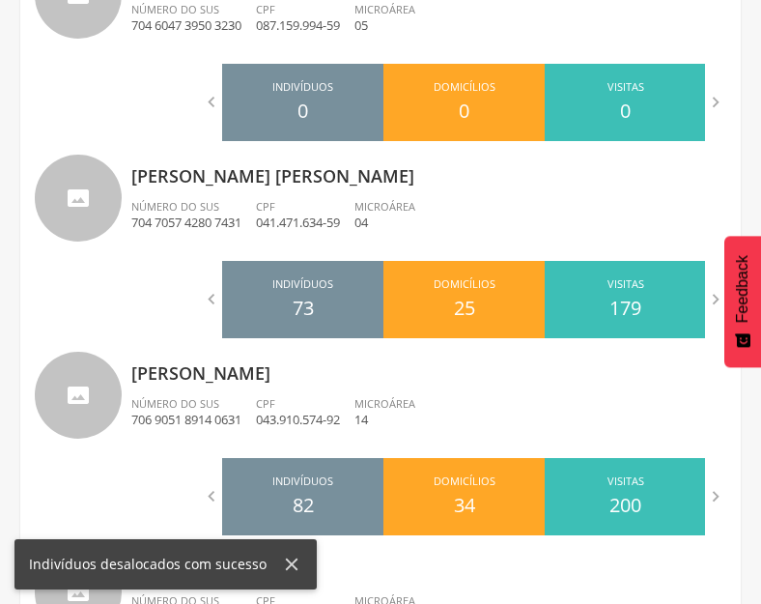
scroll to position [1353, 0]
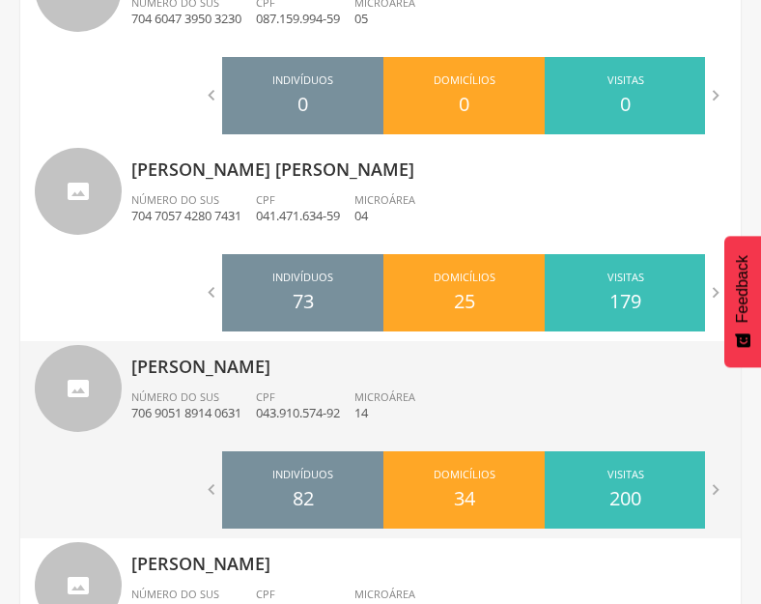
click at [426, 384] on div "[PERSON_NAME] Número do SUS 706 9051 8914 0631 CPF 043.910.574-92 Microárea 14" at bounding box center [428, 391] width 595 height 100
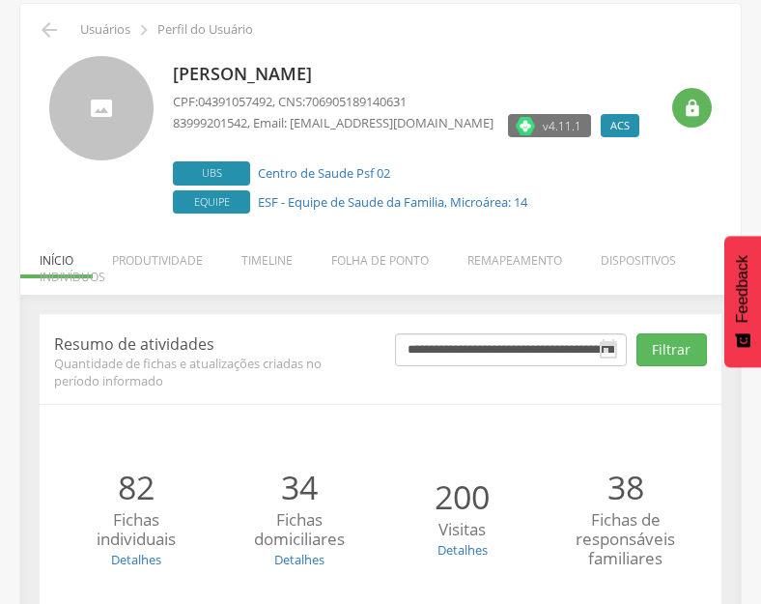
scroll to position [253, 0]
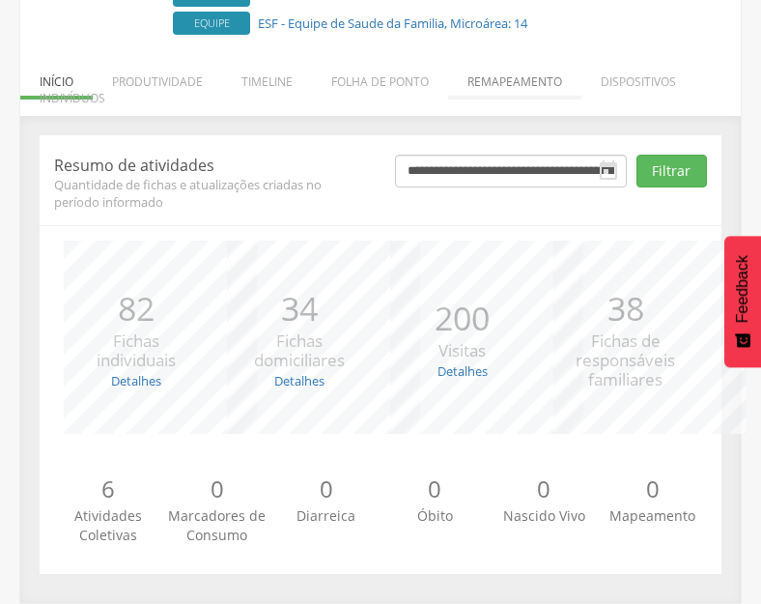
click at [544, 90] on li "Remapeamento" at bounding box center [514, 76] width 133 height 45
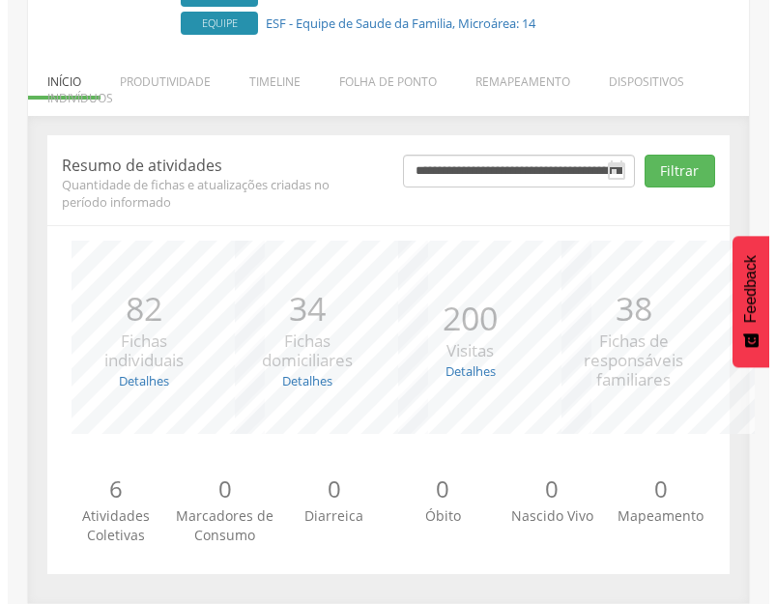
scroll to position [382, 0]
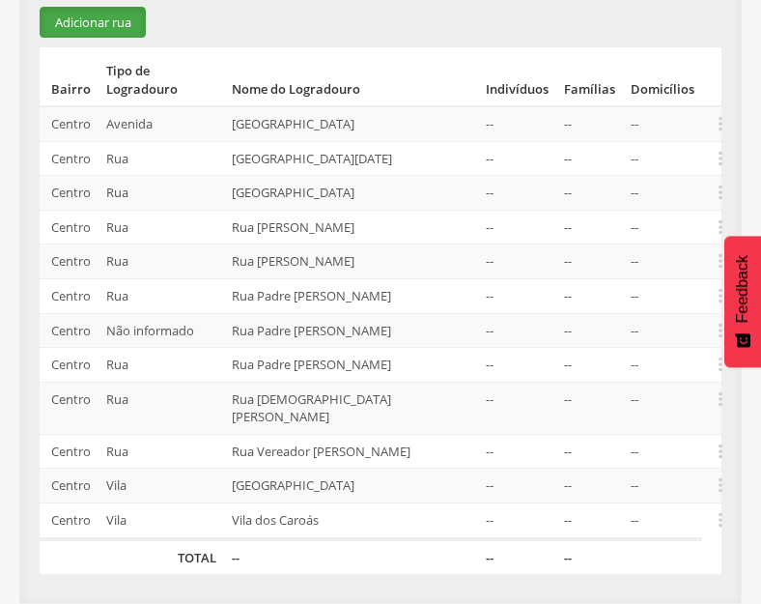
click at [97, 25] on button "Adicionar rua" at bounding box center [93, 23] width 106 height 32
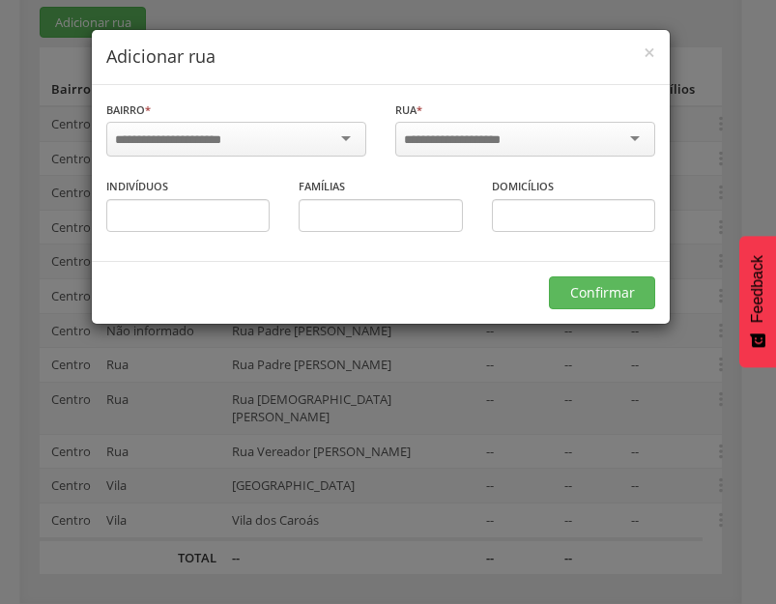
click at [254, 140] on div at bounding box center [236, 139] width 260 height 35
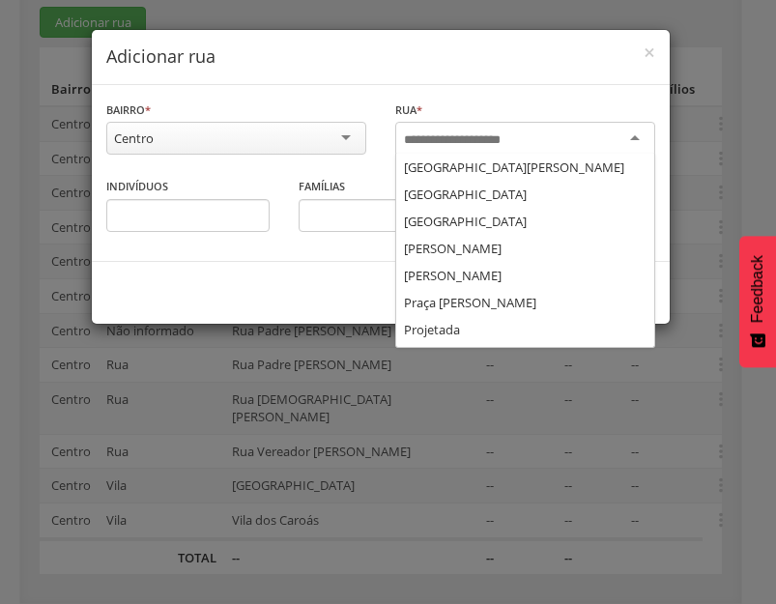
click at [514, 138] on input "select-one" at bounding box center [465, 139] width 123 height 17
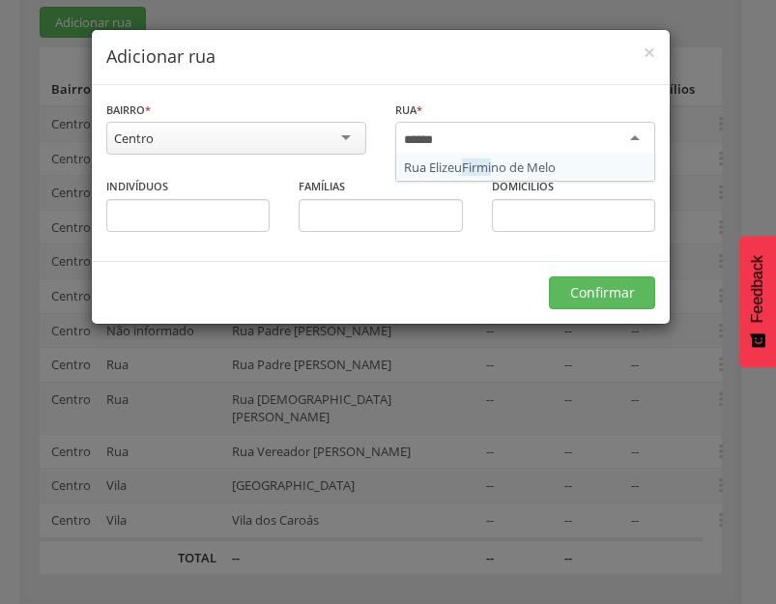
type input "*******"
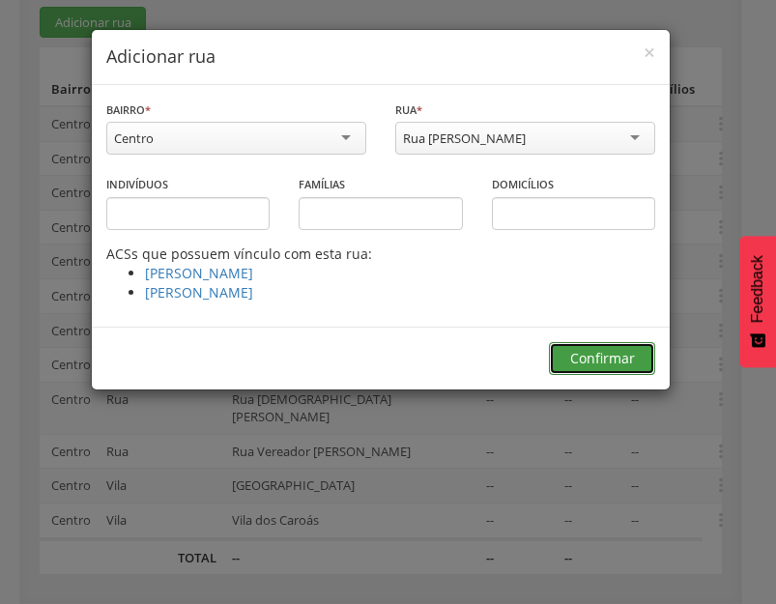
click at [613, 368] on button "Confirmar" at bounding box center [602, 358] width 106 height 33
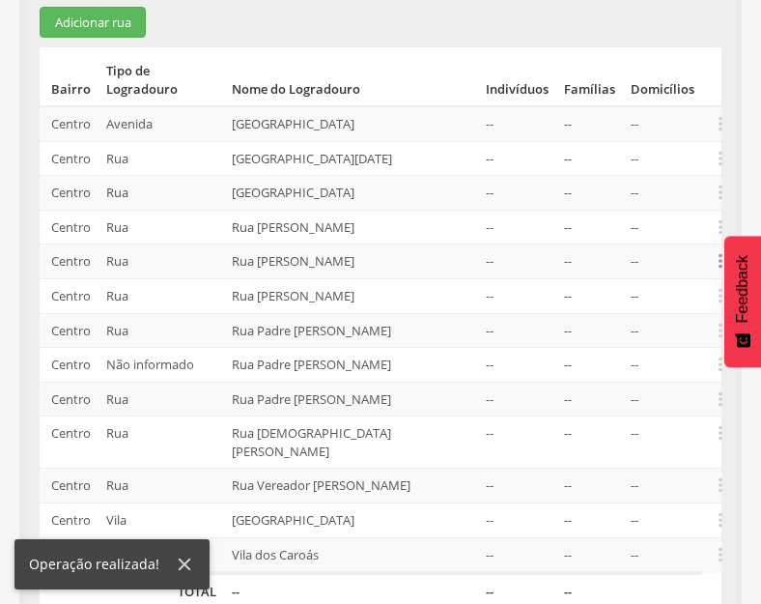
click at [718, 260] on icon "" at bounding box center [720, 260] width 21 height 21
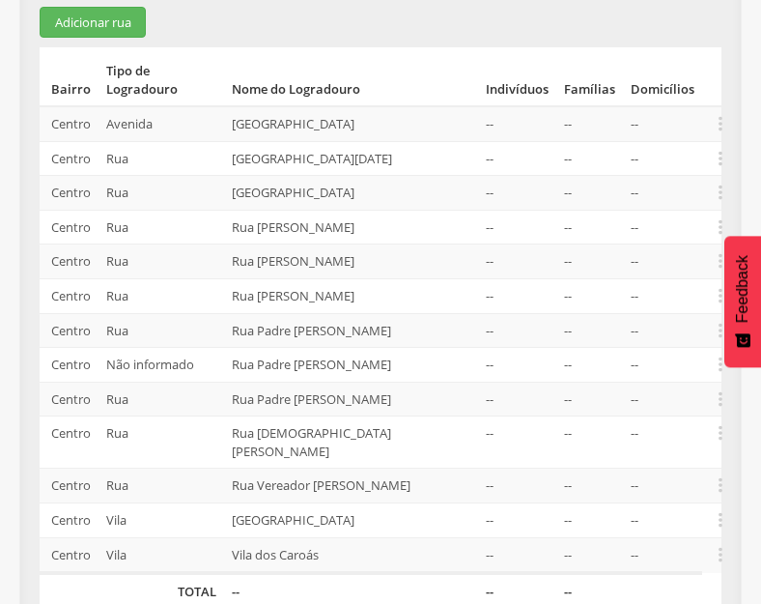
click at [642, 165] on td "--" at bounding box center [662, 158] width 79 height 35
click at [716, 265] on icon "" at bounding box center [720, 260] width 21 height 21
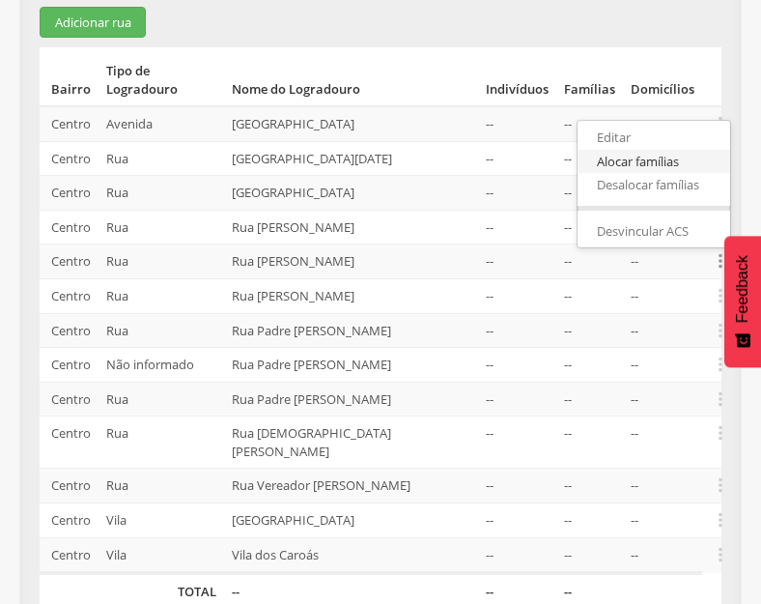
click at [652, 163] on link "Alocar famílias" at bounding box center [654, 162] width 153 height 24
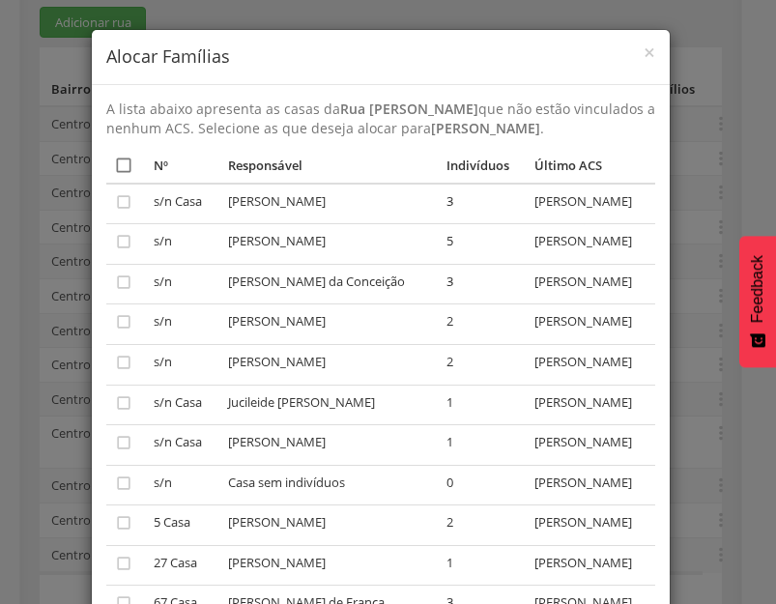
click at [120, 175] on icon "" at bounding box center [123, 165] width 19 height 19
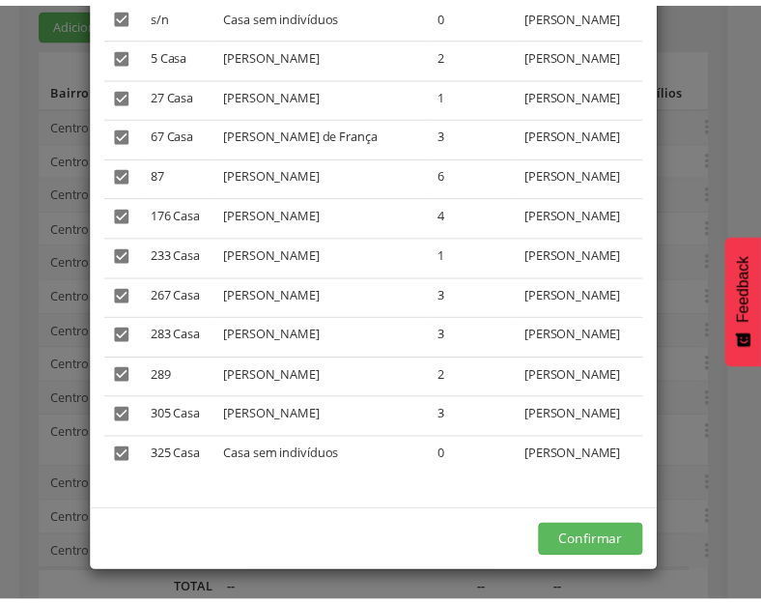
scroll to position [719, 0]
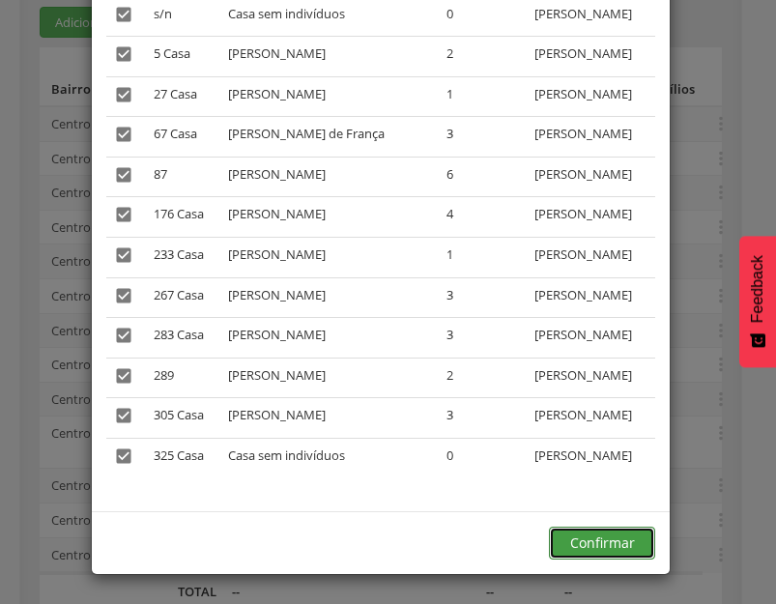
click at [613, 531] on button "Confirmar" at bounding box center [602, 543] width 106 height 33
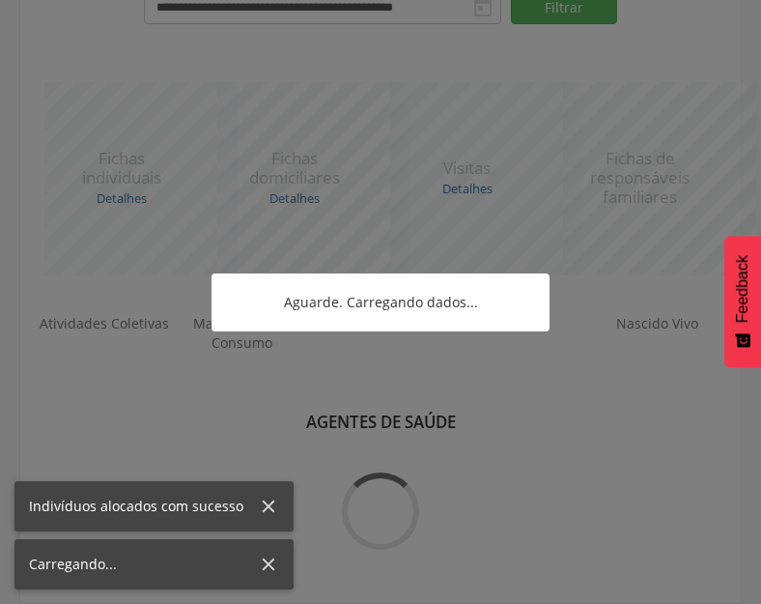
scroll to position [382, 0]
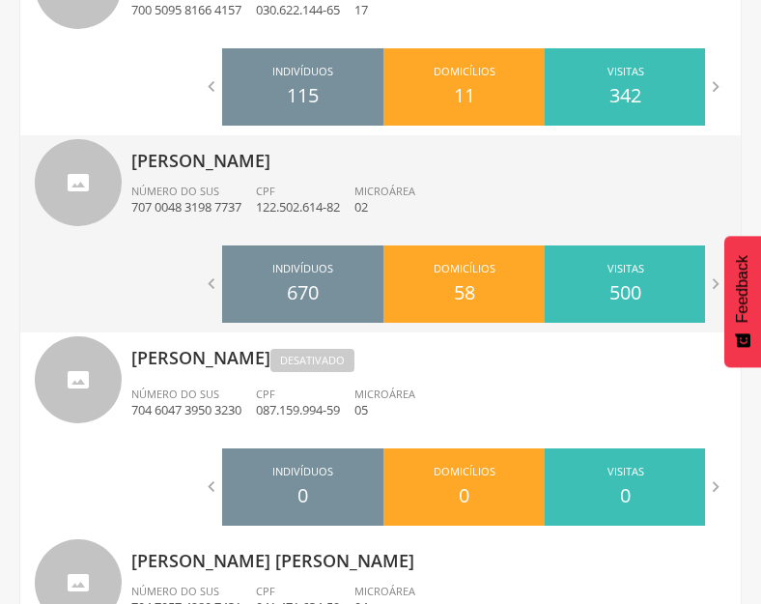
click at [192, 165] on p "[PERSON_NAME]" at bounding box center [428, 154] width 595 height 39
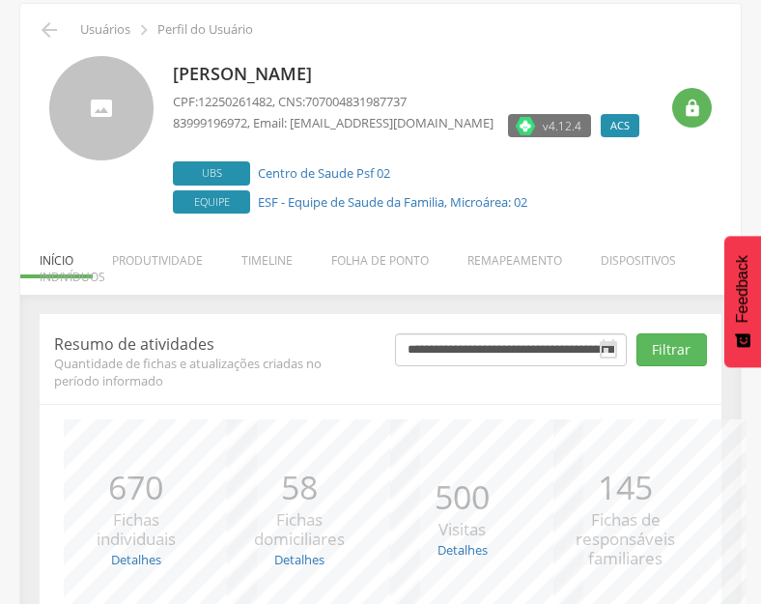
scroll to position [253, 0]
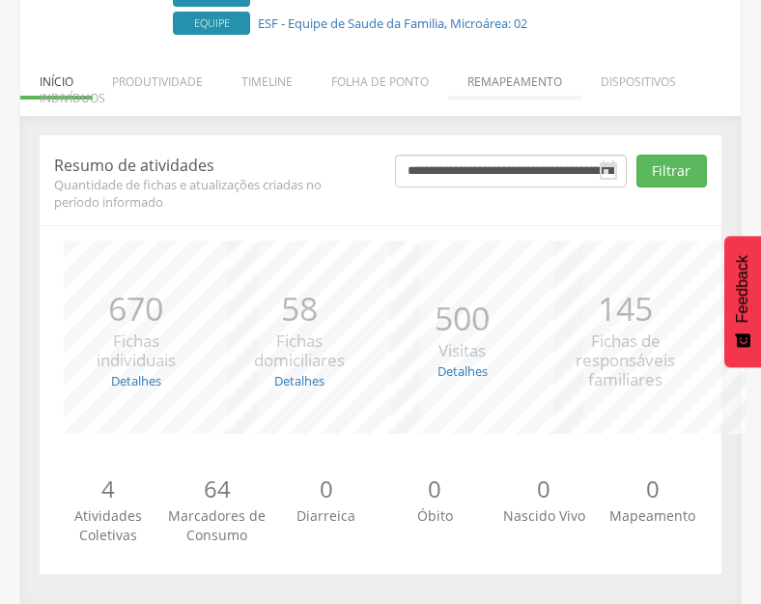
click at [493, 76] on li "Remapeamento" at bounding box center [514, 76] width 133 height 45
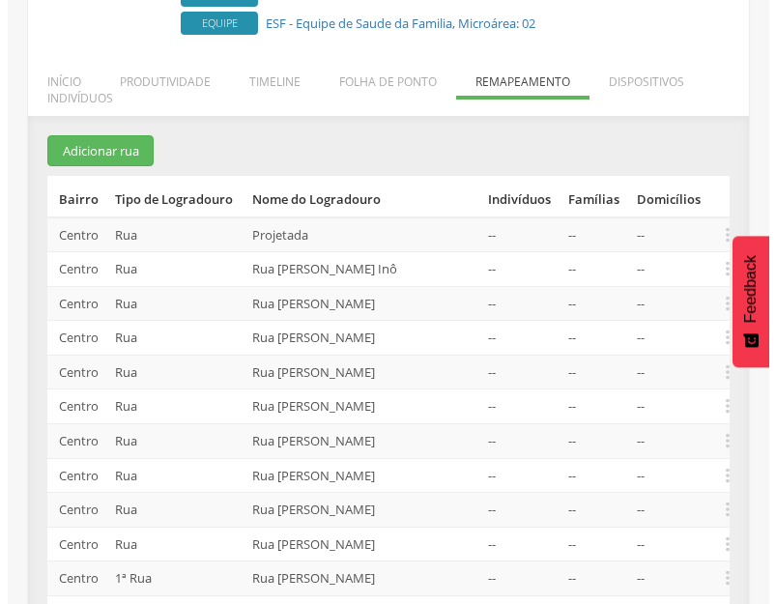
scroll to position [519, 0]
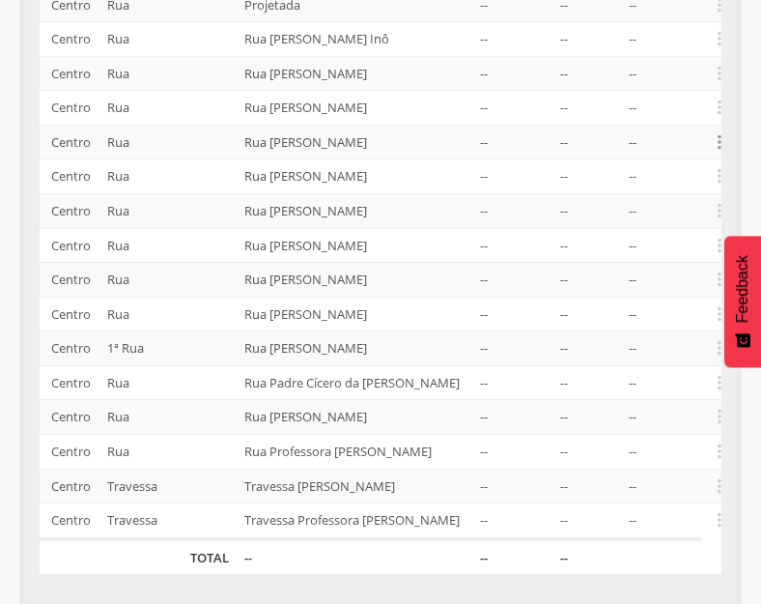
click at [719, 131] on icon "" at bounding box center [719, 141] width 21 height 21
click at [685, 100] on link "Desvincular ACS" at bounding box center [653, 112] width 153 height 24
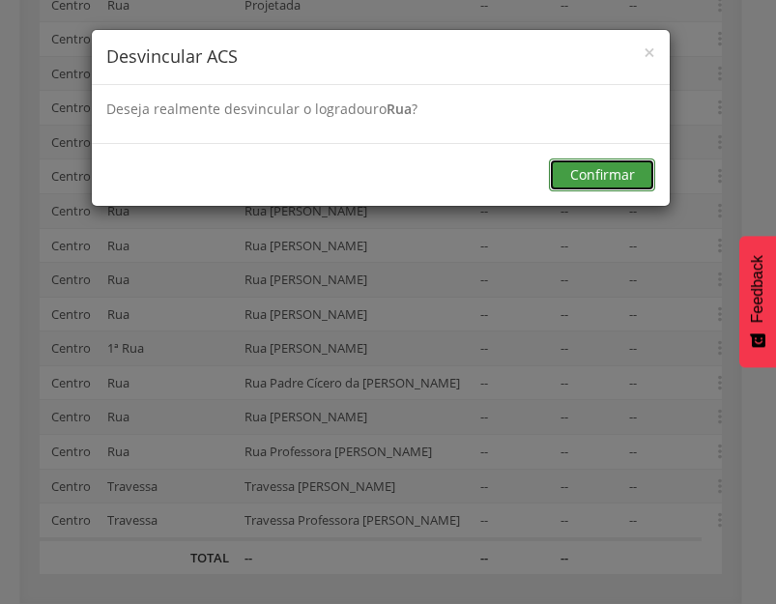
click at [587, 181] on button "Confirmar" at bounding box center [602, 174] width 106 height 33
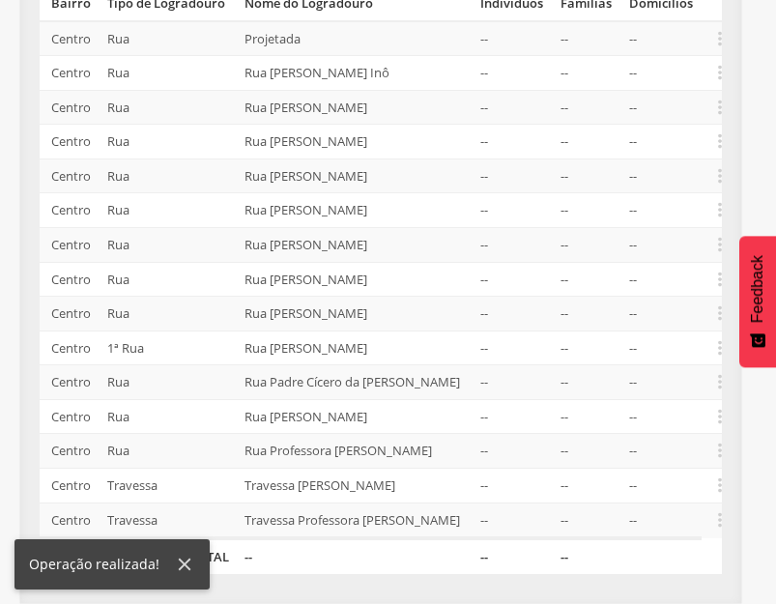
scroll to position [449, 0]
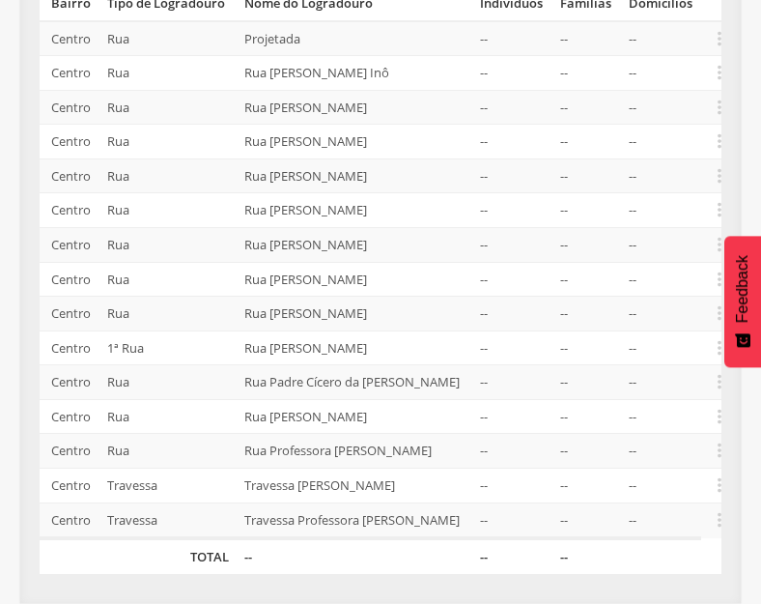
drag, startPoint x: 427, startPoint y: 300, endPoint x: 450, endPoint y: 300, distance: 23.2
click at [427, 297] on td "Rua [PERSON_NAME]" at bounding box center [355, 279] width 237 height 35
click at [718, 290] on icon "" at bounding box center [719, 279] width 21 height 21
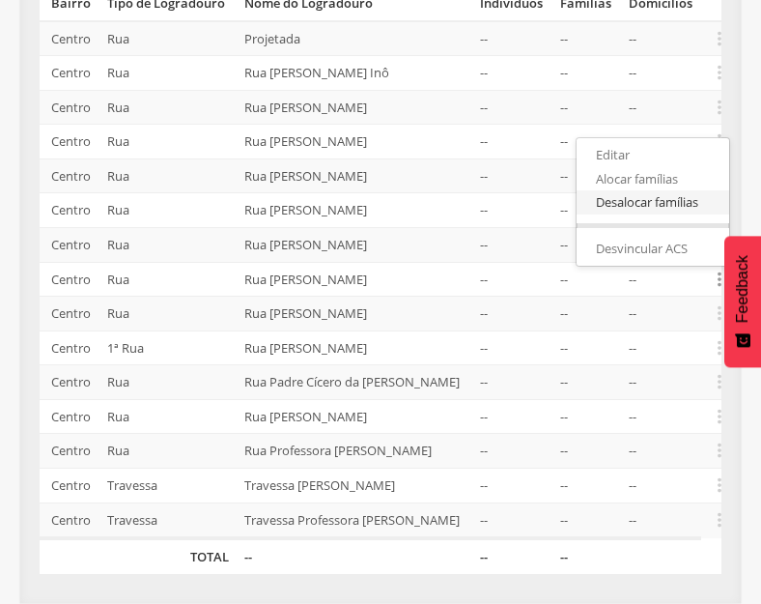
click at [666, 215] on link "Desalocar famílias" at bounding box center [653, 202] width 153 height 24
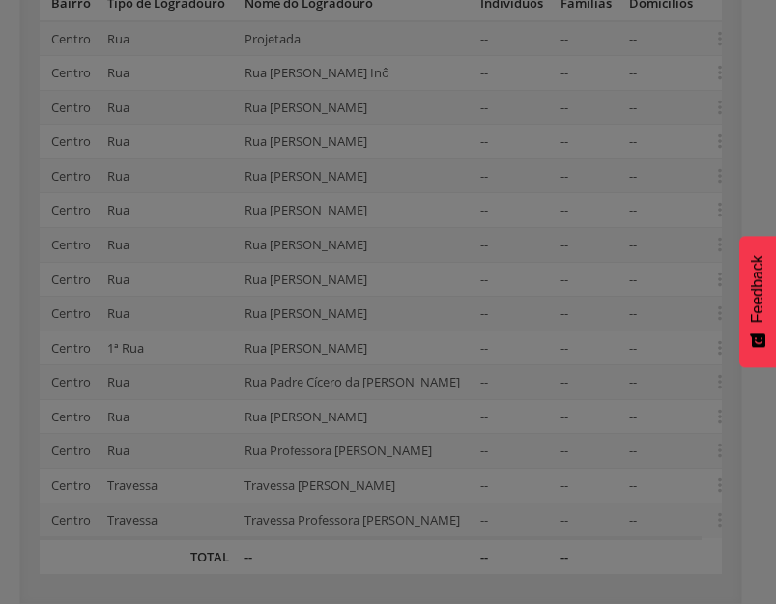
scroll to position [0, 0]
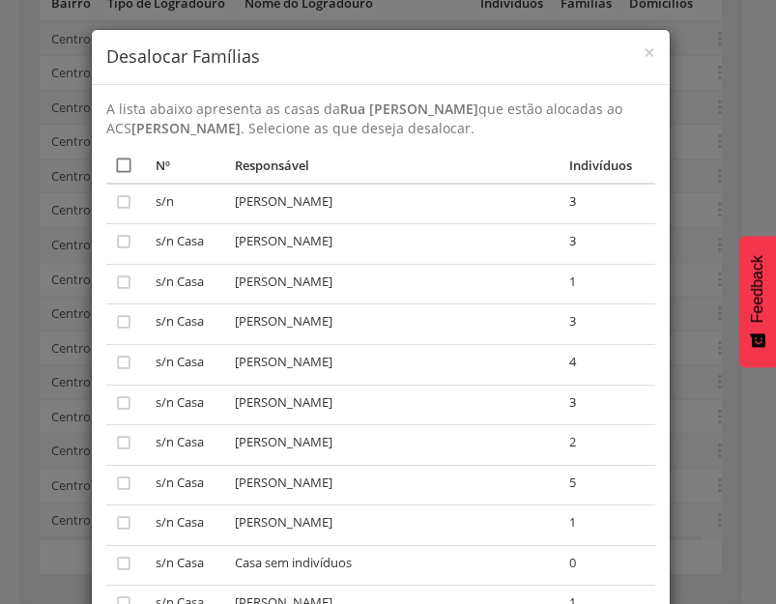
click at [114, 160] on icon "" at bounding box center [123, 165] width 19 height 19
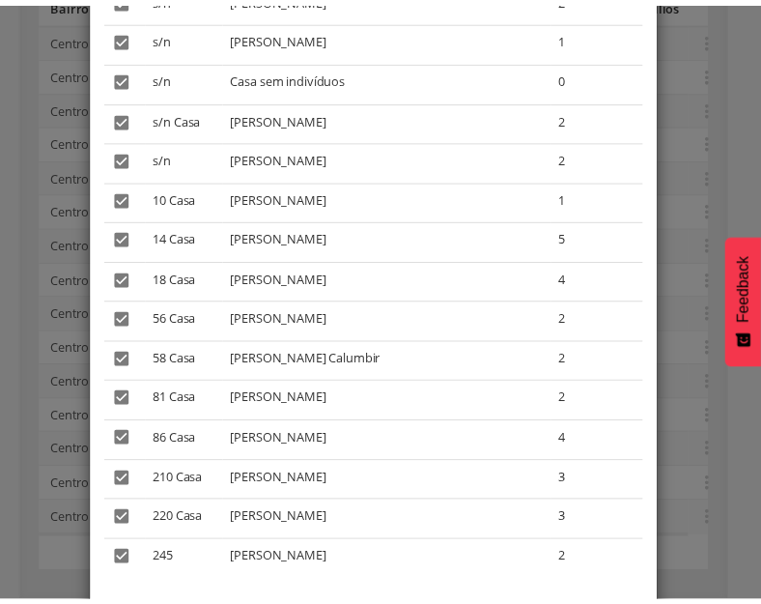
scroll to position [1031, 0]
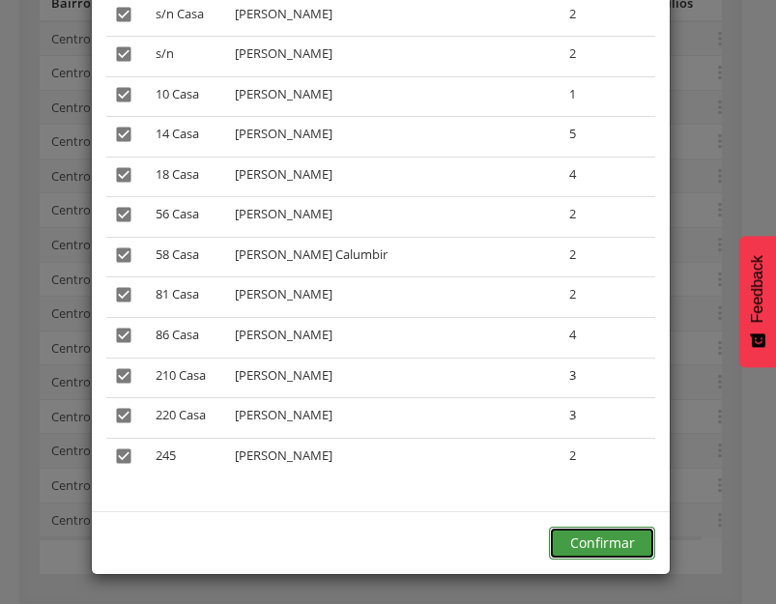
click at [580, 546] on button "Confirmar" at bounding box center [602, 543] width 106 height 33
click at [591, 550] on button "Confirmar" at bounding box center [602, 543] width 106 height 33
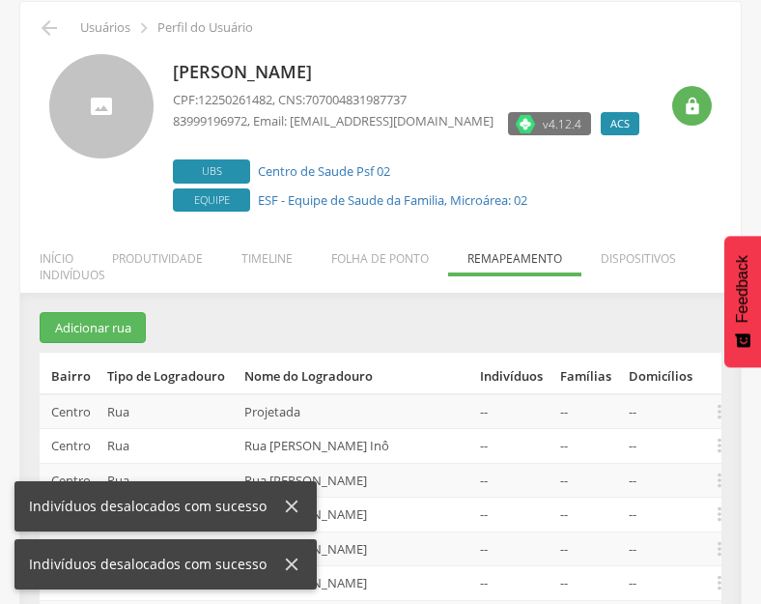
scroll to position [63, 0]
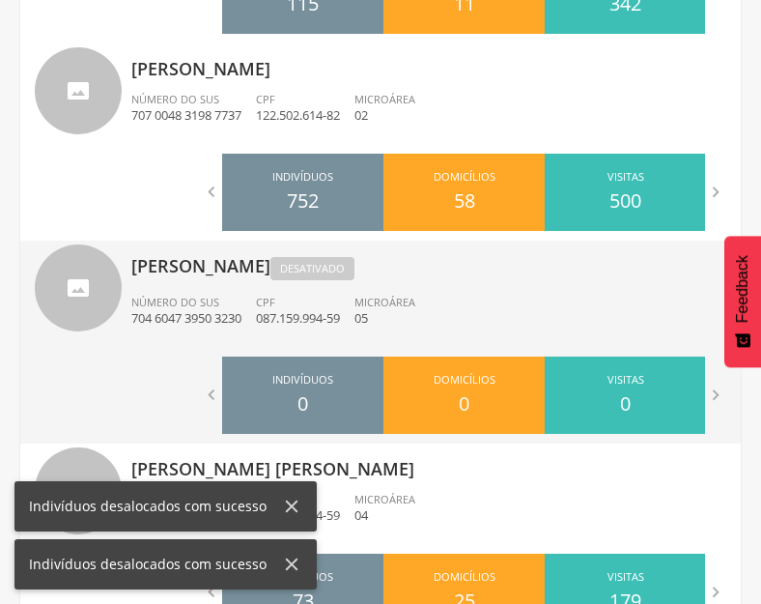
scroll to position [1222, 0]
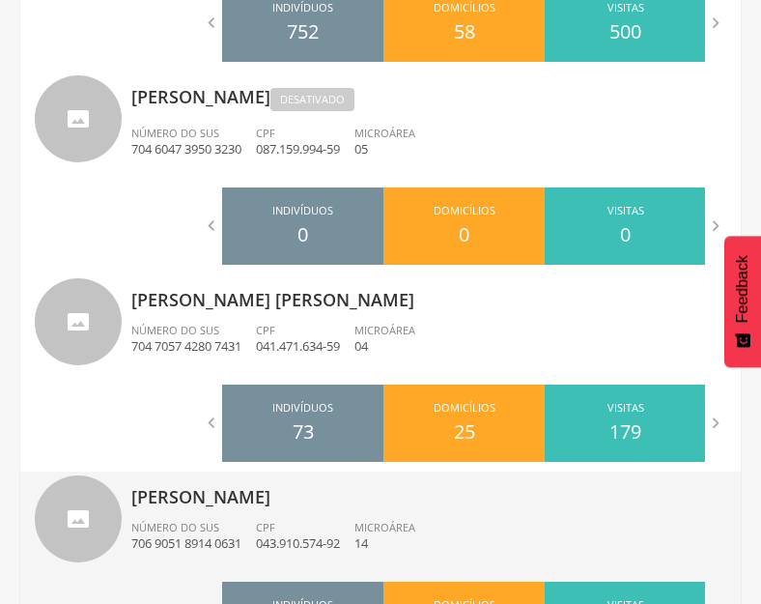
click at [286, 511] on div "[PERSON_NAME] Número do SUS 706 9051 8914 0631 CPF 043.910.574-92 Microárea 14" at bounding box center [428, 522] width 595 height 100
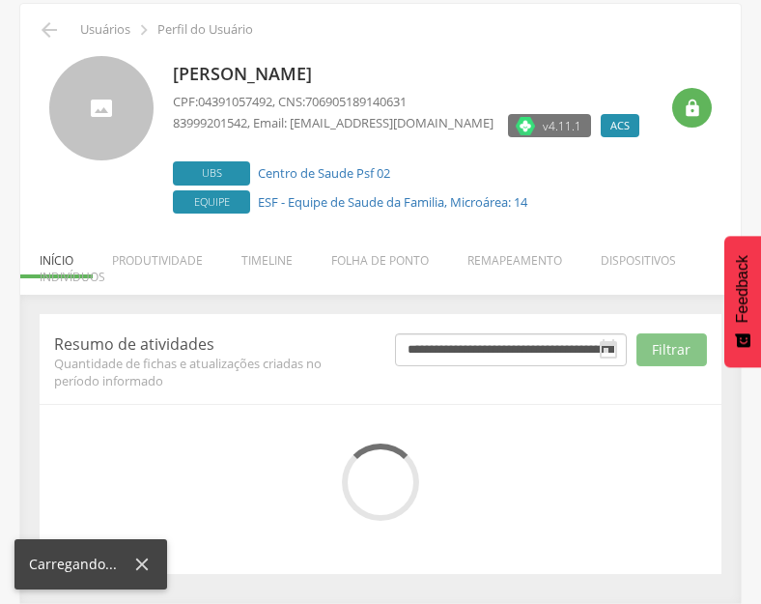
scroll to position [253, 0]
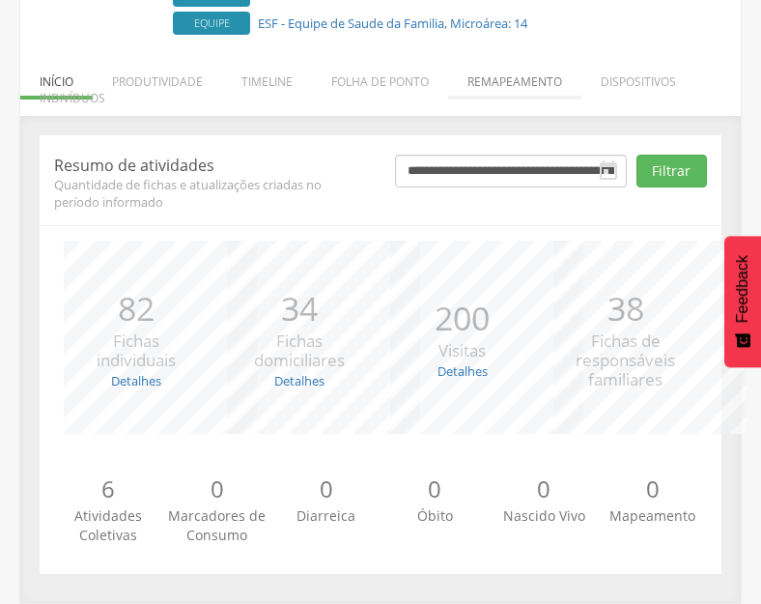
click at [519, 80] on li "Remapeamento" at bounding box center [514, 76] width 133 height 45
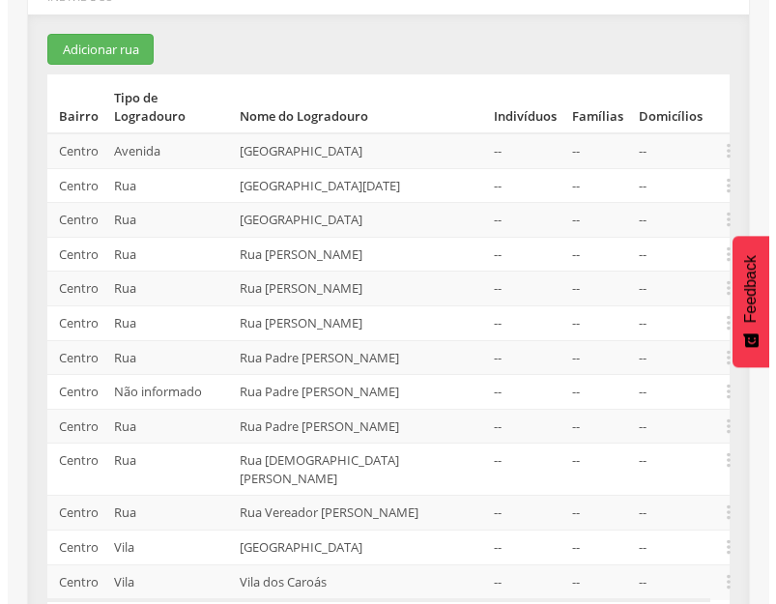
scroll to position [320, 0]
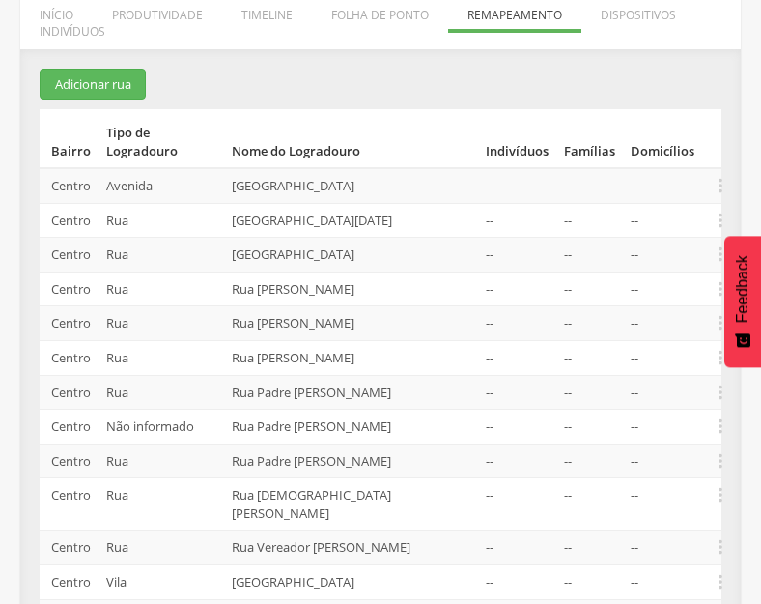
click at [100, 58] on div "**********" at bounding box center [380, 374] width 721 height 650
click at [104, 86] on button "Adicionar rua" at bounding box center [93, 85] width 106 height 32
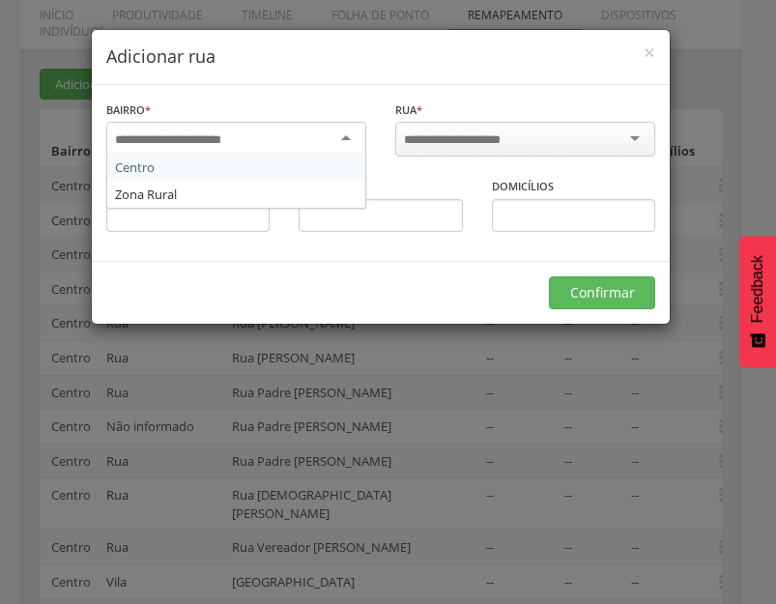
click at [230, 148] on div at bounding box center [236, 139] width 260 height 35
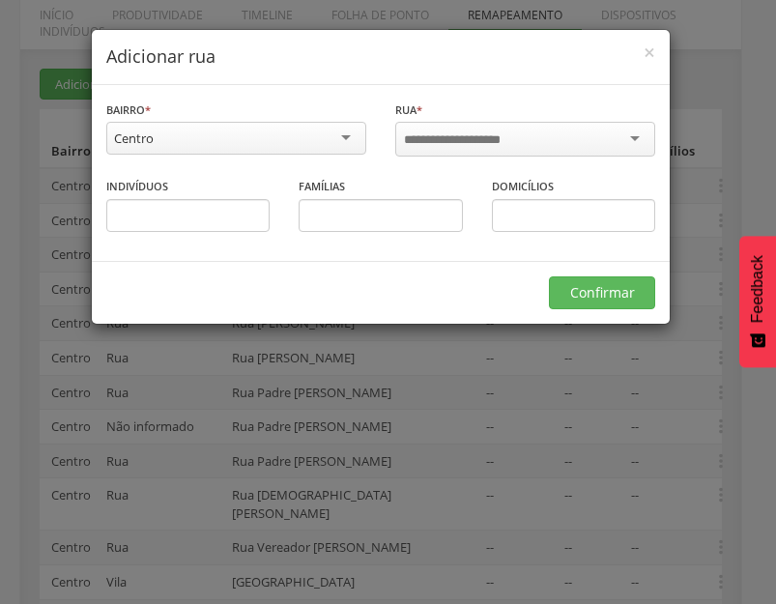
click at [496, 141] on input "select-one" at bounding box center [465, 139] width 123 height 17
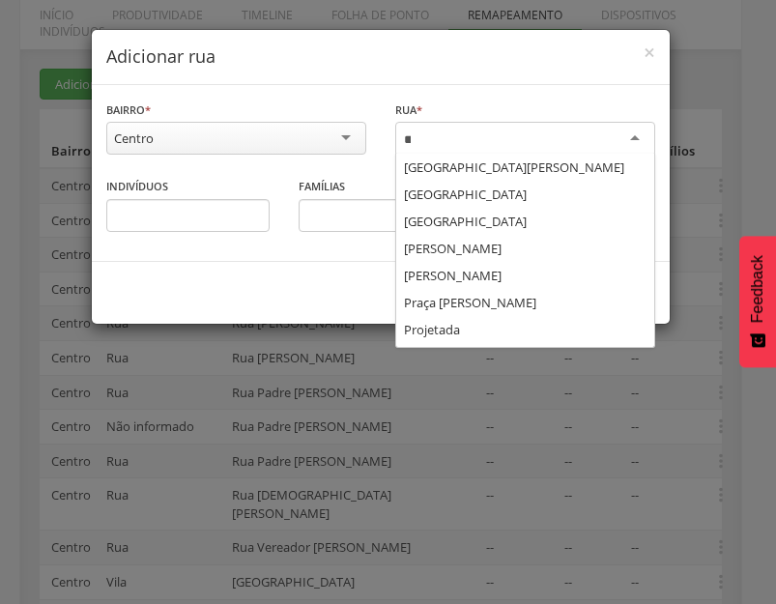
scroll to position [0, 0]
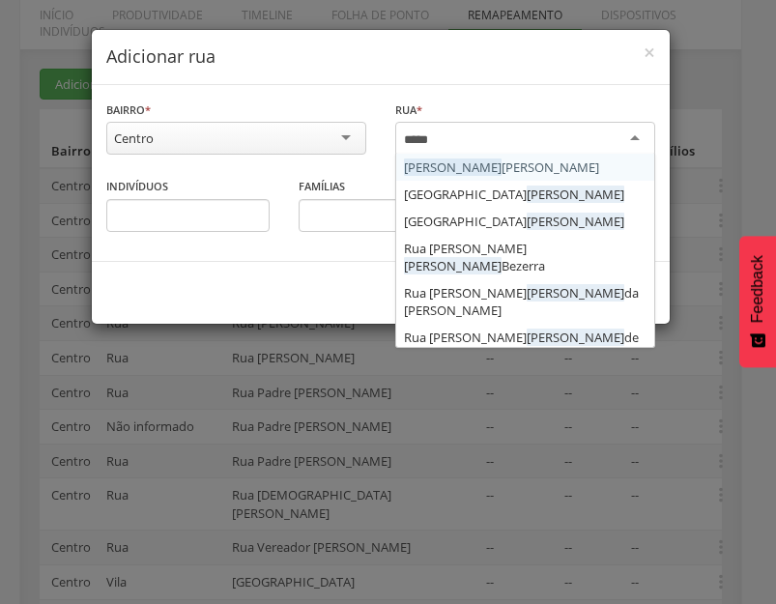
type input "******"
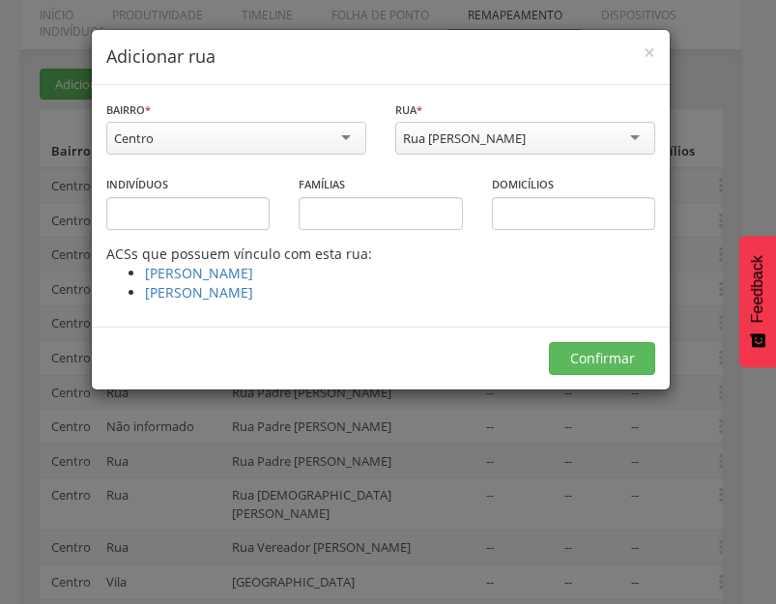
click at [614, 379] on div "Confirmar" at bounding box center [381, 358] width 578 height 63
click at [610, 364] on button "Confirmar" at bounding box center [602, 358] width 106 height 33
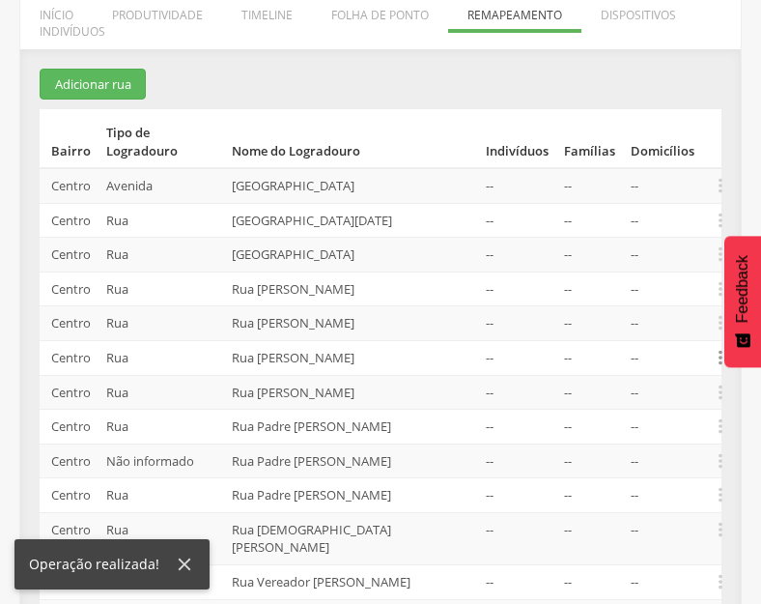
click at [721, 356] on icon "" at bounding box center [720, 357] width 21 height 21
click at [630, 262] on link "Alocar famílias" at bounding box center [654, 257] width 153 height 24
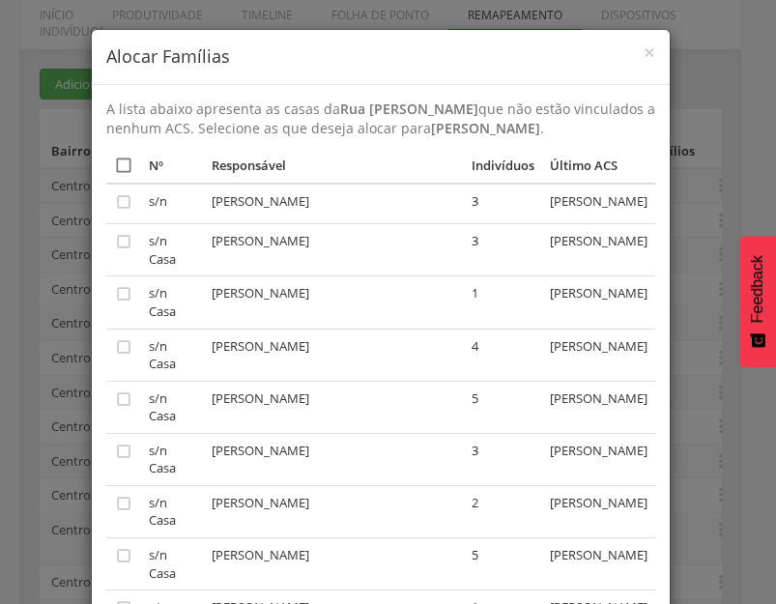
click at [114, 175] on icon "" at bounding box center [123, 165] width 19 height 19
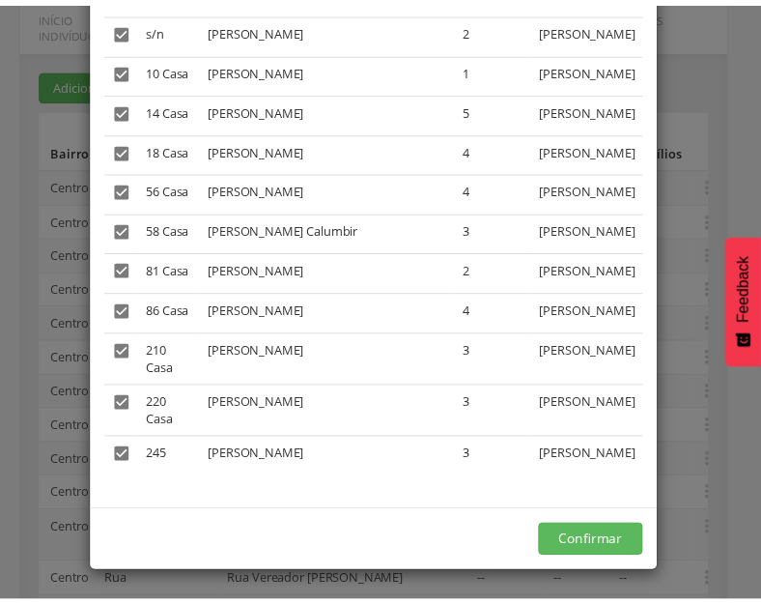
scroll to position [1451, 0]
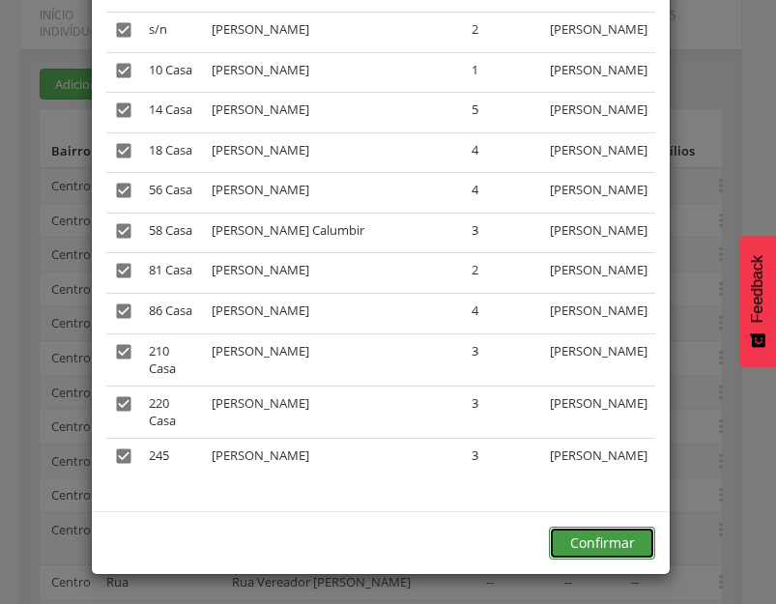
click at [612, 538] on button "Confirmar" at bounding box center [602, 543] width 106 height 33
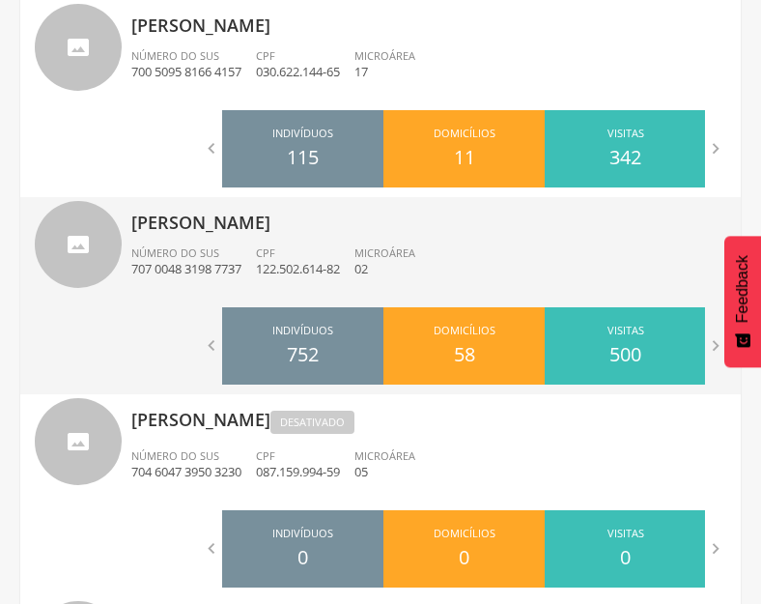
click at [244, 257] on div "Número do SUS 707 0048 3198 7737" at bounding box center [193, 261] width 125 height 33
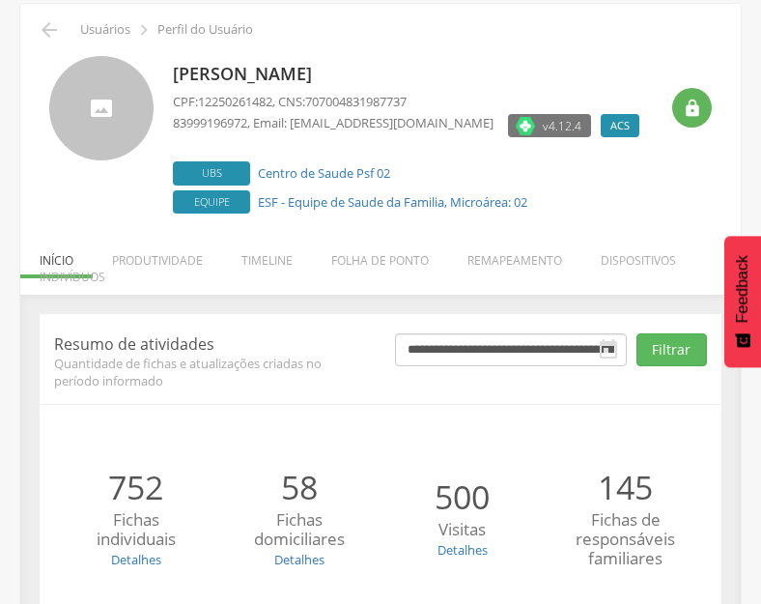
scroll to position [253, 0]
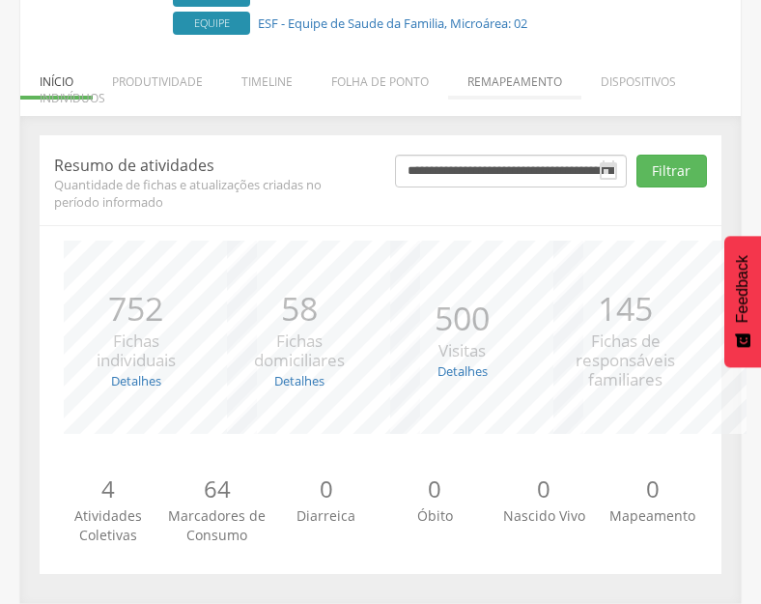
click at [513, 77] on li "Remapeamento" at bounding box center [514, 76] width 133 height 45
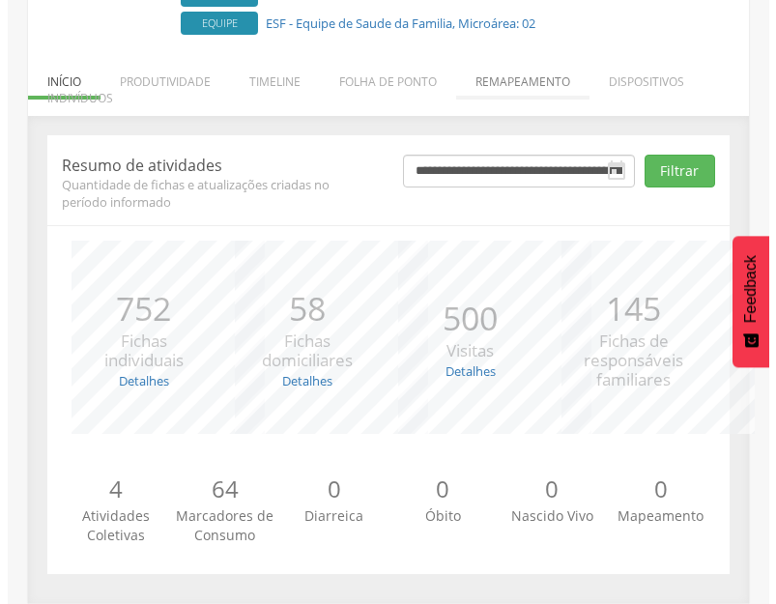
scroll to position [485, 0]
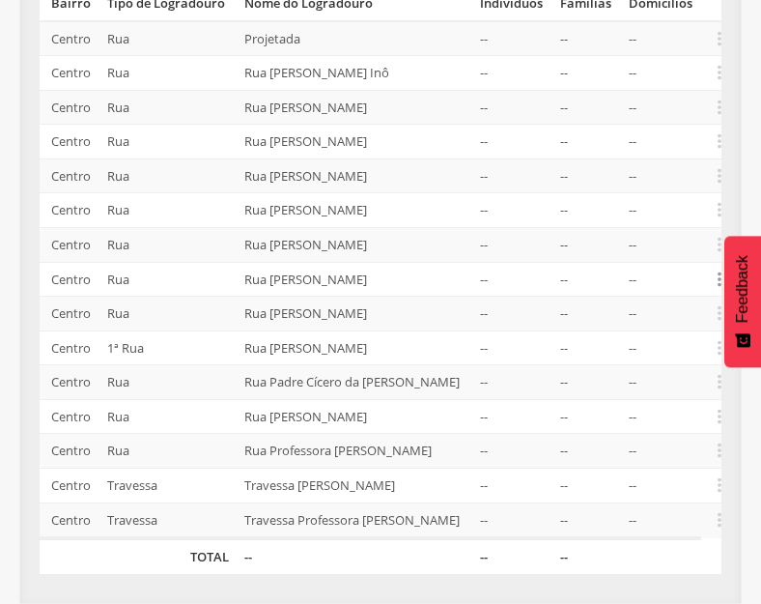
click at [719, 269] on icon "" at bounding box center [719, 279] width 21 height 21
click at [635, 237] on link "Desvincular ACS" at bounding box center [653, 249] width 153 height 24
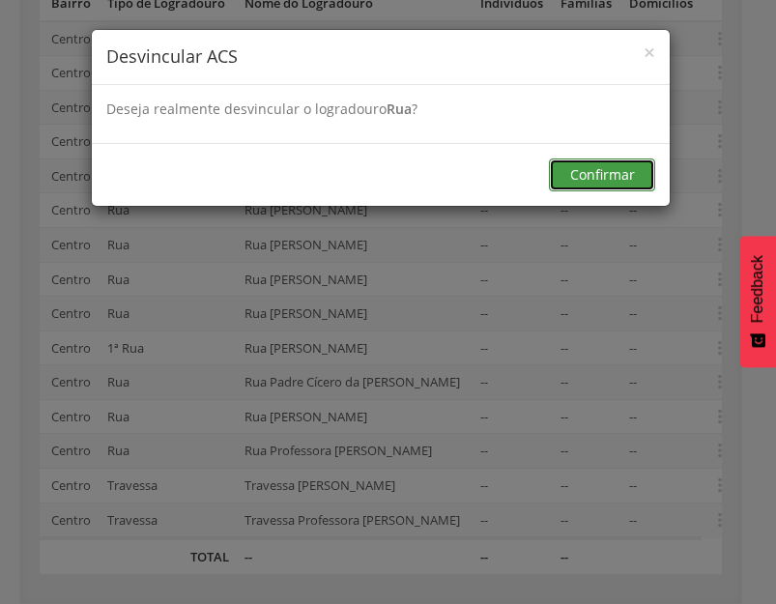
click at [628, 168] on button "Confirmar" at bounding box center [602, 174] width 106 height 33
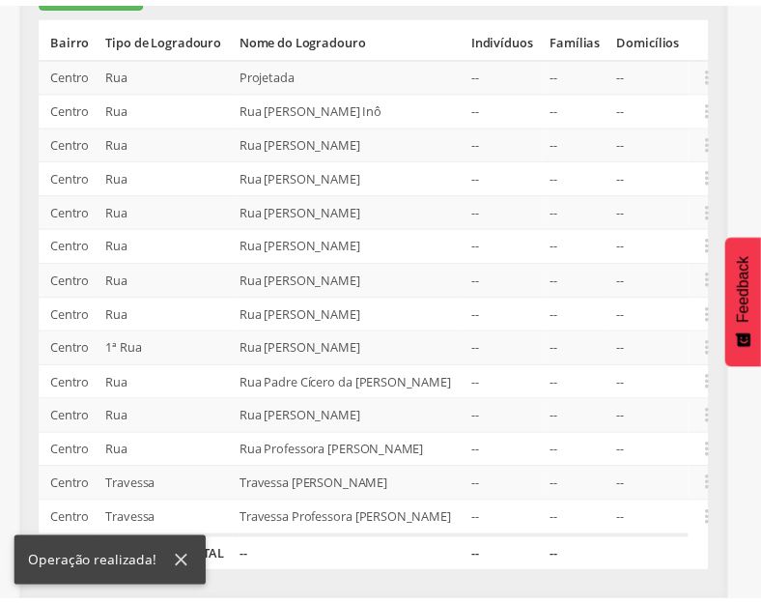
scroll to position [415, 0]
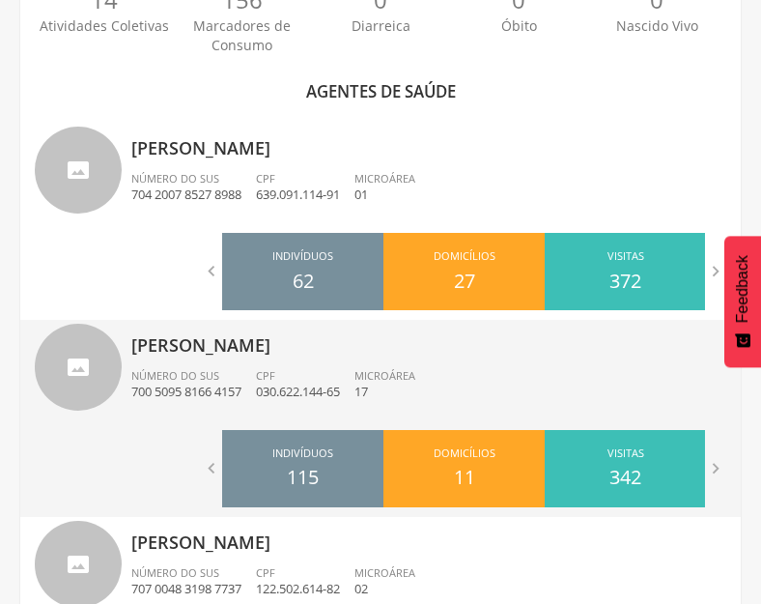
scroll to position [1160, 0]
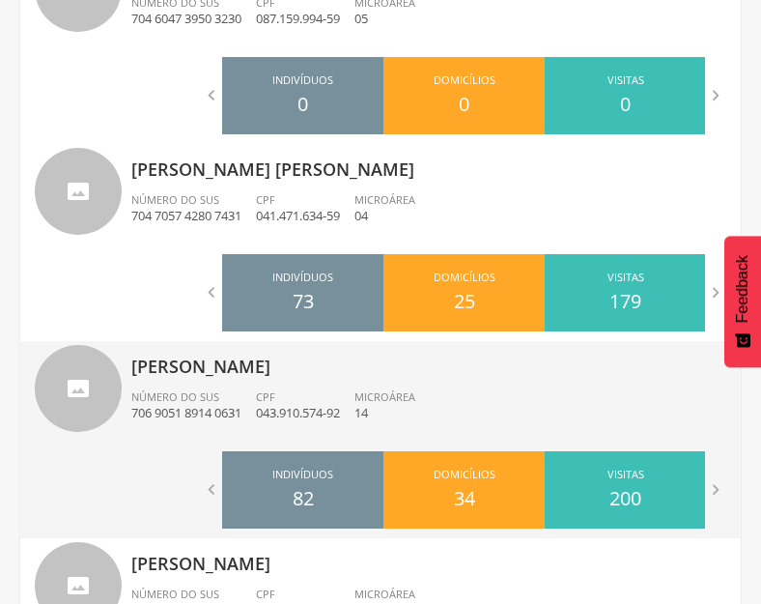
click at [272, 400] on span "CPF" at bounding box center [265, 396] width 19 height 14
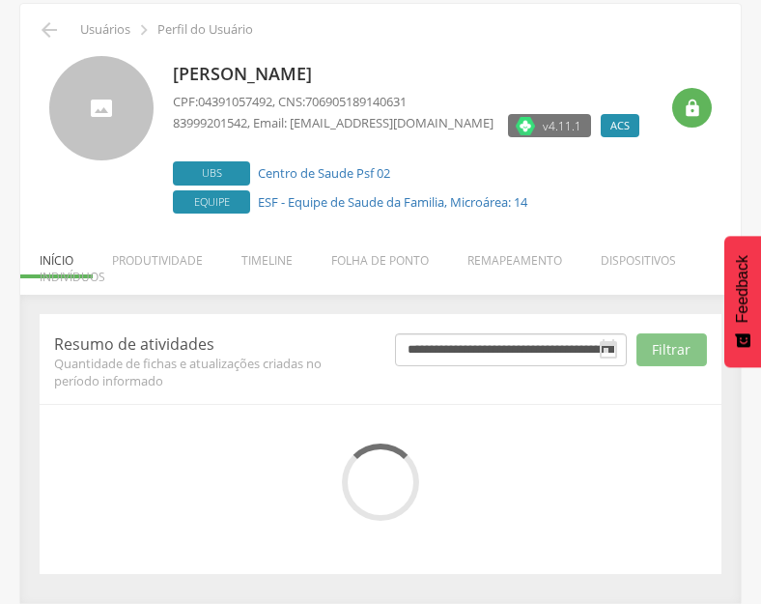
scroll to position [253, 0]
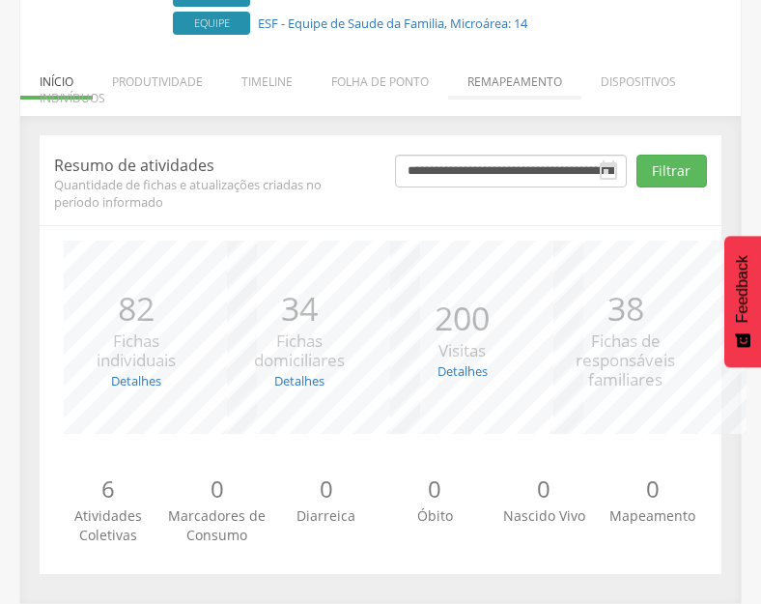
click at [502, 60] on li "Remapeamento" at bounding box center [514, 76] width 133 height 45
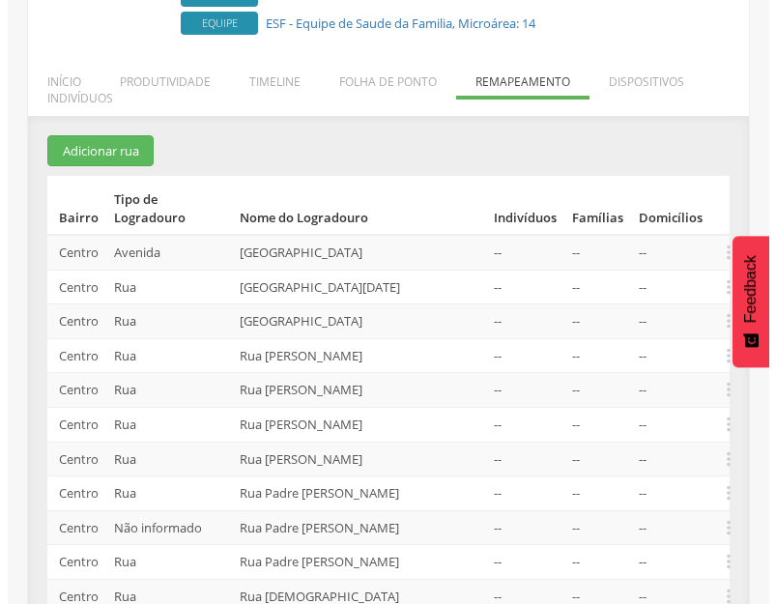
scroll to position [450, 0]
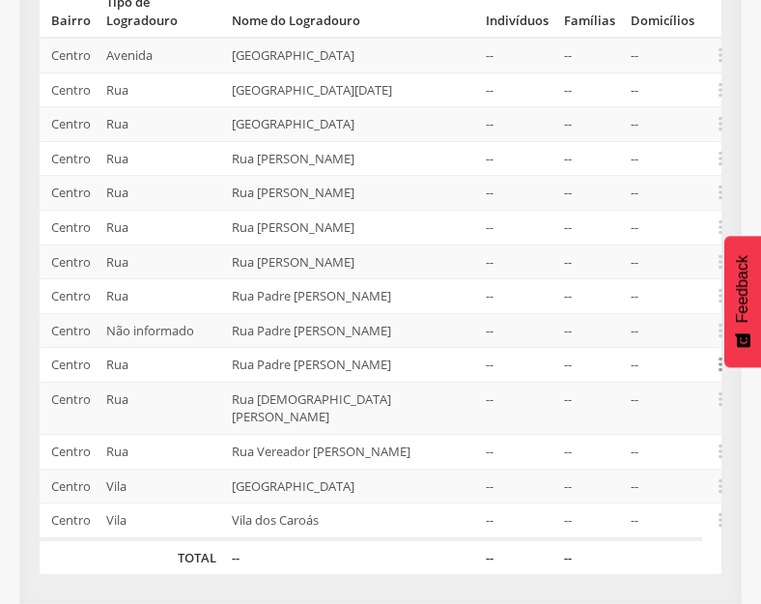
click at [721, 367] on icon "" at bounding box center [720, 364] width 21 height 21
click at [643, 267] on link "Alocar famílias" at bounding box center [654, 265] width 153 height 24
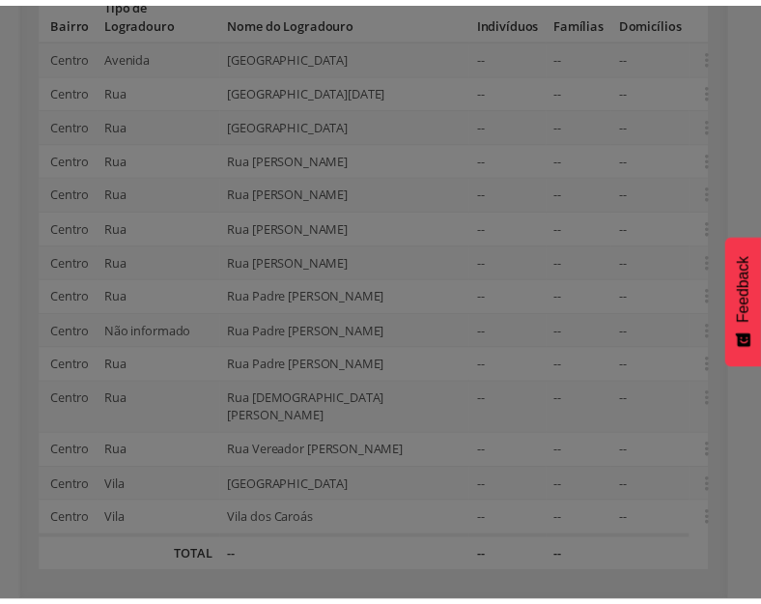
scroll to position [0, 0]
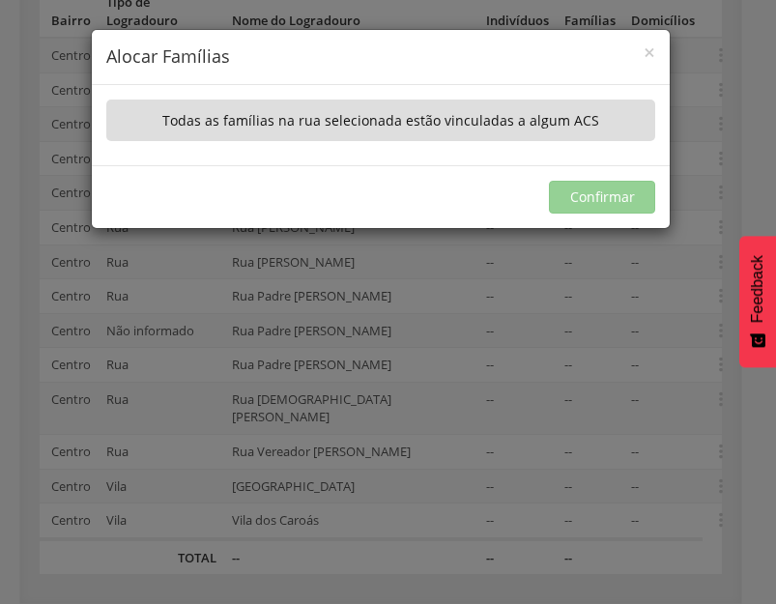
click at [578, 216] on div "Confirmar" at bounding box center [381, 196] width 578 height 63
click at [648, 48] on span "×" at bounding box center [650, 52] width 12 height 27
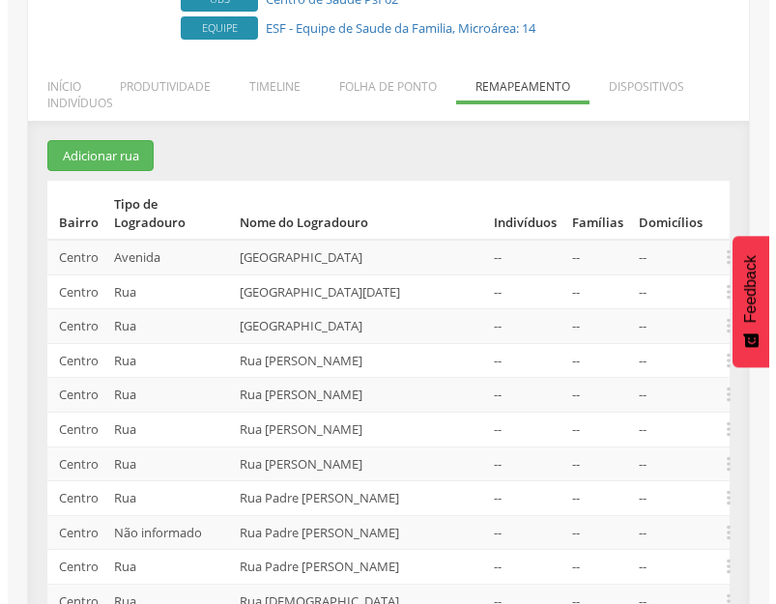
scroll to position [64, 0]
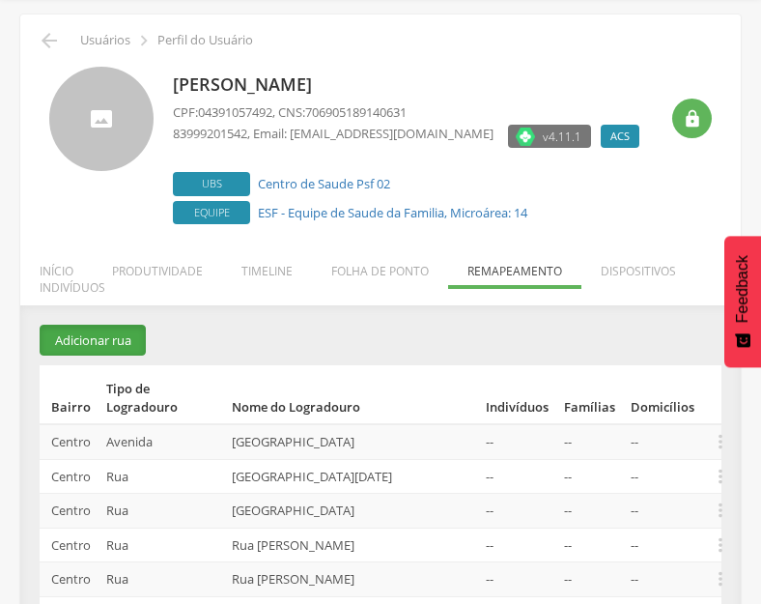
click at [87, 342] on button "Adicionar rua" at bounding box center [93, 341] width 106 height 32
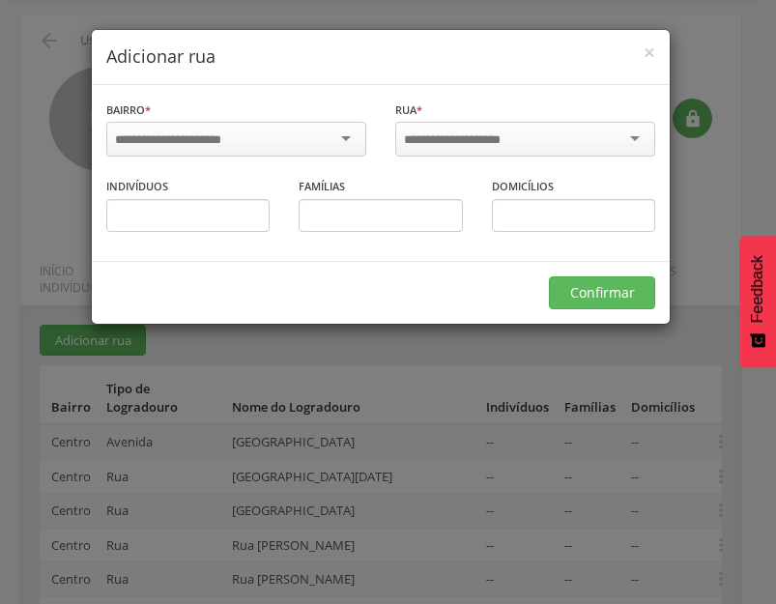
click at [473, 140] on input "select-one" at bounding box center [465, 139] width 123 height 17
click at [320, 147] on div at bounding box center [236, 139] width 260 height 35
click at [446, 116] on div "Rua * Informe a rua" at bounding box center [525, 131] width 260 height 63
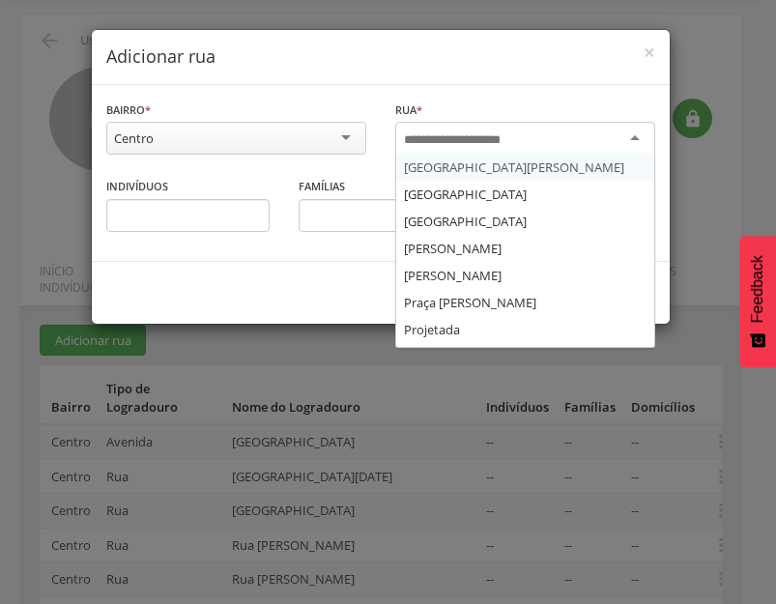
click at [452, 133] on input "select-one" at bounding box center [465, 139] width 123 height 17
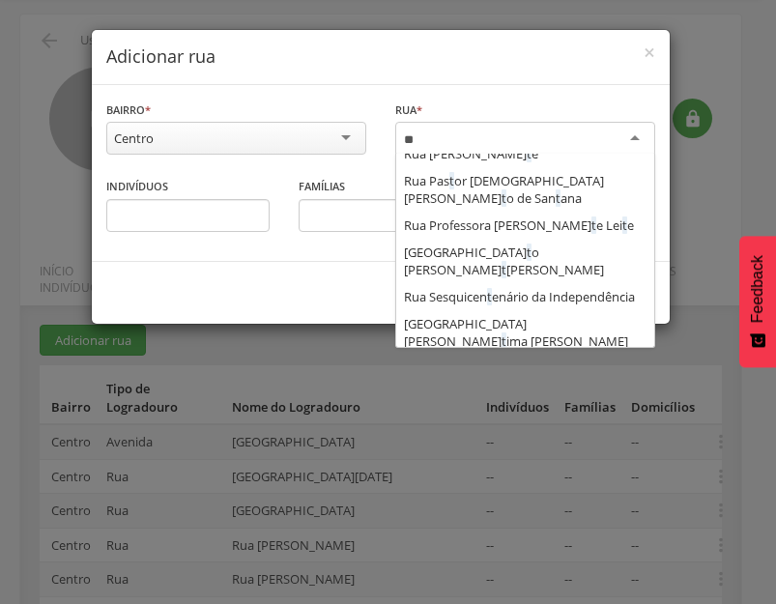
scroll to position [218, 0]
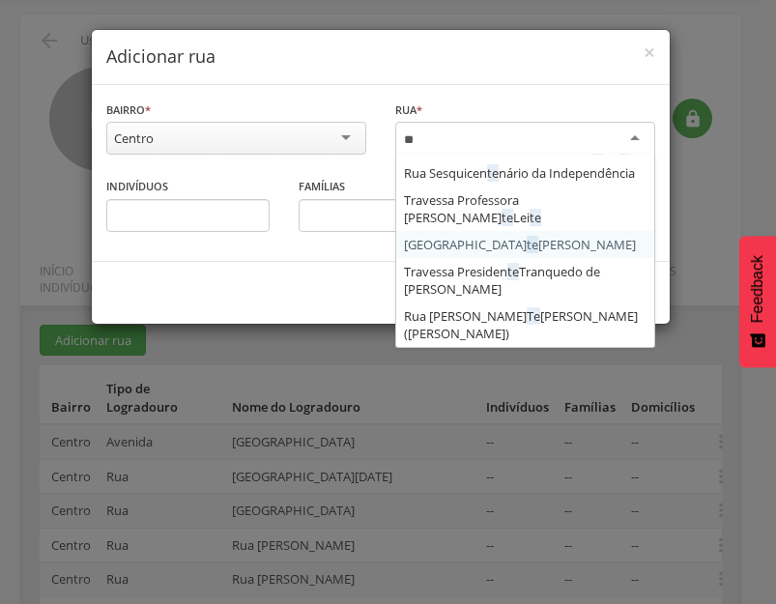
type input "***"
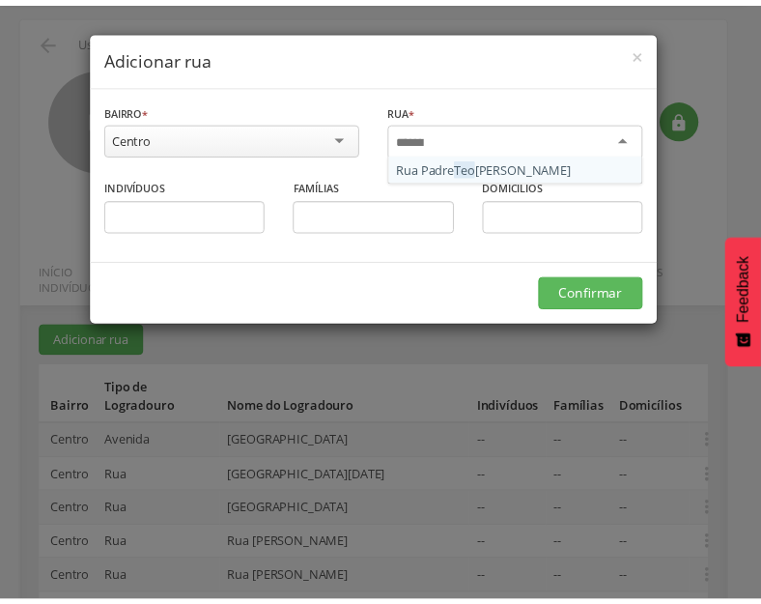
scroll to position [0, 0]
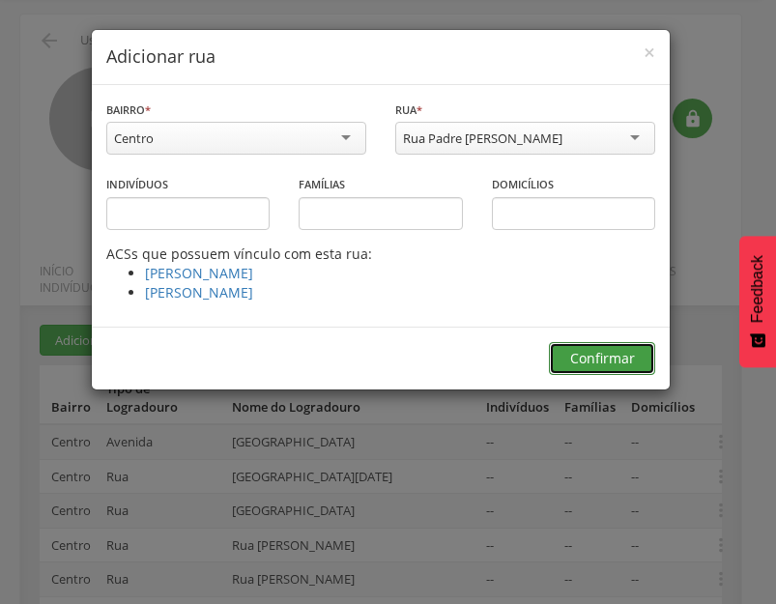
click at [618, 357] on button "Confirmar" at bounding box center [602, 358] width 106 height 33
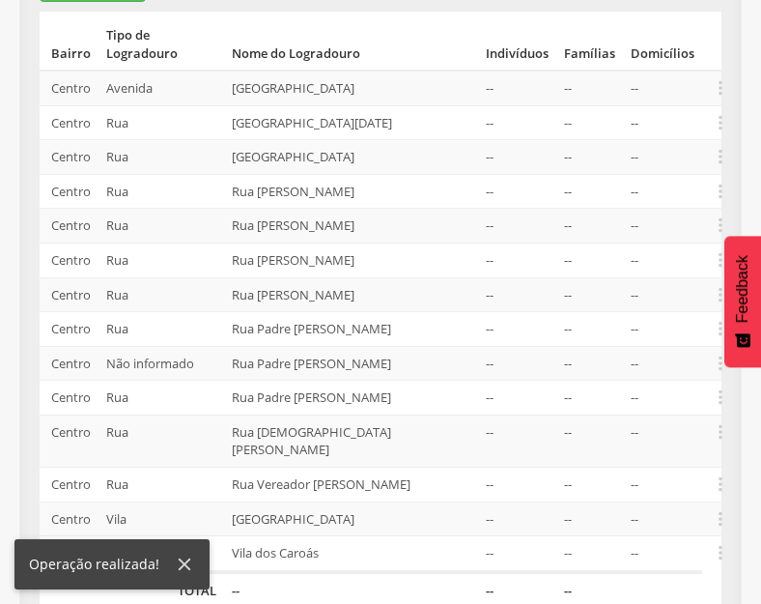
scroll to position [450, 0]
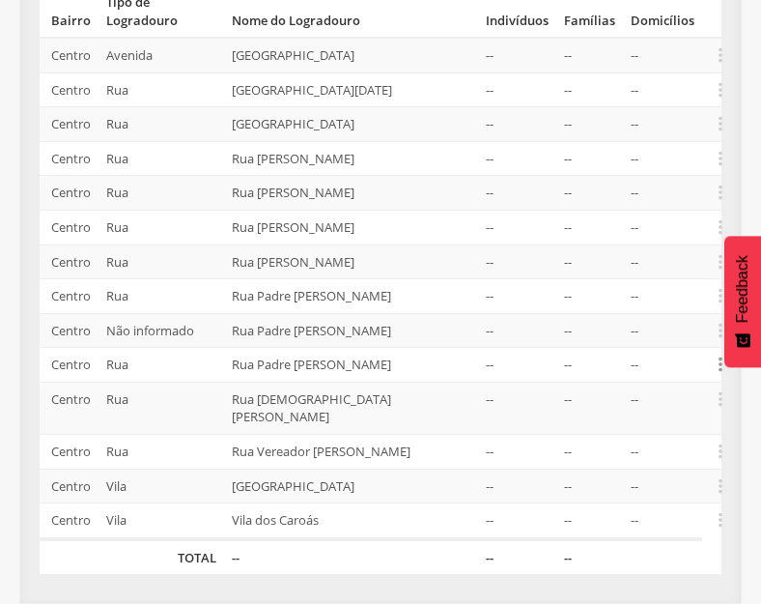
click at [718, 367] on icon "" at bounding box center [720, 364] width 21 height 21
click at [646, 268] on link "Alocar famílias" at bounding box center [654, 265] width 153 height 24
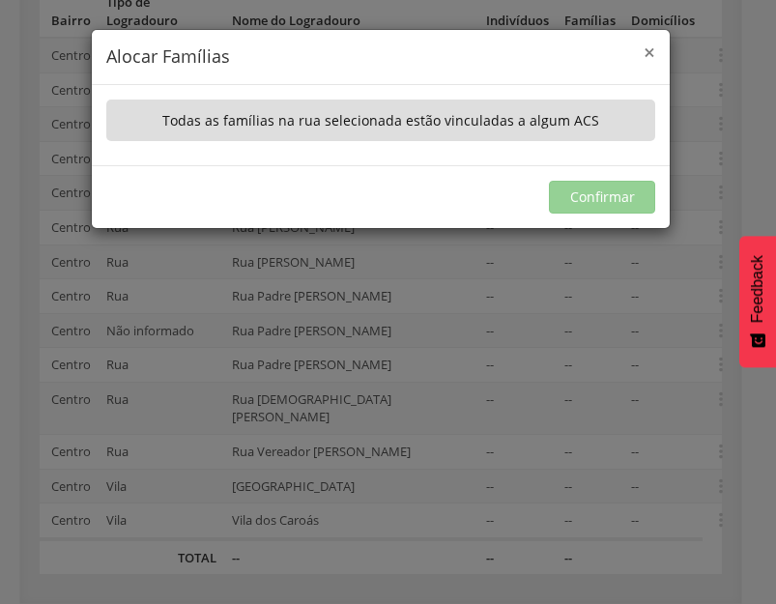
click at [648, 56] on span "×" at bounding box center [650, 52] width 12 height 27
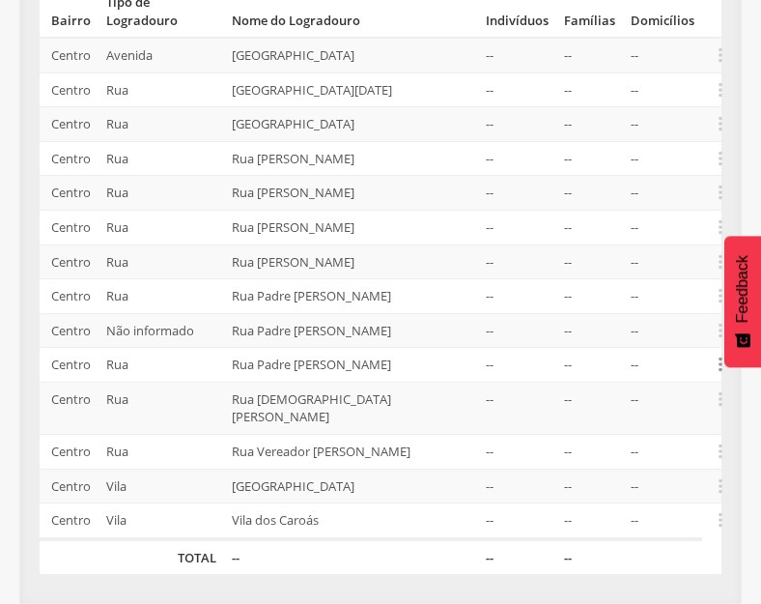
click at [719, 367] on icon "" at bounding box center [720, 364] width 21 height 21
click at [671, 287] on link "Desalocar famílias" at bounding box center [654, 288] width 153 height 24
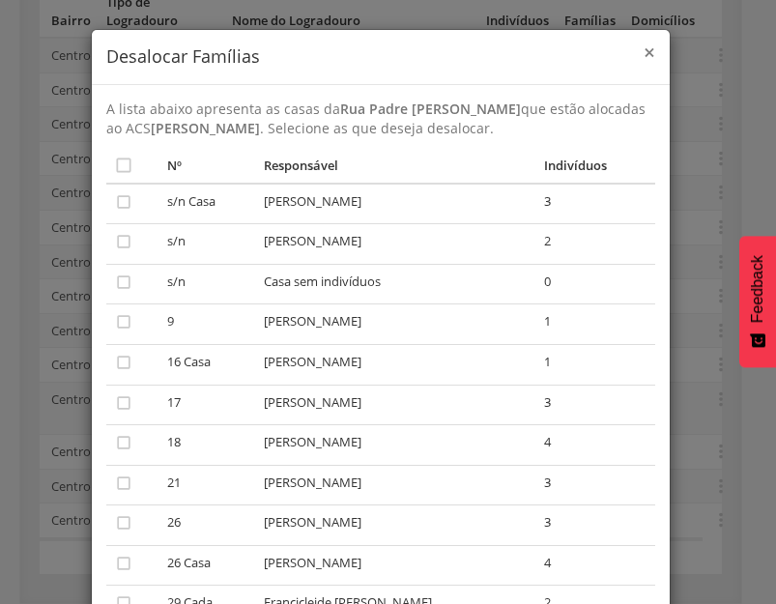
click at [645, 49] on span "×" at bounding box center [650, 52] width 12 height 27
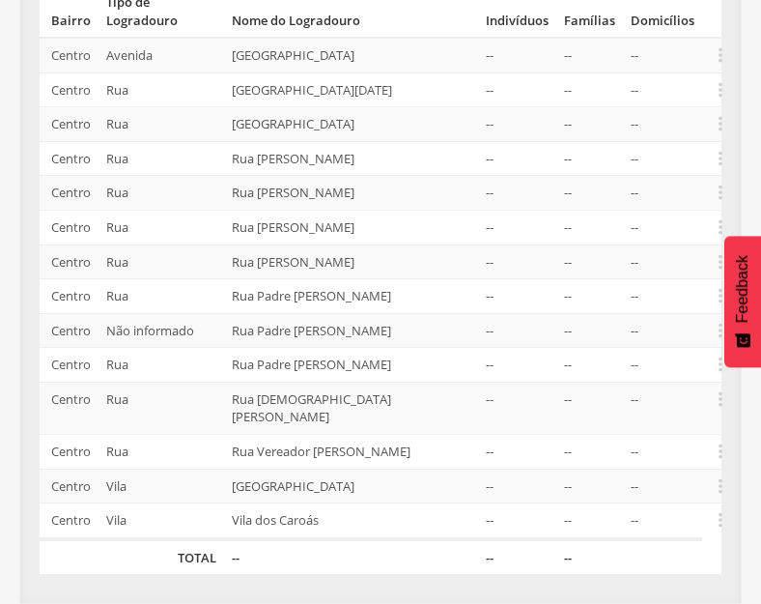
scroll to position [0, 0]
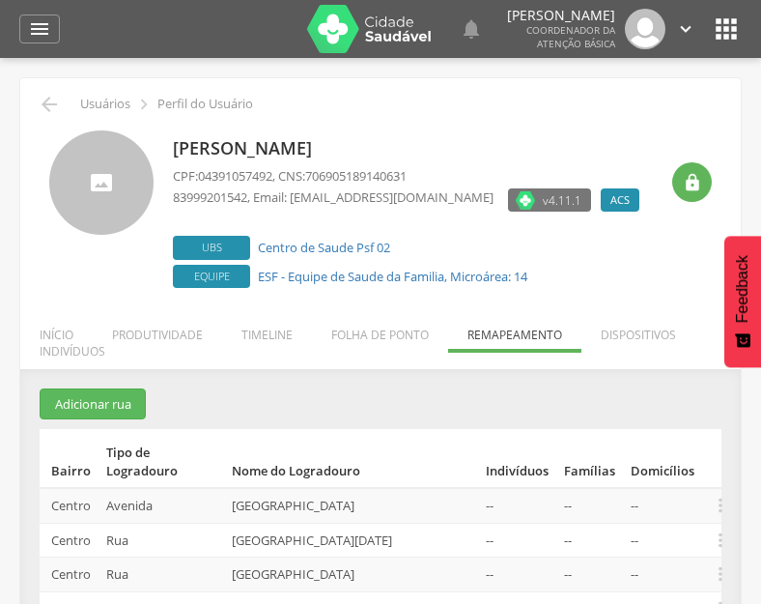
click at [581, 251] on label "Ubs Centro de Saude Psf 02" at bounding box center [411, 248] width 476 height 24
click at [171, 332] on li "Produtividade" at bounding box center [157, 329] width 129 height 45
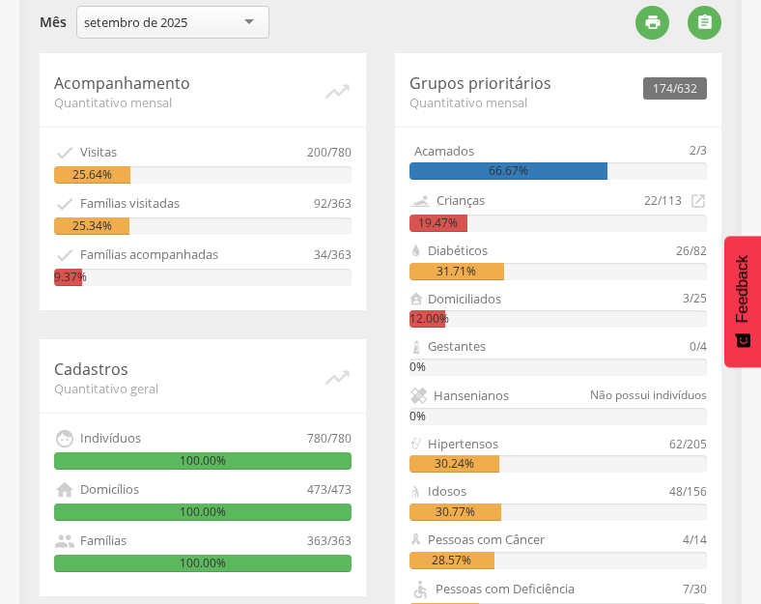
scroll to position [350, 0]
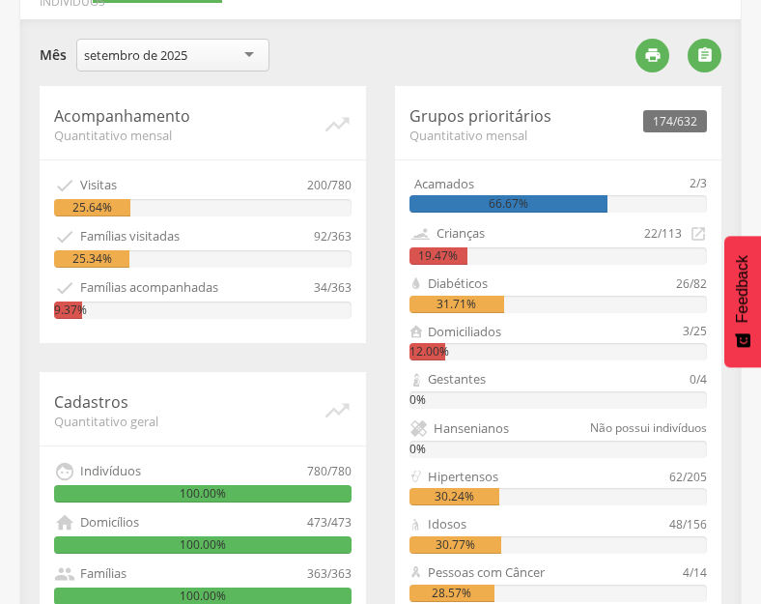
click at [336, 52] on div "**********" at bounding box center [331, 58] width 582 height 38
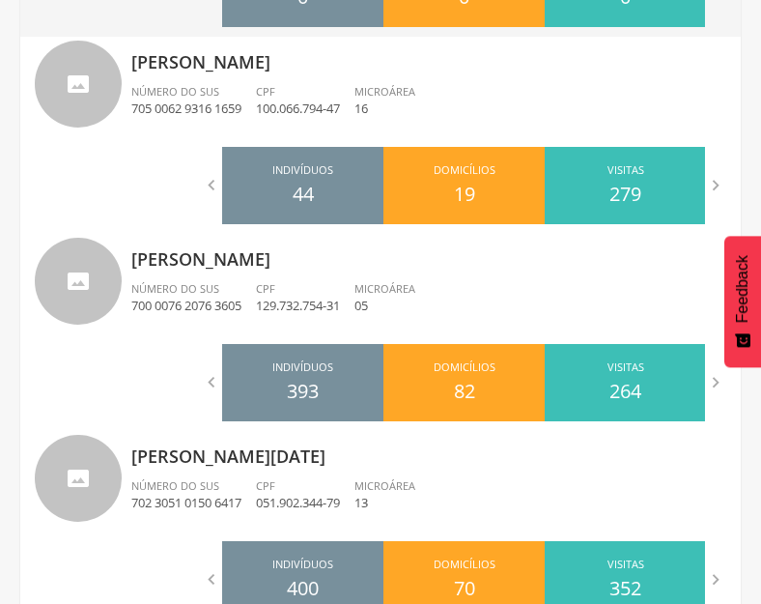
scroll to position [2313, 0]
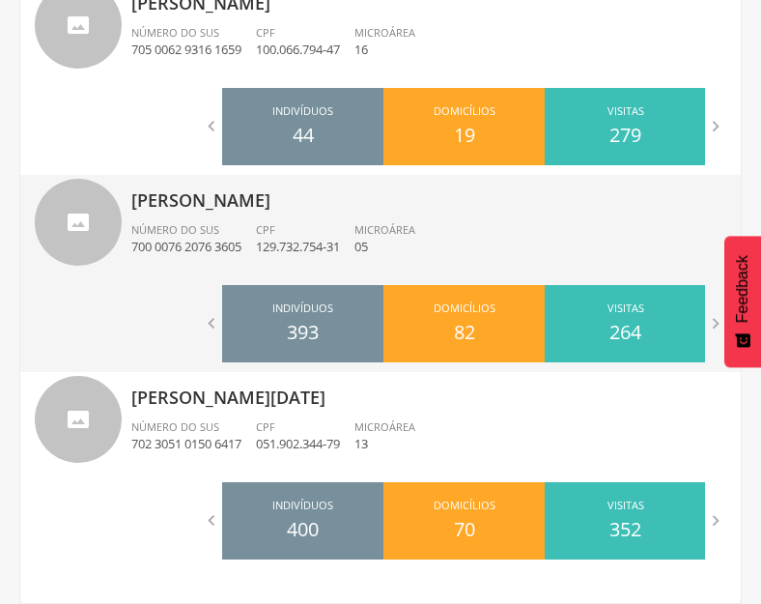
click at [280, 221] on div "[PERSON_NAME] Número do SUS 700 0076 2076 3605 CPF 129.732.754-31 Microárea 05" at bounding box center [428, 225] width 595 height 100
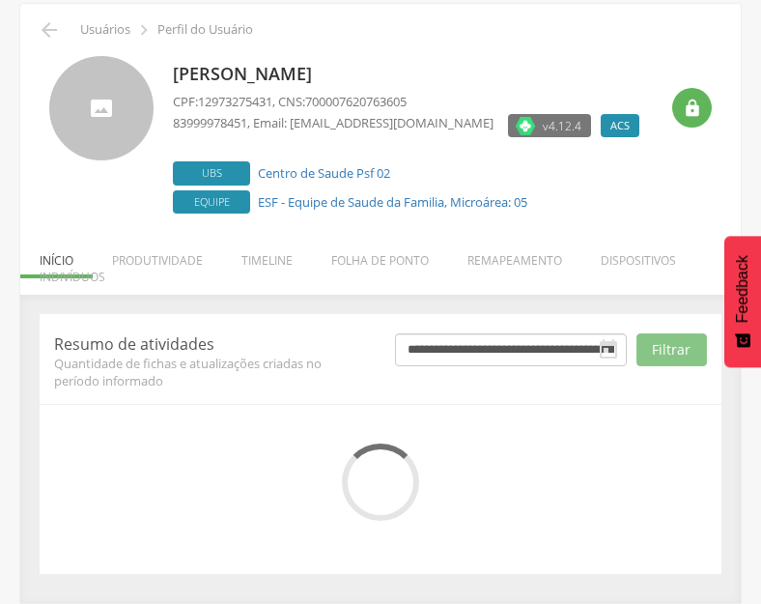
scroll to position [253, 0]
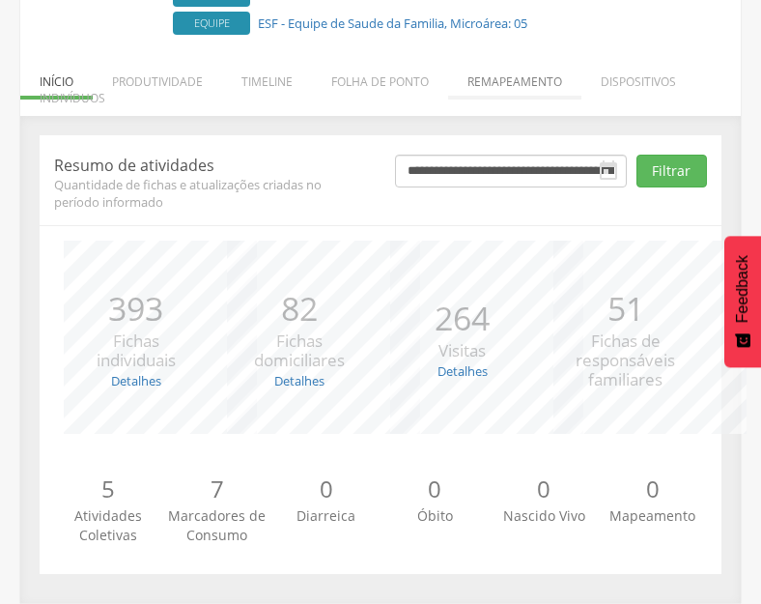
click at [490, 73] on li "Remapeamento" at bounding box center [514, 76] width 133 height 45
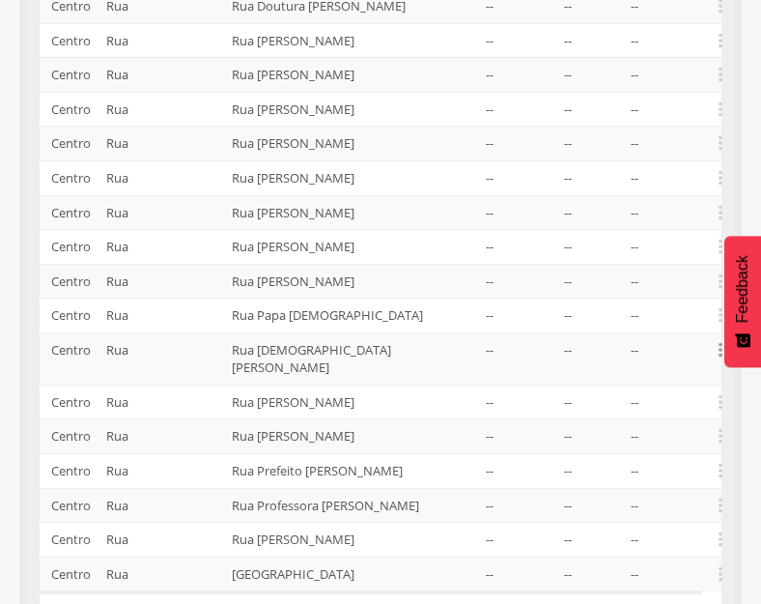
click at [718, 339] on icon "" at bounding box center [720, 349] width 21 height 21
click at [507, 454] on td "--" at bounding box center [517, 471] width 78 height 35
click at [713, 339] on icon "" at bounding box center [720, 349] width 21 height 21
click at [654, 262] on link "Desalocar famílias" at bounding box center [654, 274] width 153 height 24
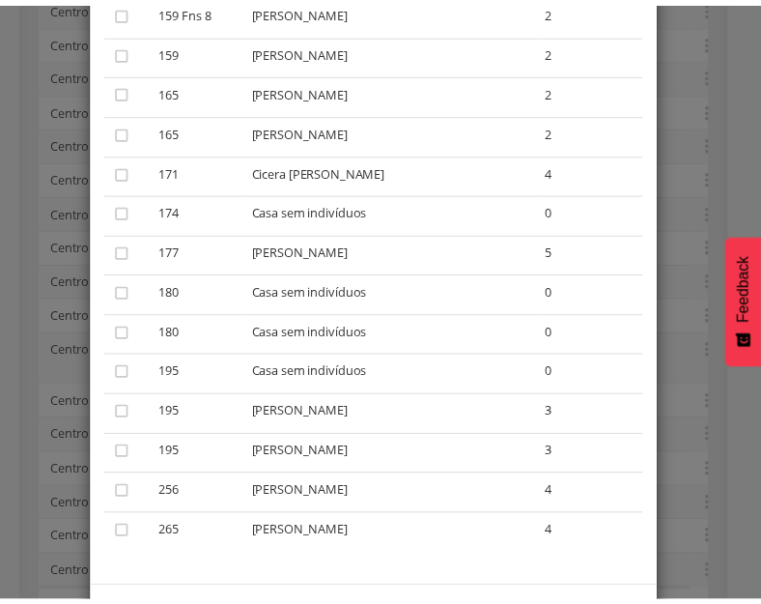
scroll to position [1933, 0]
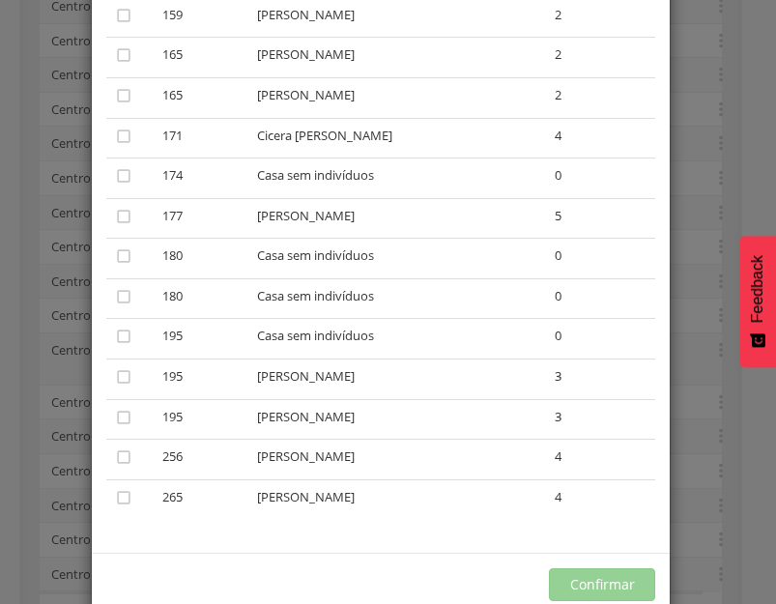
click at [702, 451] on div "× Desalocar Famílias A lista abaixo apresenta as casas da Rua Pastor [PERSON_NA…" at bounding box center [388, 302] width 776 height 604
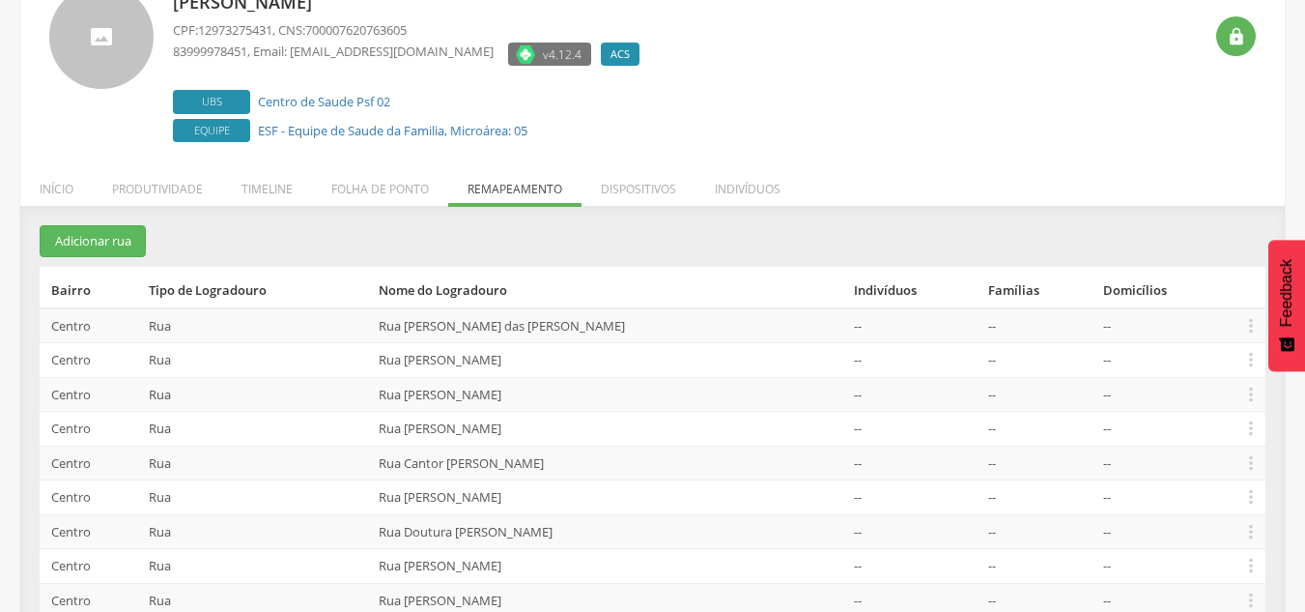
scroll to position [0, 0]
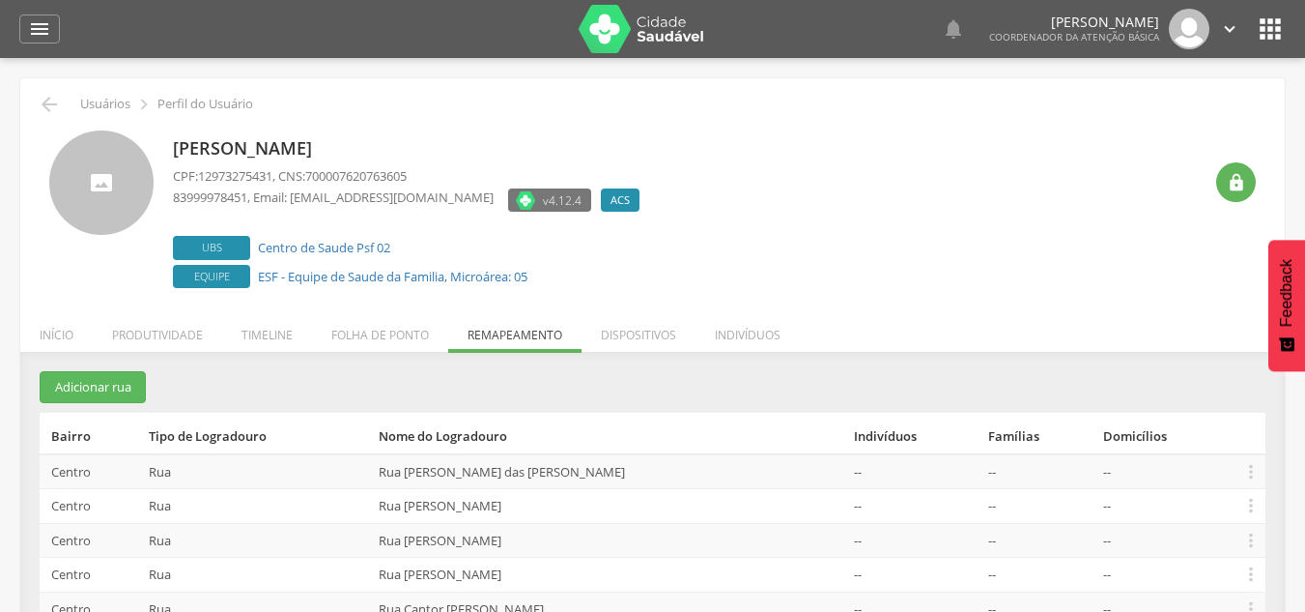
drag, startPoint x: 187, startPoint y: 324, endPoint x: 209, endPoint y: 323, distance: 21.3
click at [189, 323] on li "Produtividade" at bounding box center [157, 329] width 129 height 45
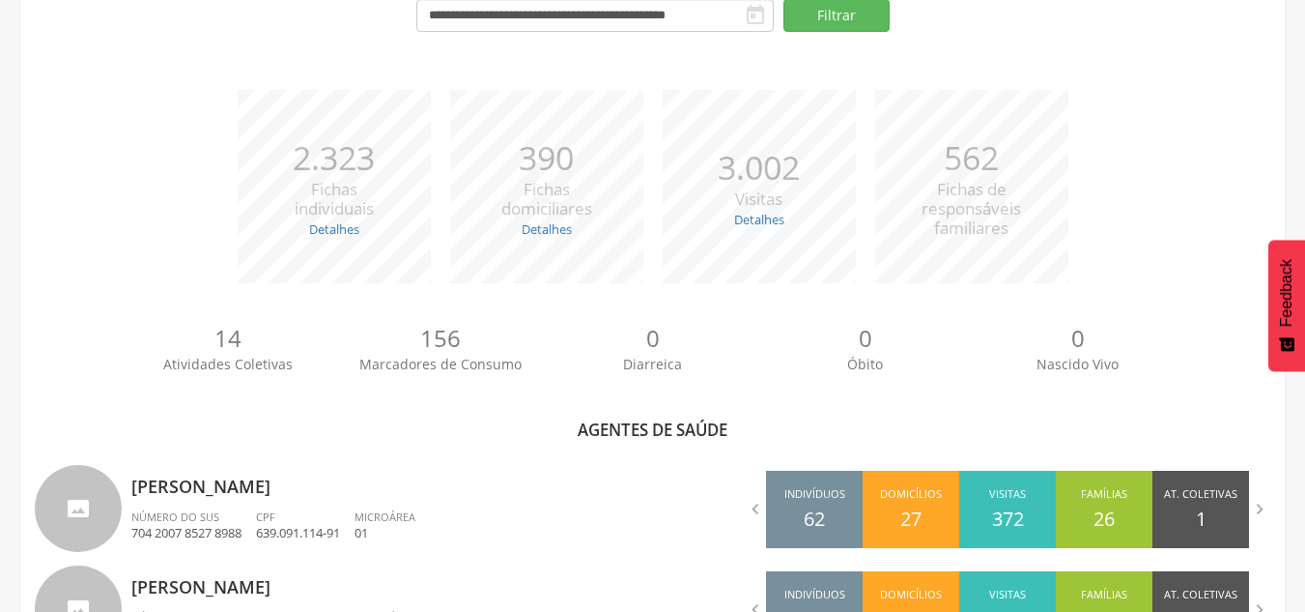
scroll to position [616, 0]
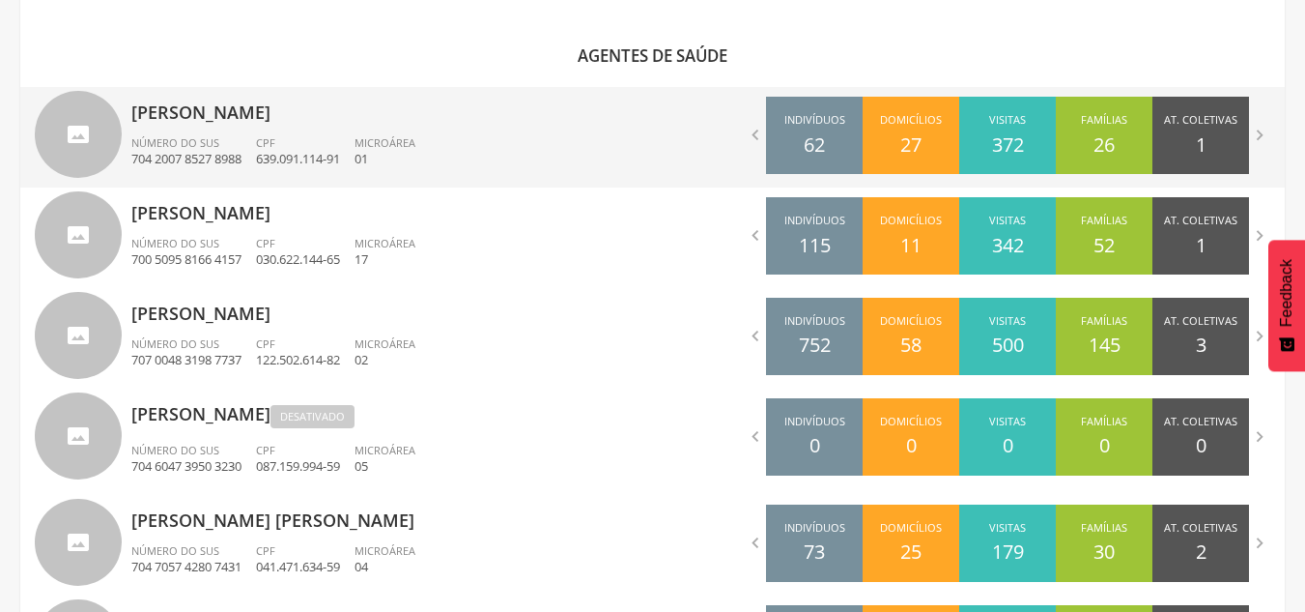
click at [316, 125] on p "[PERSON_NAME]" at bounding box center [384, 106] width 507 height 39
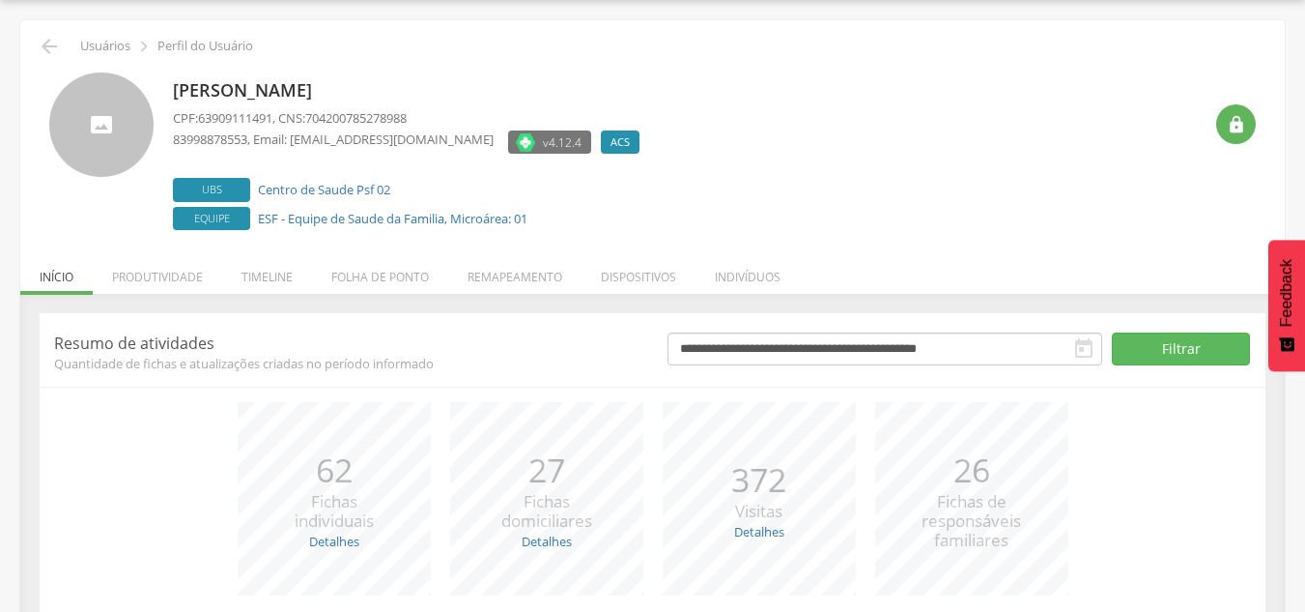
scroll to position [212, 0]
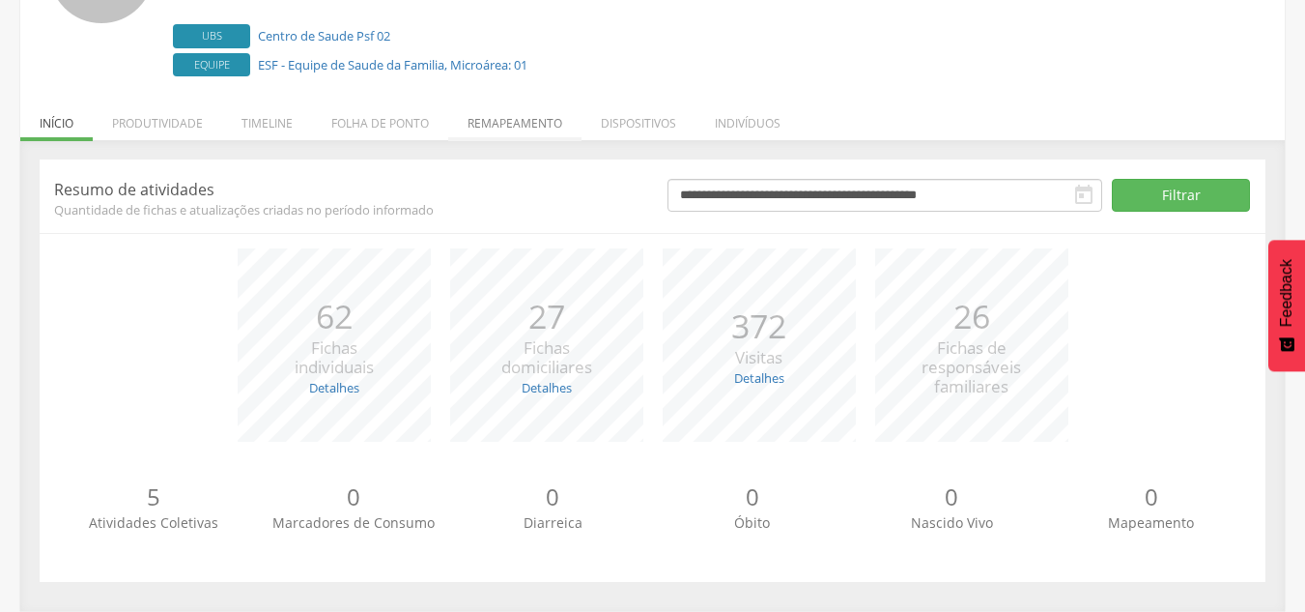
click at [520, 126] on li "Remapeamento" at bounding box center [514, 118] width 133 height 45
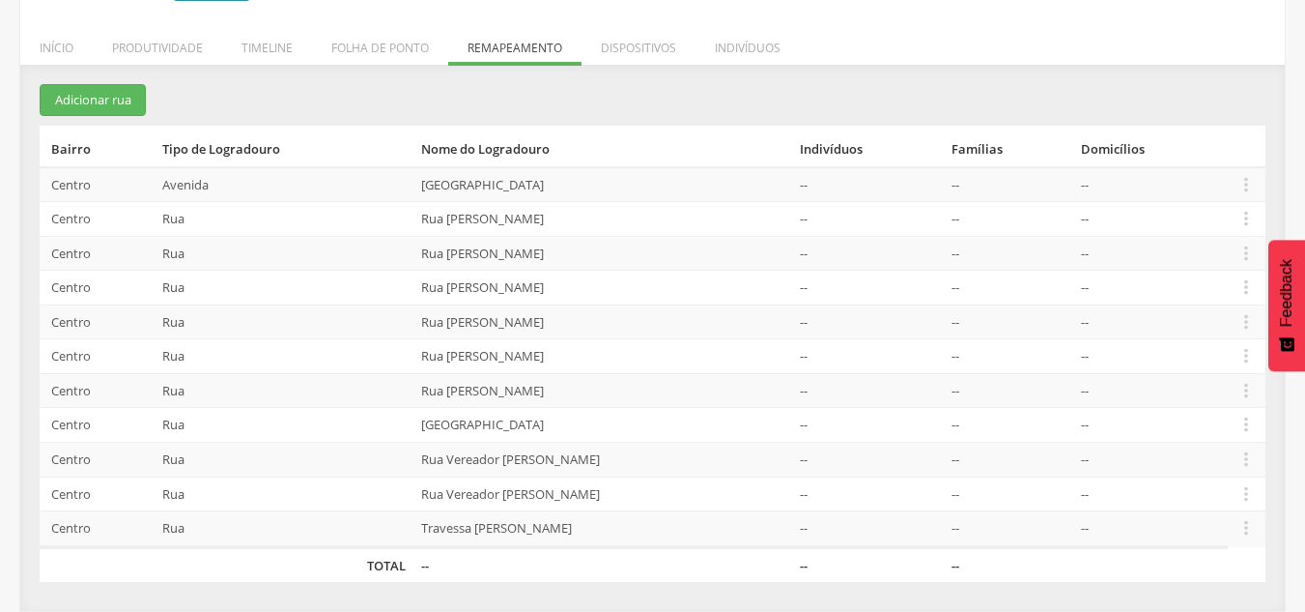
drag, startPoint x: 145, startPoint y: 30, endPoint x: 277, endPoint y: 65, distance: 136.9
click at [151, 31] on li "Produtividade" at bounding box center [157, 42] width 129 height 45
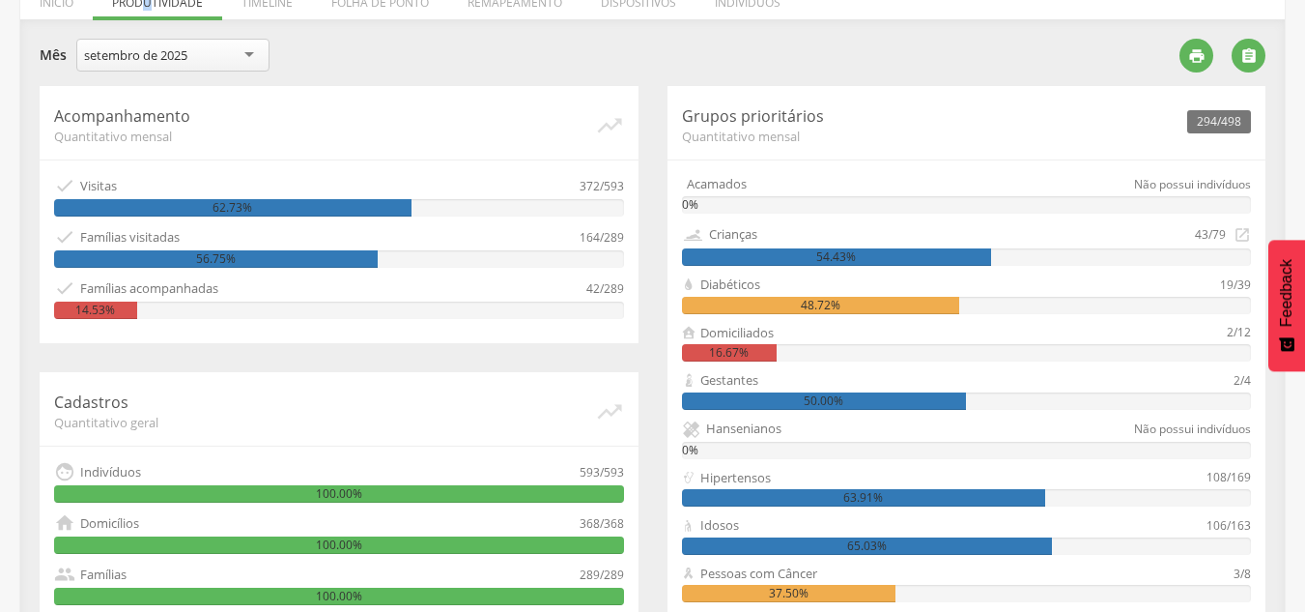
scroll to position [326, 0]
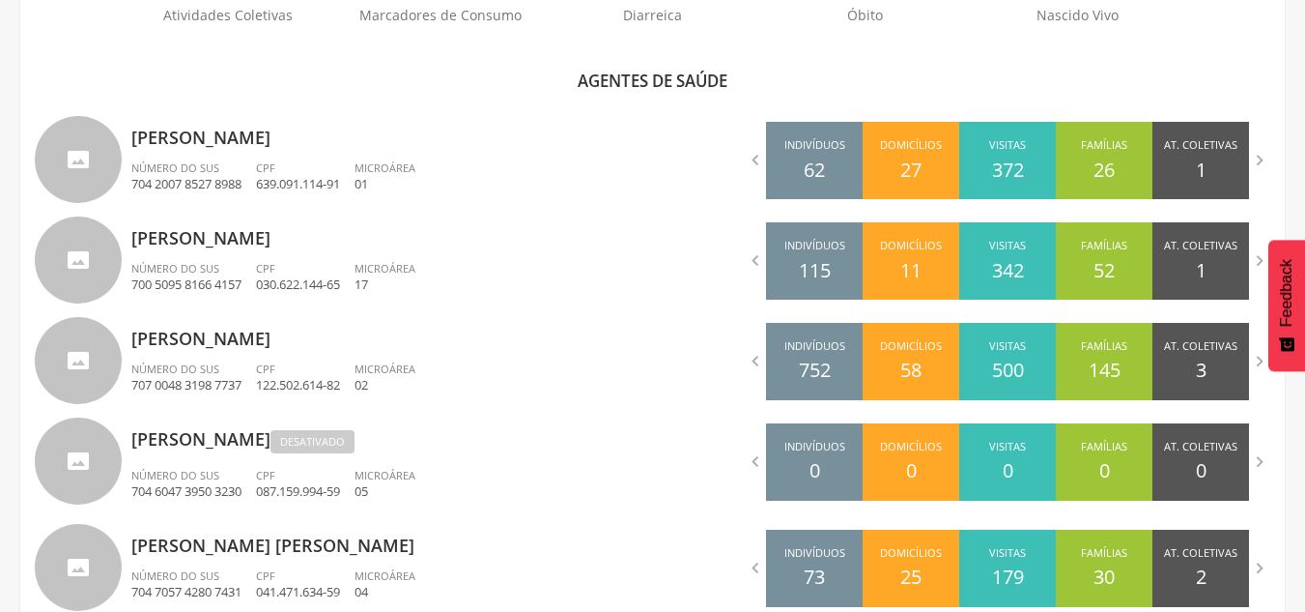
scroll to position [616, 0]
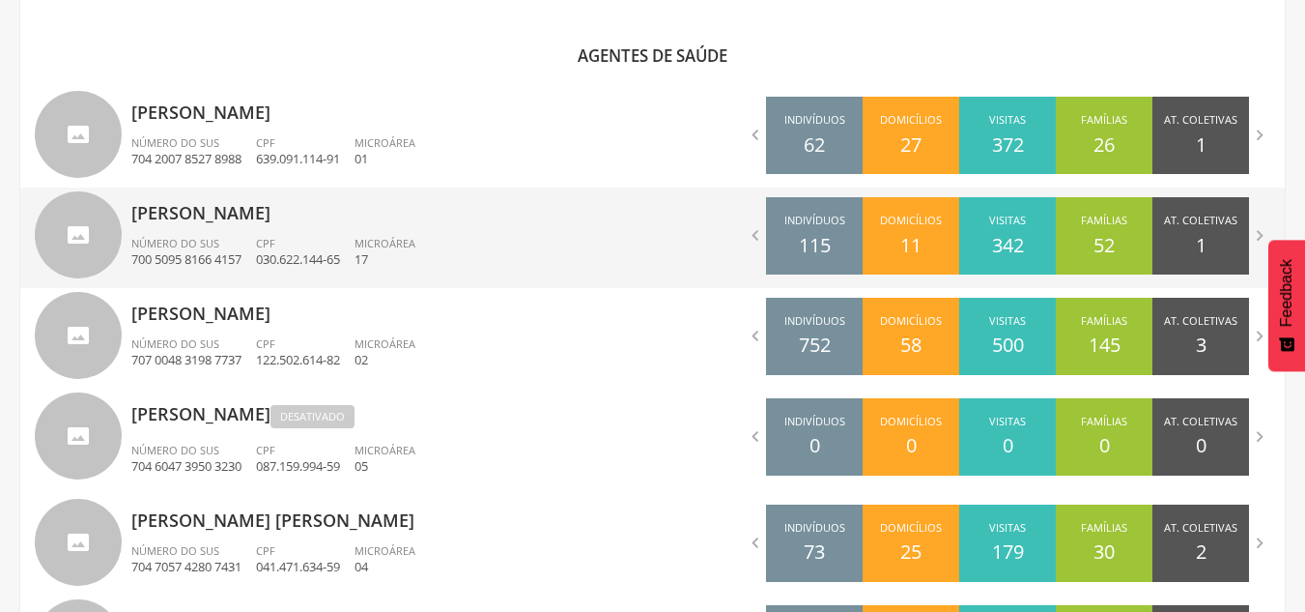
click at [481, 244] on ul "Número do SUS 700 5095 8166 4157 CPF 030.622.144-65 Microárea 17" at bounding box center [384, 257] width 507 height 43
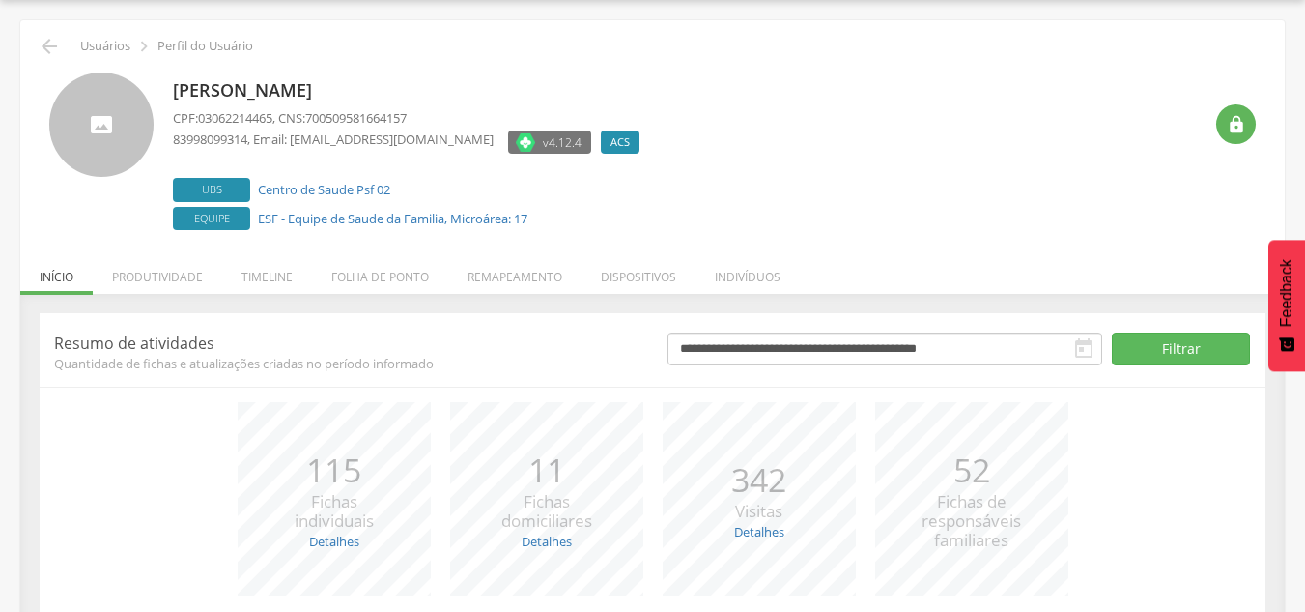
scroll to position [212, 0]
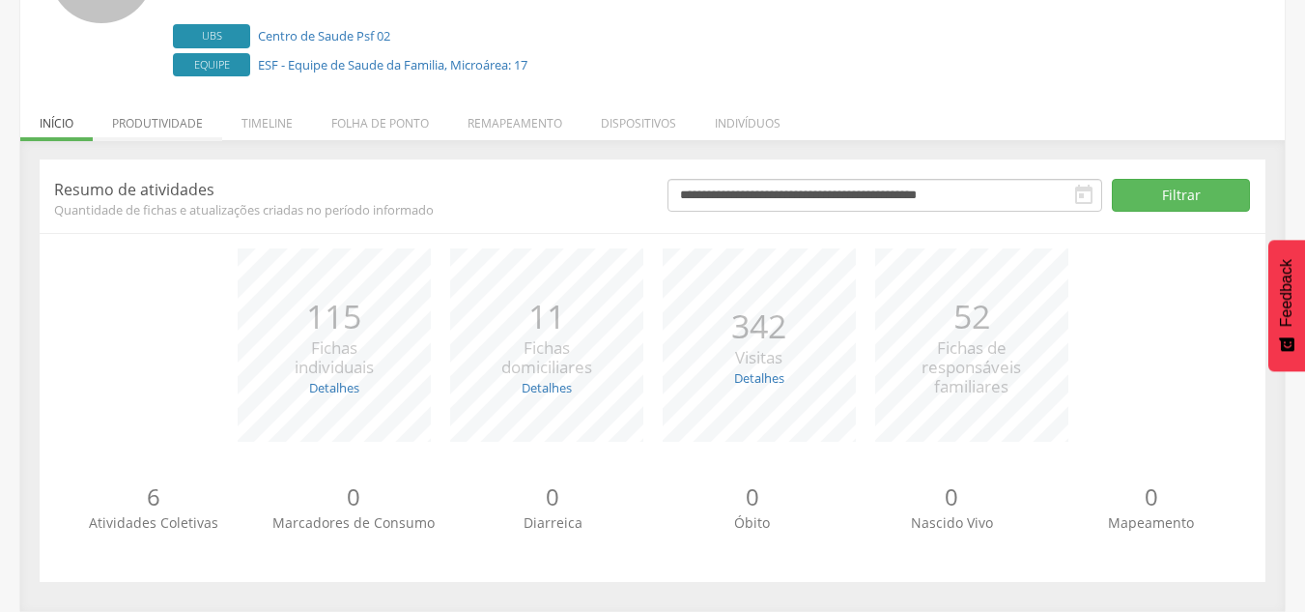
click at [193, 121] on li "Produtividade" at bounding box center [157, 118] width 129 height 45
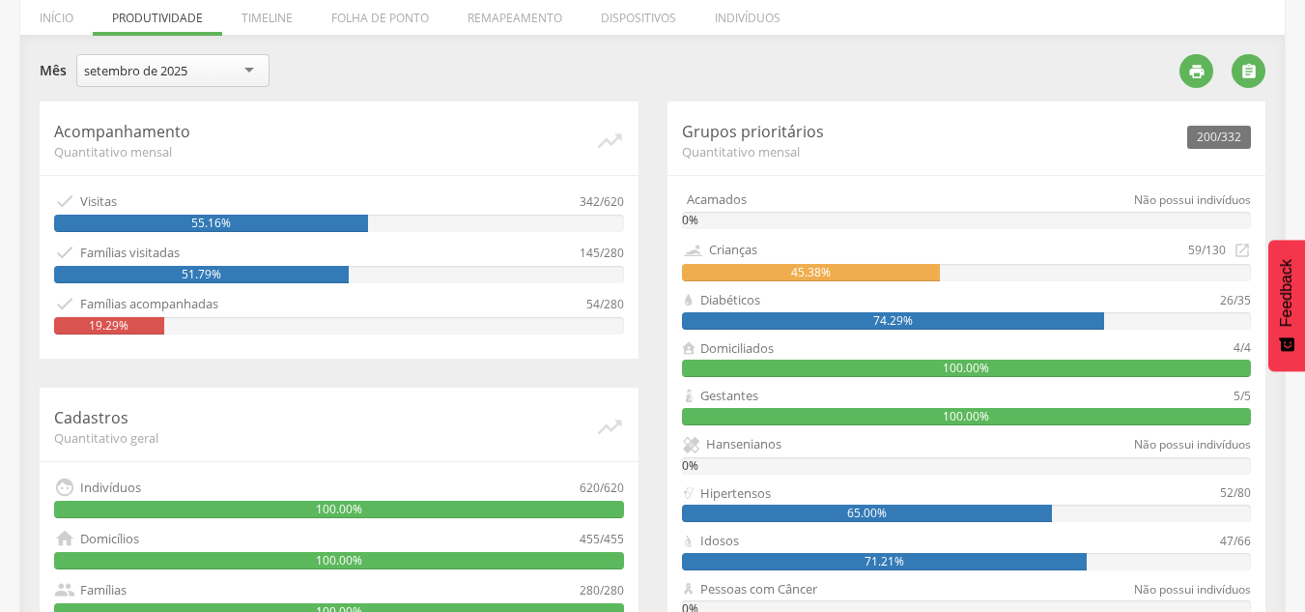
scroll to position [229, 0]
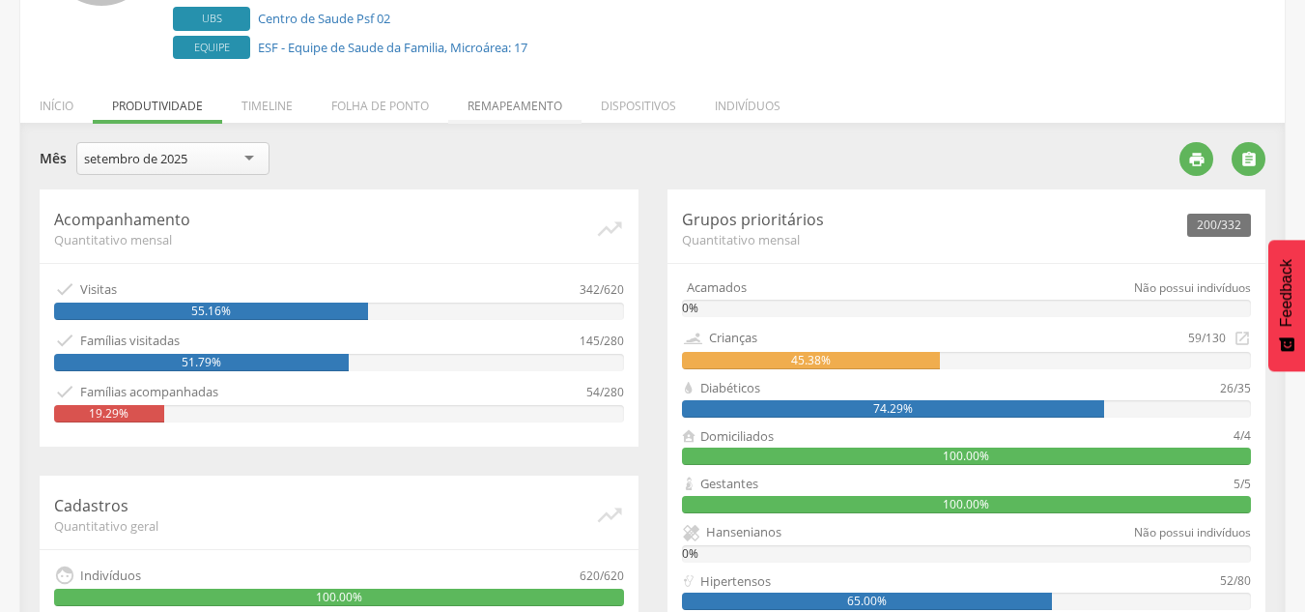
click at [532, 102] on li "Remapeamento" at bounding box center [514, 100] width 133 height 45
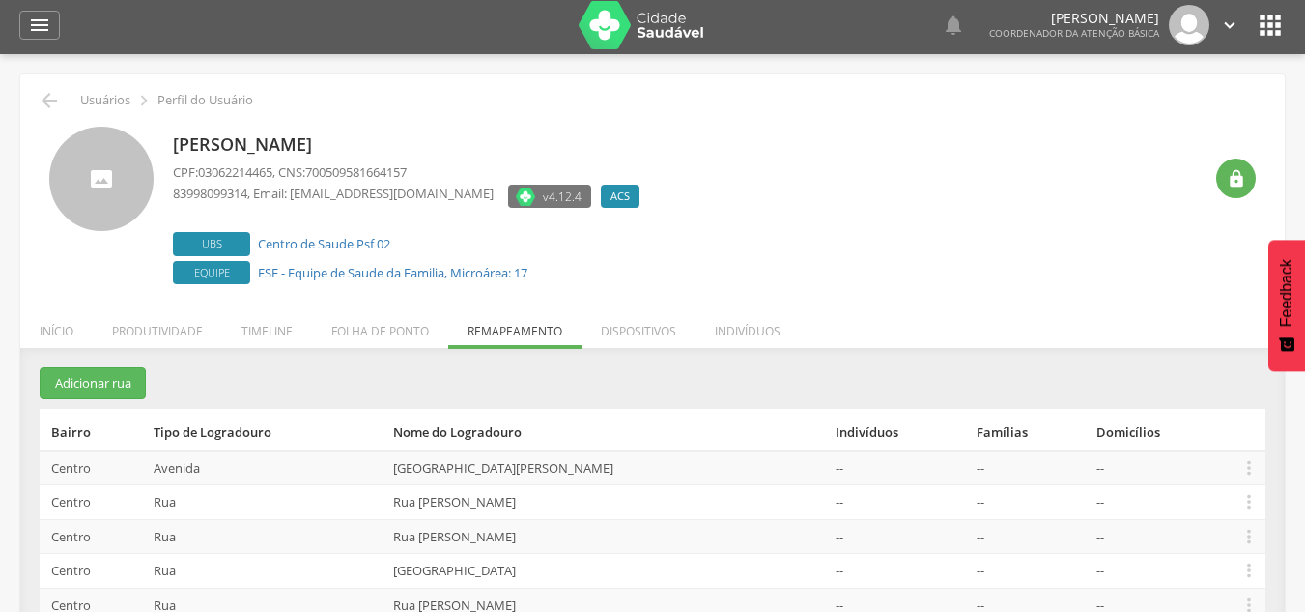
scroll to position [0, 0]
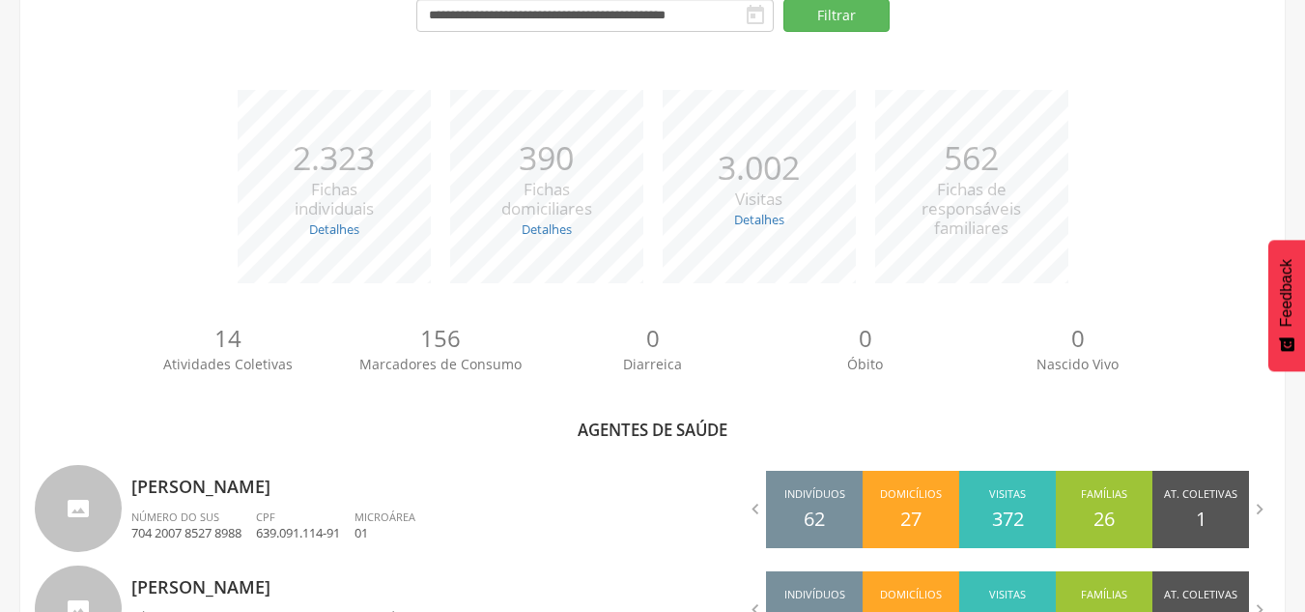
scroll to position [616, 0]
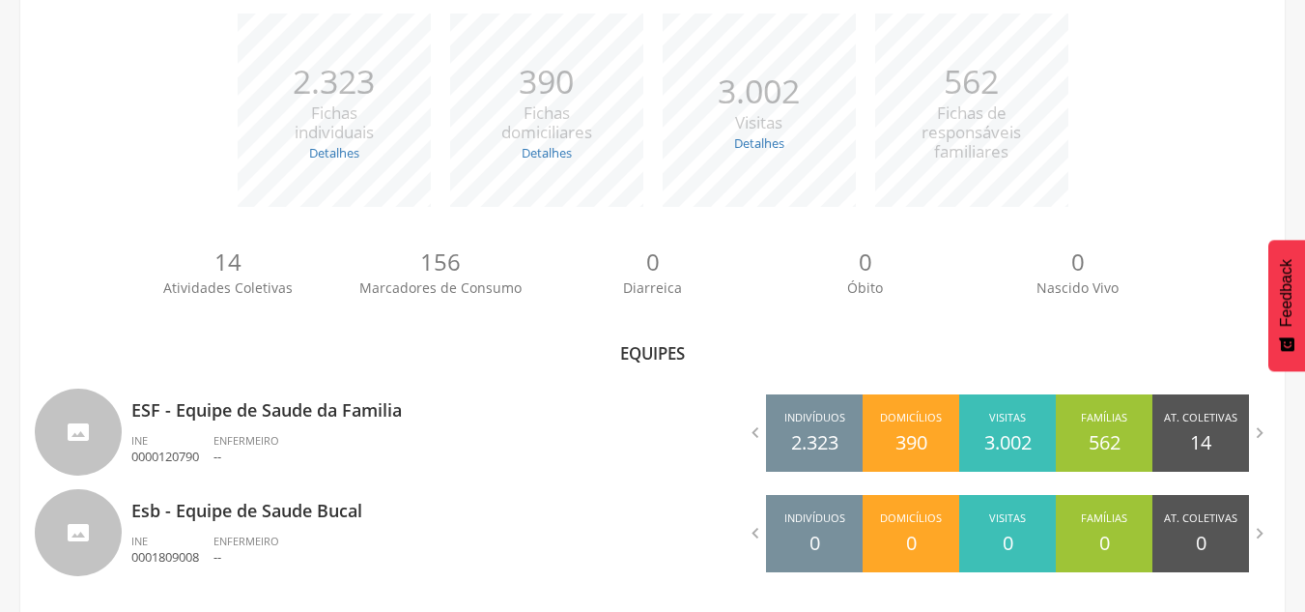
scroll to position [300, 0]
